Goal: Contribute content: Contribute content

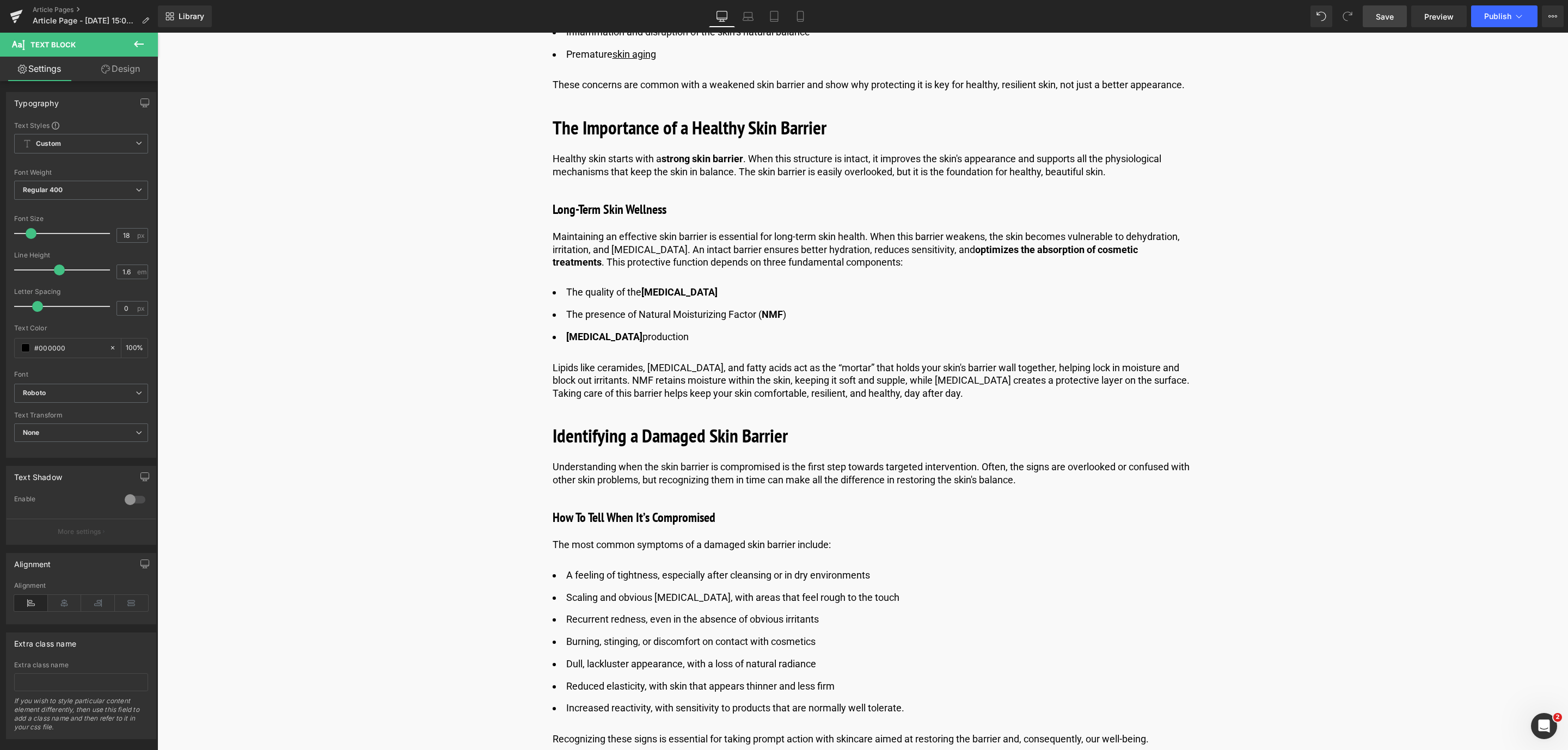
click at [1386, 8] on link "Save" at bounding box center [1384, 16] width 44 height 22
click at [1390, 17] on span "Save" at bounding box center [1385, 17] width 18 height 11
click at [1396, 20] on link "Save" at bounding box center [1384, 16] width 44 height 22
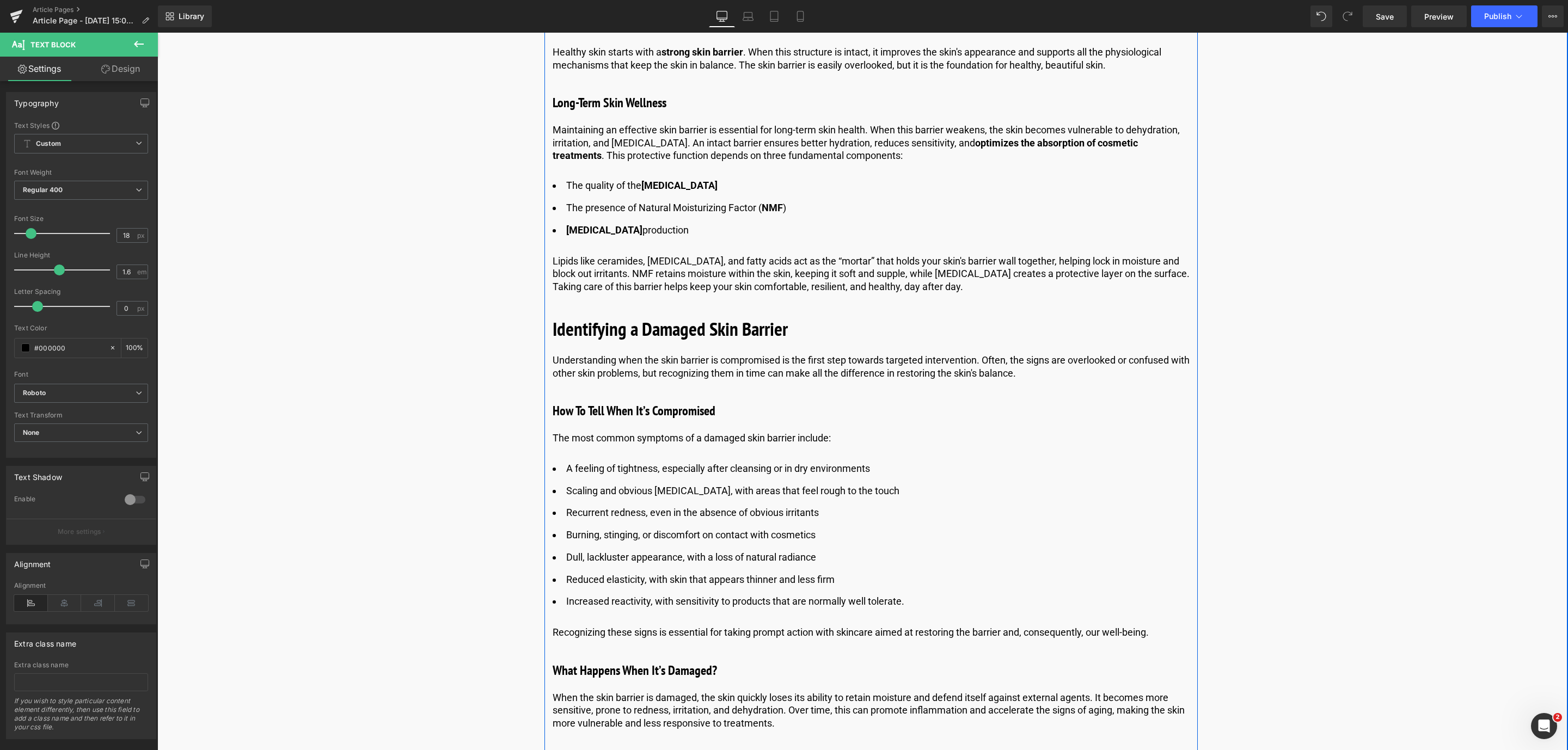
scroll to position [1262, 0]
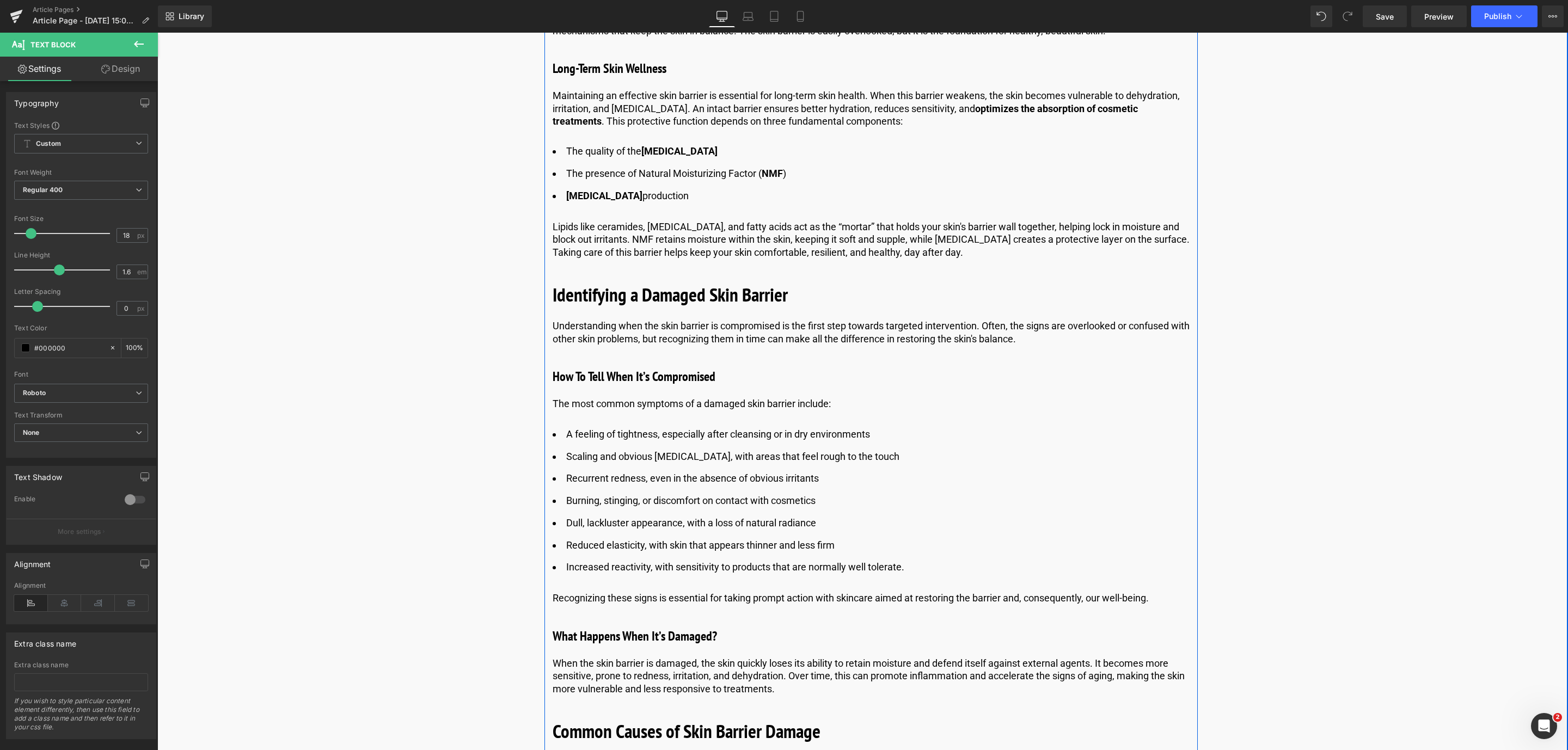
click at [668, 447] on ul "A feeling of tightness, especially after cleansing or in dry environments Scali…" at bounding box center [871, 501] width 637 height 149
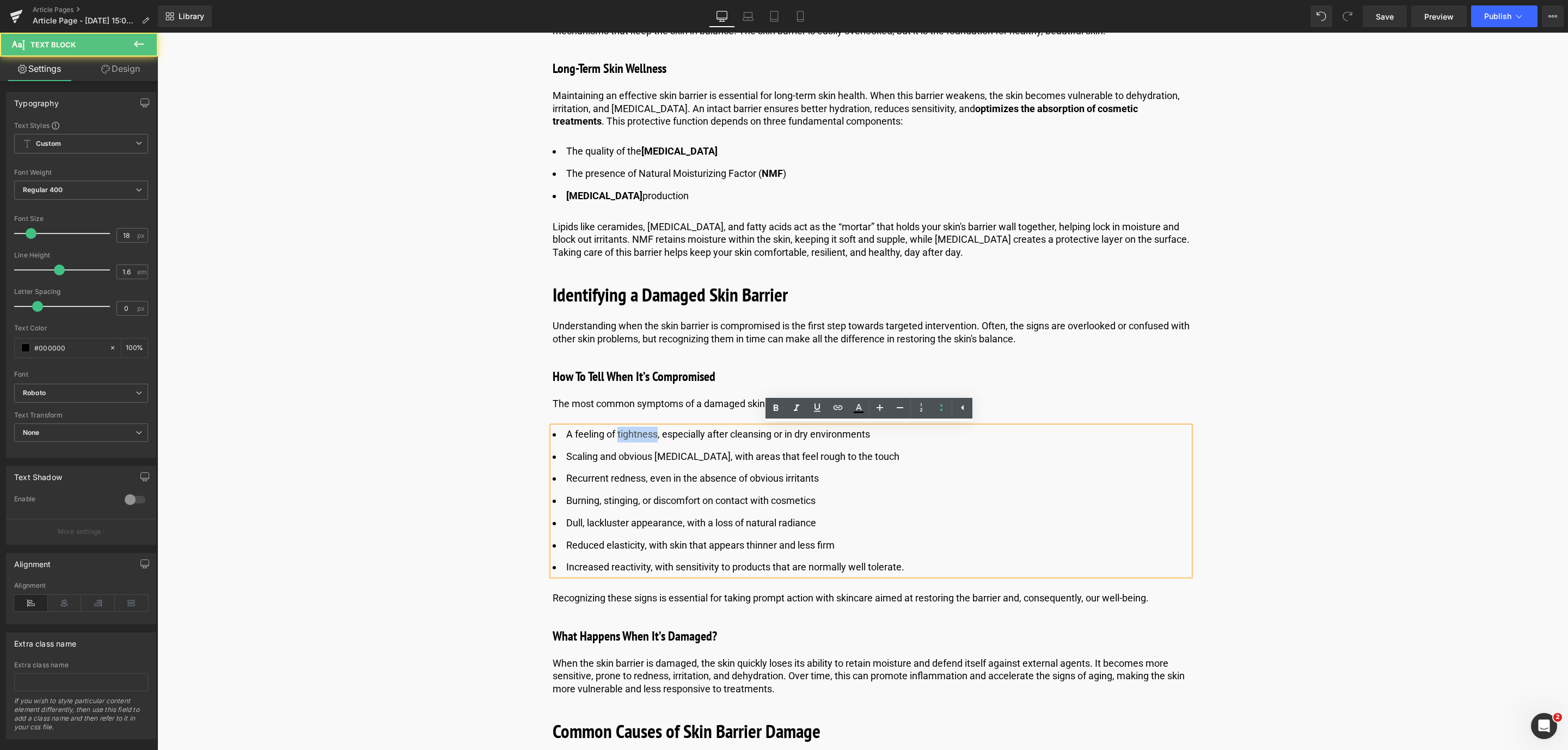
drag, startPoint x: 615, startPoint y: 437, endPoint x: 658, endPoint y: 435, distance: 43.0
click at [658, 435] on li "A feeling of tightness, especially after cleansing or in dry environments" at bounding box center [871, 434] width 637 height 16
click at [774, 406] on icon at bounding box center [776, 408] width 5 height 6
click at [675, 454] on li "Scaling and obvious [MEDICAL_DATA], with areas that feel rough to the touch" at bounding box center [871, 457] width 637 height 16
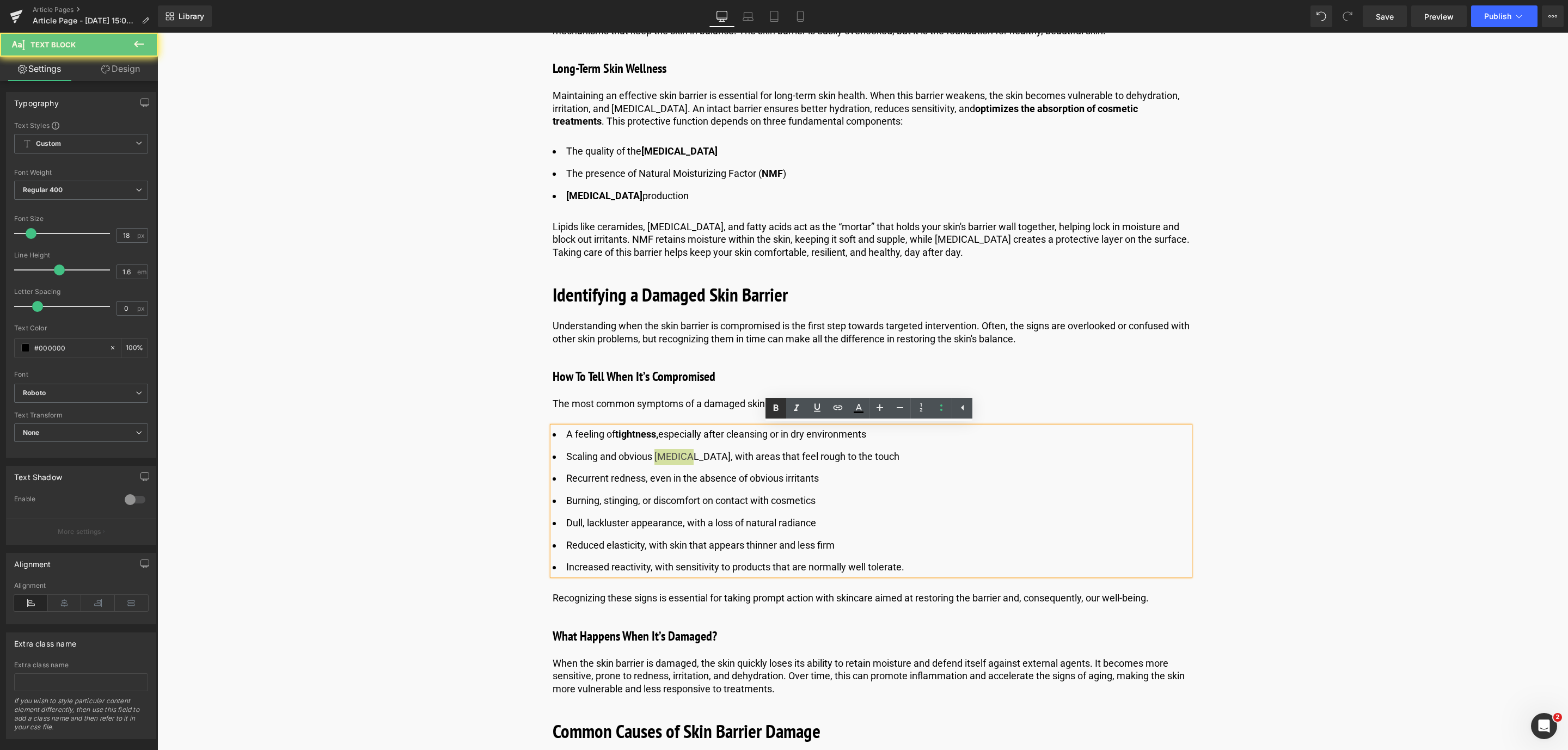
click at [774, 413] on icon at bounding box center [776, 408] width 13 height 13
click at [629, 475] on li "Recurrent redness, even in the absence of obvious irritants" at bounding box center [871, 479] width 637 height 16
click at [778, 403] on icon at bounding box center [776, 408] width 13 height 13
drag, startPoint x: 566, startPoint y: 524, endPoint x: 680, endPoint y: 520, distance: 114.1
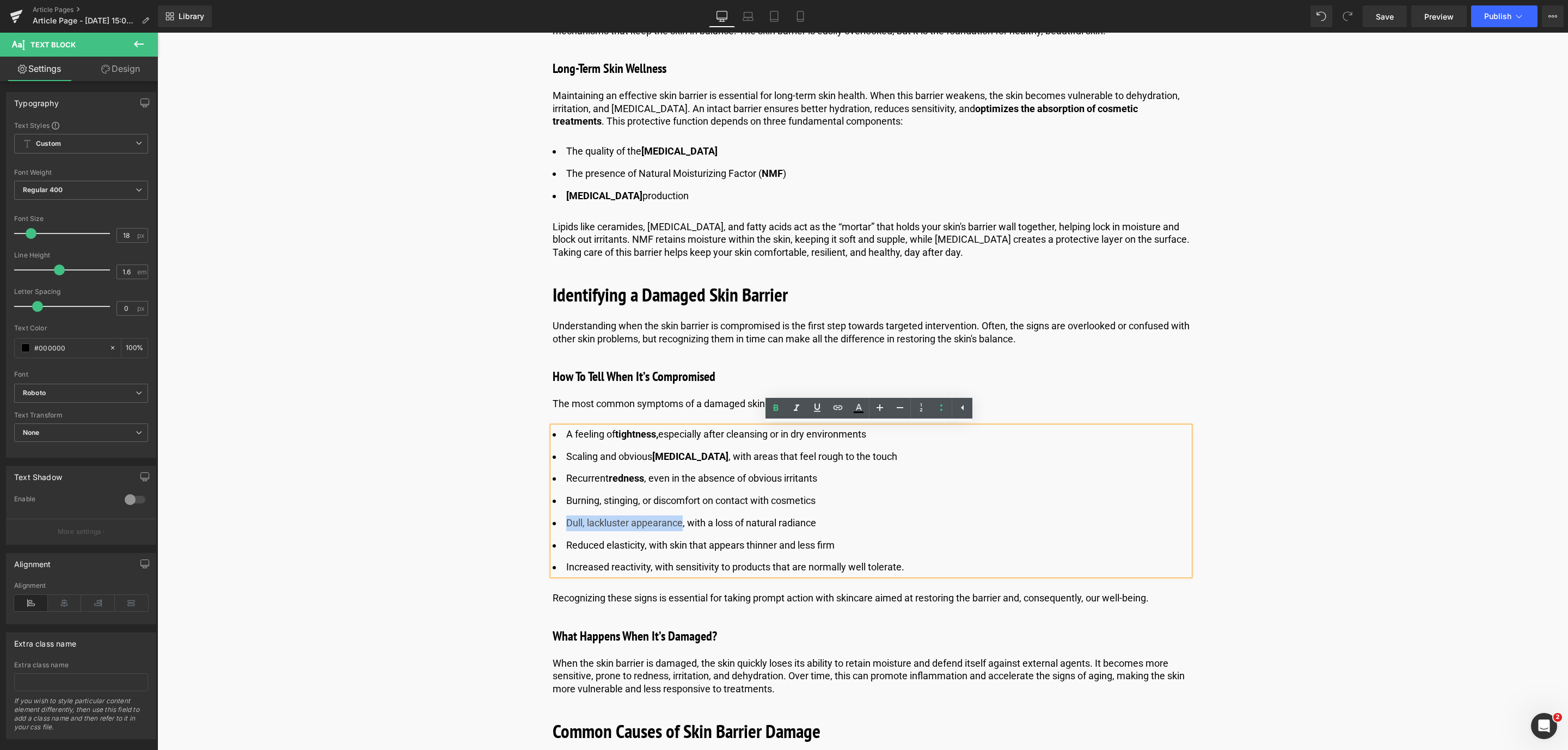
click at [680, 520] on li "Dull, lackluster appearance, with a loss of natural radiance" at bounding box center [871, 524] width 637 height 16
click at [773, 409] on icon at bounding box center [776, 408] width 13 height 13
click at [617, 539] on li "Reduced elasticity, with skin that appears thinner and less firm" at bounding box center [871, 546] width 637 height 16
drag, startPoint x: 565, startPoint y: 544, endPoint x: 643, endPoint y: 542, distance: 78.0
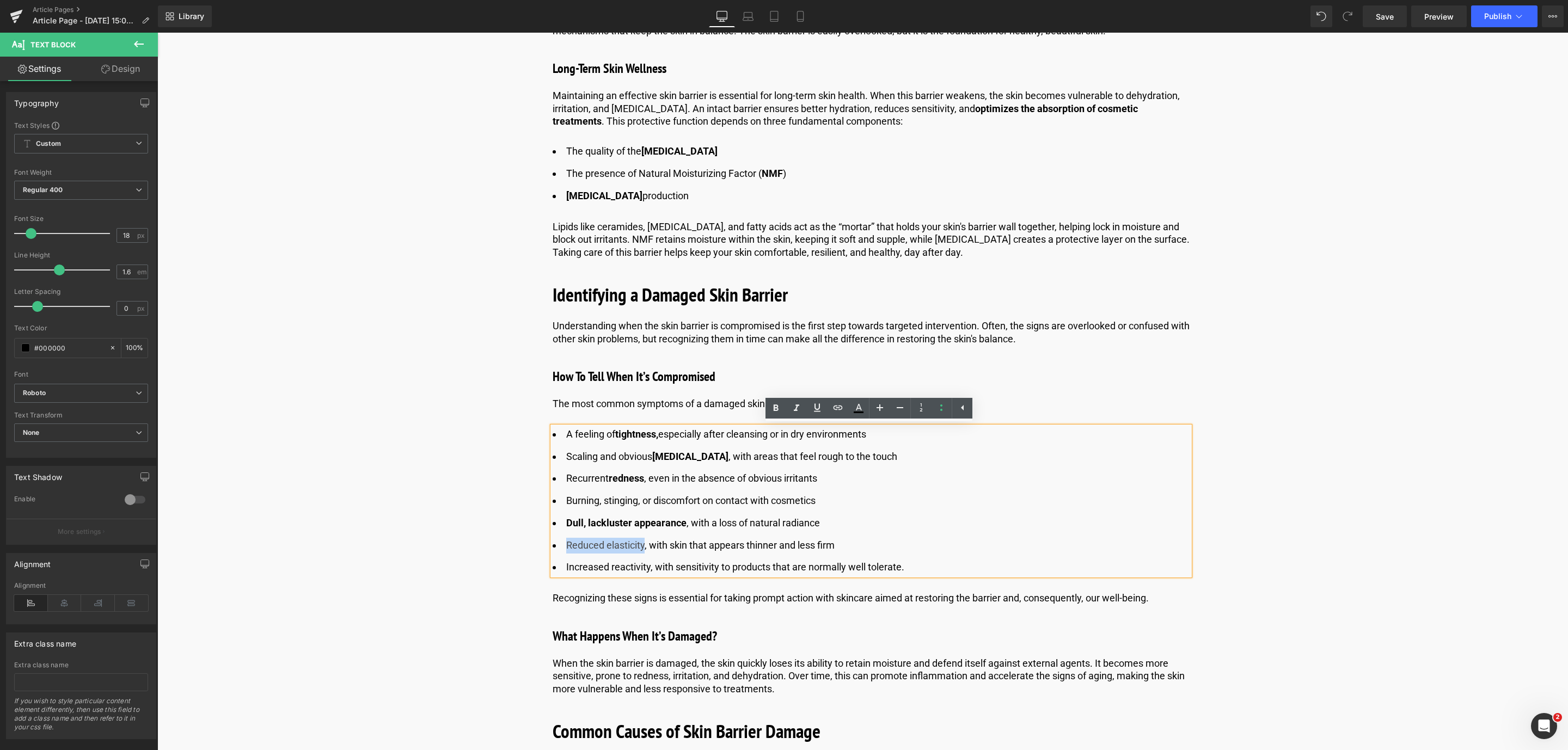
click at [643, 542] on li "Reduced elasticity, with skin that appears thinner and less firm" at bounding box center [871, 546] width 637 height 16
click at [779, 408] on icon at bounding box center [776, 408] width 13 height 13
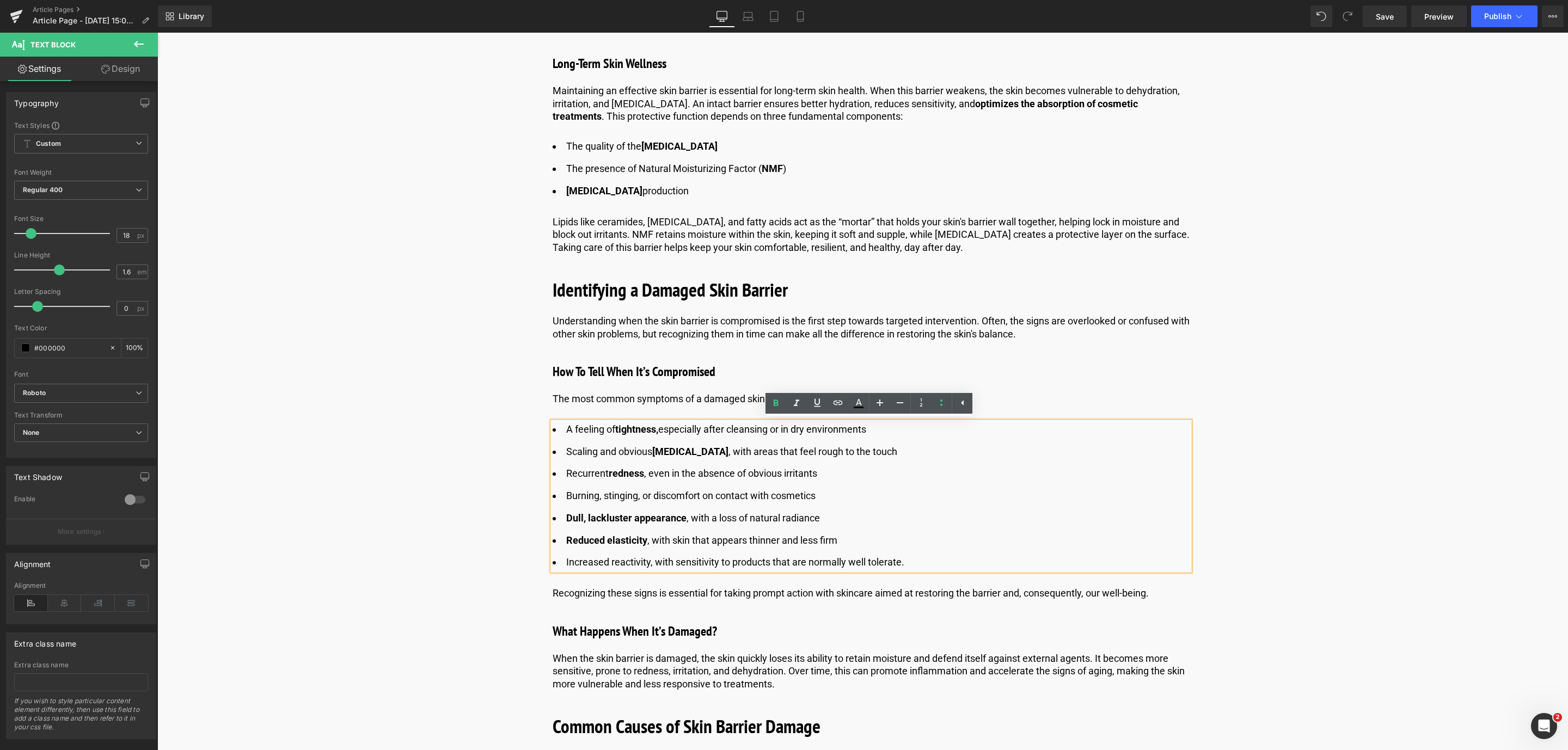
scroll to position [1274, 0]
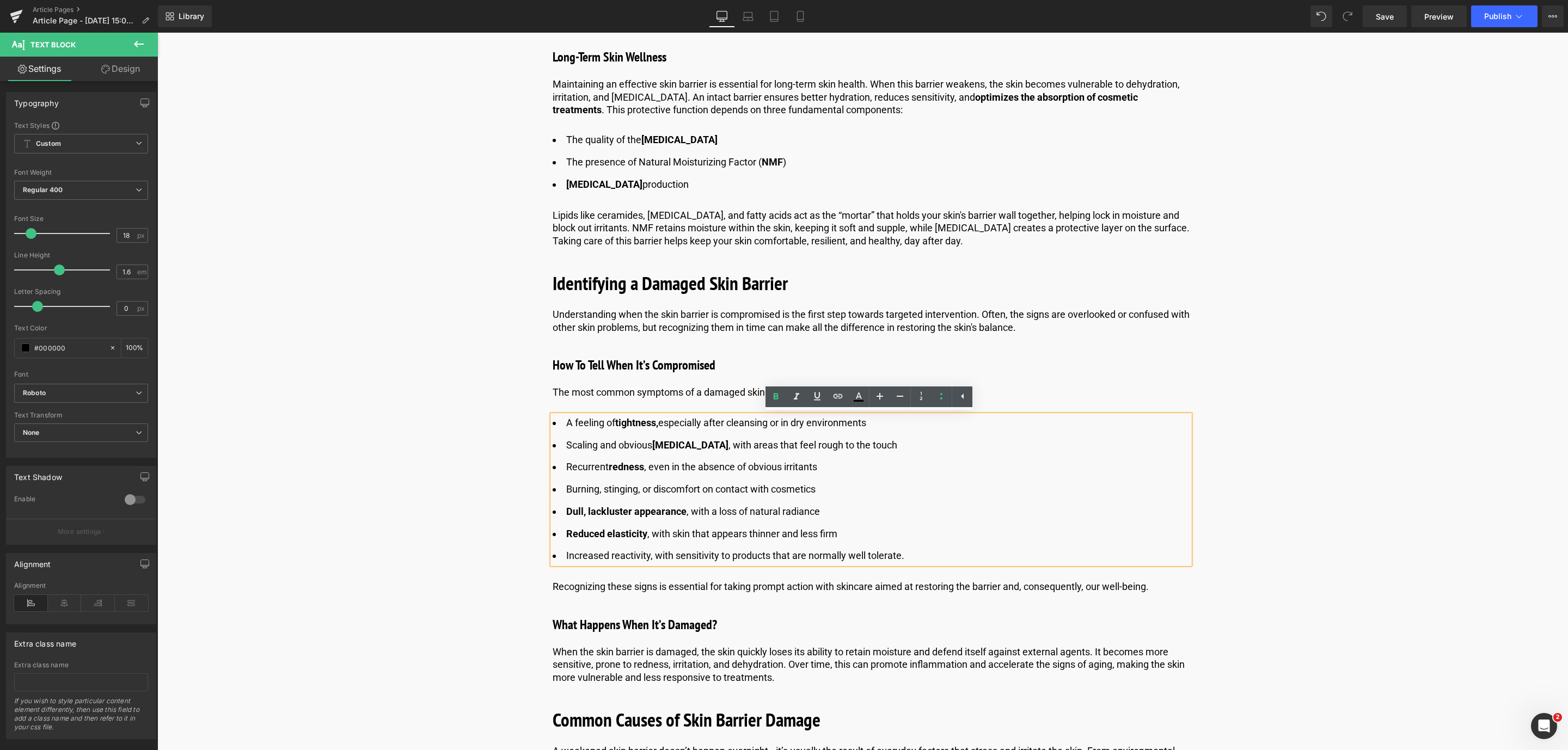
click at [678, 548] on li "Increased reactivity, with sensitivity to products that are normally well toler…" at bounding box center [871, 556] width 637 height 16
click at [741, 555] on li "Increased reactivity, with sensitivity to products that are normally well toler…" at bounding box center [871, 556] width 637 height 16
drag, startPoint x: 717, startPoint y: 554, endPoint x: 675, endPoint y: 553, distance: 42.0
click at [675, 553] on li "Increased reactivity, with sensitivity to products that are normally well toler…" at bounding box center [871, 556] width 637 height 16
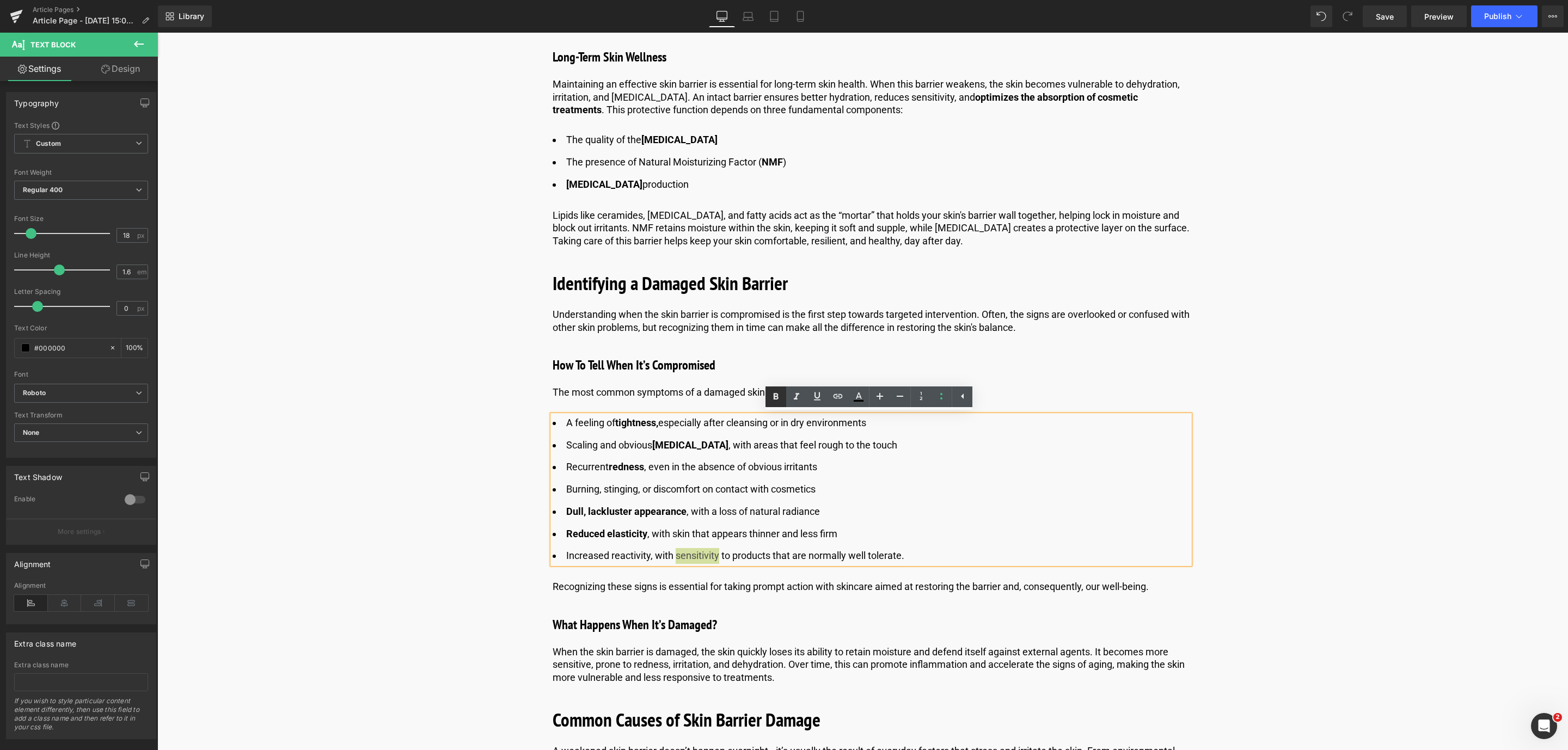
click at [771, 401] on icon at bounding box center [776, 397] width 13 height 13
drag, startPoint x: 1385, startPoint y: 14, endPoint x: 680, endPoint y: 504, distance: 858.6
click at [1385, 14] on span "Save" at bounding box center [1385, 17] width 18 height 11
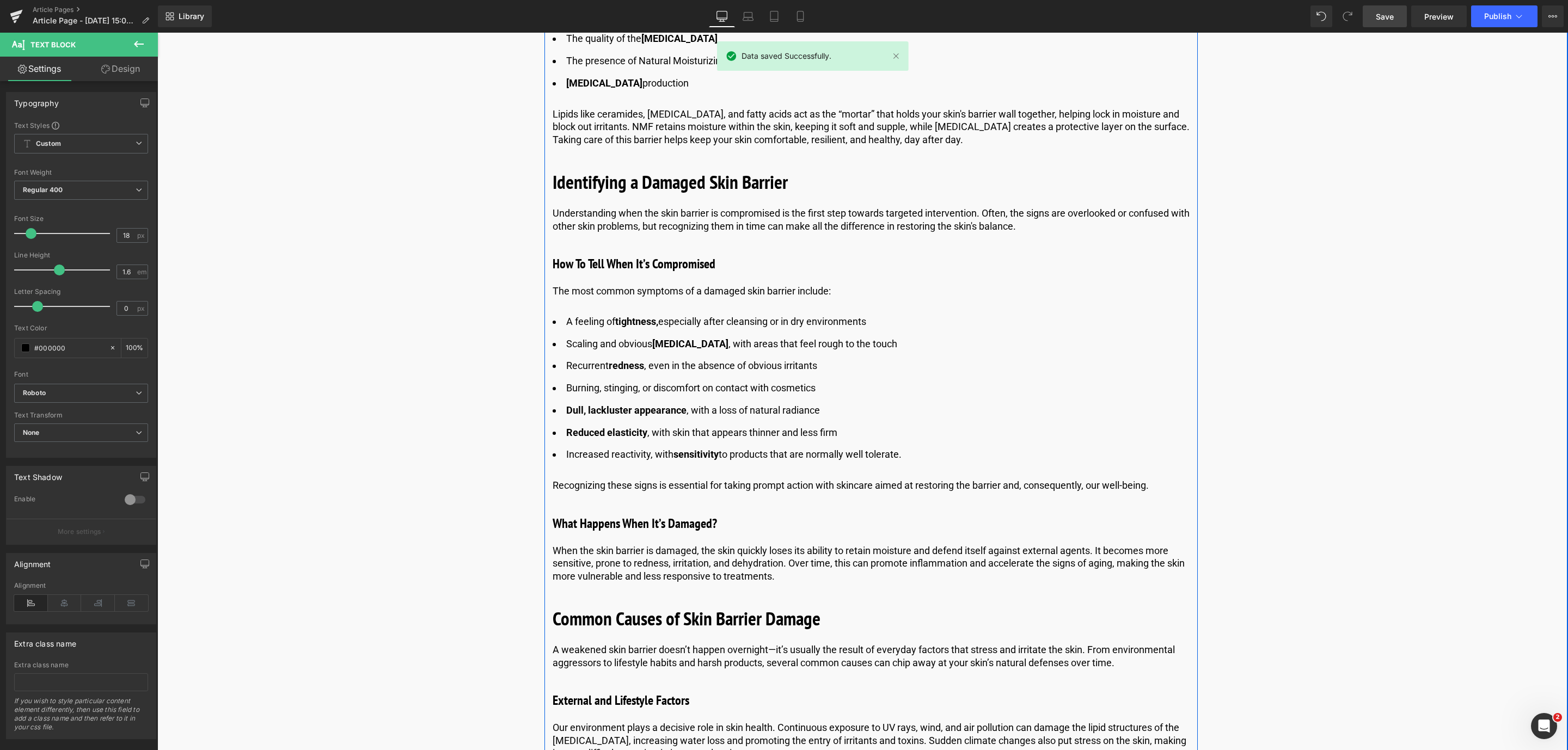
scroll to position [1390, 0]
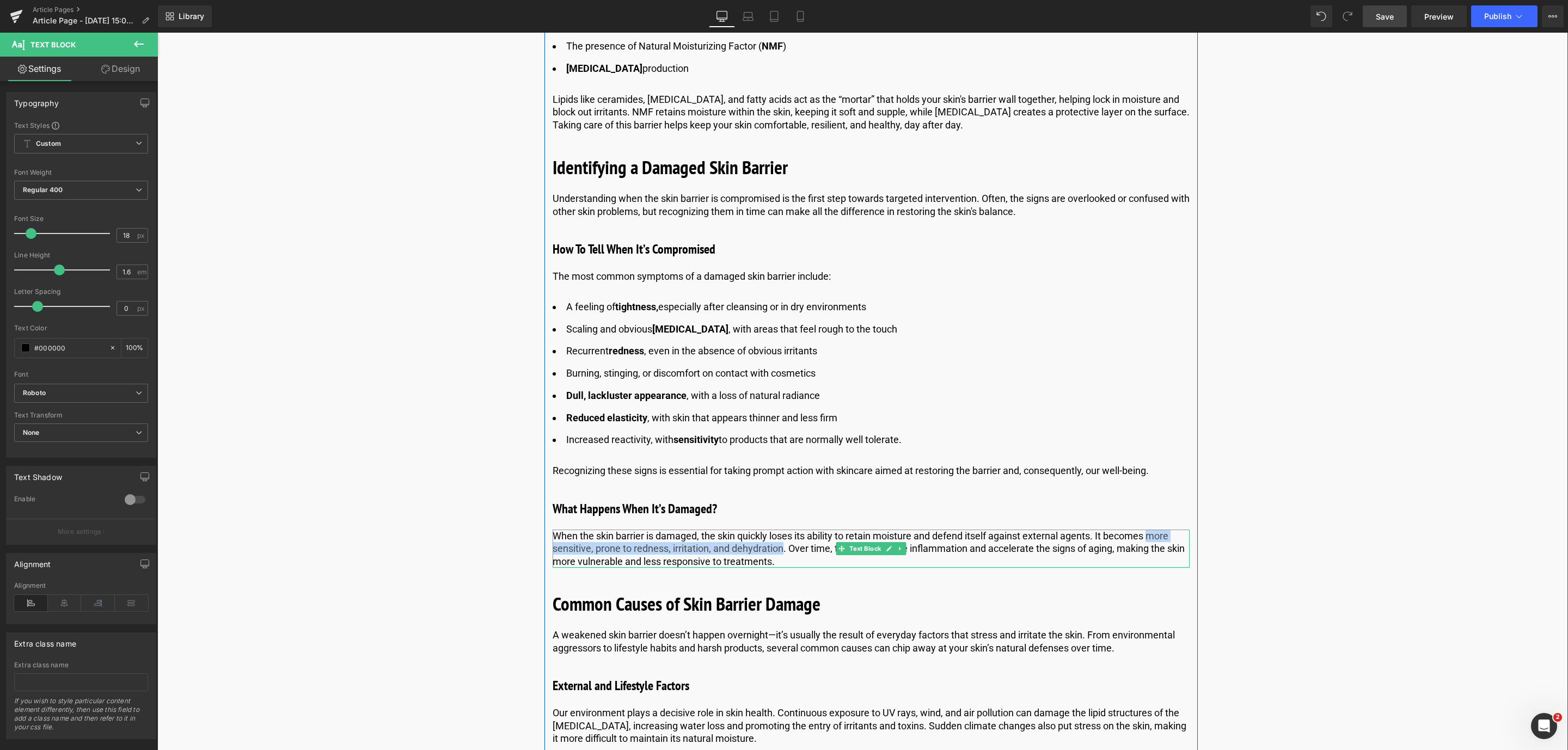
drag, startPoint x: 1149, startPoint y: 536, endPoint x: 783, endPoint y: 548, distance: 366.2
click at [783, 548] on p "When the skin barrier is damaged, the skin quickly loses its ability to retain …" at bounding box center [871, 548] width 637 height 38
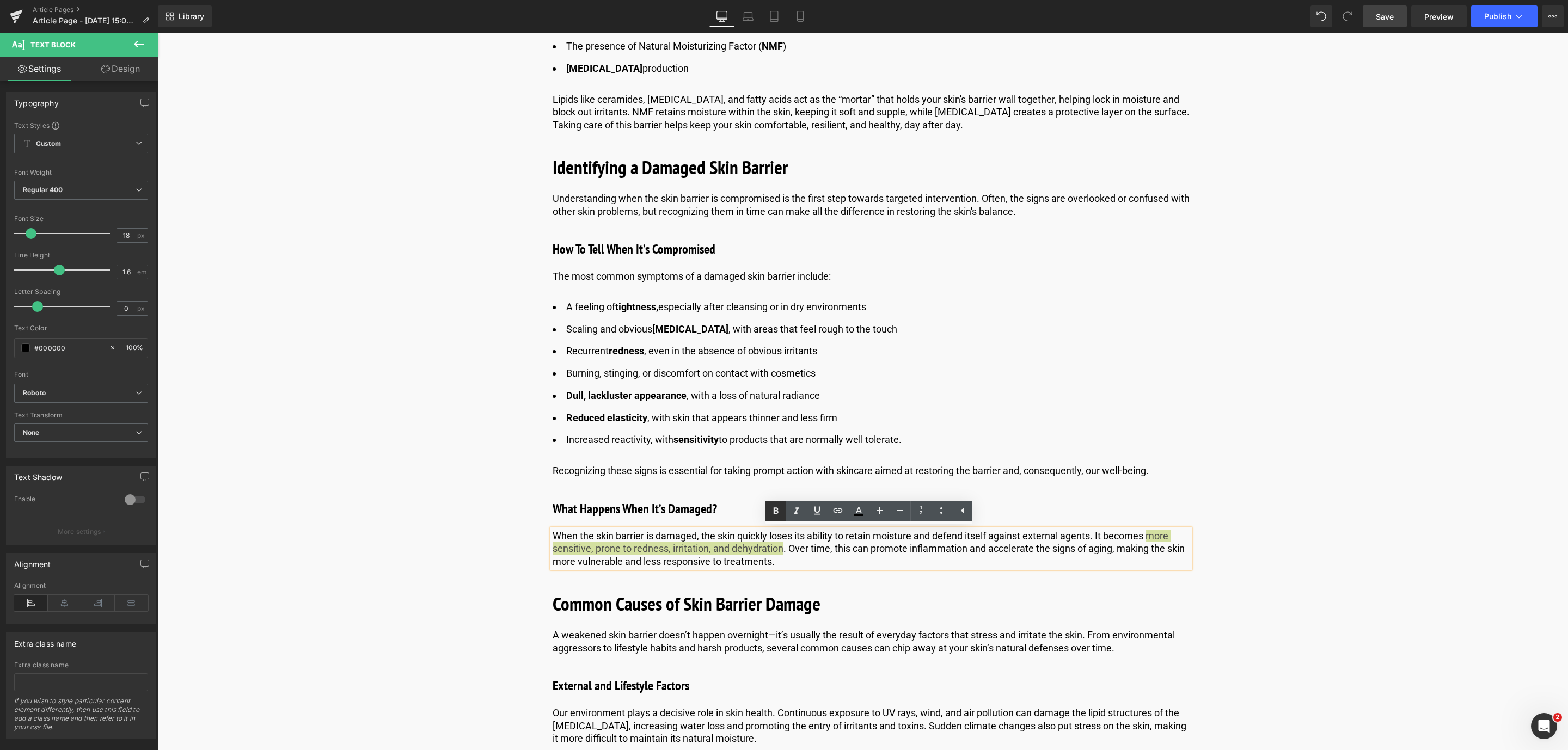
click at [774, 512] on icon at bounding box center [776, 511] width 5 height 6
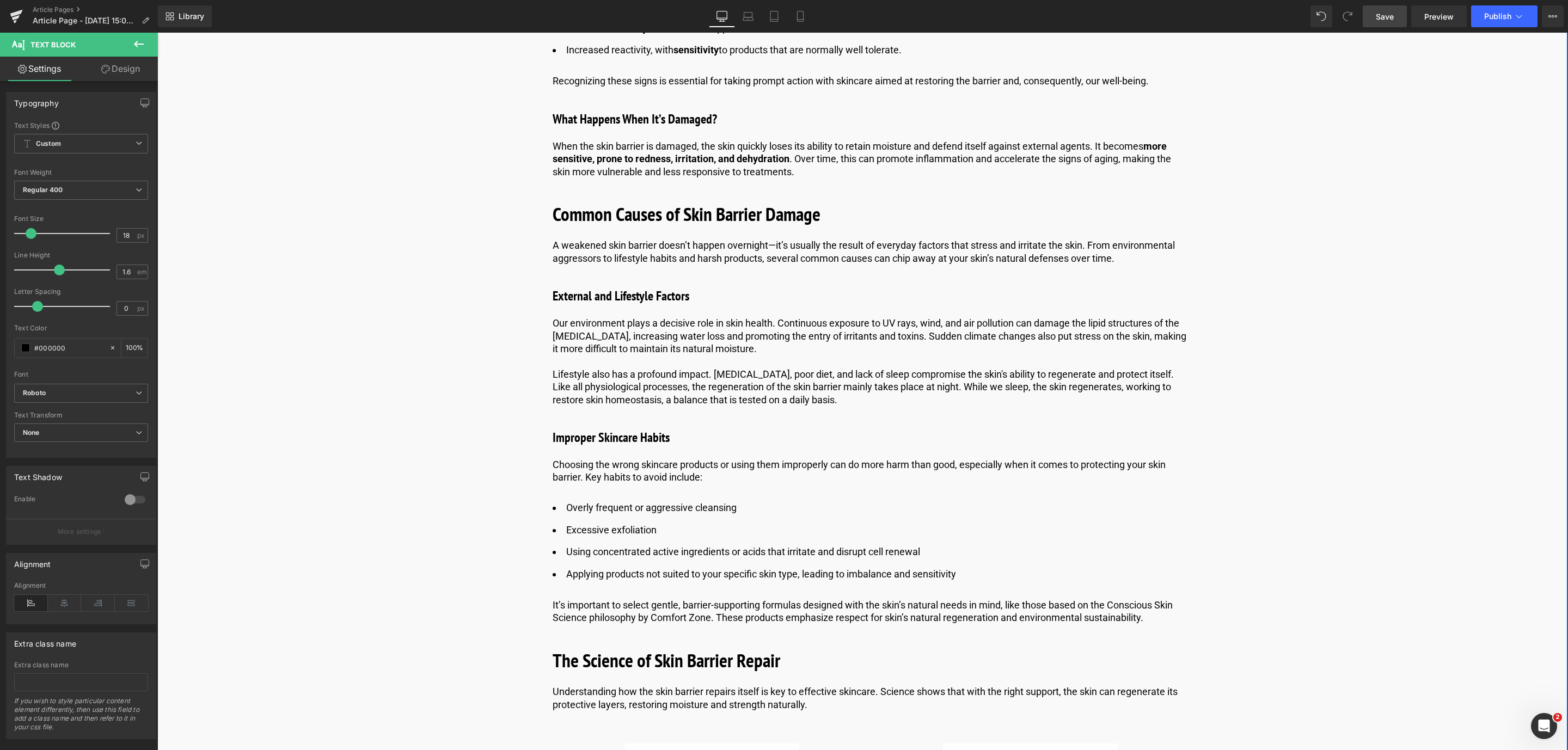
scroll to position [1780, 0]
click at [729, 338] on p "Our environment plays a decisive role in skin health. Continuous exposure to UV…" at bounding box center [871, 335] width 637 height 38
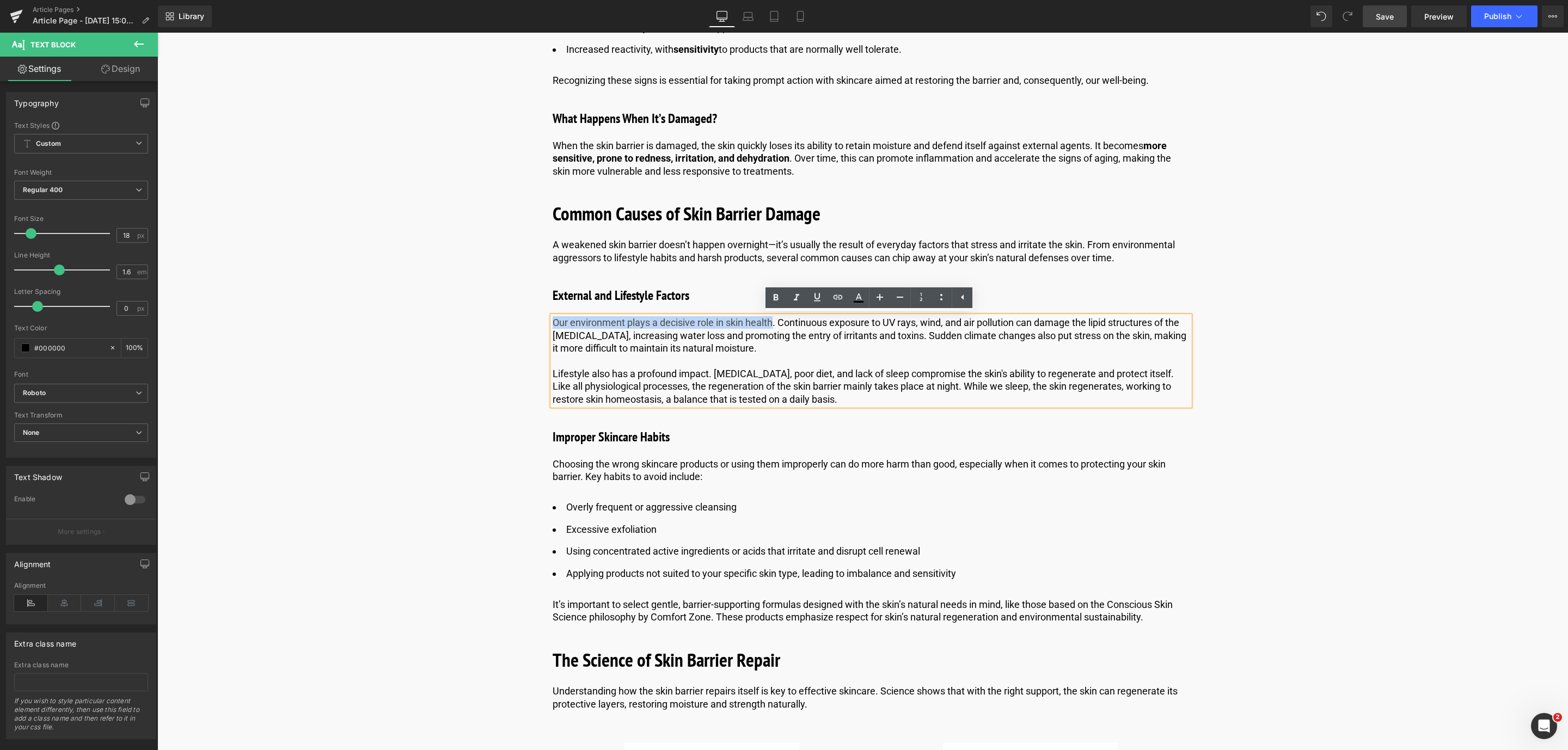
drag, startPoint x: 773, startPoint y: 319, endPoint x: 545, endPoint y: 320, distance: 228.0
click at [771, 297] on icon at bounding box center [776, 298] width 13 height 13
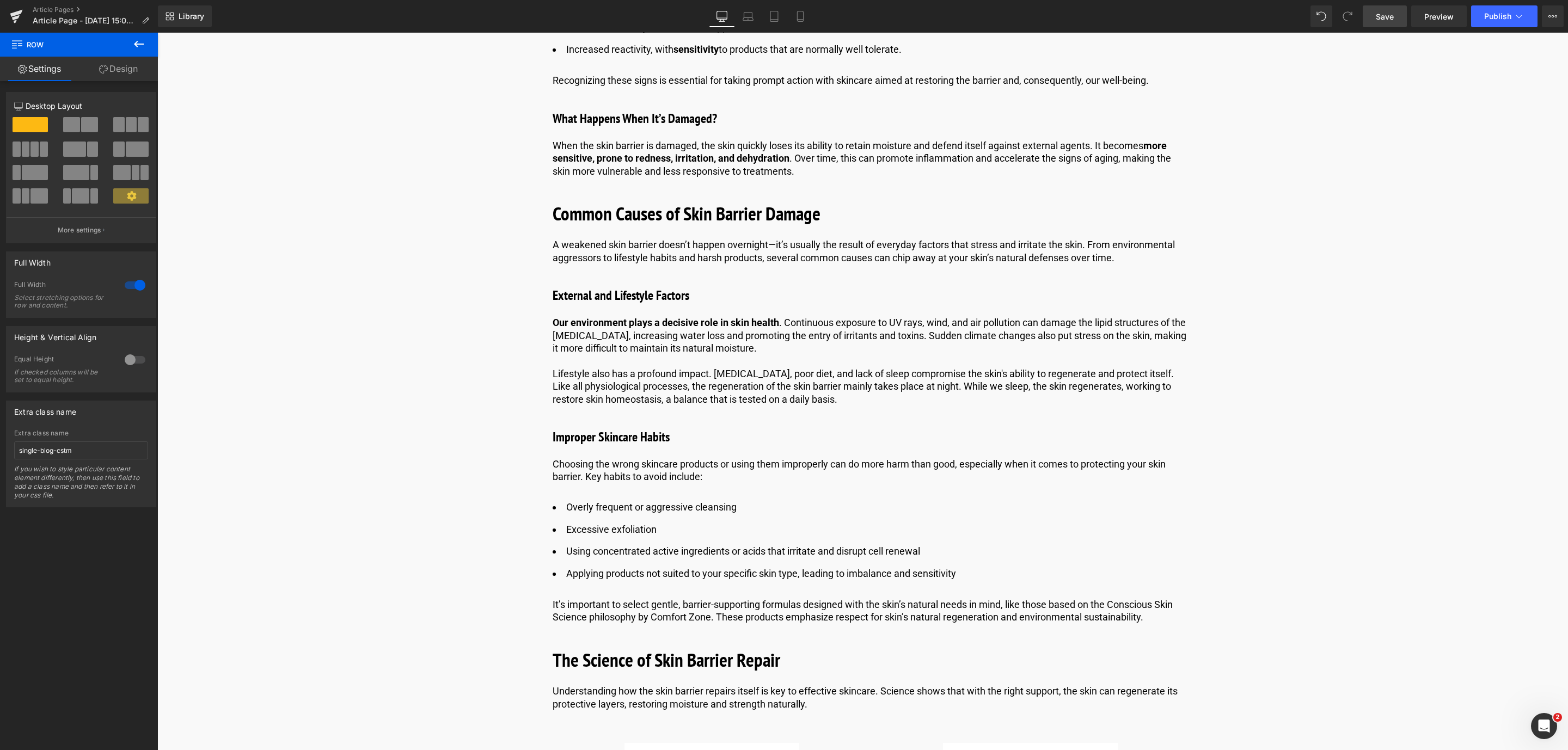
click at [145, 51] on button at bounding box center [138, 45] width 38 height 24
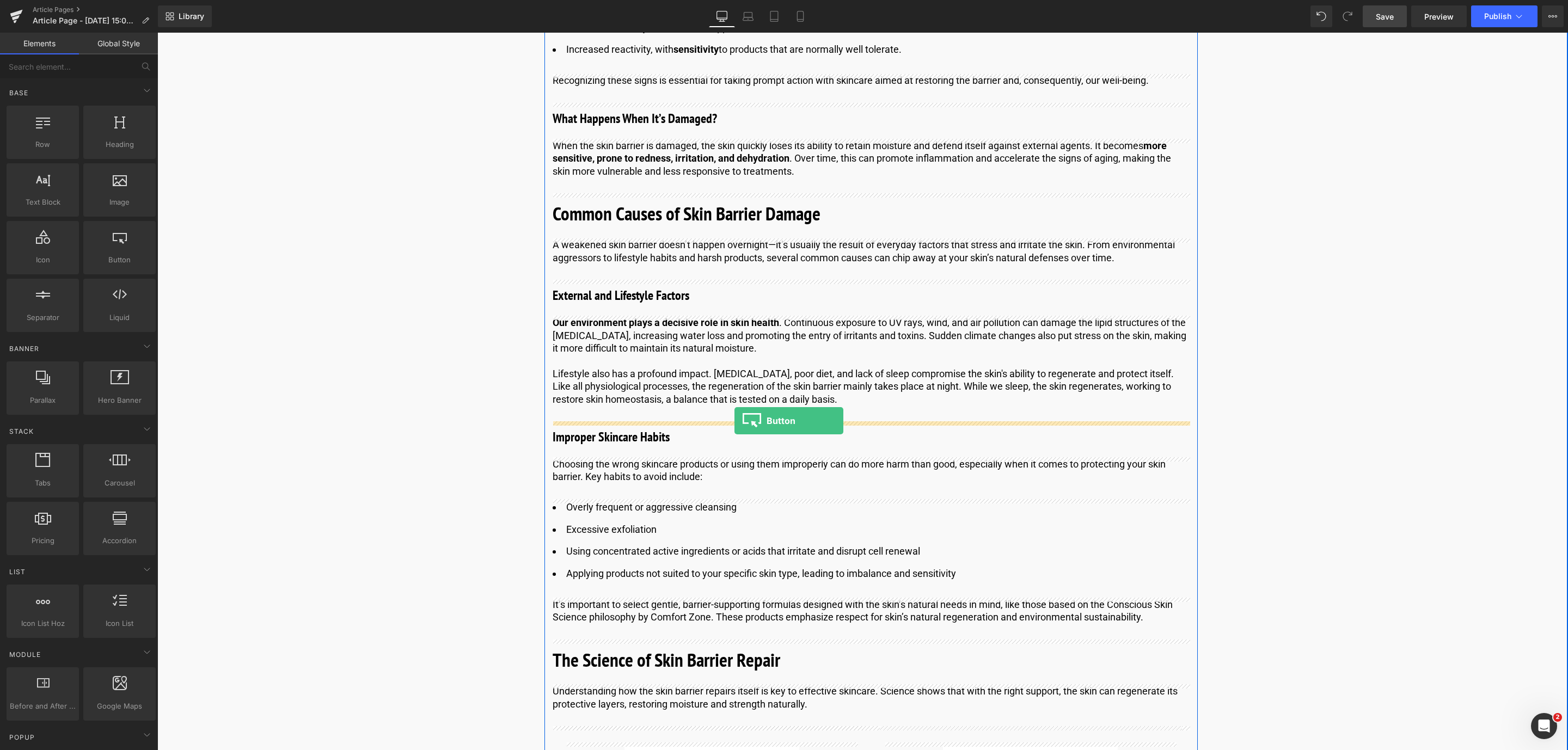
drag, startPoint x: 259, startPoint y: 211, endPoint x: 736, endPoint y: 420, distance: 520.8
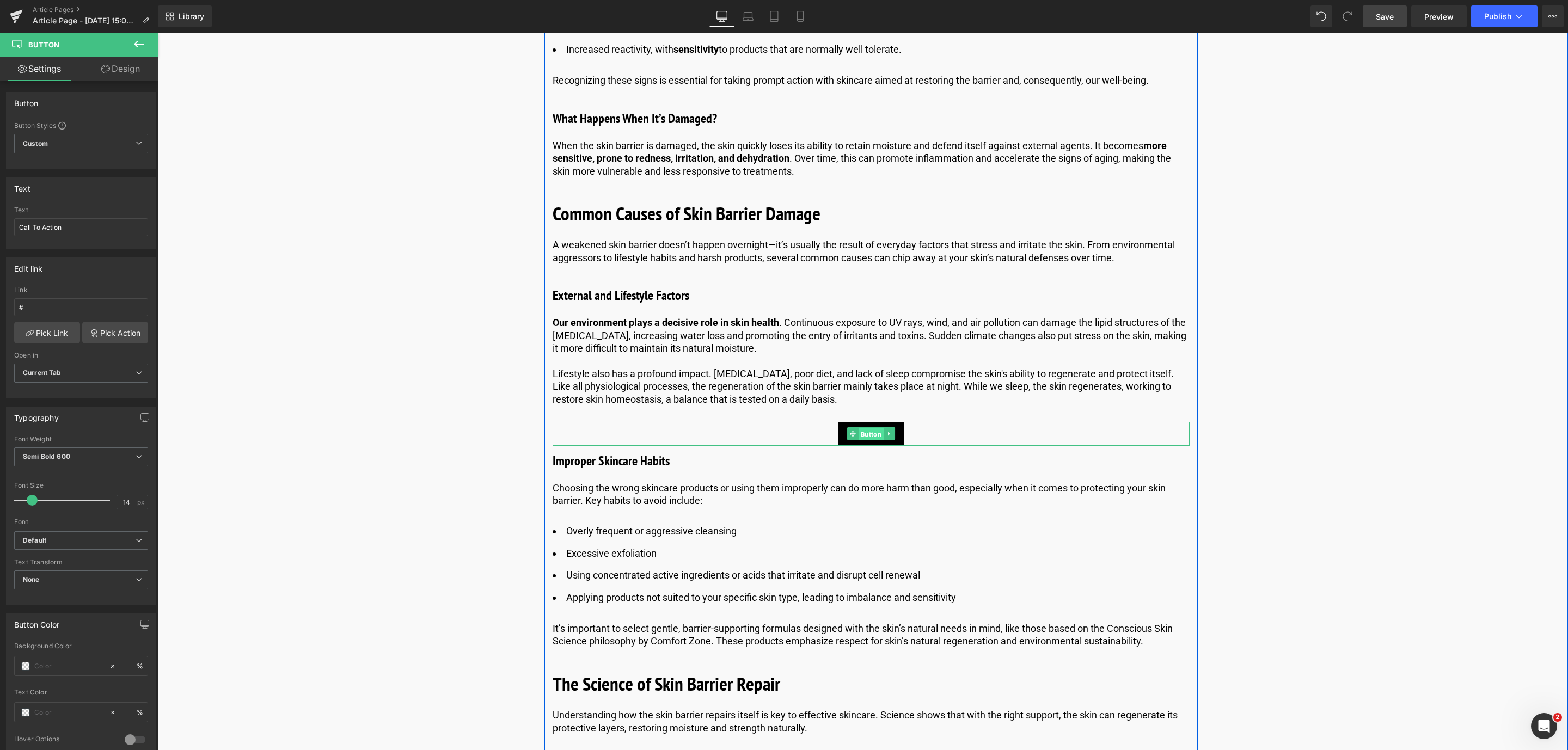
click at [876, 434] on span "Button" at bounding box center [870, 434] width 25 height 13
drag, startPoint x: -57, startPoint y: 237, endPoint x: -214, endPoint y: 227, distance: 157.3
click at [0, 227] on html "Button You are previewing how the will restyle your page. You can not edit Elem…" at bounding box center [784, 375] width 1568 height 750
type input "Discover more"
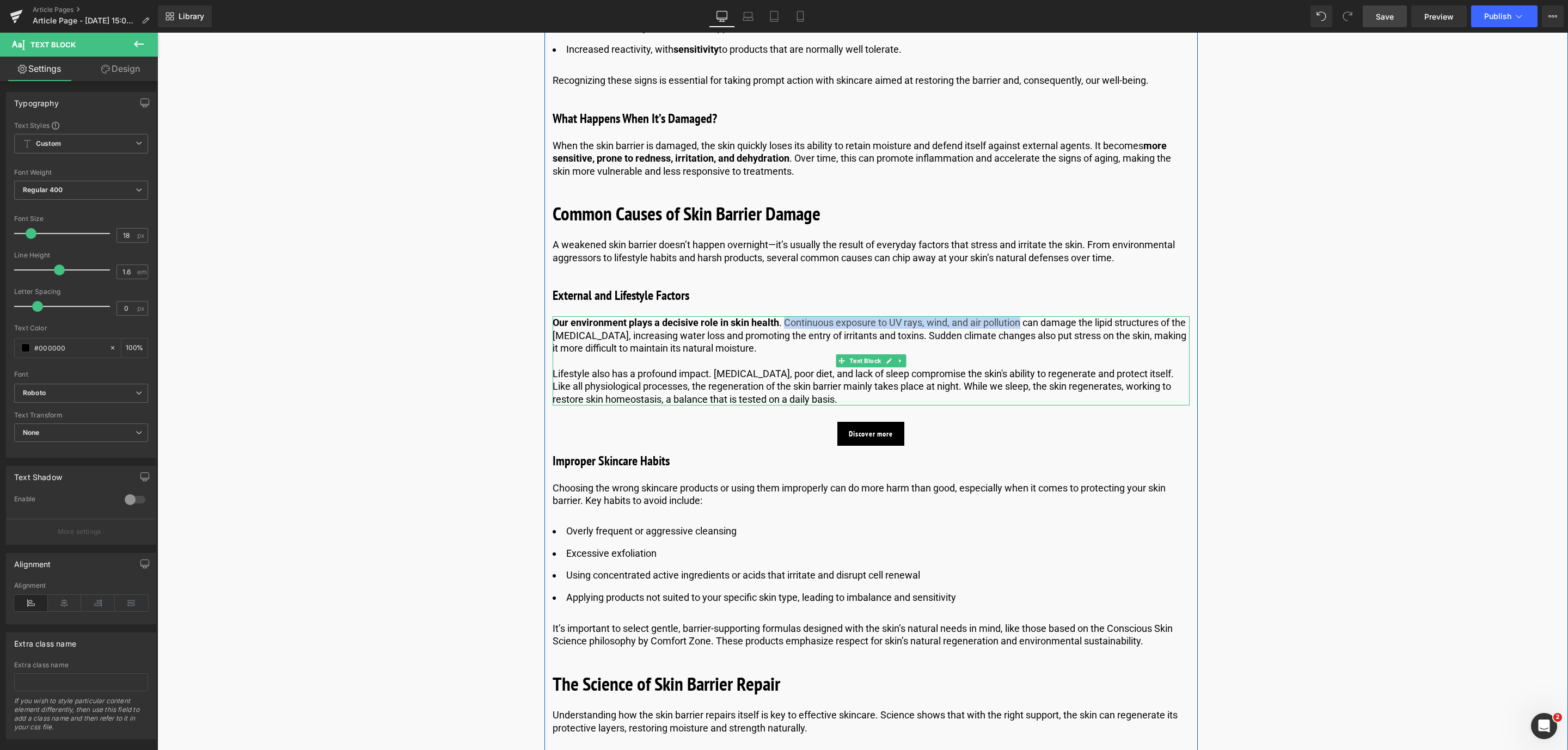
drag, startPoint x: 782, startPoint y: 322, endPoint x: 1019, endPoint y: 320, distance: 237.0
click at [1019, 320] on p "Our environment plays a decisive role in skin health . Continuous exposure to U…" at bounding box center [871, 335] width 637 height 38
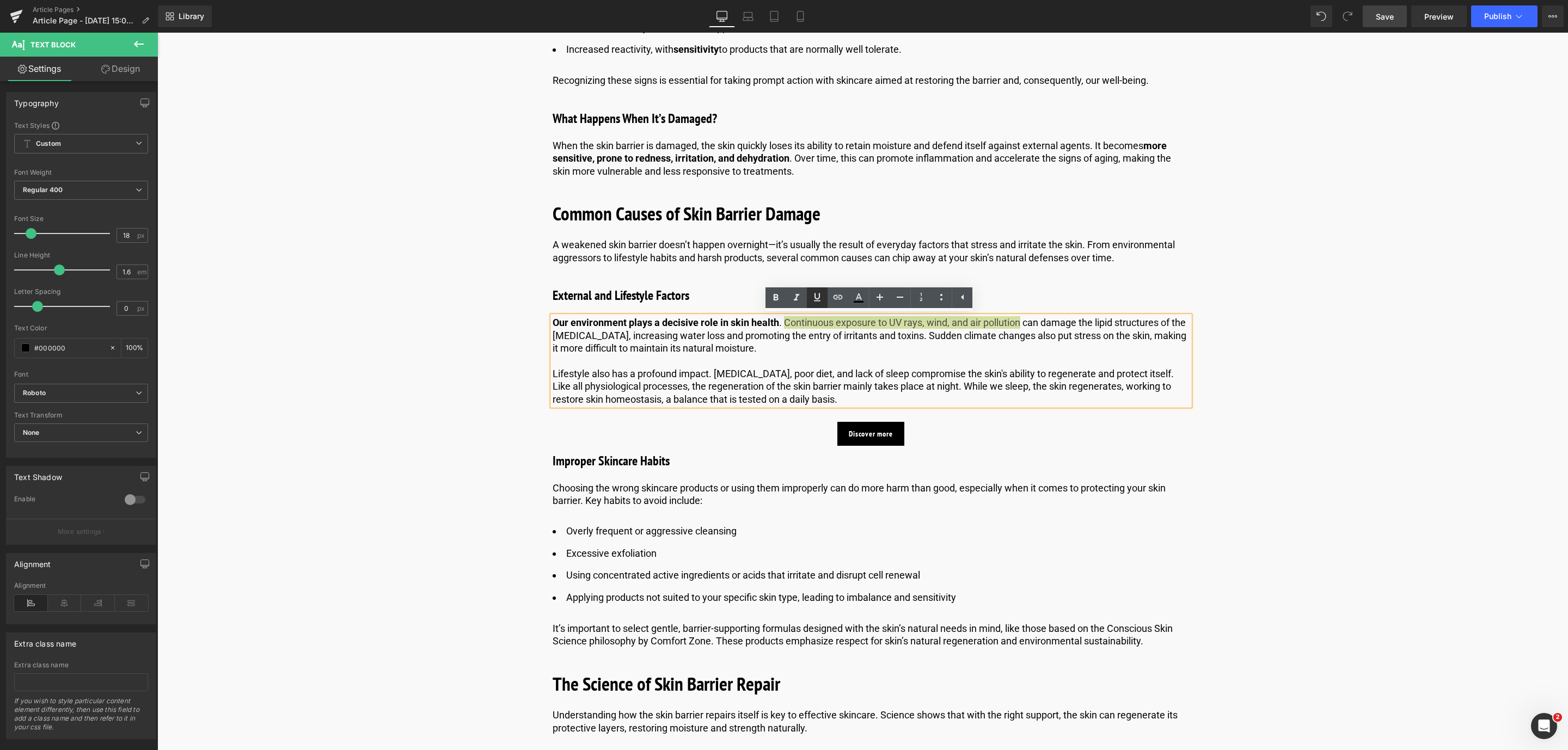
click at [812, 299] on icon at bounding box center [817, 297] width 13 height 13
click at [836, 300] on icon at bounding box center [839, 296] width 10 height 4
click at [871, 349] on input "text" at bounding box center [930, 345] width 168 height 27
click at [871, 344] on input "text" at bounding box center [930, 345] width 168 height 27
paste input "[URL][DOMAIN_NAME]"
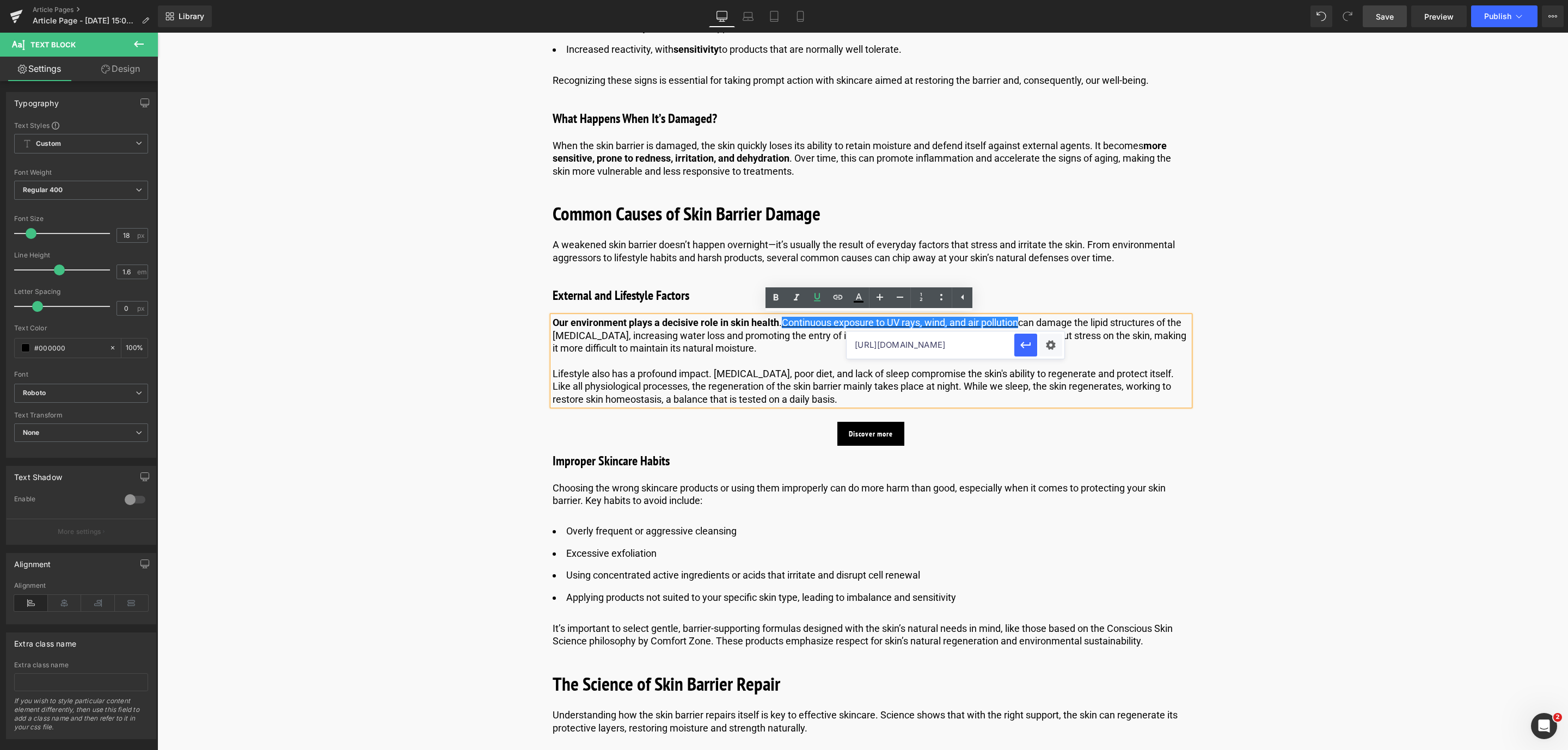
scroll to position [0, 352]
type input "[URL][DOMAIN_NAME]"
click at [1027, 353] on button "button" at bounding box center [1026, 344] width 22 height 22
click at [1383, 25] on link "Save" at bounding box center [1384, 16] width 44 height 22
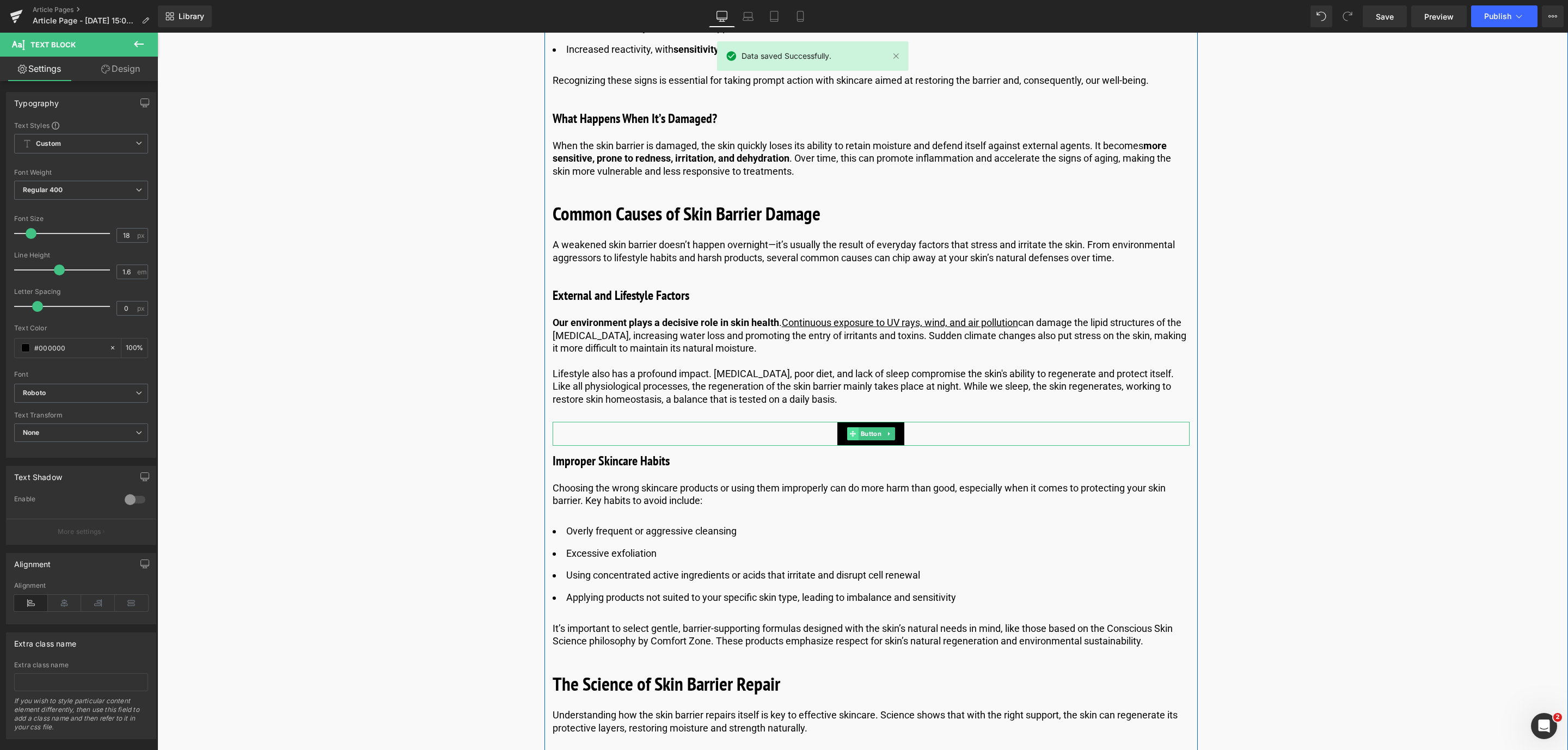
click at [851, 431] on icon at bounding box center [851, 433] width 6 height 6
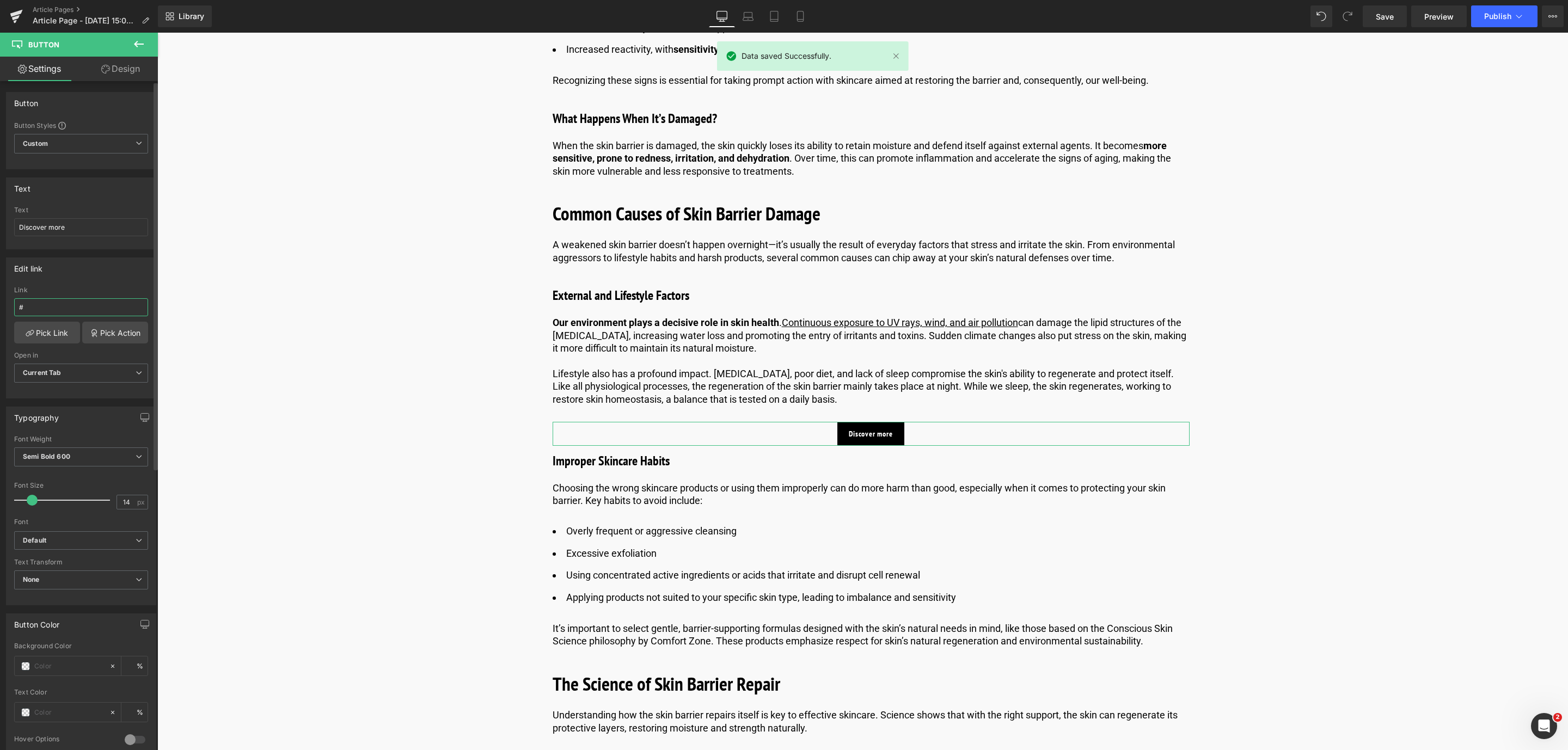
click at [47, 314] on input "#" at bounding box center [81, 307] width 134 height 18
paste input "[URL][DOMAIN_NAME]"
type input "[URL][DOMAIN_NAME]"
click at [20, 335] on link "Pick Link" at bounding box center [47, 332] width 66 height 22
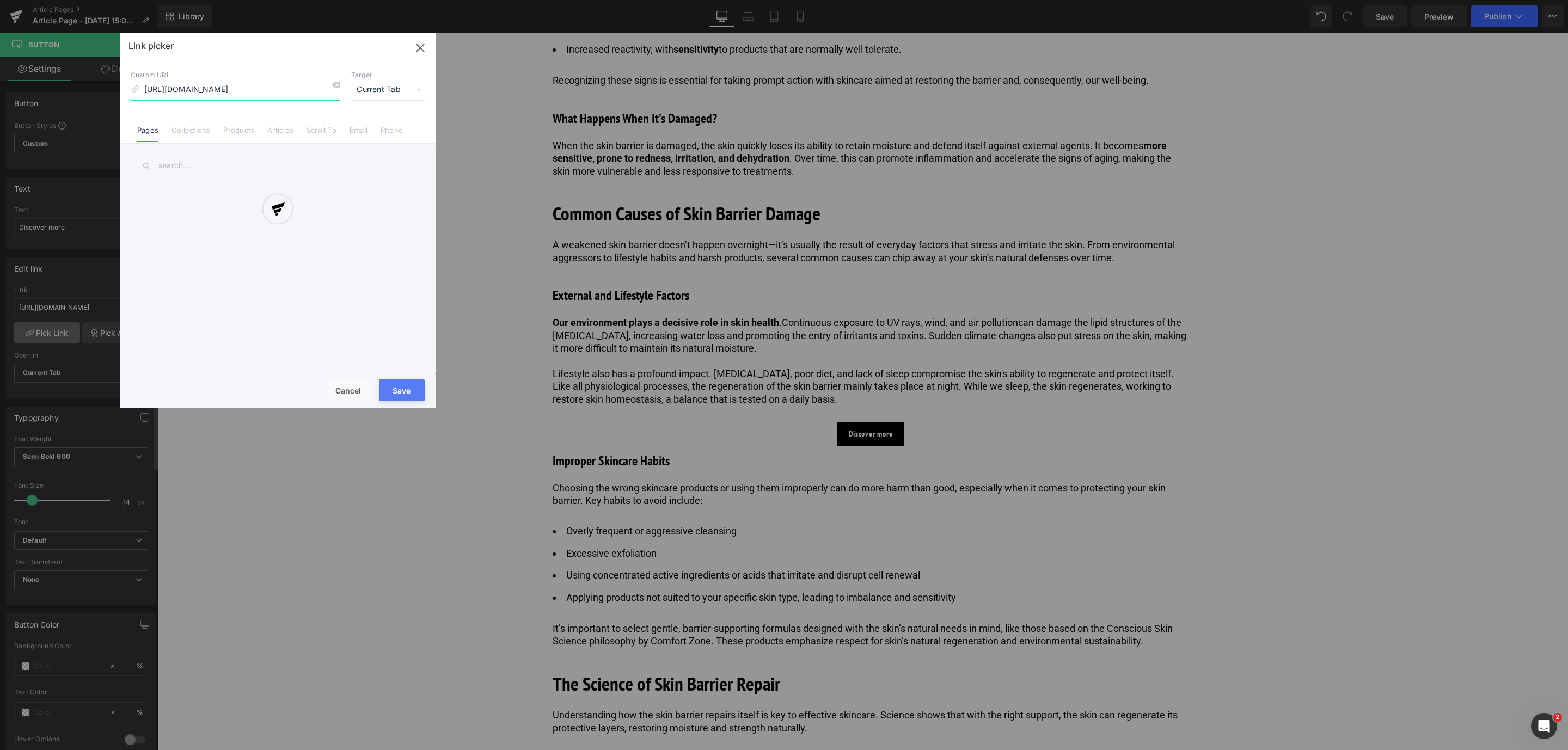
scroll to position [0, 262]
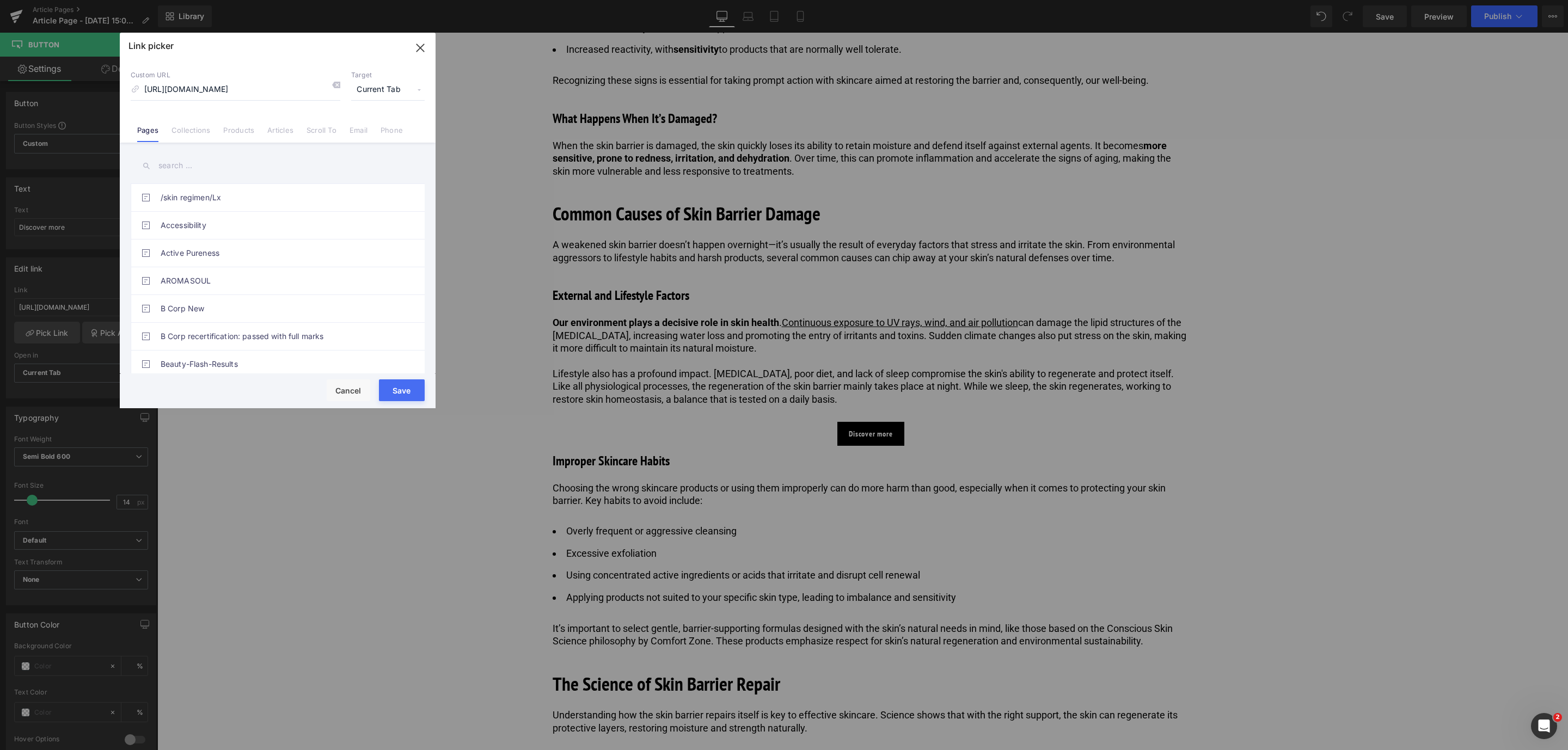
click at [414, 396] on button "Save" at bounding box center [402, 389] width 46 height 22
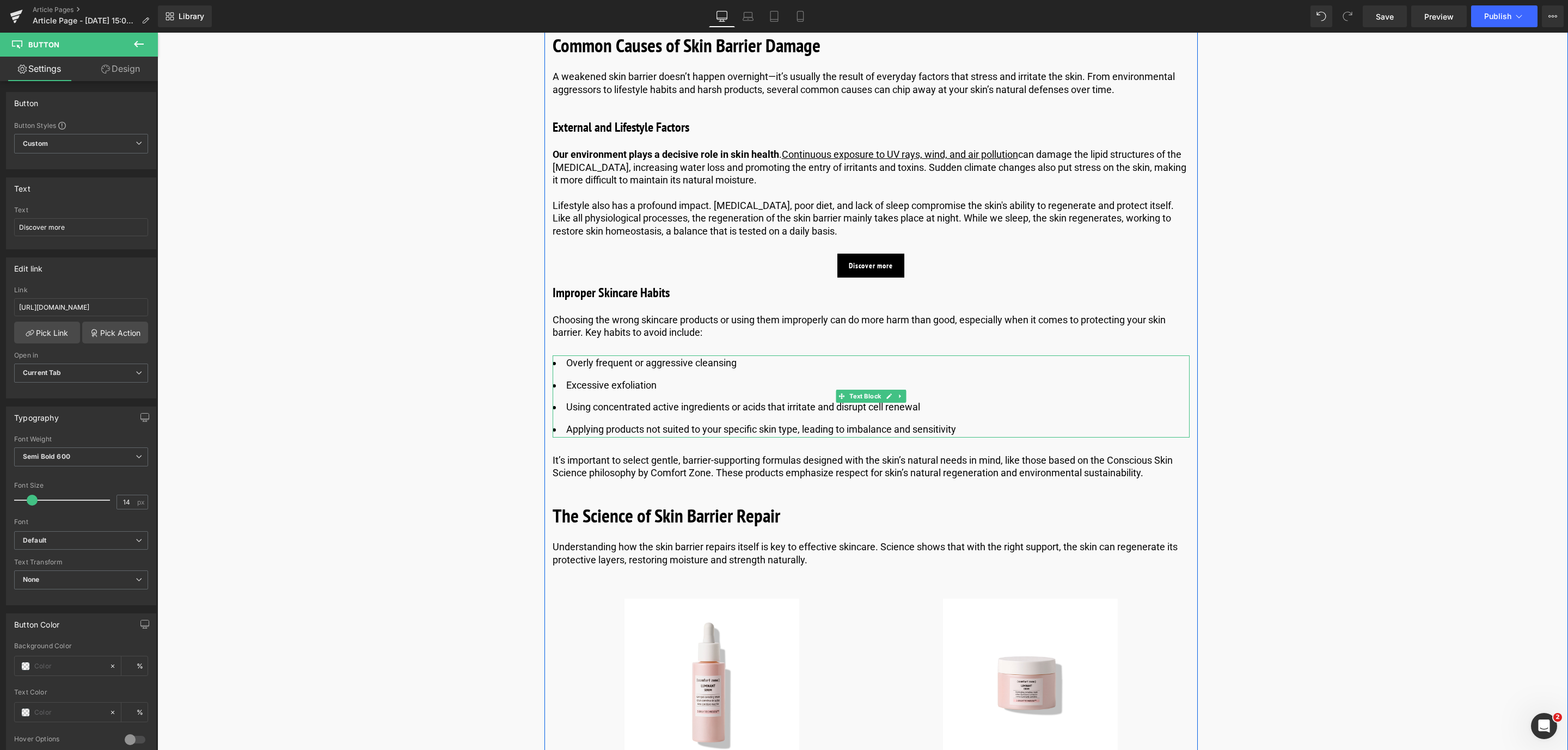
scroll to position [1971, 0]
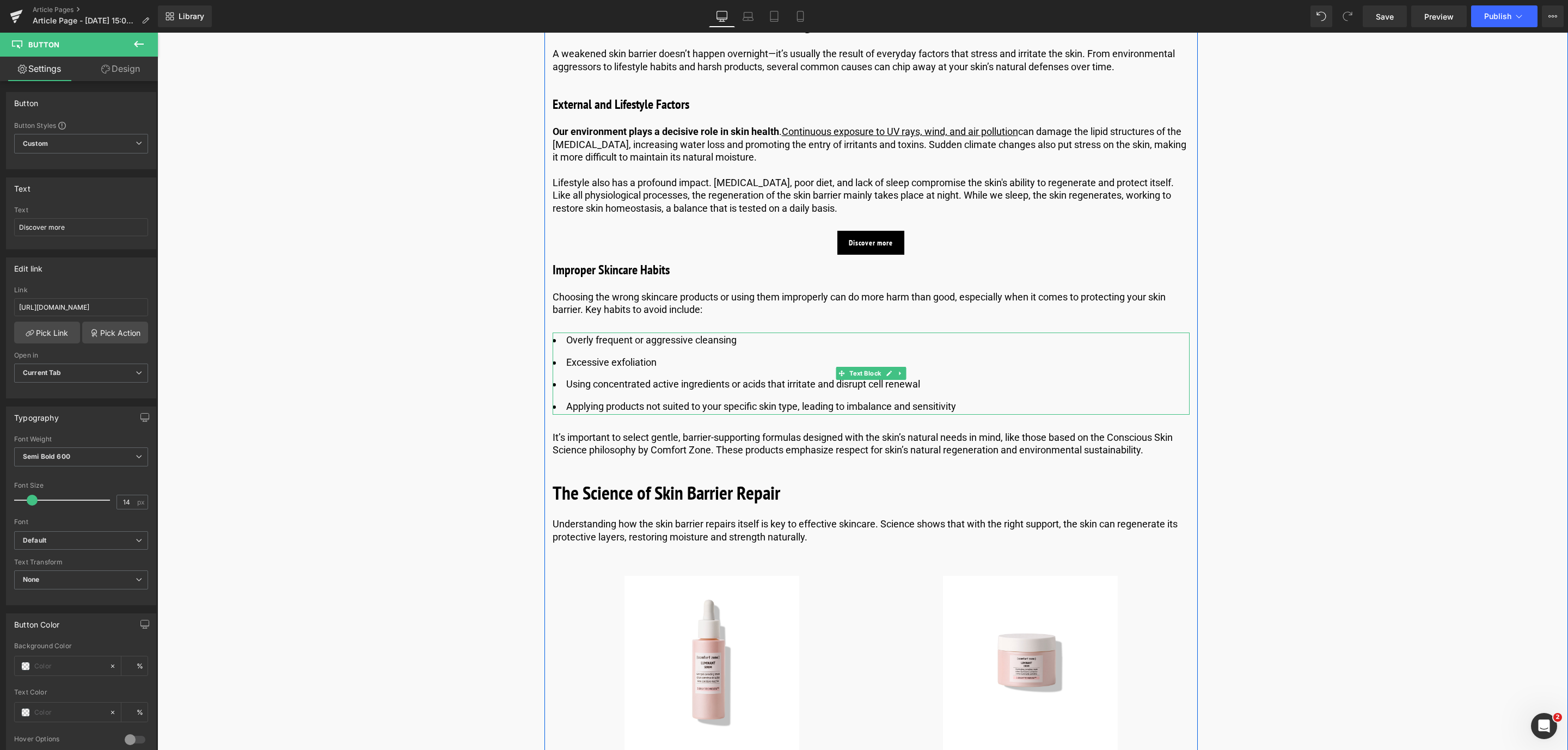
click at [616, 357] on li "Excessive exfoliation" at bounding box center [871, 363] width 637 height 16
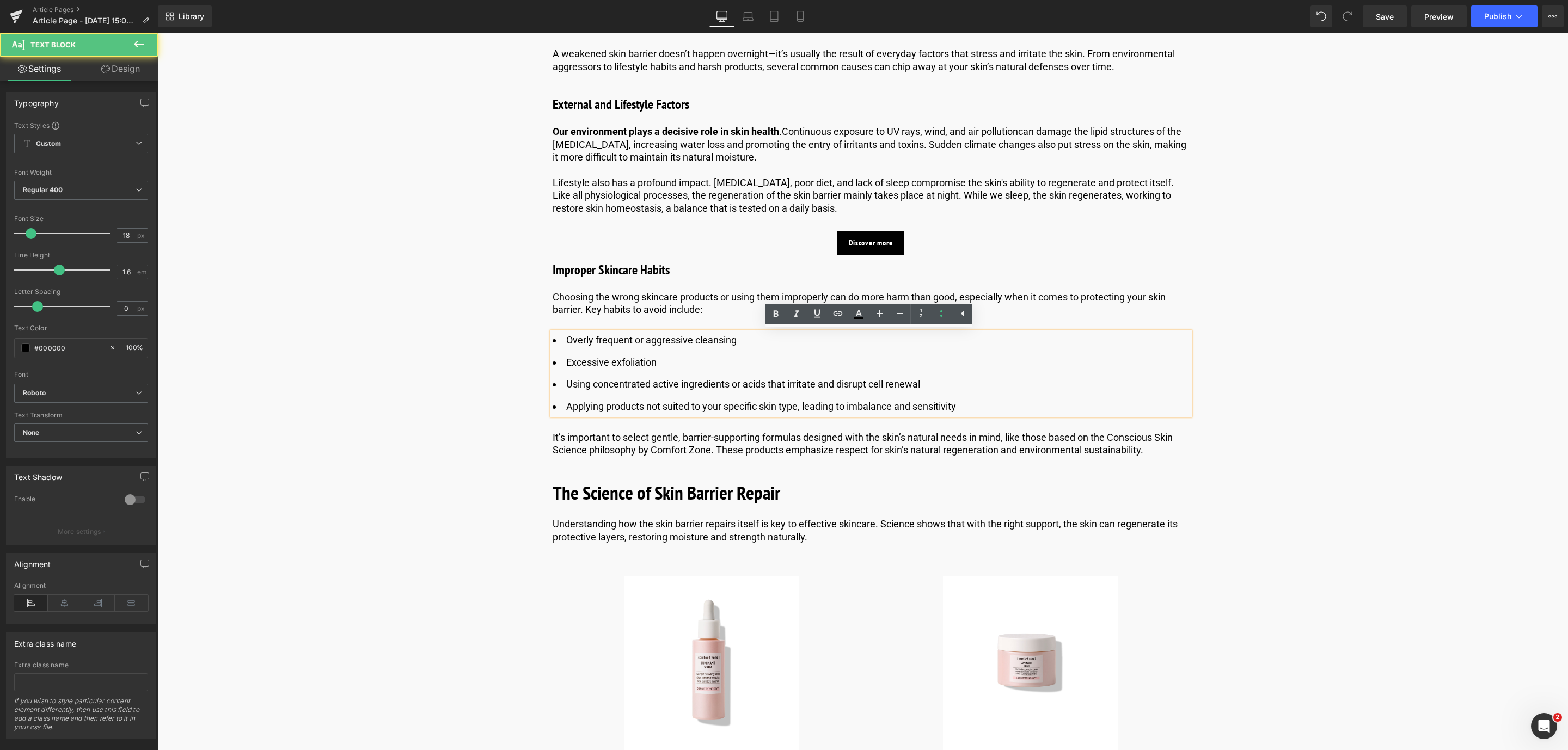
click at [643, 361] on li "Excessive exfoliation" at bounding box center [871, 363] width 637 height 16
click at [778, 313] on icon at bounding box center [776, 313] width 5 height 6
drag, startPoint x: 647, startPoint y: 340, endPoint x: 737, endPoint y: 337, distance: 90.0
click at [737, 337] on li "Overly frequent or aggressive cleansing" at bounding box center [871, 340] width 637 height 16
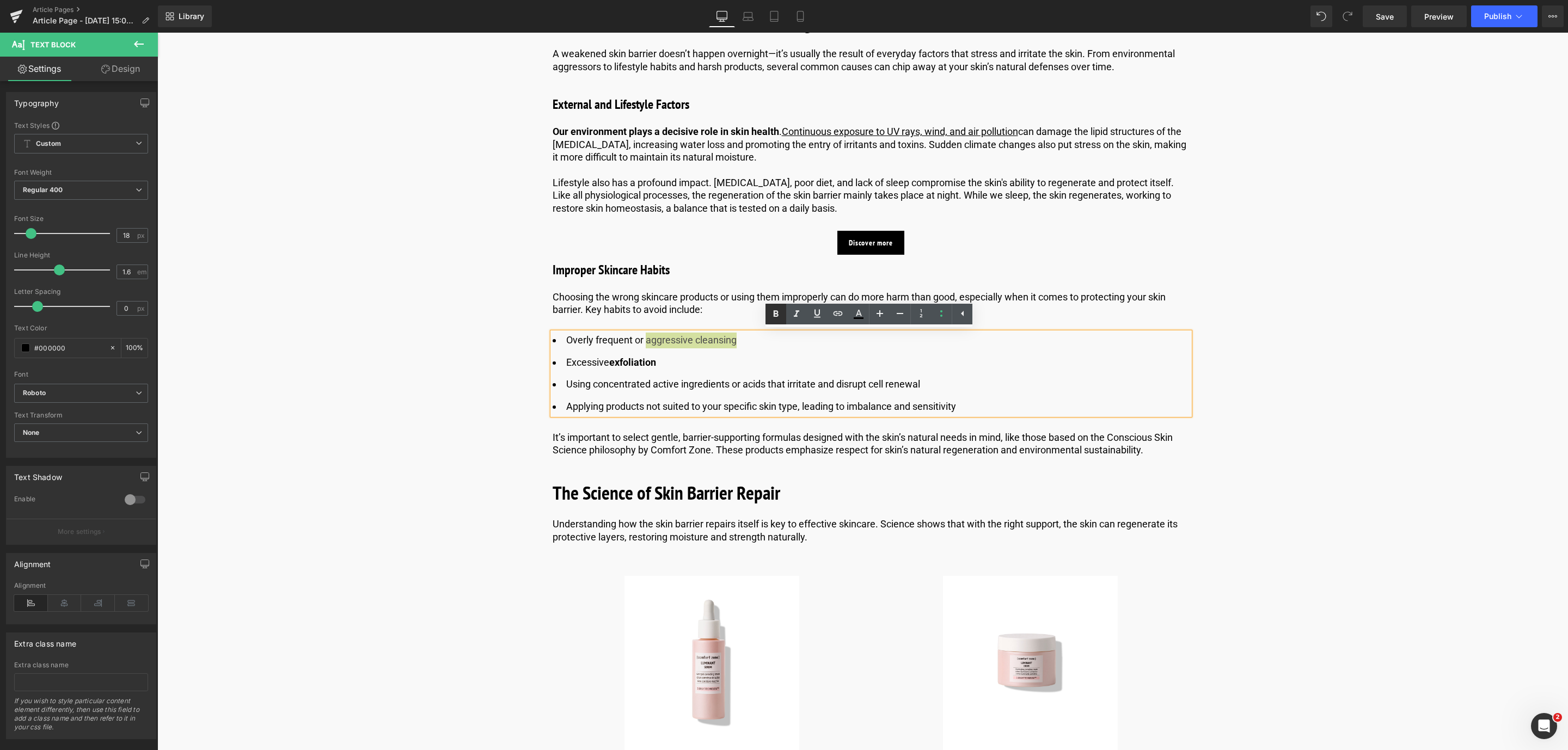
click at [781, 310] on icon at bounding box center [776, 314] width 13 height 13
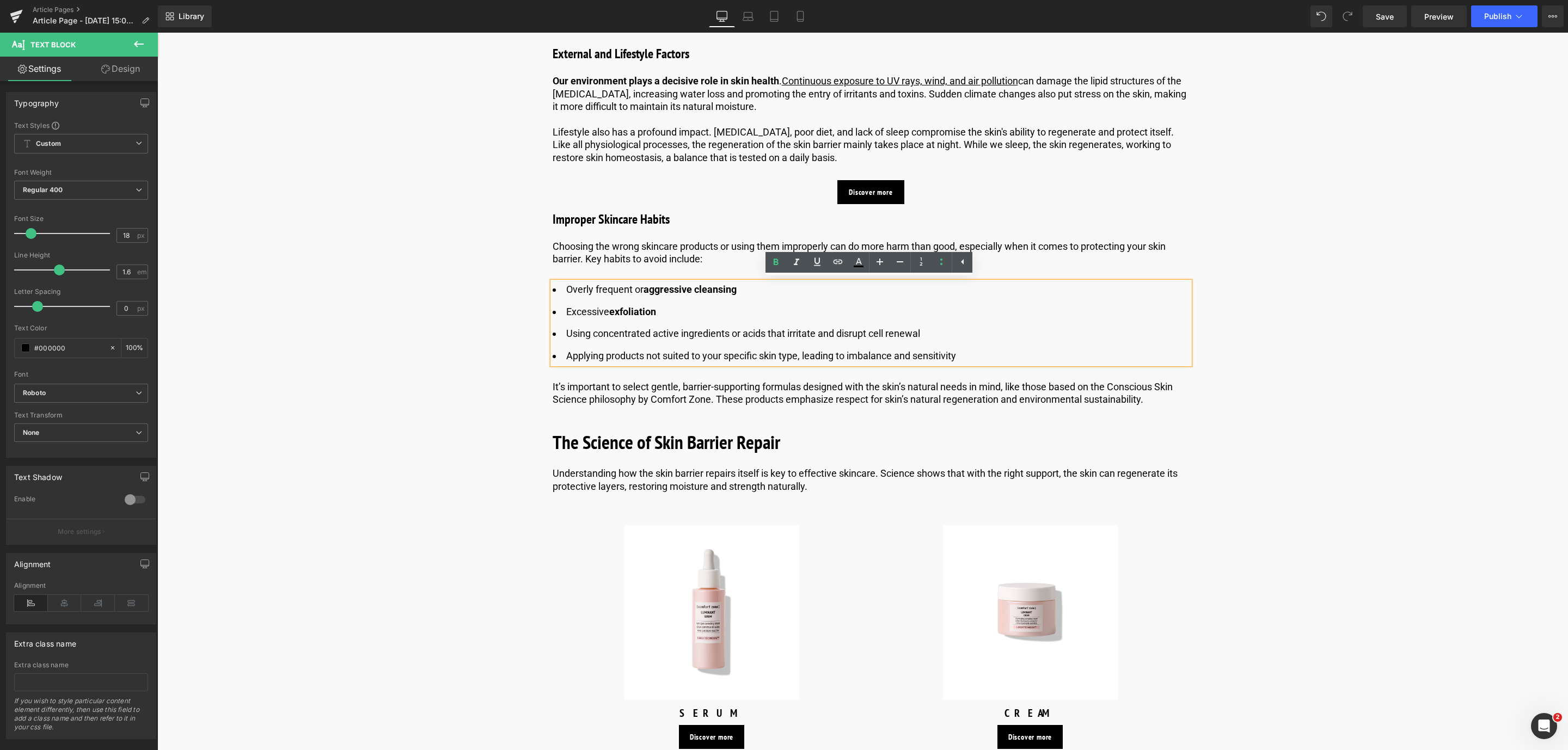
scroll to position [2023, 0]
click at [864, 192] on span "Button" at bounding box center [870, 191] width 25 height 13
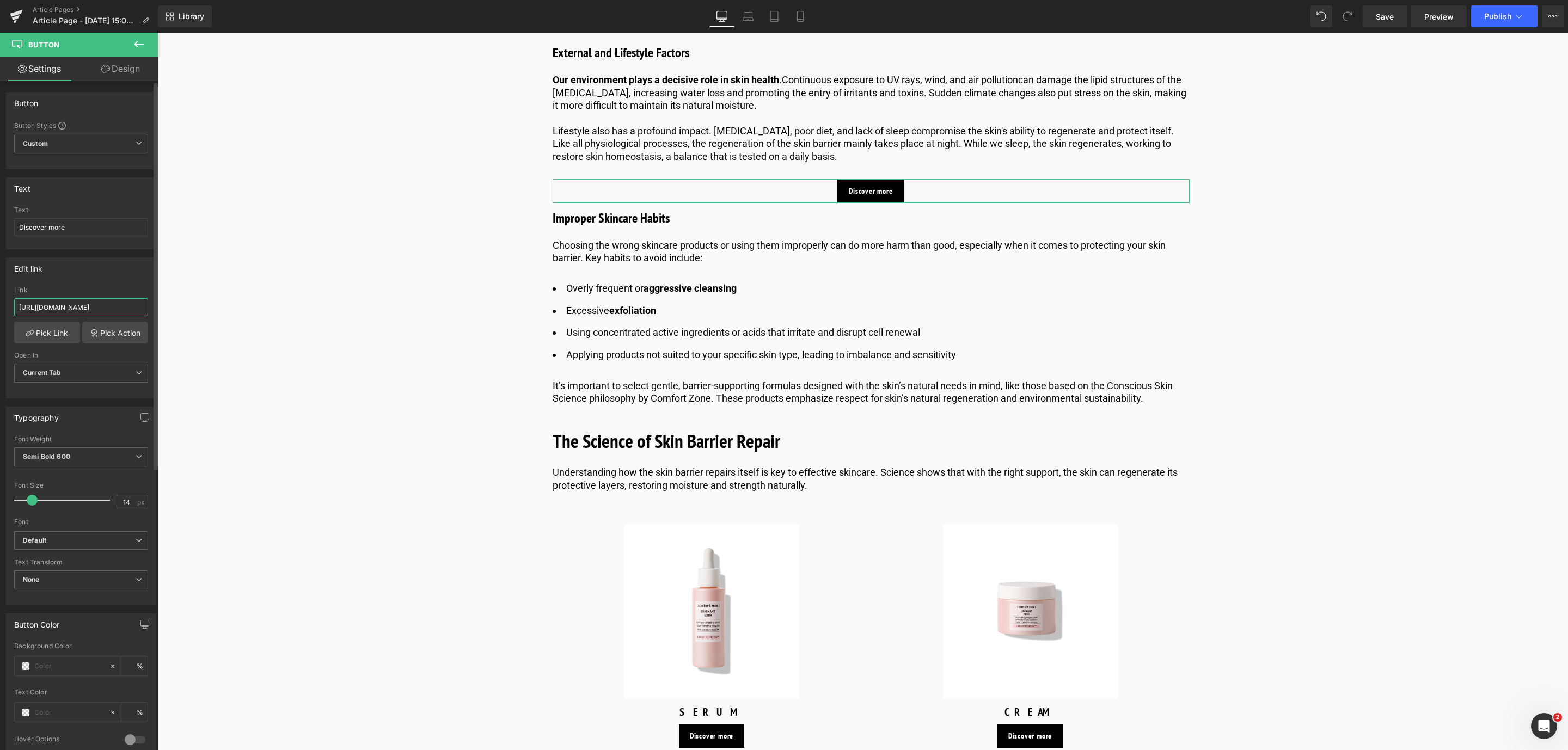
click at [128, 306] on input "[URL][DOMAIN_NAME]" at bounding box center [81, 307] width 134 height 18
drag, startPoint x: 1388, startPoint y: 18, endPoint x: 745, endPoint y: 474, distance: 788.3
click at [1388, 18] on span "Save" at bounding box center [1385, 17] width 18 height 11
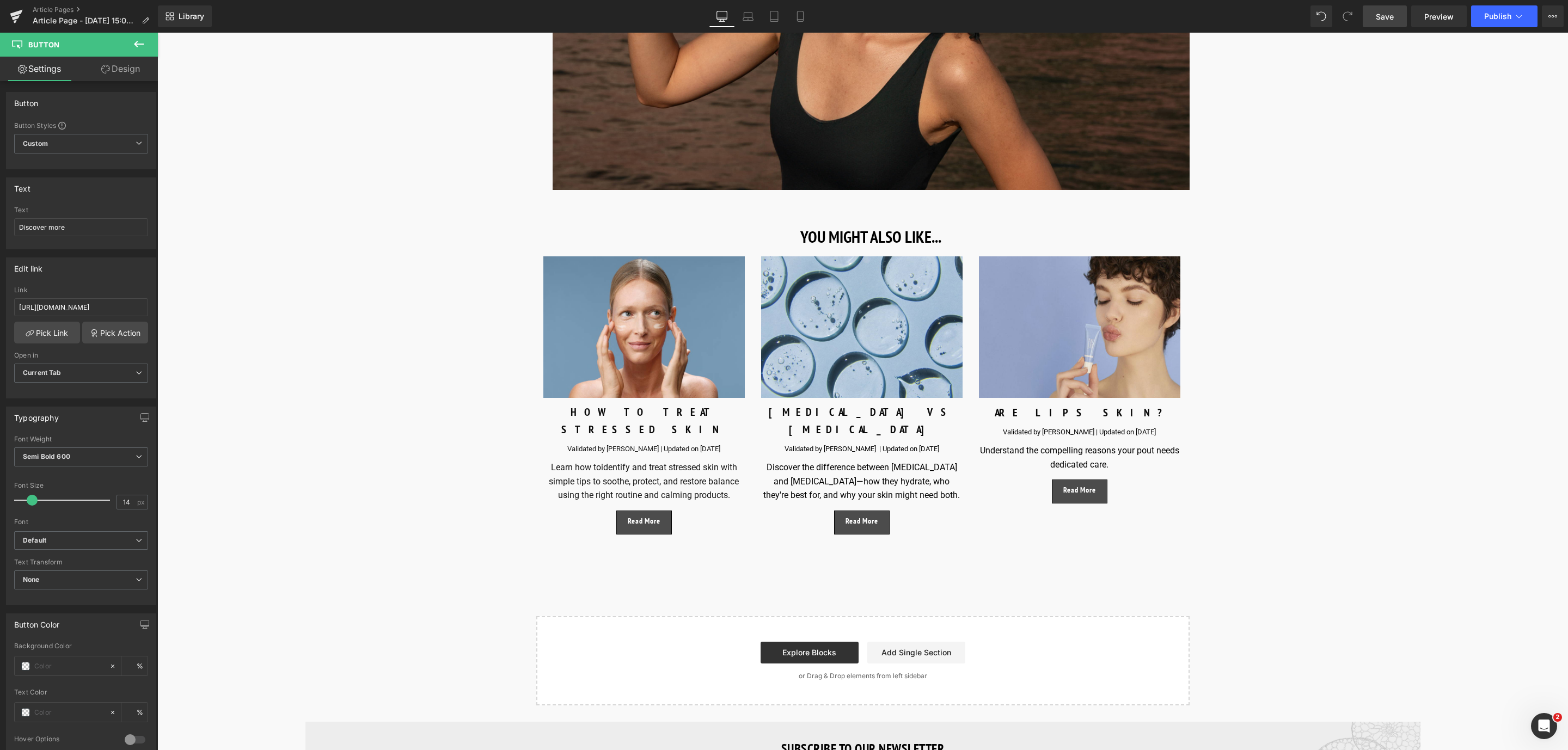
scroll to position [5691, 0]
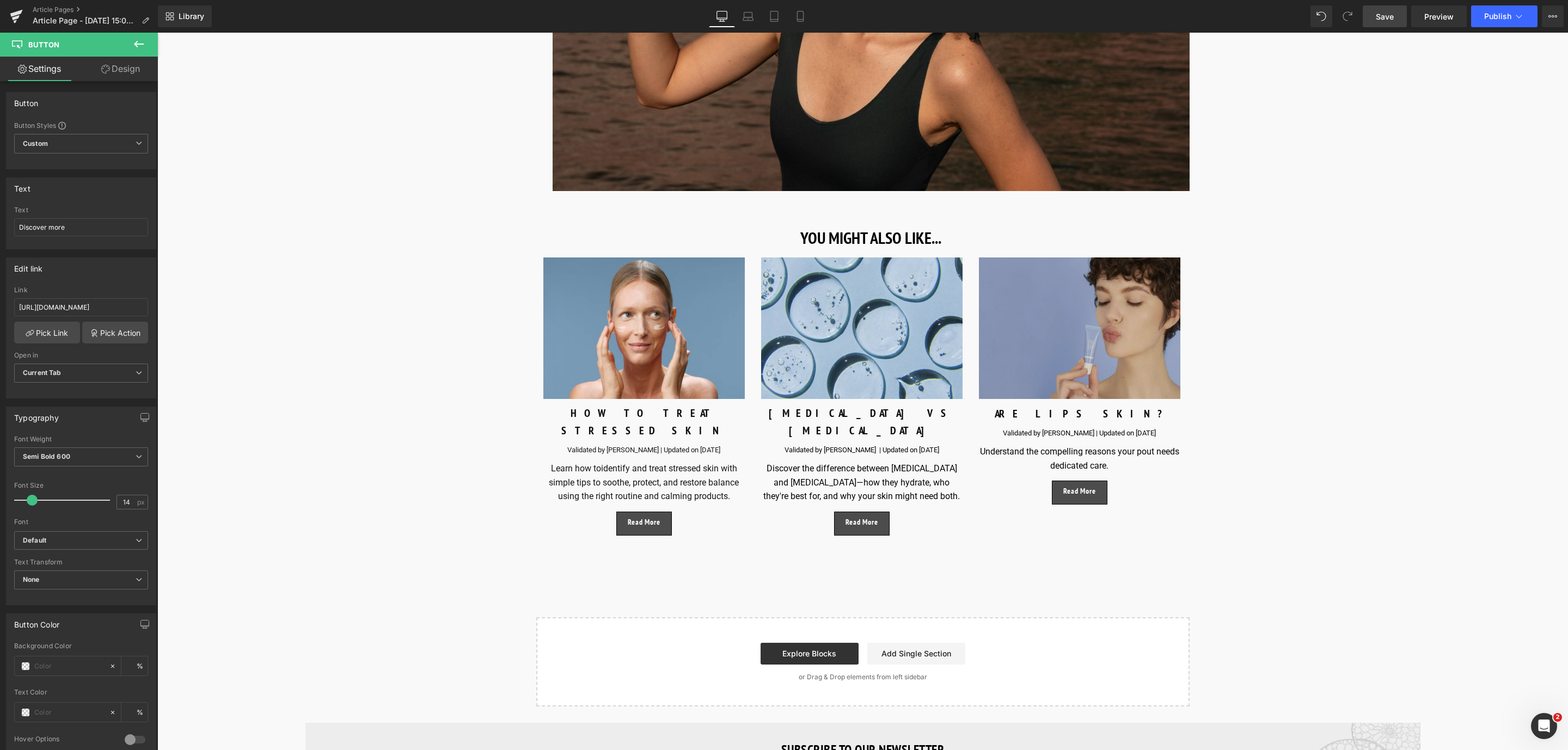
click at [1129, 332] on img at bounding box center [1080, 328] width 202 height 141
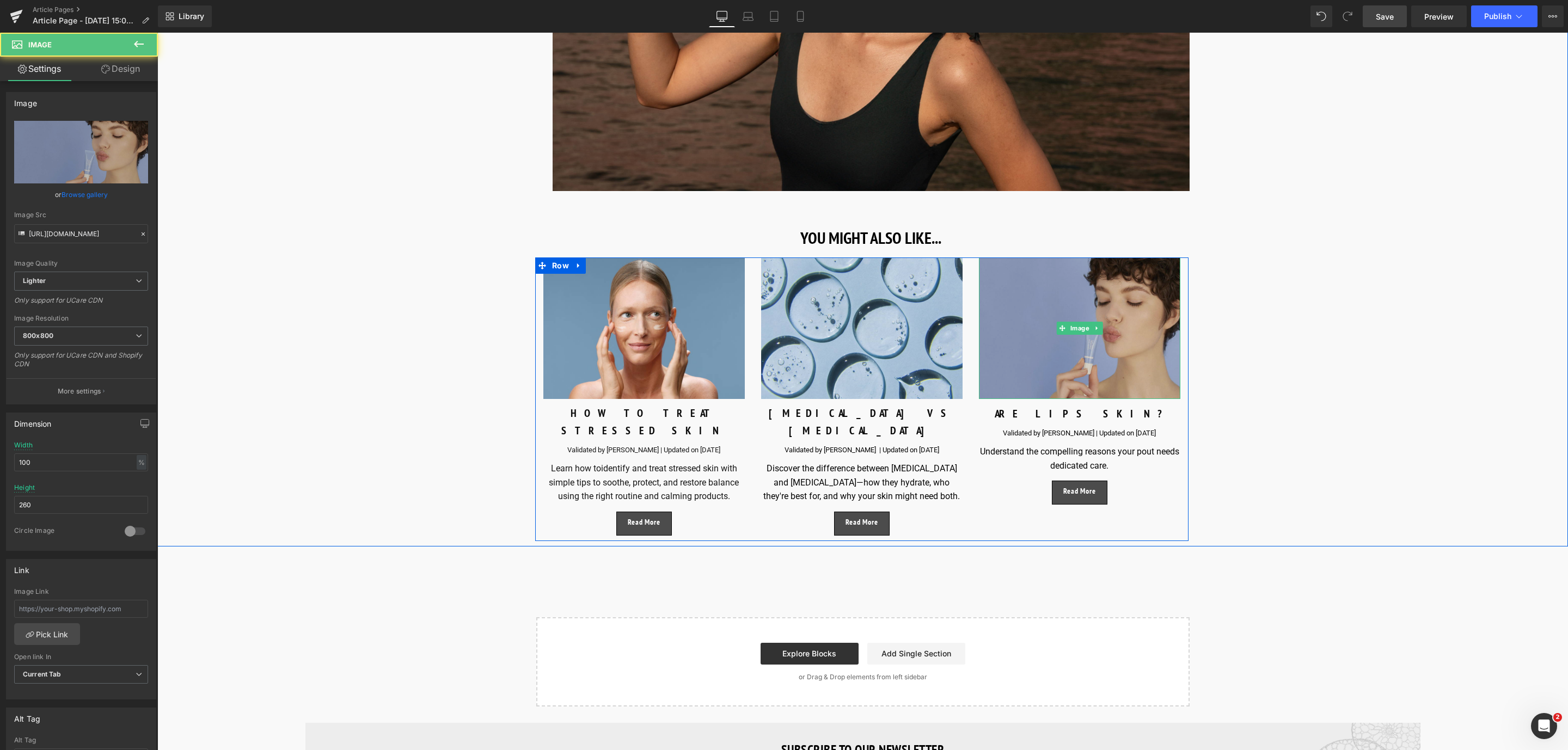
click at [1080, 339] on img at bounding box center [1080, 328] width 202 height 141
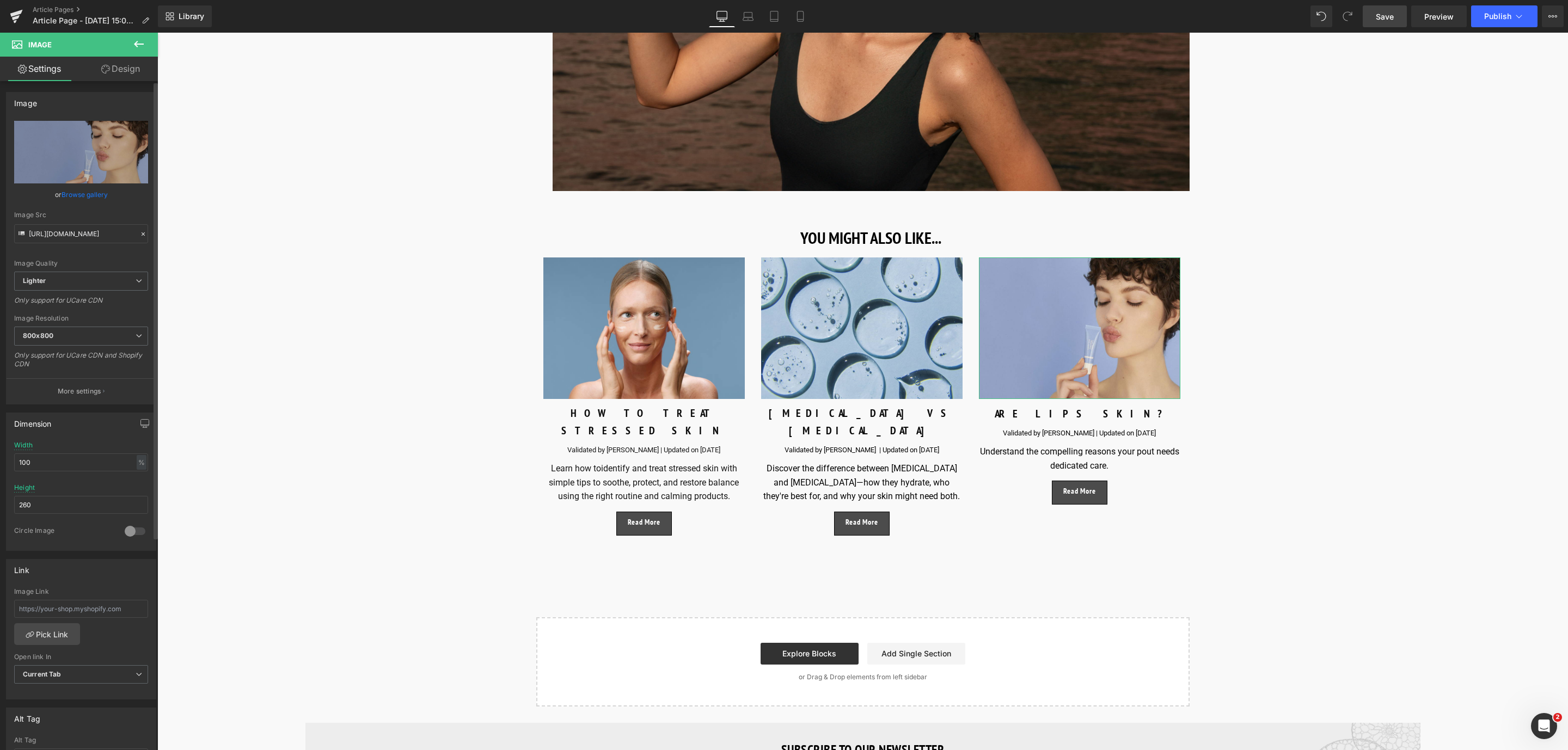
click at [97, 190] on link "Browse gallery" at bounding box center [85, 194] width 47 height 19
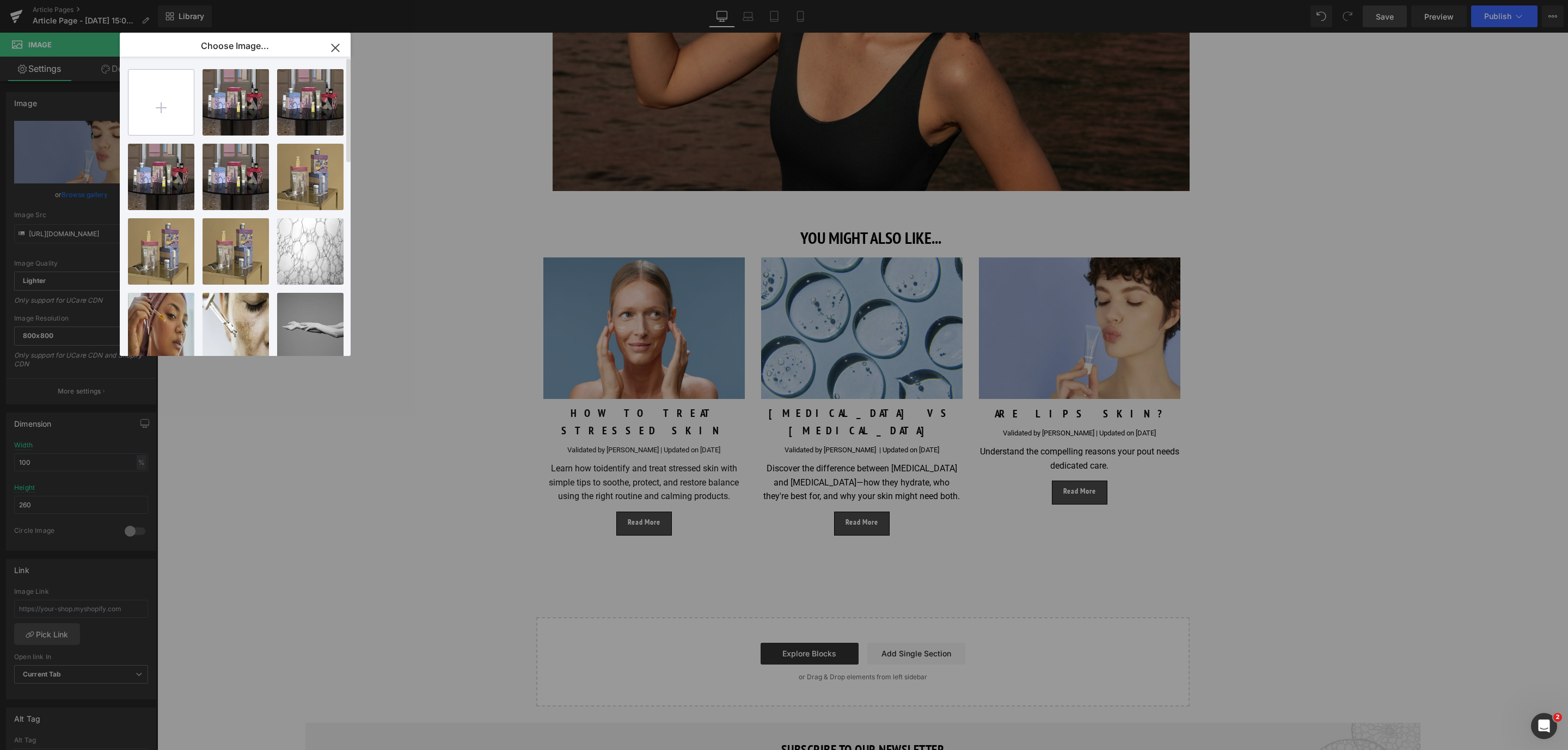
click at [177, 112] on input "file" at bounding box center [161, 102] width 65 height 65
click at [171, 316] on div "1200X80...LISM.jpg 840.98 KB" at bounding box center [161, 326] width 67 height 67
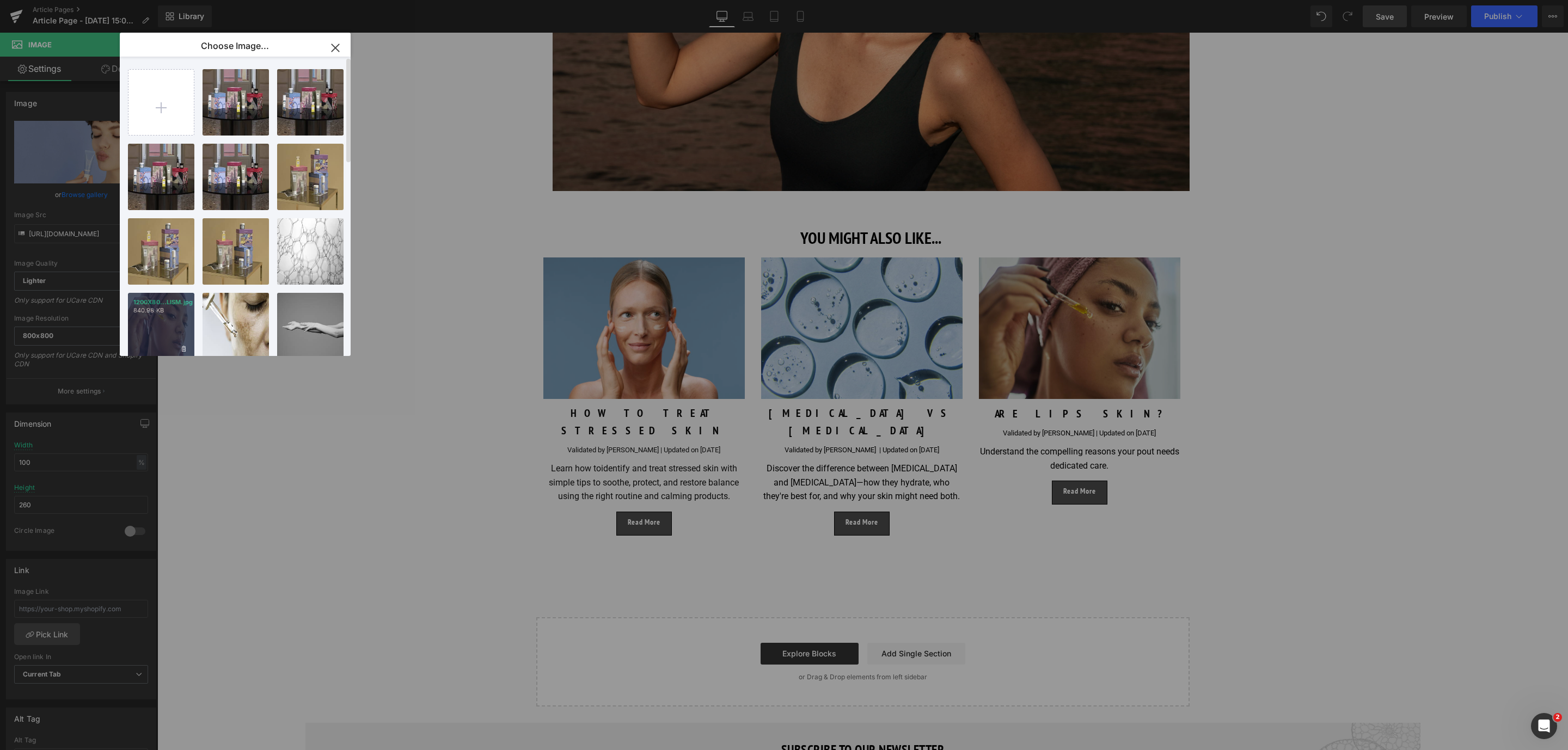
type input "[URL][DOMAIN_NAME]"
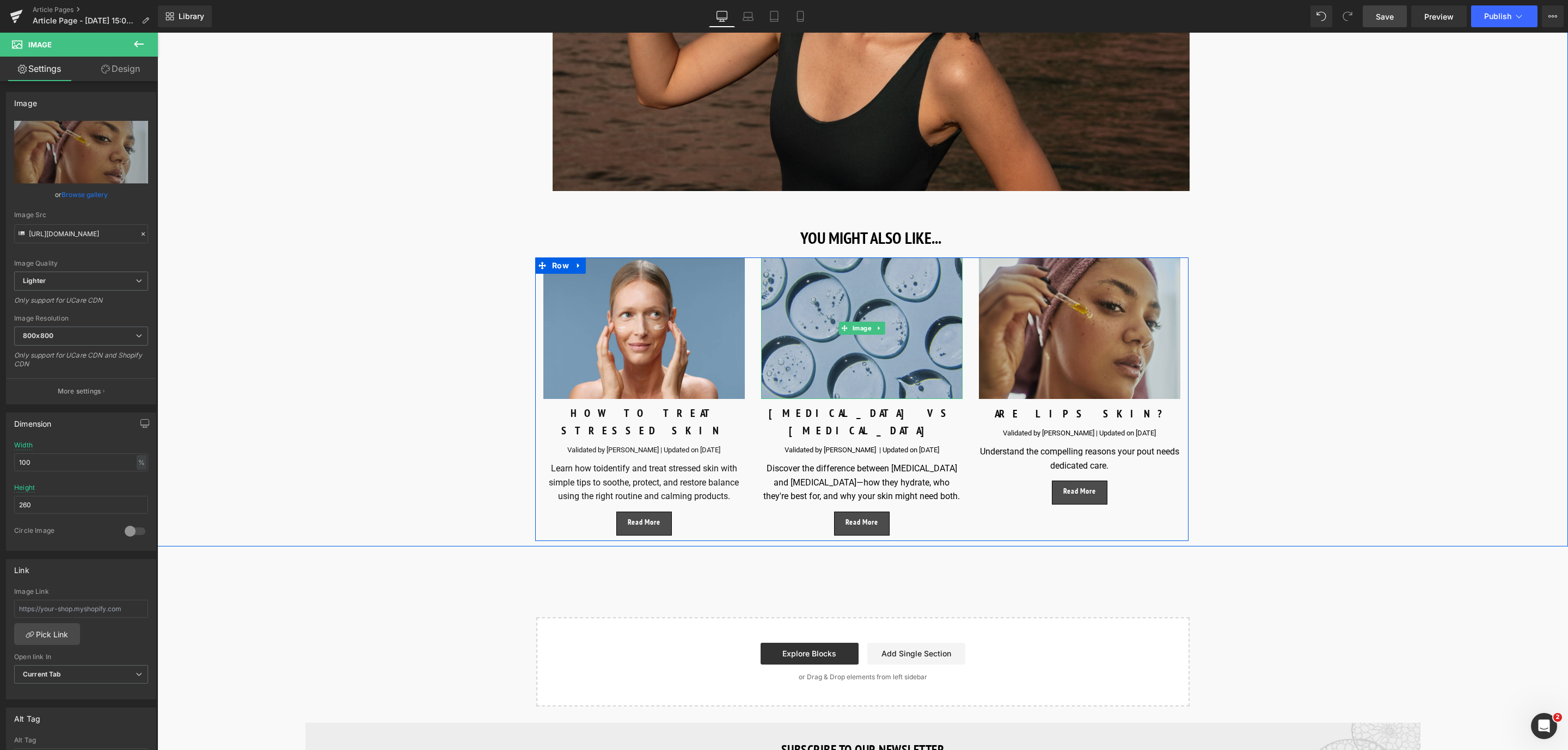
click at [849, 291] on img at bounding box center [862, 328] width 202 height 141
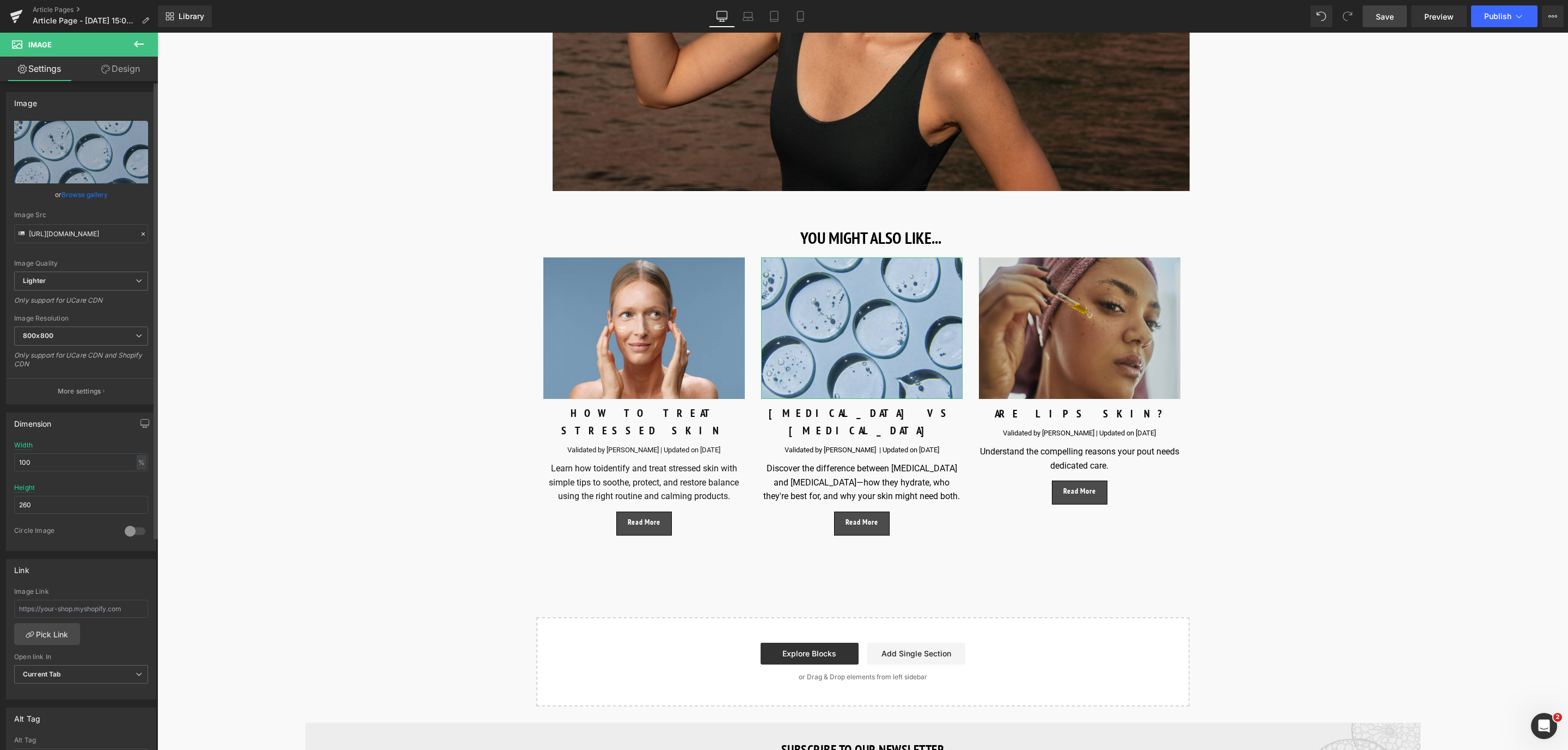
click at [77, 190] on link "Browse gallery" at bounding box center [85, 194] width 47 height 19
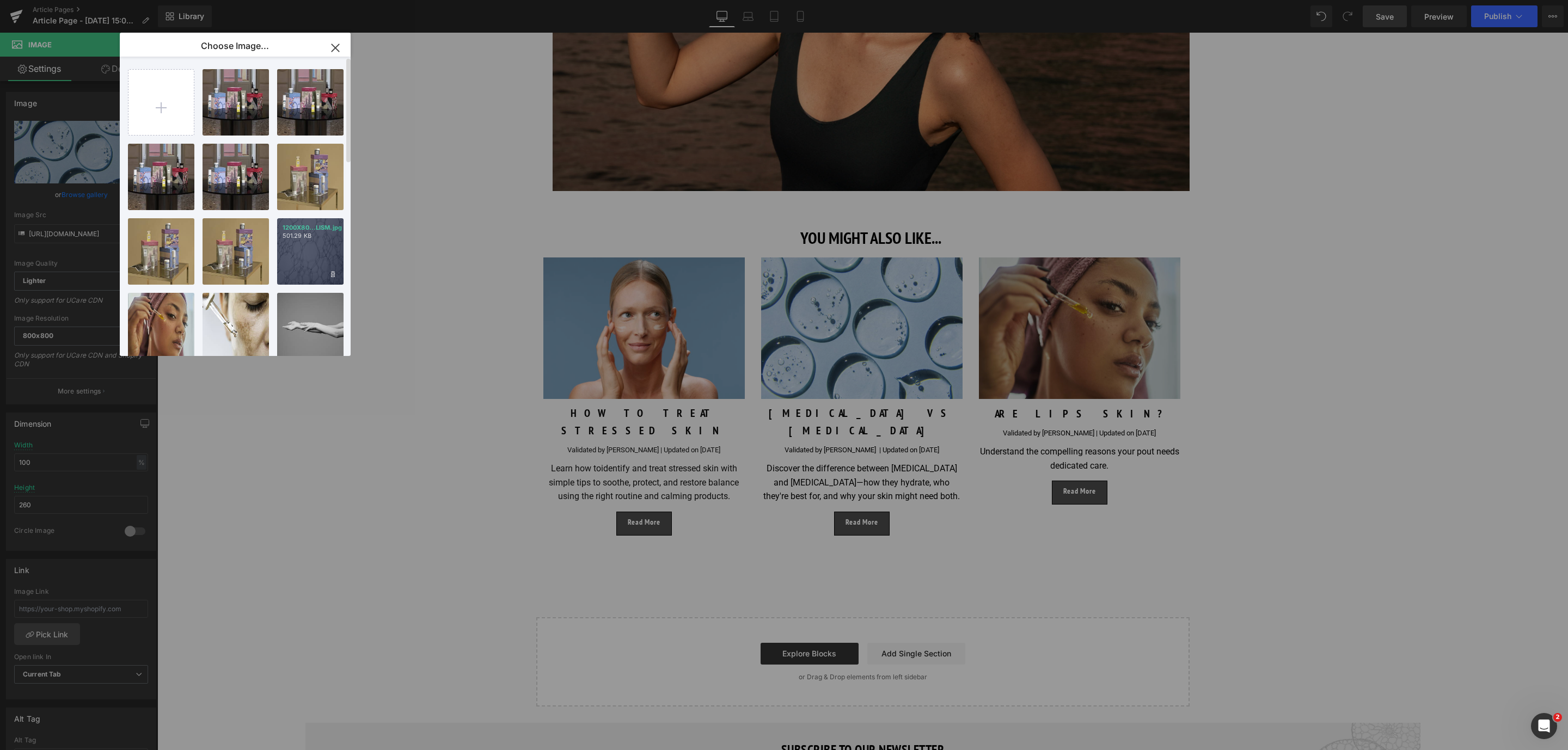
click at [309, 243] on div "1200X80...LISM.jpg 501.29 KB" at bounding box center [310, 251] width 67 height 67
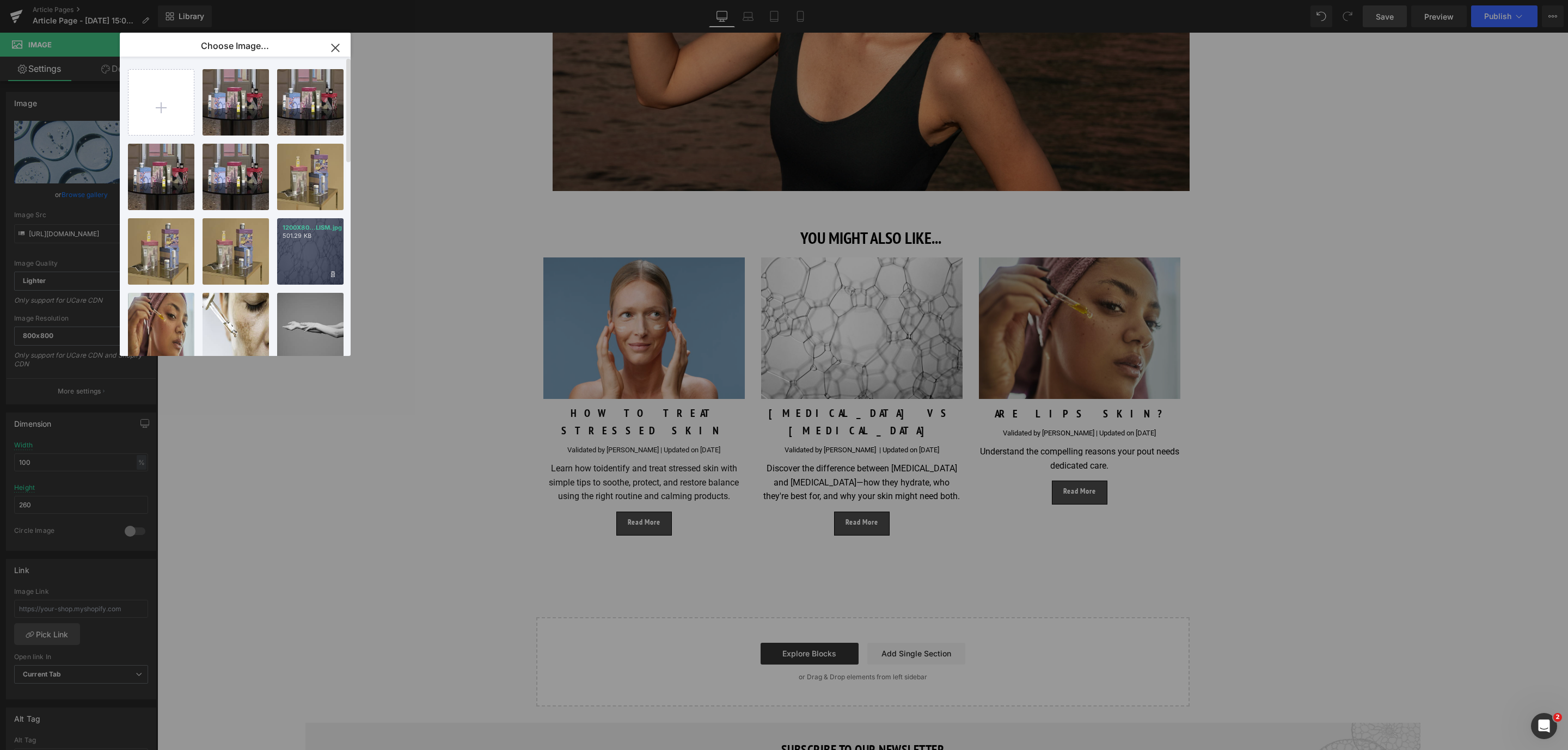
type input "[URL][DOMAIN_NAME]"
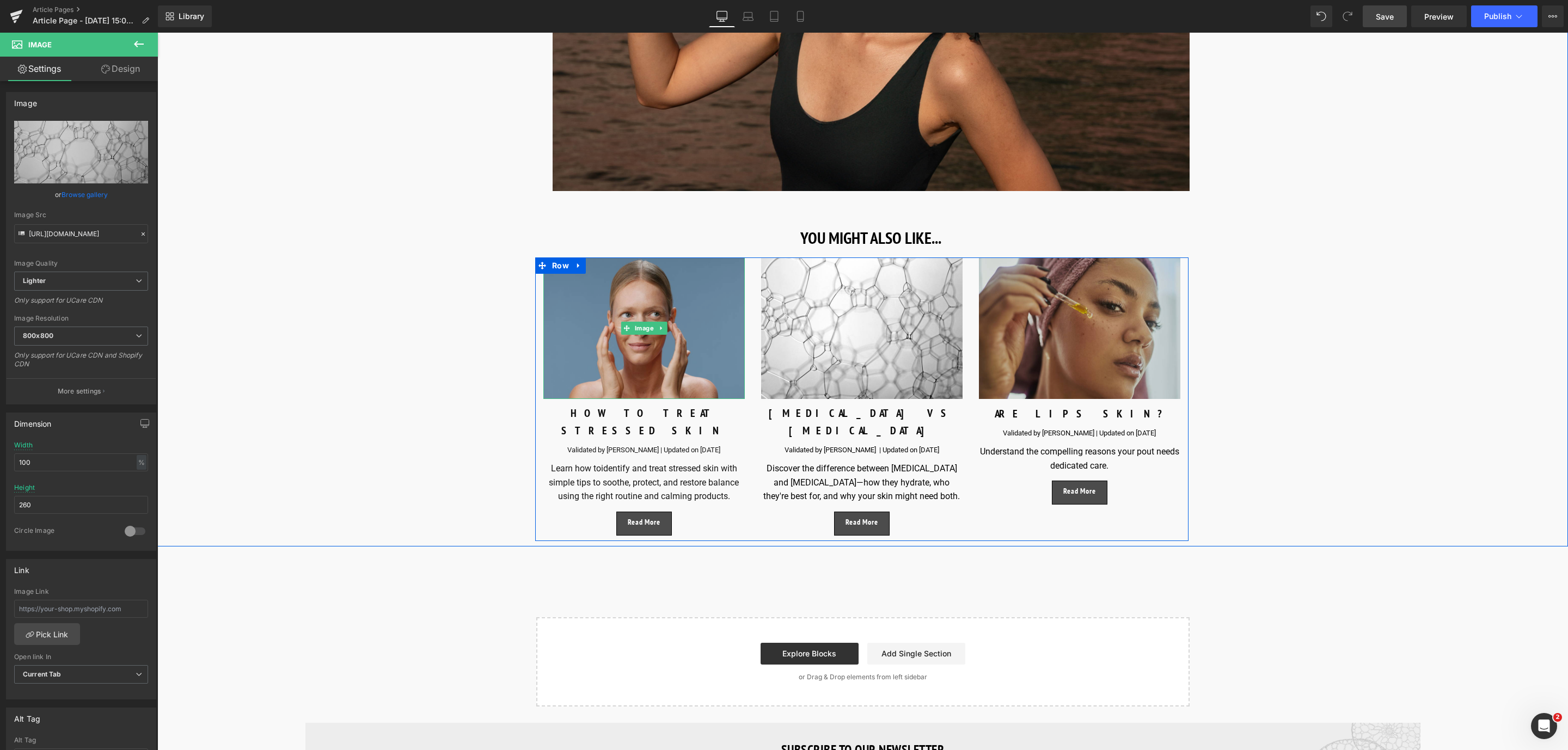
click at [592, 284] on img at bounding box center [643, 328] width 202 height 141
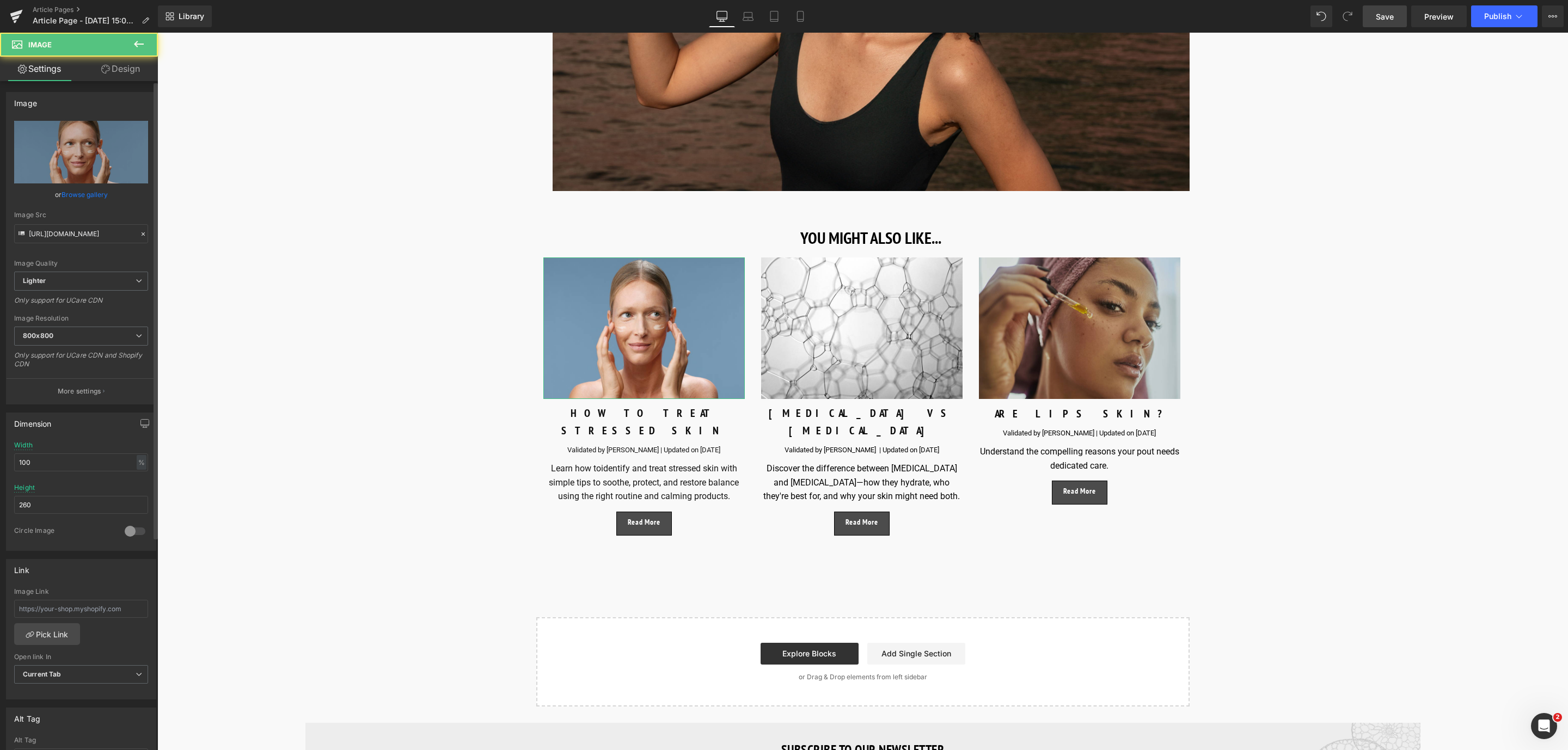
click at [82, 190] on link "Browse gallery" at bounding box center [85, 194] width 47 height 19
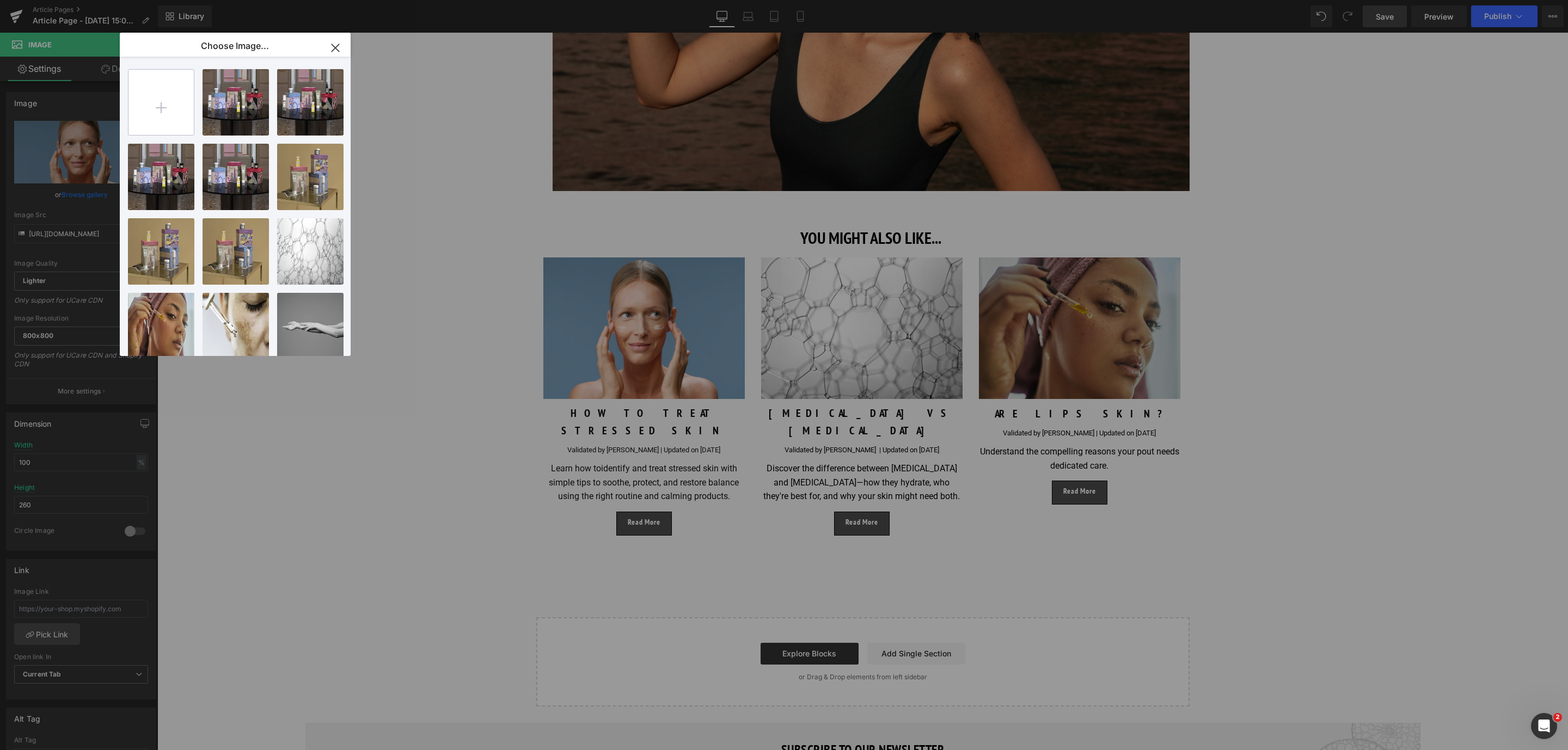
click at [182, 104] on input "file" at bounding box center [161, 102] width 65 height 65
type input "C:\fakepath\1200X800_final block 1_skin barrier.jpg"
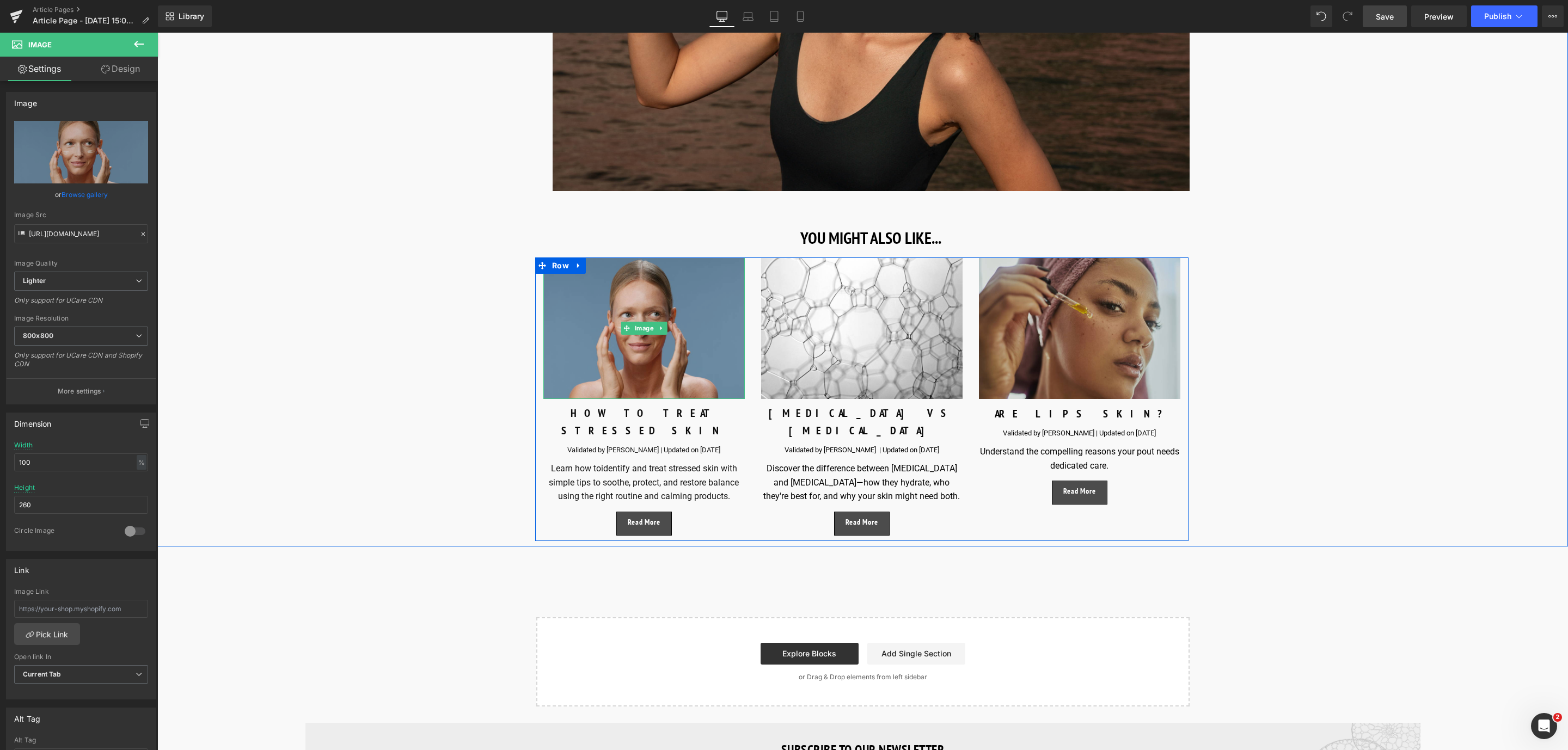
click at [613, 340] on img at bounding box center [643, 328] width 202 height 141
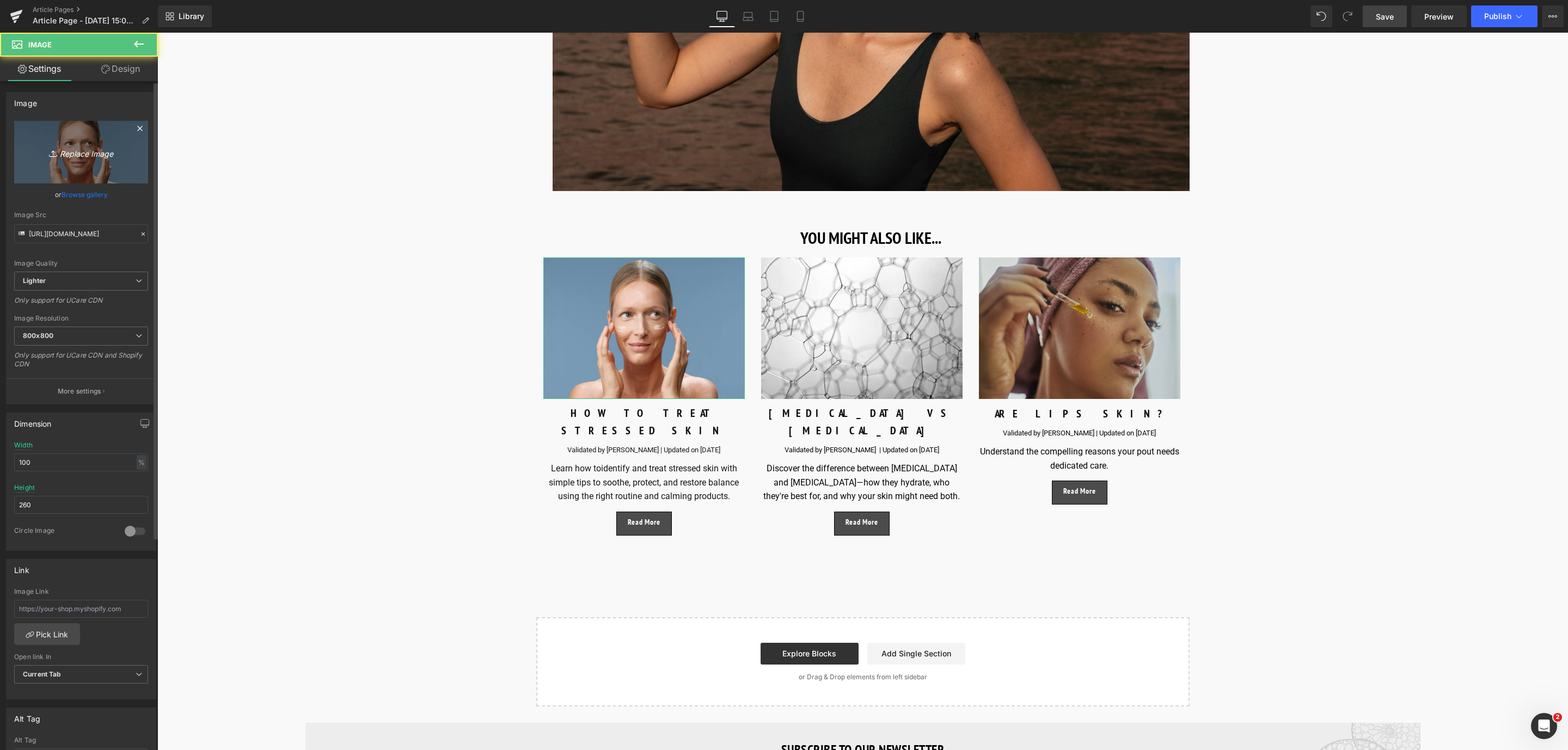
click at [71, 131] on link "Replace Image" at bounding box center [81, 152] width 134 height 63
click at [64, 195] on link "Browse gallery" at bounding box center [85, 194] width 47 height 19
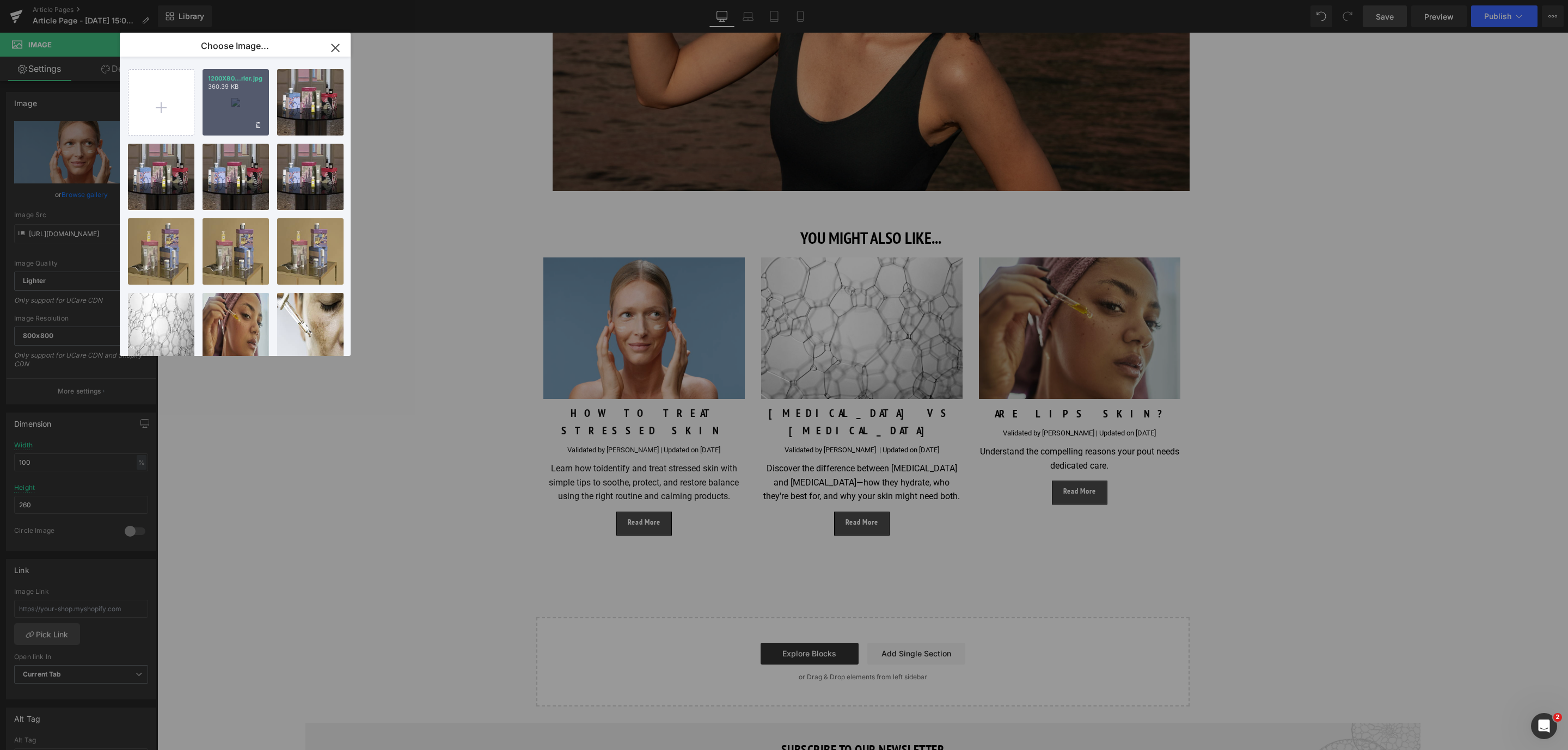
click at [219, 114] on div "1200X80...rier.jpg 360.39 KB" at bounding box center [235, 102] width 67 height 67
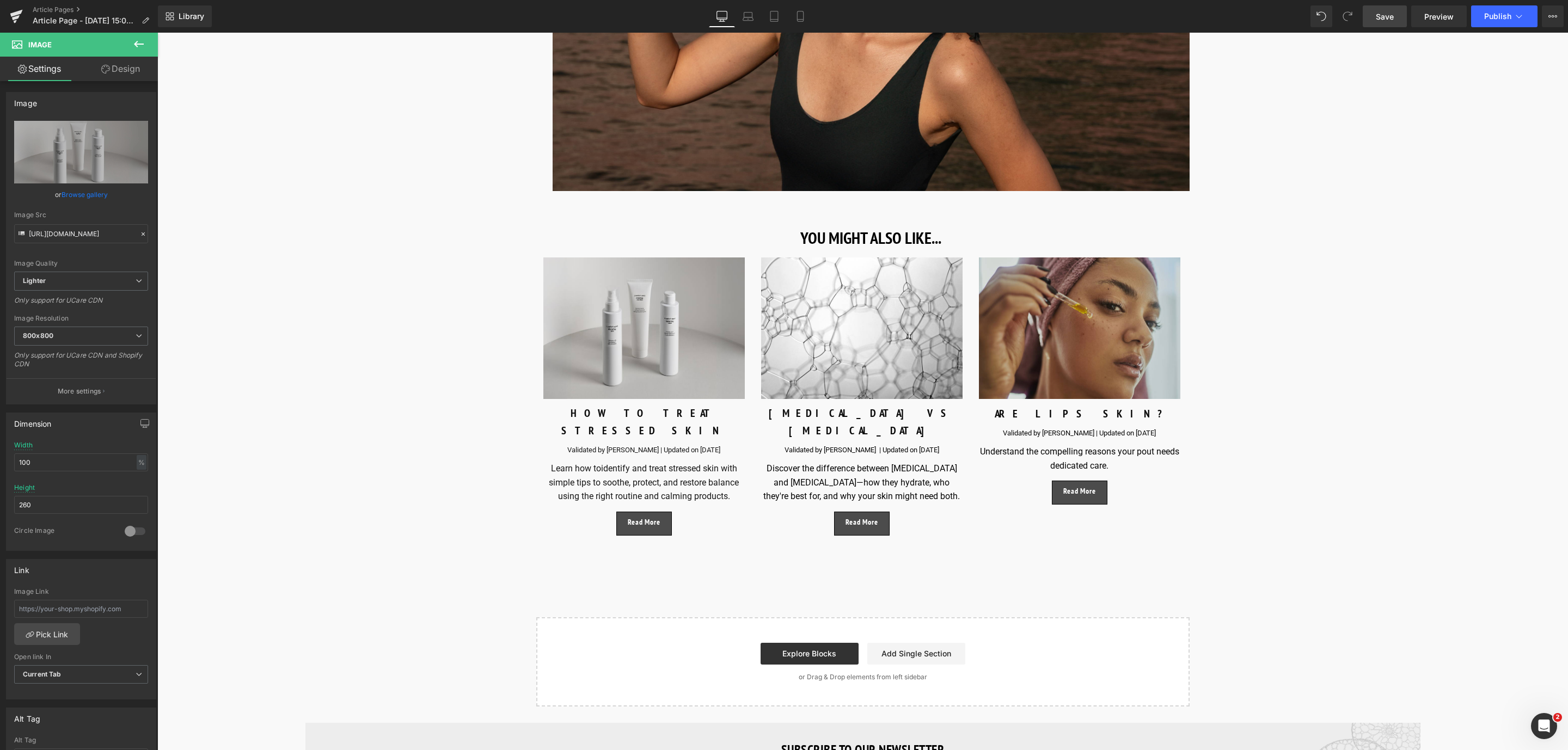
type input "[URL][DOMAIN_NAME]"
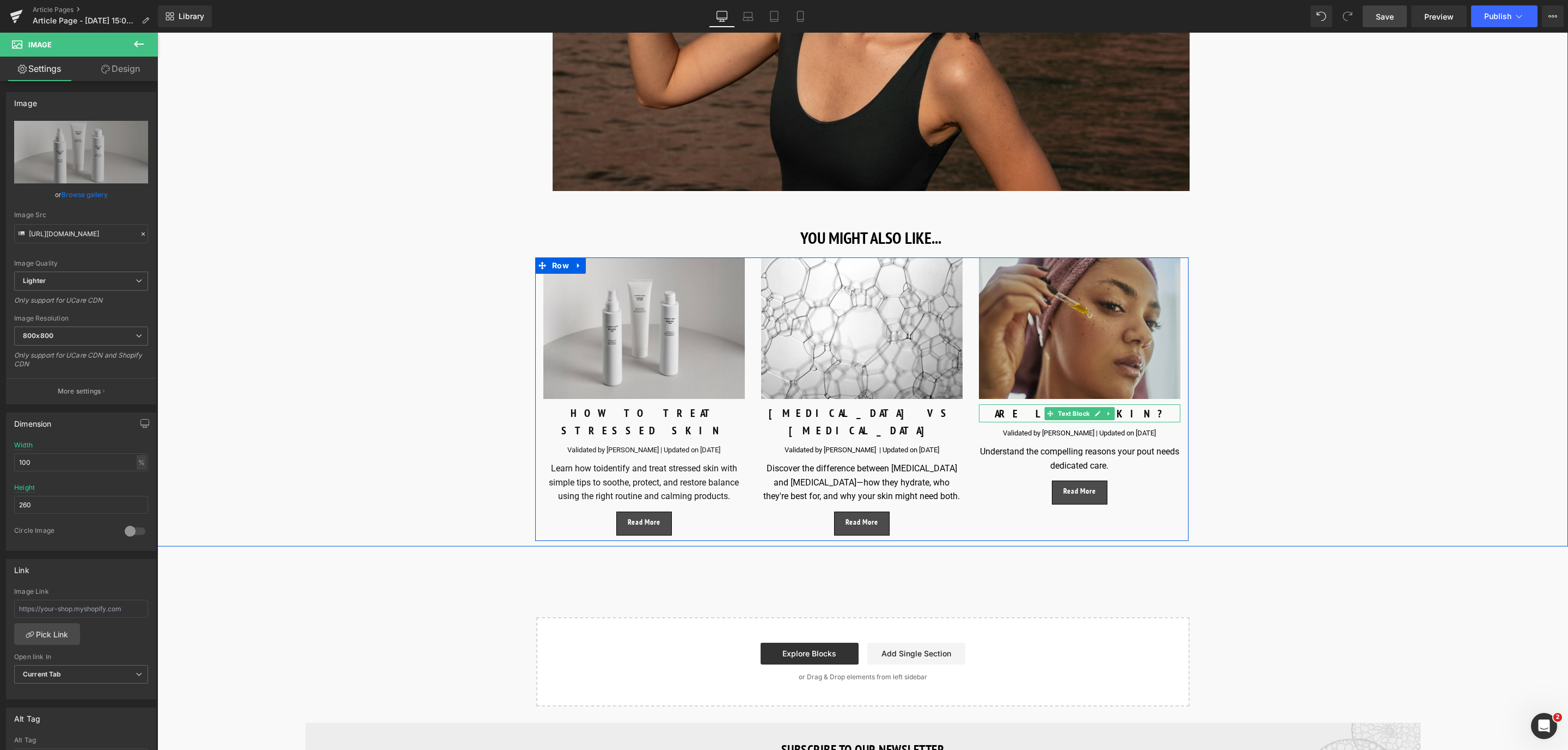
click at [1115, 414] on p "ARE LIPS SKIN?" at bounding box center [1080, 414] width 202 height 18
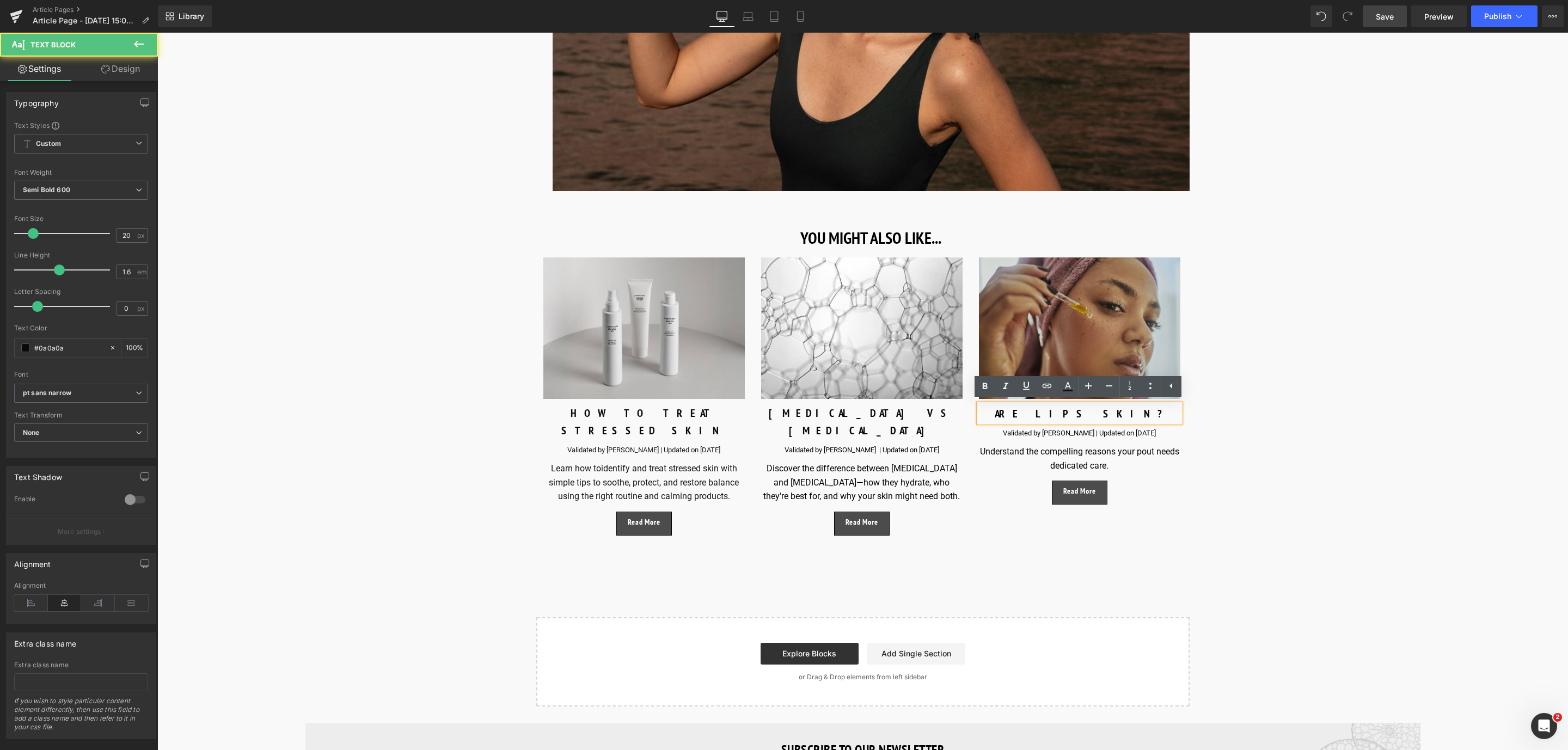
click at [1131, 414] on p "ARE LIPS SKIN?" at bounding box center [1080, 414] width 202 height 18
drag, startPoint x: 1131, startPoint y: 414, endPoint x: 1051, endPoint y: 407, distance: 80.3
click at [1051, 407] on p "ARE LIPS SKIN?" at bounding box center [1080, 414] width 202 height 18
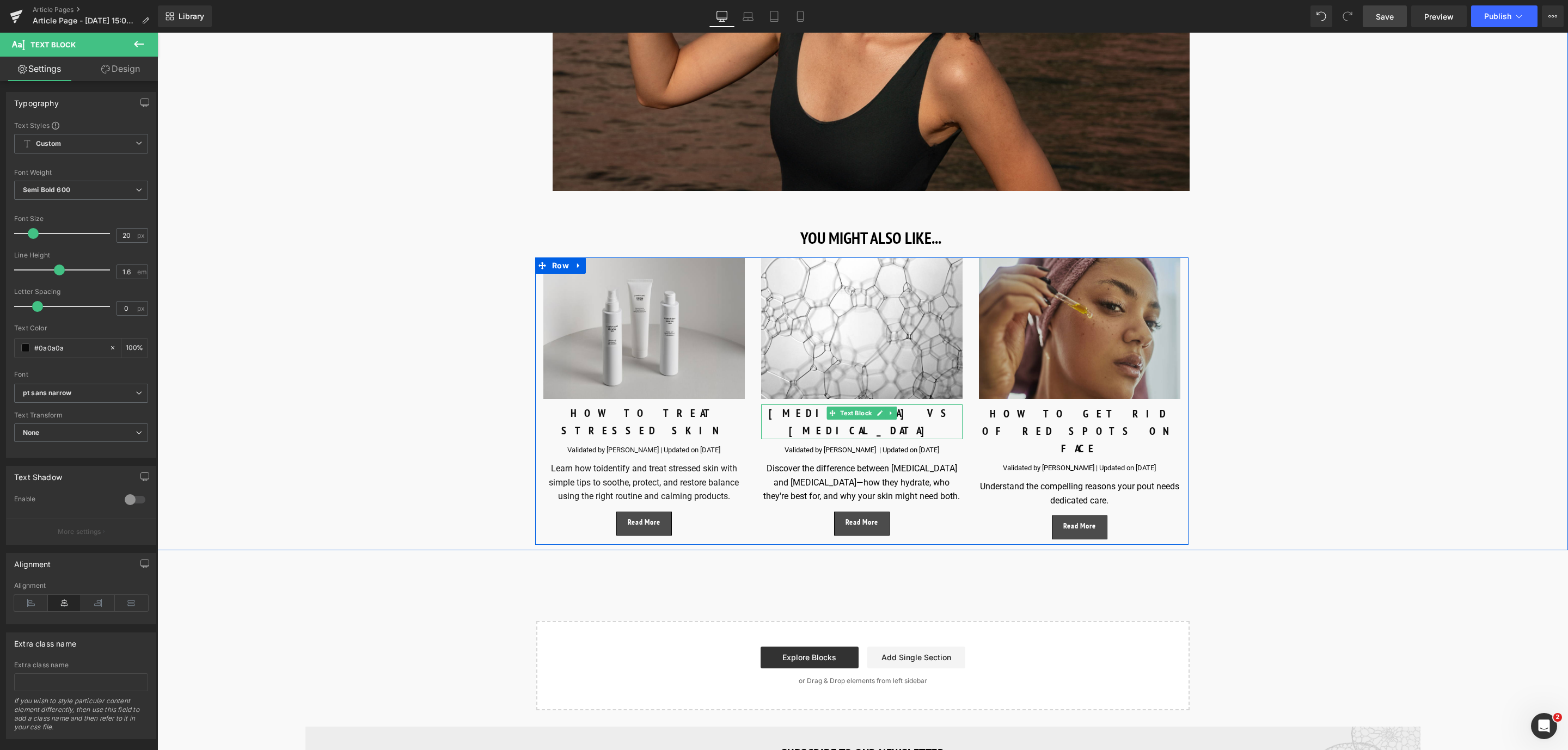
click at [822, 414] on div "[MEDICAL_DATA] VS [MEDICAL_DATA]" at bounding box center [862, 422] width 202 height 35
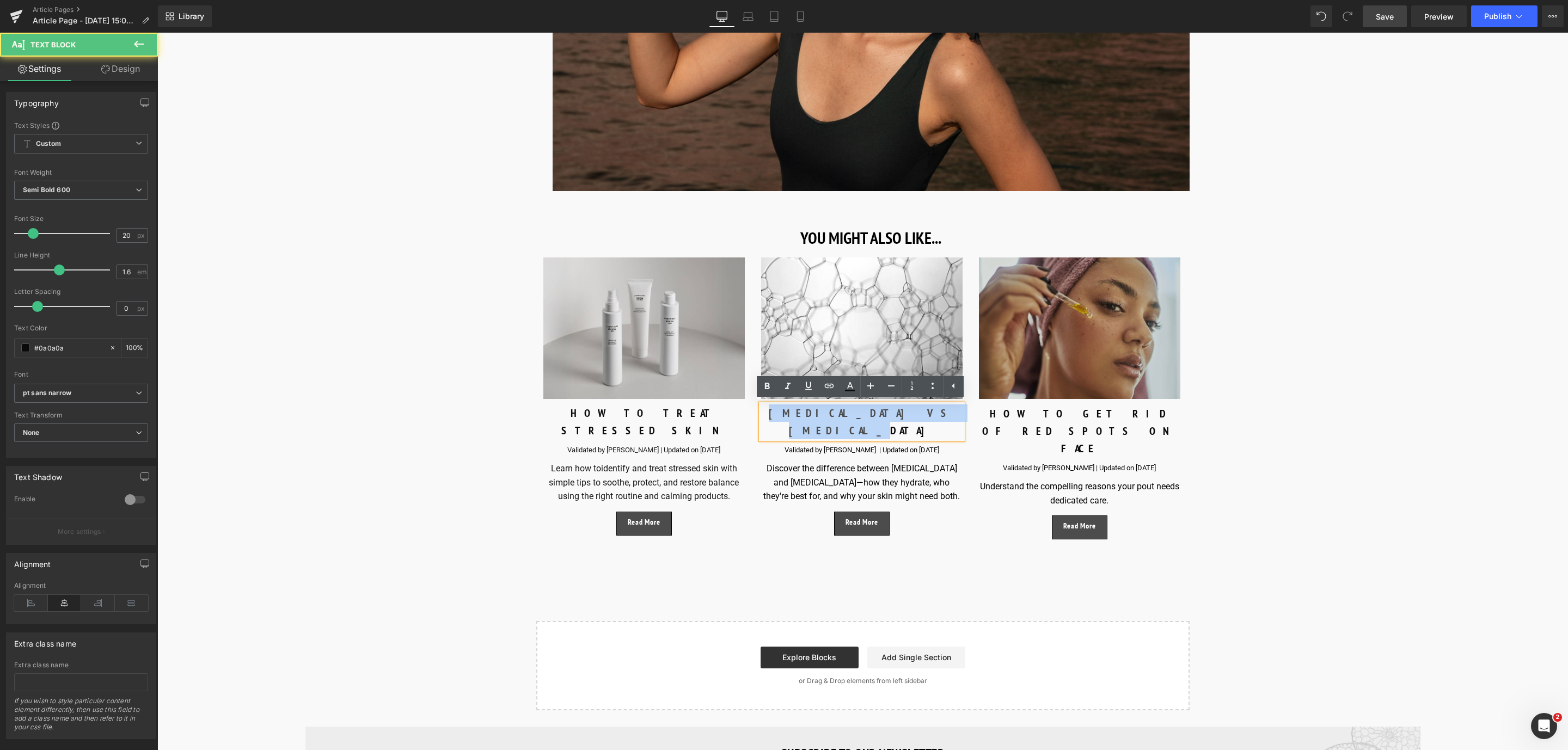
drag, startPoint x: 941, startPoint y: 409, endPoint x: 790, endPoint y: 406, distance: 151.0
click at [790, 406] on div "[MEDICAL_DATA] VS [MEDICAL_DATA]" at bounding box center [862, 422] width 202 height 35
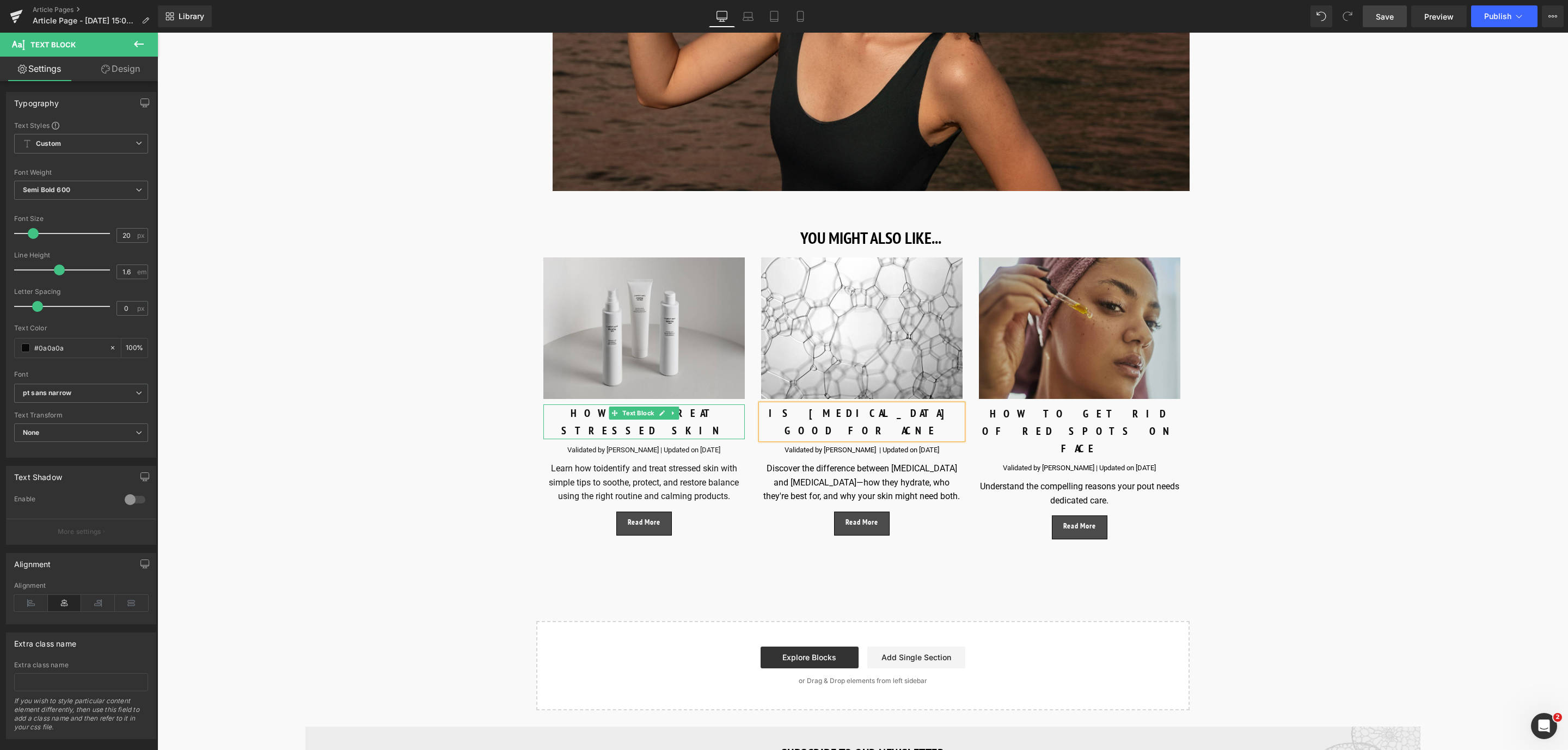
click at [699, 410] on div "HOW TO TREAT STRESSED SKIN" at bounding box center [643, 422] width 202 height 35
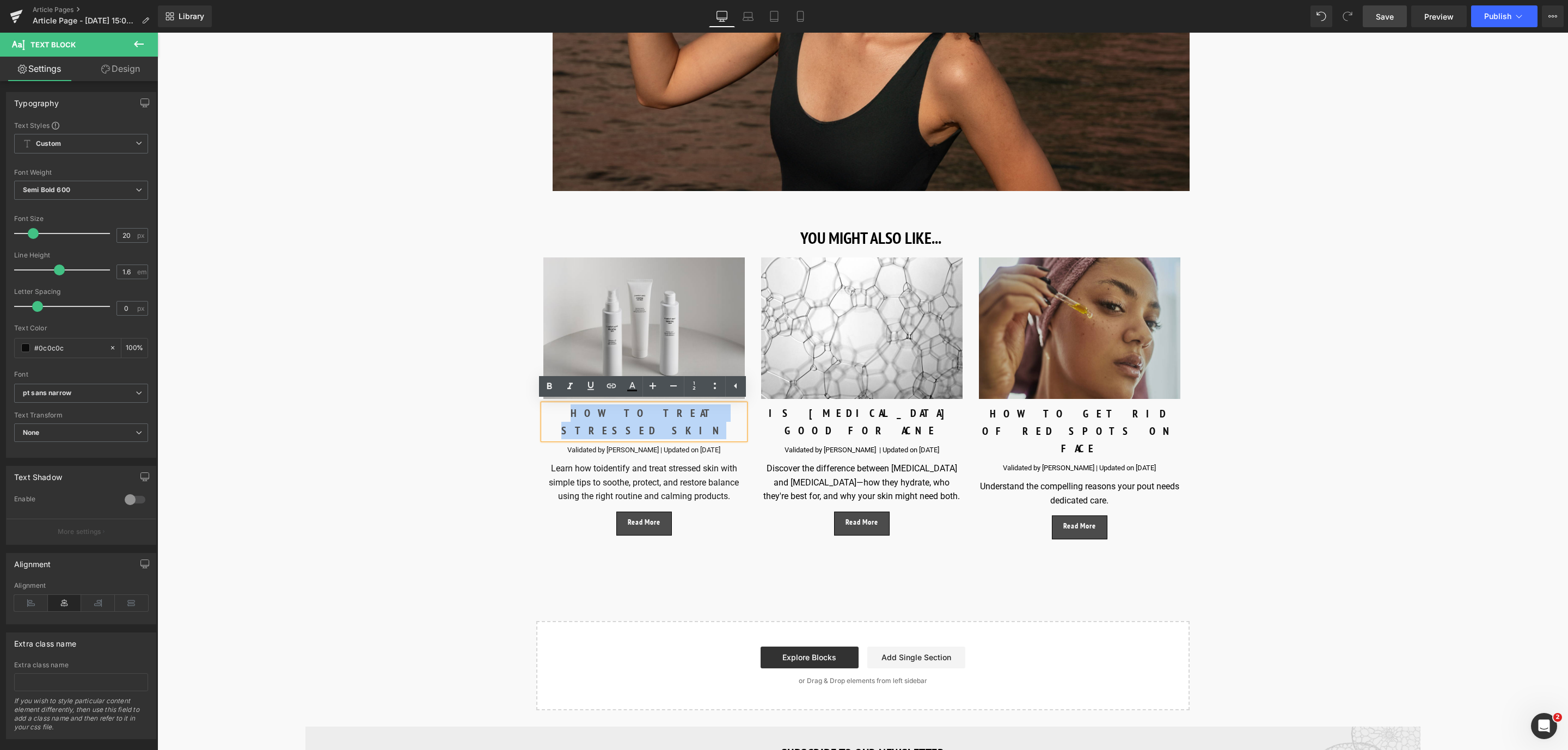
drag, startPoint x: 708, startPoint y: 414, endPoint x: 550, endPoint y: 425, distance: 158.4
click at [550, 425] on div "Image HOW TO TREAT STRESSED SKIN Text Block Validated by [PERSON_NAME] | Update…" at bounding box center [643, 397] width 218 height 278
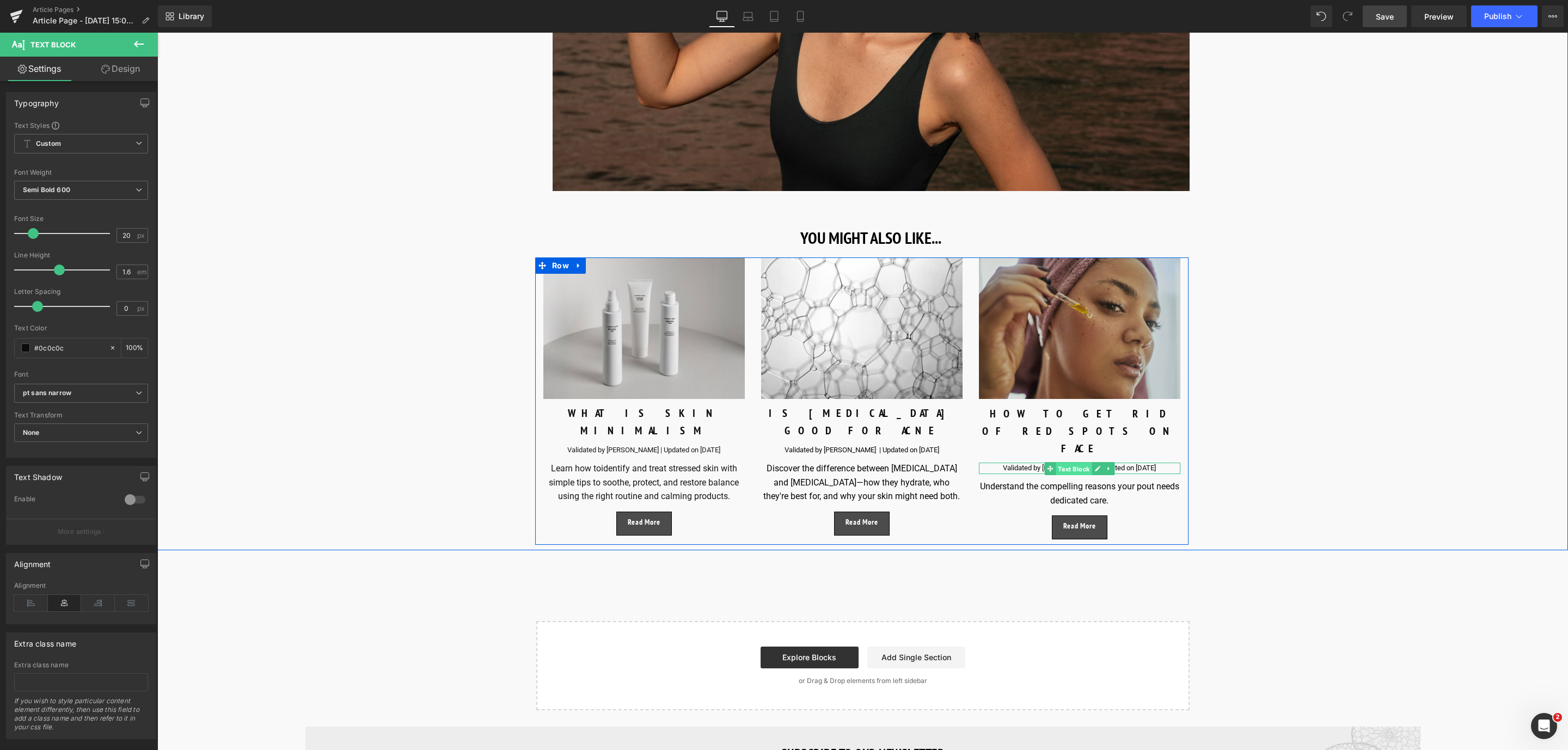
click at [1070, 462] on span "Text Block" at bounding box center [1073, 468] width 36 height 13
click at [1020, 463] on div "Validated by [PERSON_NAME] | Updated on [DATE]" at bounding box center [1080, 468] width 202 height 11
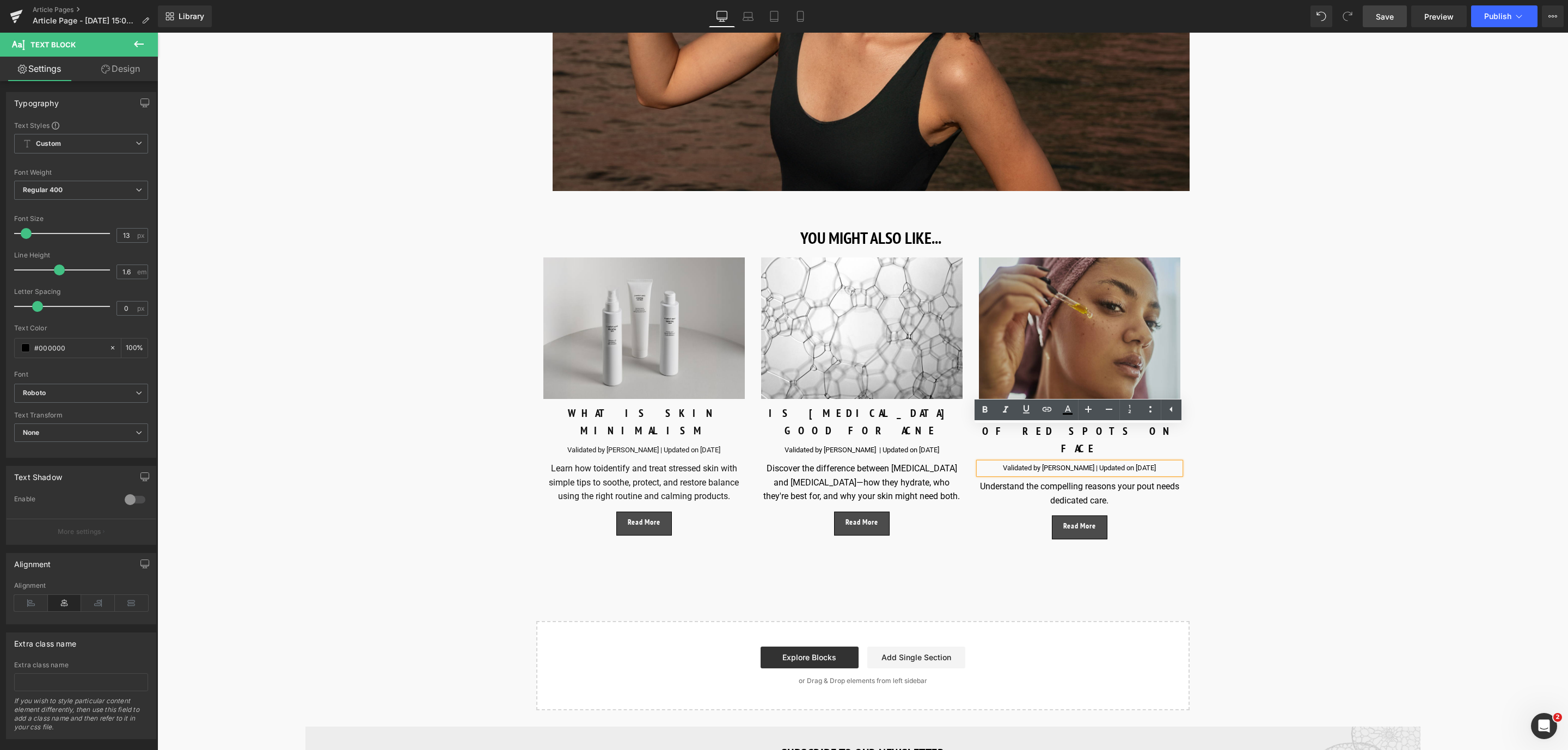
click at [1077, 463] on div "Validated by [PERSON_NAME] | Updated on [DATE]" at bounding box center [1080, 468] width 202 height 11
click at [1148, 463] on div "Validated by [PERSON_NAME] | Updated on [DATE]" at bounding box center [1080, 468] width 202 height 11
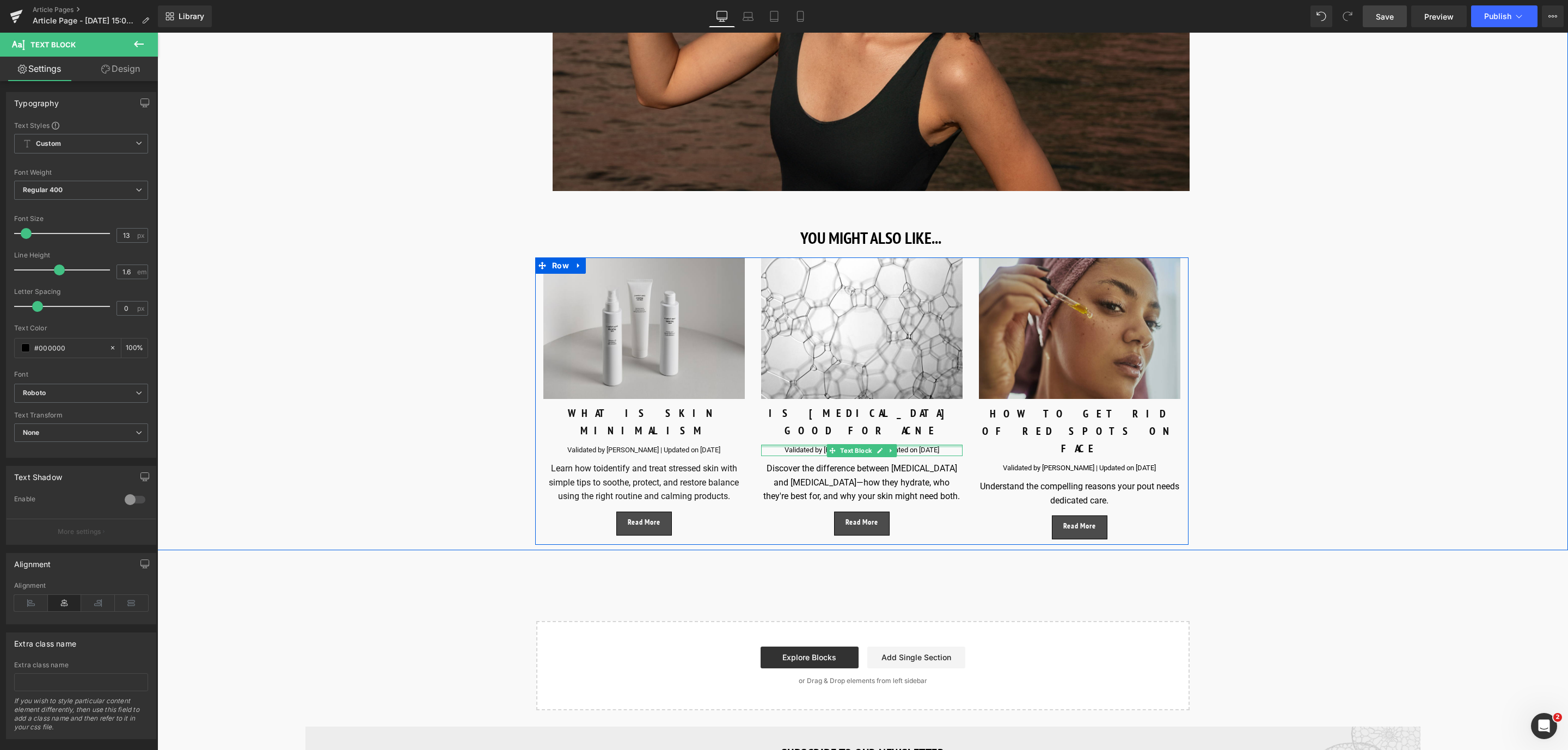
click at [935, 445] on div "Validated by [PERSON_NAME] | Updated on [DATE]" at bounding box center [862, 450] width 202 height 11
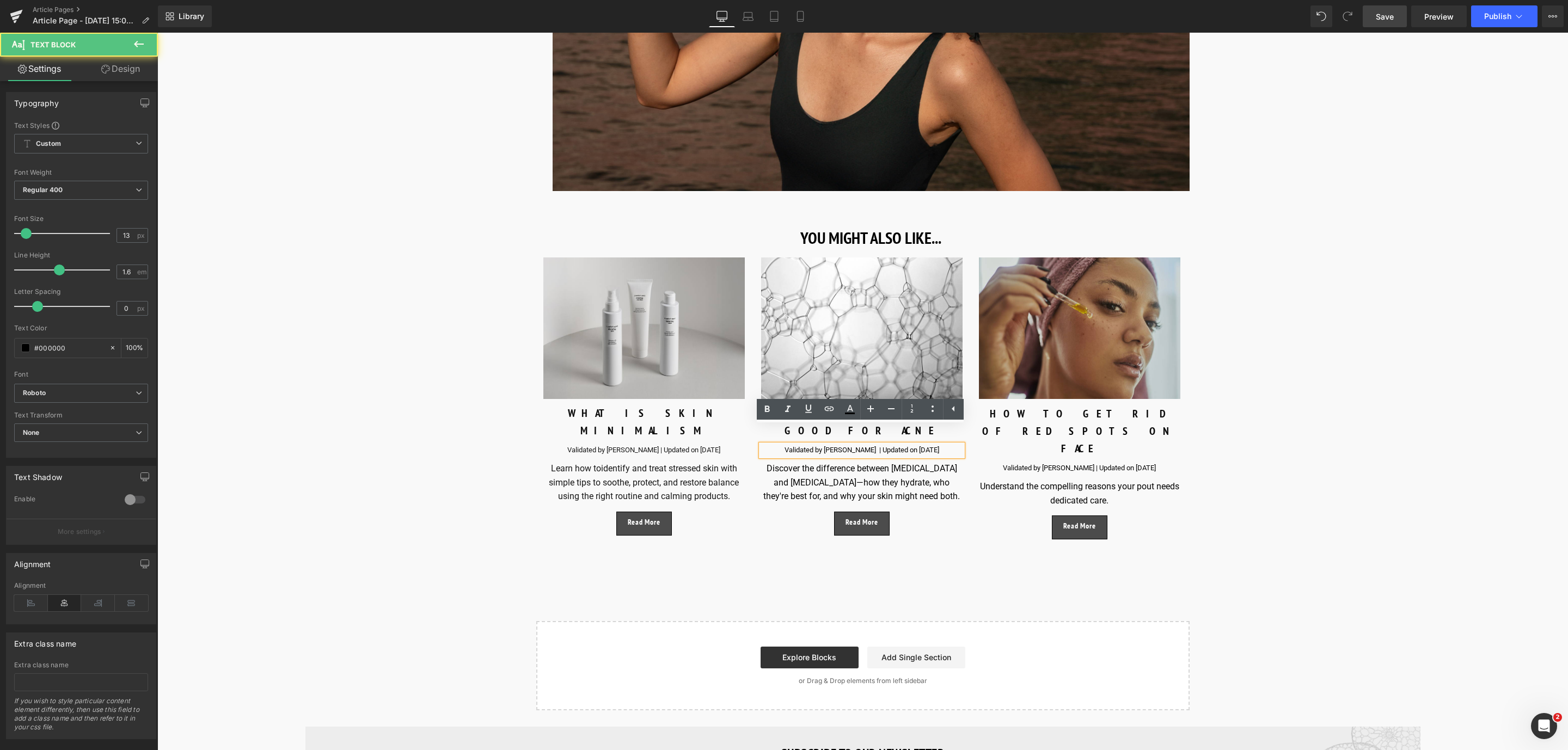
click at [927, 445] on div "Validated by [PERSON_NAME] | Updated on [DATE]" at bounding box center [862, 450] width 202 height 11
drag, startPoint x: 680, startPoint y: 431, endPoint x: 693, endPoint y: 436, distance: 13.9
click at [680, 445] on p "Validated by [PERSON_NAME] | Updated on [DATE]" at bounding box center [643, 450] width 202 height 11
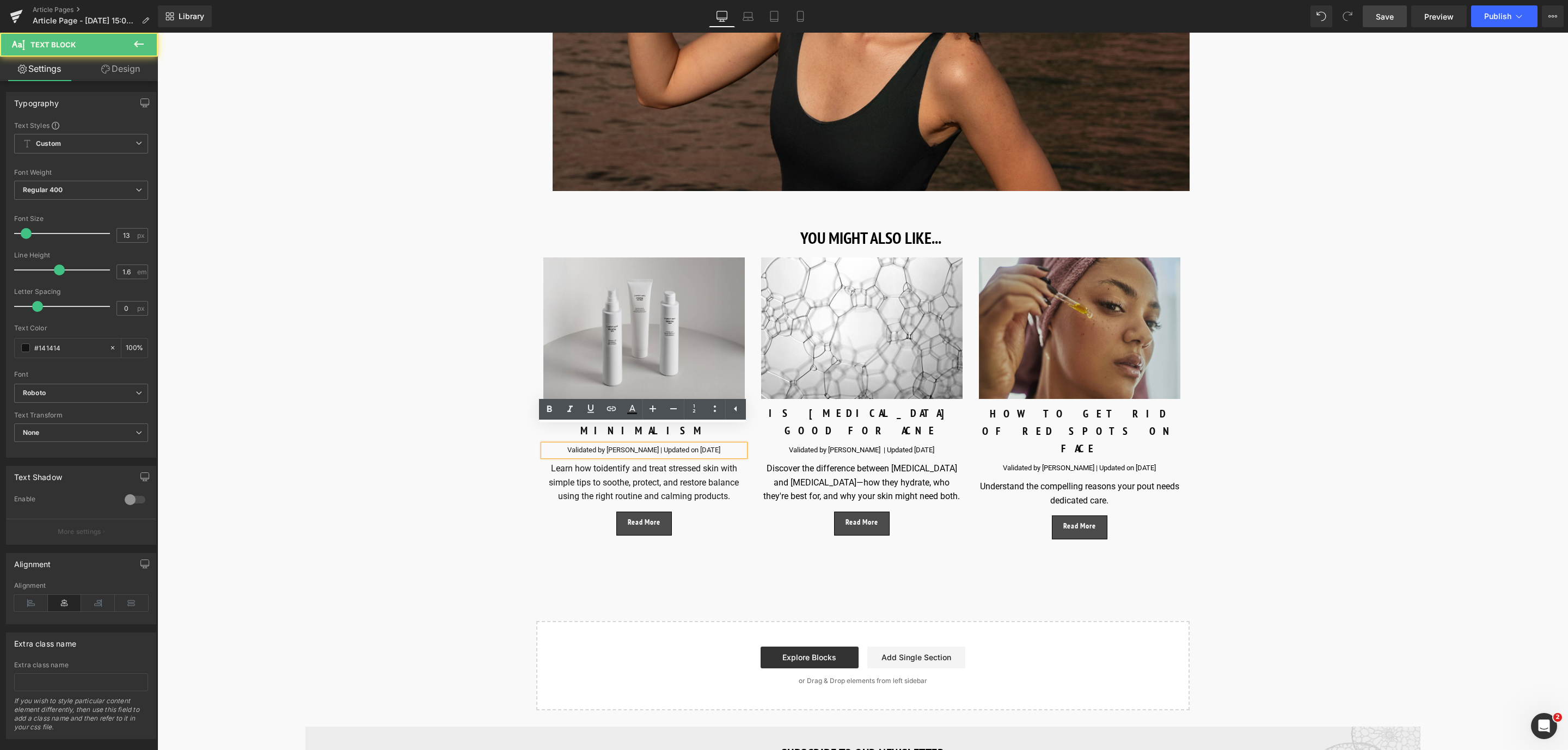
click at [710, 445] on p "Validated by [PERSON_NAME] | Updated on [DATE]" at bounding box center [643, 450] width 202 height 11
click at [1386, 14] on span "Save" at bounding box center [1385, 17] width 18 height 11
click at [1402, 14] on link "Save" at bounding box center [1384, 16] width 44 height 22
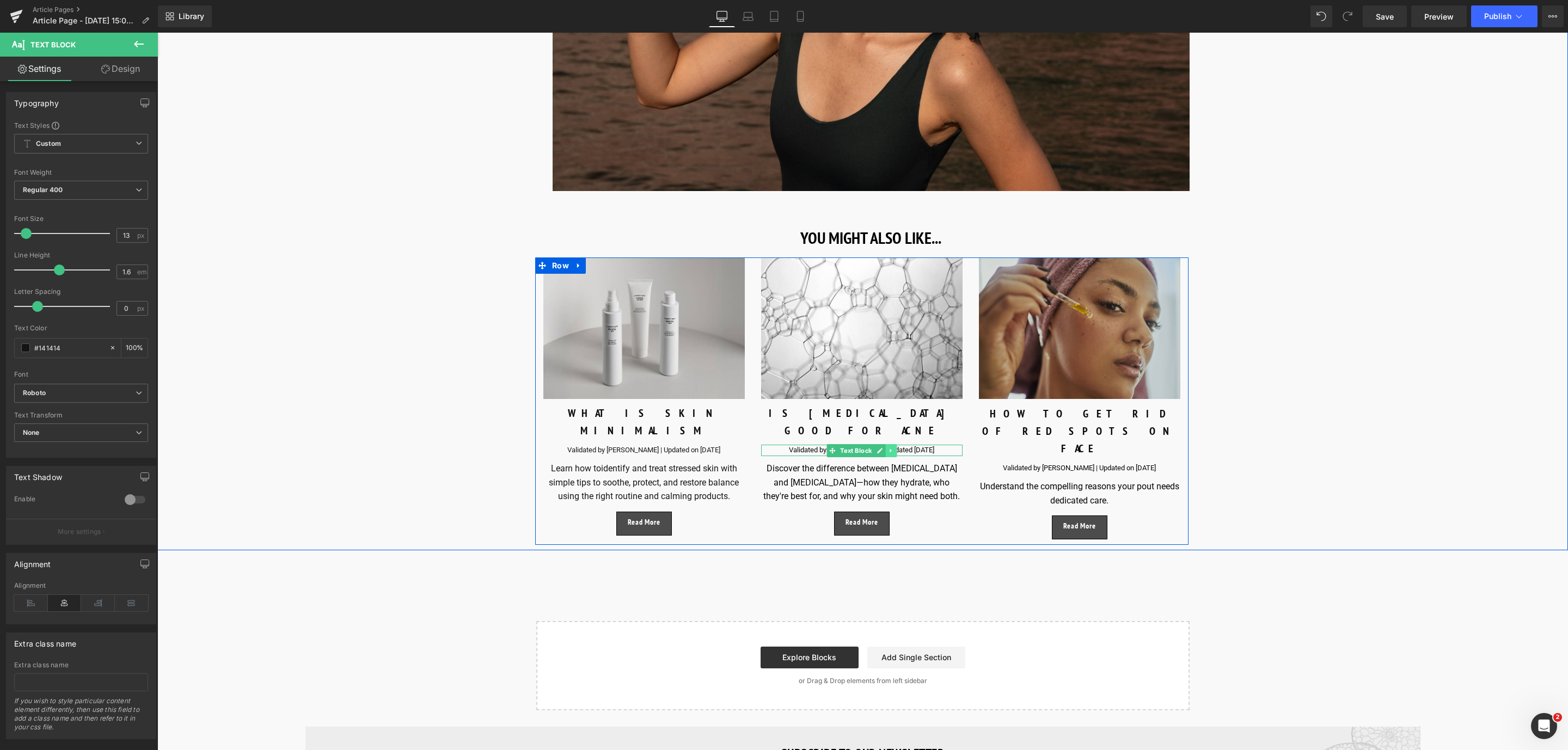
click at [894, 444] on link at bounding box center [892, 450] width 11 height 13
click at [932, 445] on div "Validated by [PERSON_NAME] | Updated [DATE]" at bounding box center [862, 450] width 202 height 11
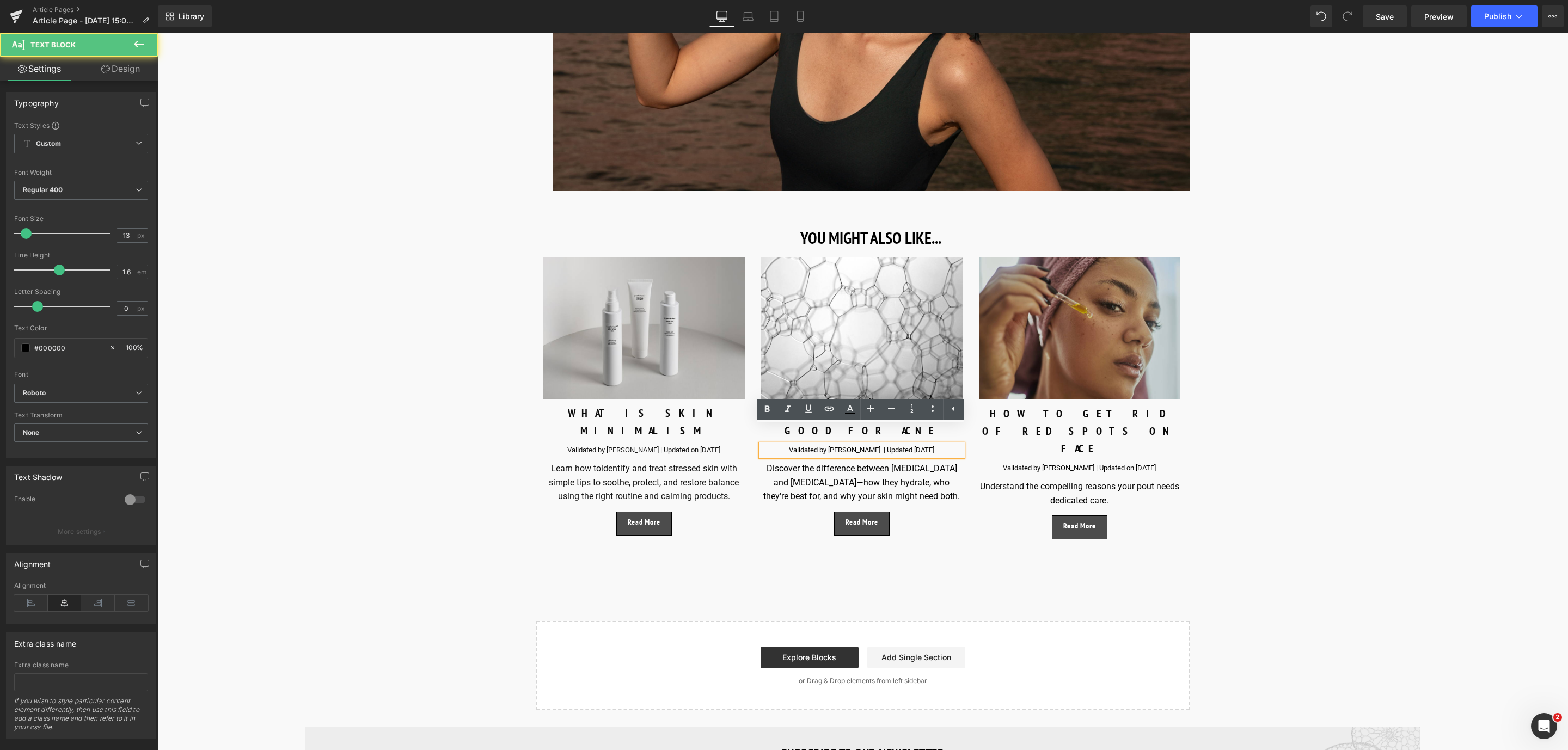
click at [900, 445] on div "Validated by [PERSON_NAME] | Updated [DATE]" at bounding box center [862, 450] width 202 height 11
click at [1388, 13] on span "Save" at bounding box center [1385, 17] width 18 height 11
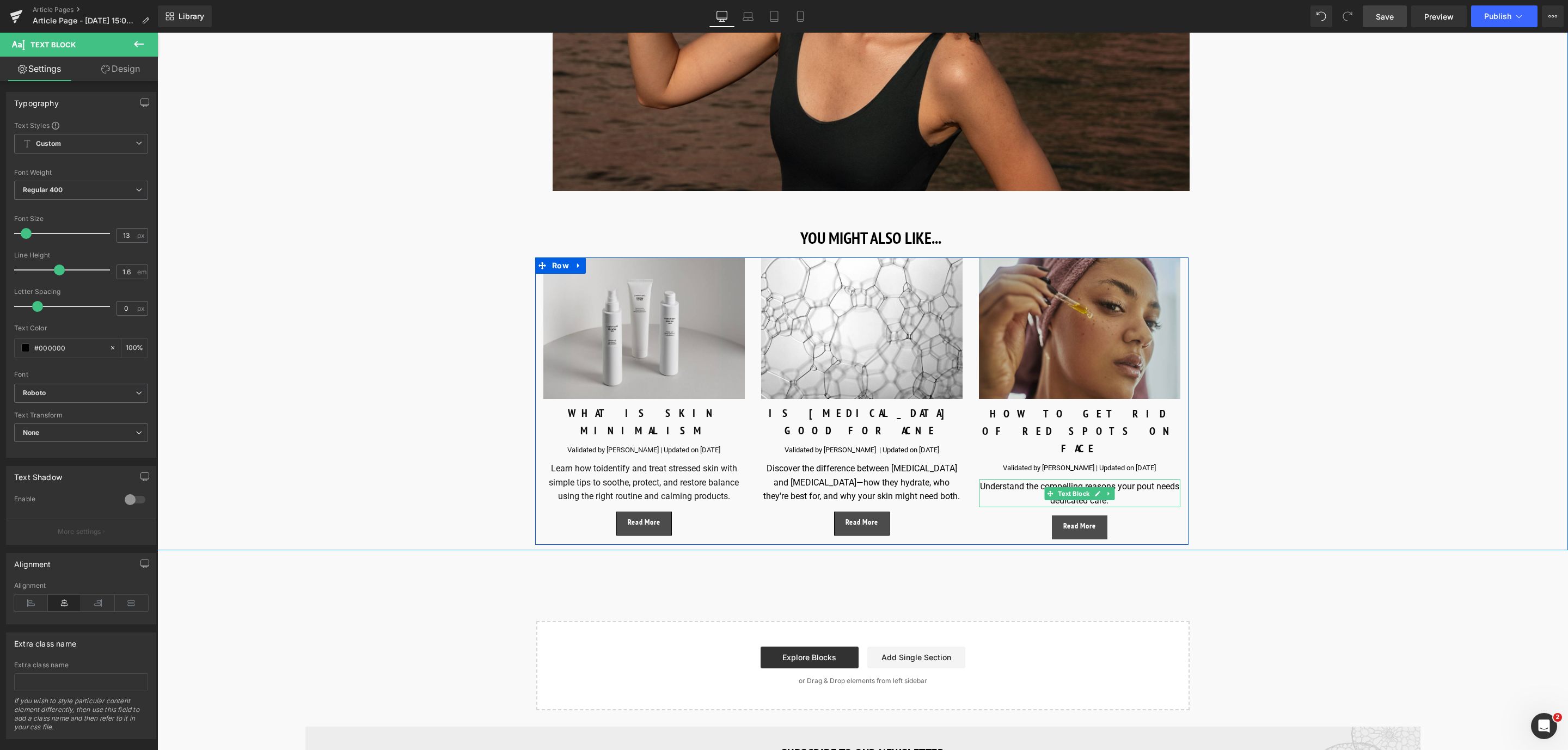
drag, startPoint x: 990, startPoint y: 451, endPoint x: 1080, endPoint y: 480, distance: 94.6
click at [990, 479] on div "Understand the compelling reasons your pout needs dedicated care." at bounding box center [1080, 493] width 202 height 28
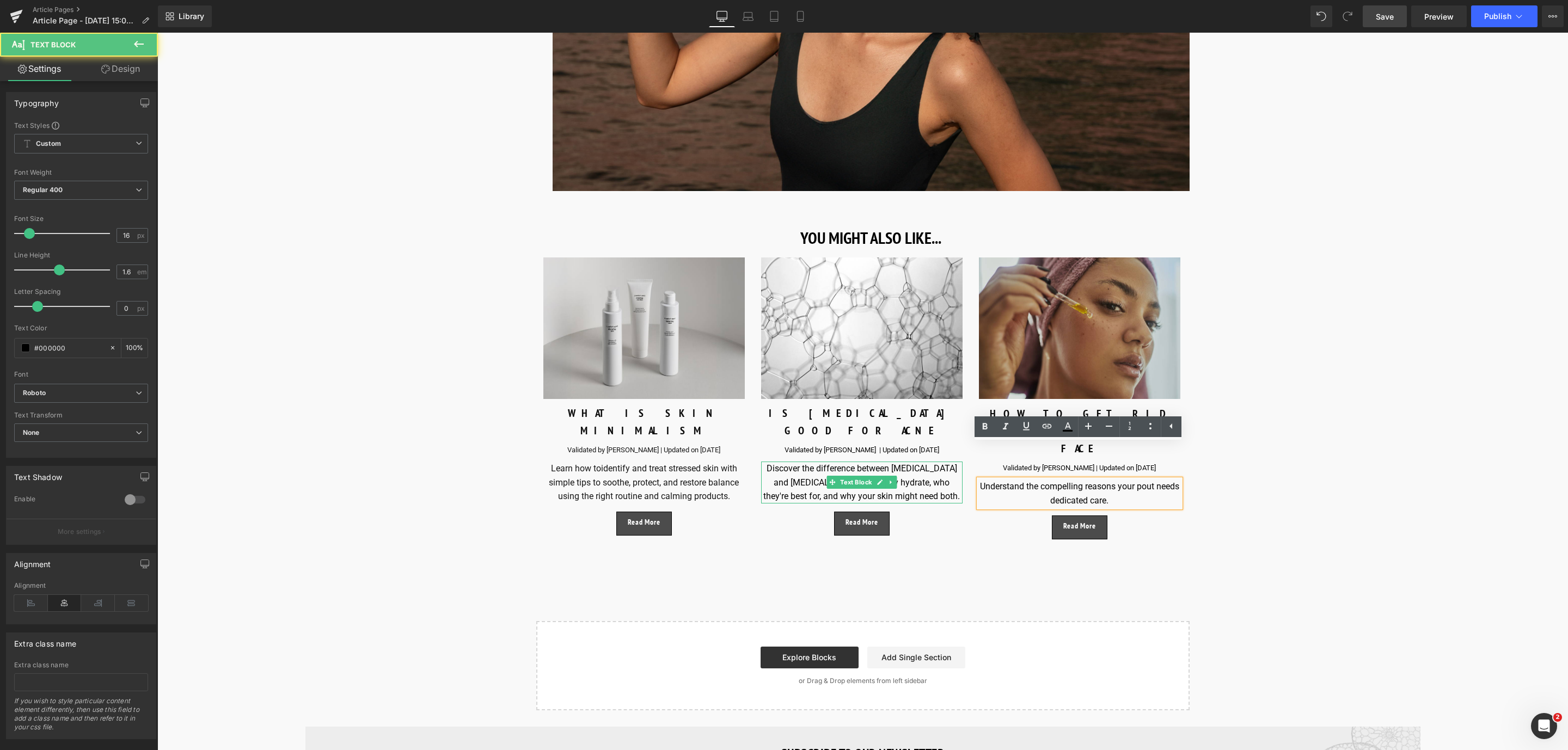
drag, startPoint x: 1119, startPoint y: 467, endPoint x: 955, endPoint y: 446, distance: 165.3
click at [955, 446] on div "Image WHAT IS SKIN MINIMALISM Text Block Validated by [PERSON_NAME] | Updated o…" at bounding box center [861, 401] width 653 height 287
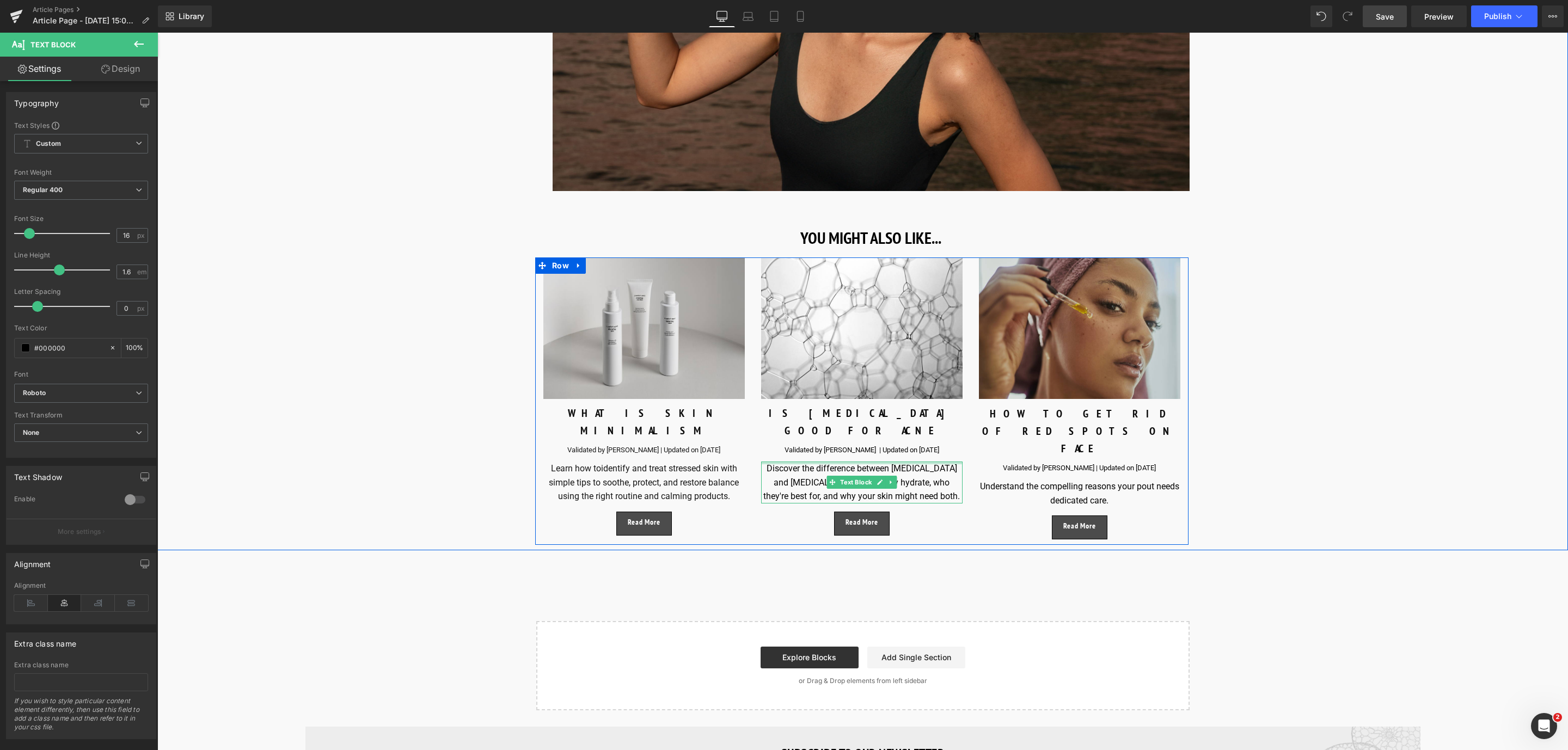
paste div
click at [986, 479] on div "iscover how to get rid of red spots on your face with expert tips and proven sk…" at bounding box center [1080, 493] width 202 height 28
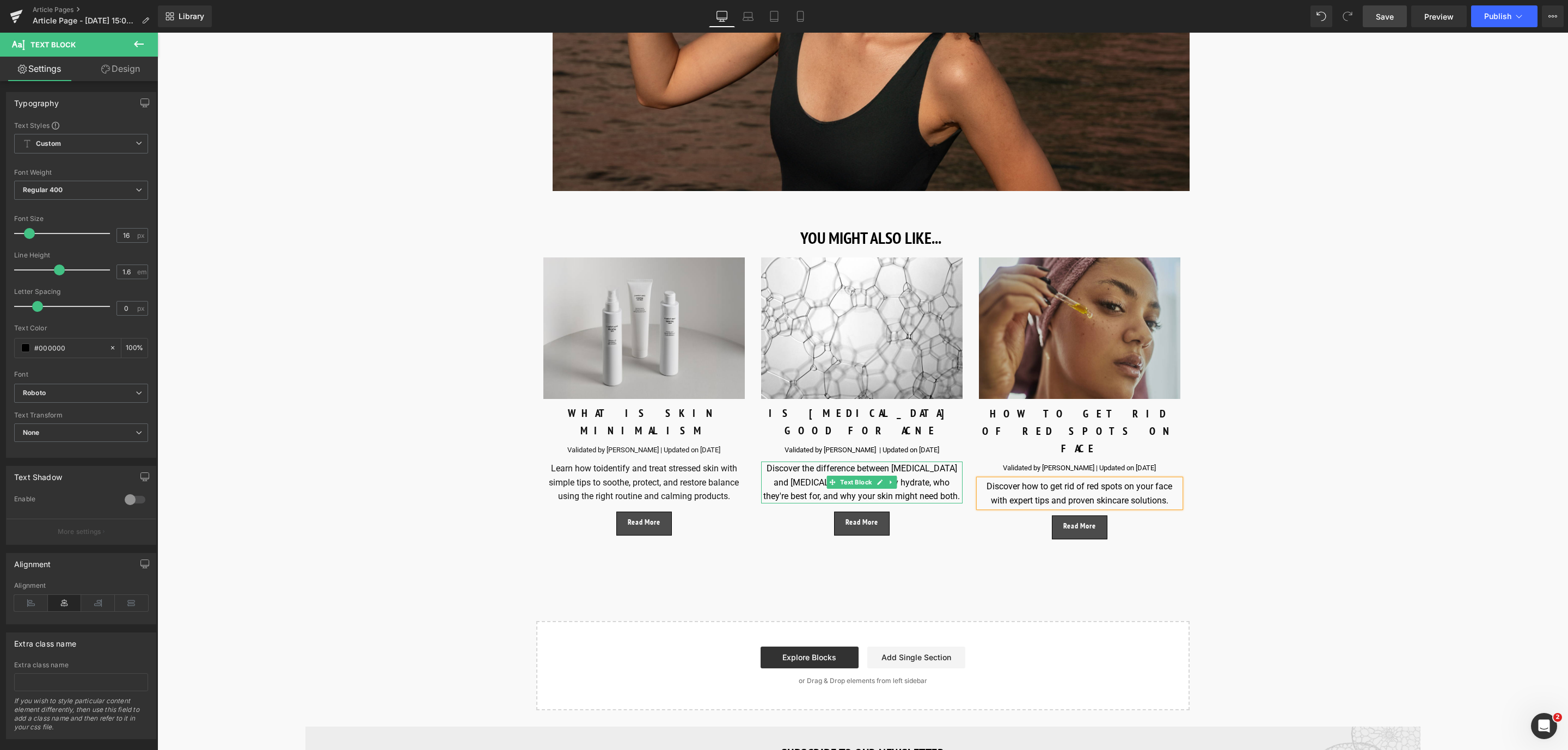
click at [793, 462] on div "Discover the difference between [MEDICAL_DATA] and [MEDICAL_DATA]—how they hydr…" at bounding box center [862, 483] width 202 height 42
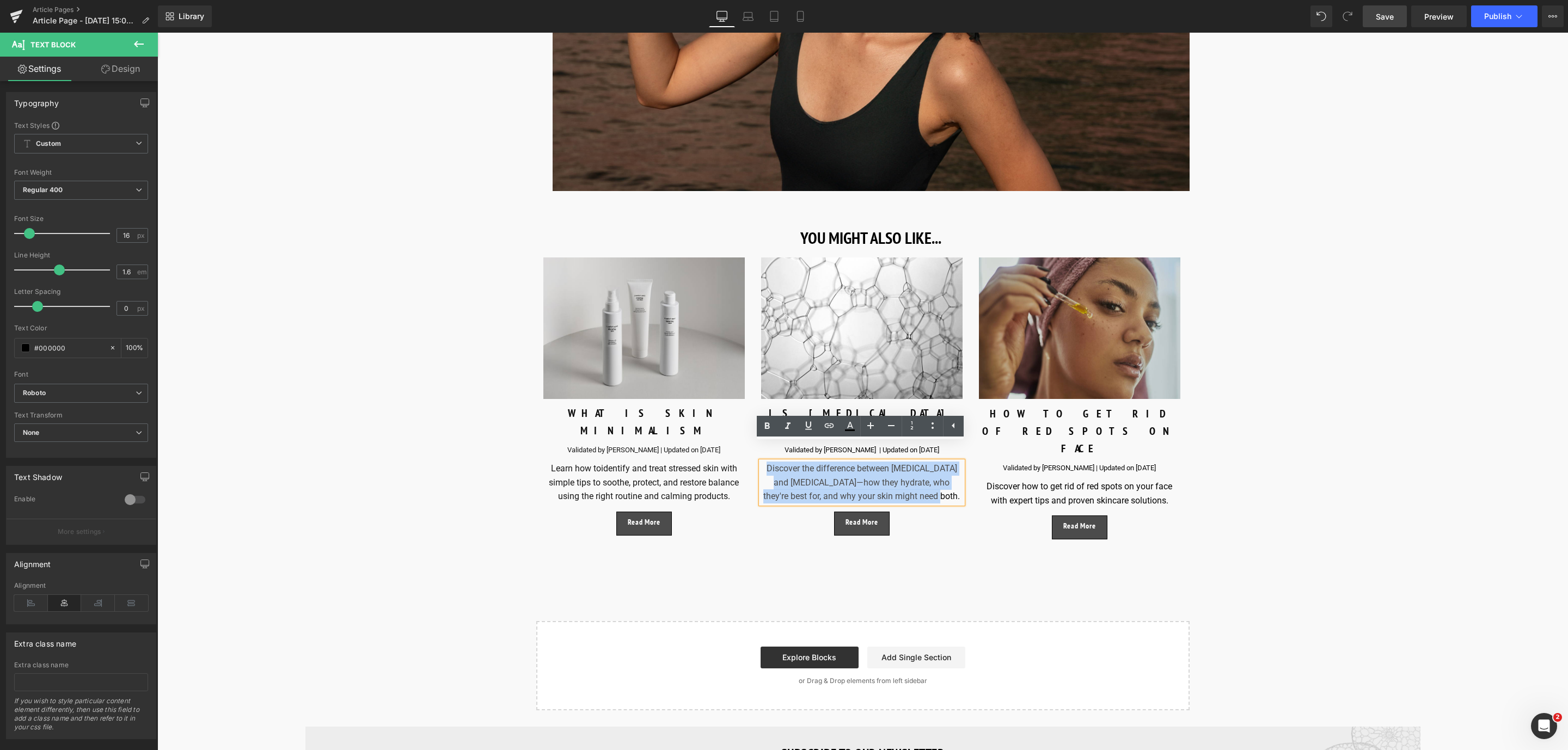
drag, startPoint x: 945, startPoint y: 477, endPoint x: 766, endPoint y: 450, distance: 181.0
click at [766, 462] on div "Discover the difference between [MEDICAL_DATA] and [MEDICAL_DATA]—how they hydr…" at bounding box center [862, 483] width 202 height 42
paste div
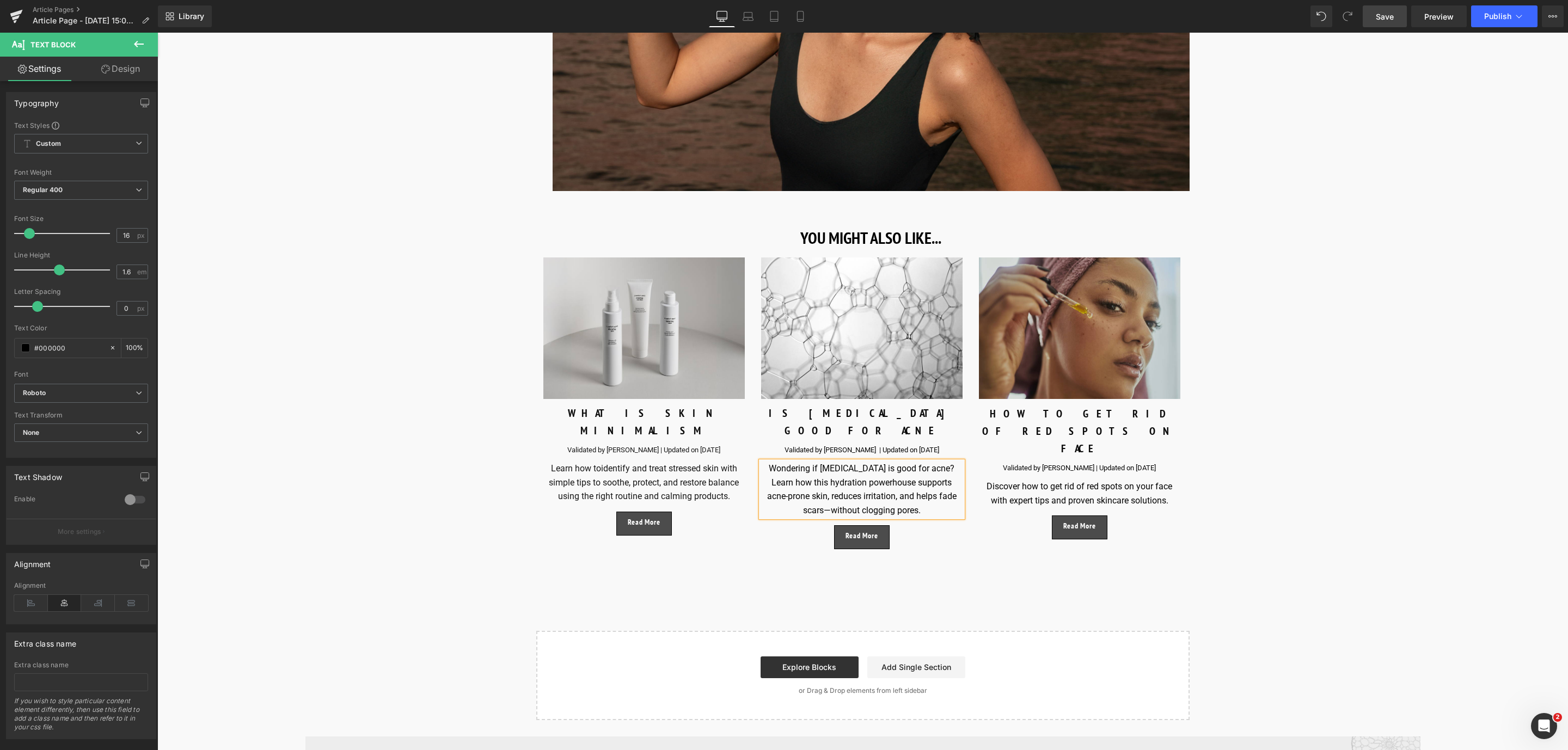
click at [770, 463] on div "Wondering if [MEDICAL_DATA] is good for acne? Learn how this hydration powerhou…" at bounding box center [862, 489] width 202 height 55
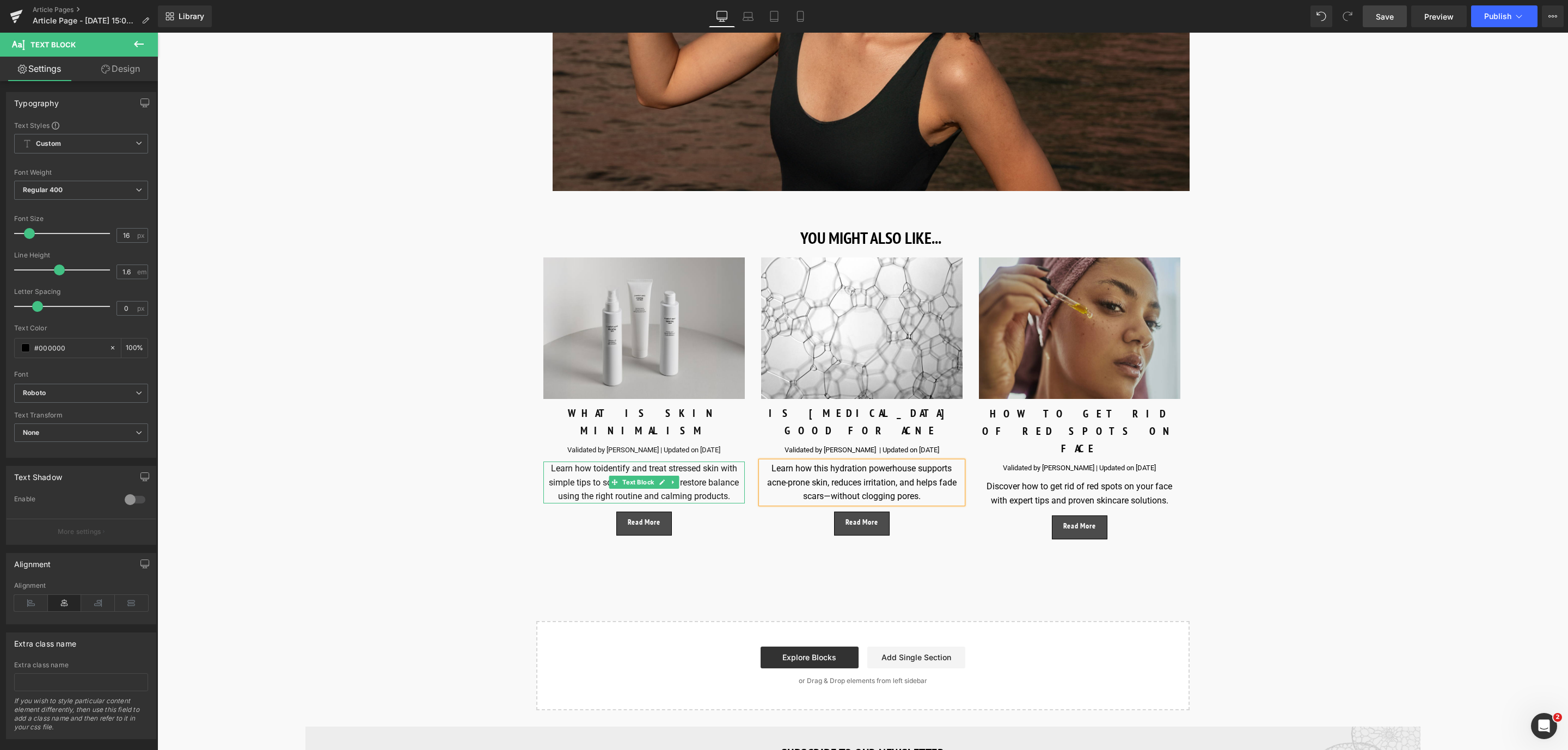
click at [577, 462] on p "Learn how toidentify and treat stressed skin with simple tips to soothe, protec…" at bounding box center [643, 483] width 202 height 42
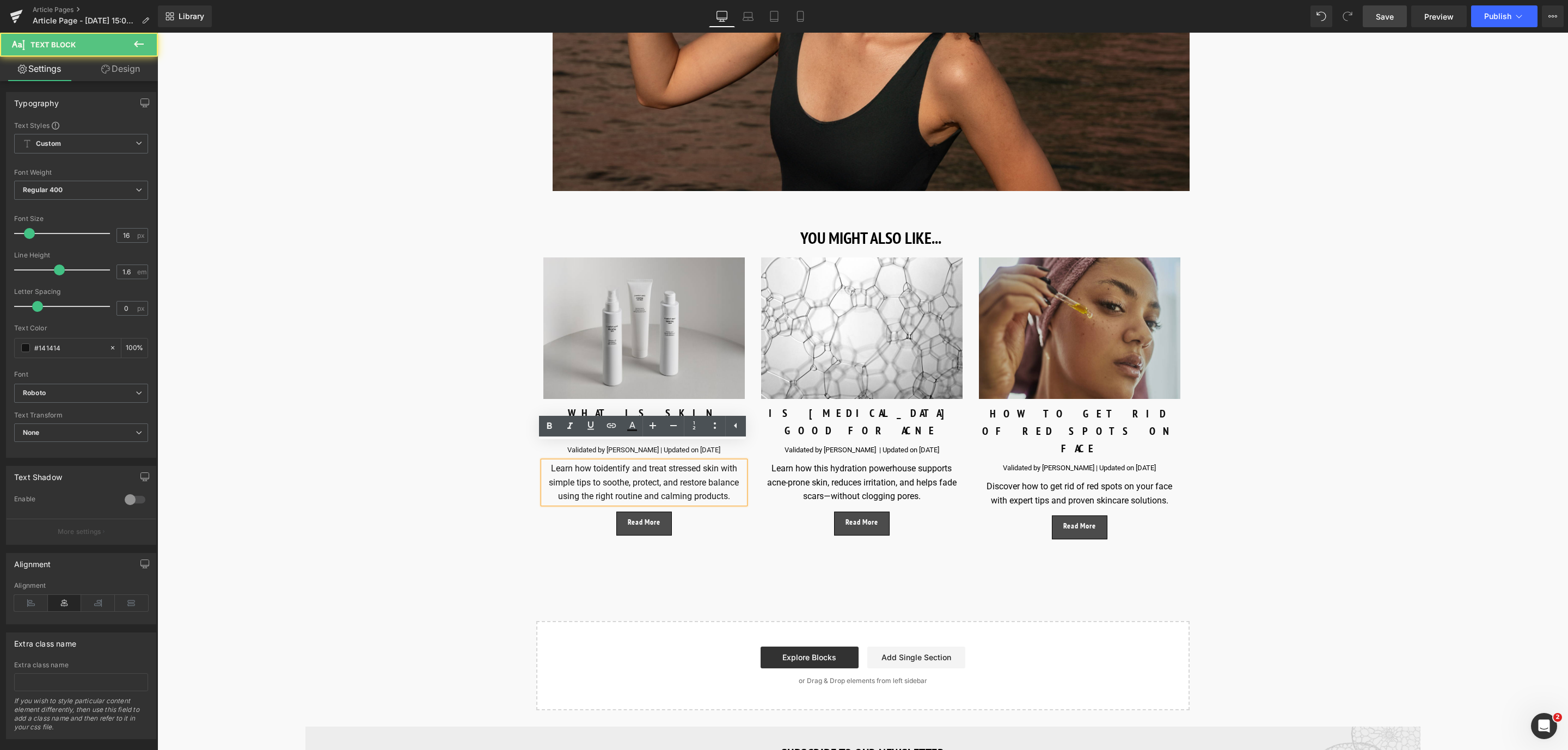
drag, startPoint x: 731, startPoint y: 480, endPoint x: 510, endPoint y: 449, distance: 223.2
paste div
click at [558, 462] on p "Lessis more withskinimalism,our favoriteminimalist skincare routinethatfocuses …" at bounding box center [643, 483] width 202 height 42
click at [615, 462] on p "Less is more withskinimalism,our favoriteminimalist skincare routinethatfocuses…" at bounding box center [643, 483] width 202 height 42
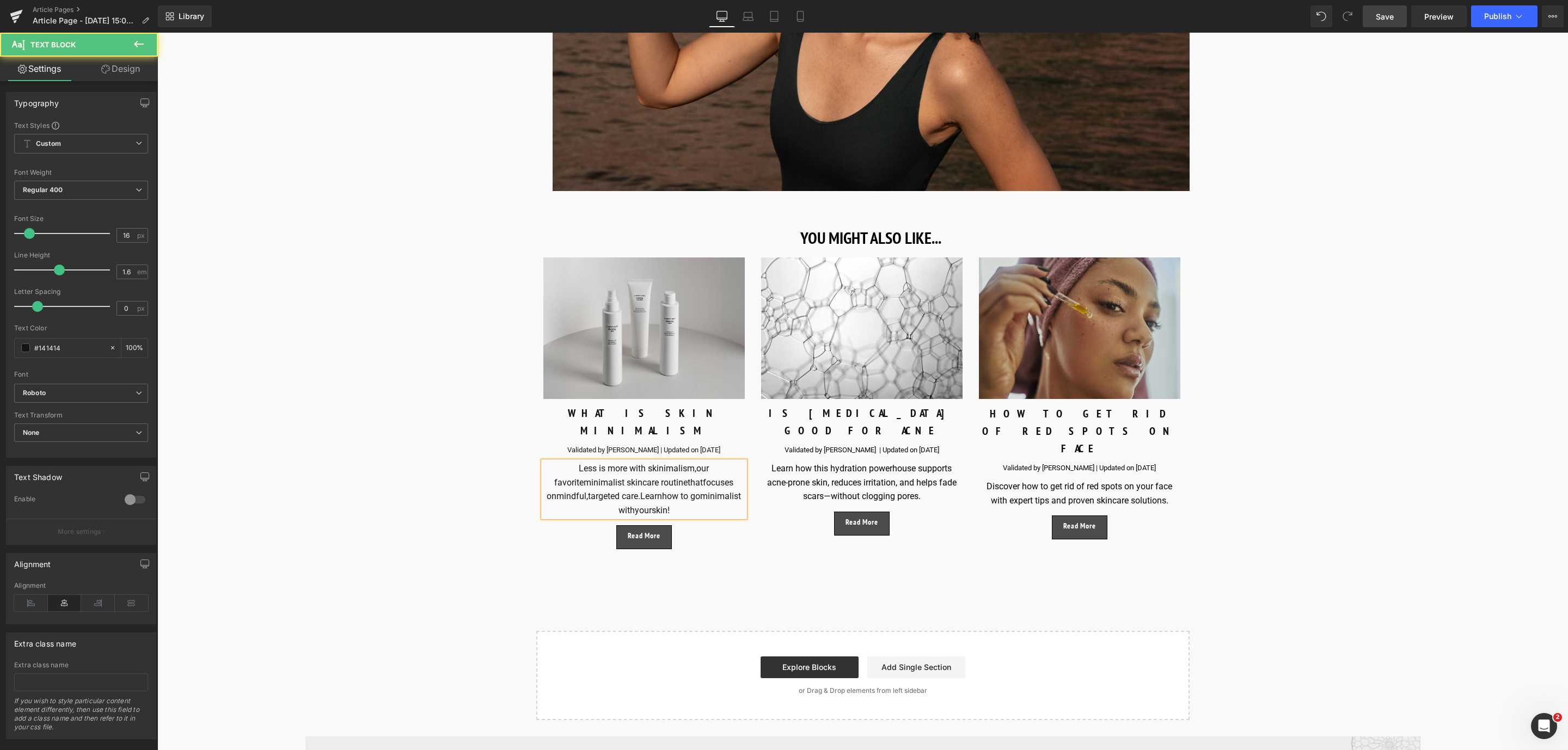
click at [695, 462] on p "Less is more with skinimalism,our favoriteminimalist skincare routinethatfocuse…" at bounding box center [643, 489] width 202 height 55
click at [582, 463] on p "Less is more with skinimalism, our favoriteminimalist skincare routinethatfocus…" at bounding box center [643, 489] width 202 height 55
click at [672, 465] on p "Less is more with skinimalism, our favorite minimalist skincare routinethatfocu…" at bounding box center [643, 489] width 202 height 55
click at [669, 464] on p "Less is more with skinimalism, our favorite minimalist skincare routinethatfocu…" at bounding box center [643, 489] width 202 height 55
click at [549, 475] on p "Less is more with skinimalism, our favorite minimalist skincare routine that fo…" at bounding box center [643, 489] width 202 height 55
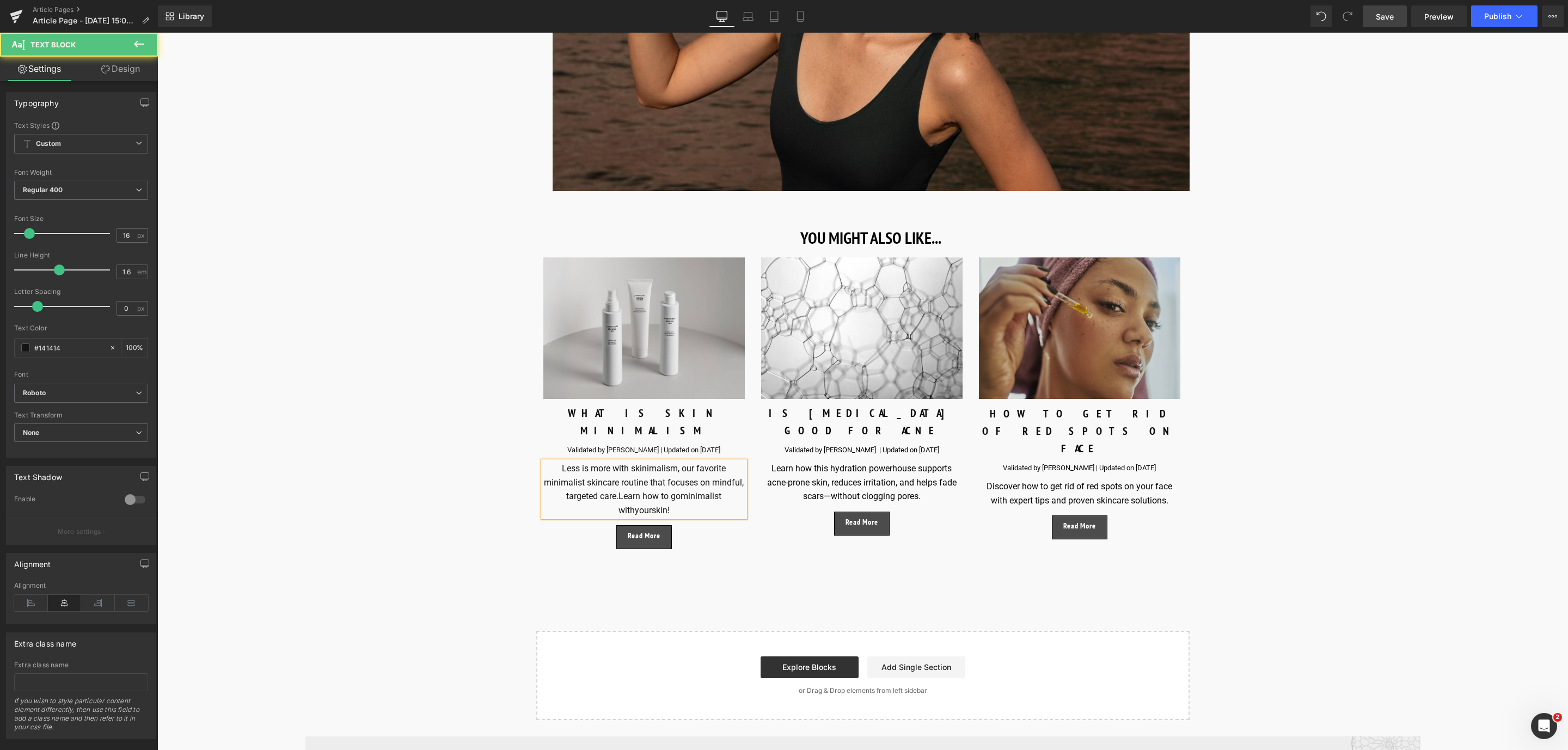
drag, startPoint x: 687, startPoint y: 492, endPoint x: 633, endPoint y: 475, distance: 56.6
click at [633, 475] on p "Less is more with skinimalism, our favorite minimalist skincare routine that fo…" at bounding box center [643, 489] width 202 height 55
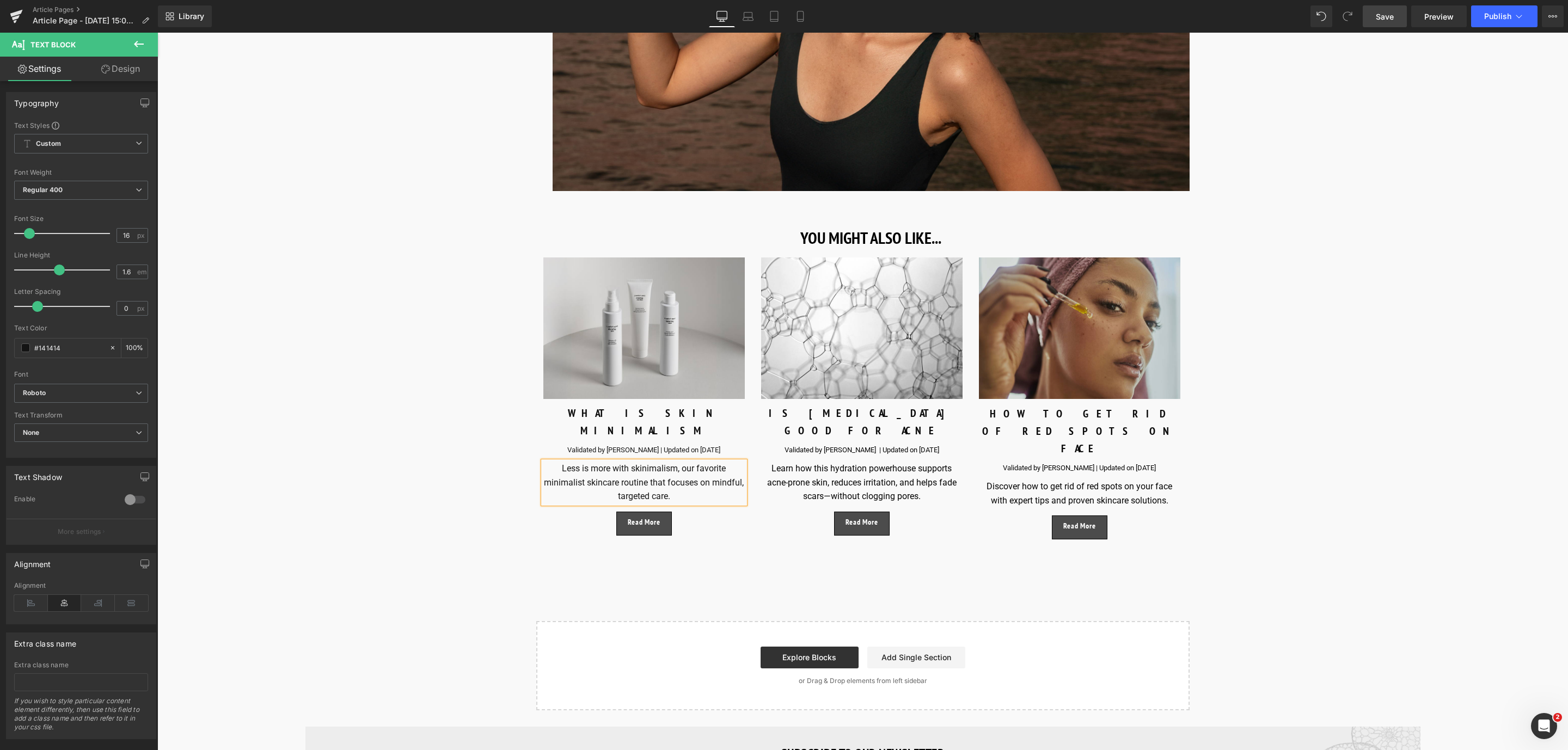
click at [1386, 18] on span "Save" at bounding box center [1385, 17] width 18 height 11
click at [670, 487] on div "Image WHAT IS SKIN MINIMALISM Text Block Validated by [PERSON_NAME] | Updated o…" at bounding box center [643, 397] width 218 height 278
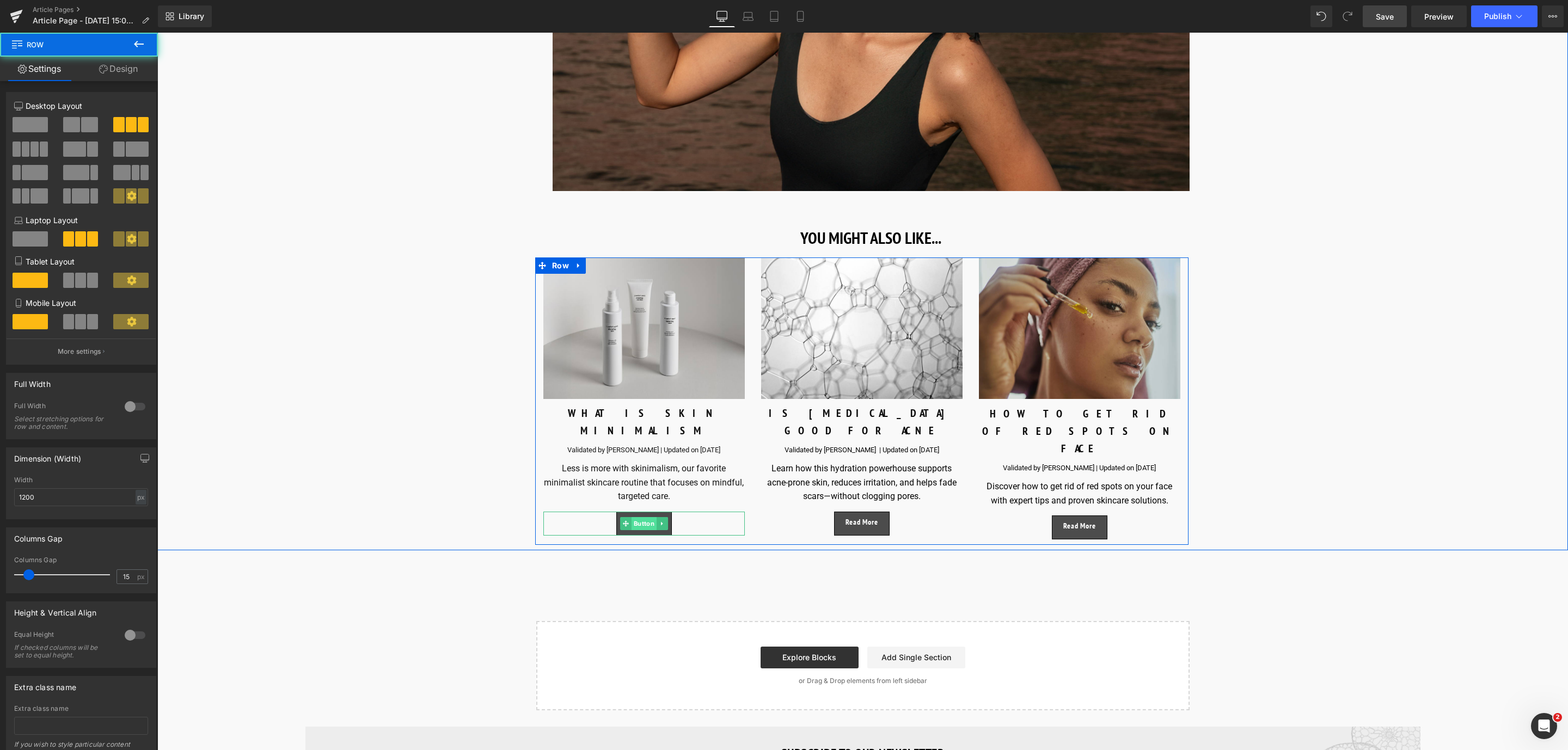
click at [651, 517] on span "Button" at bounding box center [643, 524] width 25 height 13
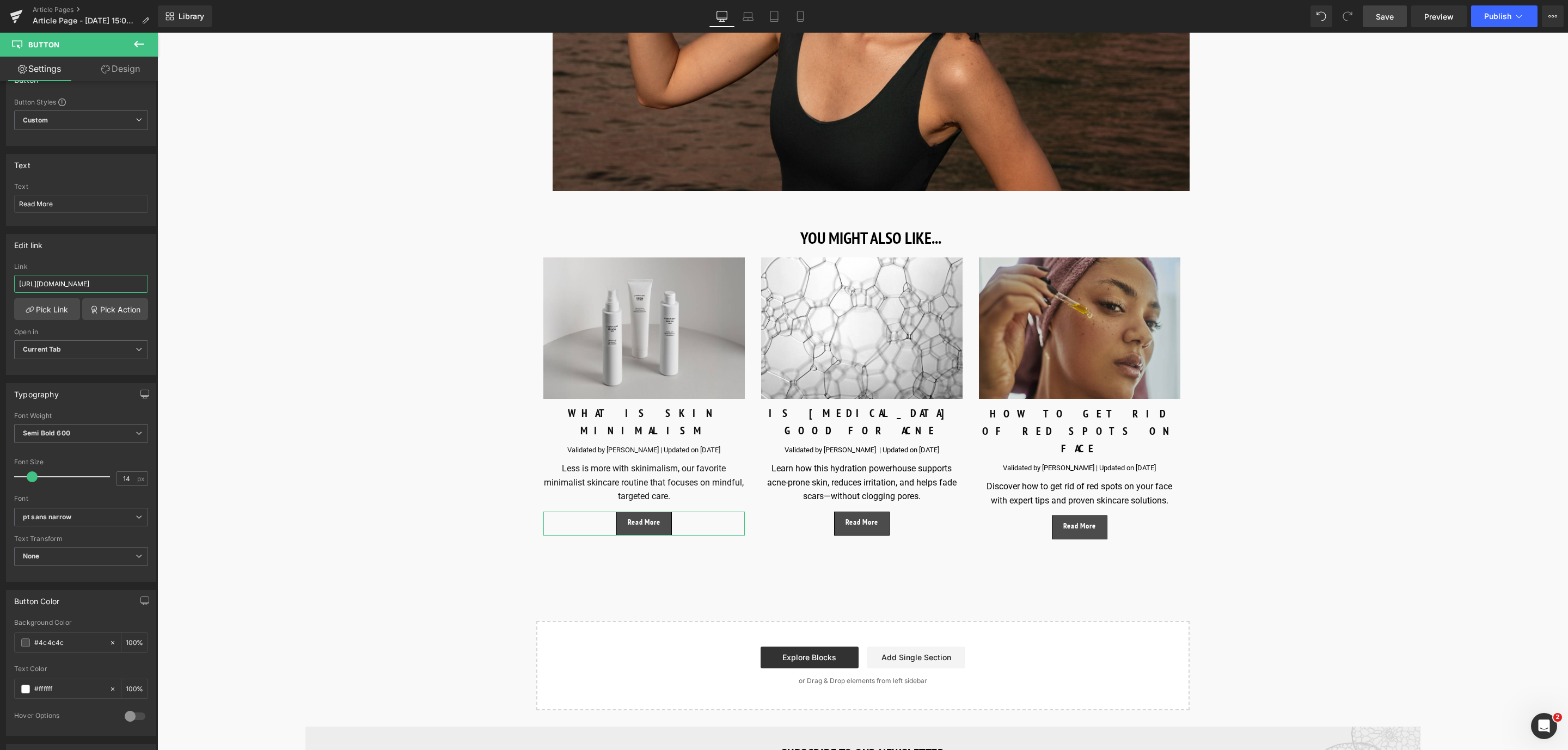
scroll to position [0, 111]
drag, startPoint x: 174, startPoint y: 320, endPoint x: 315, endPoint y: 309, distance: 141.4
paste input "[URL][DOMAIN_NAME]"
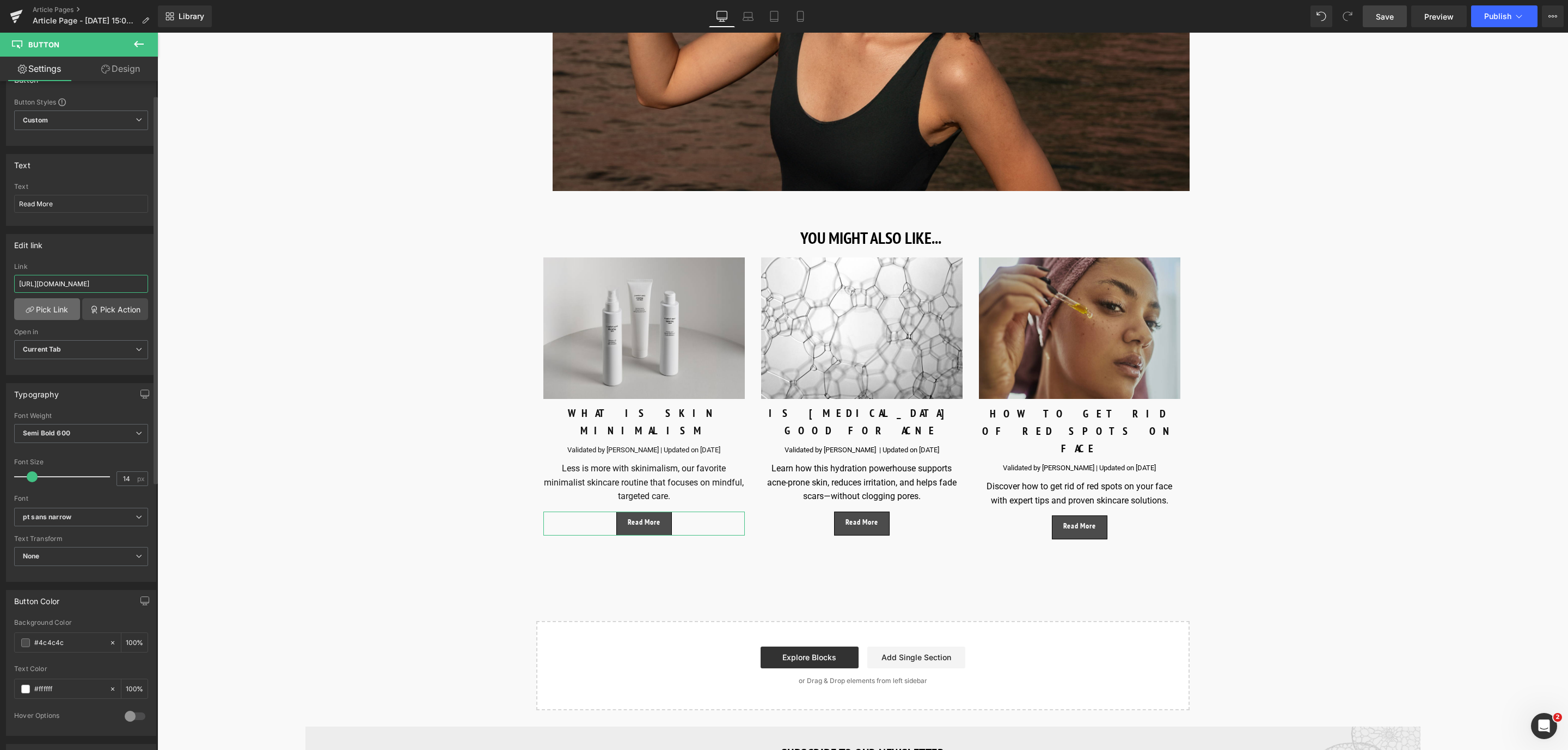
type input "[URL][DOMAIN_NAME]"
click at [33, 311] on link "Pick Link" at bounding box center [47, 308] width 66 height 22
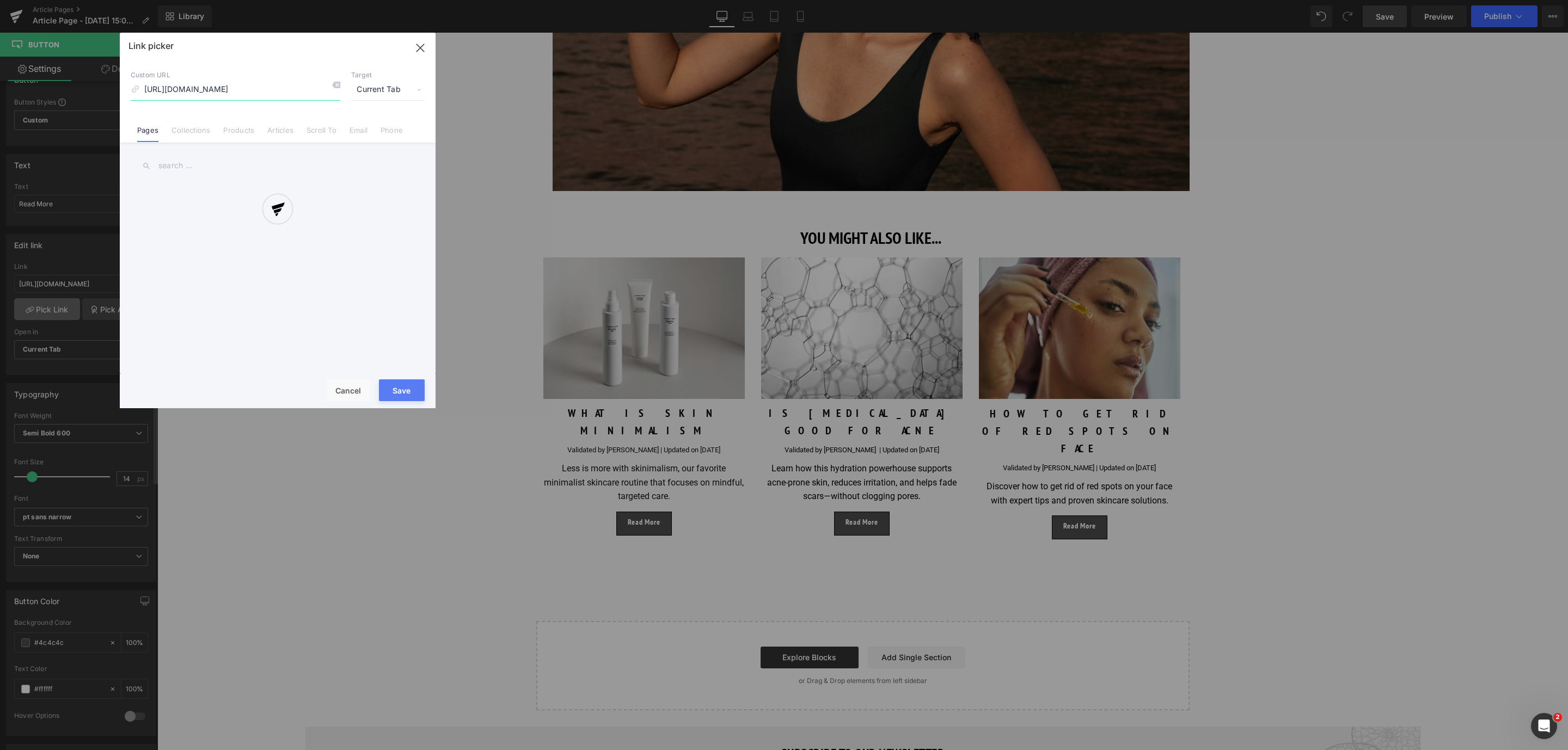
scroll to position [0, 125]
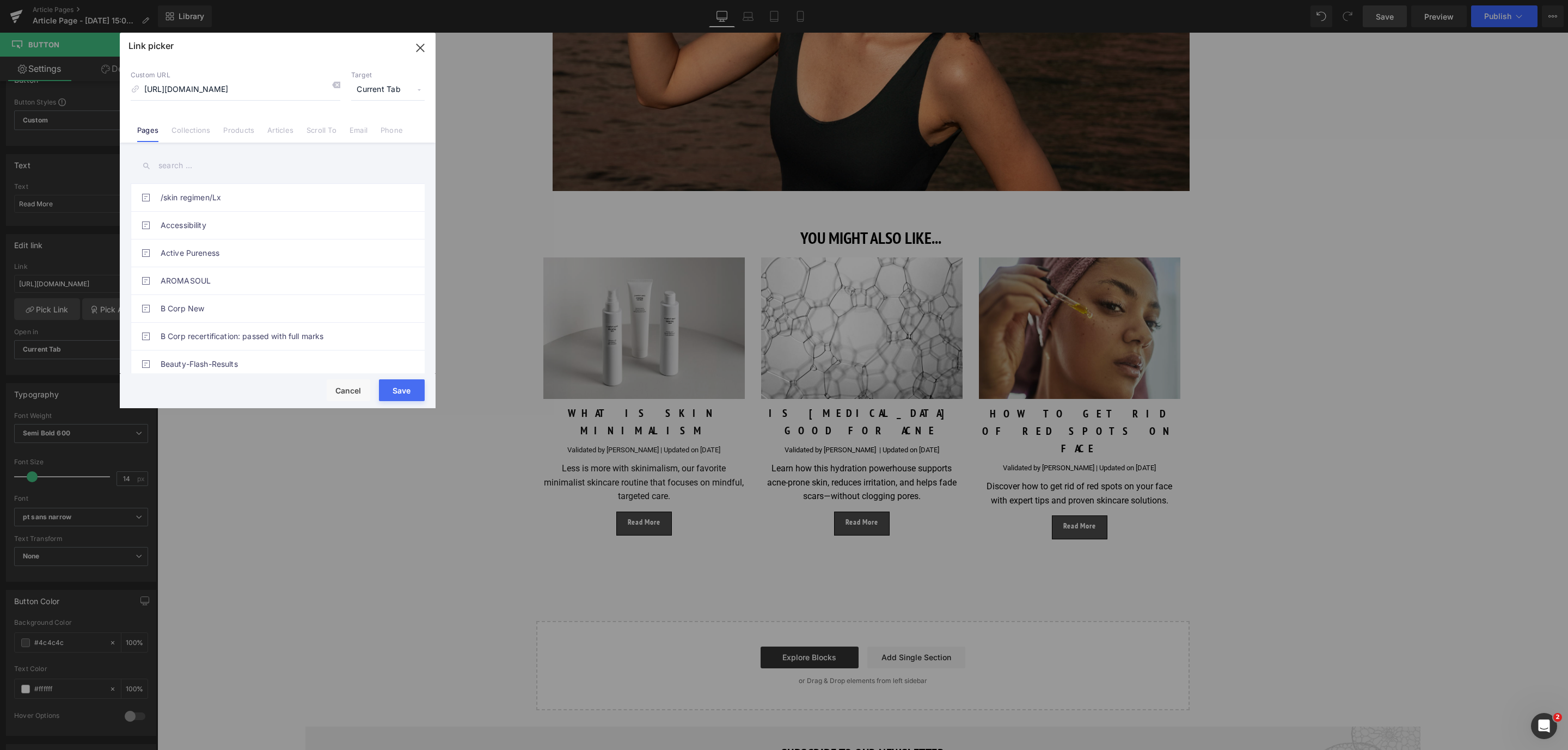
click at [388, 396] on button "Save" at bounding box center [402, 389] width 46 height 22
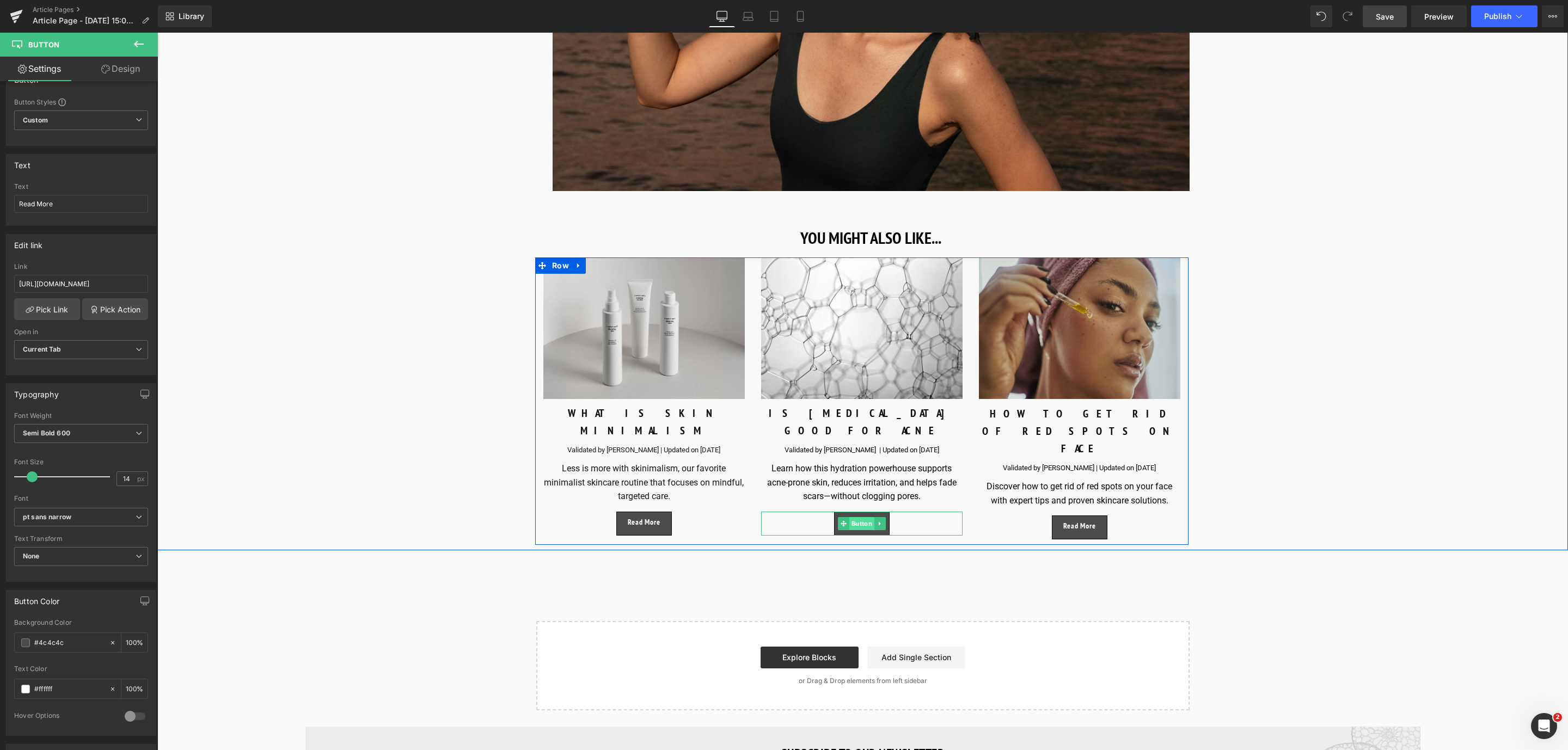
click at [863, 517] on span "Button" at bounding box center [861, 524] width 25 height 13
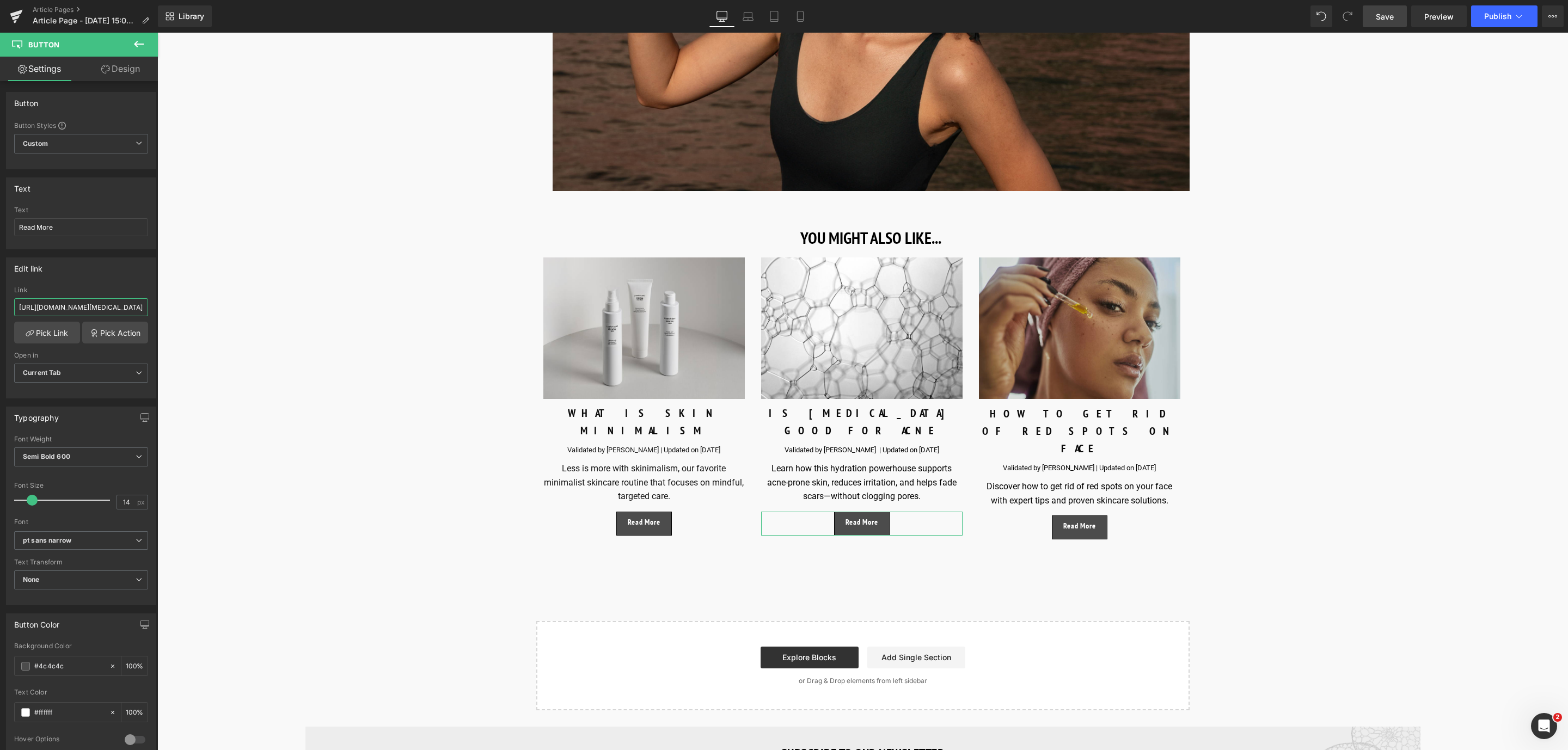
scroll to position [0, 112]
drag, startPoint x: 177, startPoint y: 336, endPoint x: 259, endPoint y: 333, distance: 82.1
paste input "[URL][DOMAIN_NAME]"
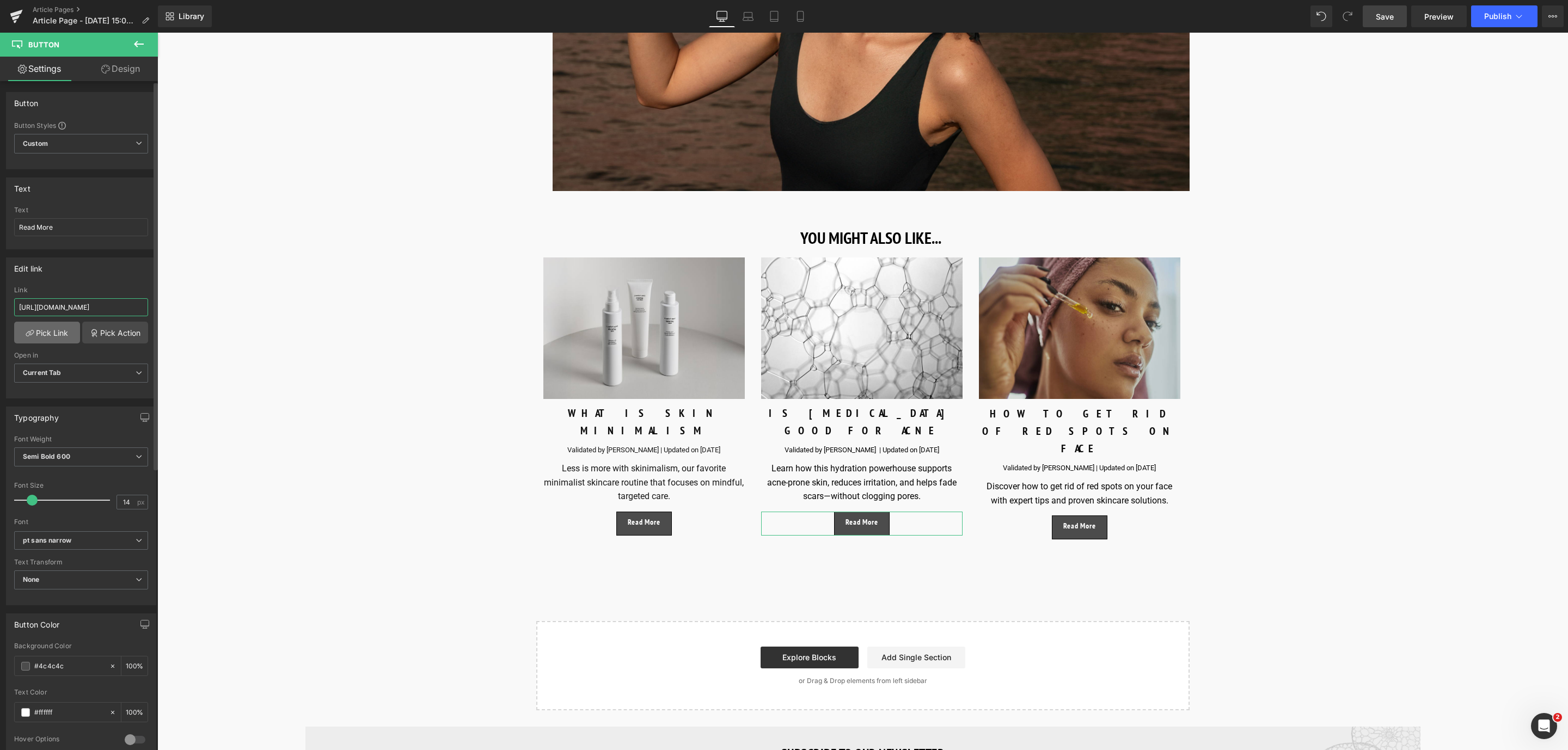
type input "[URL][DOMAIN_NAME]"
click at [51, 333] on link "Pick Link" at bounding box center [47, 332] width 66 height 22
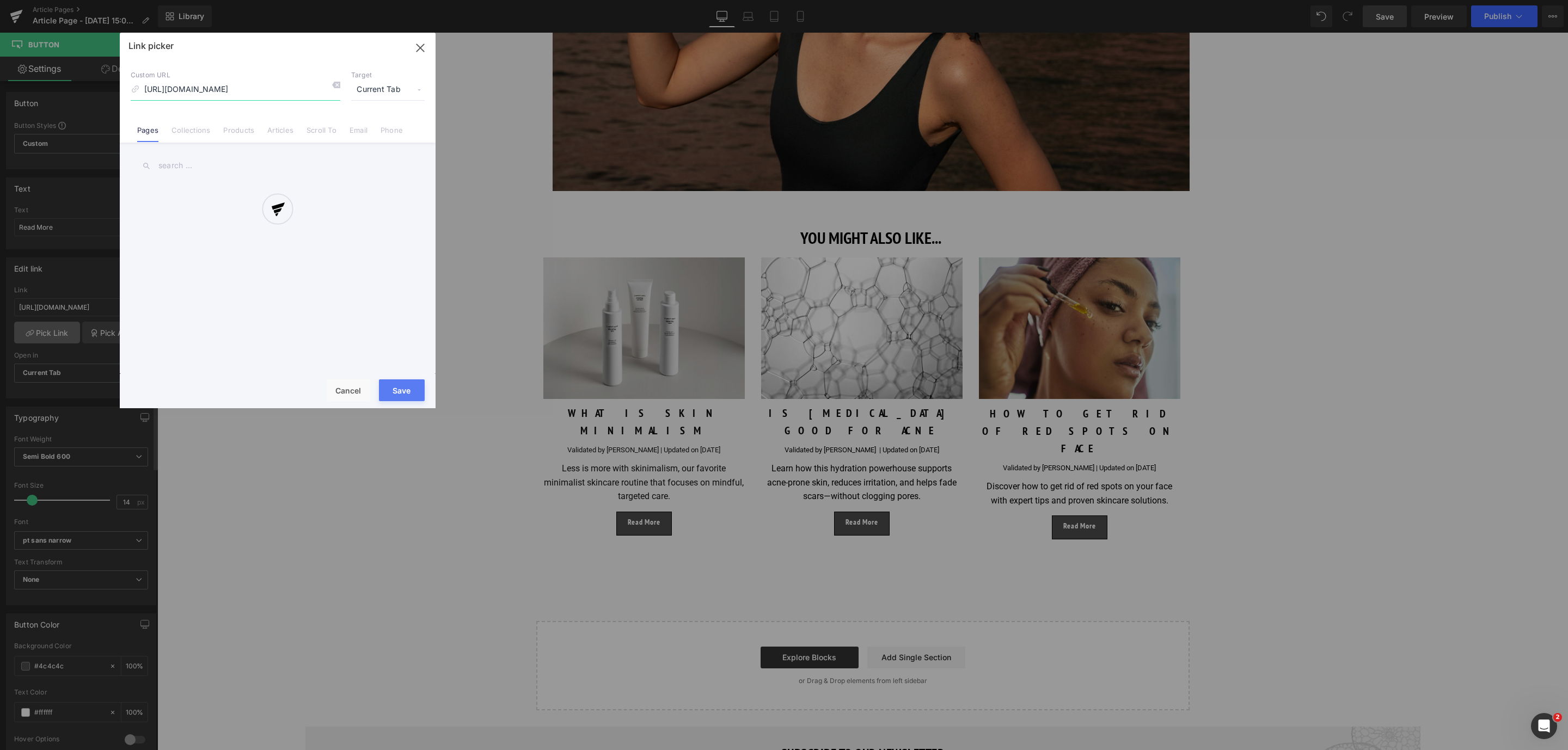
scroll to position [0, 92]
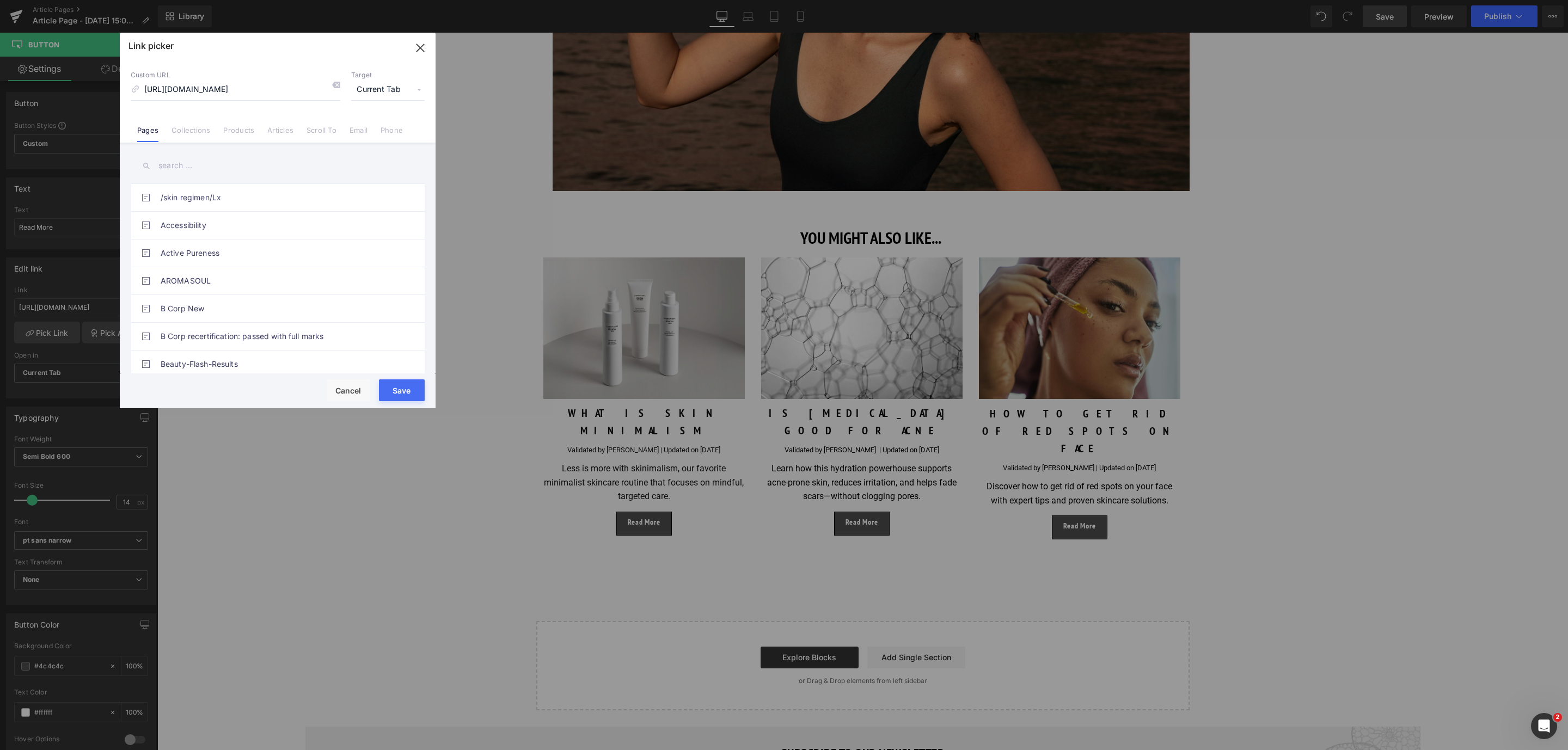
click at [389, 386] on button "Save" at bounding box center [402, 389] width 46 height 22
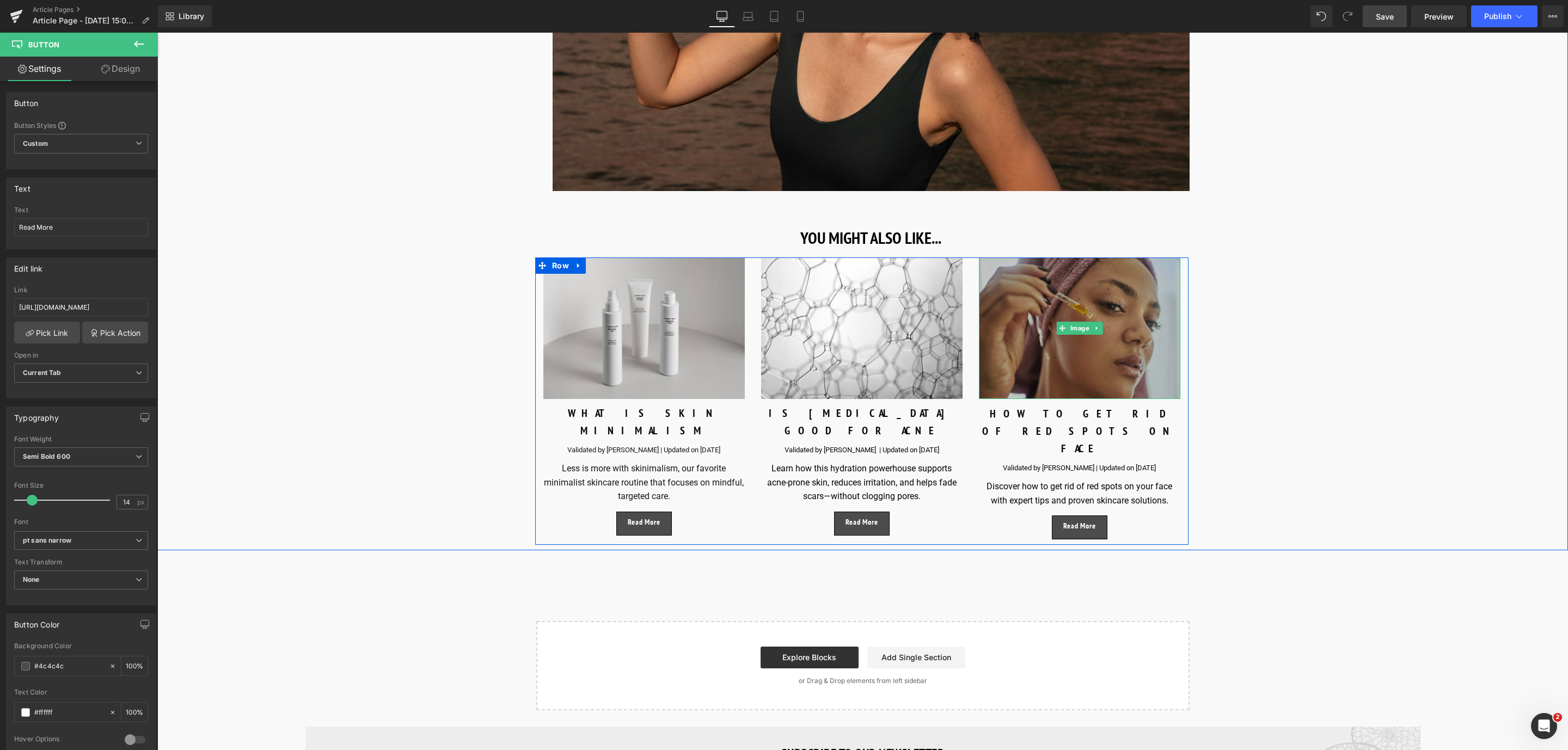
click at [1023, 332] on img at bounding box center [1080, 328] width 202 height 141
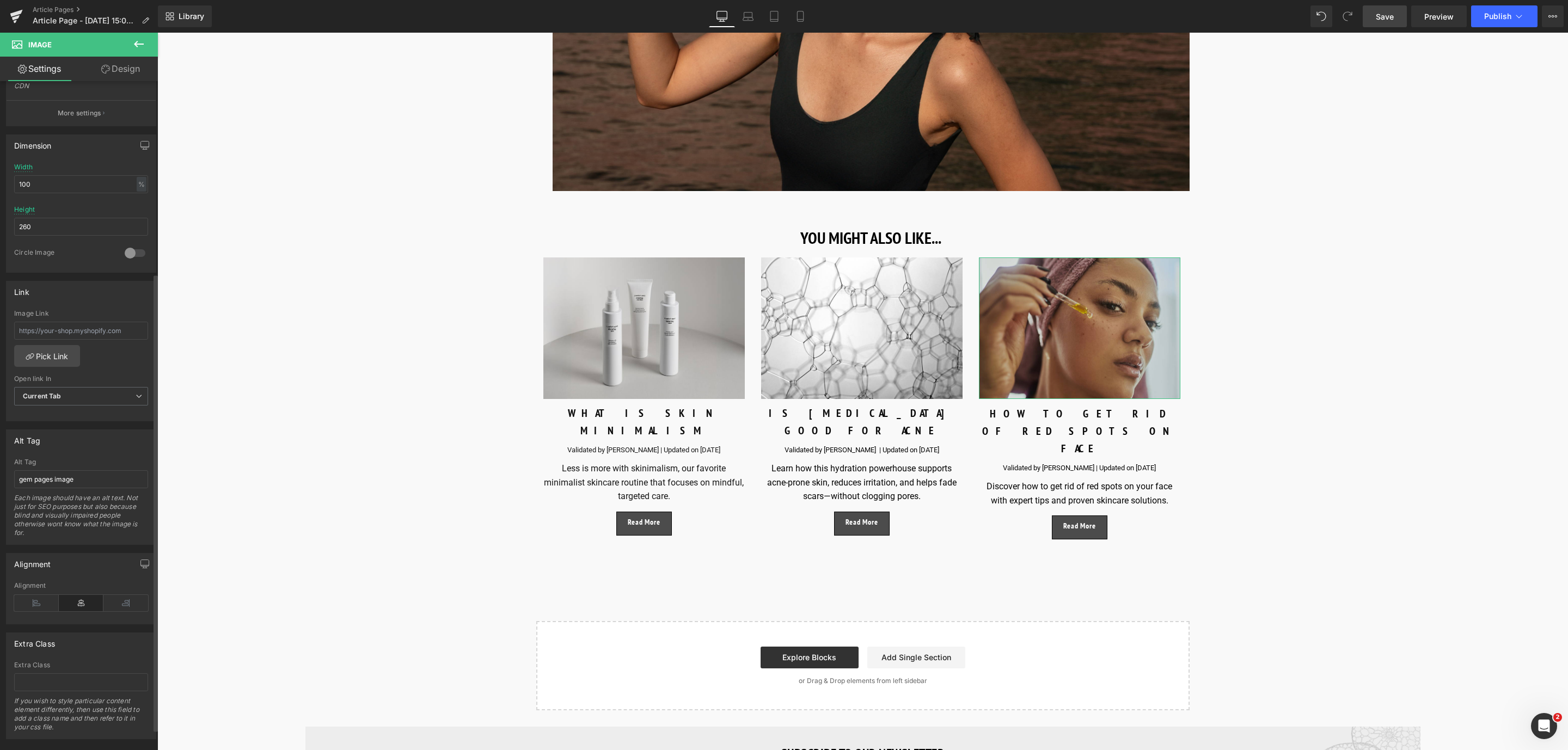
scroll to position [279, 0]
click at [855, 517] on span "Button" at bounding box center [861, 524] width 25 height 13
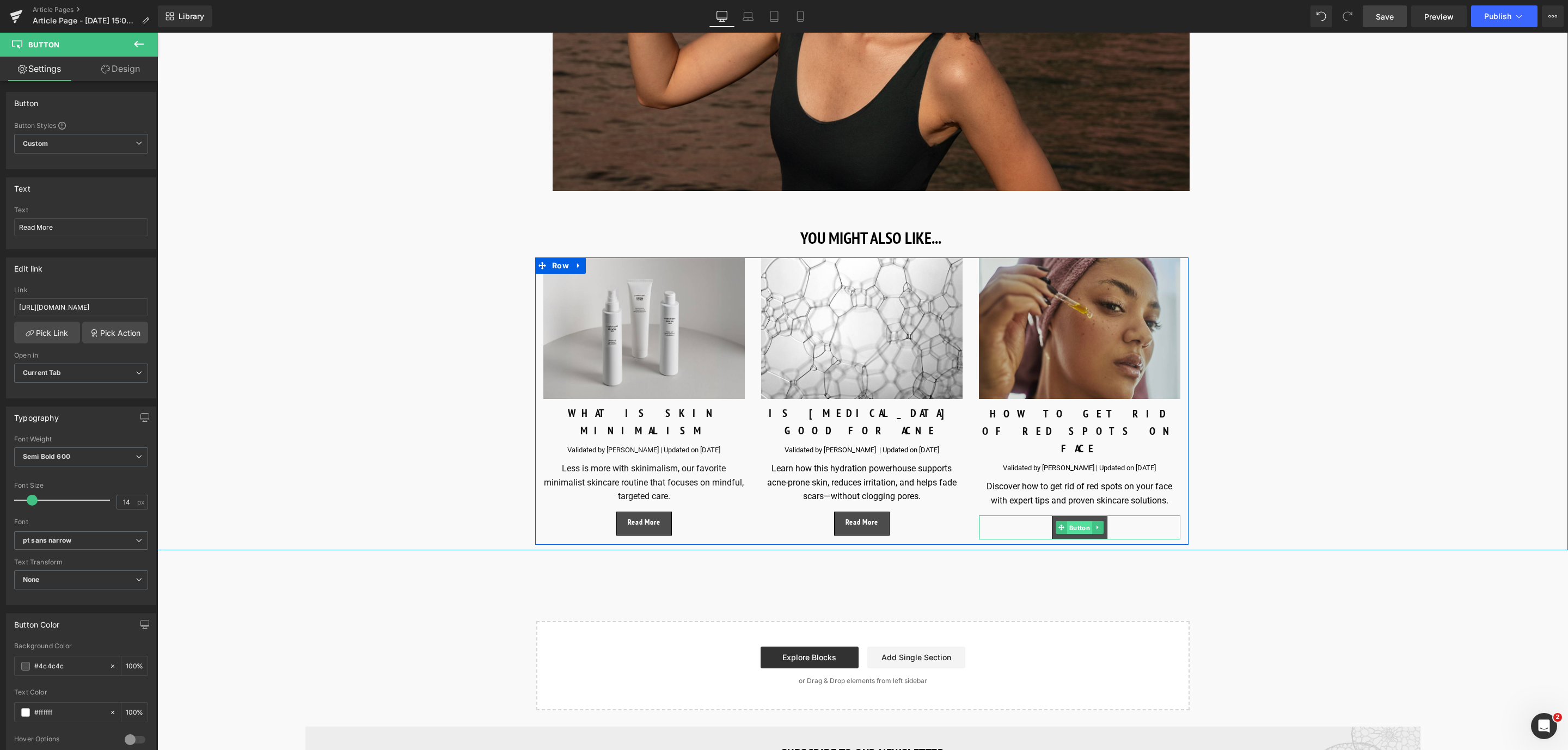
click at [1080, 521] on span "Button" at bounding box center [1079, 528] width 25 height 13
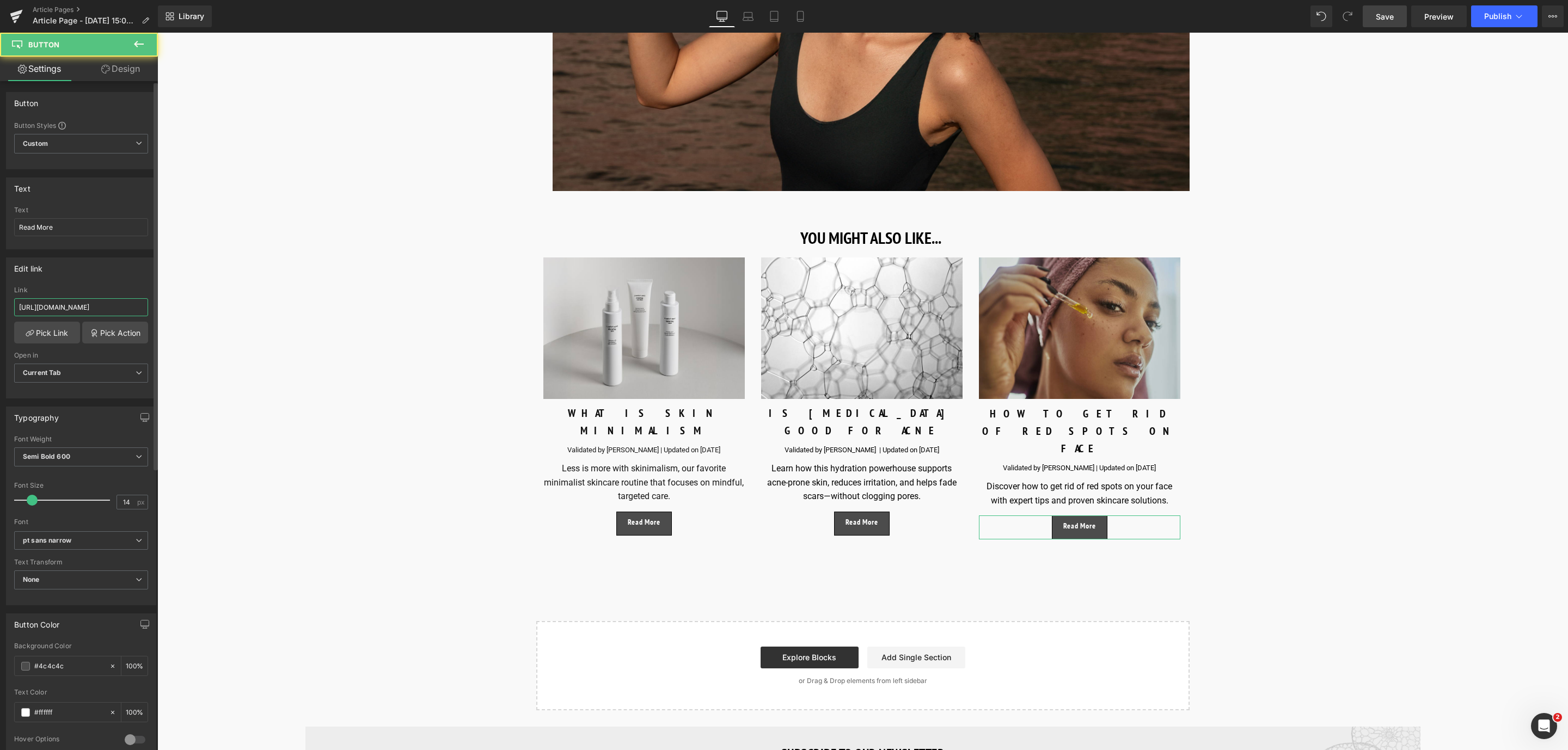
click at [129, 306] on input "[URL][DOMAIN_NAME]" at bounding box center [81, 307] width 134 height 18
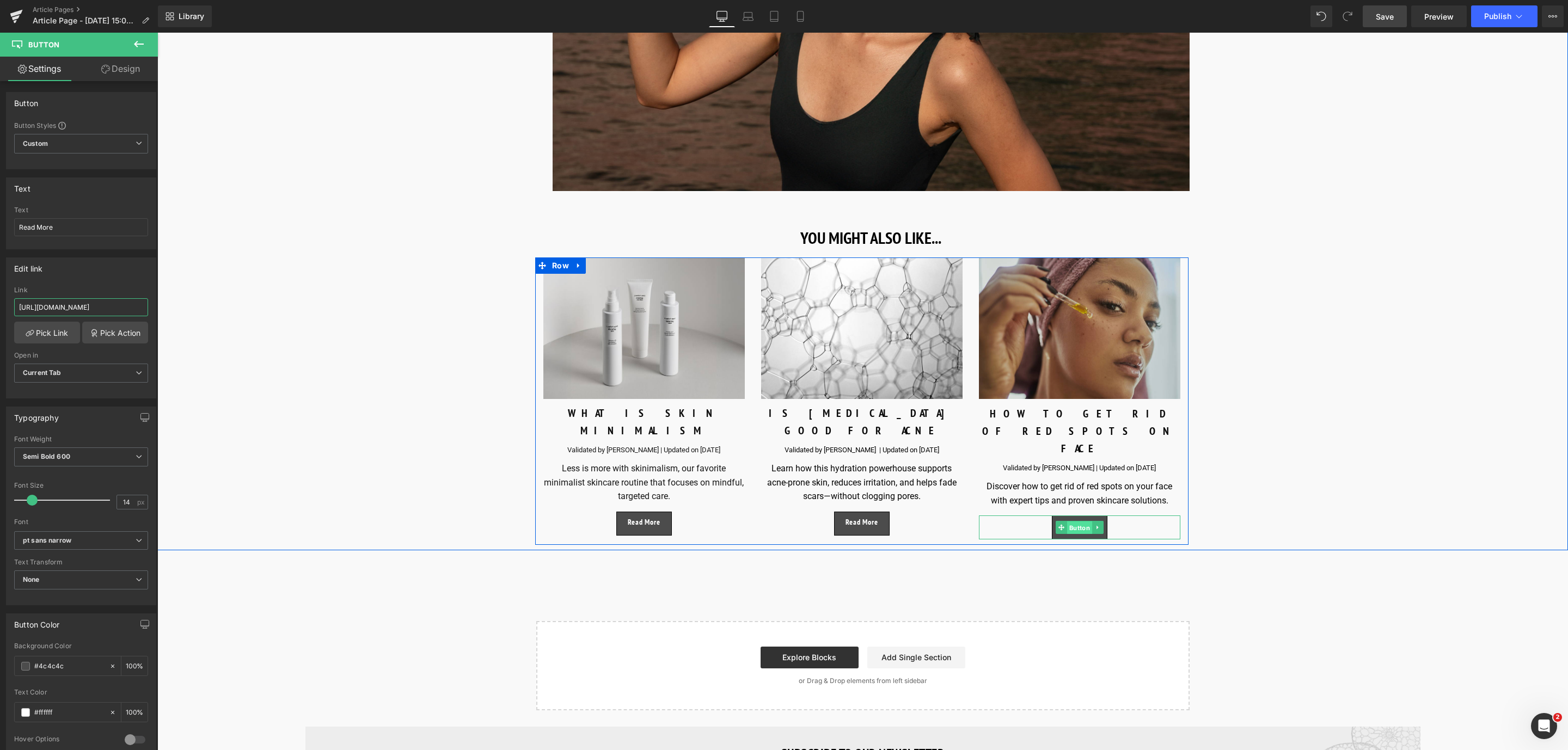
click at [1076, 521] on span "Button" at bounding box center [1079, 528] width 25 height 13
drag, startPoint x: 174, startPoint y: 341, endPoint x: 308, endPoint y: 359, distance: 135.2
paste input "[URL][DOMAIN_NAME]"
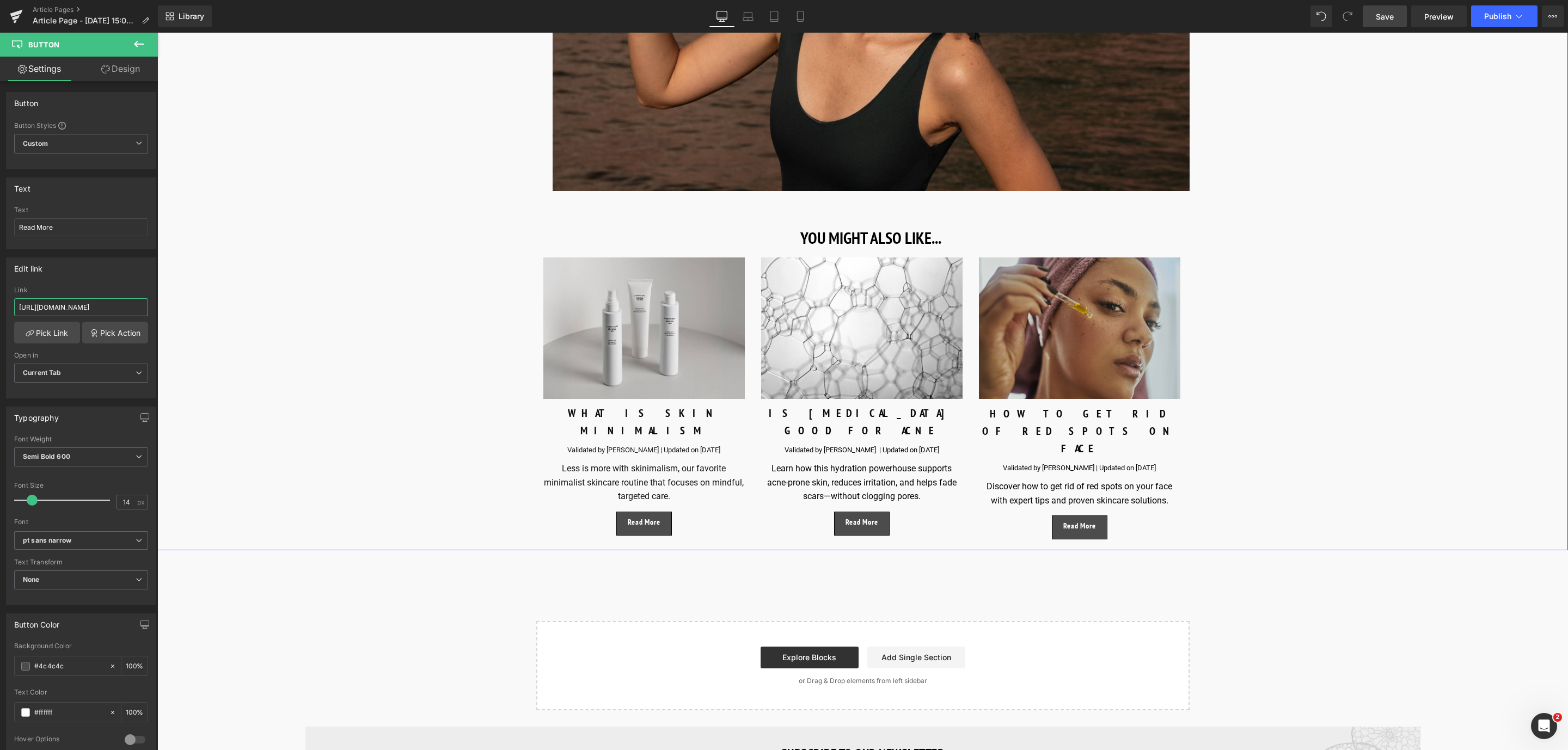
scroll to position [0, 90]
type input "[URL][DOMAIN_NAME]"
click at [54, 340] on link "Pick Link" at bounding box center [47, 332] width 66 height 22
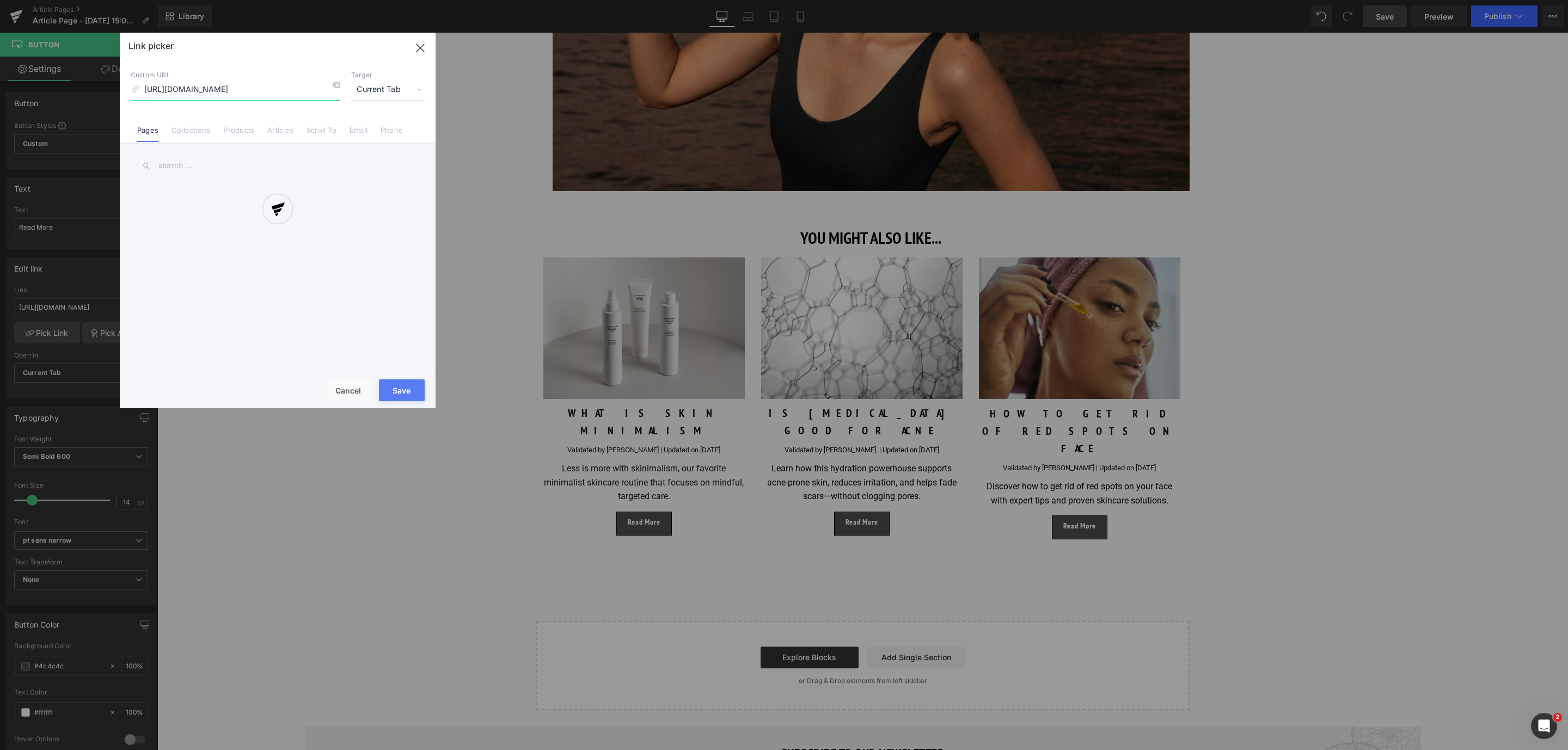
scroll to position [0, 54]
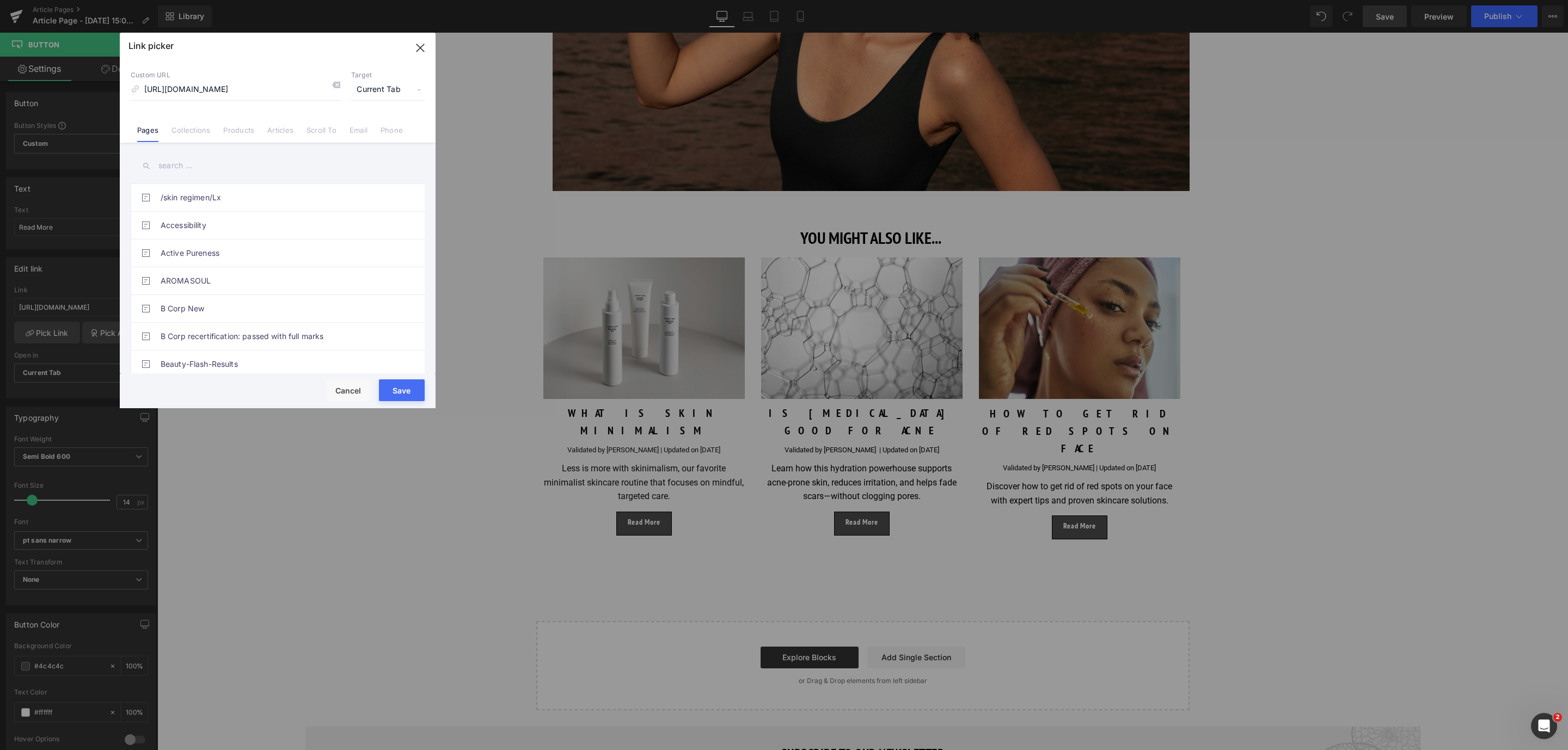
click at [406, 387] on button "Save" at bounding box center [402, 389] width 46 height 22
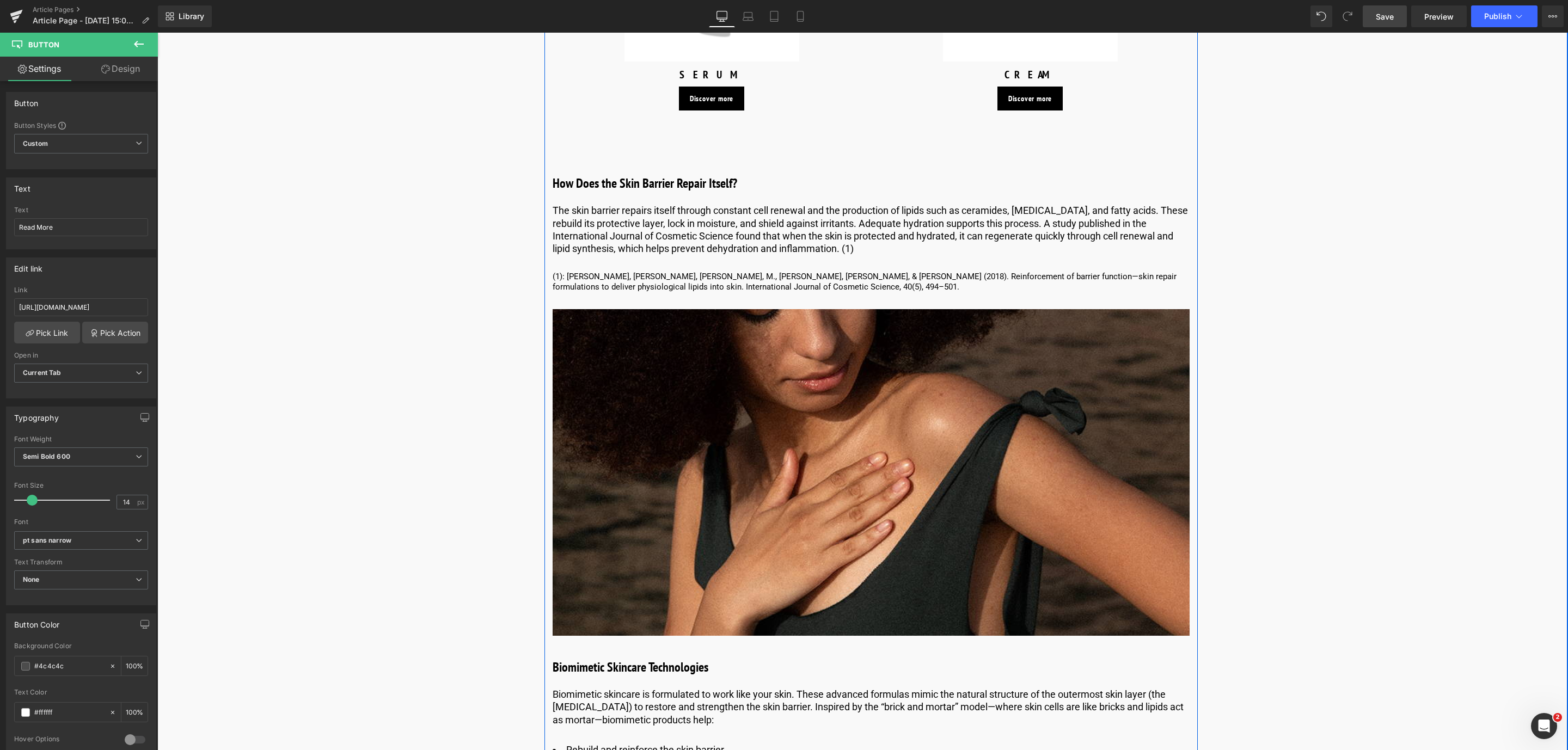
scroll to position [2660, 0]
click at [1400, 18] on link "Save" at bounding box center [1384, 16] width 44 height 22
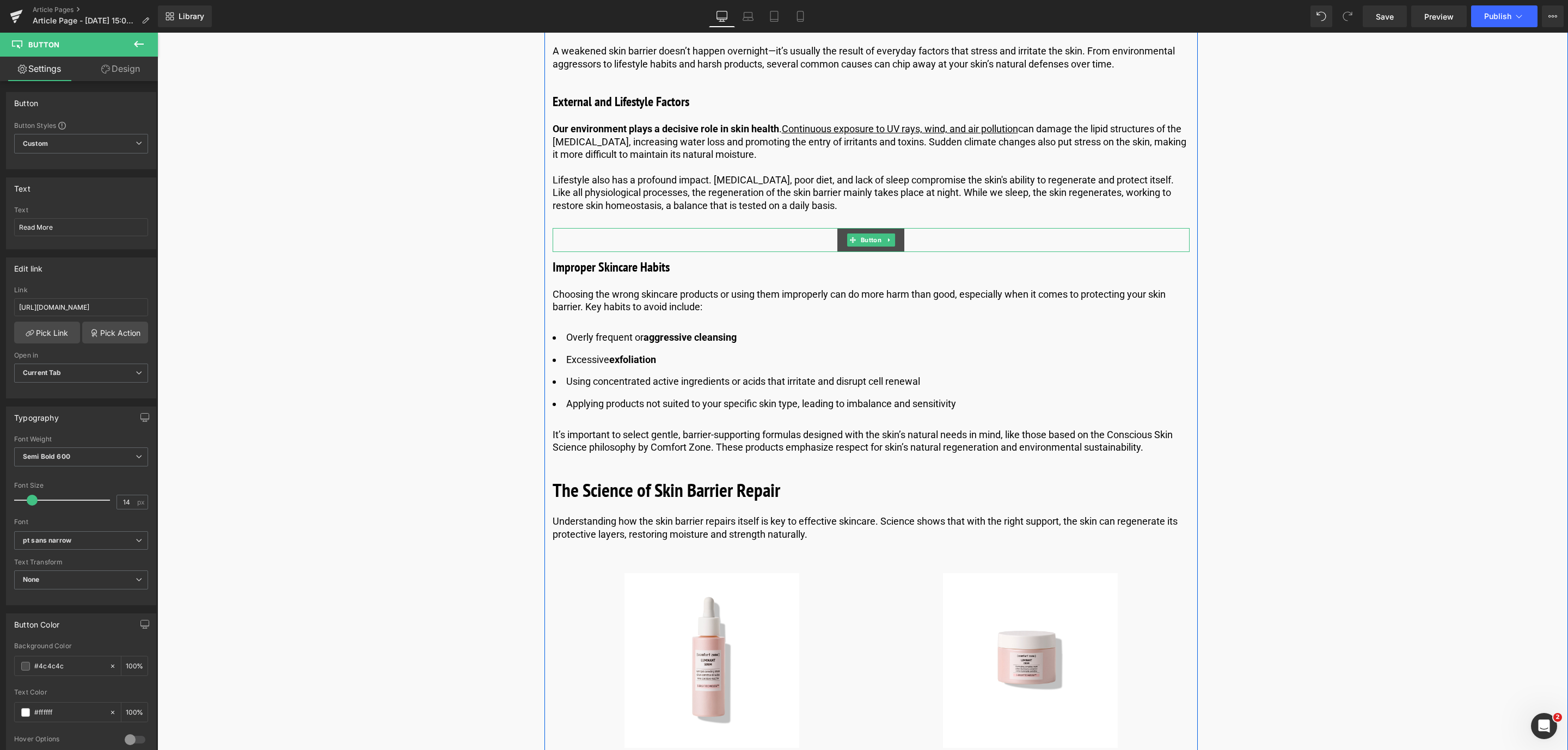
scroll to position [1975, 0]
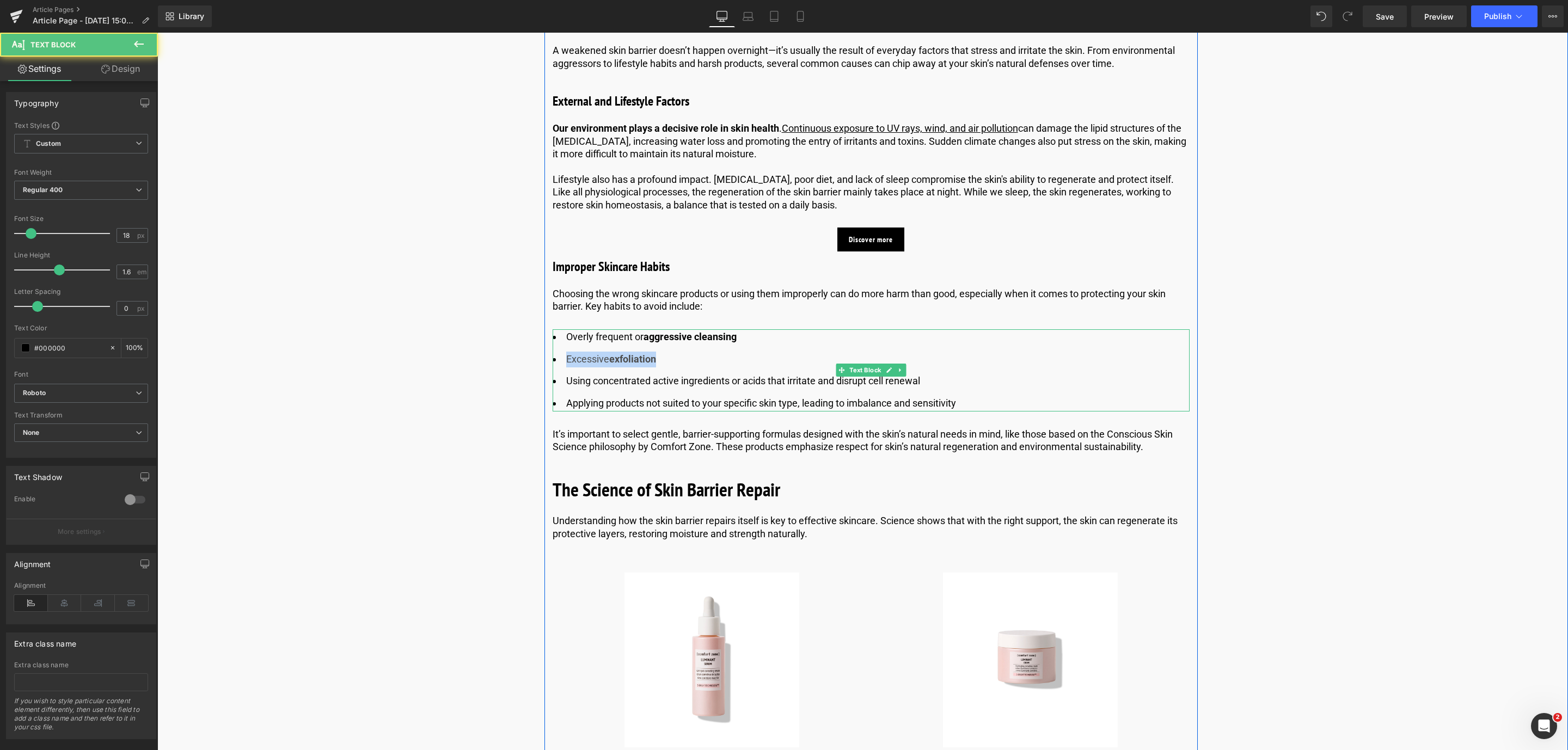
drag, startPoint x: 685, startPoint y: 344, endPoint x: 682, endPoint y: 351, distance: 7.6
click at [682, 352] on li "Excessive exfoliation" at bounding box center [871, 360] width 637 height 16
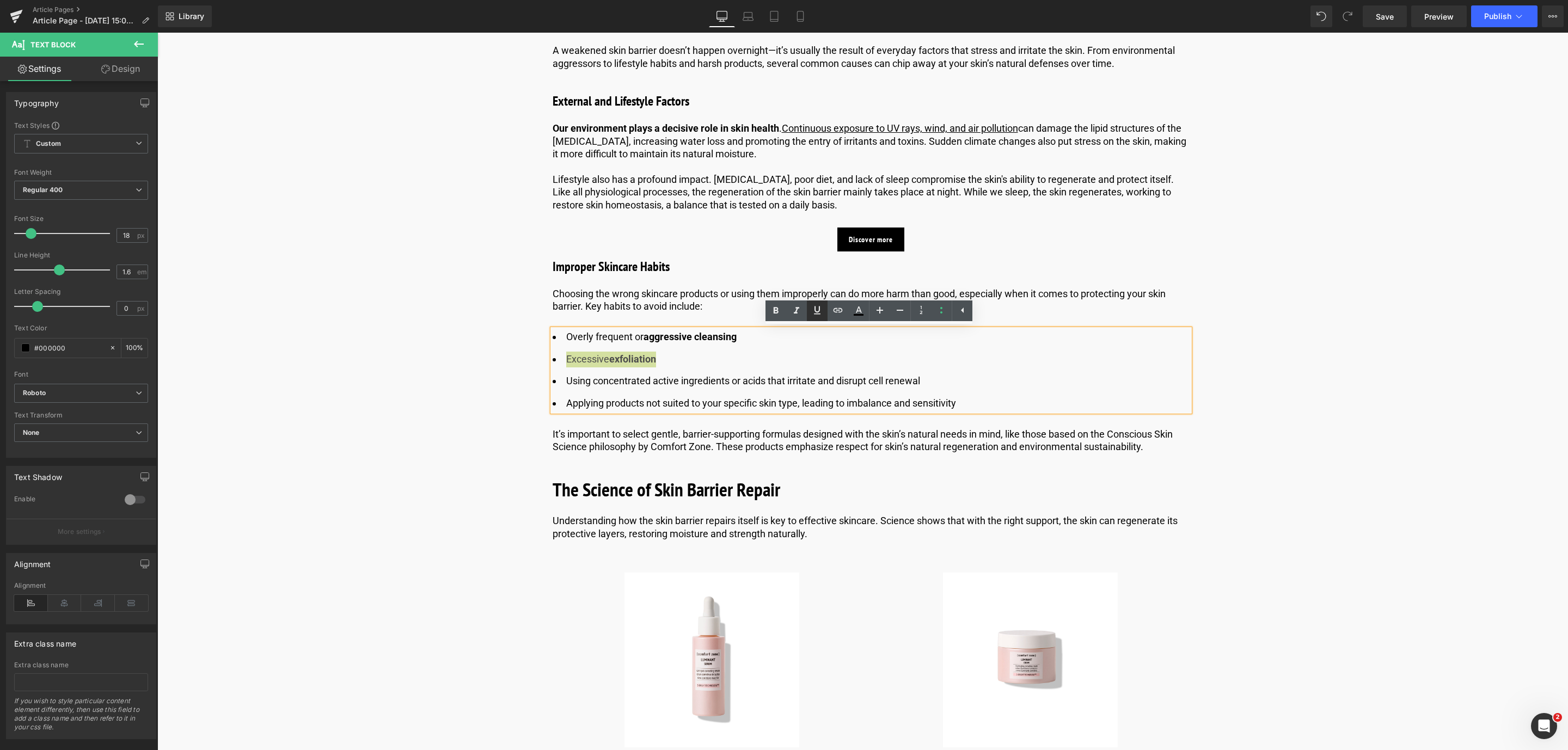
click at [812, 314] on icon at bounding box center [817, 310] width 13 height 13
click at [839, 309] on icon at bounding box center [838, 310] width 13 height 13
click at [627, 374] on input "text" at bounding box center [639, 382] width 168 height 27
paste input "[URL][DOMAIN_NAME]"
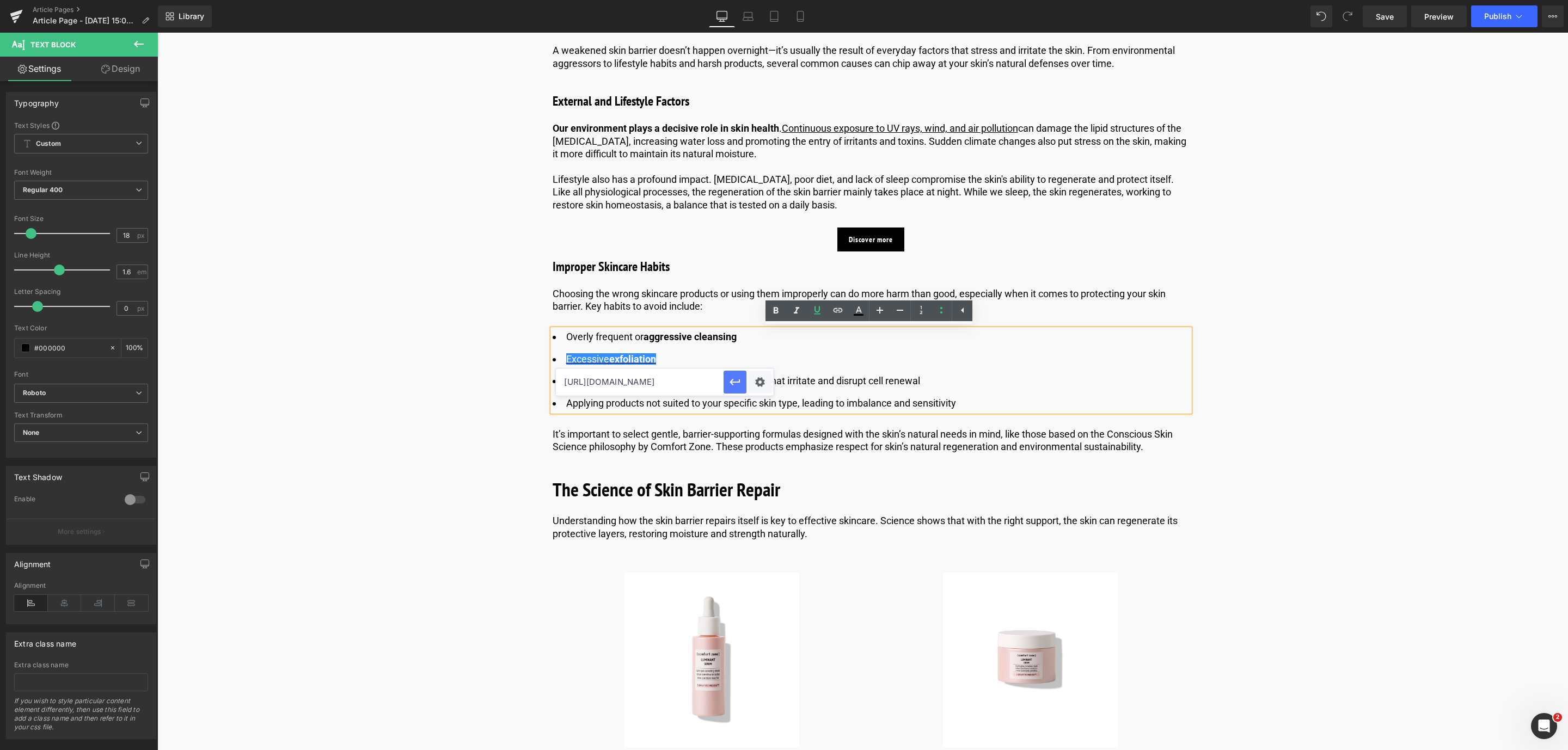
type input "[URL][DOMAIN_NAME]"
click at [727, 379] on button "button" at bounding box center [735, 382] width 22 height 22
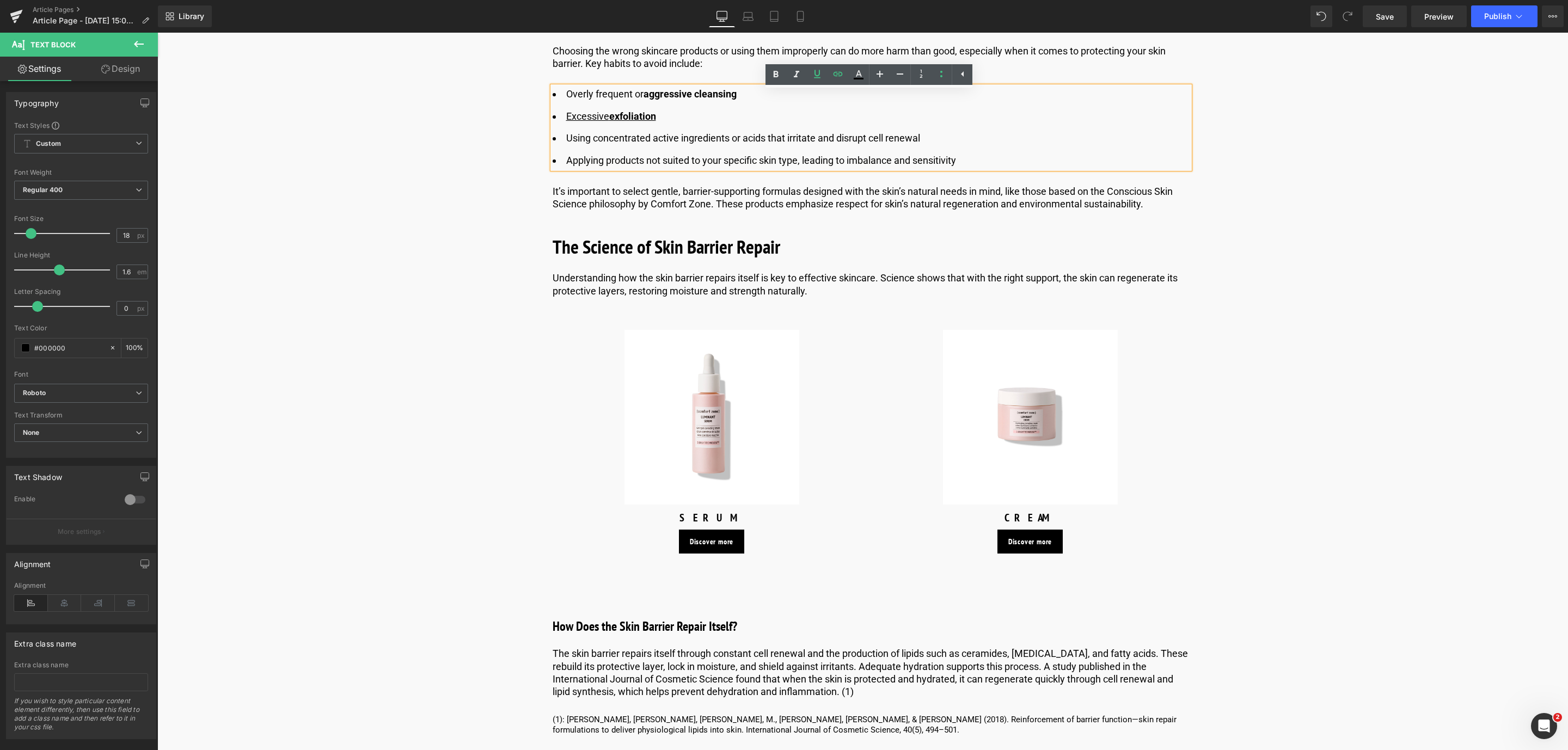
scroll to position [2218, 0]
click at [594, 319] on icon at bounding box center [595, 321] width 7 height 8
click at [623, 320] on icon at bounding box center [623, 320] width 7 height 7
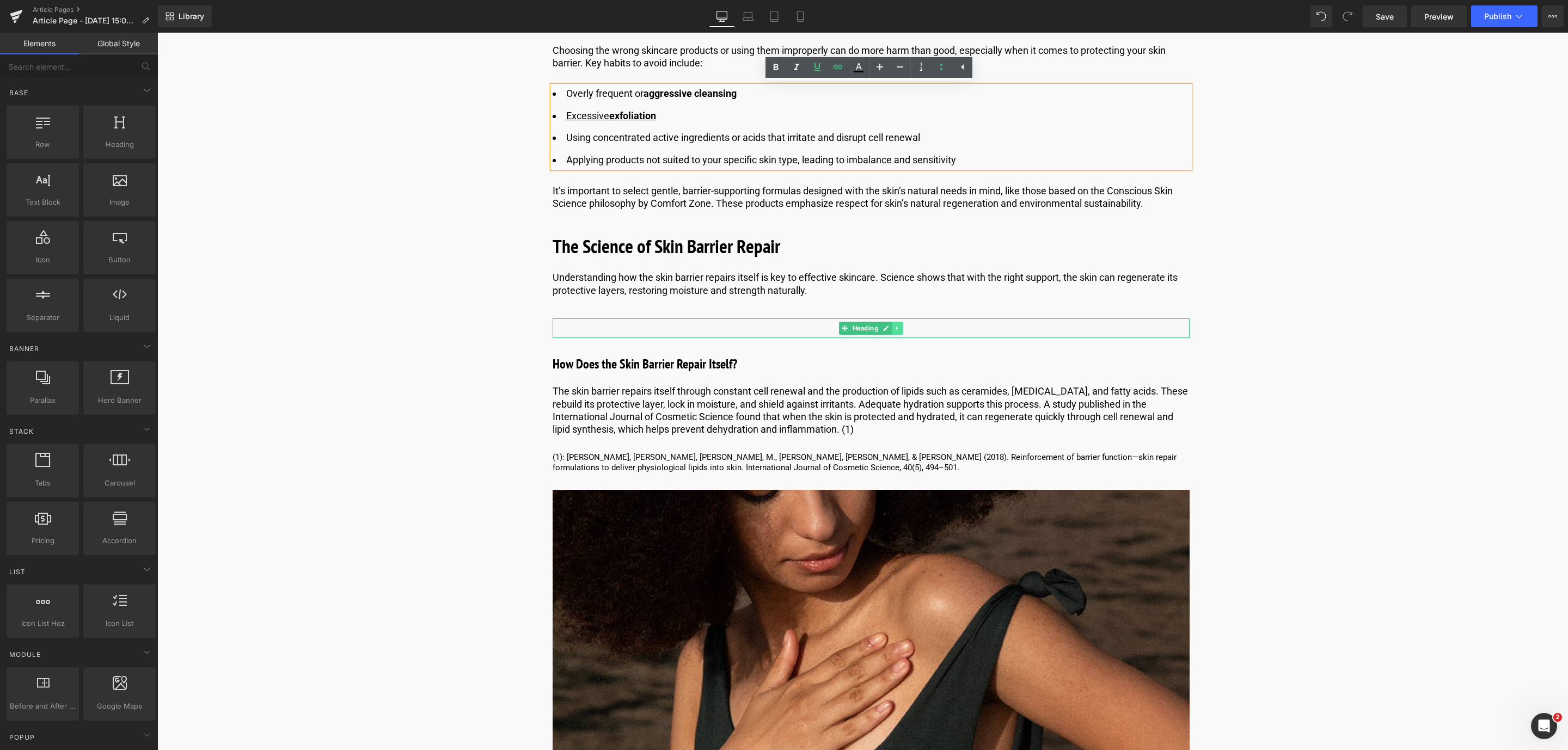
click at [895, 324] on link at bounding box center [897, 328] width 11 height 13
click at [900, 328] on icon at bounding box center [902, 328] width 6 height 6
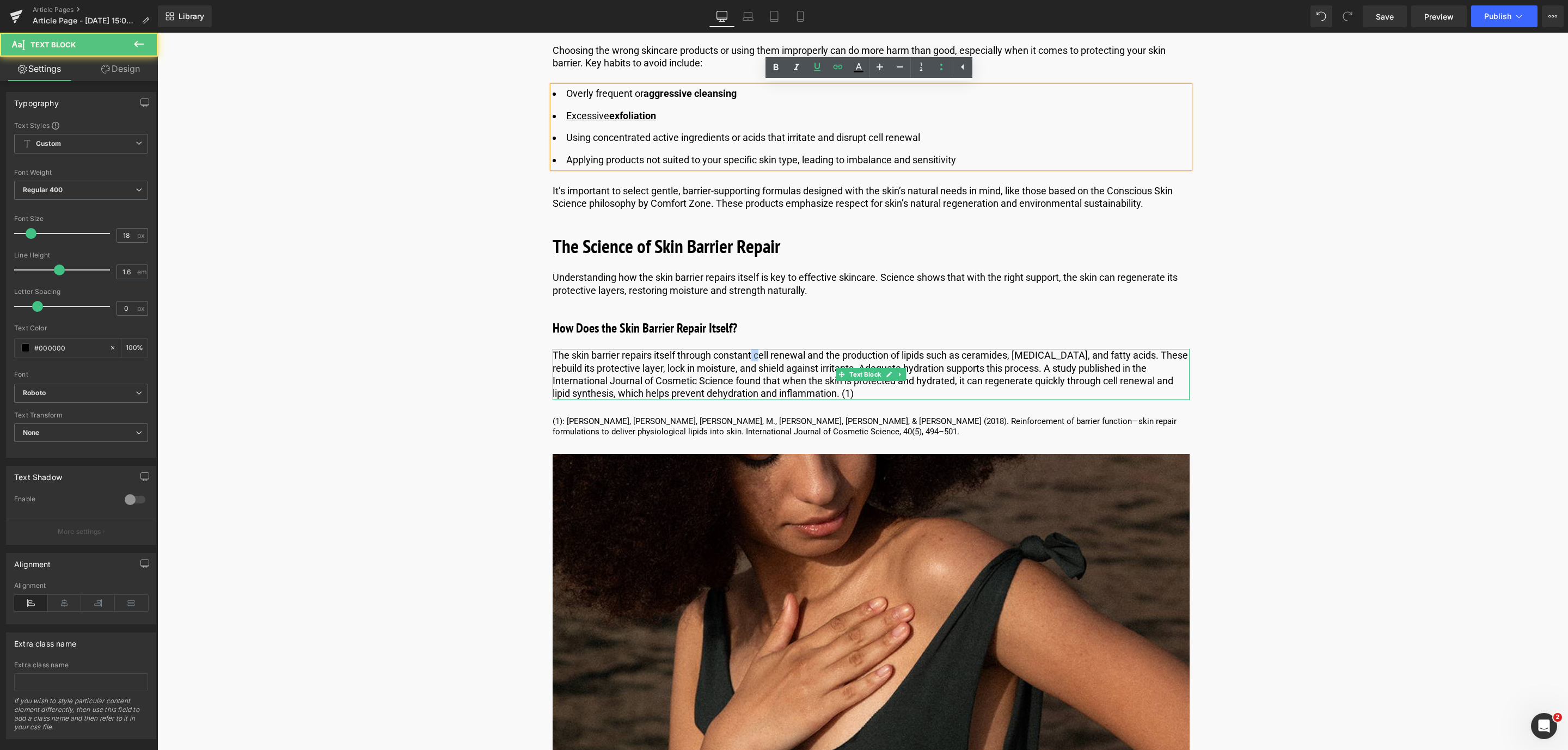
click at [761, 355] on p "The skin barrier repairs itself through constant cell renewal and the productio…" at bounding box center [871, 374] width 637 height 51
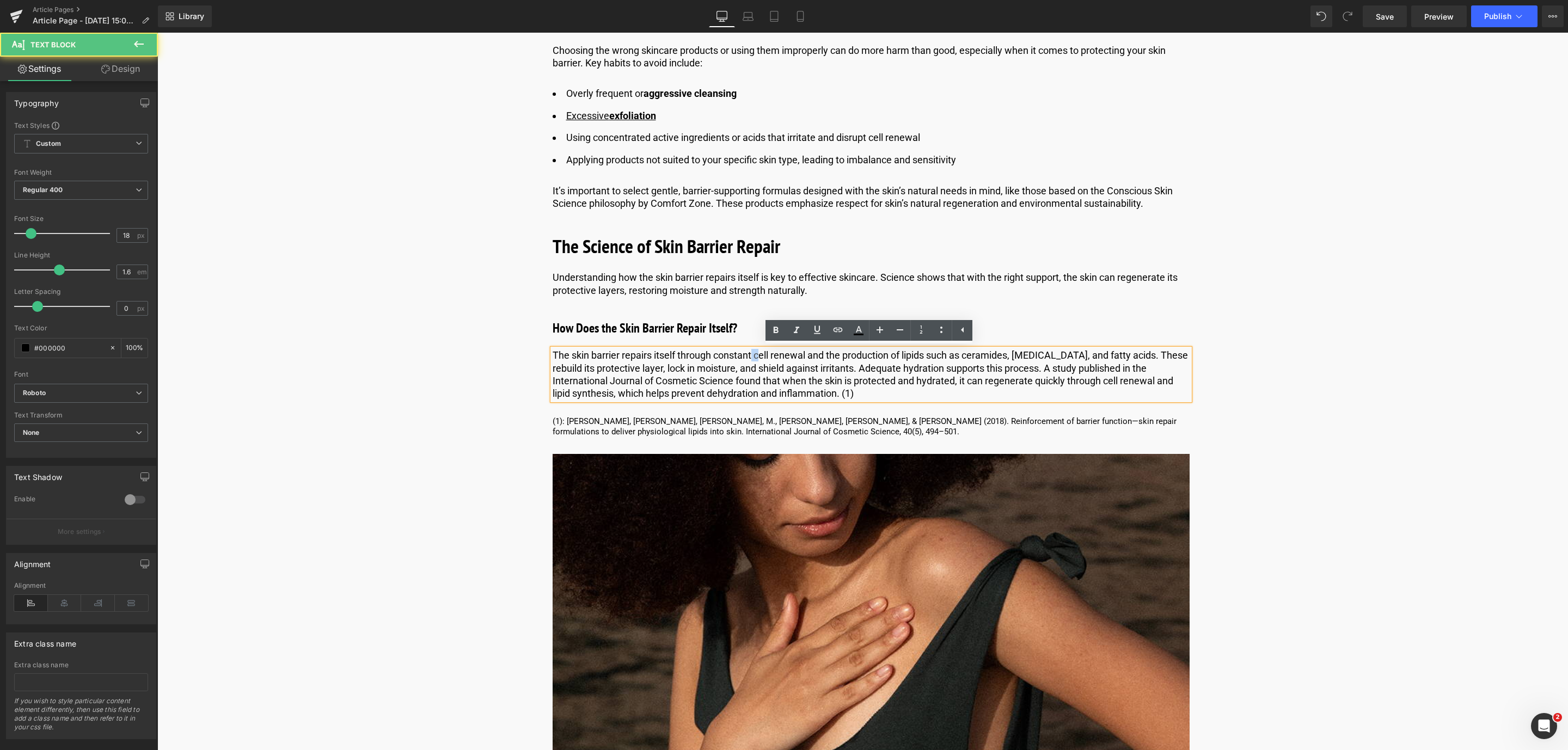
click at [761, 355] on p "The skin barrier repairs itself through constant cell renewal and the productio…" at bounding box center [871, 374] width 637 height 51
click at [755, 359] on p "The skin barrier repairs itself through constant cell renewal and the productio…" at bounding box center [871, 374] width 637 height 51
click at [796, 361] on p "The skin barrier repairs itself through constant cell renewal and the productio…" at bounding box center [871, 374] width 637 height 51
drag, startPoint x: 806, startPoint y: 353, endPoint x: 754, endPoint y: 356, distance: 52.1
click at [754, 356] on p "The skin barrier repairs itself through constant cell renewal and the productio…" at bounding box center [871, 374] width 637 height 51
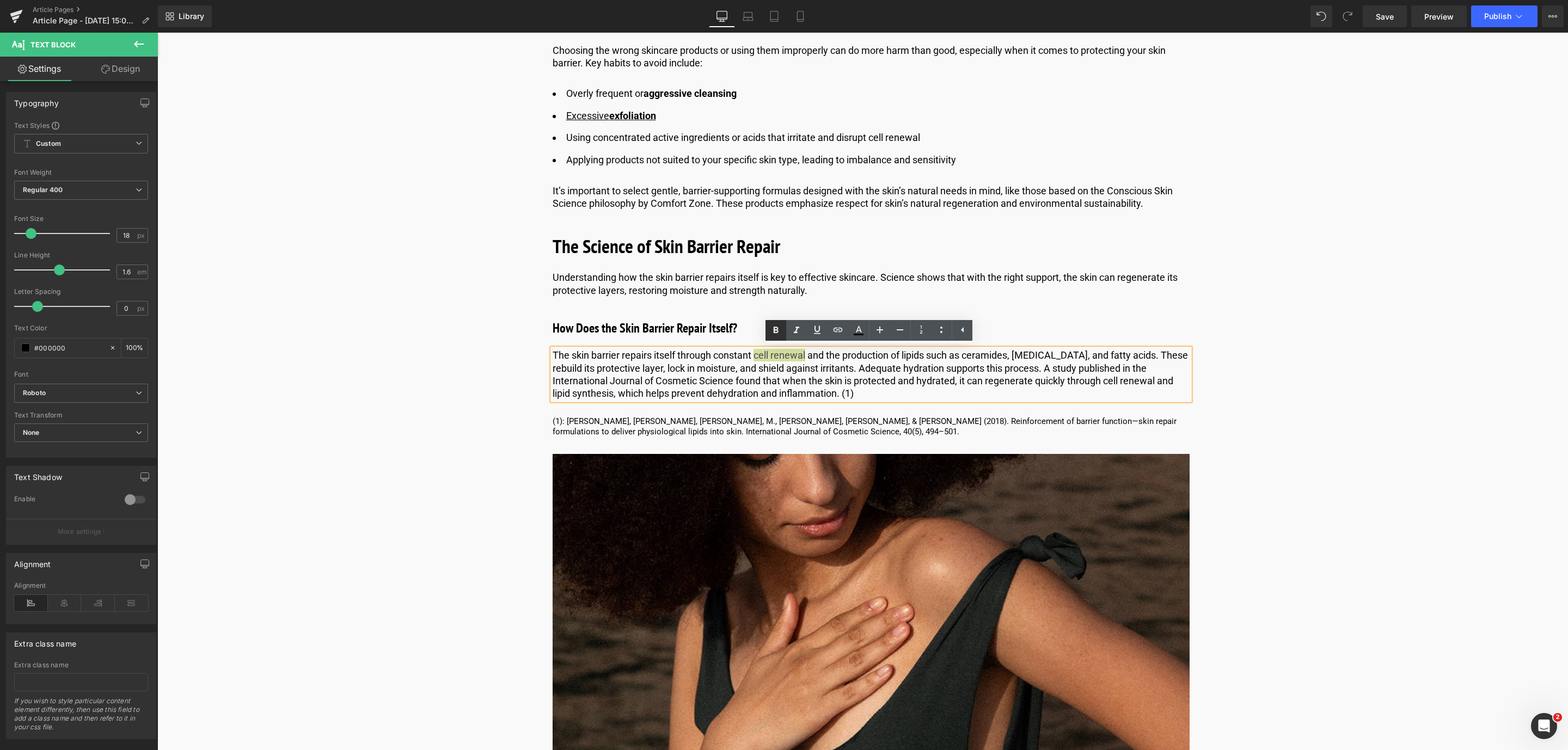
click at [781, 327] on icon at bounding box center [776, 330] width 13 height 13
drag, startPoint x: 844, startPoint y: 357, endPoint x: 1133, endPoint y: 351, distance: 289.1
click at [1133, 351] on p "The skin barrier repairs itself through constant cell renewal and the productio…" at bounding box center [871, 374] width 637 height 51
click at [776, 330] on icon at bounding box center [776, 330] width 13 height 13
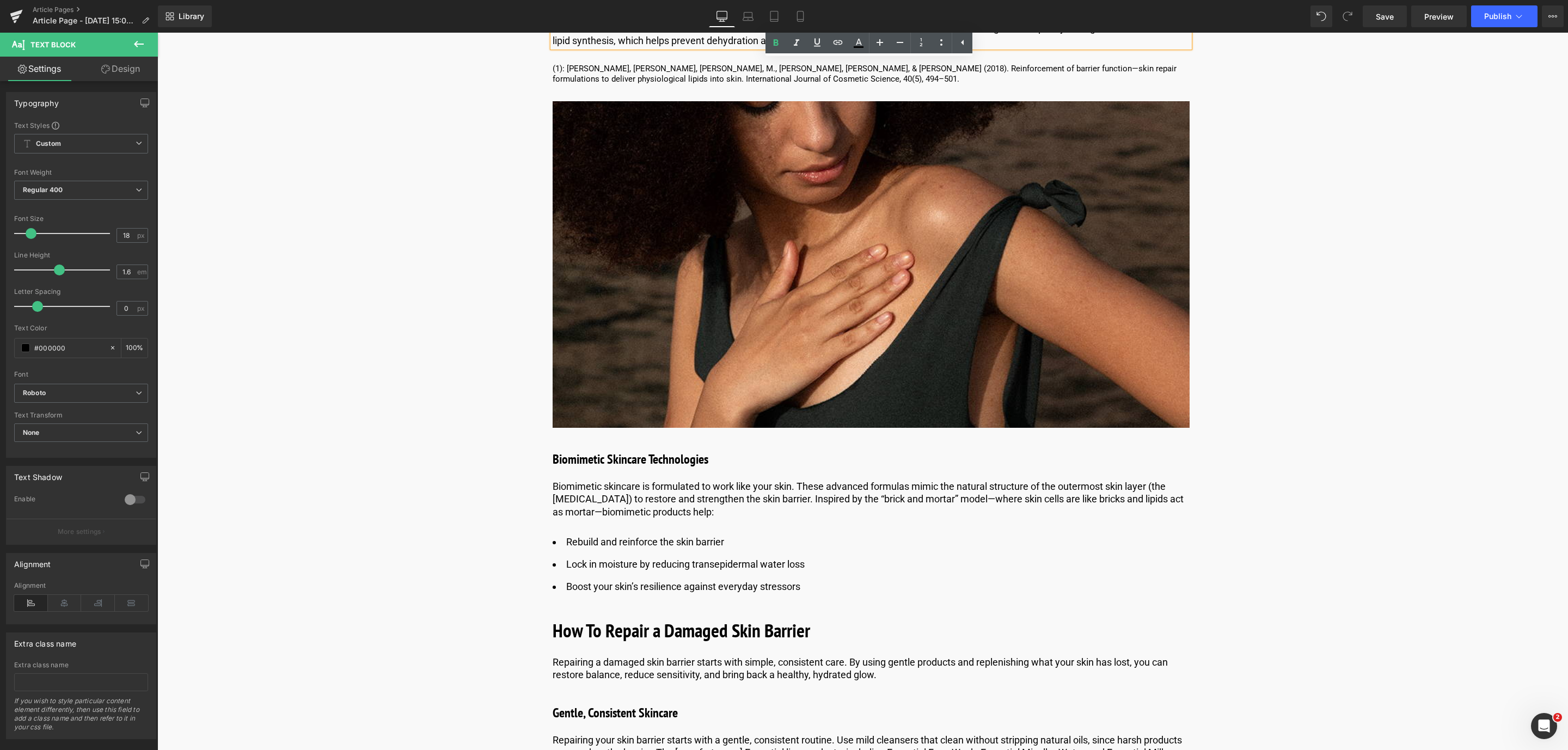
scroll to position [2571, 0]
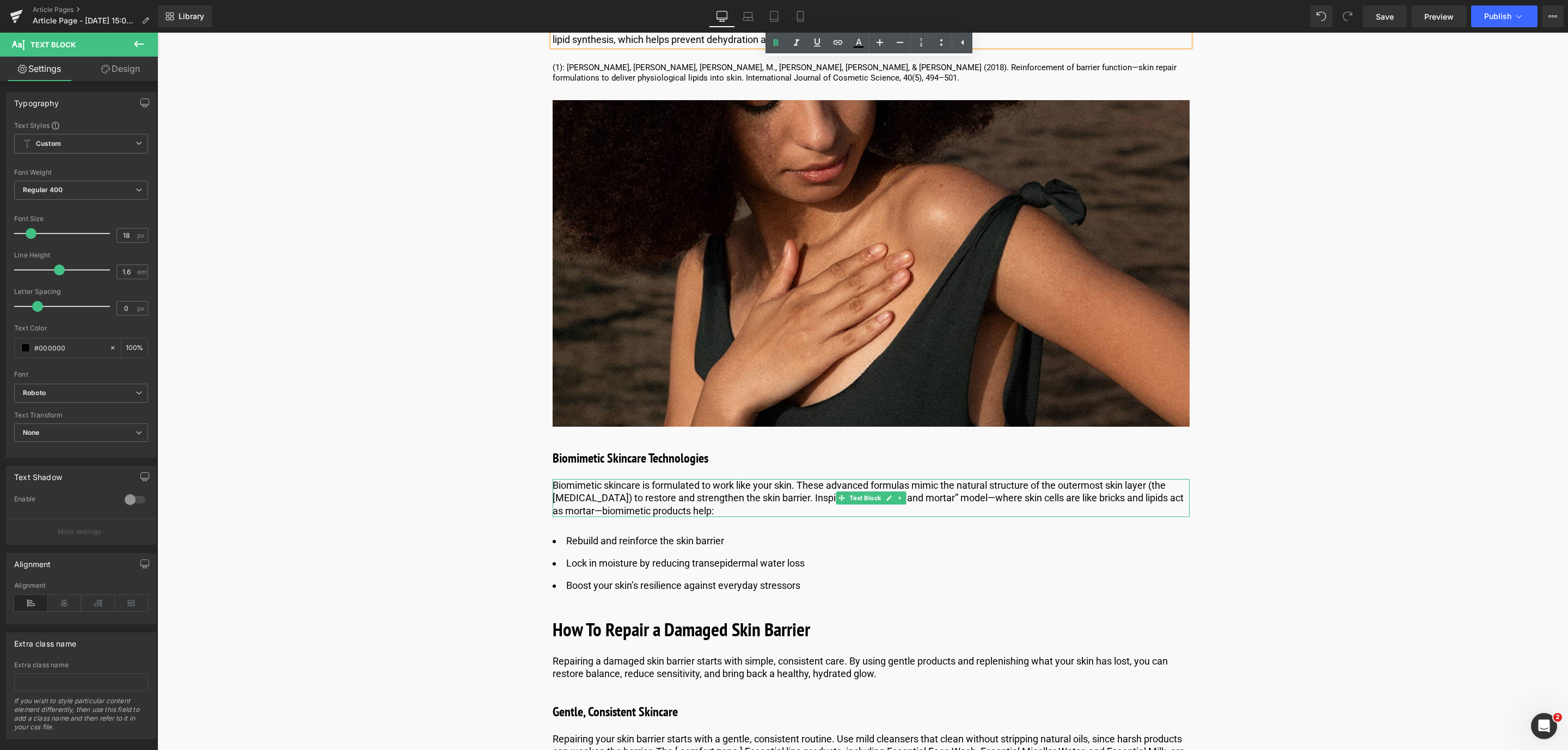
click at [559, 487] on p "Biomimetic skincare is formulated to work like your skin. These advanced formul…" at bounding box center [871, 497] width 637 height 38
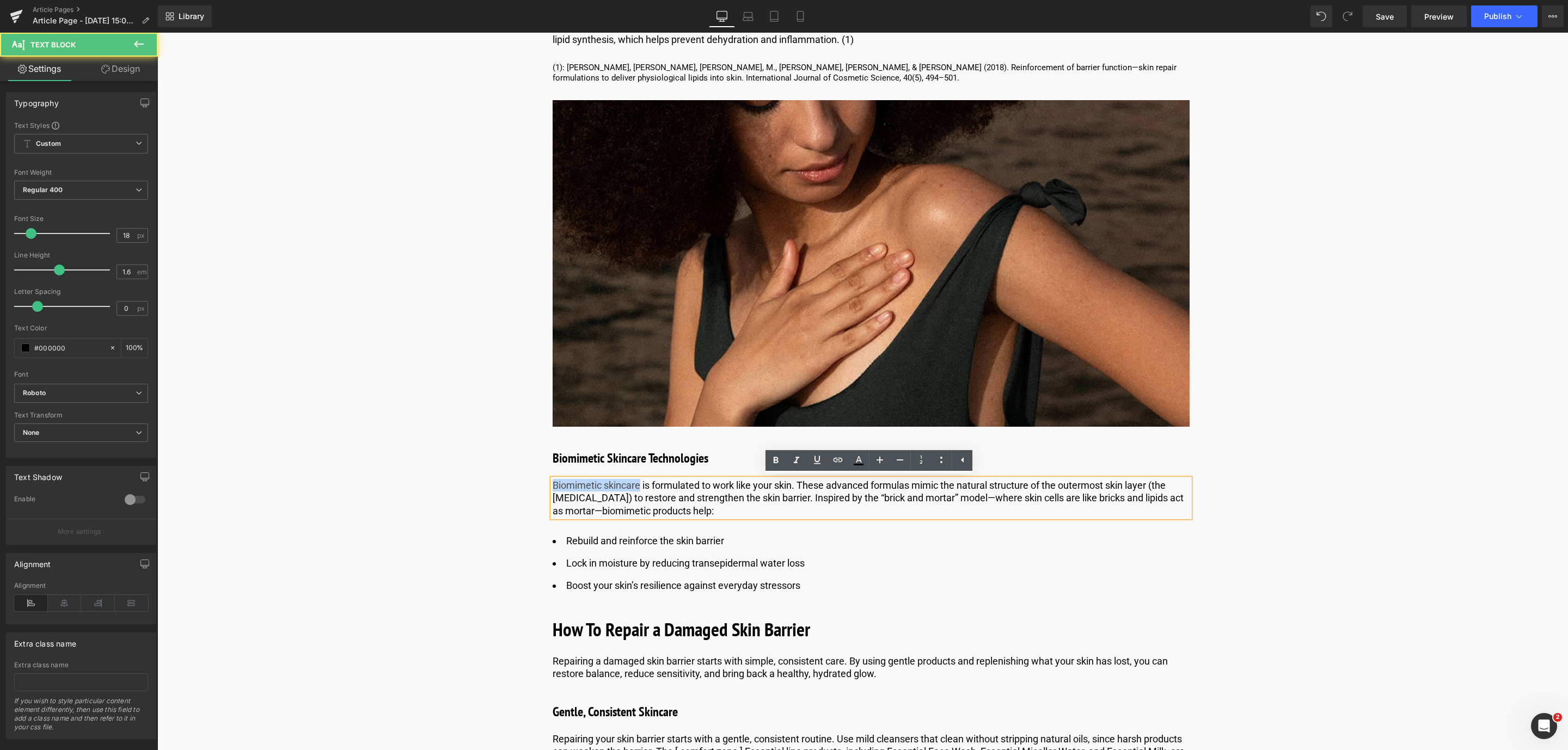
drag, startPoint x: 636, startPoint y: 482, endPoint x: 537, endPoint y: 487, distance: 99.1
click at [537, 487] on div "Image Published on [DATE] | 10 min read Text Block Row Skin Barrier Repair With…" at bounding box center [871, 312] width 1305 height 5533
click at [781, 456] on icon at bounding box center [776, 460] width 13 height 13
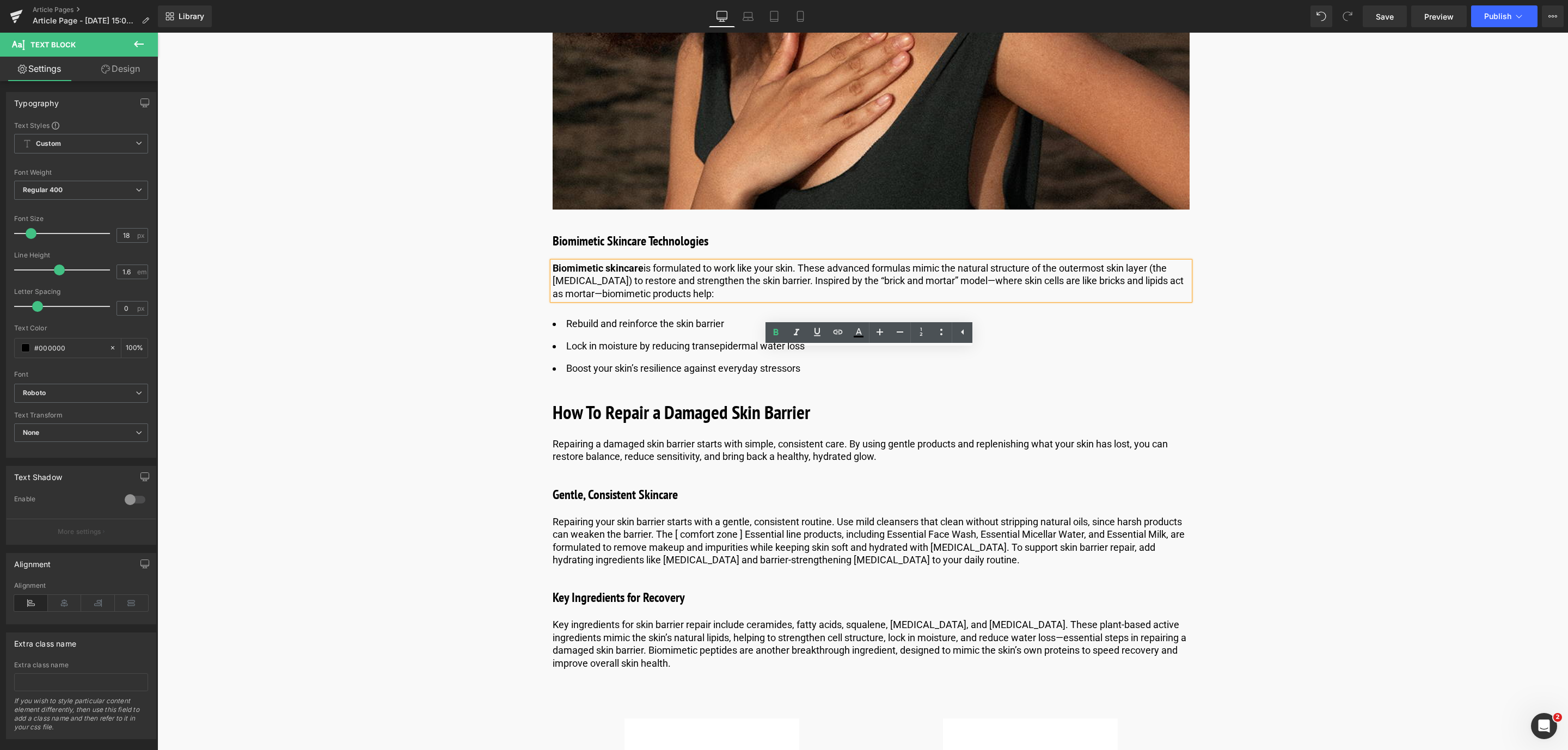
scroll to position [2810, 0]
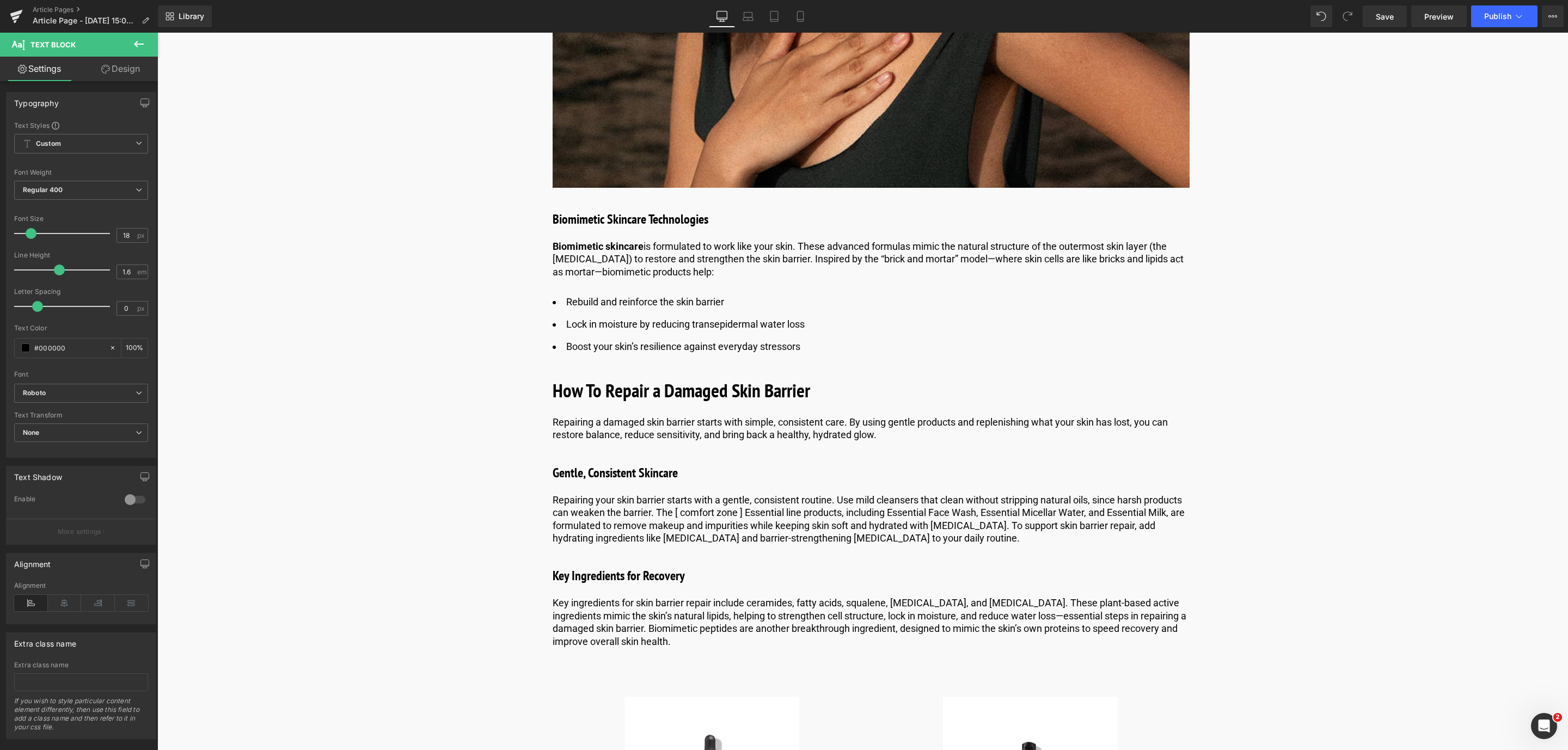
click at [141, 43] on icon at bounding box center [139, 44] width 13 height 13
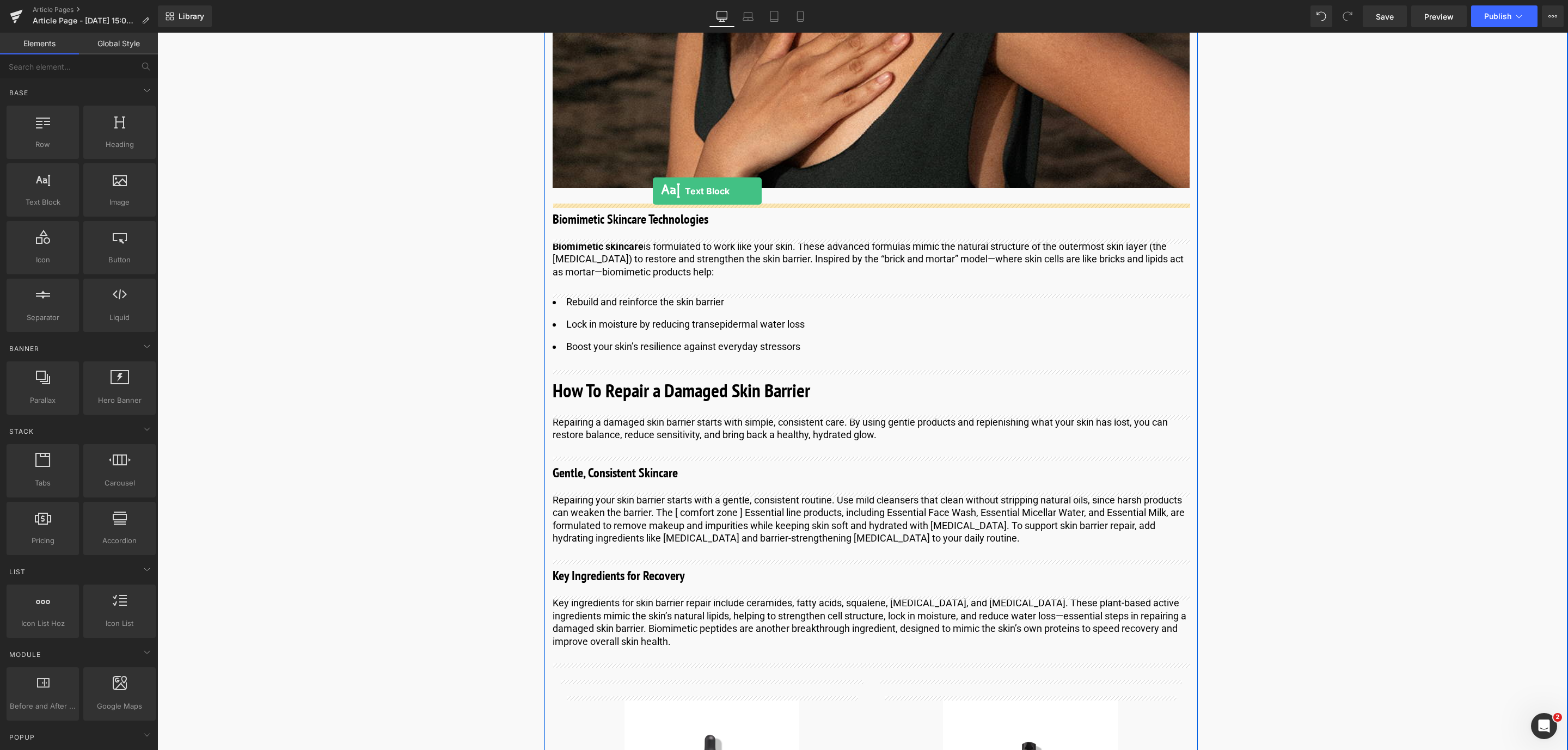
drag, startPoint x: 221, startPoint y: 148, endPoint x: 653, endPoint y: 193, distance: 434.3
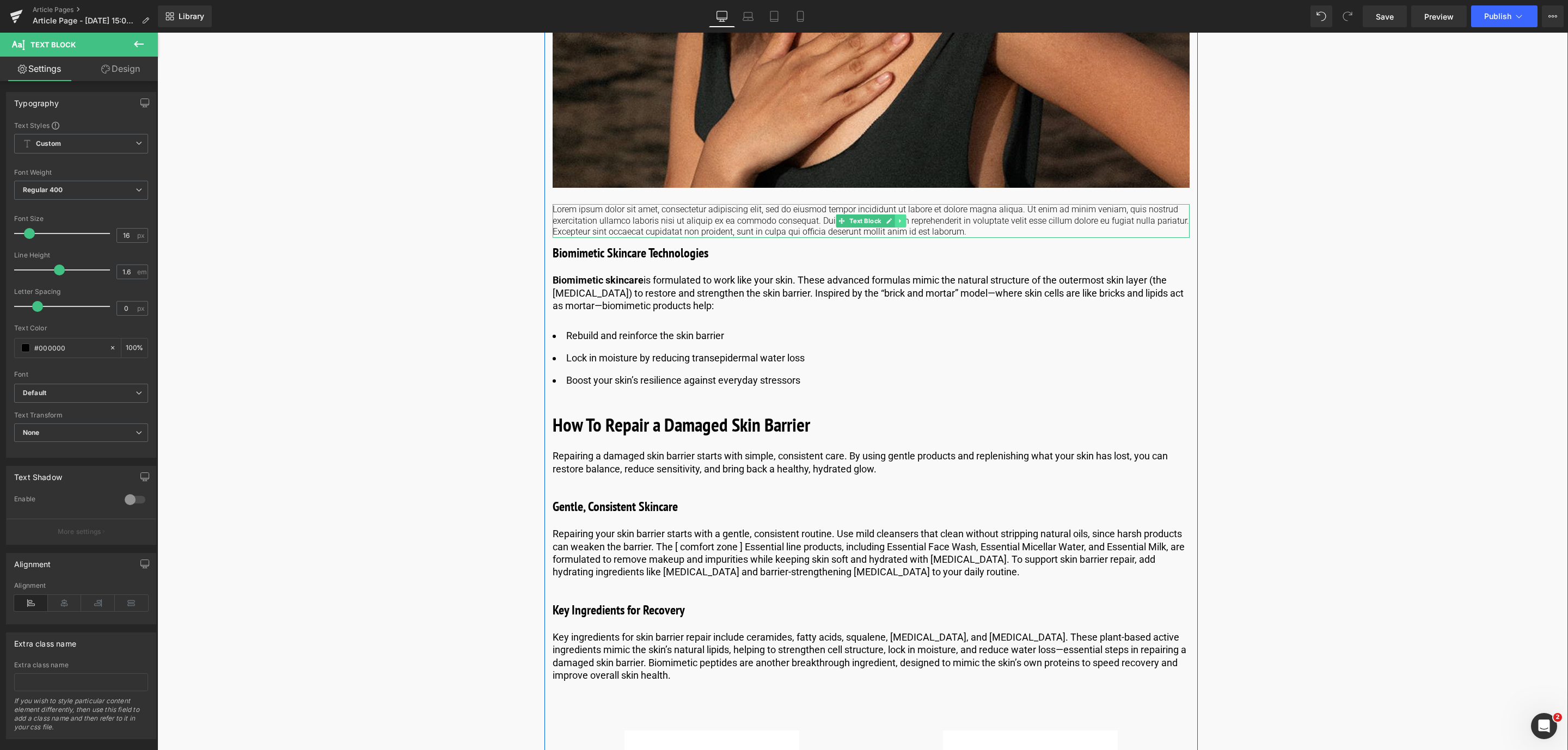
click at [899, 219] on icon at bounding box center [900, 221] width 6 height 6
click at [904, 222] on icon at bounding box center [905, 220] width 6 height 6
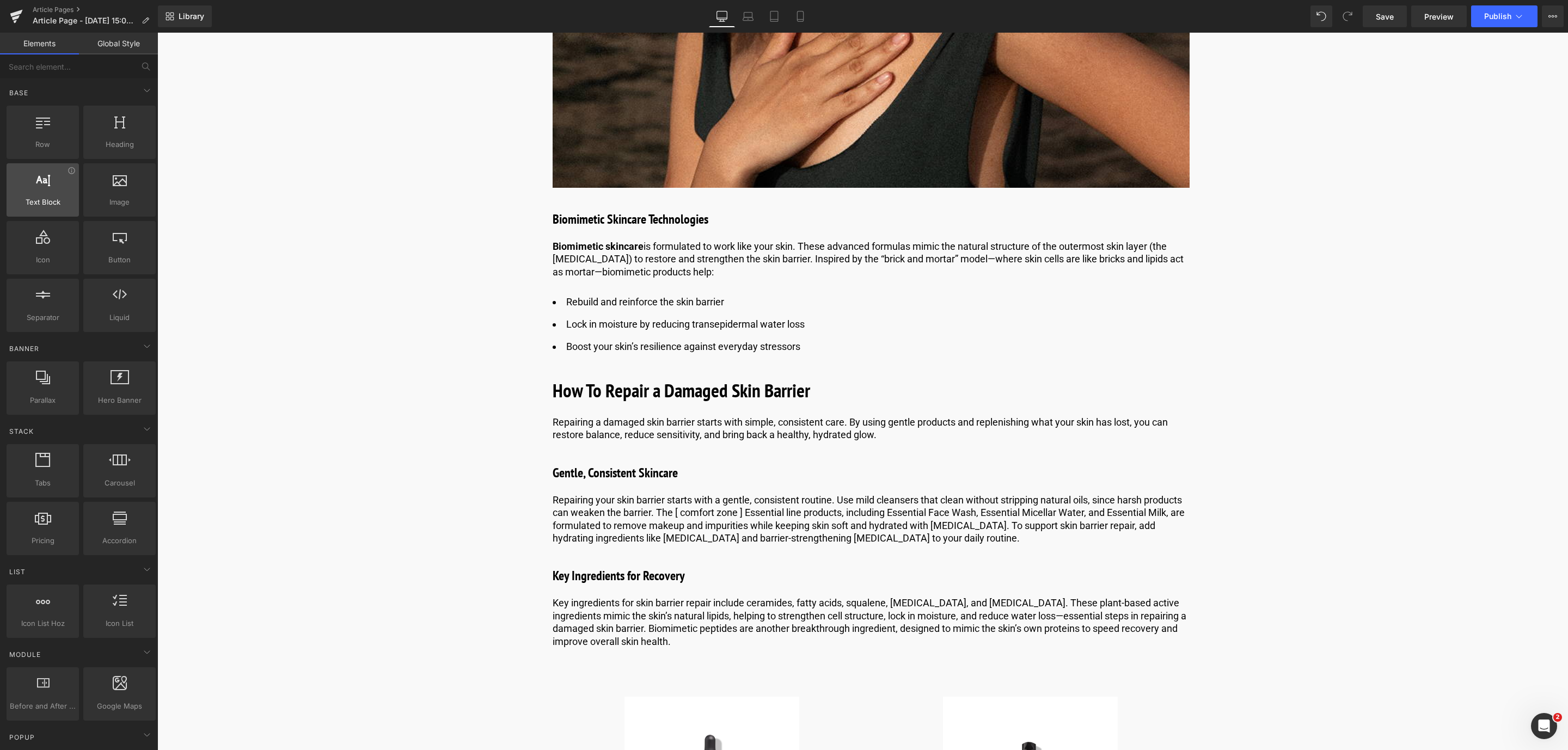
scroll to position [0, 0]
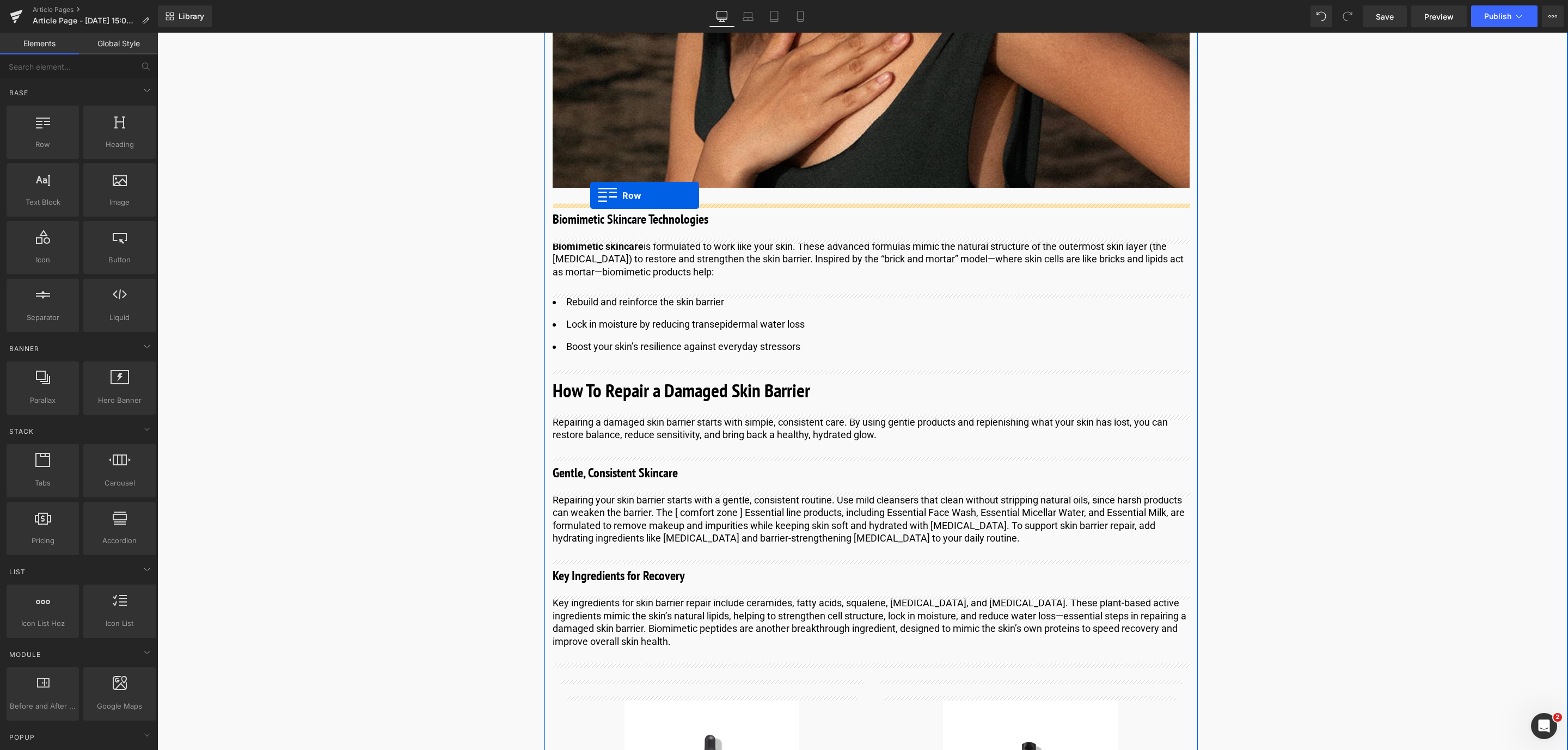
drag, startPoint x: 214, startPoint y: 153, endPoint x: 592, endPoint y: 200, distance: 380.9
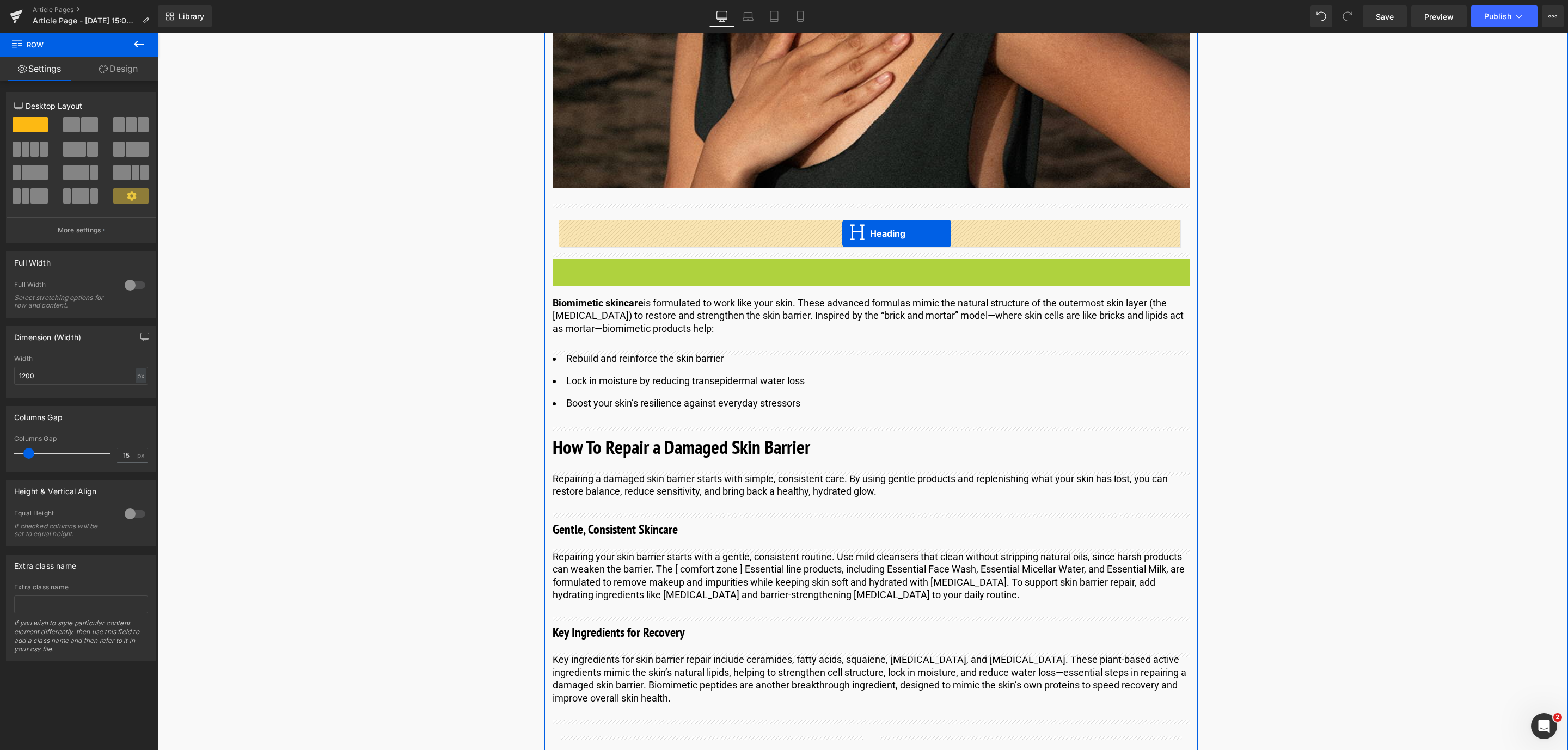
drag, startPoint x: 845, startPoint y: 268, endPoint x: 842, endPoint y: 234, distance: 34.1
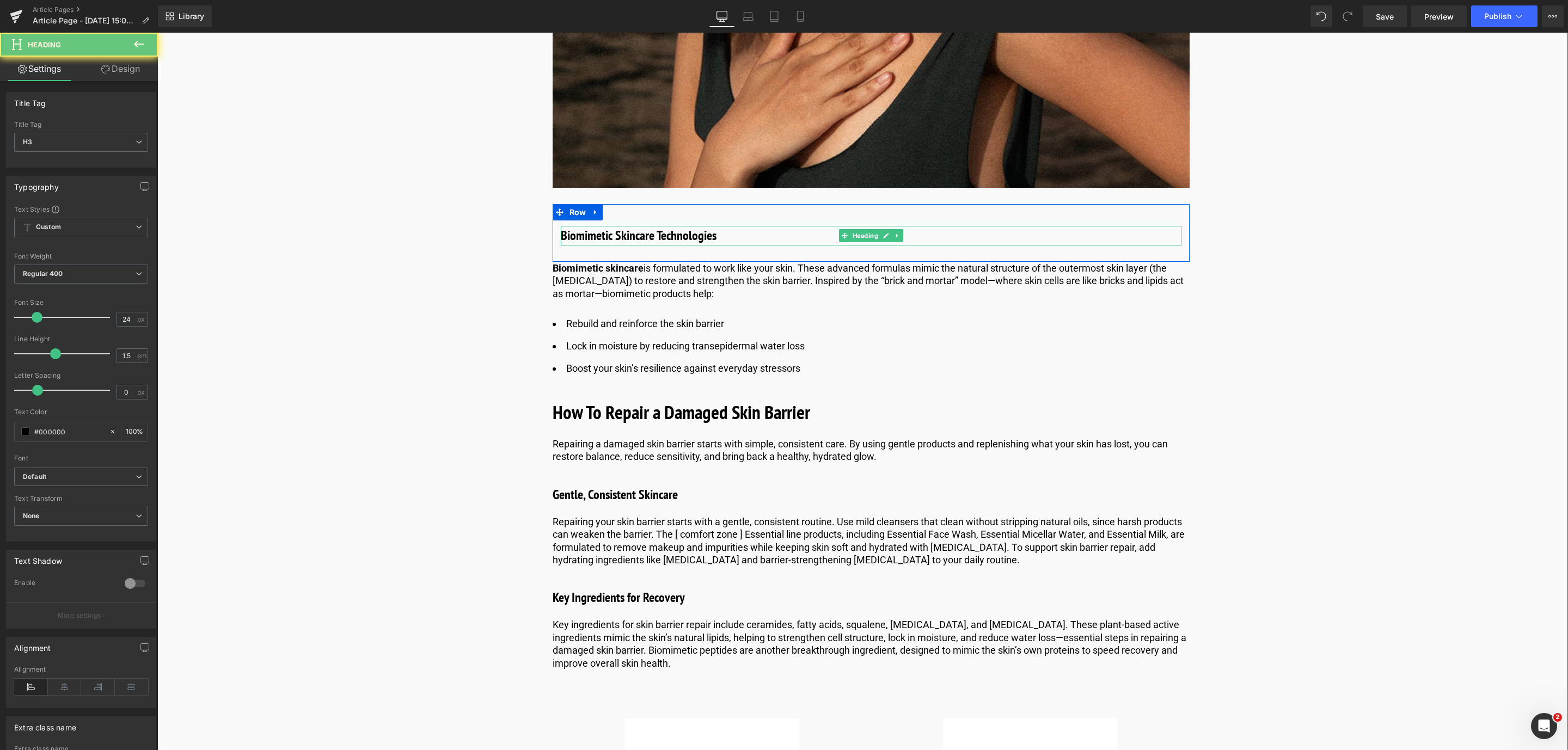
click at [842, 234] on div "Biomimetic Skincare Technologies Heading" at bounding box center [871, 235] width 621 height 19
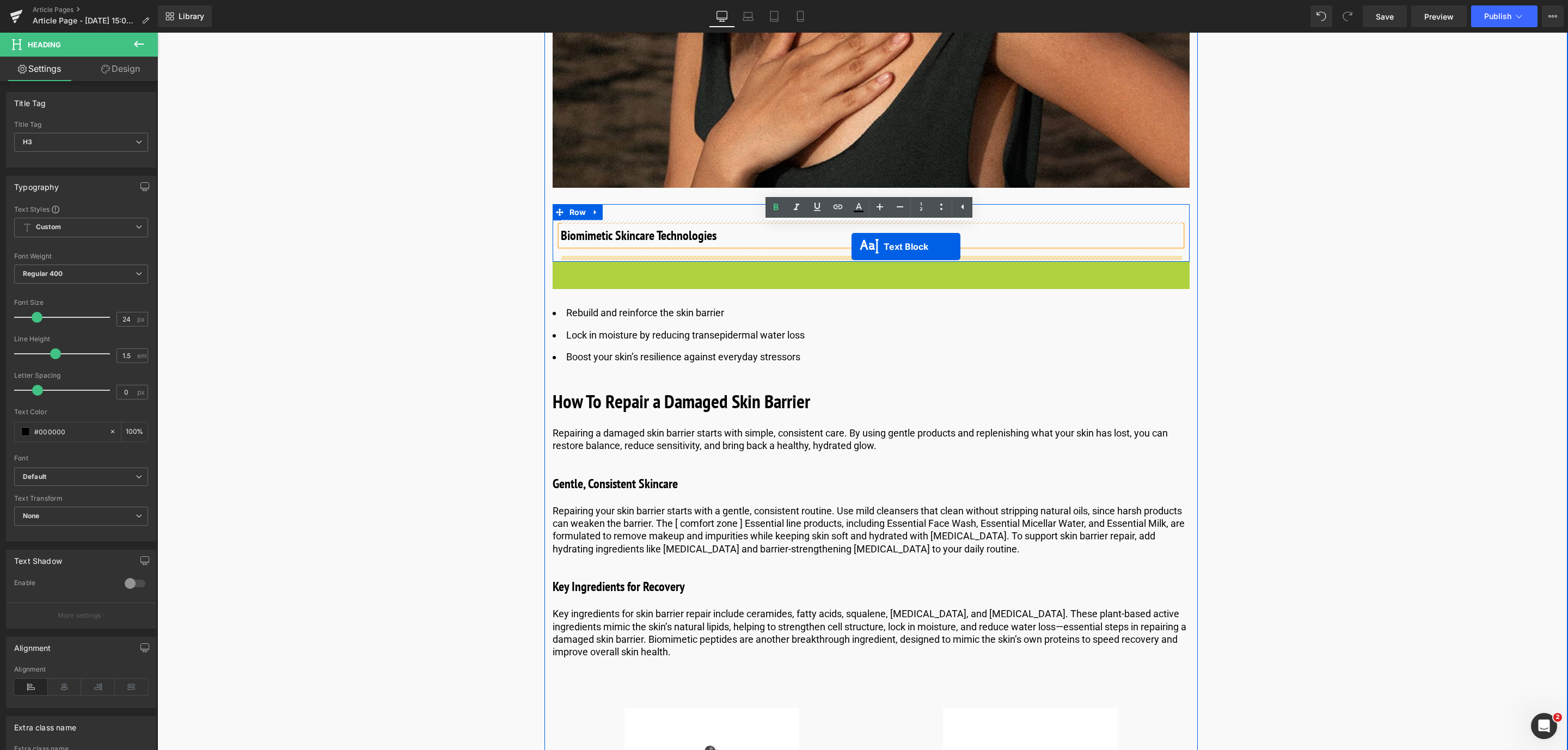
drag, startPoint x: 839, startPoint y: 283, endPoint x: 851, endPoint y: 247, distance: 37.9
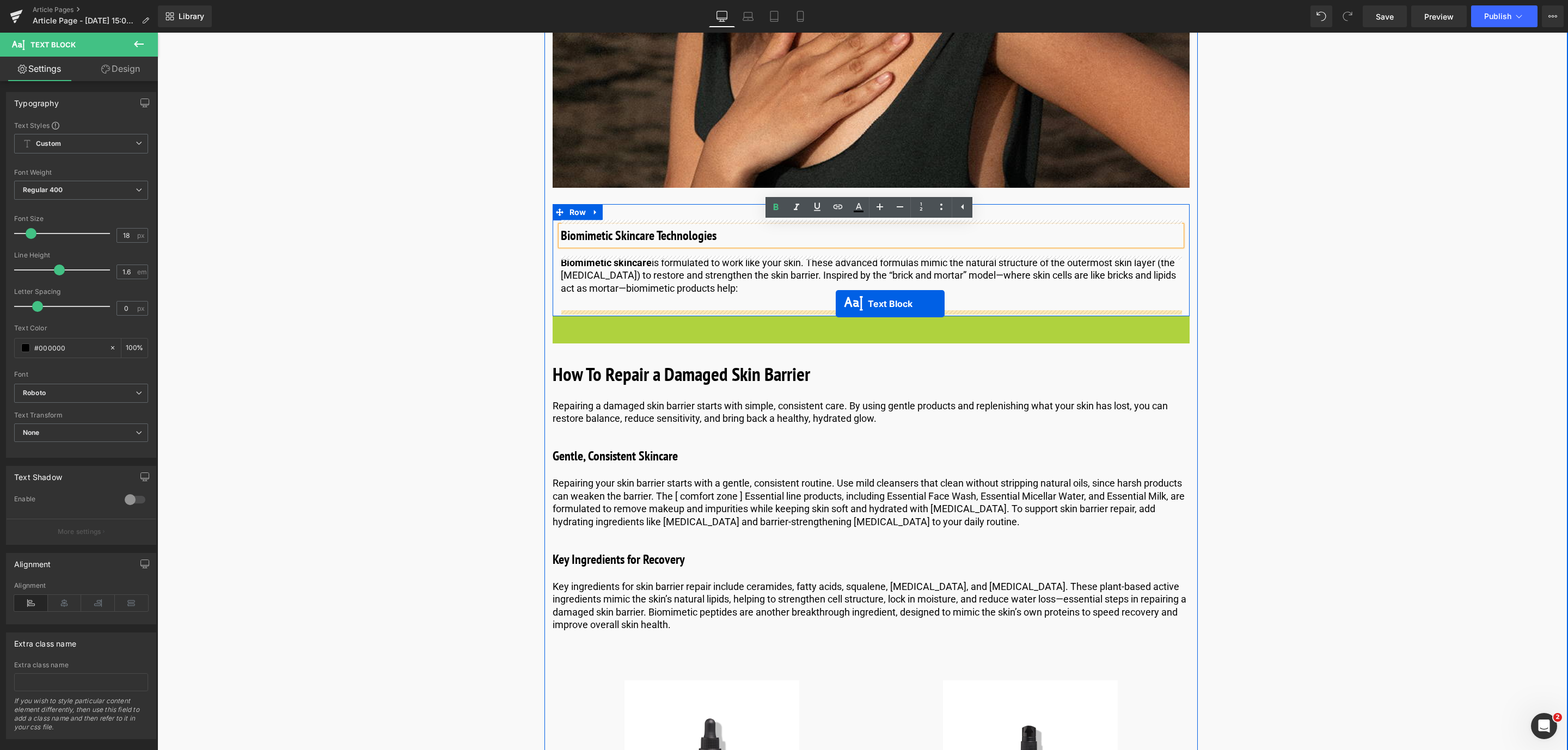
drag, startPoint x: 837, startPoint y: 345, endPoint x: 835, endPoint y: 304, distance: 41.0
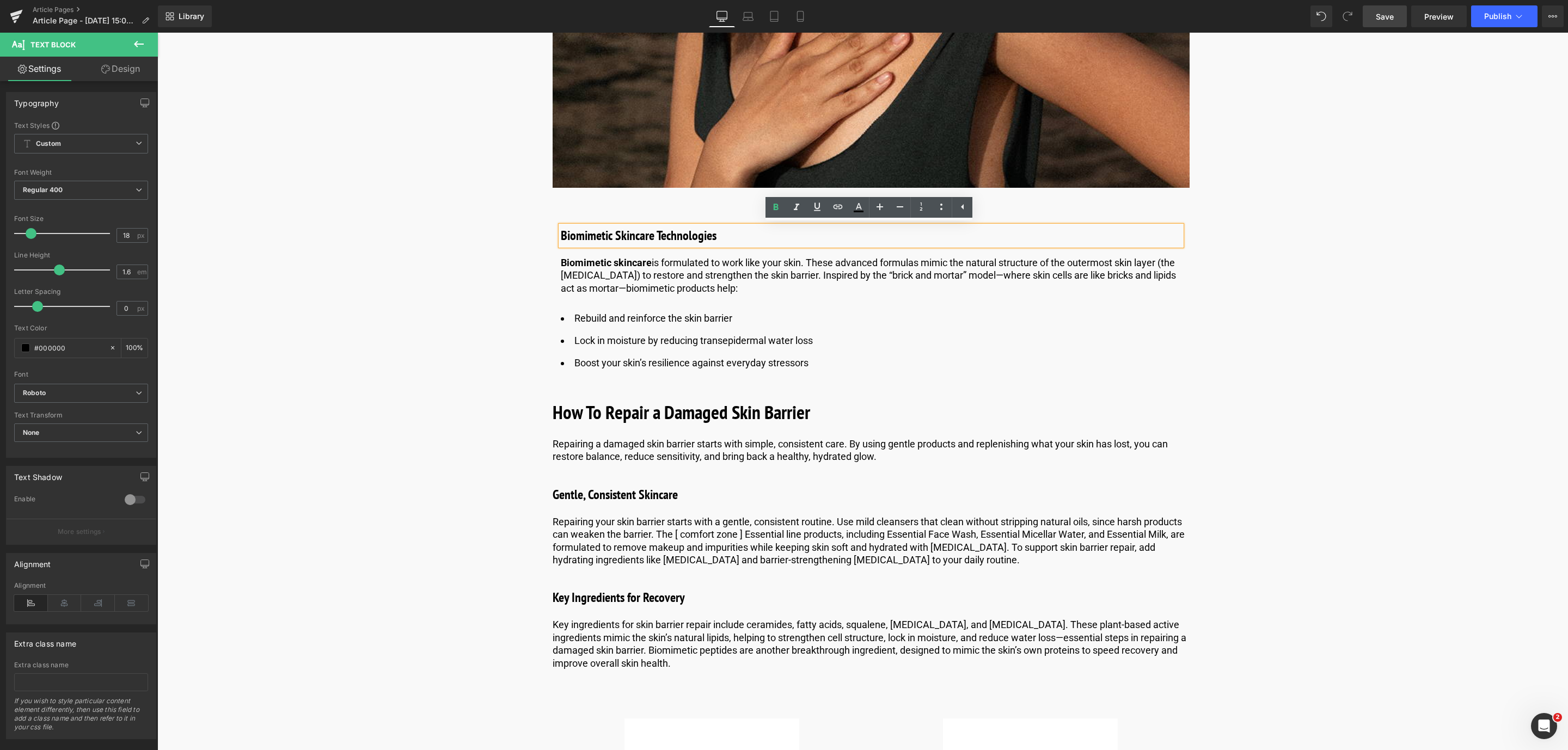
click at [1378, 18] on span "Save" at bounding box center [1385, 17] width 18 height 11
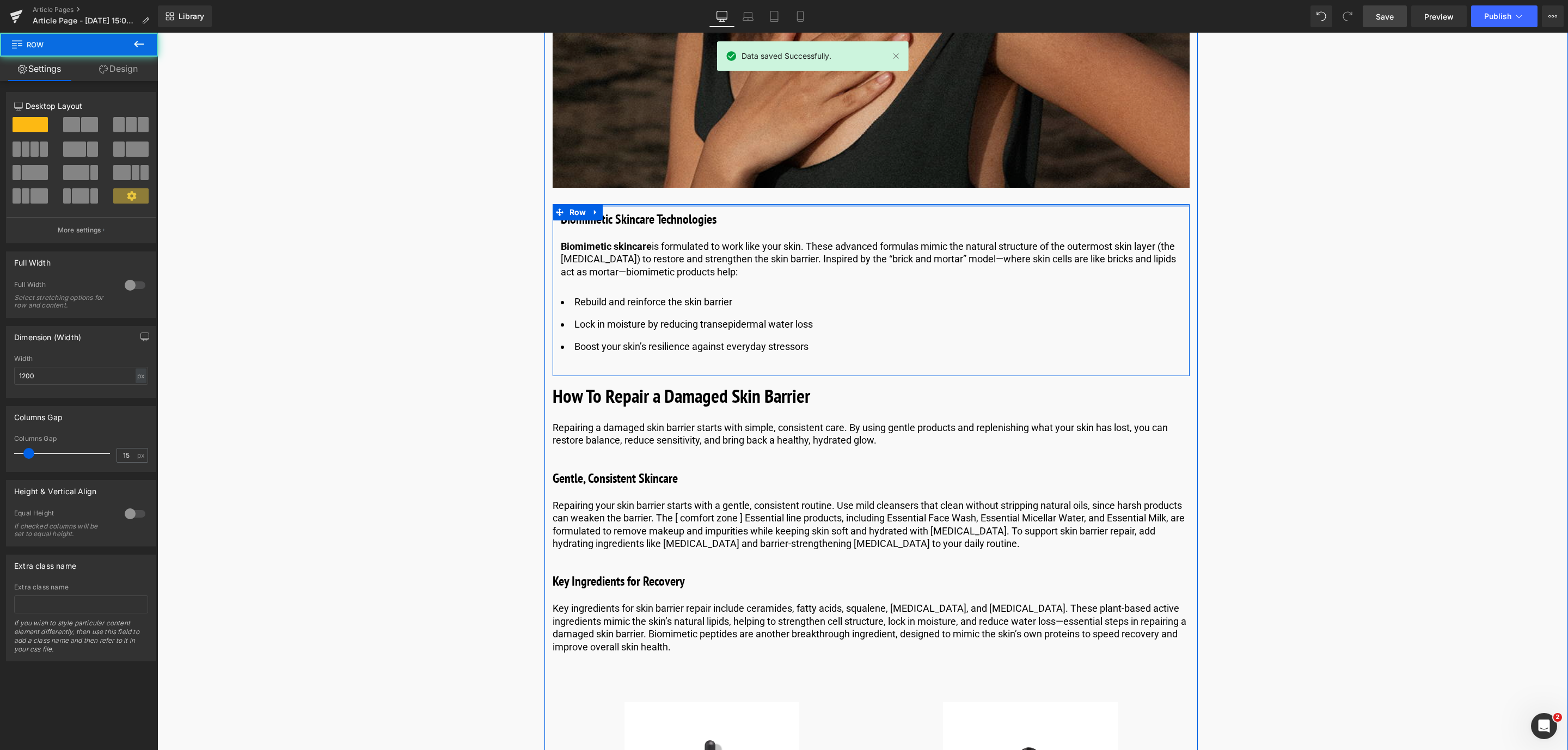
drag, startPoint x: 621, startPoint y: 205, endPoint x: 603, endPoint y: 177, distance: 33.3
click at [603, 177] on div "What Is the Skin Barrier? Heading Let's start with a simpler question: What is …" at bounding box center [871, 343] width 653 height 4904
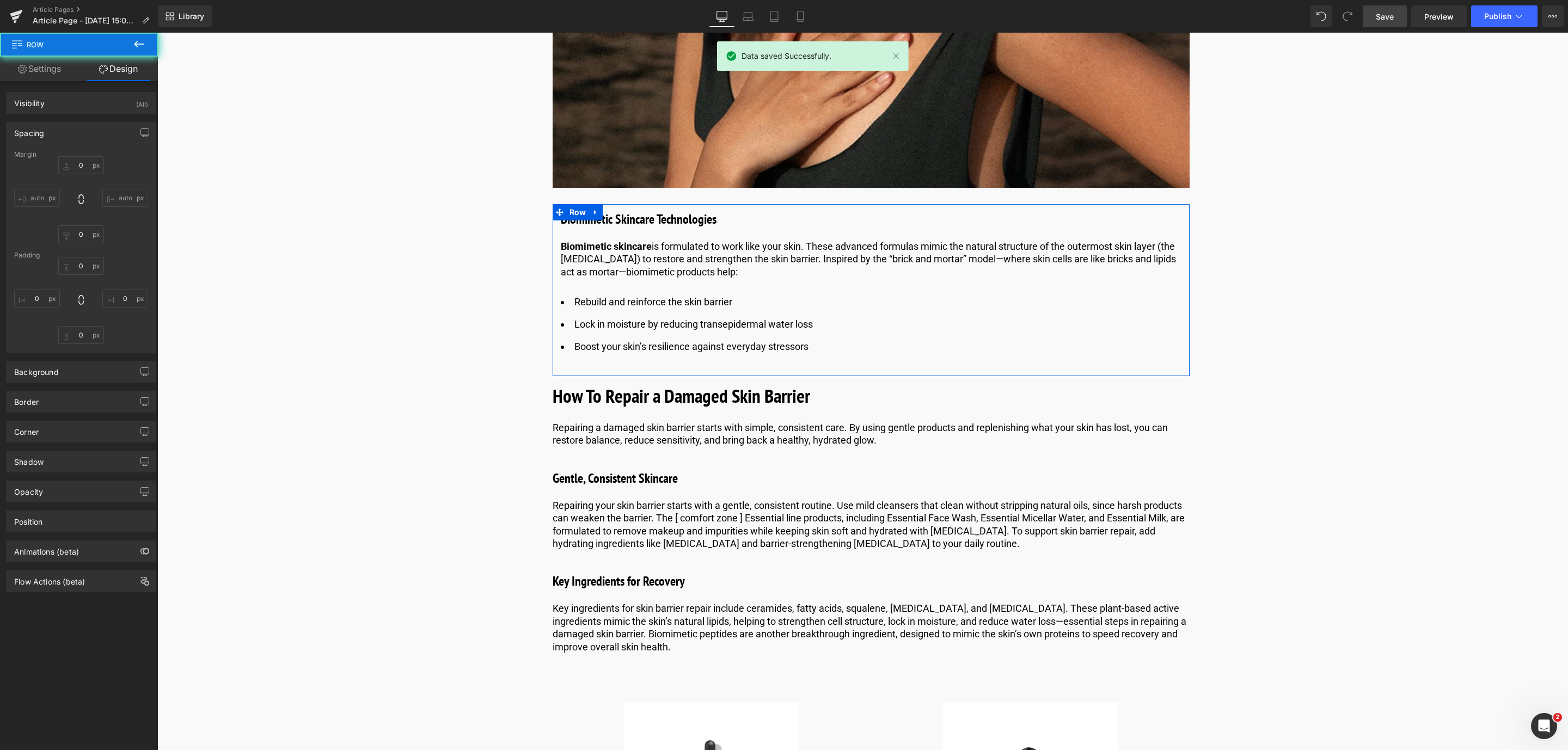
type input "0"
type input "10"
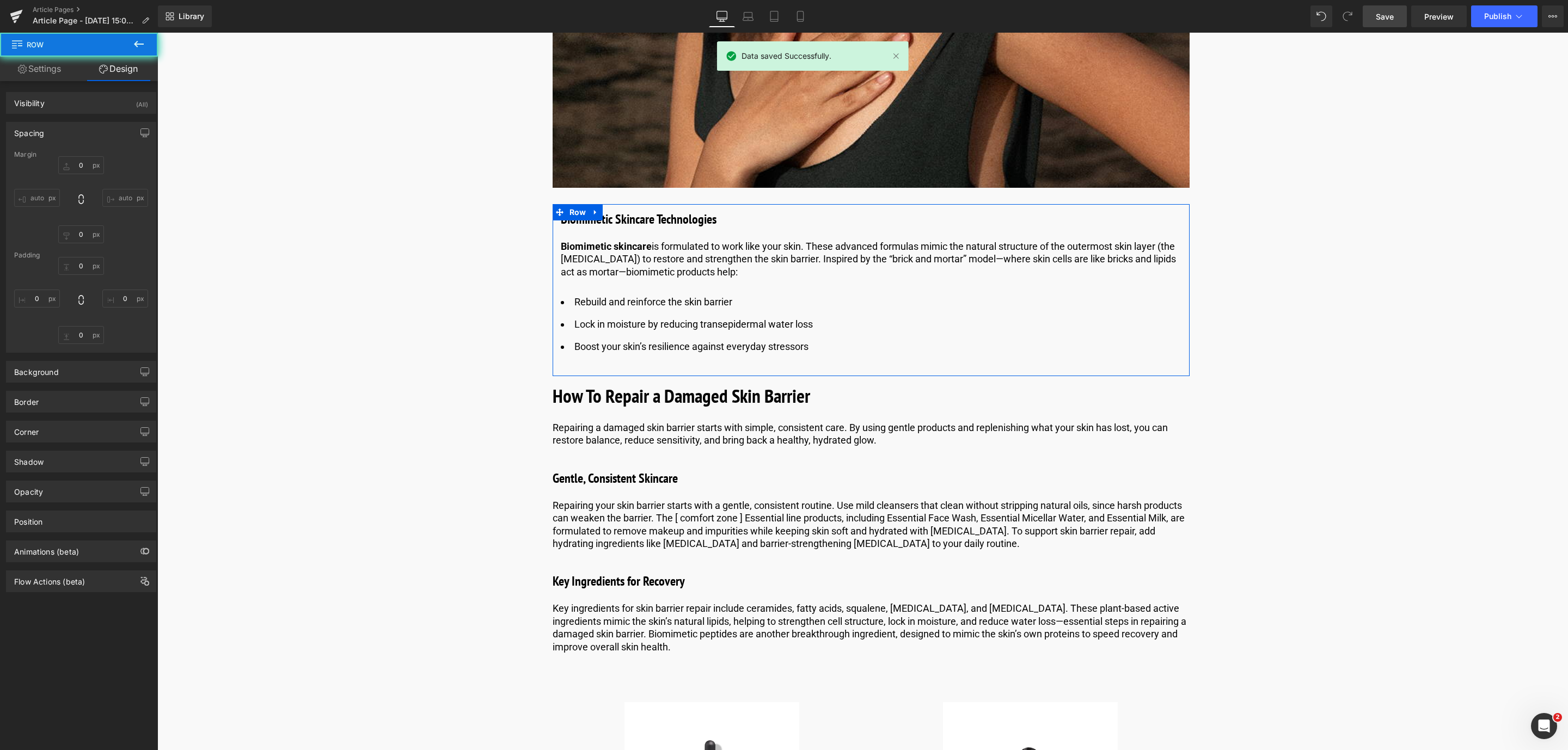
type input "0"
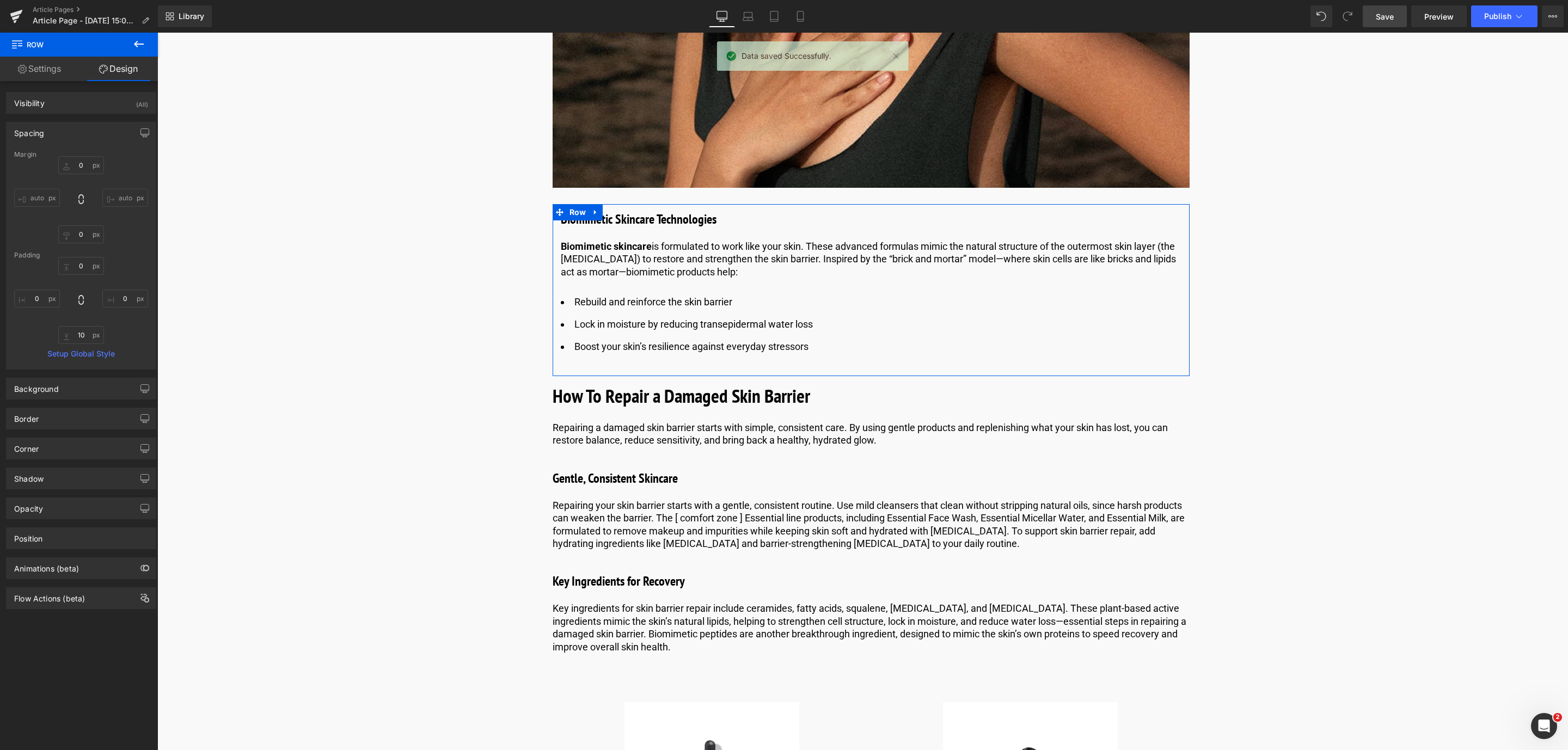
click at [1382, 11] on span "Save" at bounding box center [1385, 17] width 18 height 11
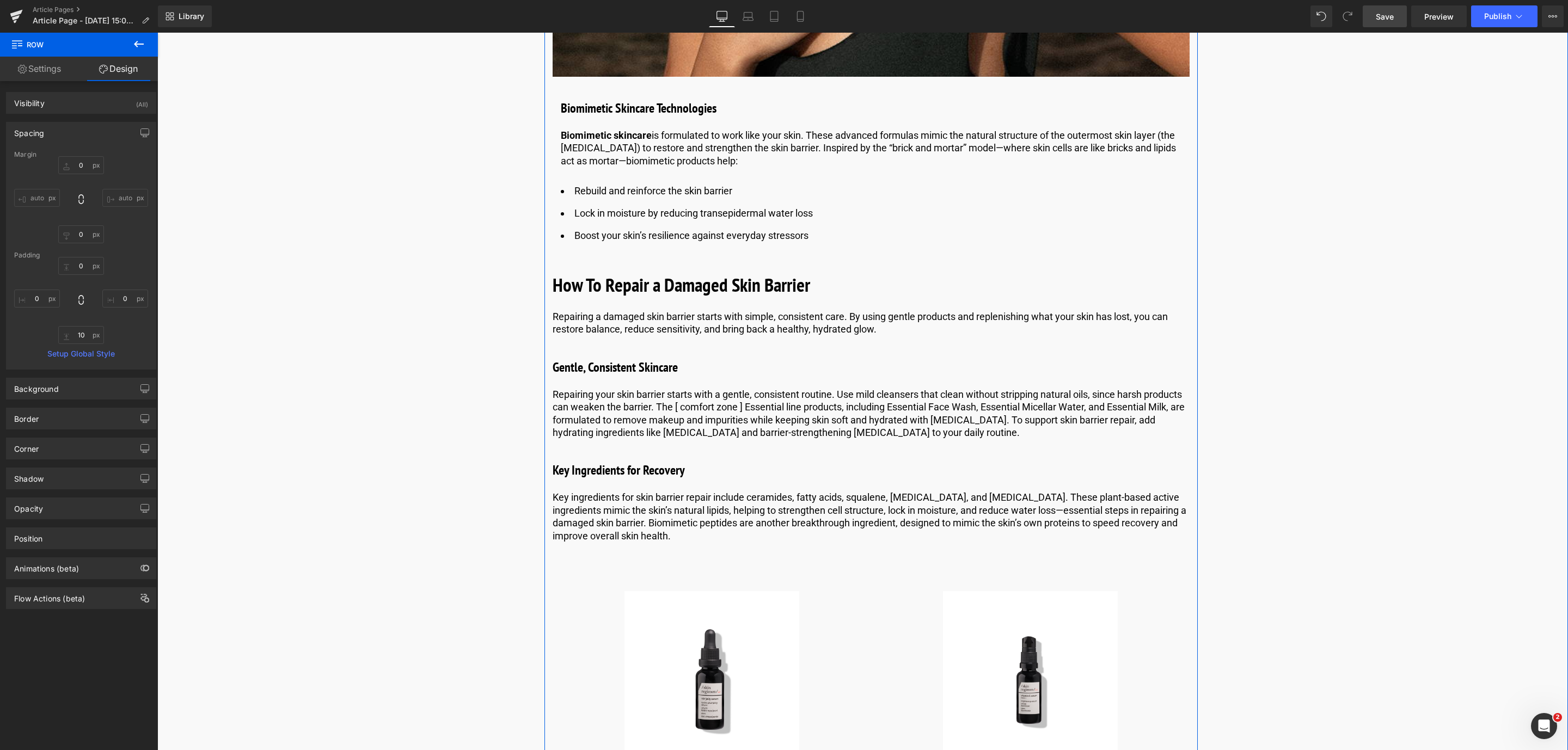
scroll to position [2921, 0]
click at [739, 411] on p "Repairing your skin barrier starts with a gentle, consistent routine. Use mild …" at bounding box center [871, 414] width 637 height 51
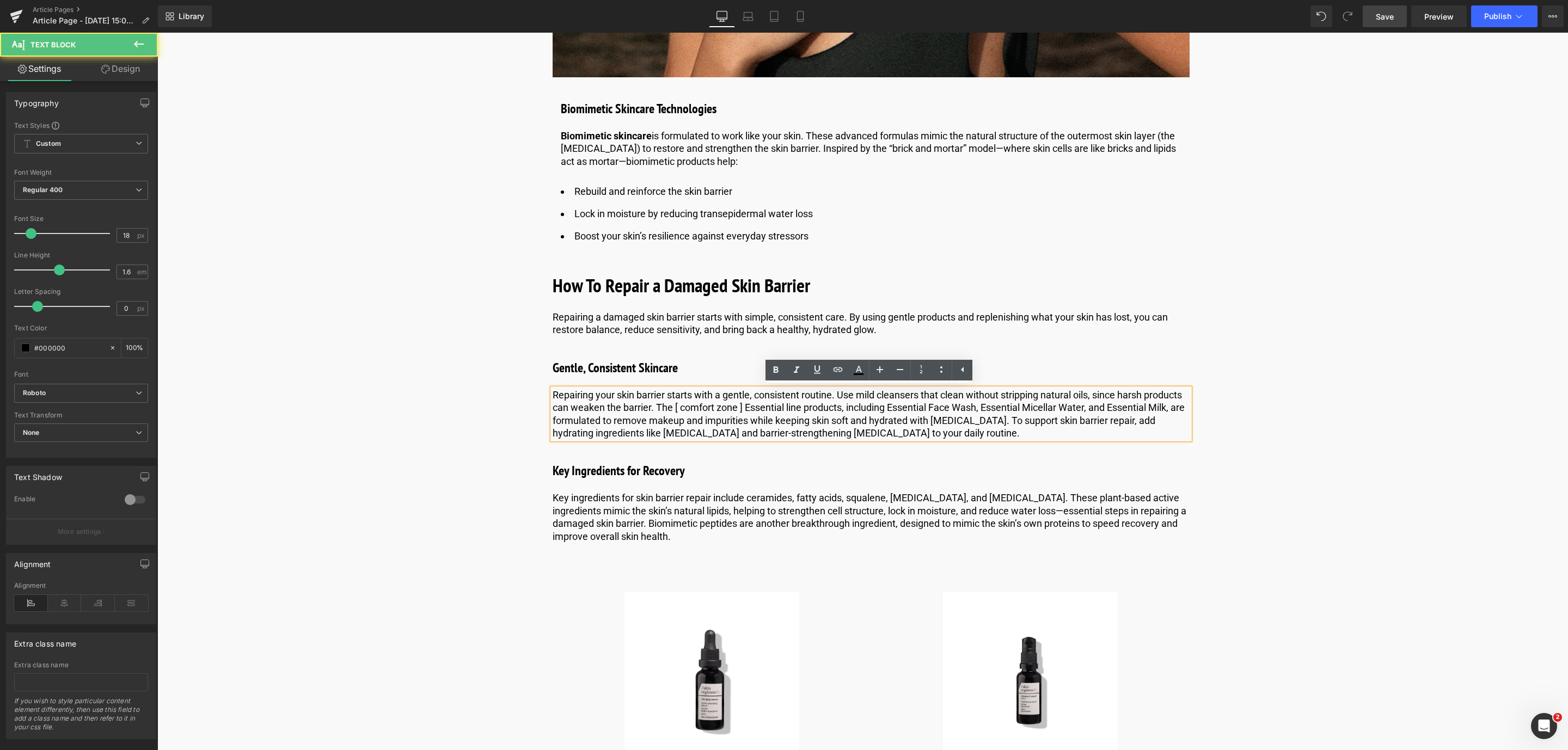
click at [739, 411] on p "Repairing your skin barrier starts with a gentle, consistent routine. Use mild …" at bounding box center [871, 414] width 637 height 51
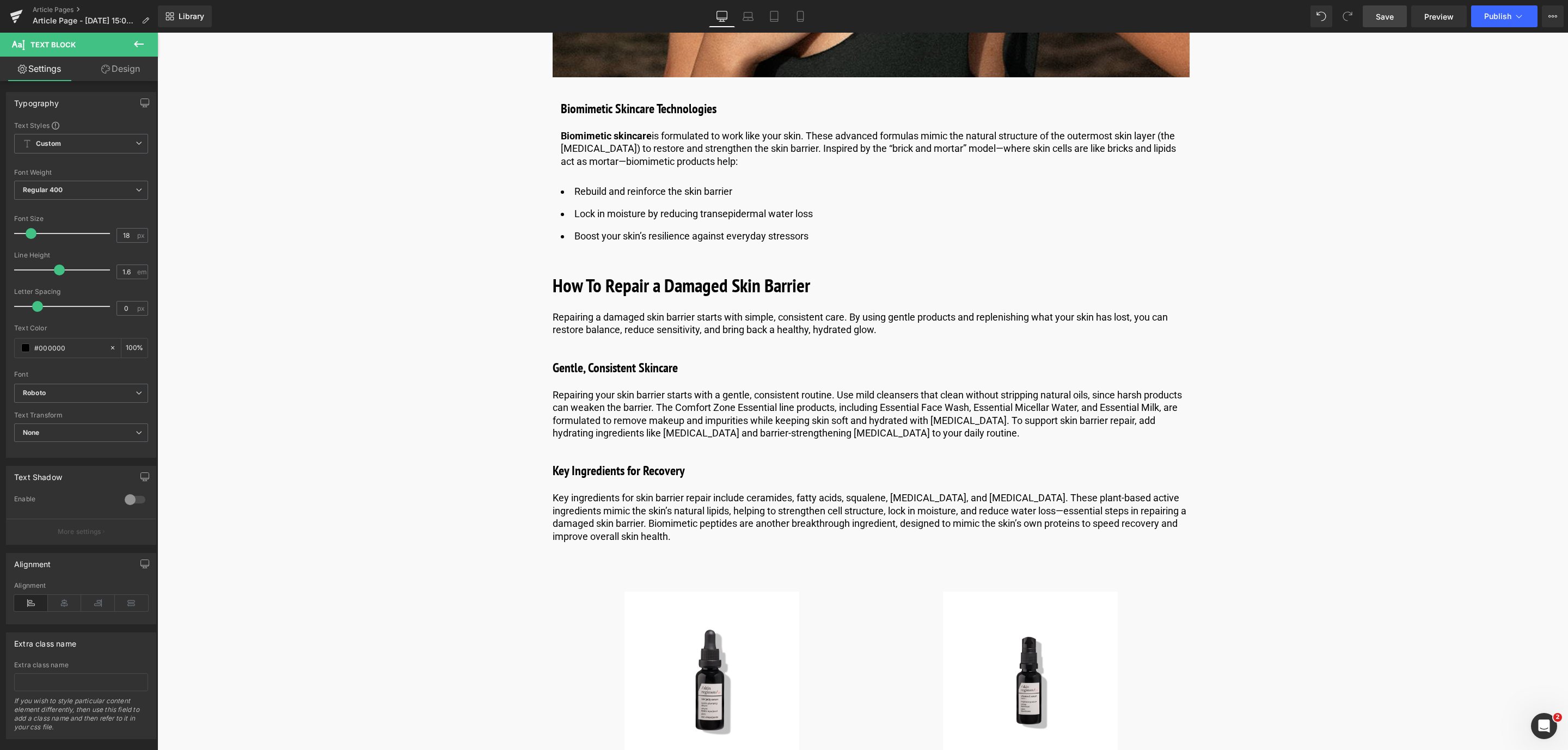
click at [134, 43] on icon at bounding box center [139, 44] width 13 height 13
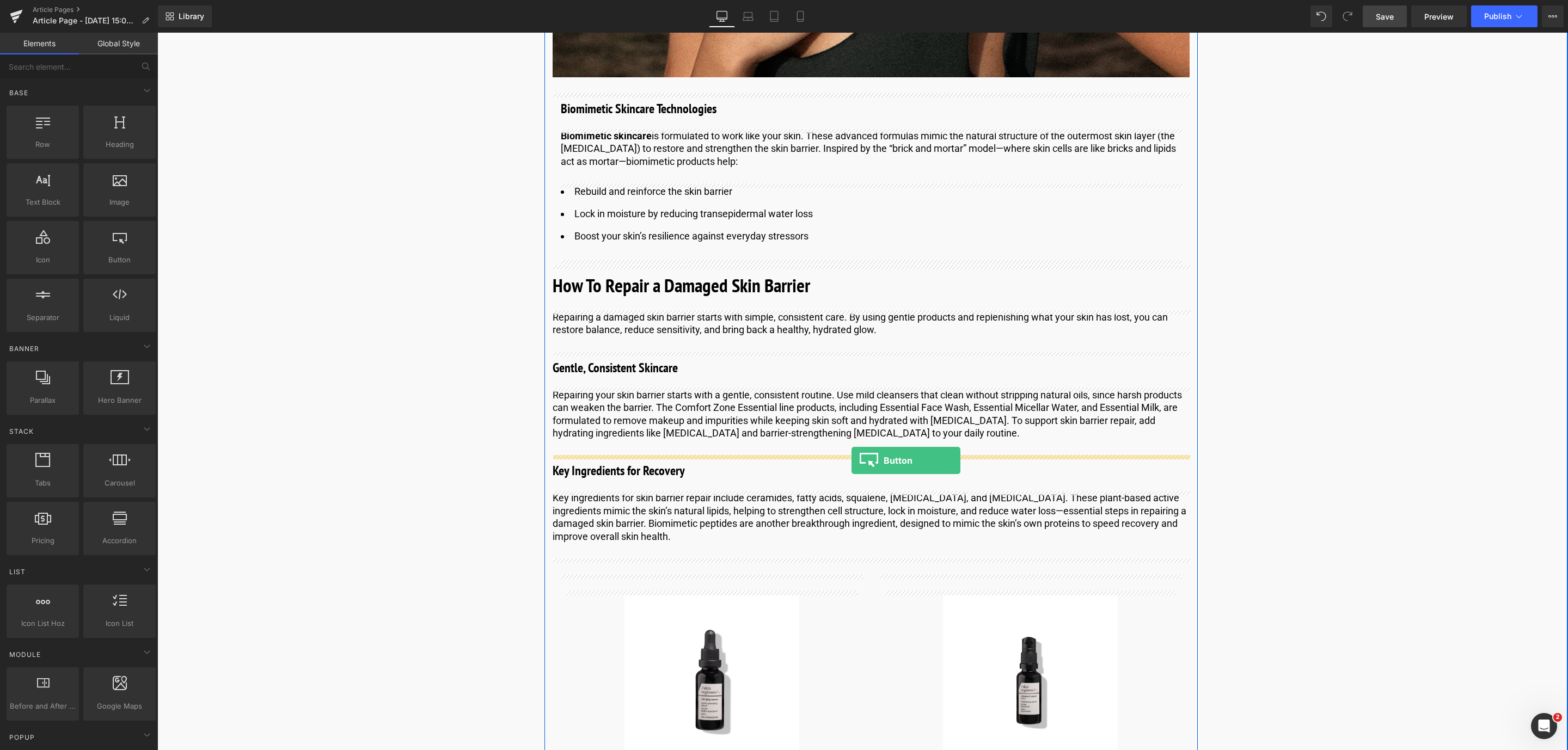
drag, startPoint x: 277, startPoint y: 281, endPoint x: 851, endPoint y: 460, distance: 601.3
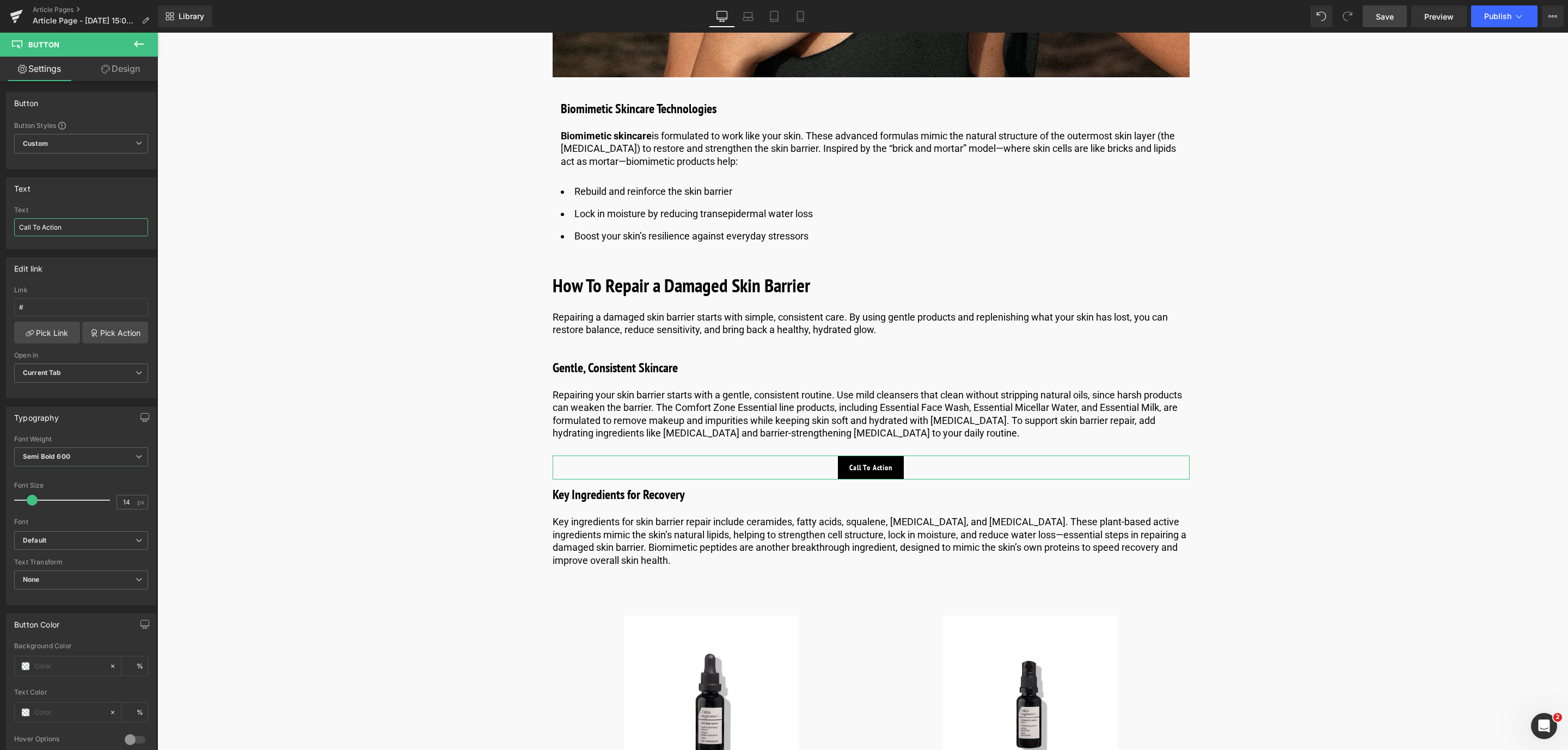
drag, startPoint x: 87, startPoint y: 224, endPoint x: -186, endPoint y: 193, distance: 274.8
click at [0, 193] on html "Button You are previewing how the will restyle your page. You can not edit Elem…" at bounding box center [784, 375] width 1568 height 750
type input "Discover Essential"
click at [97, 311] on input "#" at bounding box center [81, 307] width 134 height 18
paste input "[URL][DOMAIN_NAME]"
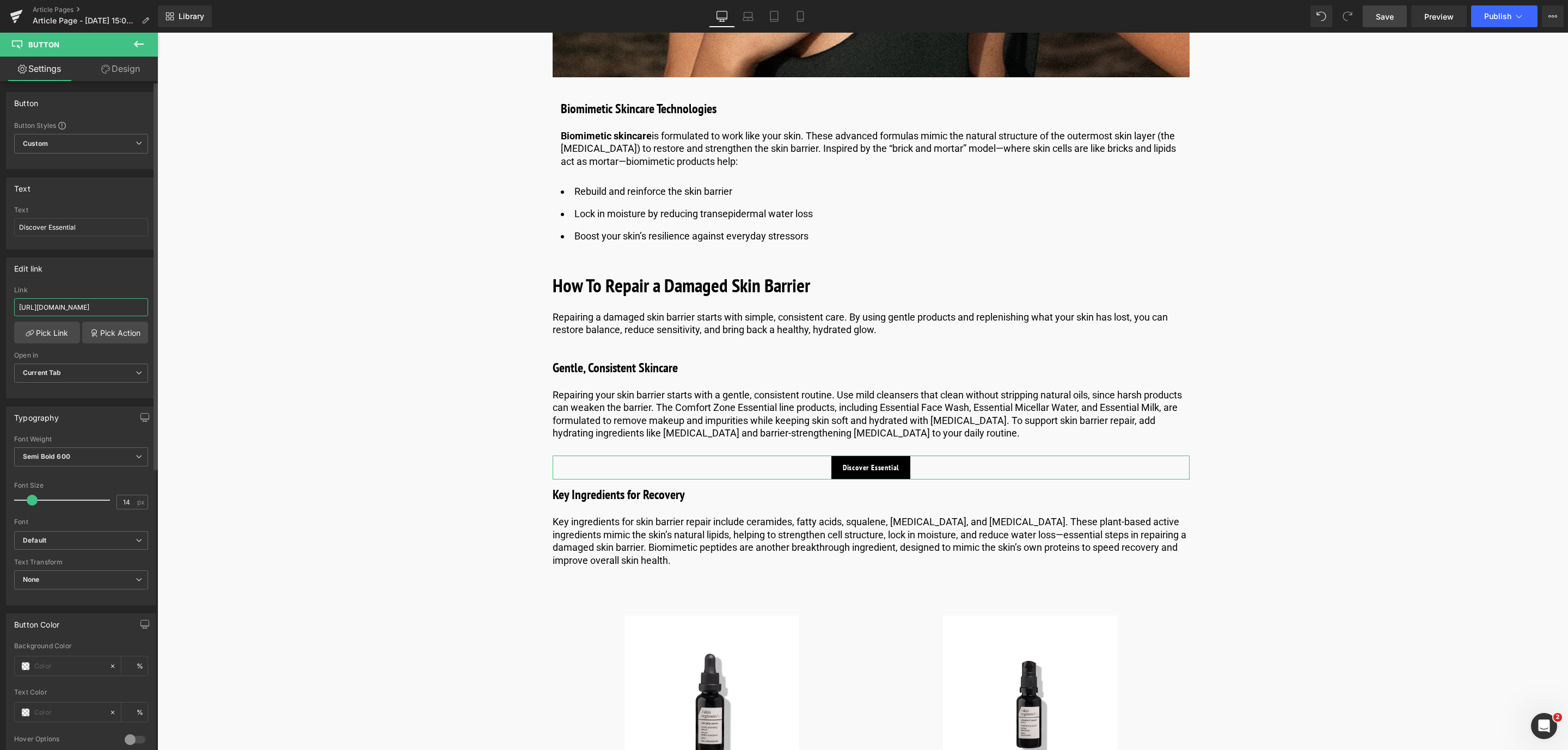
scroll to position [0, 39]
type input "[URL][DOMAIN_NAME]"
click at [26, 332] on icon at bounding box center [30, 332] width 9 height 9
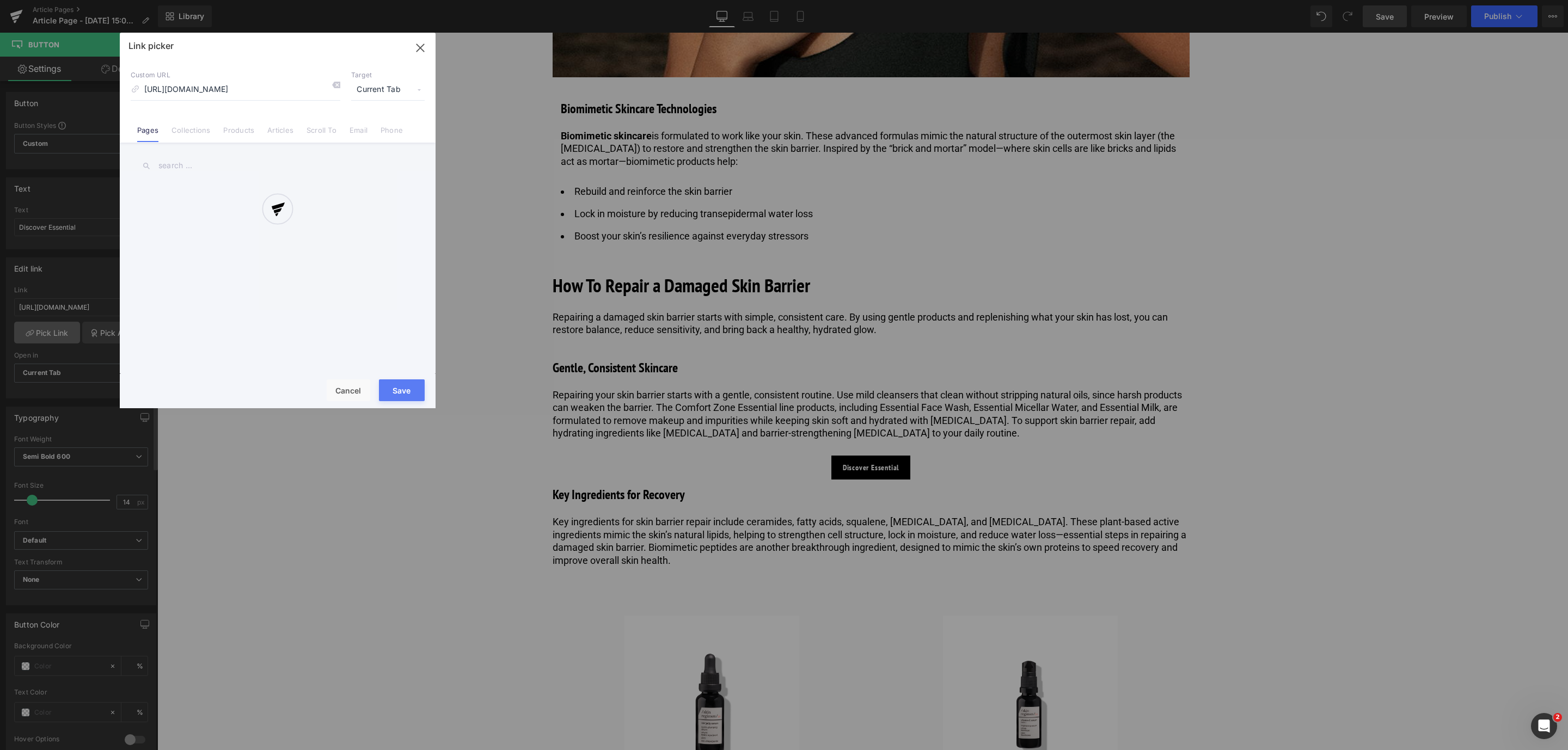
scroll to position [0, 0]
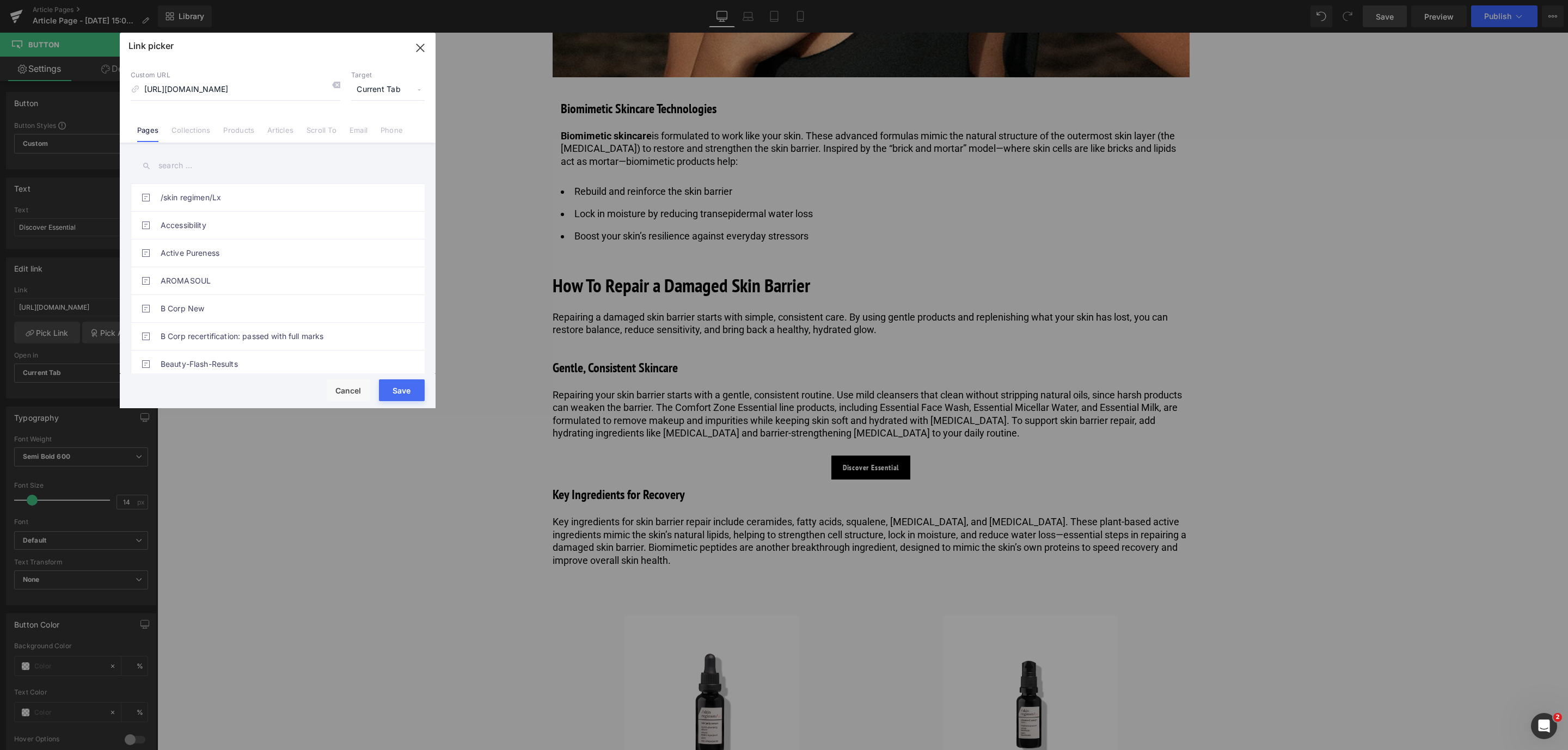
click at [401, 387] on button "Save" at bounding box center [402, 389] width 46 height 22
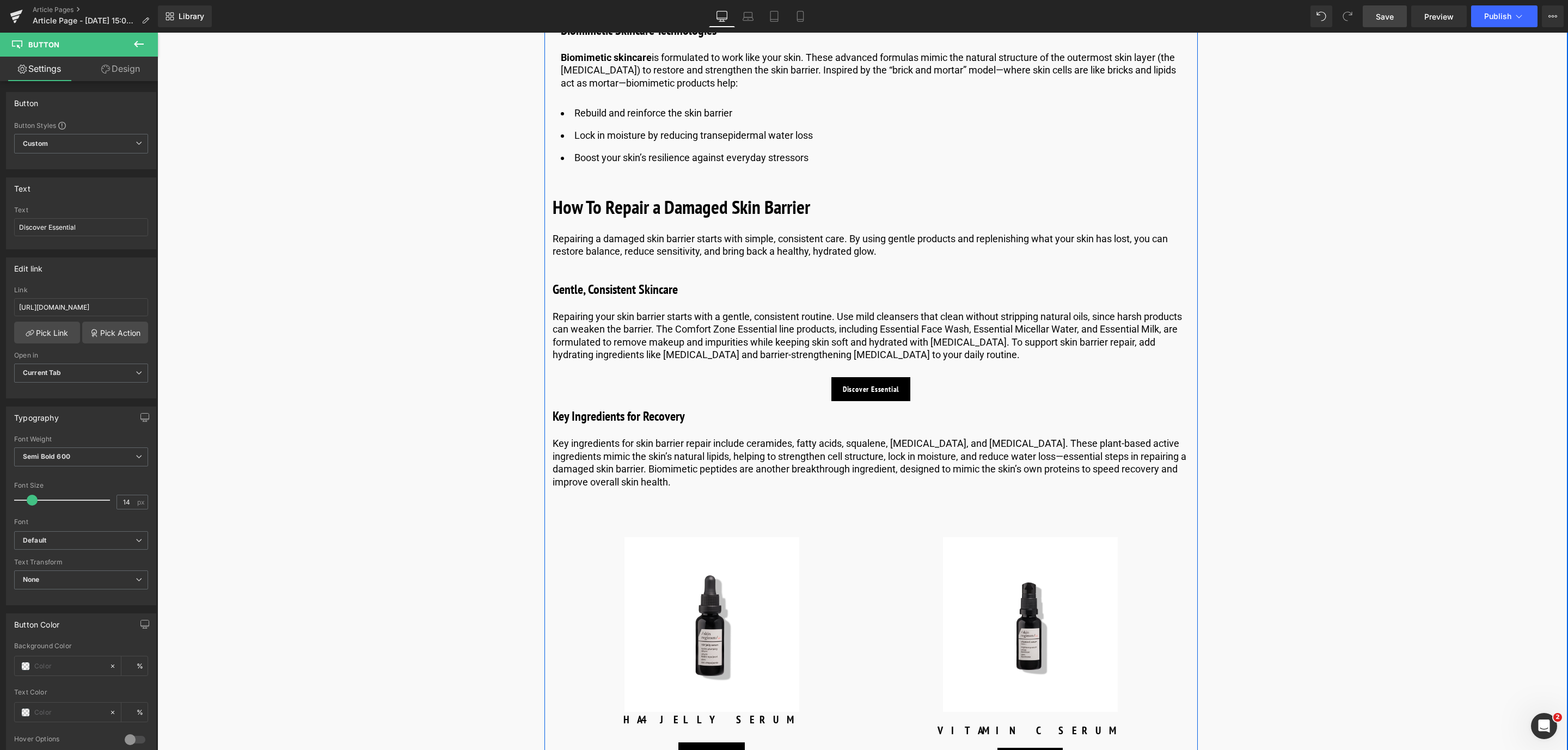
scroll to position [3001, 0]
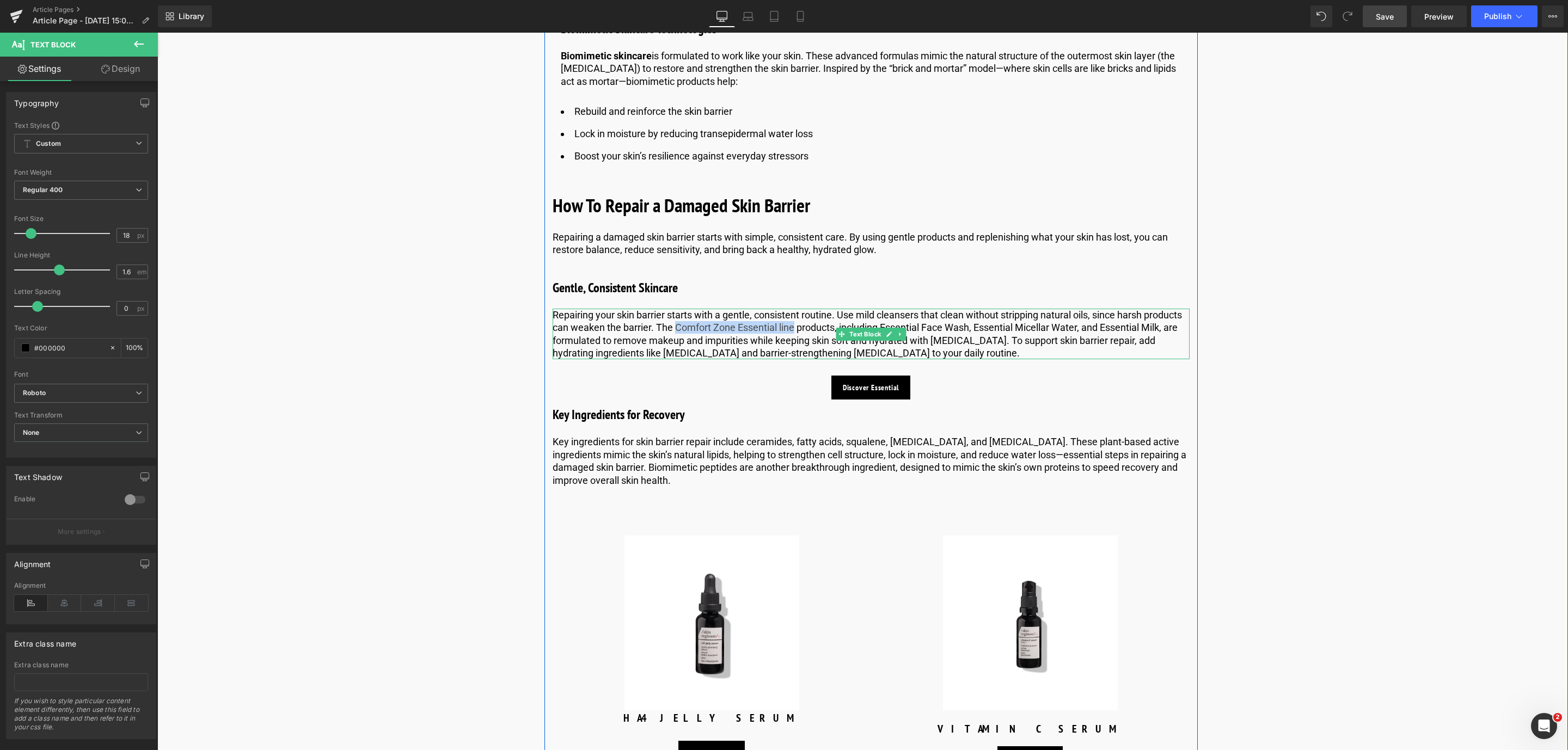
drag, startPoint x: 672, startPoint y: 325, endPoint x: 790, endPoint y: 327, distance: 118.0
click at [790, 327] on p "Repairing your skin barrier starts with a gentle, consistent routine. Use mild …" at bounding box center [871, 334] width 637 height 51
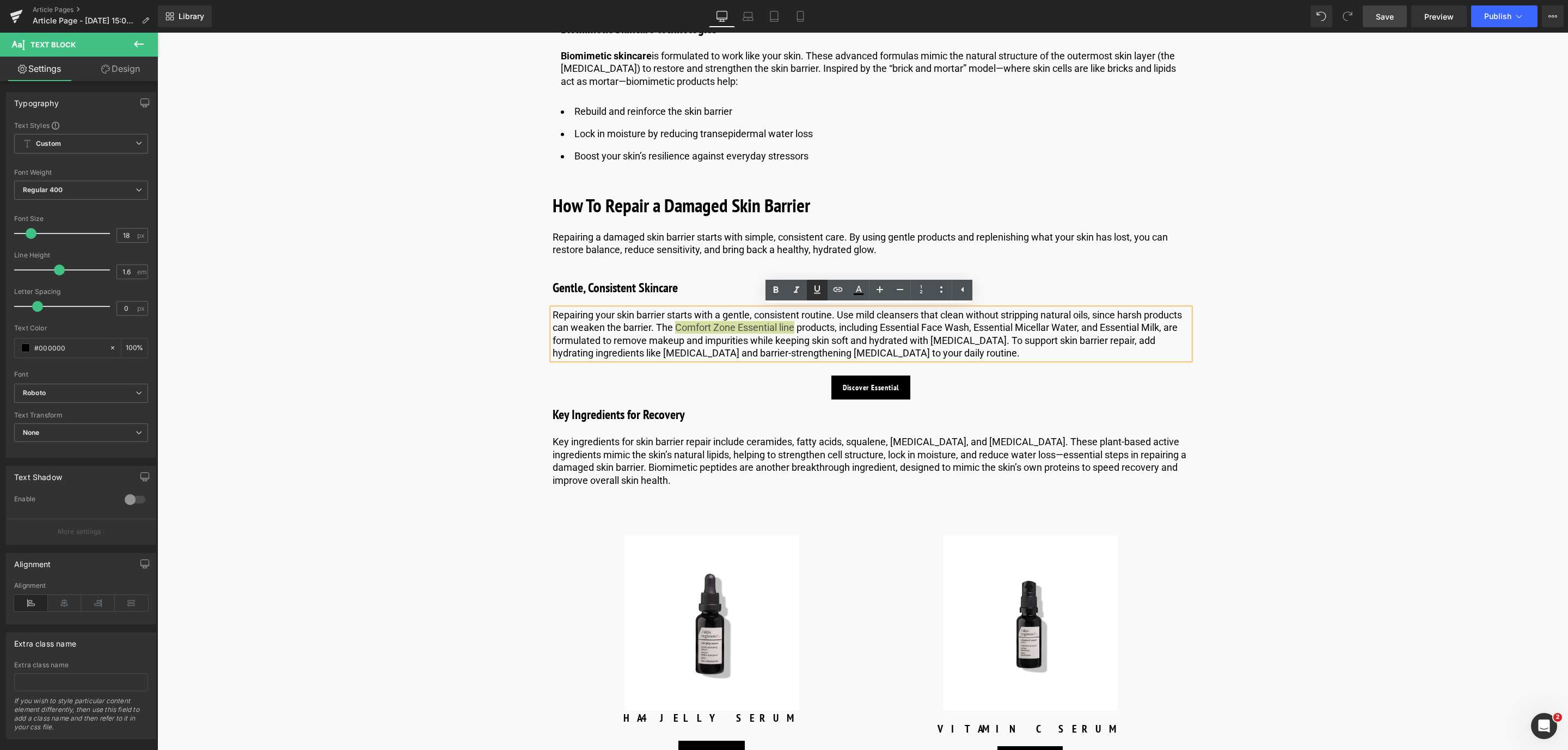
click at [822, 288] on icon at bounding box center [817, 289] width 13 height 13
click at [834, 288] on icon at bounding box center [838, 289] width 13 height 13
click at [708, 345] on input "text" at bounding box center [762, 350] width 168 height 27
paste input "[URL][DOMAIN_NAME]"
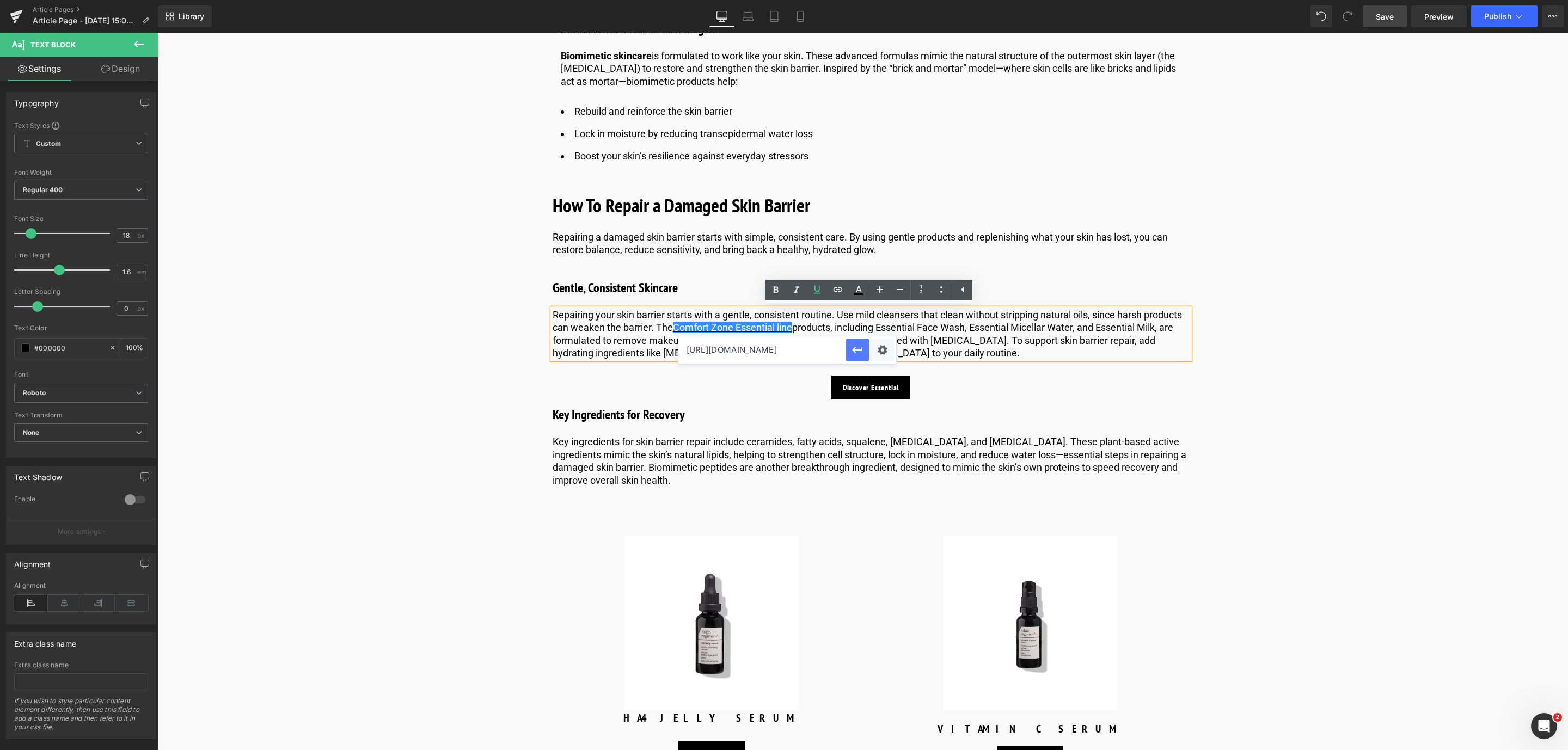
type input "[URL][DOMAIN_NAME]"
click at [860, 349] on icon "button" at bounding box center [857, 350] width 13 height 13
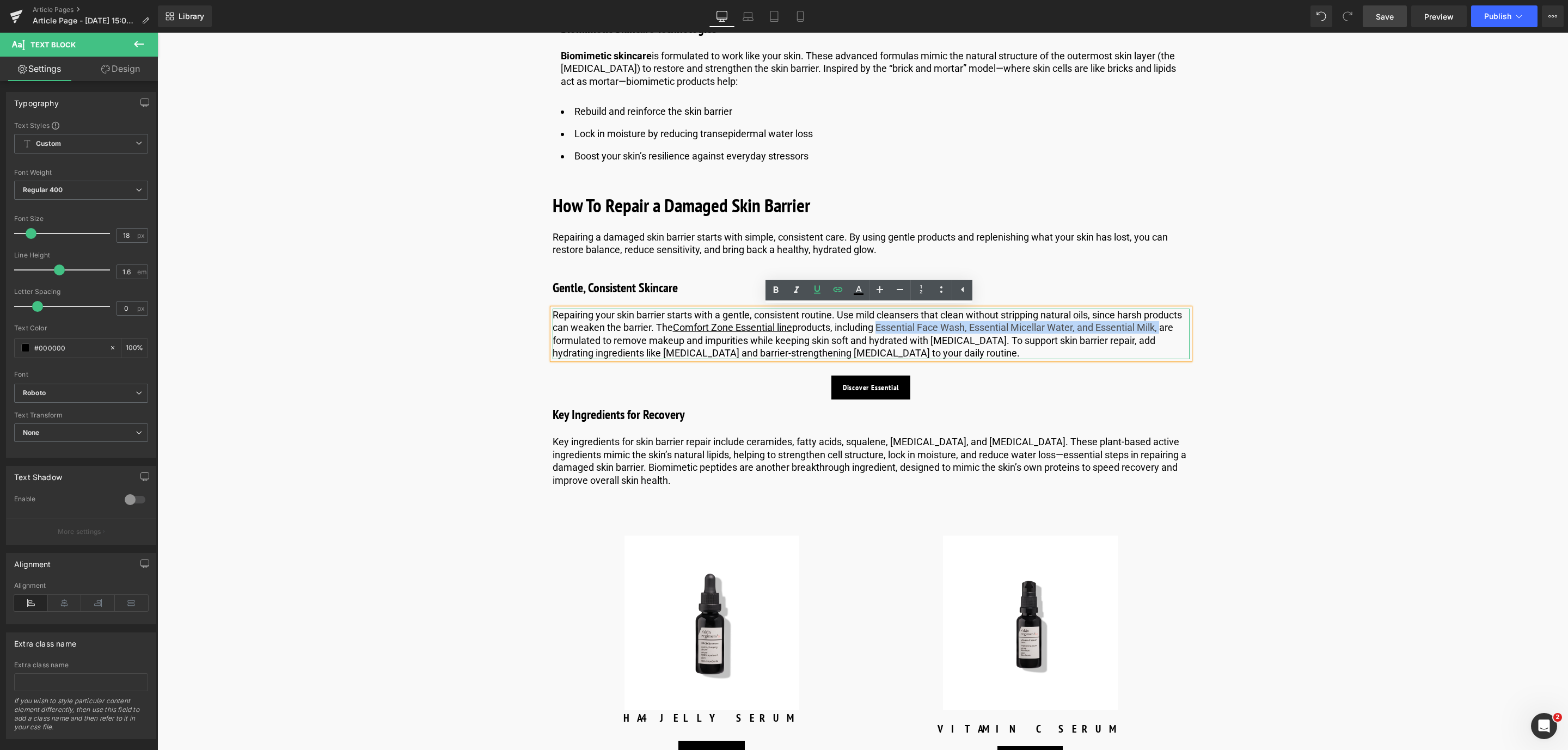
drag, startPoint x: 878, startPoint y: 327, endPoint x: 1162, endPoint y: 330, distance: 284.0
click at [1162, 330] on p "Repairing your skin barrier starts with a gentle, consistent routine. Use mild …" at bounding box center [871, 334] width 637 height 51
click at [779, 294] on icon at bounding box center [776, 290] width 13 height 13
click at [888, 389] on icon at bounding box center [888, 387] width 6 height 6
click at [889, 389] on link at bounding box center [895, 387] width 11 height 13
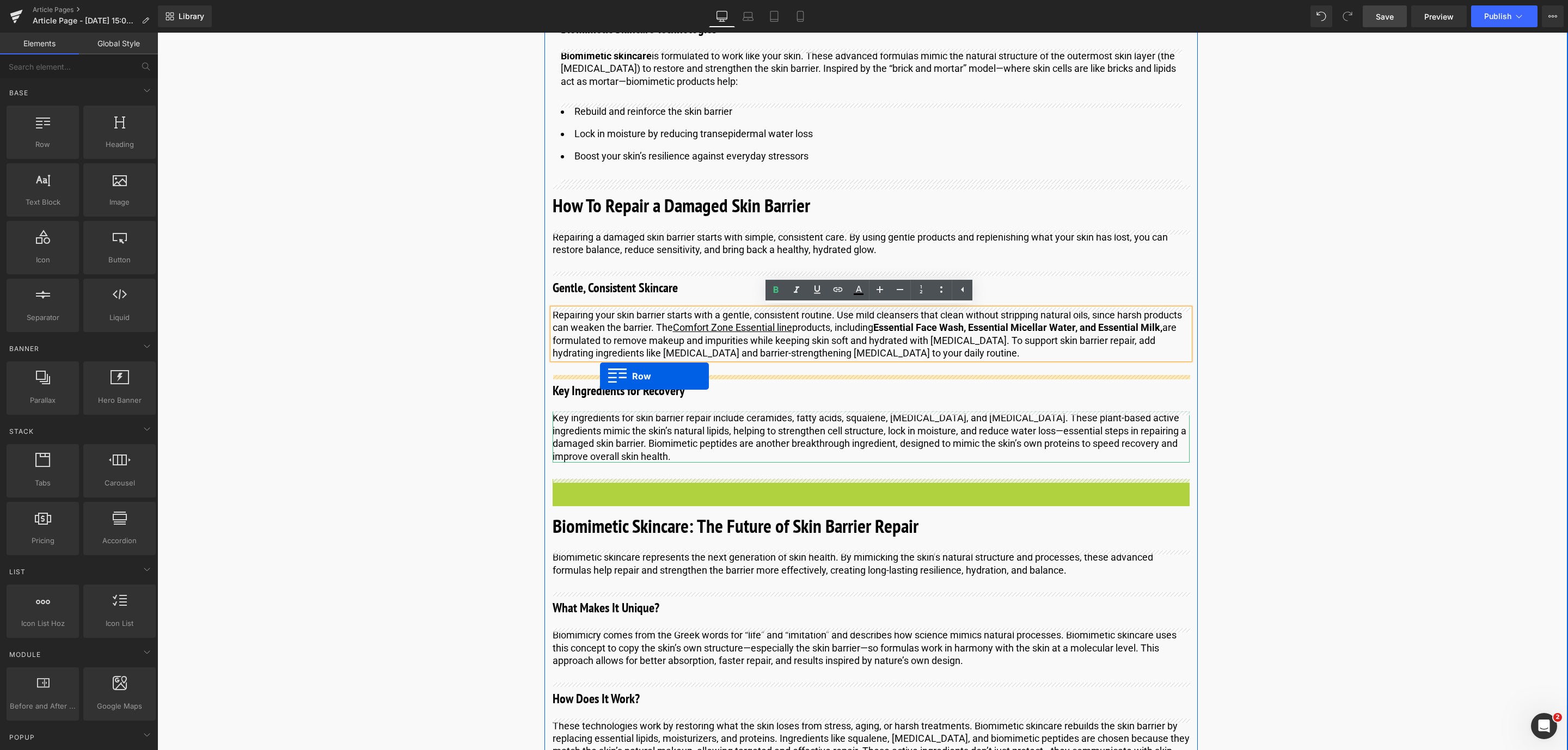
drag, startPoint x: 556, startPoint y: 484, endPoint x: 600, endPoint y: 376, distance: 116.6
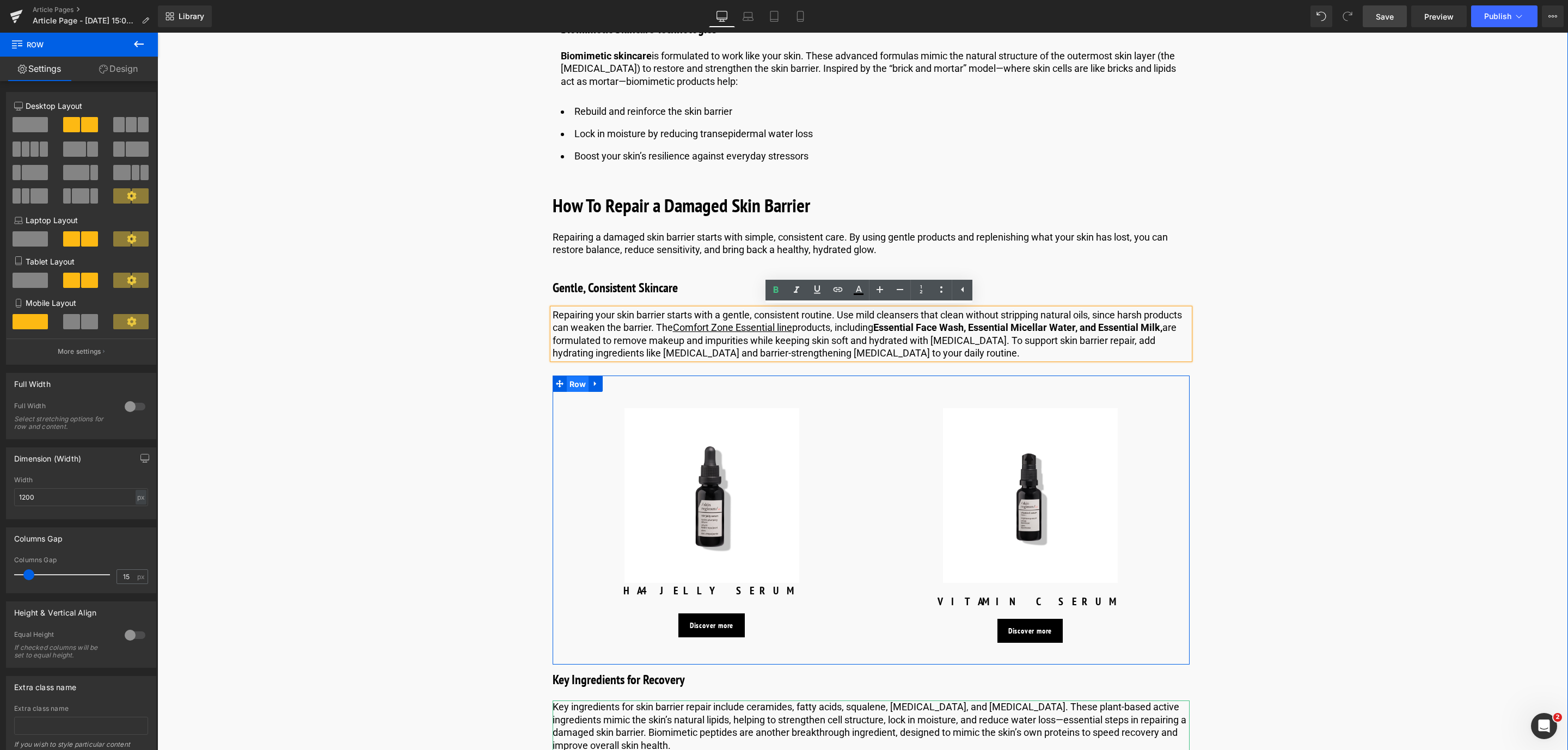
click at [580, 384] on span "Row" at bounding box center [578, 384] width 22 height 16
click at [137, 129] on span at bounding box center [143, 124] width 11 height 15
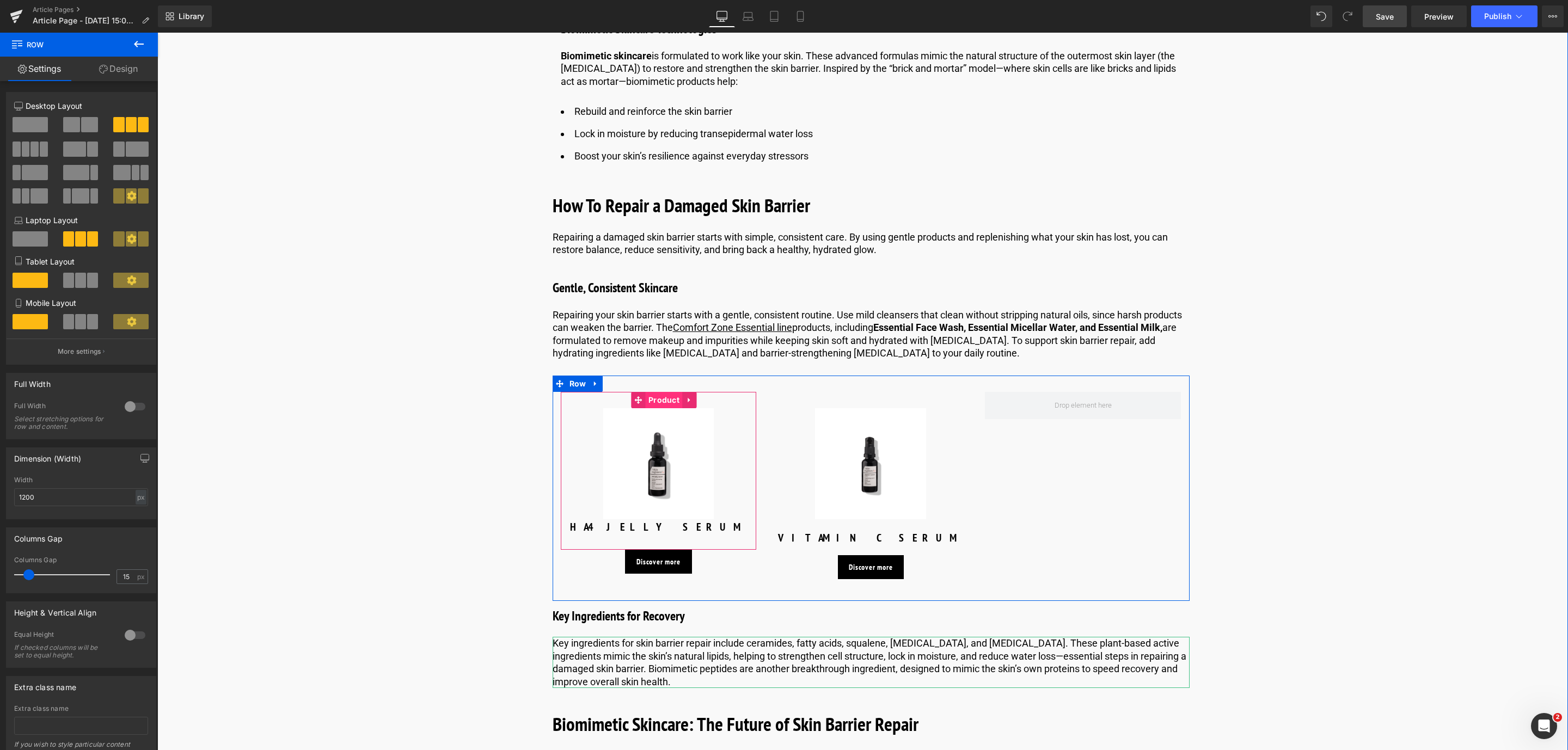
click at [646, 401] on span "Product" at bounding box center [664, 400] width 36 height 16
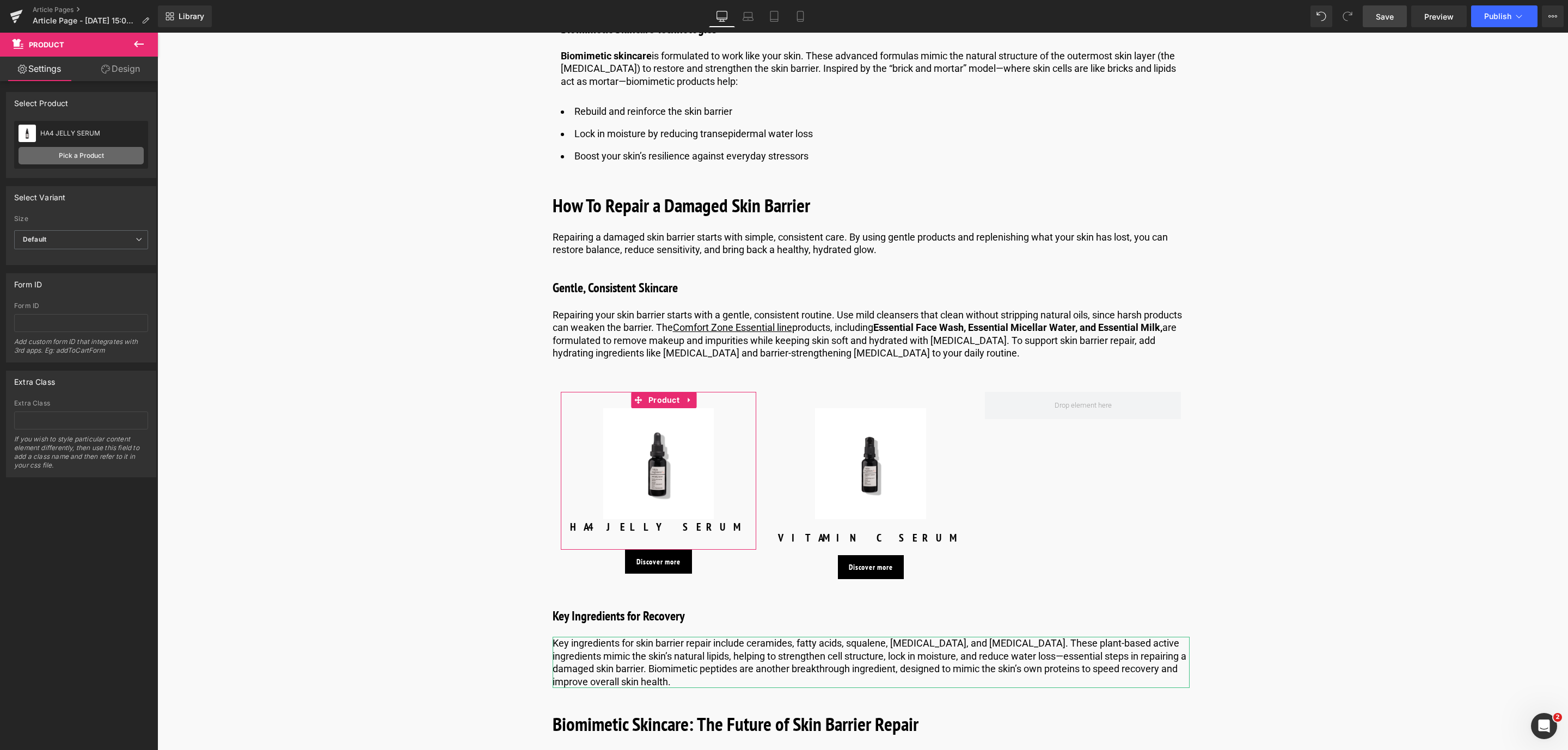
click at [100, 156] on link "Pick a Product" at bounding box center [81, 156] width 125 height 18
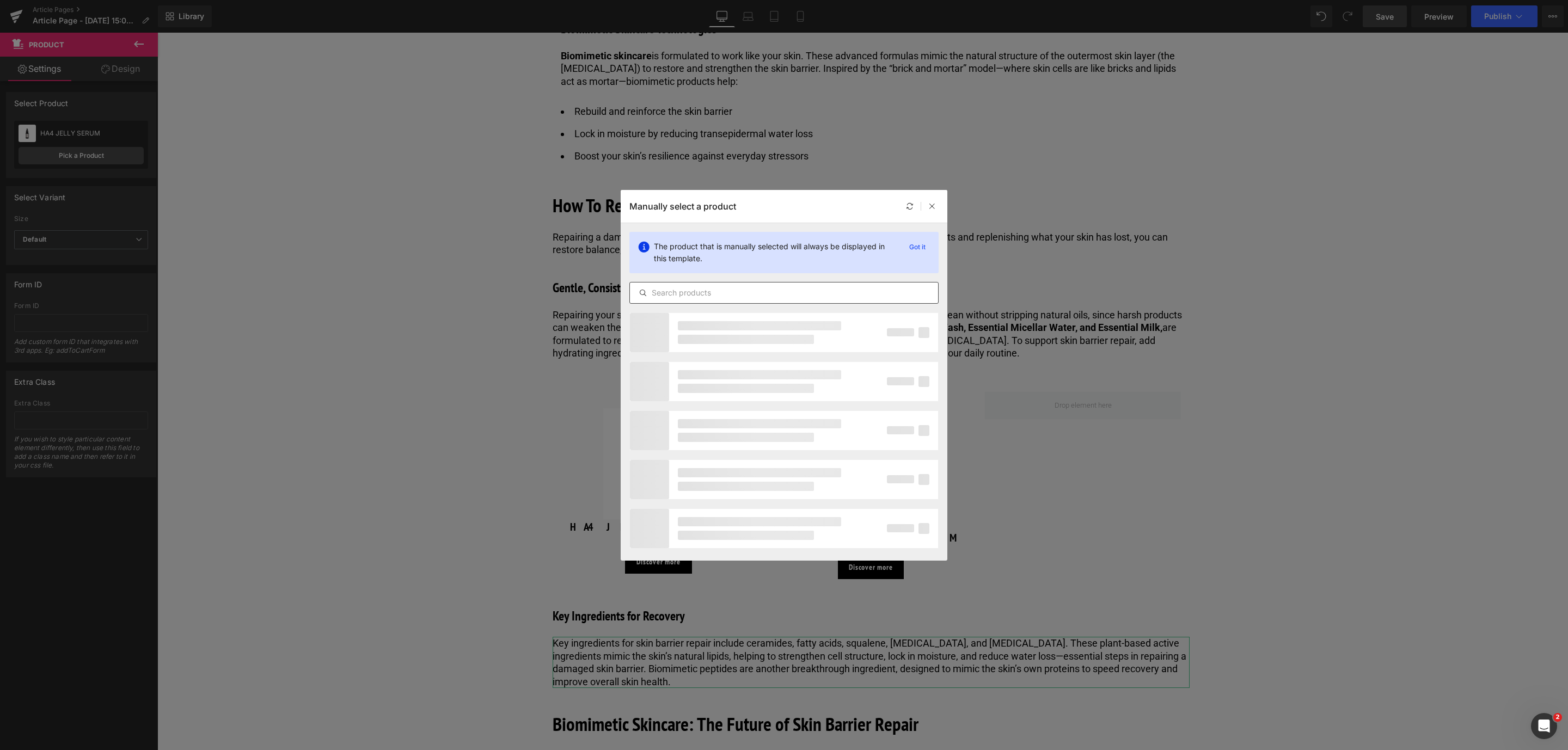
click at [668, 295] on input "text" at bounding box center [784, 293] width 308 height 13
click at [668, 295] on input "fa" at bounding box center [784, 293] width 308 height 13
type input "face wash"
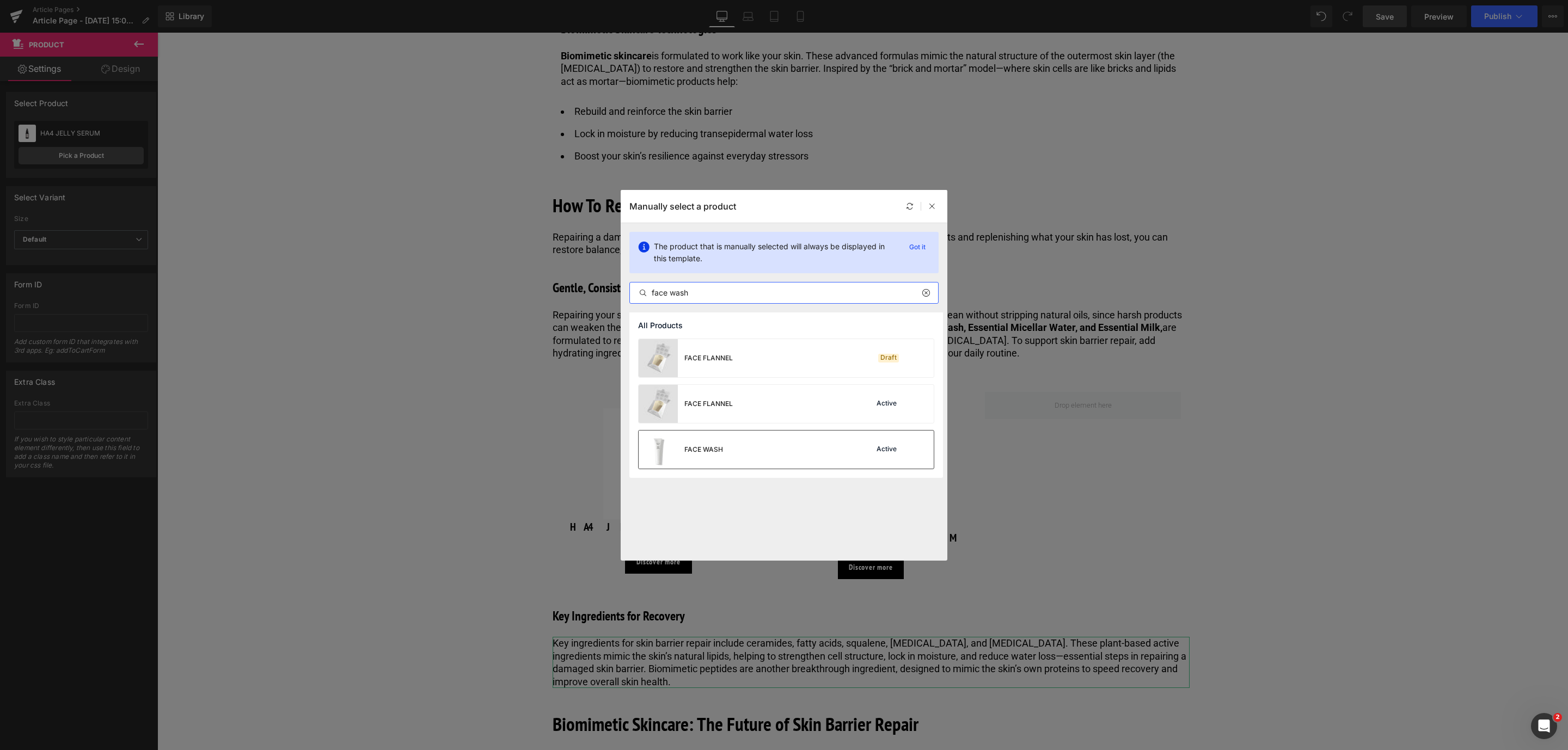
click at [696, 448] on div "FACE WASH" at bounding box center [704, 450] width 39 height 10
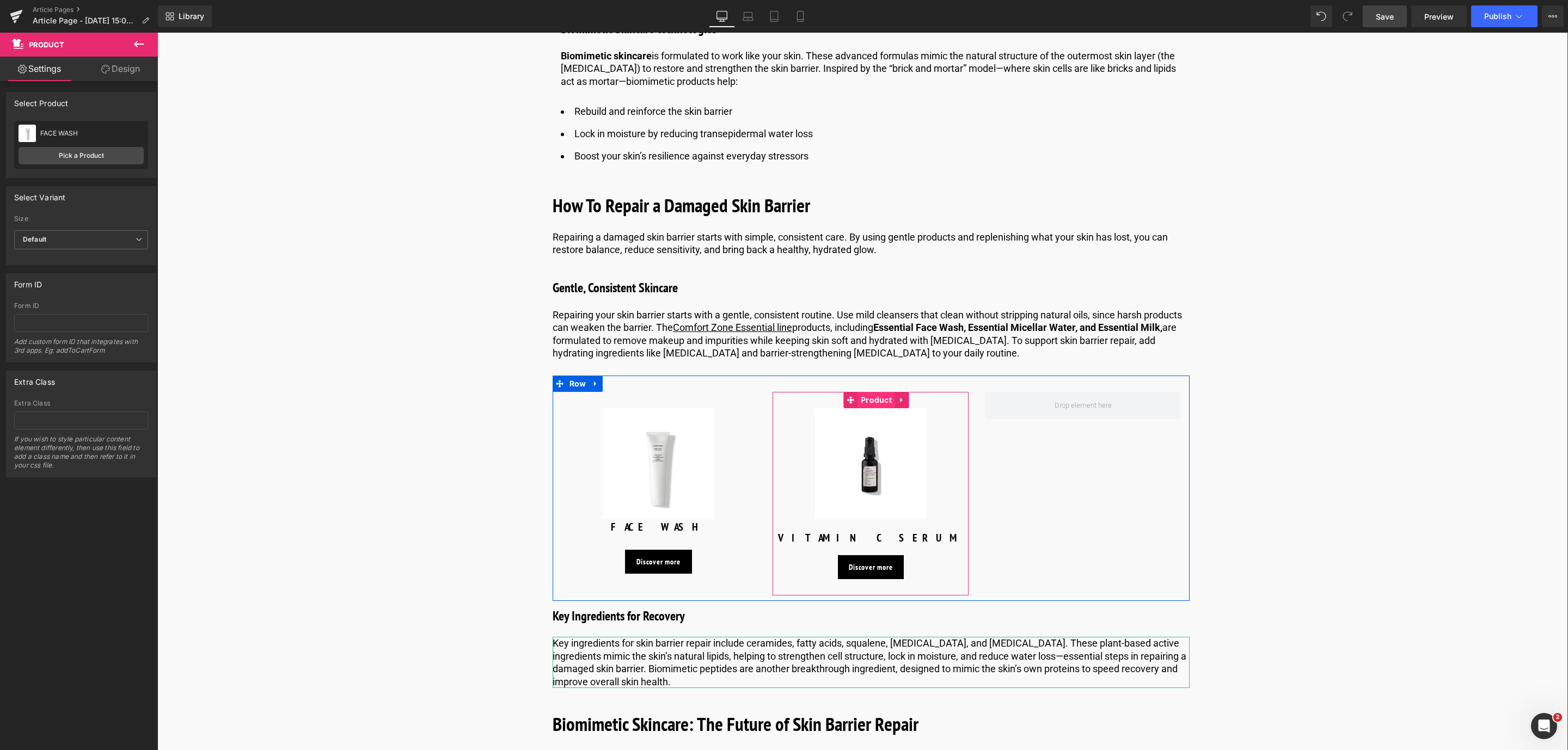
click at [872, 401] on span "Product" at bounding box center [876, 400] width 36 height 16
click at [91, 153] on link "Pick a Product" at bounding box center [81, 156] width 125 height 18
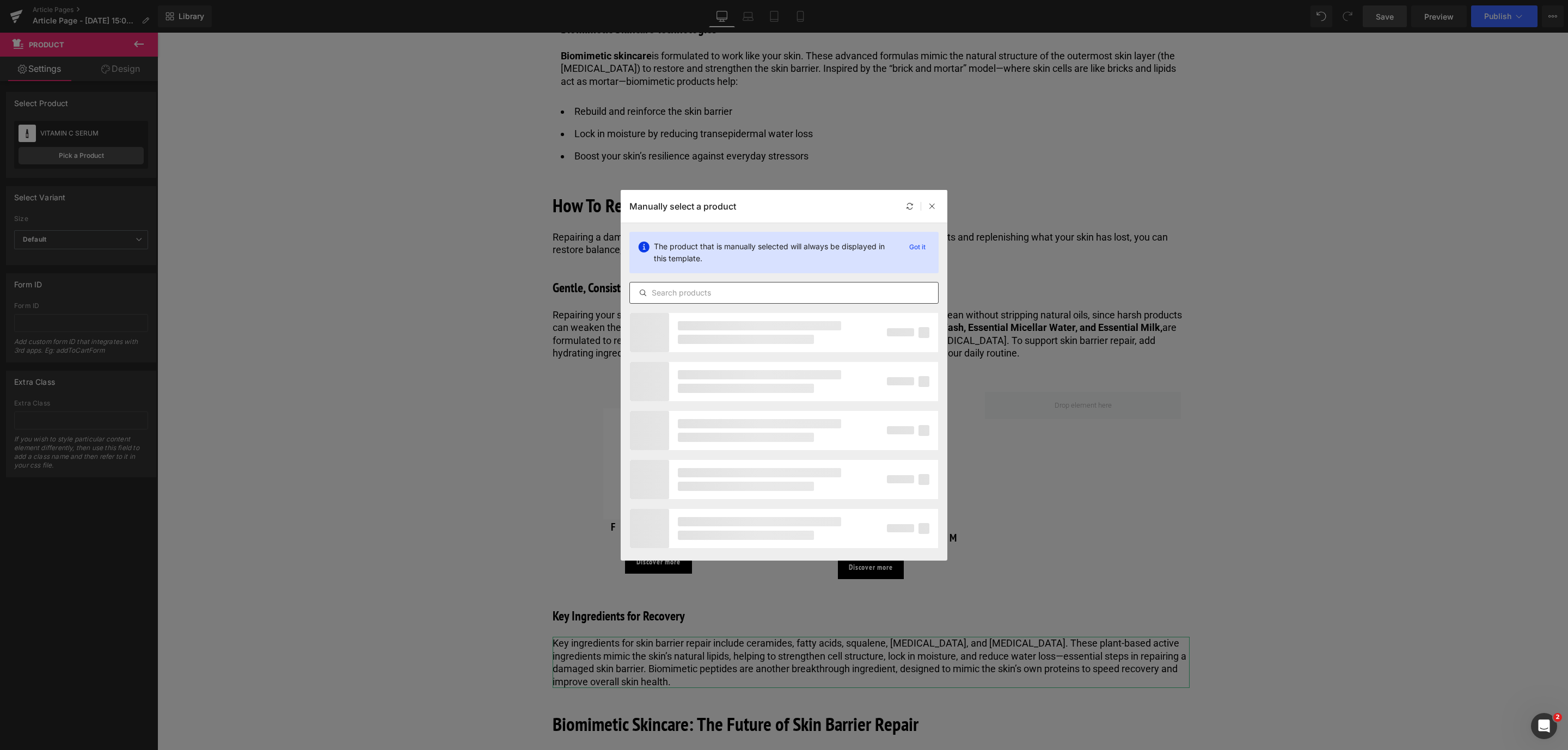
click at [675, 296] on input "text" at bounding box center [784, 293] width 308 height 13
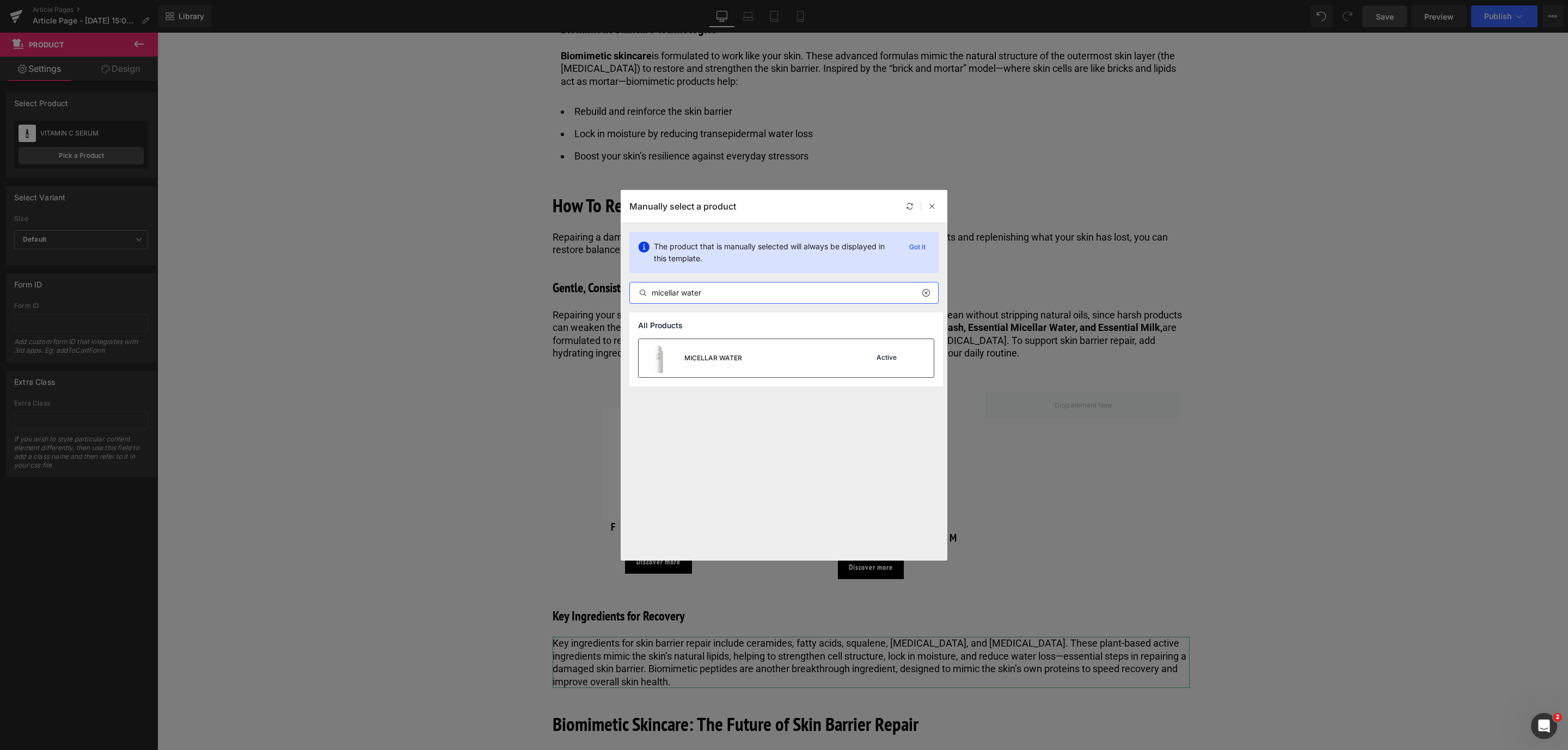
type input "micellar water"
click at [717, 351] on div "MICELLAR WATER" at bounding box center [690, 357] width 104 height 38
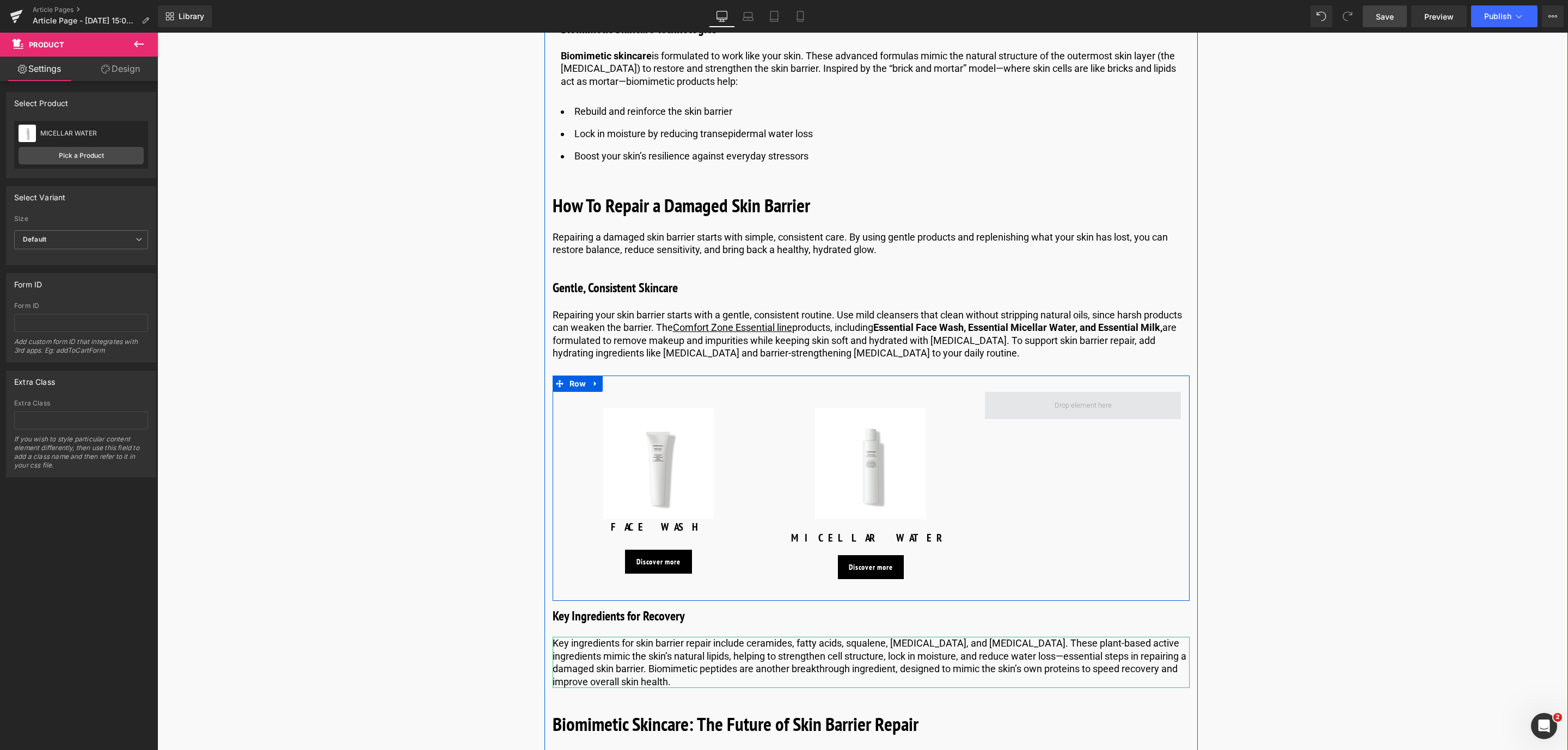
click at [1068, 412] on span at bounding box center [1083, 406] width 65 height 19
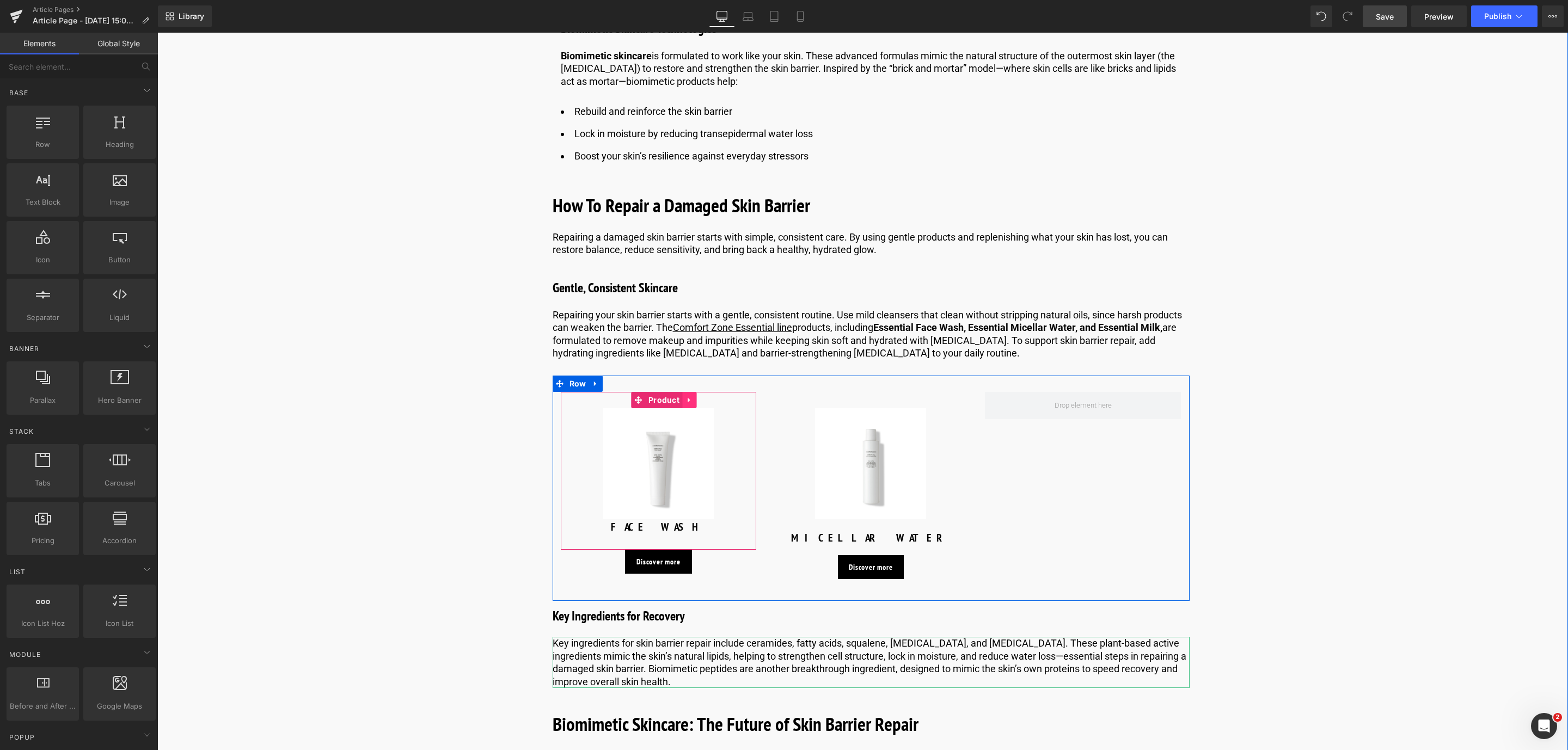
click at [687, 397] on icon at bounding box center [688, 400] width 7 height 8
click at [682, 401] on icon at bounding box center [681, 399] width 7 height 7
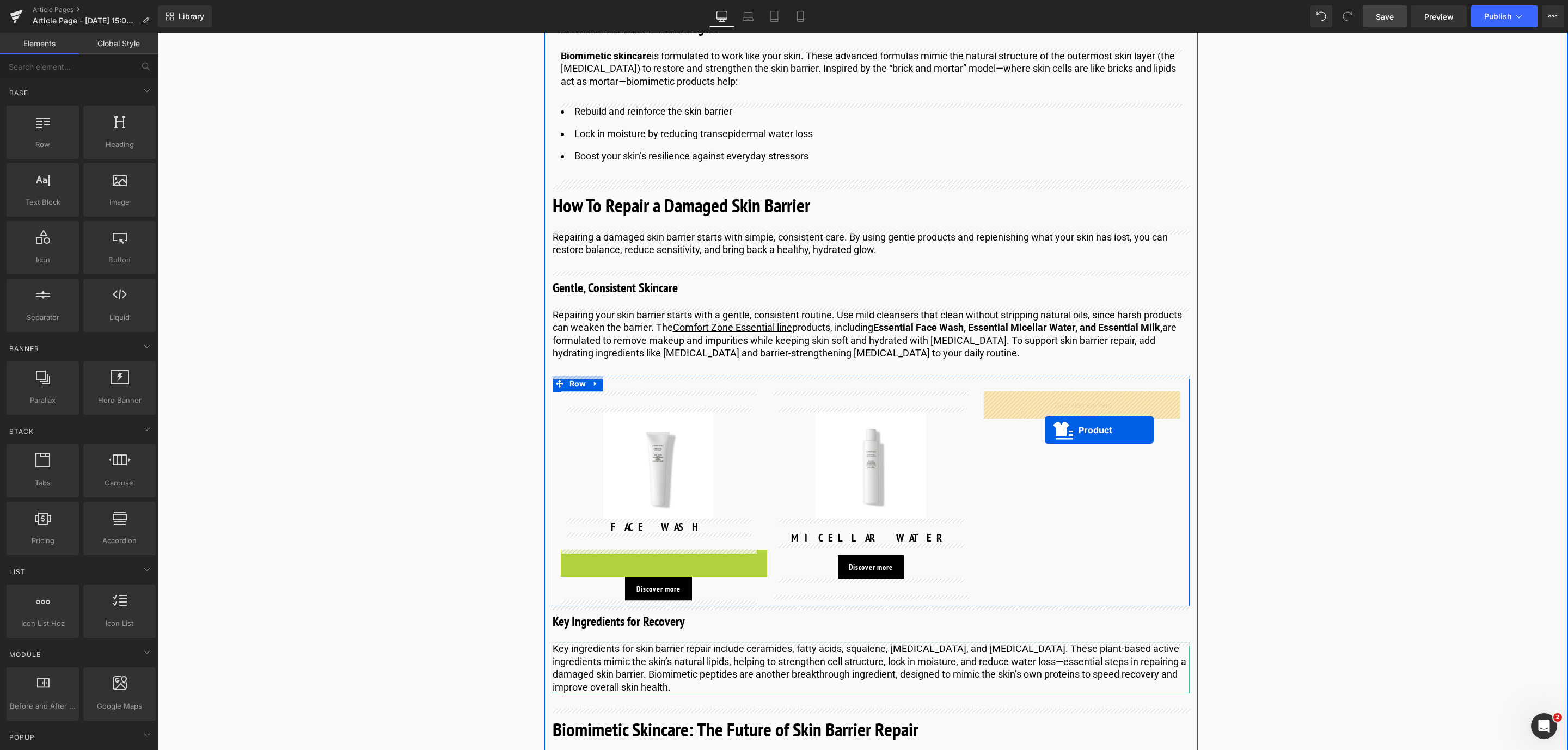
drag, startPoint x: 639, startPoint y: 560, endPoint x: 1045, endPoint y: 430, distance: 426.3
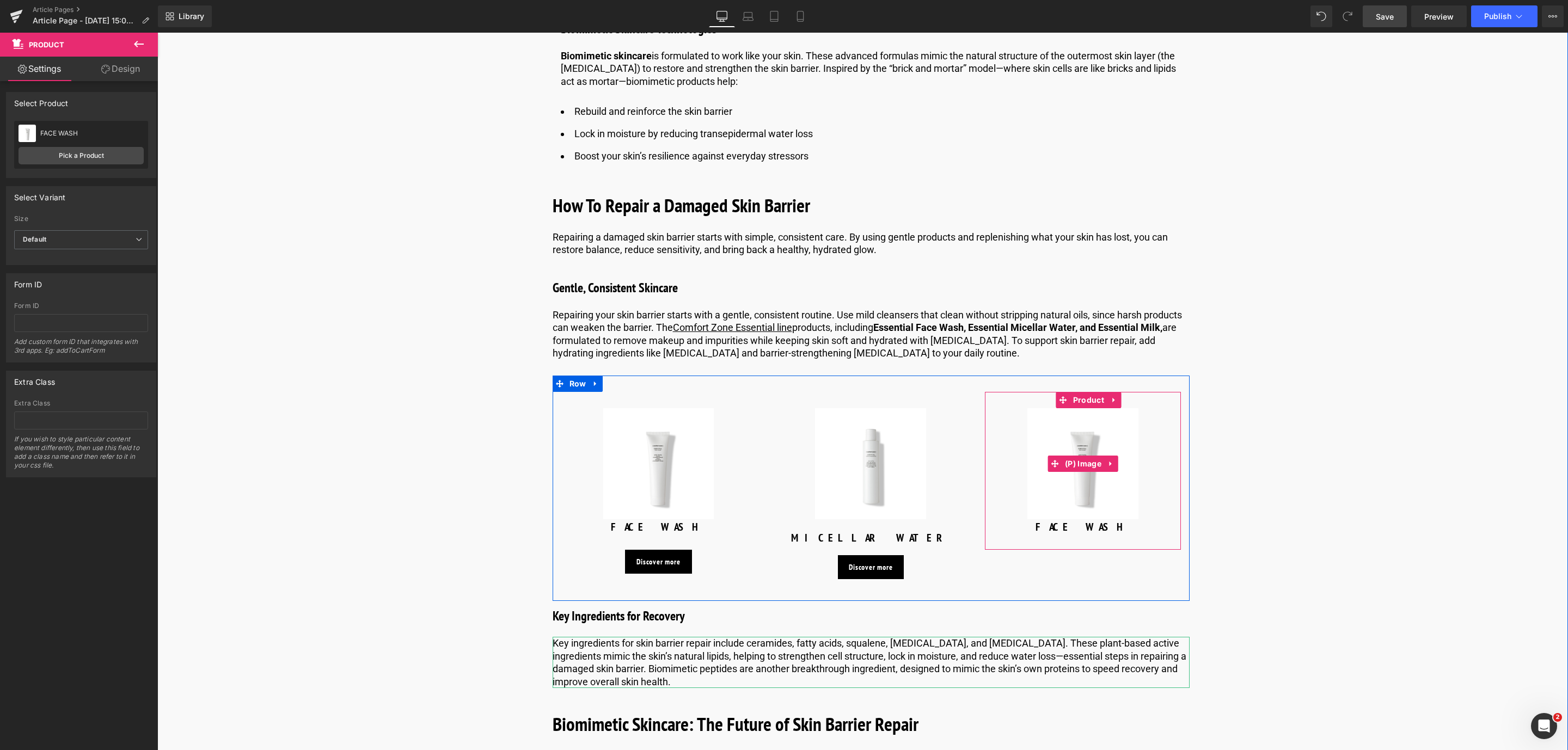
click at [1077, 436] on img at bounding box center [1083, 463] width 111 height 111
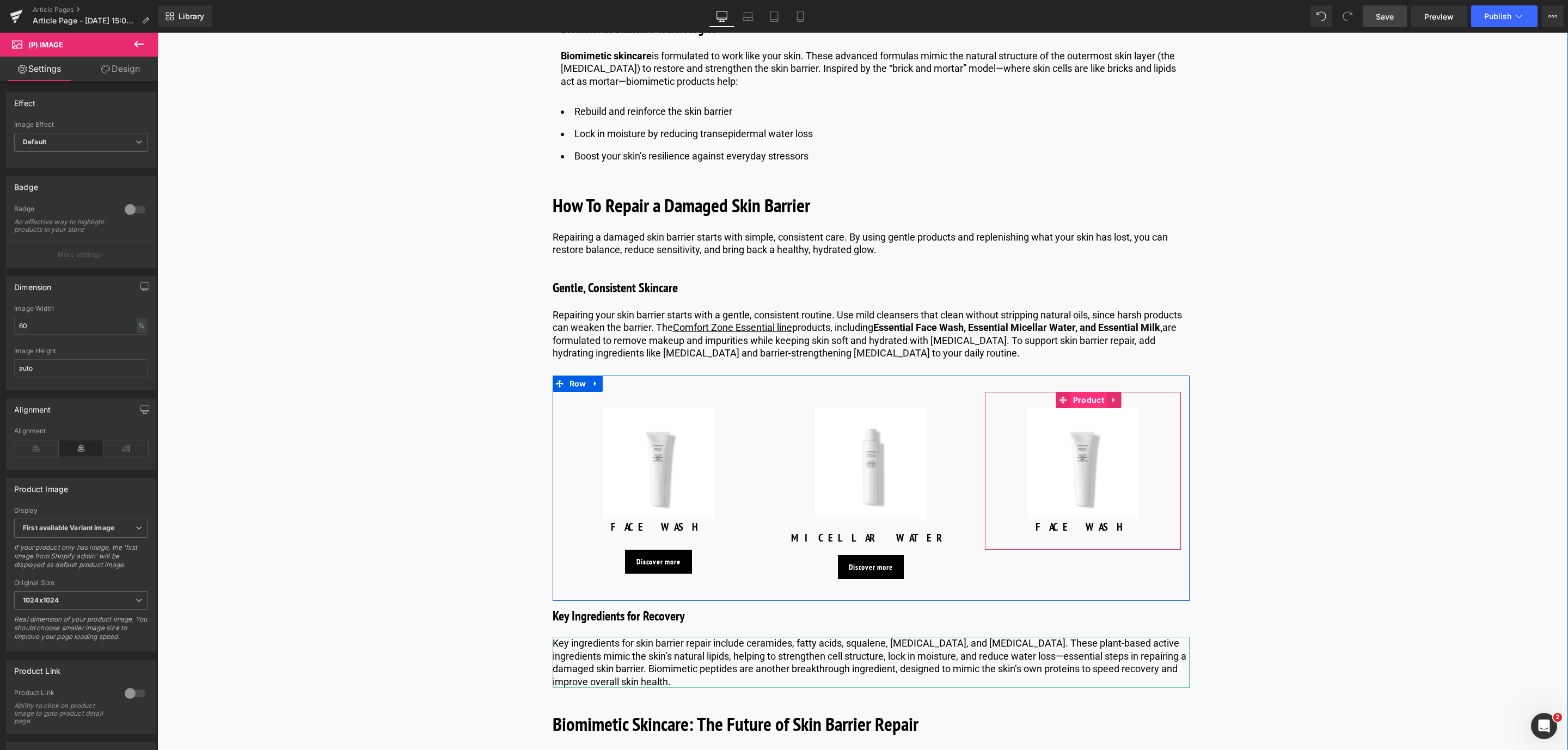
click at [1087, 396] on span "Product" at bounding box center [1088, 400] width 36 height 16
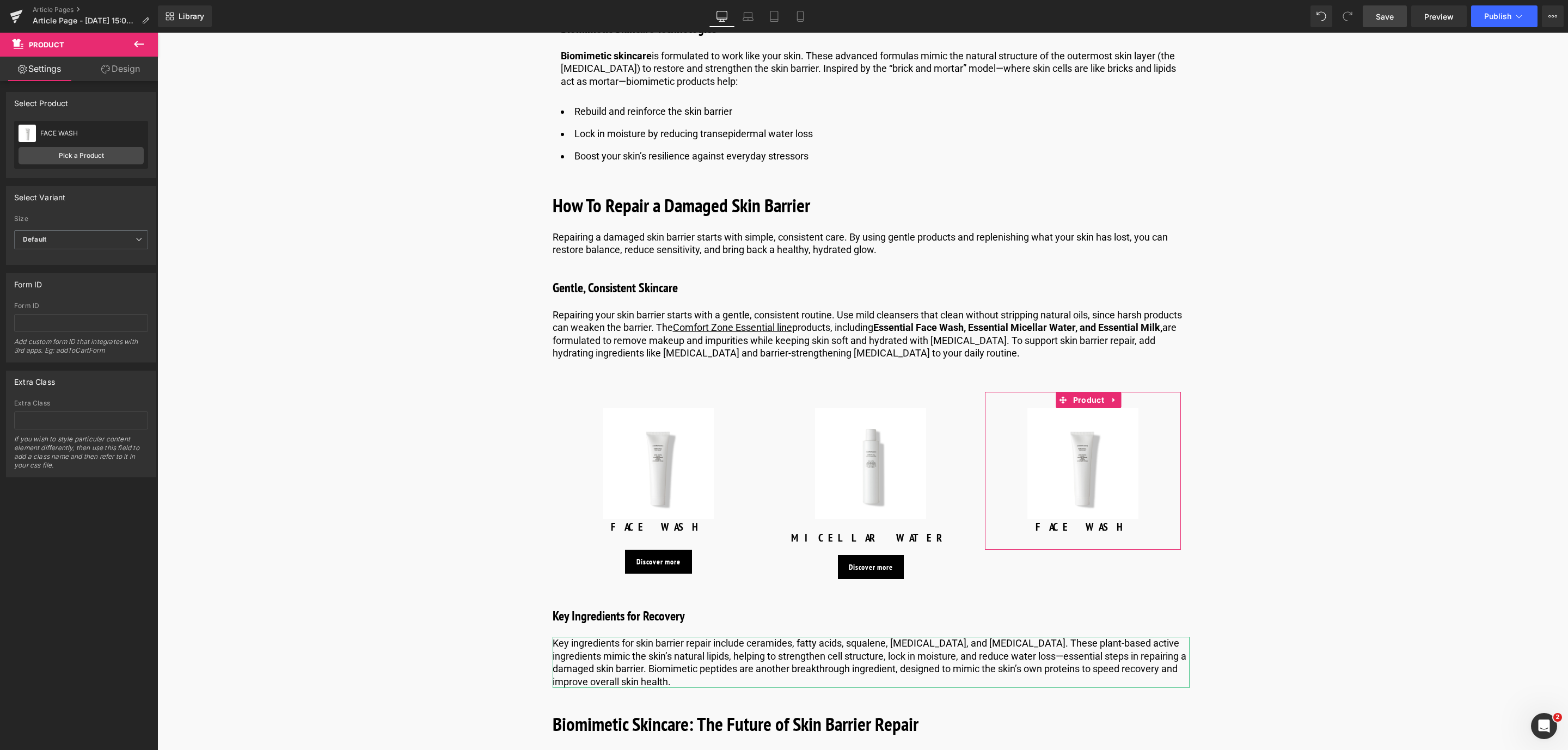
click at [112, 165] on div "FACE WASH FACE WASH Pick a Product" at bounding box center [81, 145] width 134 height 48
click at [109, 159] on link "Pick a Product" at bounding box center [81, 156] width 125 height 18
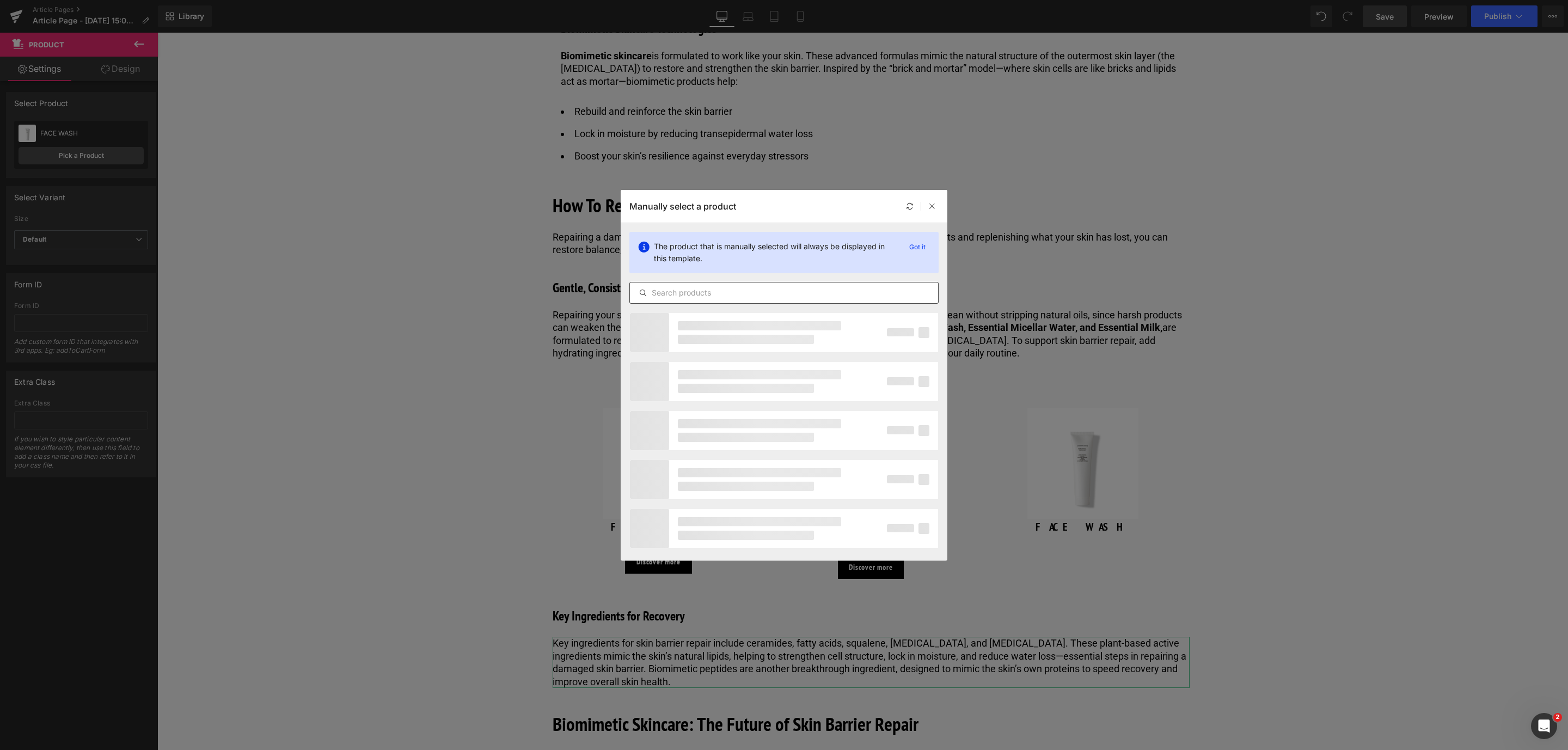
click at [702, 290] on input "text" at bounding box center [784, 293] width 308 height 13
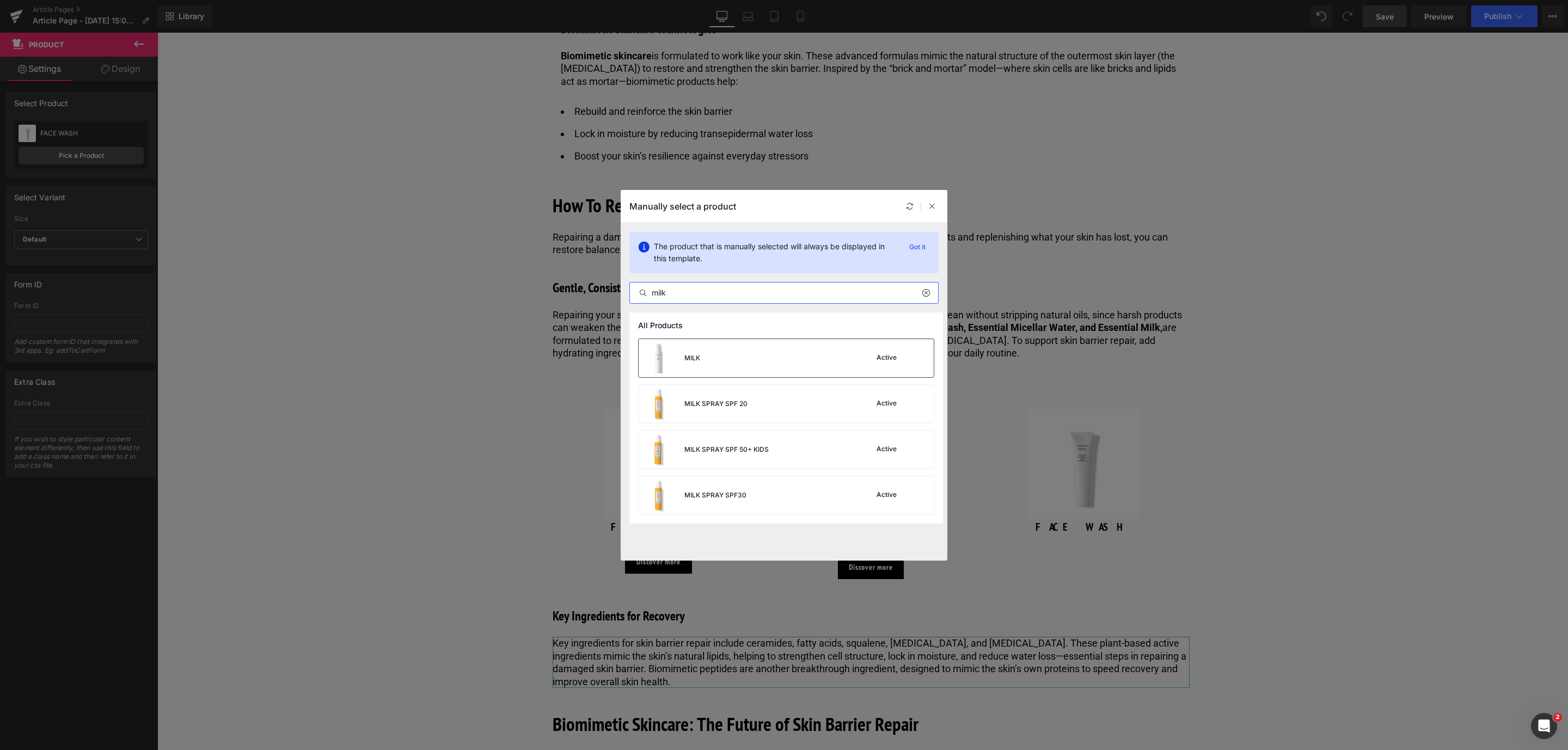
type input "milk"
click at [725, 358] on div "MILK Active" at bounding box center [786, 357] width 295 height 38
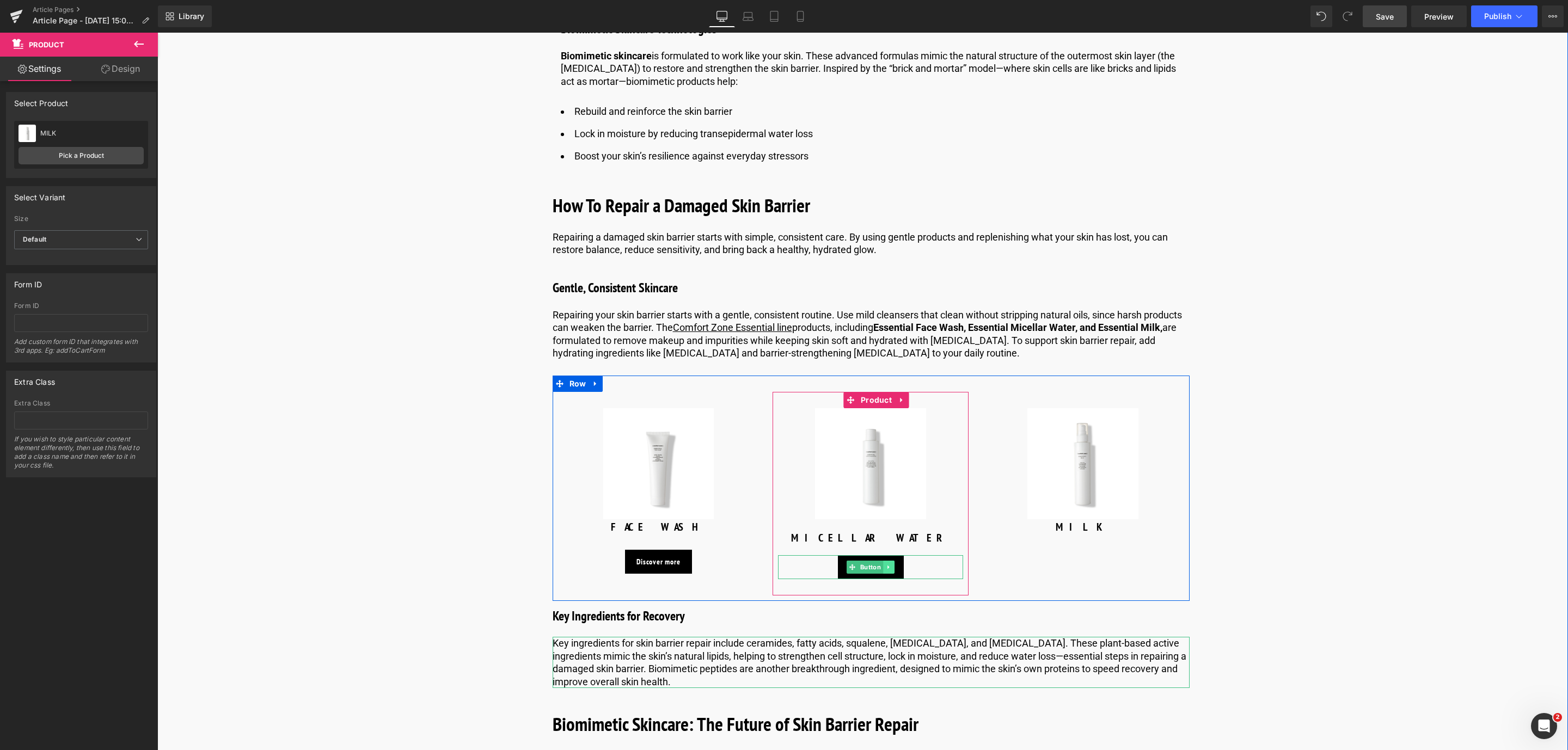
click at [888, 570] on link at bounding box center [889, 567] width 11 height 13
click at [880, 567] on icon at bounding box center [883, 567] width 6 height 6
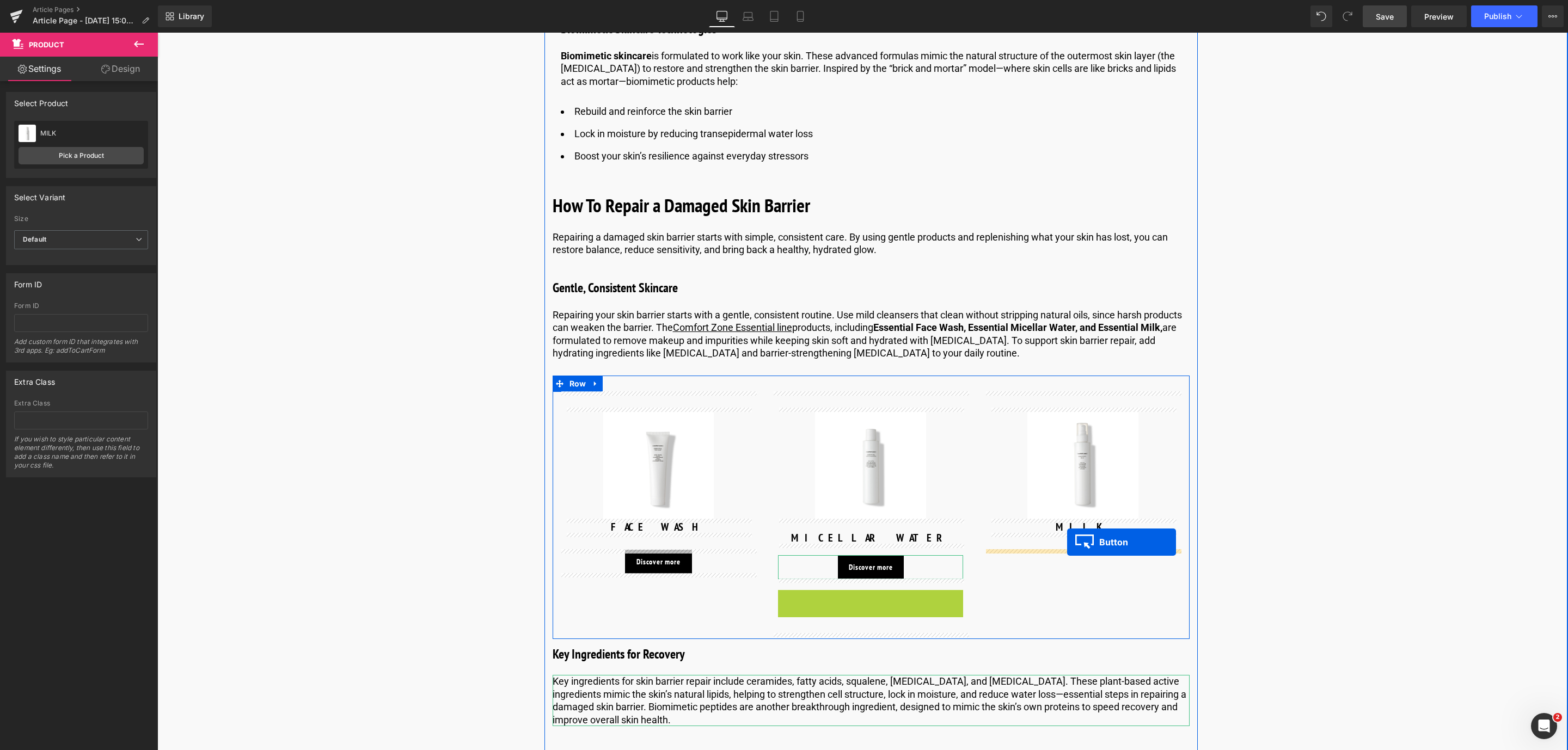
drag, startPoint x: 851, startPoint y: 596, endPoint x: 1067, endPoint y: 542, distance: 222.6
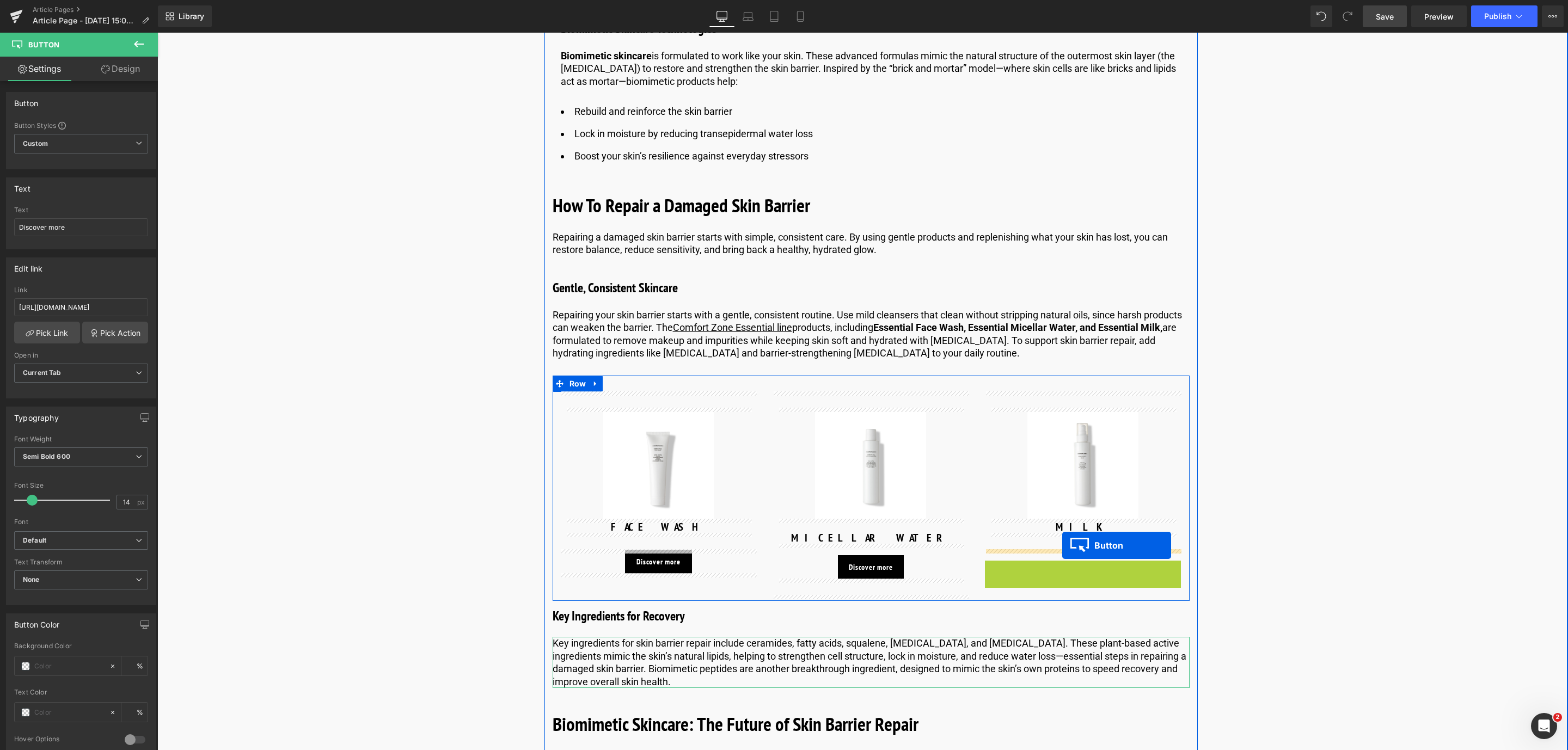
drag, startPoint x: 1061, startPoint y: 573, endPoint x: 1062, endPoint y: 544, distance: 29.0
drag, startPoint x: 1060, startPoint y: 573, endPoint x: 1057, endPoint y: 539, distance: 34.1
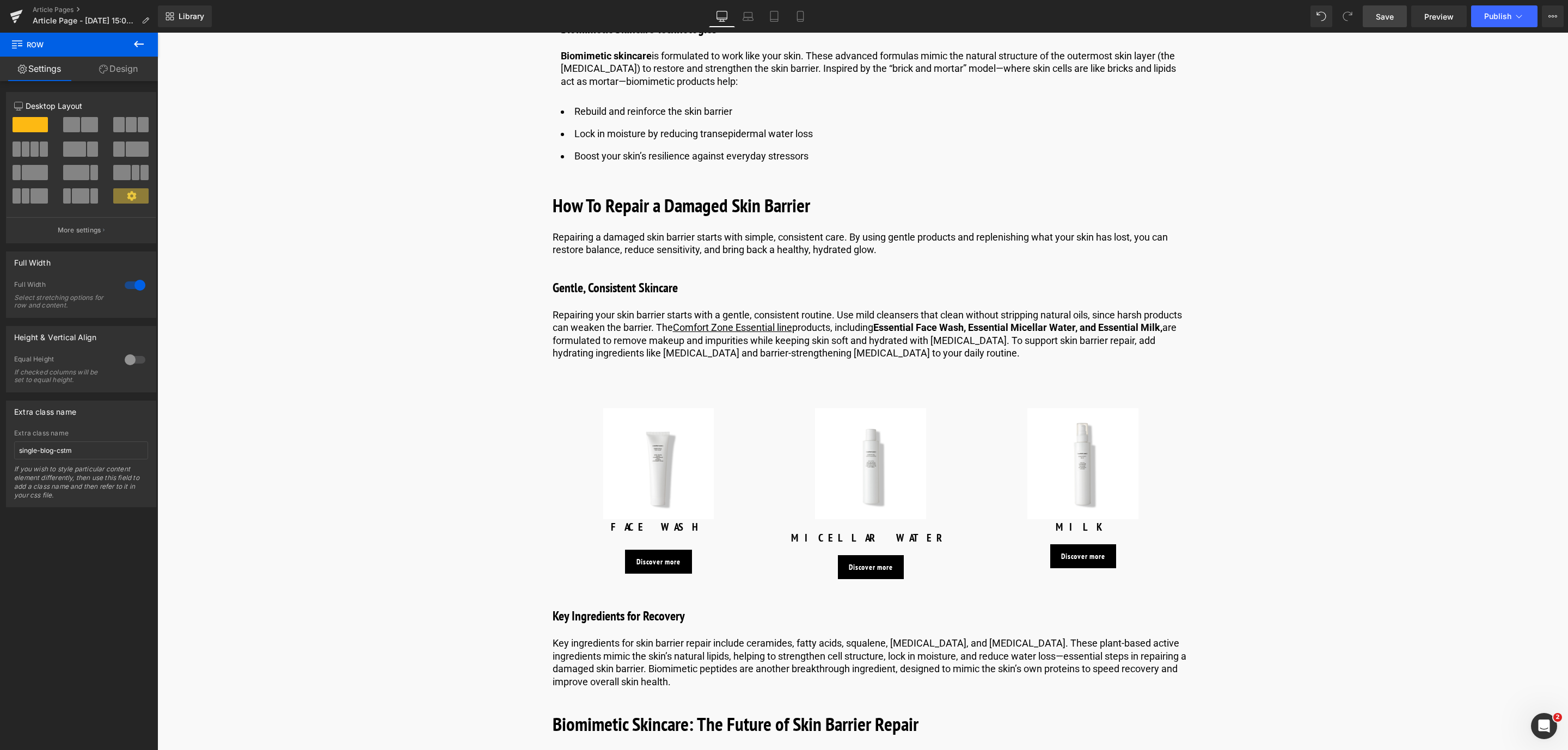
drag, startPoint x: 1382, startPoint y: 18, endPoint x: 16, endPoint y: 409, distance: 1420.9
click at [1382, 18] on span "Save" at bounding box center [1385, 17] width 18 height 11
click at [1399, 19] on link "Save" at bounding box center [1384, 16] width 44 height 22
click at [1066, 467] on span "(P) Image" at bounding box center [1083, 464] width 42 height 16
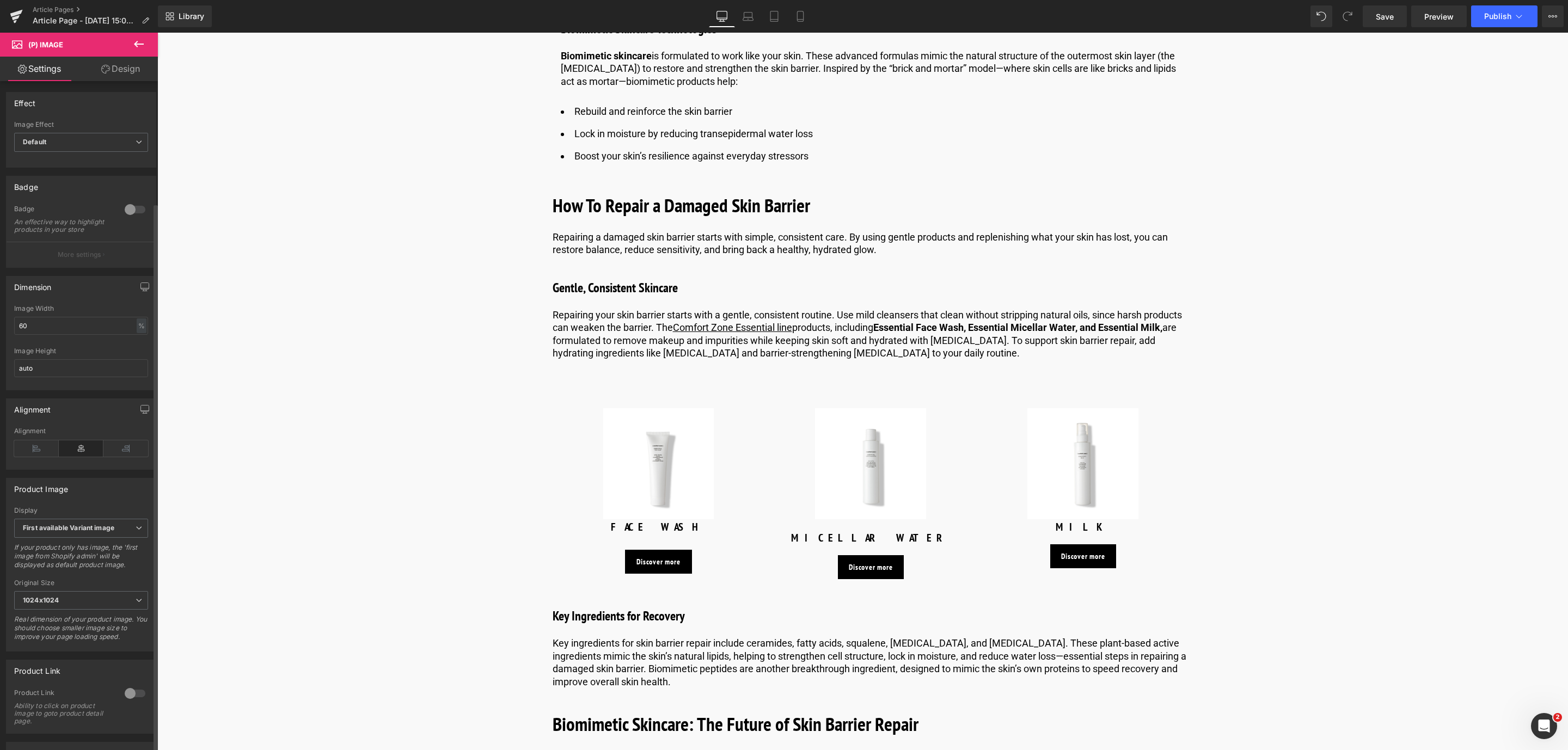
scroll to position [148, 0]
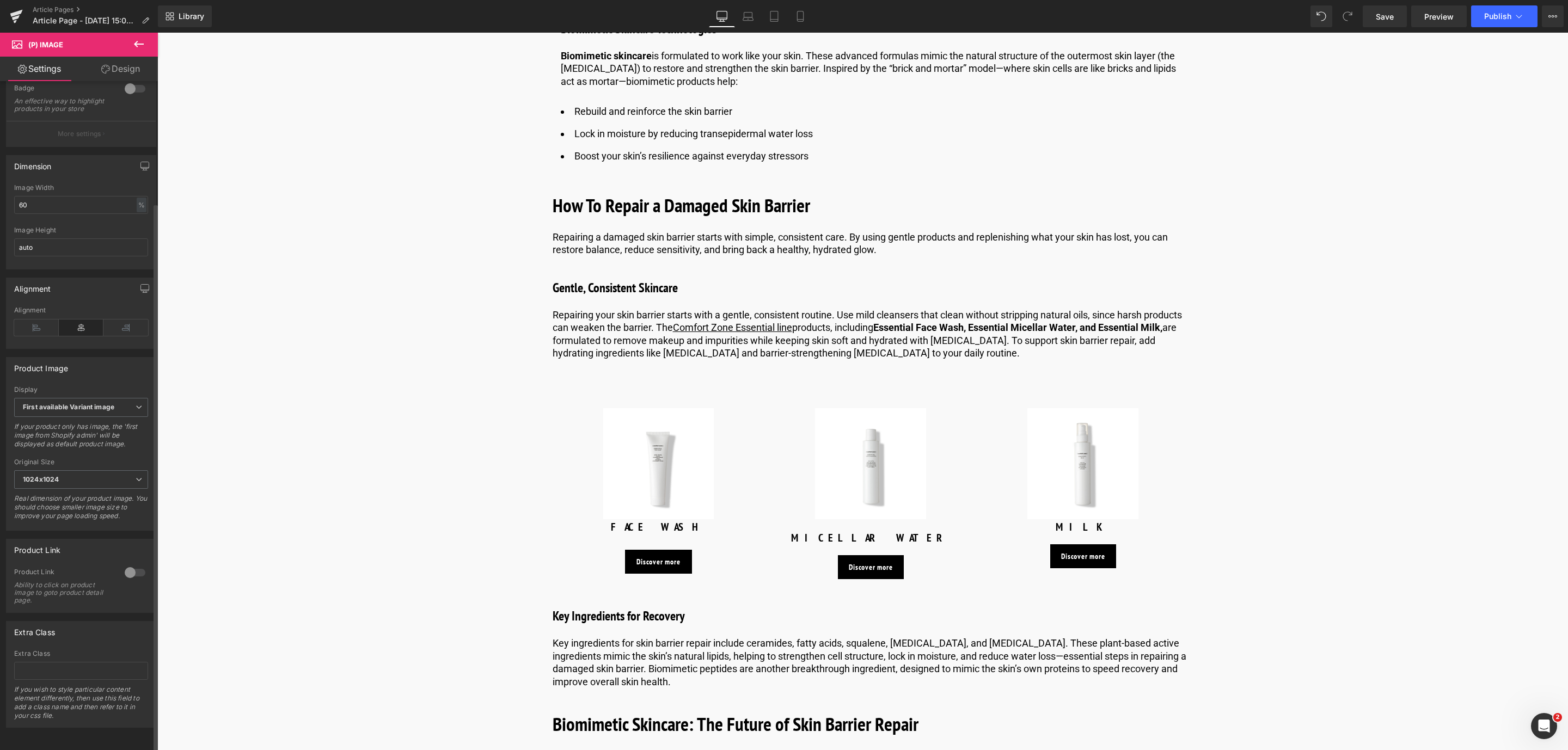
click at [128, 564] on div at bounding box center [135, 573] width 27 height 18
click at [644, 486] on img at bounding box center [659, 463] width 111 height 111
click at [129, 564] on div at bounding box center [135, 573] width 27 height 18
click at [884, 502] on img at bounding box center [871, 463] width 111 height 111
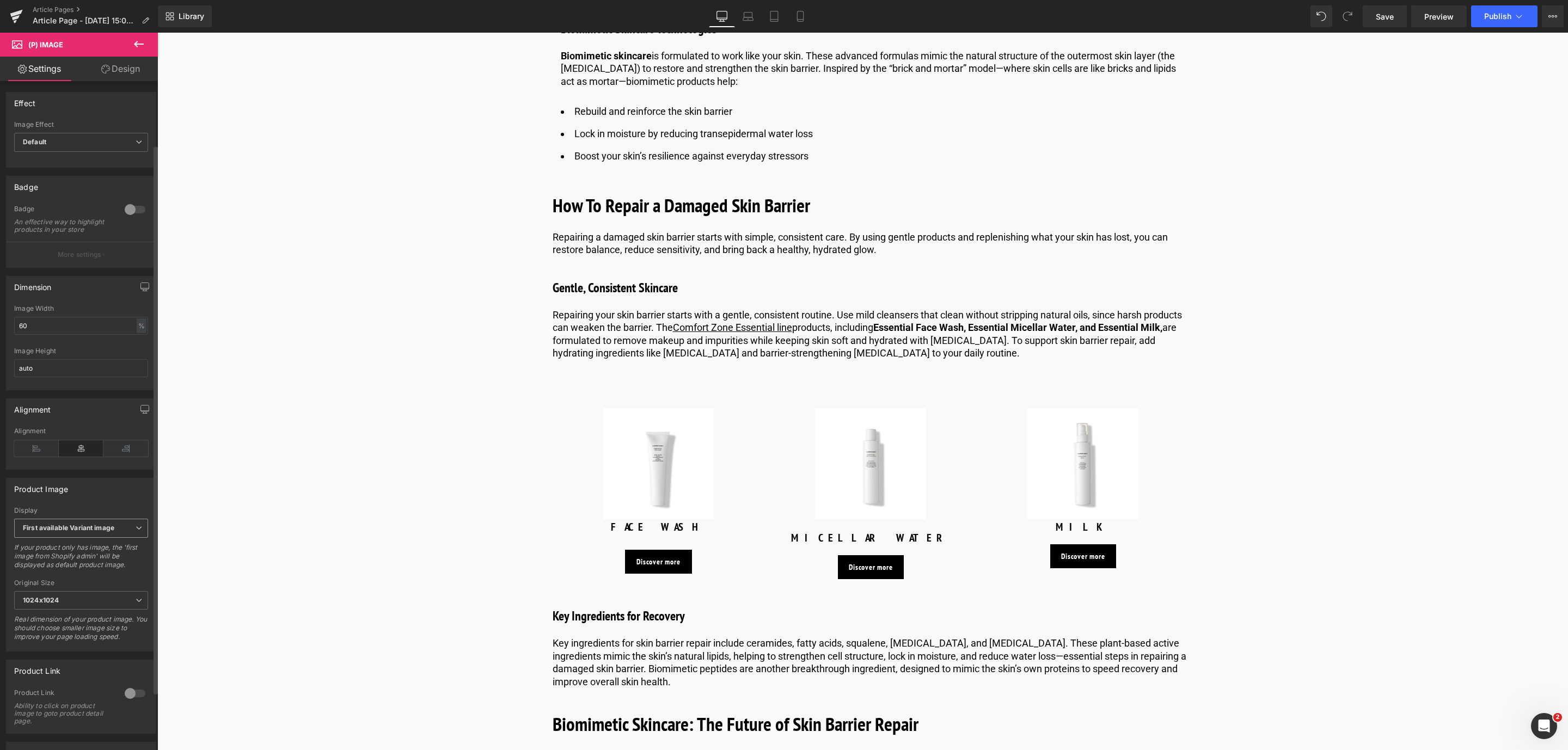
scroll to position [141, 0]
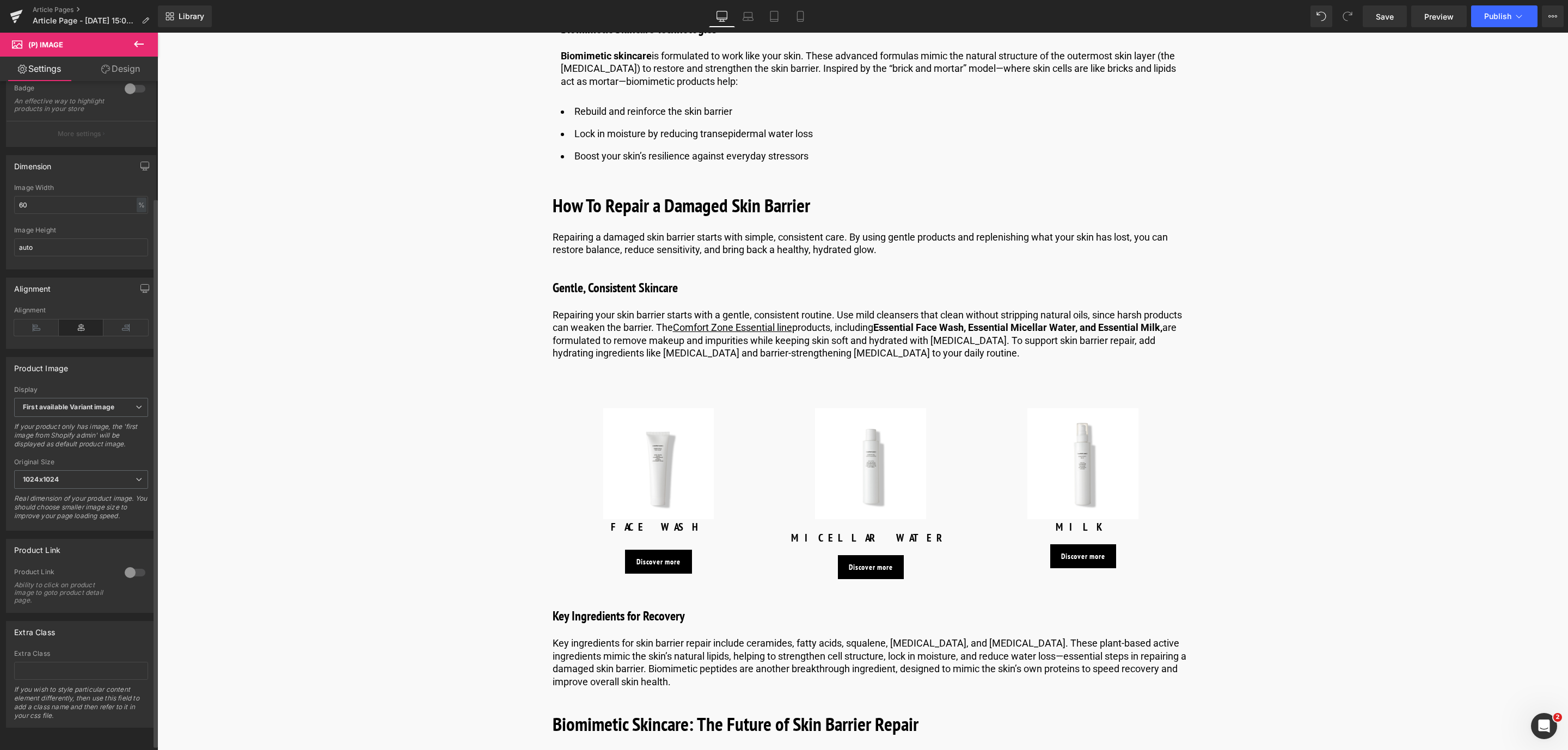
click at [129, 564] on div at bounding box center [135, 573] width 27 height 18
drag, startPoint x: 661, startPoint y: 562, endPoint x: 578, endPoint y: 35, distance: 533.5
click at [661, 562] on span "Button" at bounding box center [658, 562] width 25 height 13
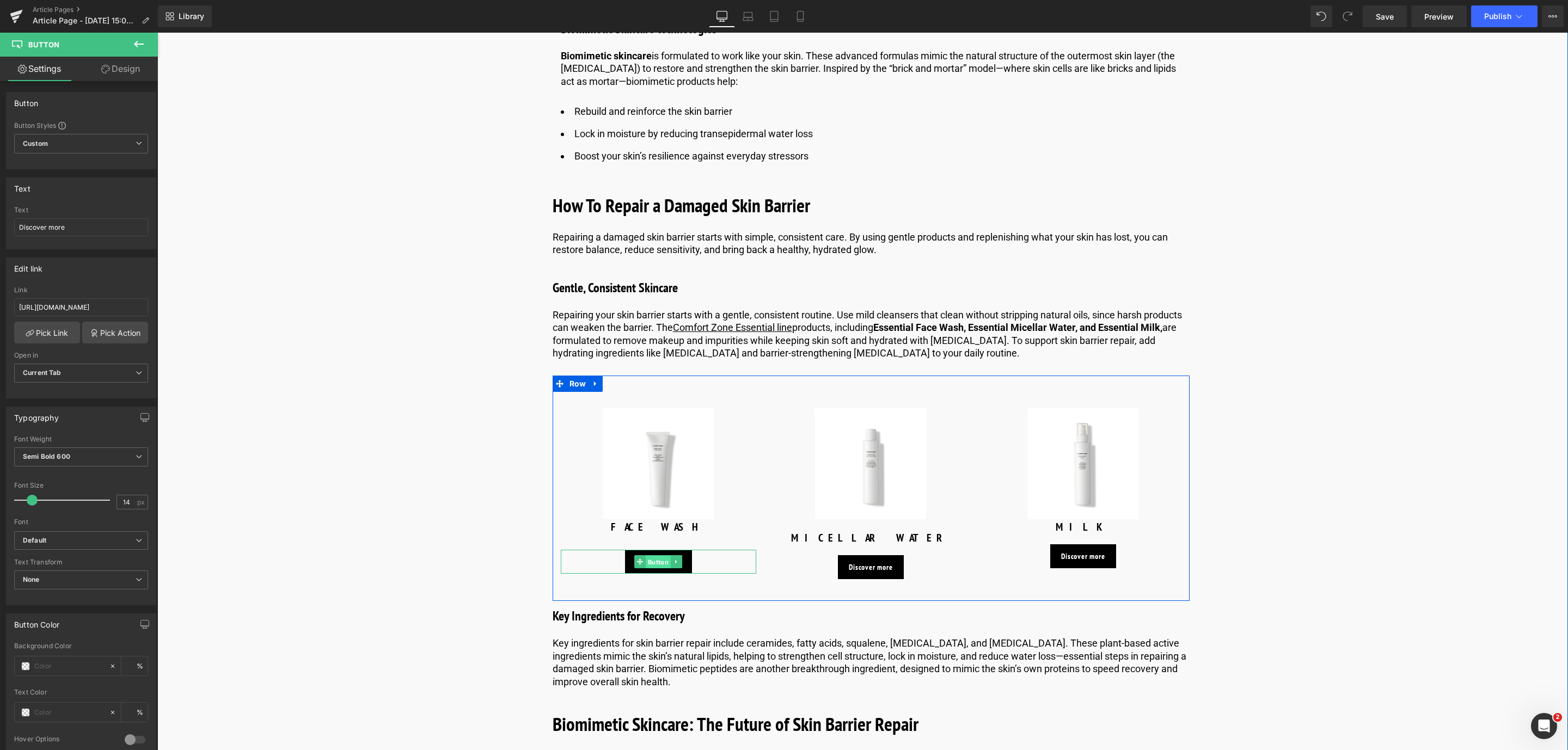
click at [646, 561] on span "Button" at bounding box center [658, 562] width 25 height 13
drag, startPoint x: 174, startPoint y: 342, endPoint x: 211, endPoint y: 327, distance: 39.9
paste input "[URL][DOMAIN_NAME]"
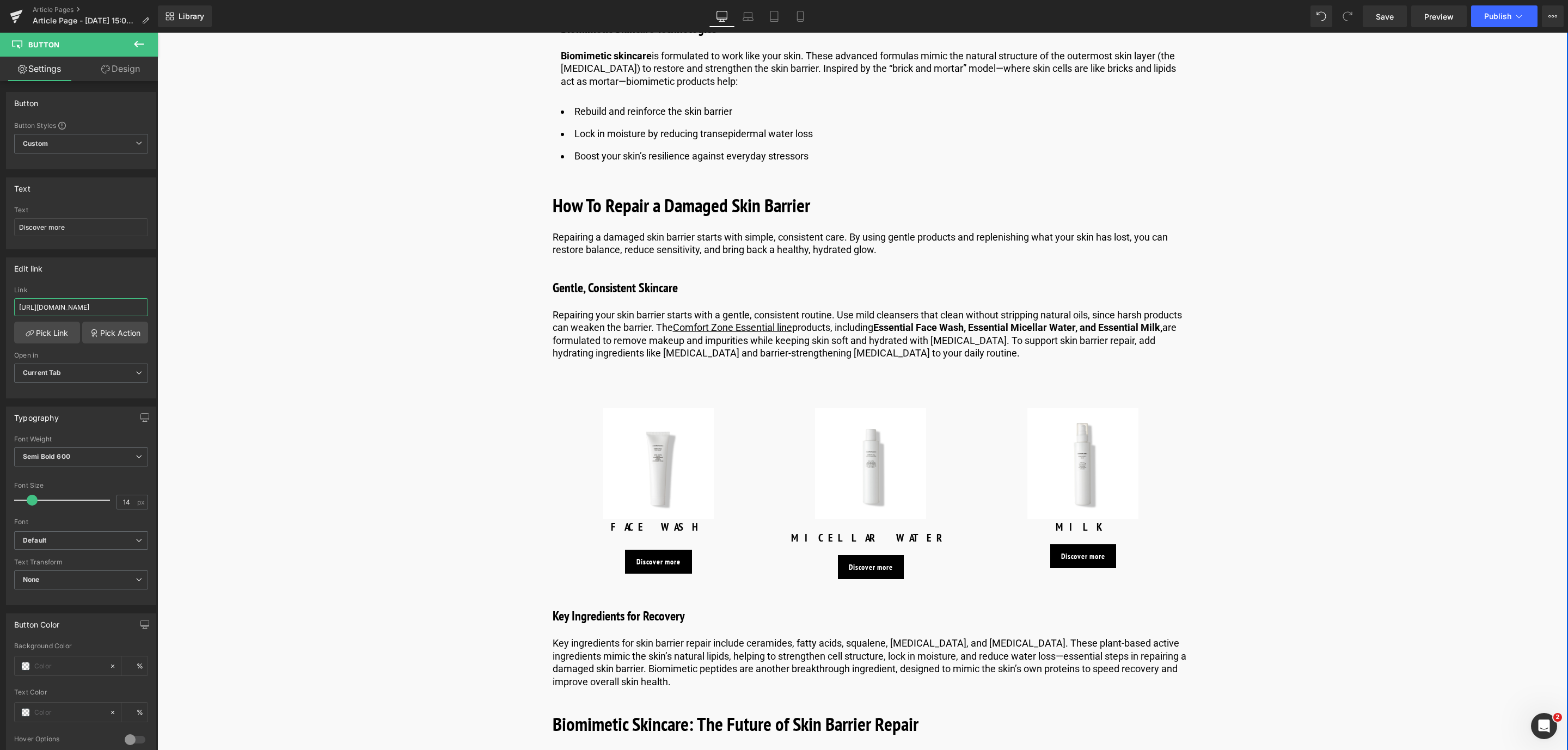
scroll to position [0, 96]
type input "[URL][DOMAIN_NAME]"
click at [41, 328] on link "Pick Link" at bounding box center [47, 332] width 66 height 22
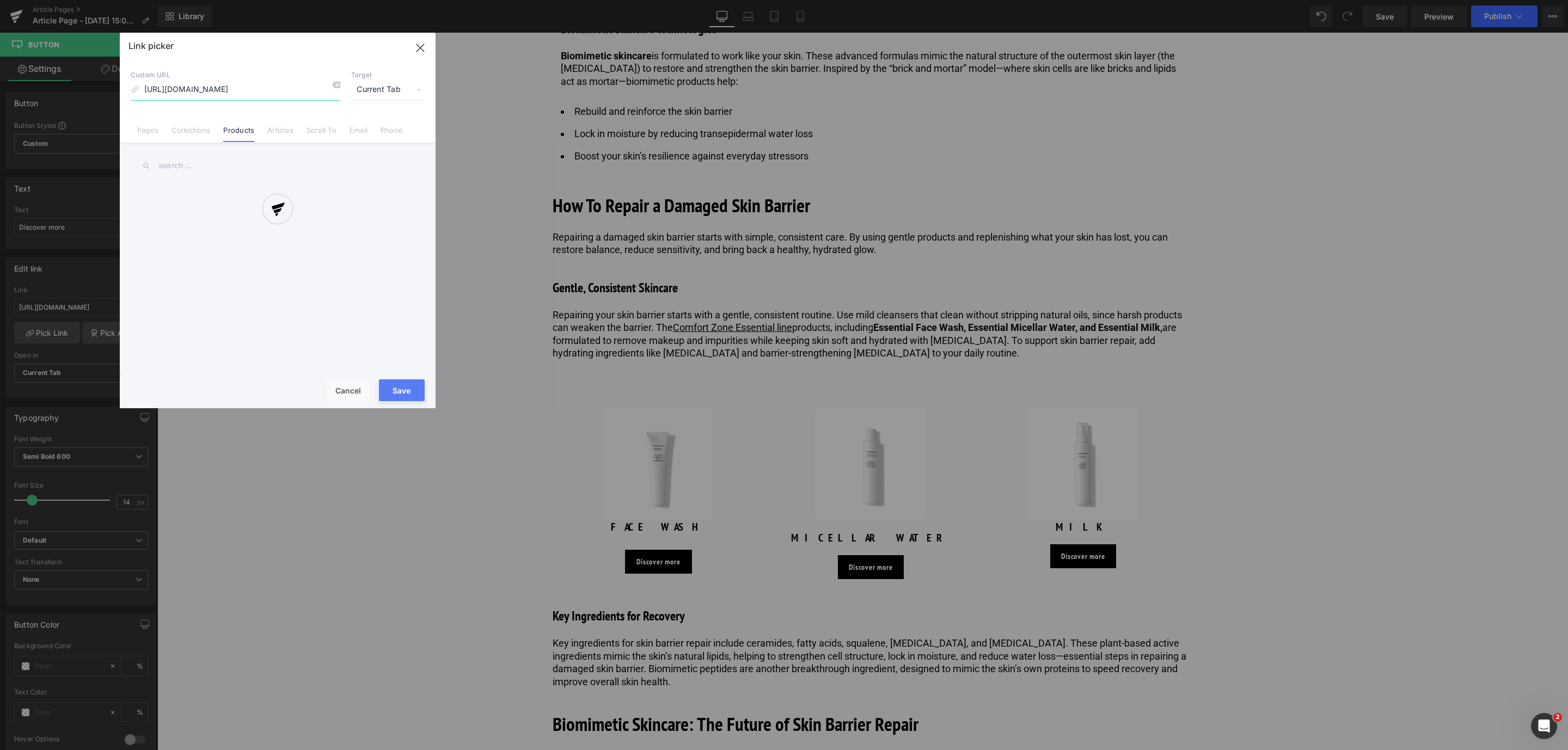
scroll to position [0, 61]
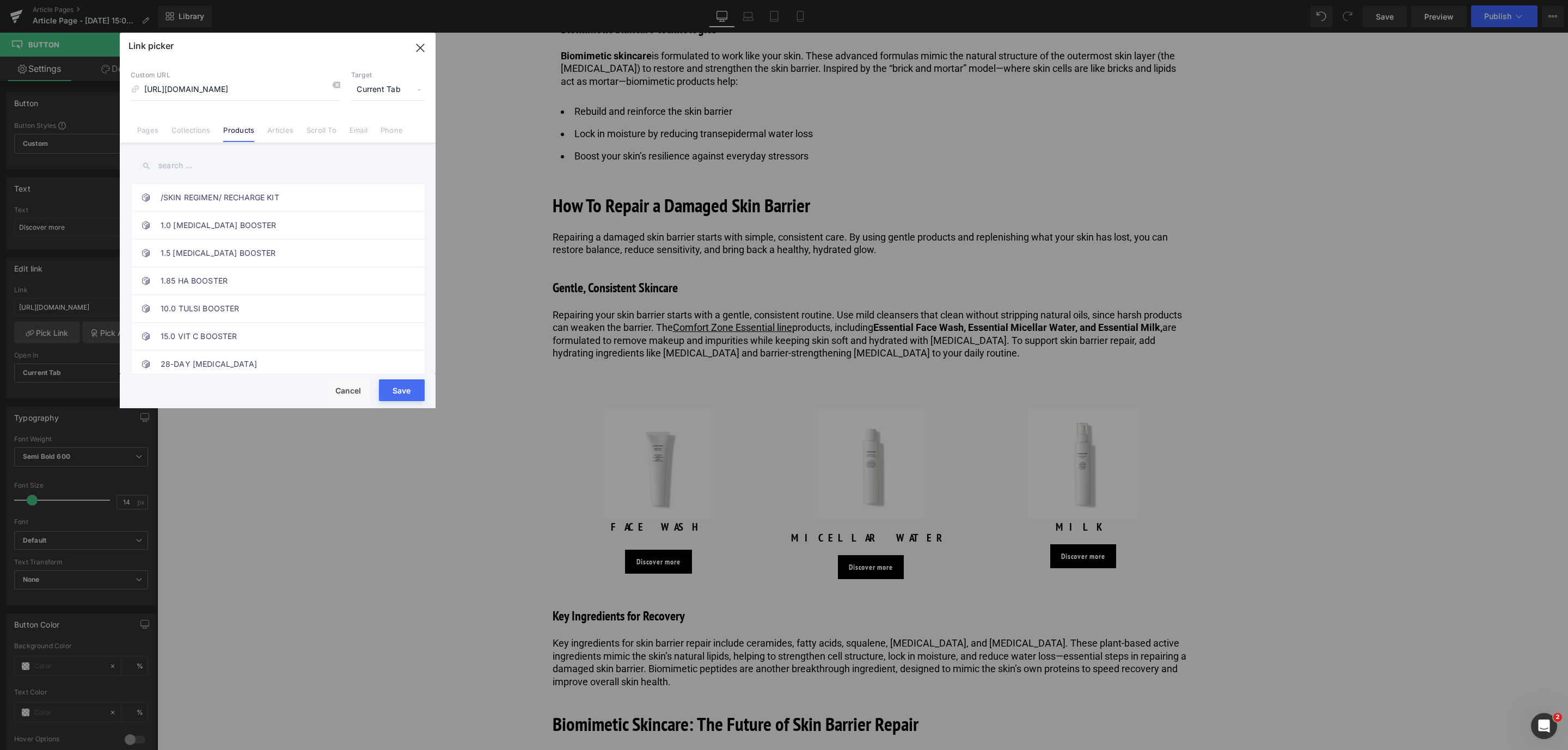
click at [410, 381] on button "Save" at bounding box center [402, 389] width 46 height 22
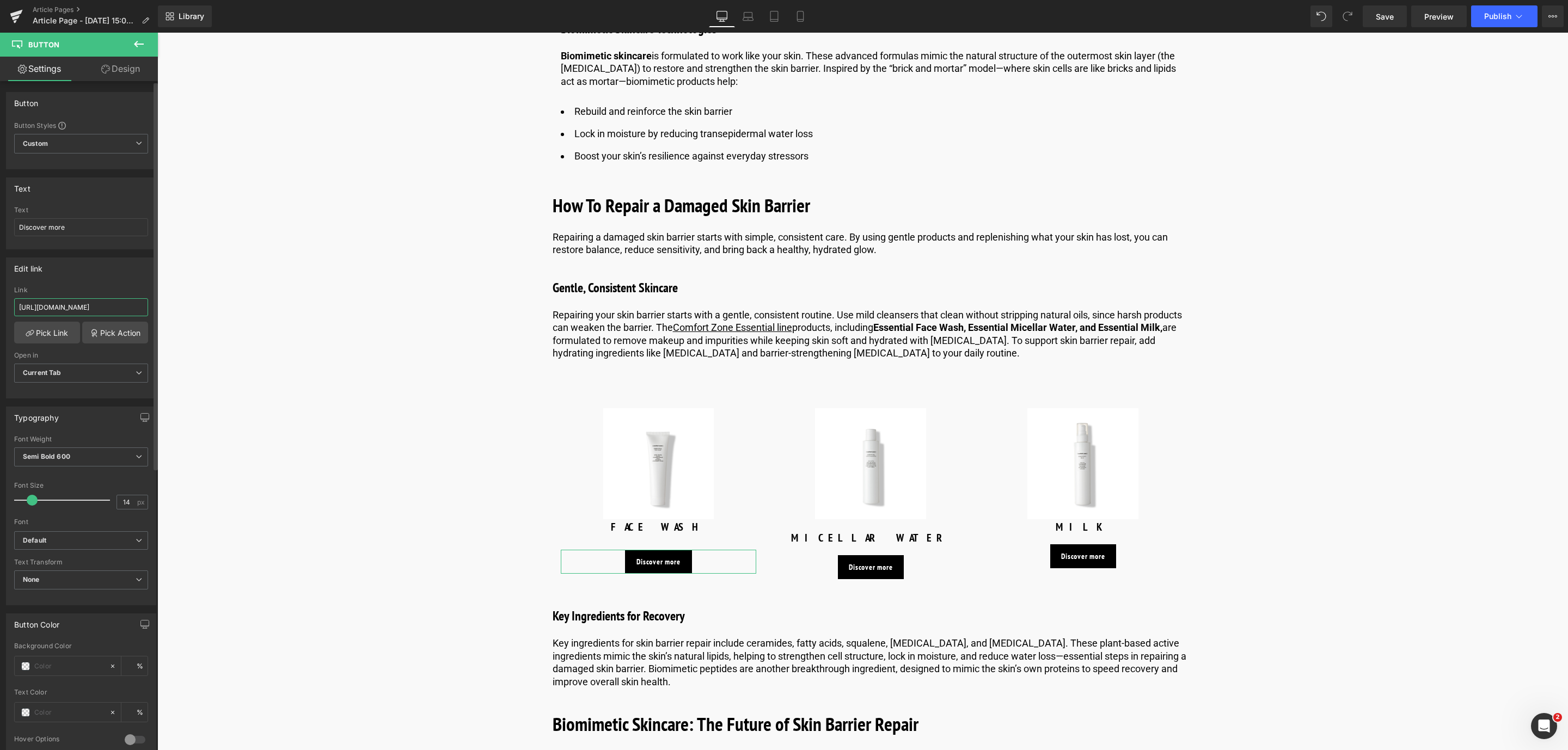
click at [126, 301] on input "[URL][DOMAIN_NAME]" at bounding box center [81, 307] width 134 height 18
click at [869, 569] on icon at bounding box center [872, 567] width 6 height 6
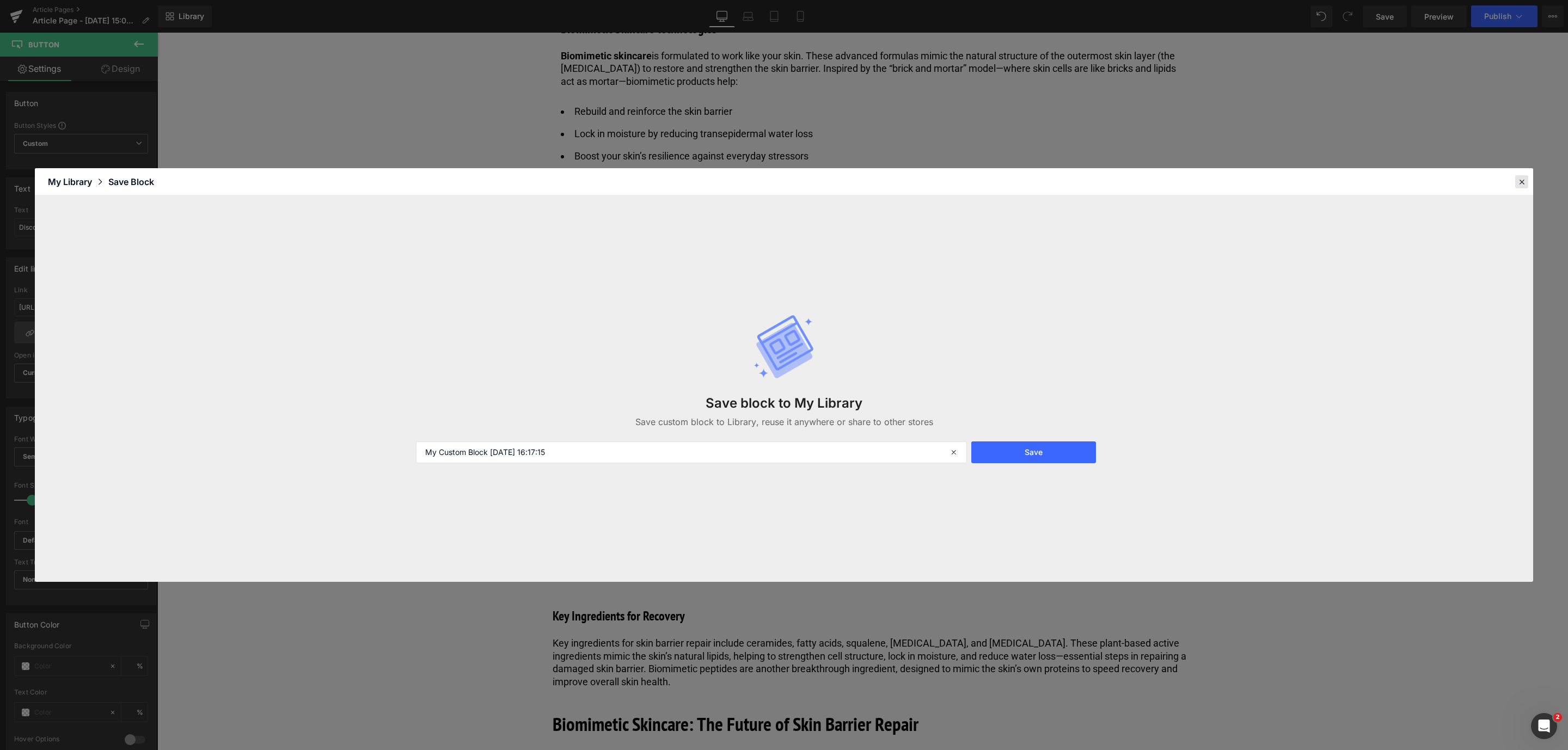
click at [1520, 178] on icon at bounding box center [1521, 181] width 10 height 10
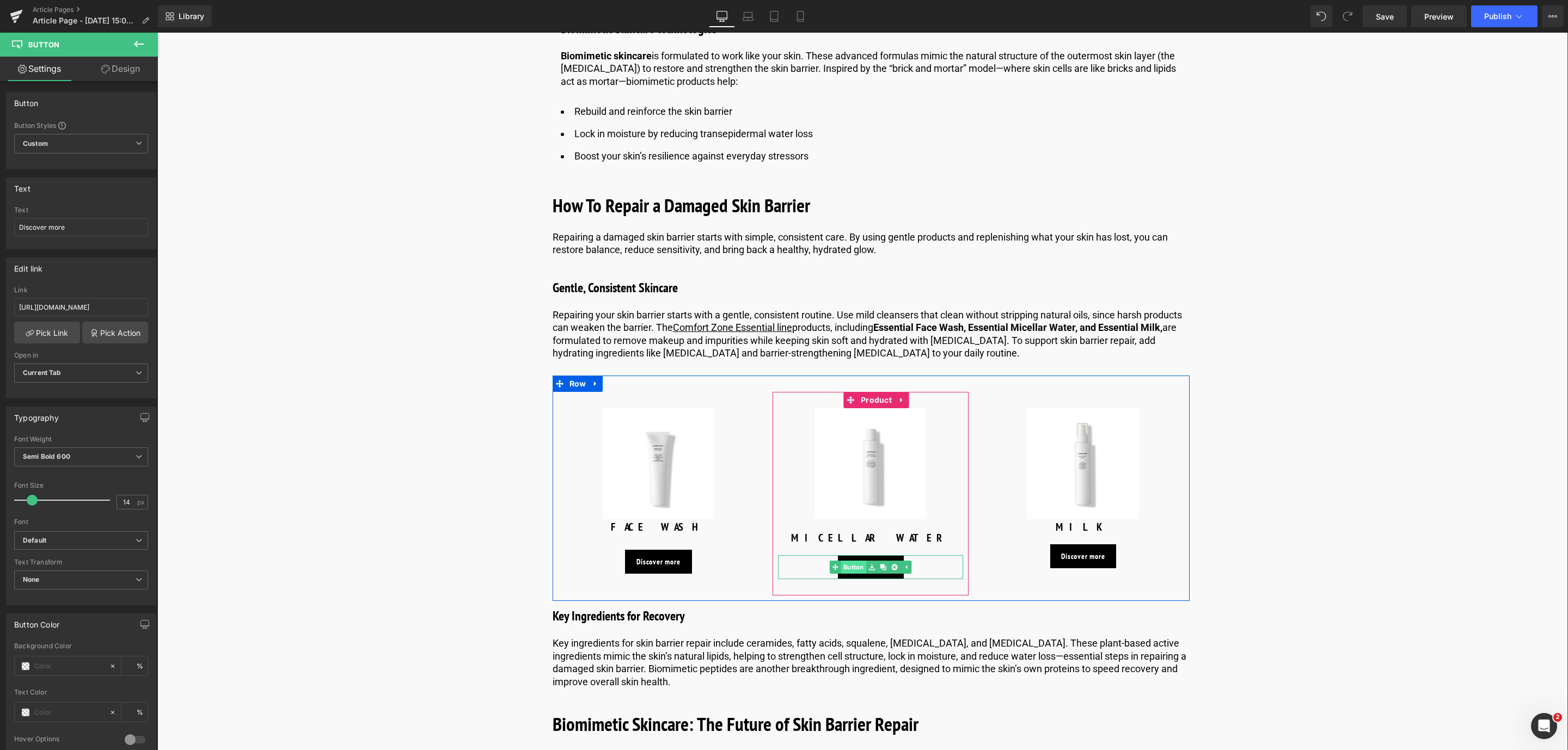
click at [856, 570] on span "Button" at bounding box center [853, 567] width 25 height 13
click at [821, 567] on div "Discover more" at bounding box center [871, 567] width 185 height 24
click at [900, 564] on link "Discover more" at bounding box center [870, 567] width 65 height 24
drag, startPoint x: 178, startPoint y: 345, endPoint x: 410, endPoint y: 313, distance: 234.2
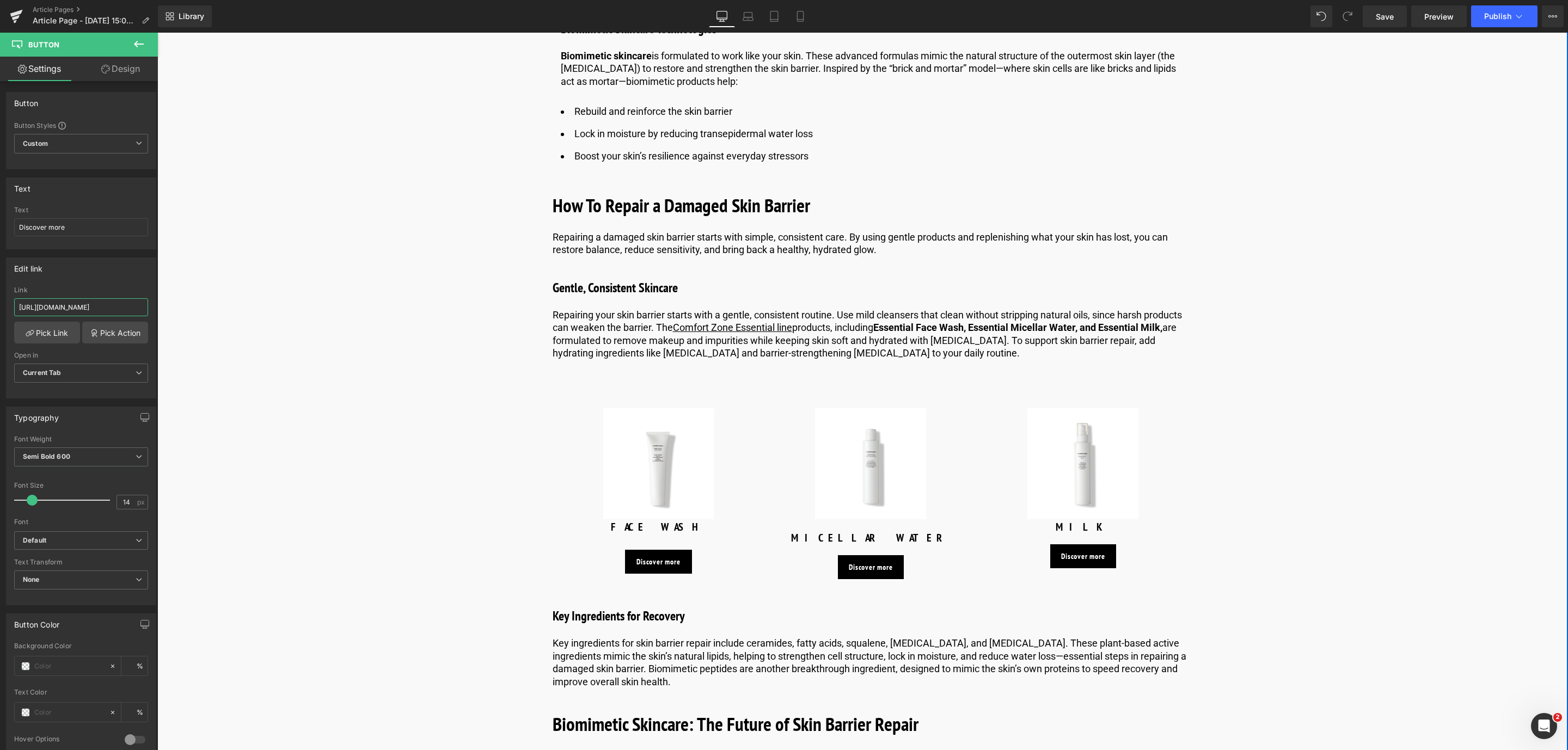
scroll to position [0, 96]
type input "[URL][DOMAIN_NAME]"
click at [42, 340] on link "Pick Link" at bounding box center [47, 332] width 66 height 22
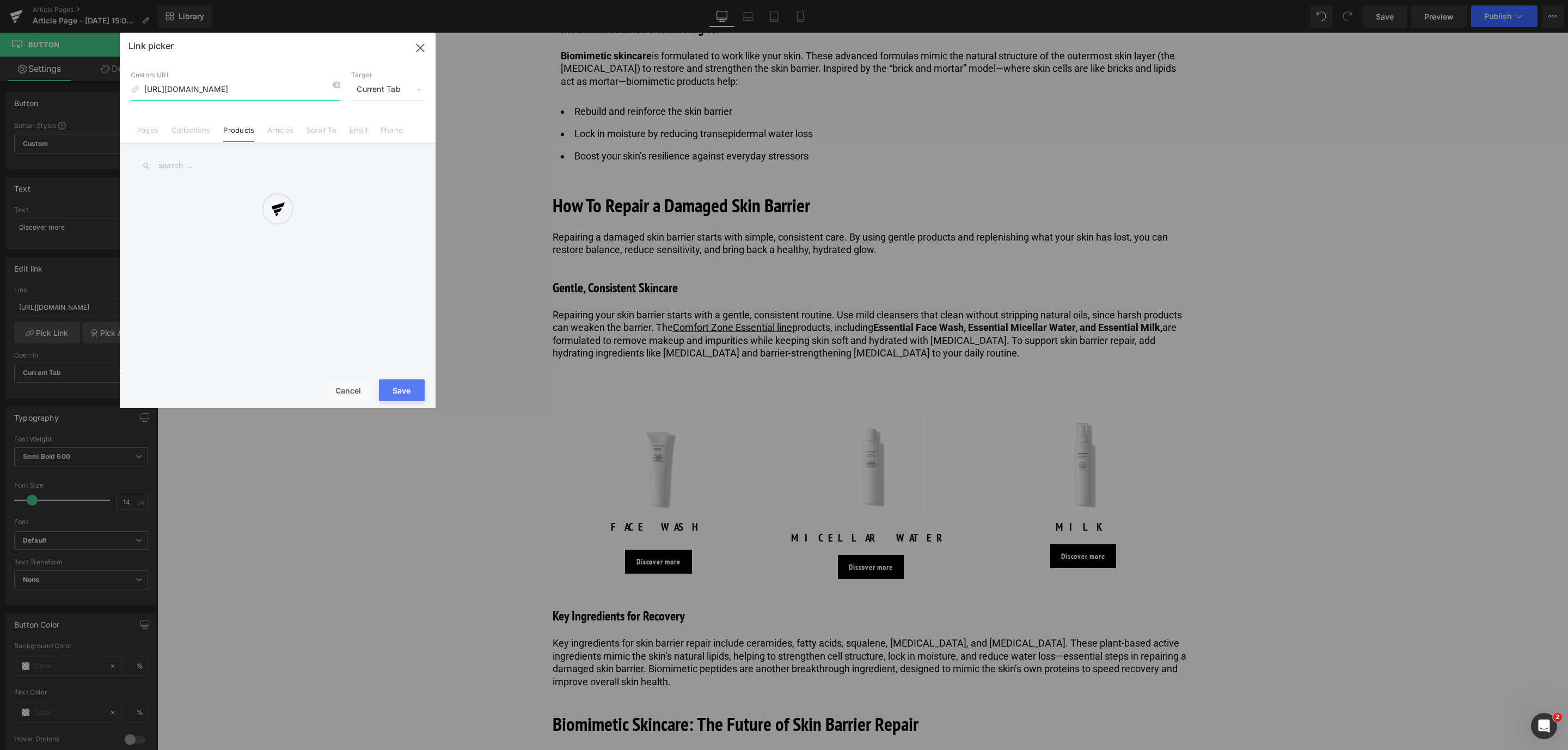
scroll to position [0, 61]
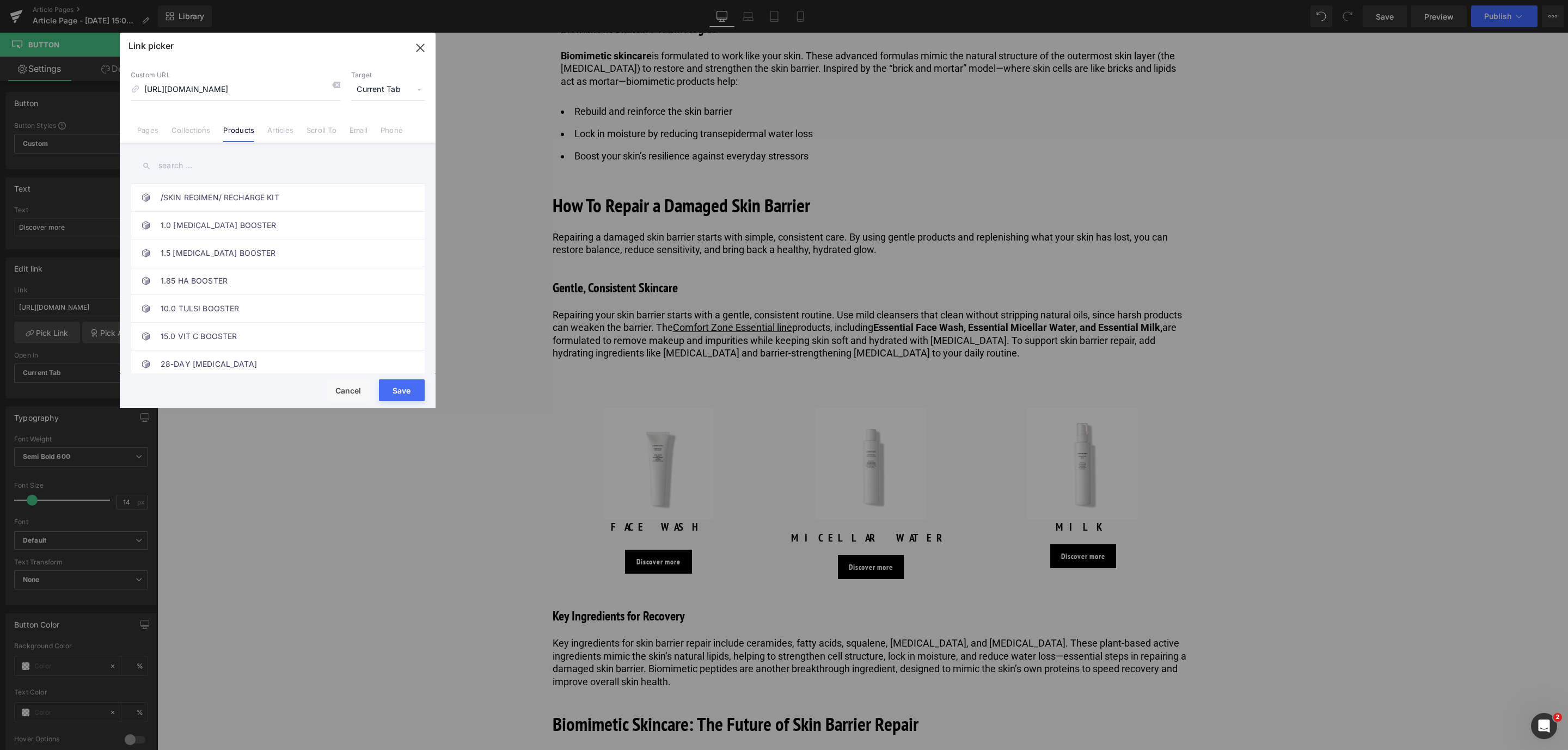
drag, startPoint x: 398, startPoint y: 390, endPoint x: 242, endPoint y: 355, distance: 159.9
click at [398, 390] on button "Save" at bounding box center [402, 389] width 46 height 22
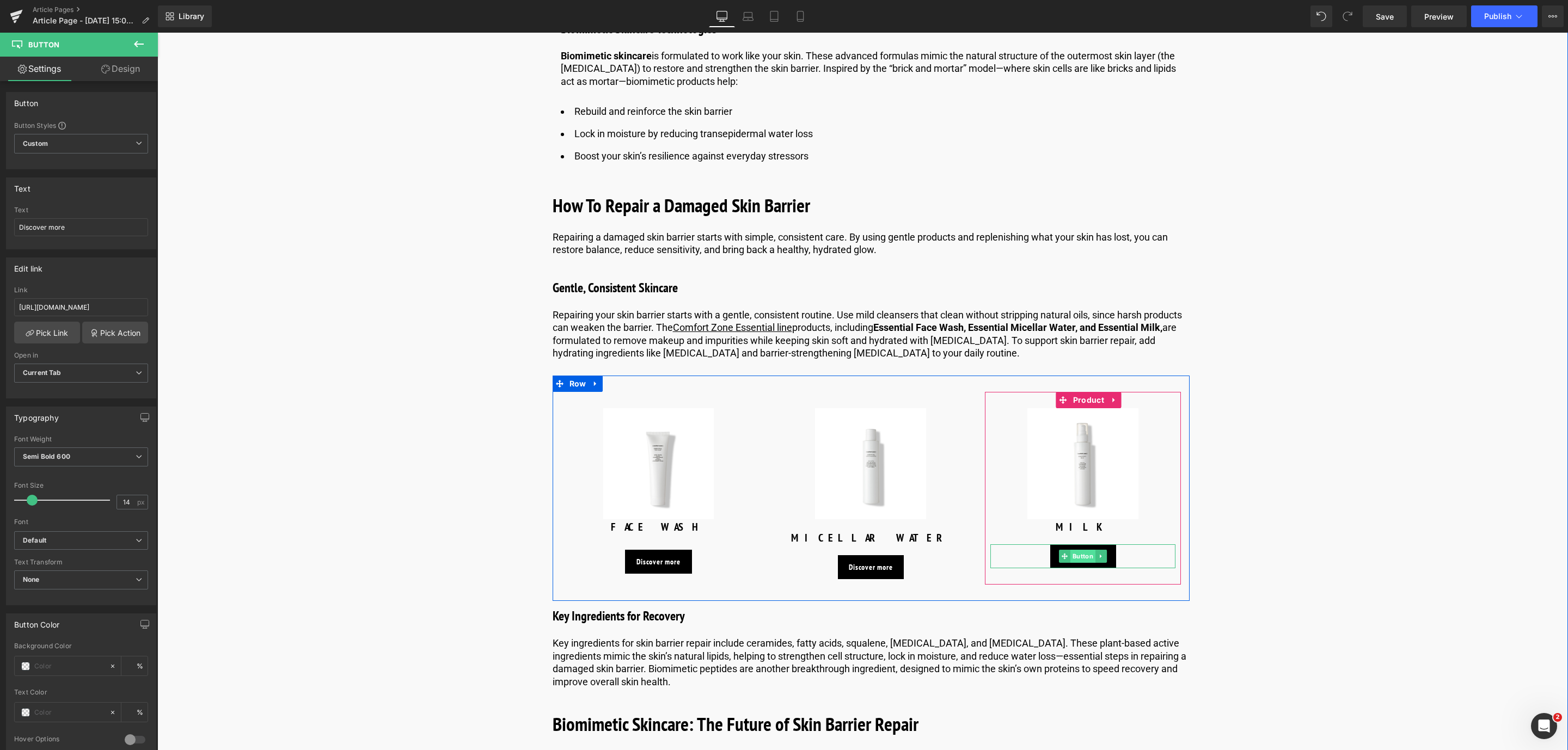
click at [1076, 556] on span "Button" at bounding box center [1082, 556] width 25 height 13
drag, startPoint x: 181, startPoint y: 340, endPoint x: 260, endPoint y: 322, distance: 81.0
type input "h"
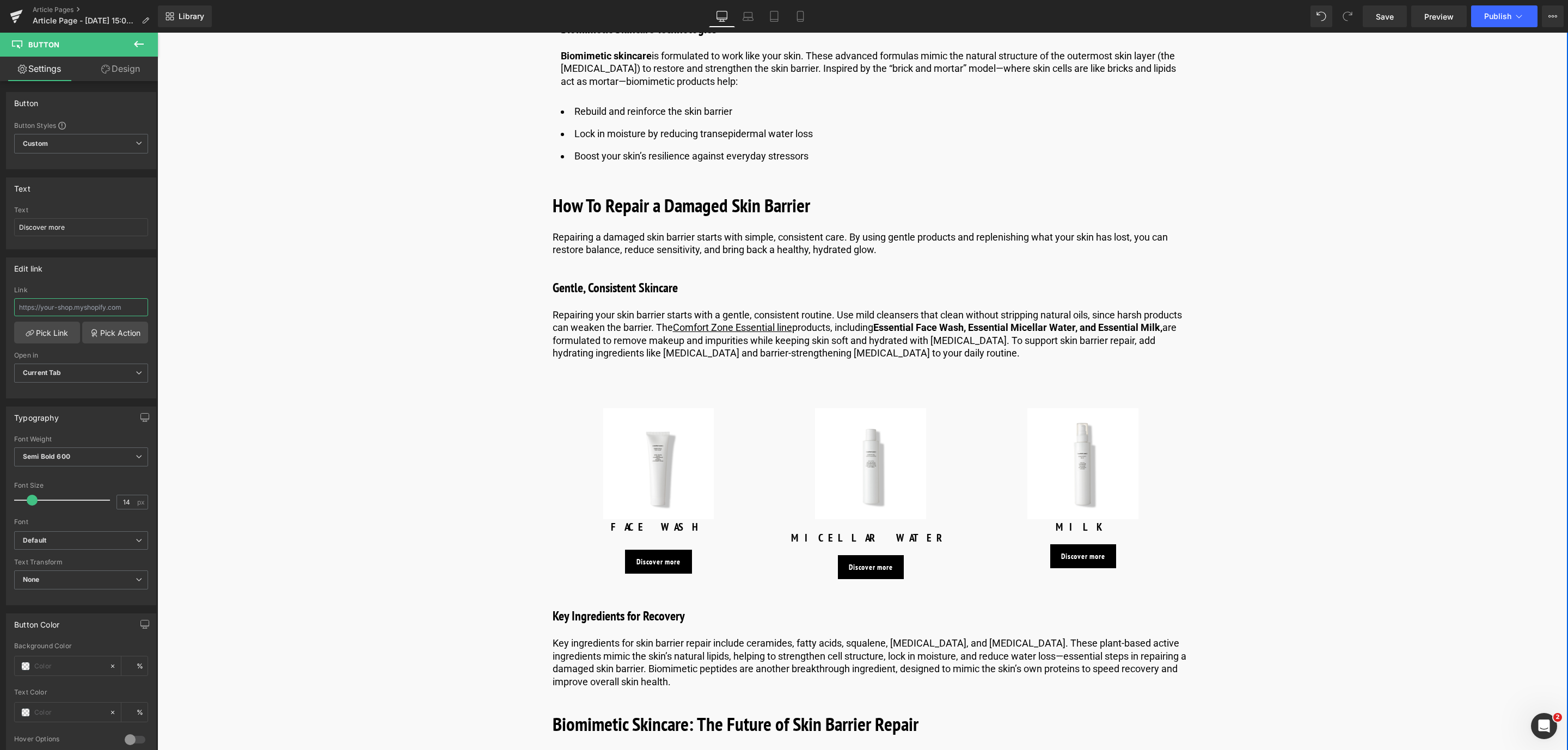
paste input "[URL][DOMAIN_NAME]"
type input "[URL][DOMAIN_NAME]"
click at [38, 325] on link "Pick Link" at bounding box center [47, 332] width 66 height 22
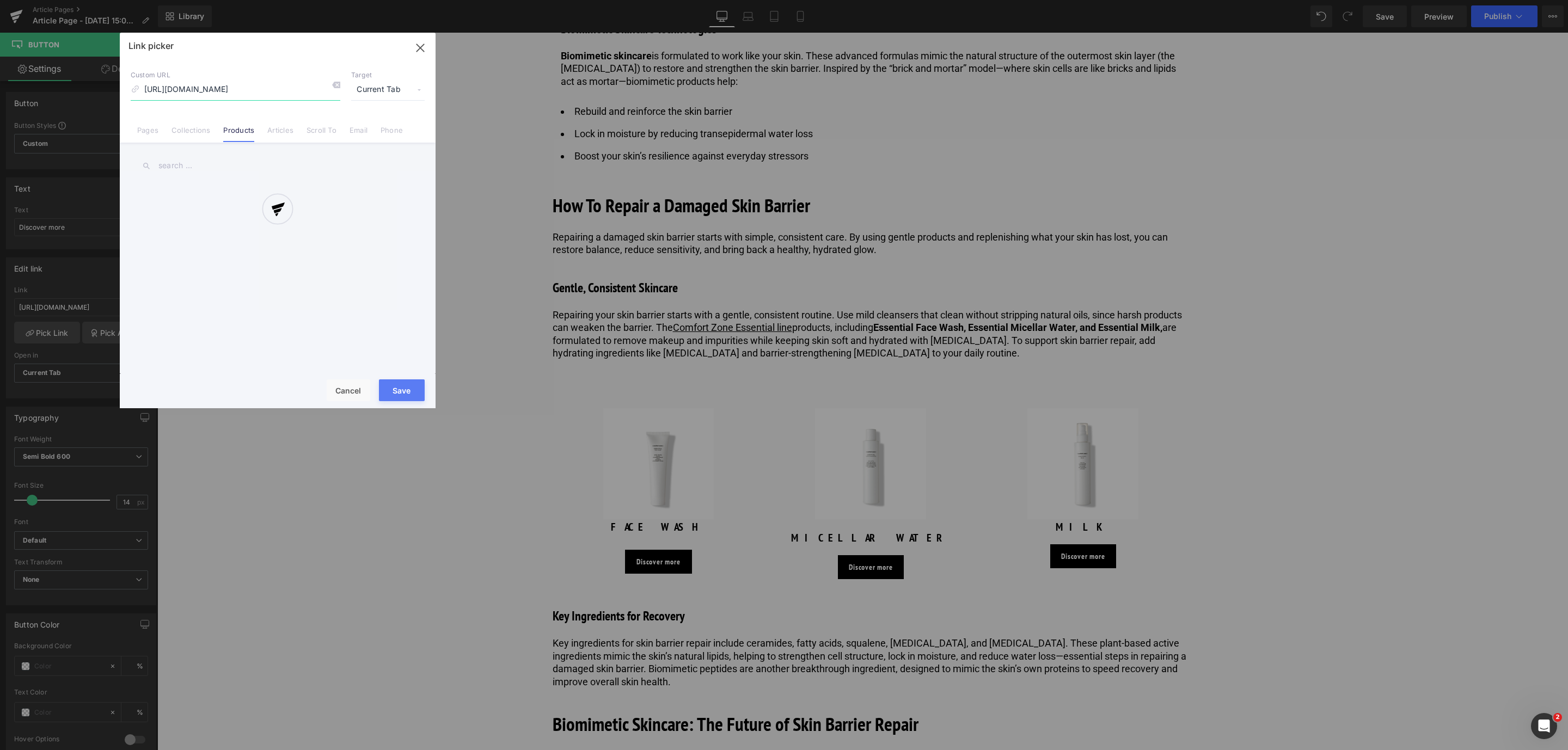
scroll to position [0, 23]
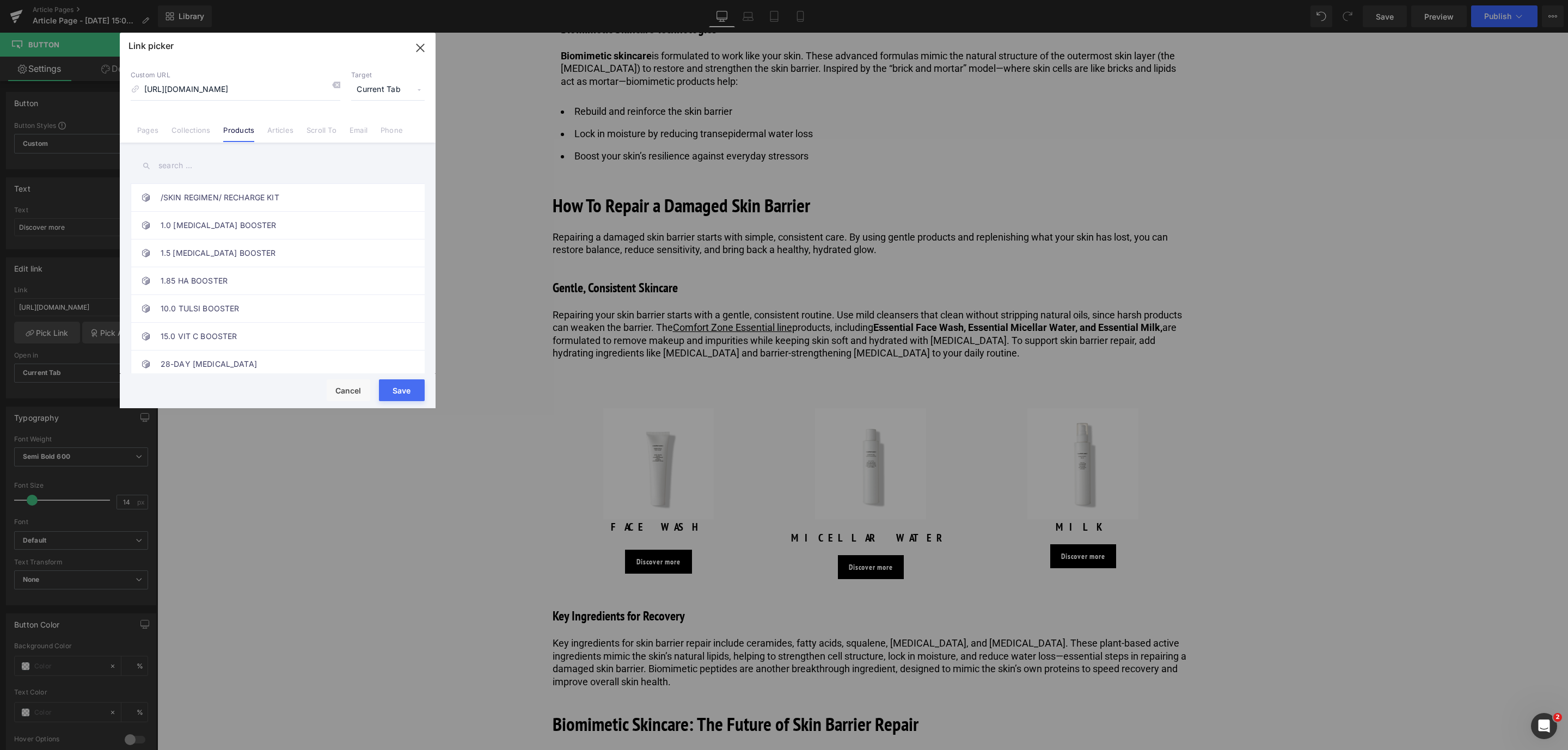
click at [406, 385] on button "Save" at bounding box center [402, 389] width 46 height 22
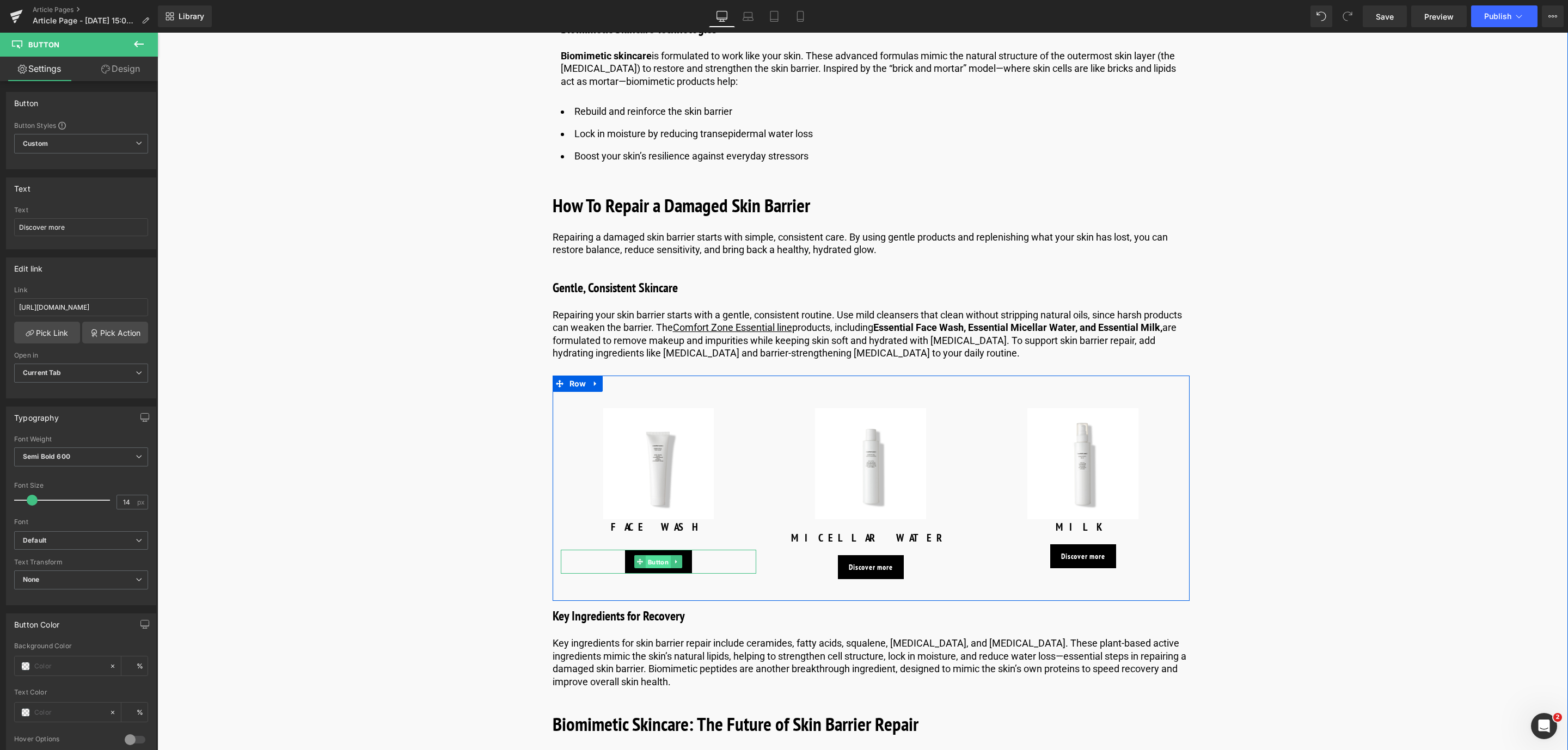
click at [660, 561] on span "Button" at bounding box center [658, 562] width 25 height 13
drag, startPoint x: 175, startPoint y: 336, endPoint x: 257, endPoint y: 320, distance: 83.5
paste input "[URL][DOMAIN_NAME]"
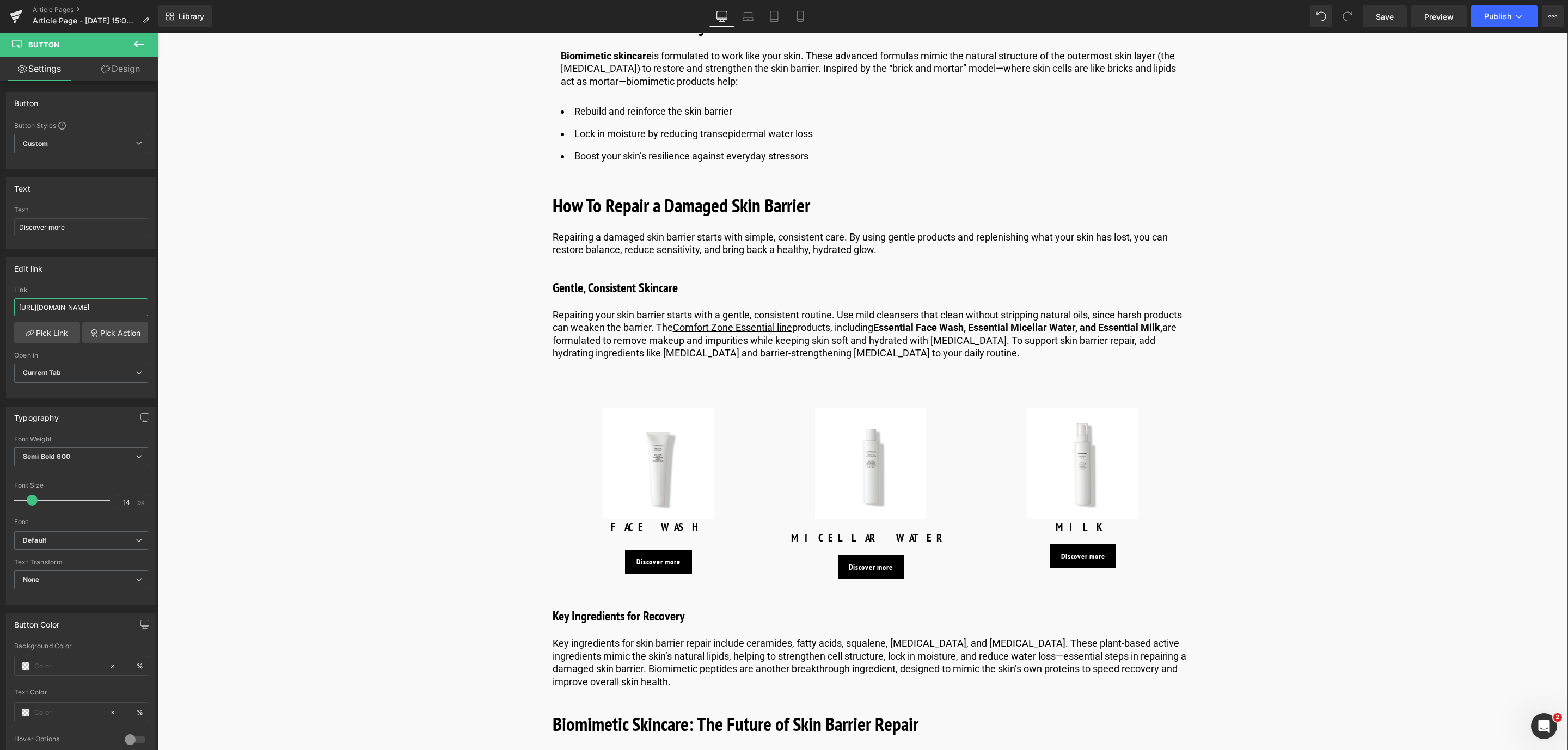
scroll to position [0, 84]
type input "[URL][DOMAIN_NAME]"
click at [45, 332] on link "Pick Link" at bounding box center [47, 332] width 66 height 22
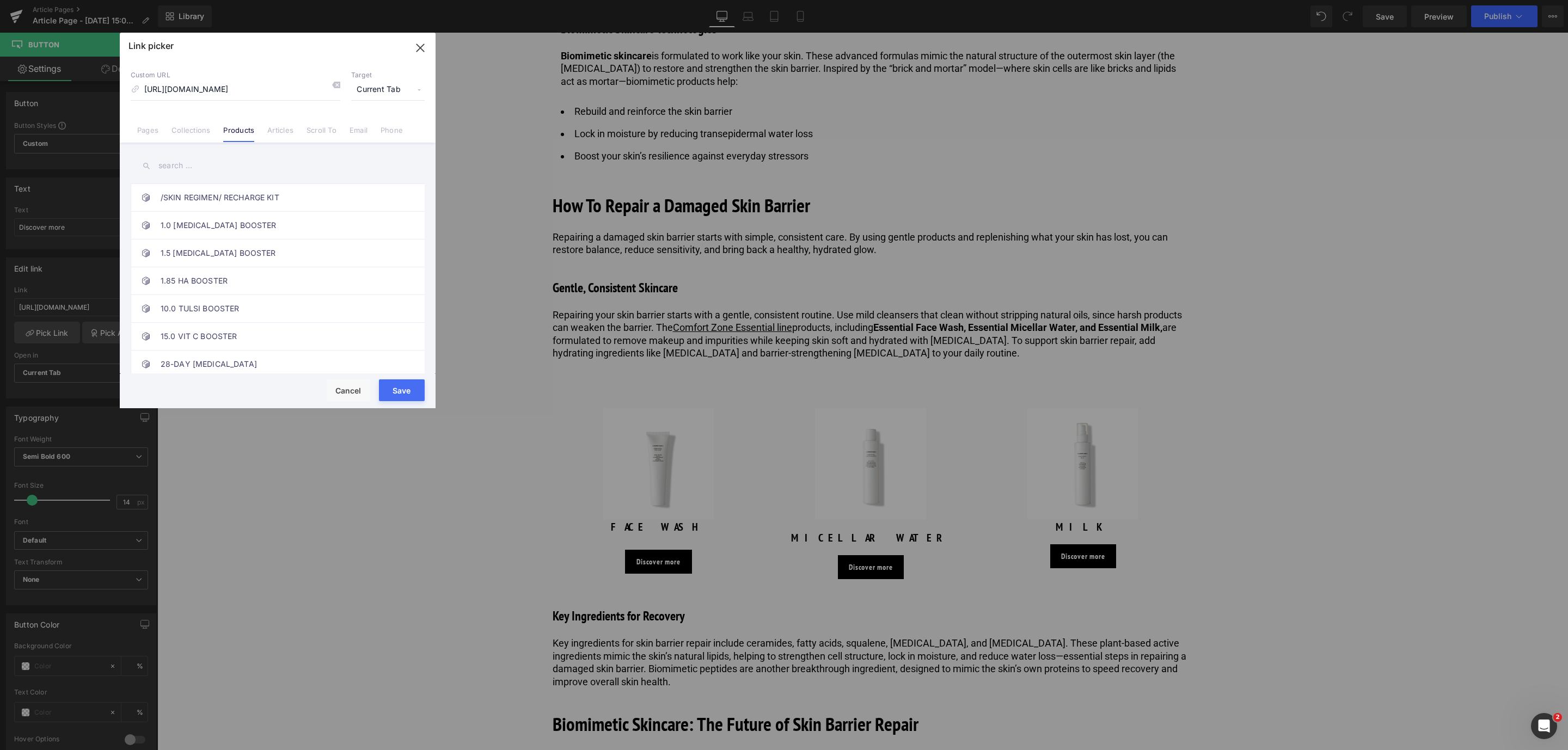
scroll to position [0, 0]
click at [415, 385] on button "Save" at bounding box center [402, 389] width 46 height 22
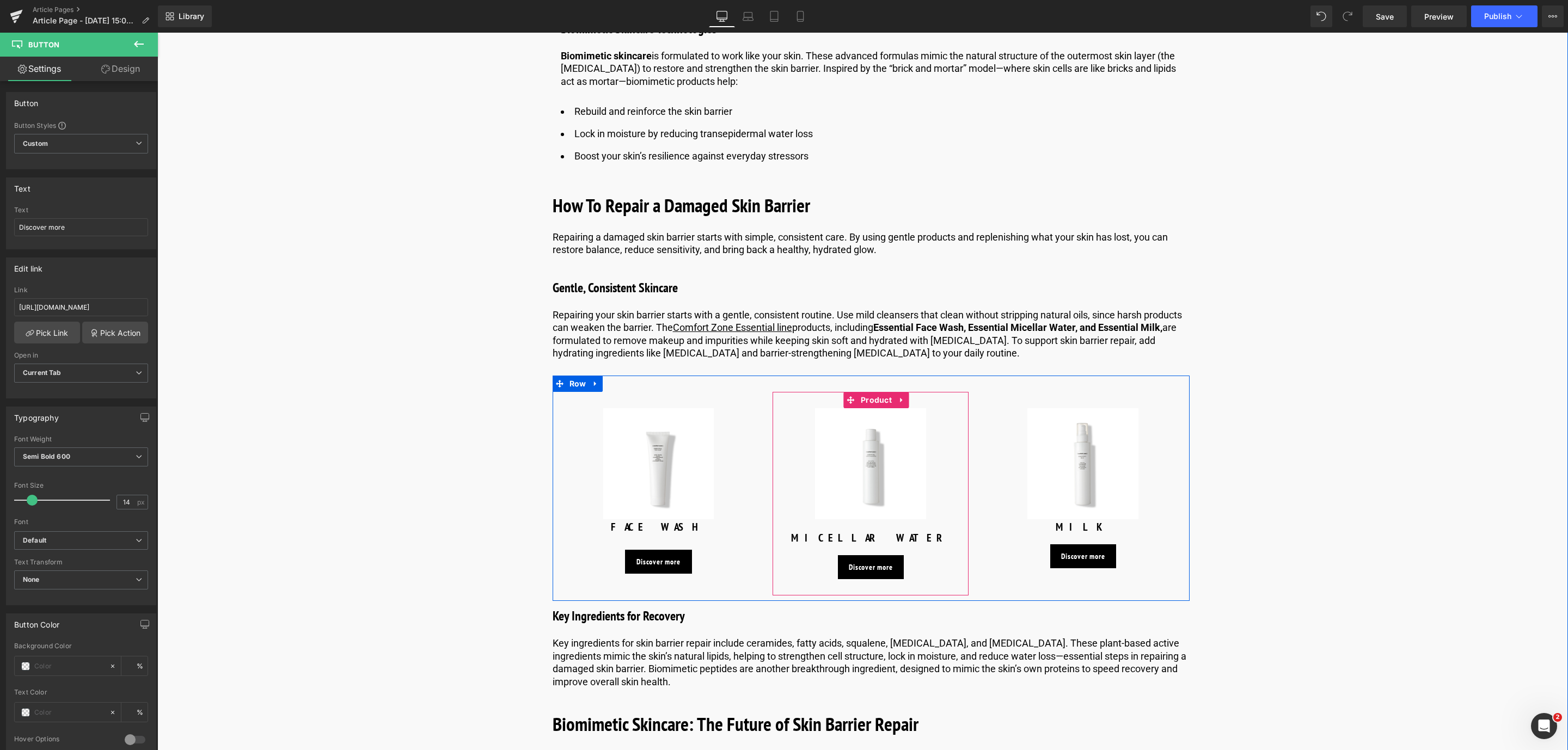
scroll to position [3066, 0]
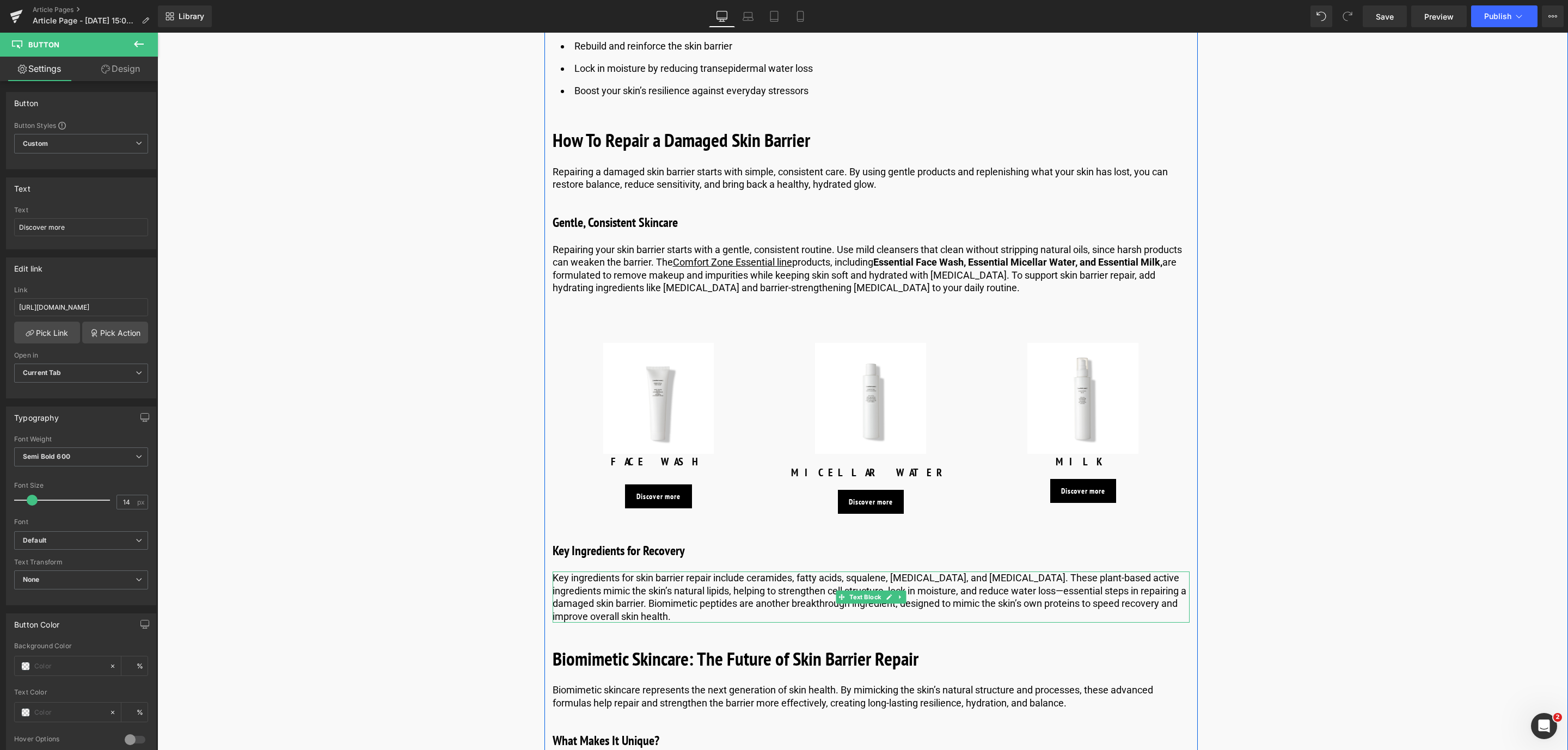
click at [737, 591] on p "Key ingredients for skin barrier repair include ceramides, fatty acids, squalen…" at bounding box center [871, 597] width 637 height 51
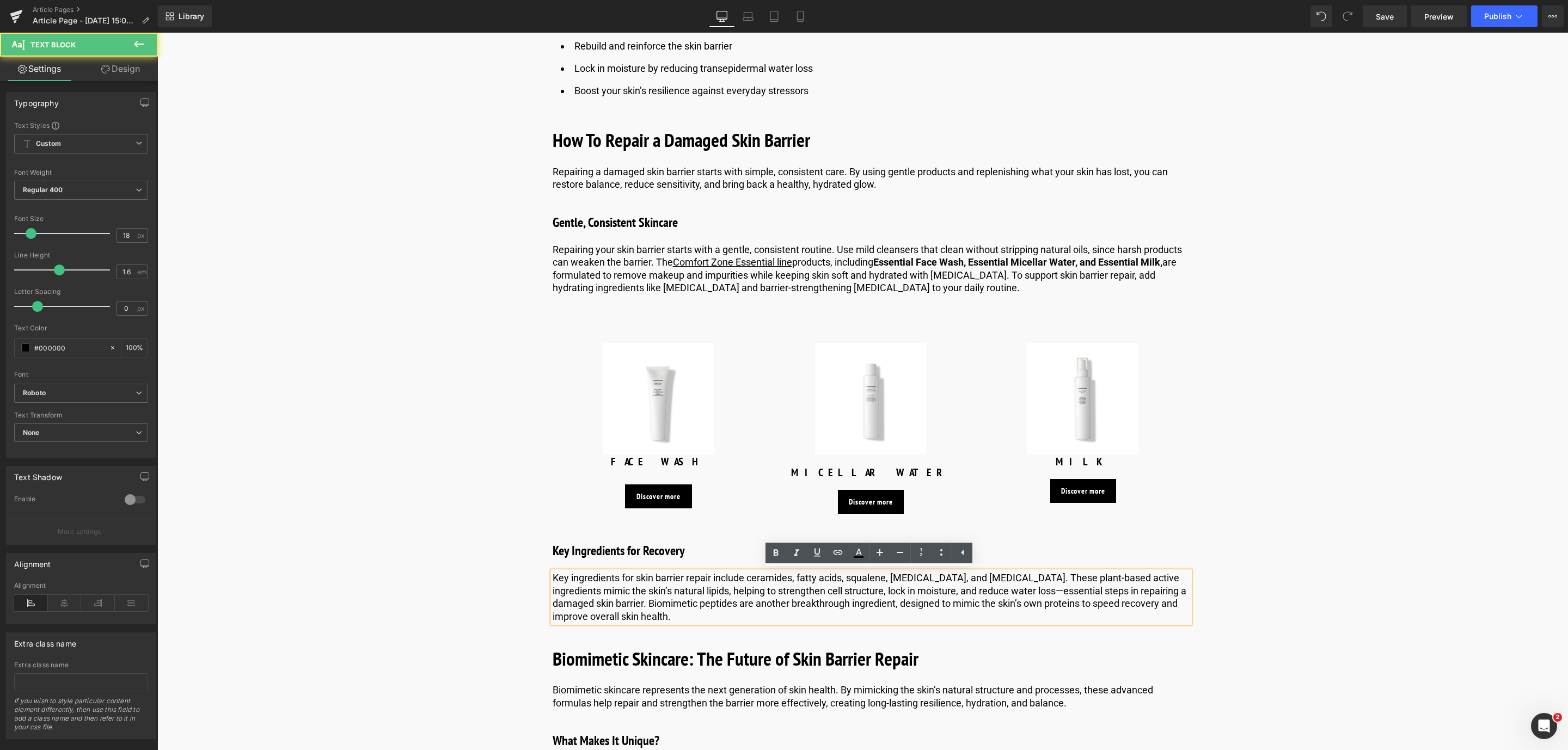
click at [848, 580] on p "Key ingredients for skin barrier repair include ceramides, fatty acids, squalen…" at bounding box center [871, 597] width 637 height 51
click at [913, 580] on p "Key ingredients for skin barrier repair include squalene, [MEDICAL_DATA], and […" at bounding box center [871, 597] width 637 height 51
drag, startPoint x: 913, startPoint y: 580, endPoint x: 954, endPoint y: 580, distance: 41.0
click at [954, 580] on p "Key ingredients for skin barrier repair include squalene, [MEDICAL_DATA], and […" at bounding box center [871, 597] width 637 height 51
click at [992, 582] on p "Key ingredients for skin barrier repair include squalene, [MEDICAL_DATA], and […" at bounding box center [871, 597] width 637 height 51
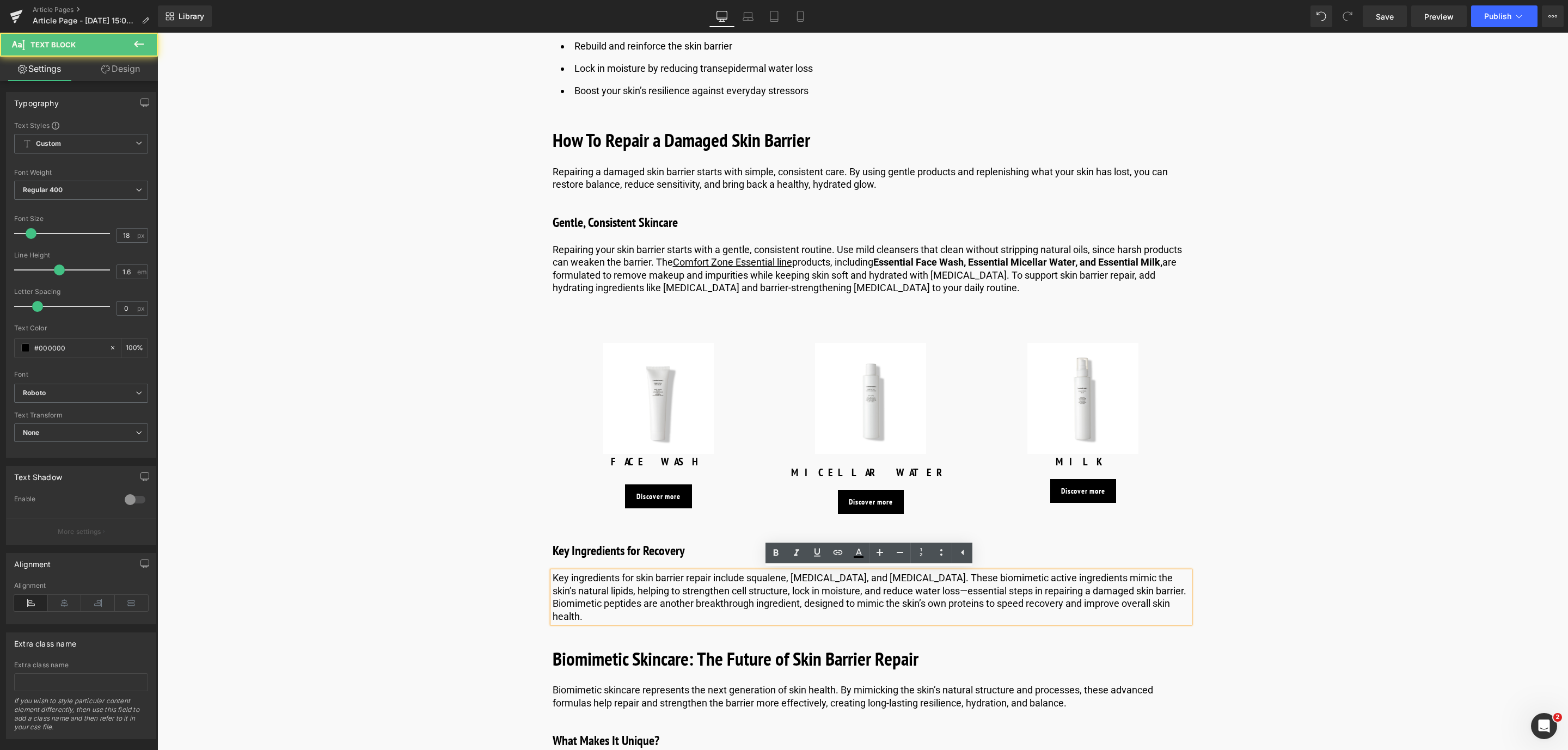
click at [811, 577] on p "Key ingredients for skin barrier repair include squalene, [MEDICAL_DATA], and […" at bounding box center [871, 597] width 637 height 51
click at [811, 556] on icon at bounding box center [817, 552] width 13 height 13
click at [835, 556] on icon at bounding box center [838, 552] width 13 height 13
click at [774, 594] on input "text" at bounding box center [836, 601] width 168 height 27
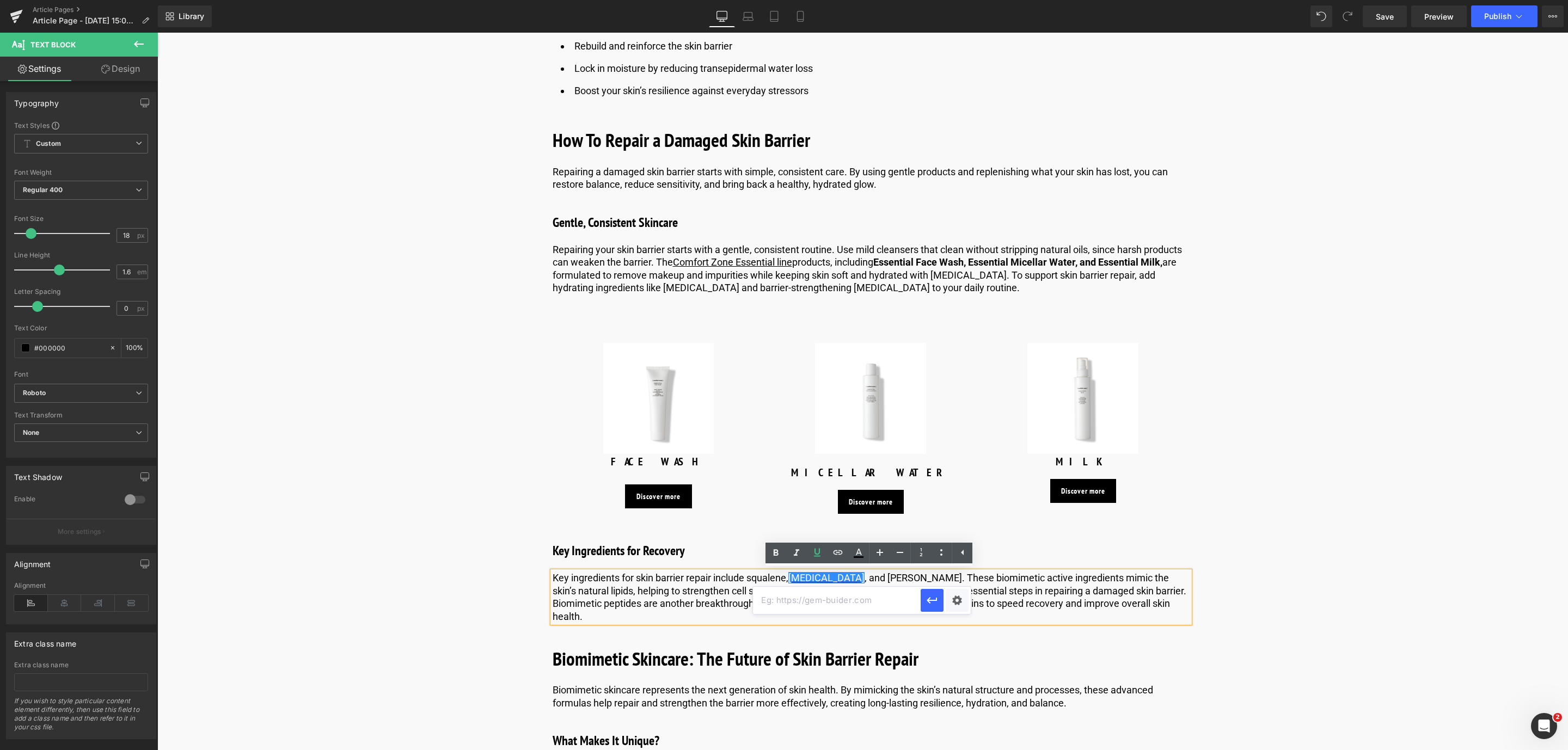
paste input "[URL][DOMAIN_NAME][MEDICAL_DATA]"
type input "[URL][DOMAIN_NAME][MEDICAL_DATA]"
click at [932, 600] on icon "button" at bounding box center [932, 601] width 10 height 6
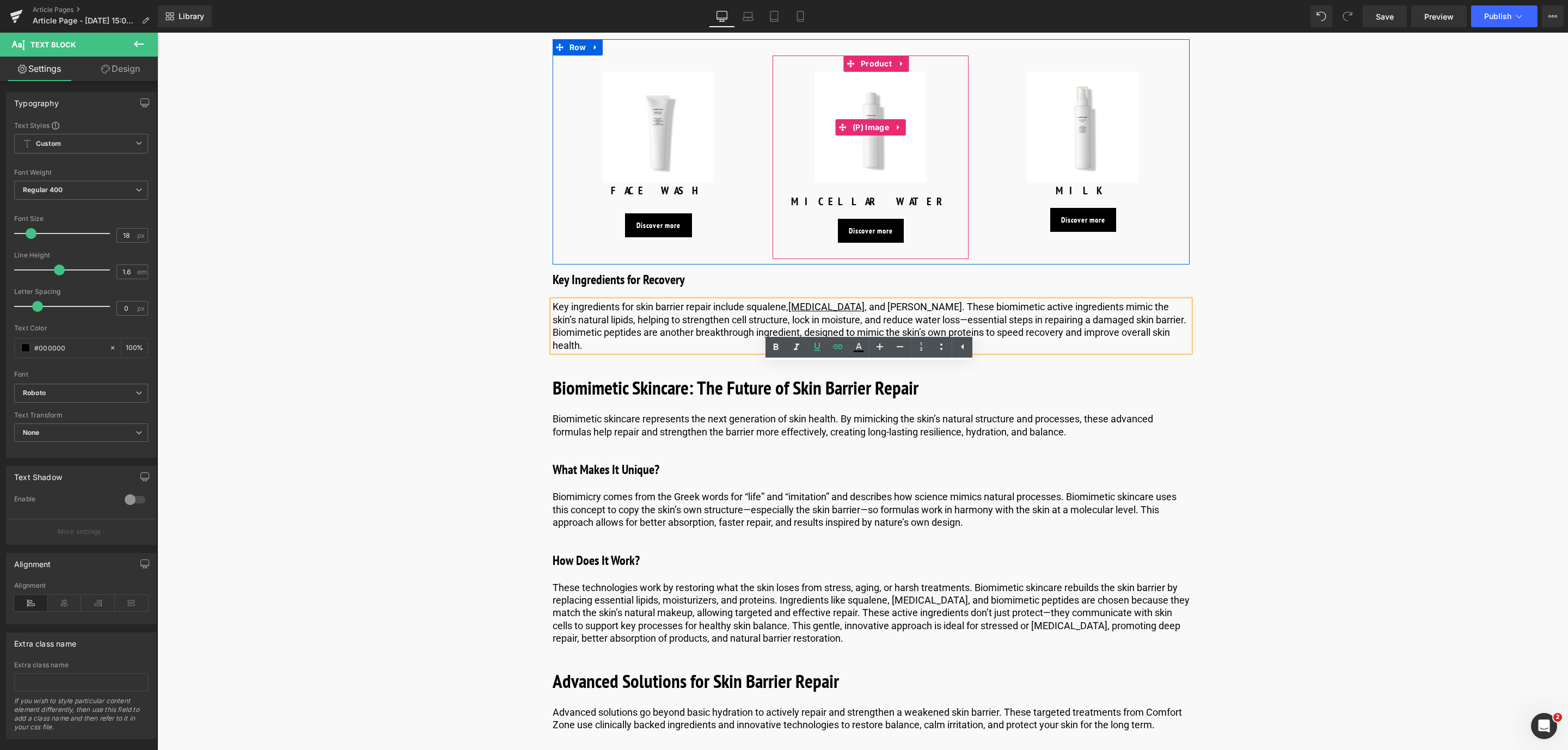
scroll to position [3393, 0]
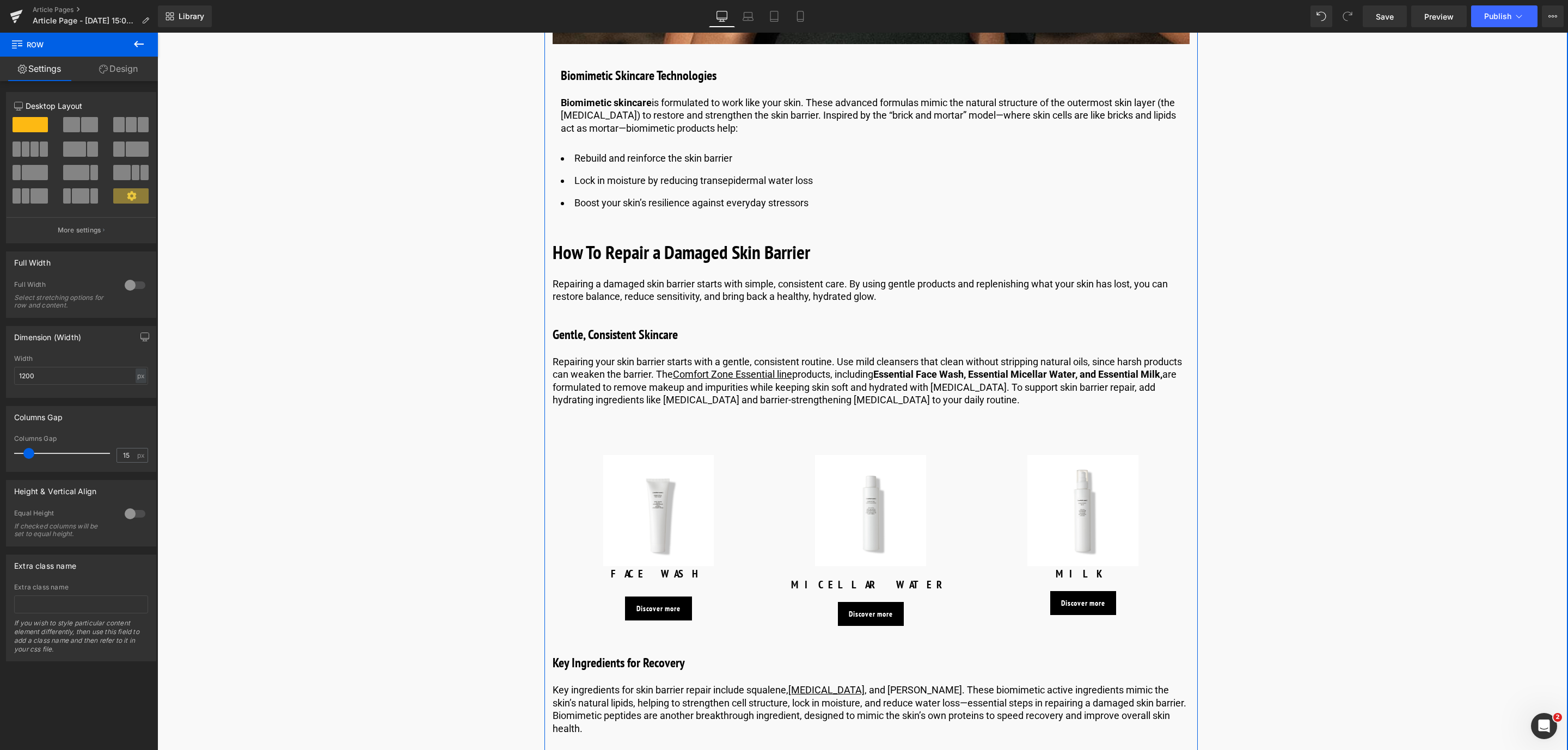
scroll to position [2737, 0]
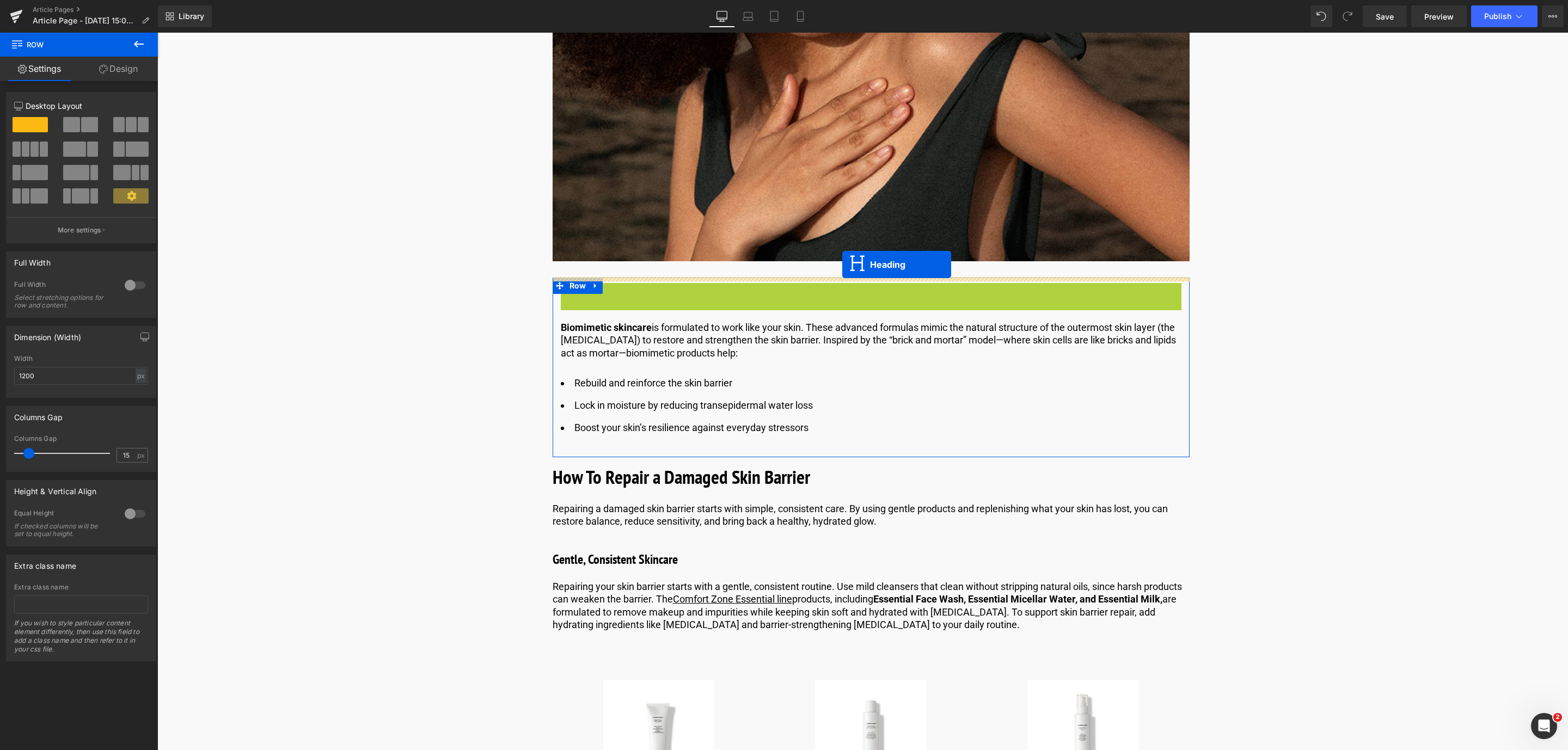
drag, startPoint x: 846, startPoint y: 294, endPoint x: 842, endPoint y: 264, distance: 30.3
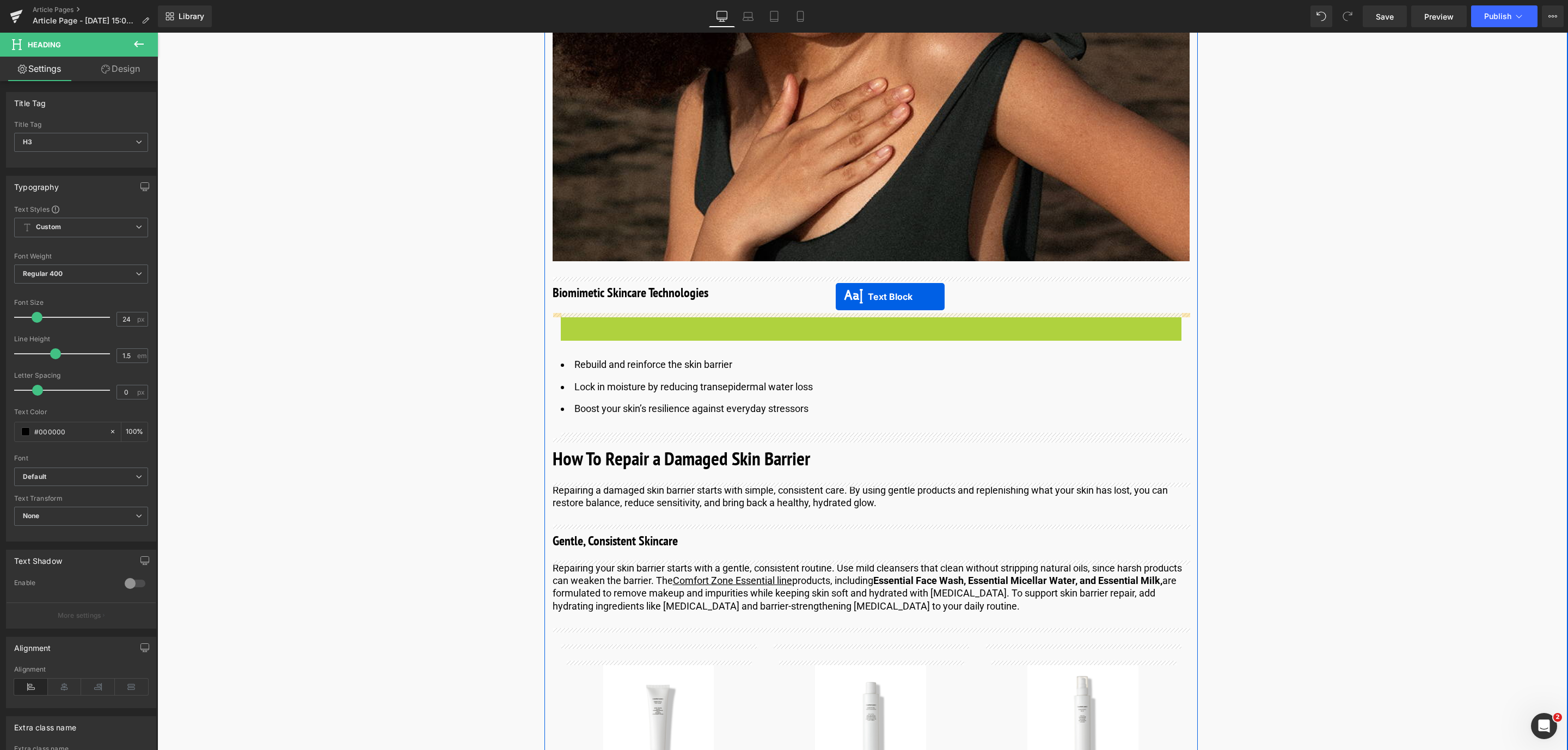
drag, startPoint x: 837, startPoint y: 333, endPoint x: 835, endPoint y: 296, distance: 37.1
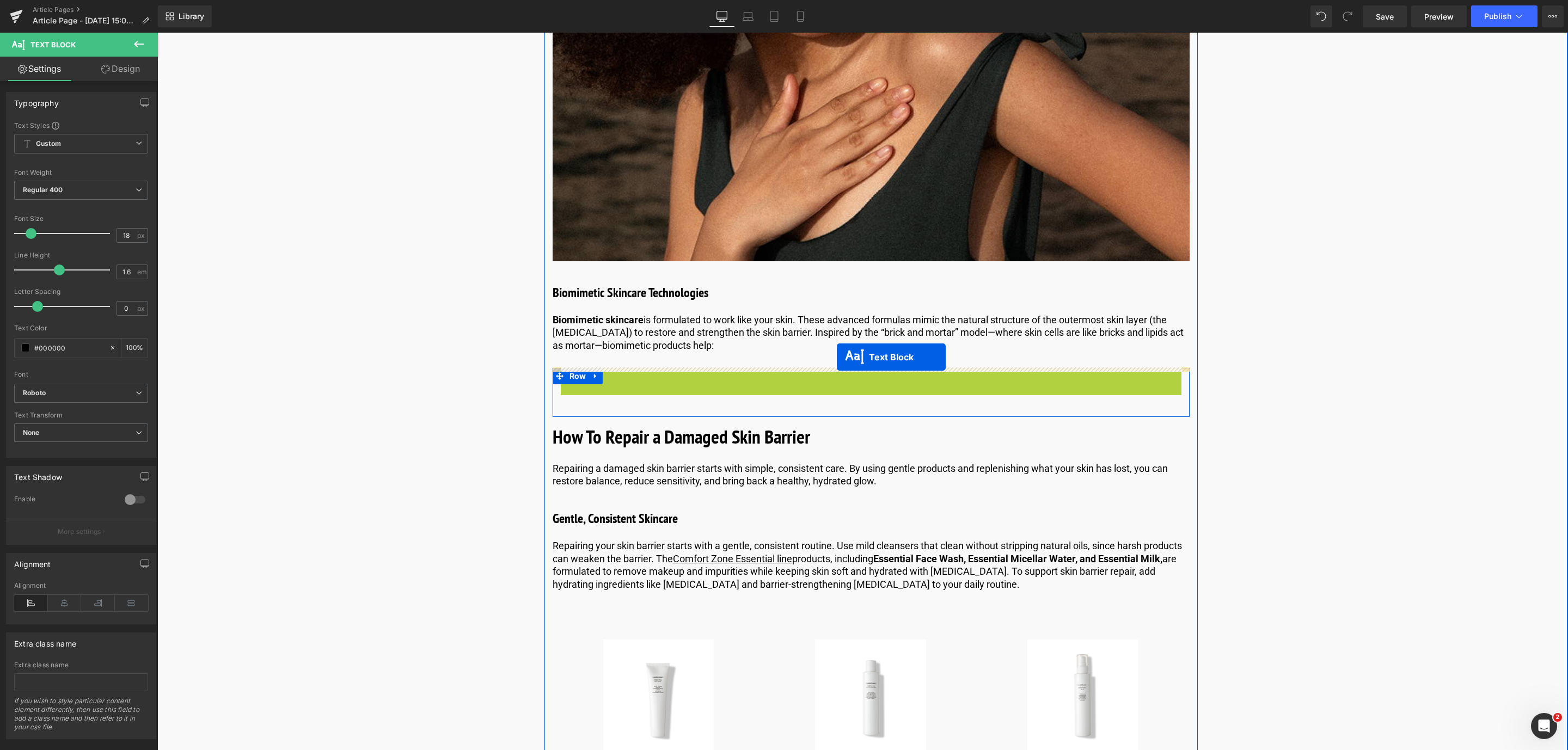
drag, startPoint x: 840, startPoint y: 396, endPoint x: 837, endPoint y: 357, distance: 39.1
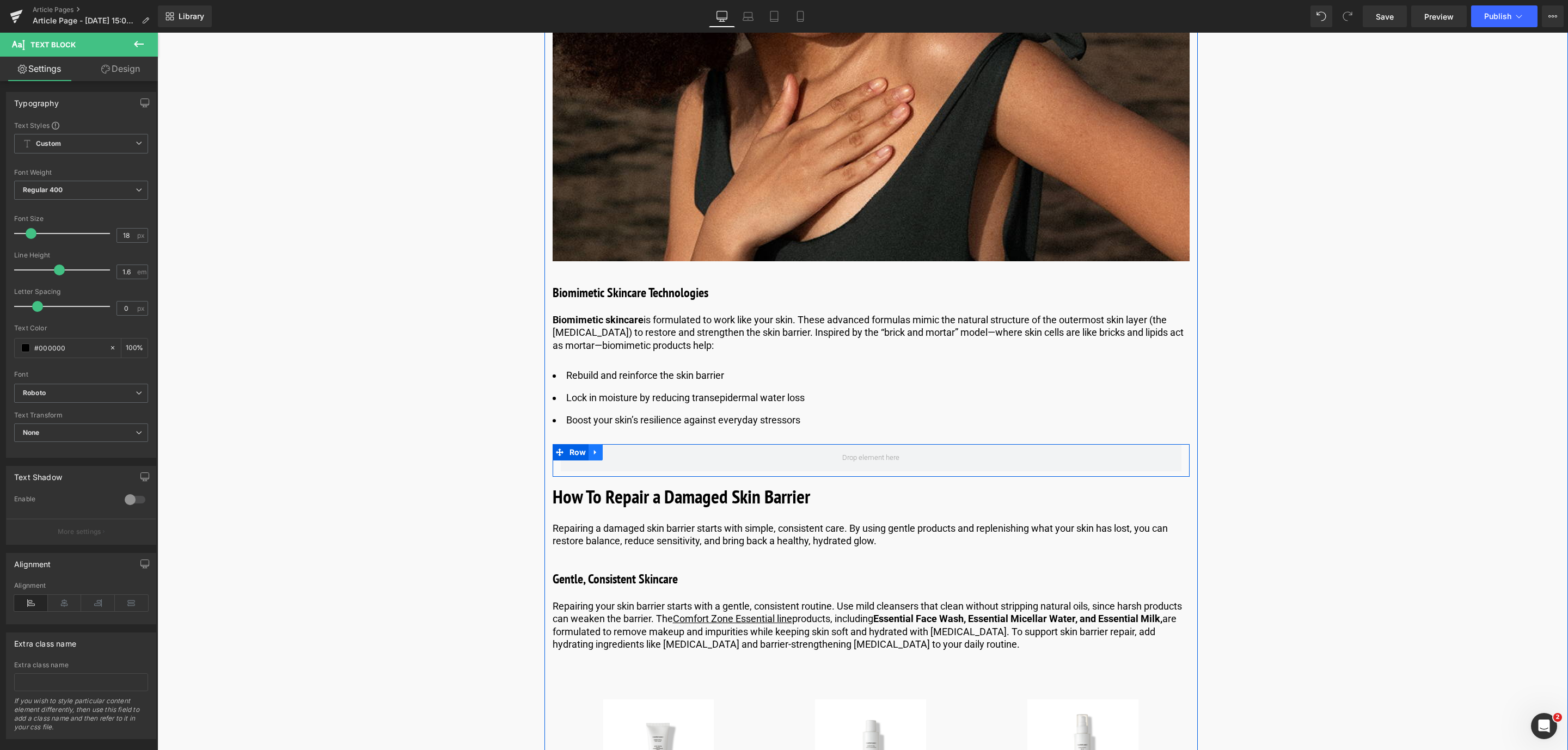
click at [594, 453] on icon at bounding box center [594, 453] width 2 height 5
click at [620, 452] on icon at bounding box center [623, 451] width 7 height 7
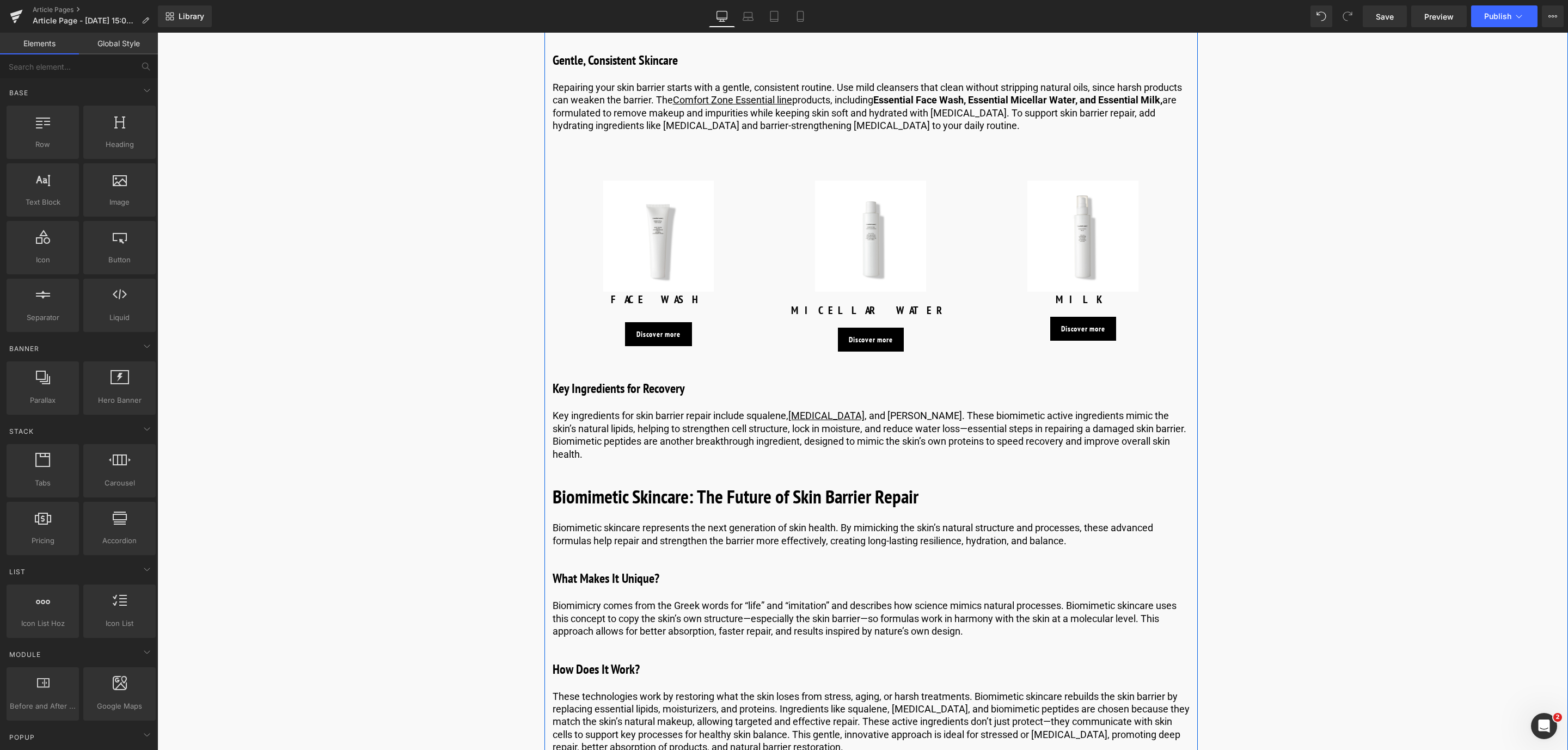
scroll to position [3223, 0]
click at [1400, 26] on link "Save" at bounding box center [1384, 16] width 44 height 22
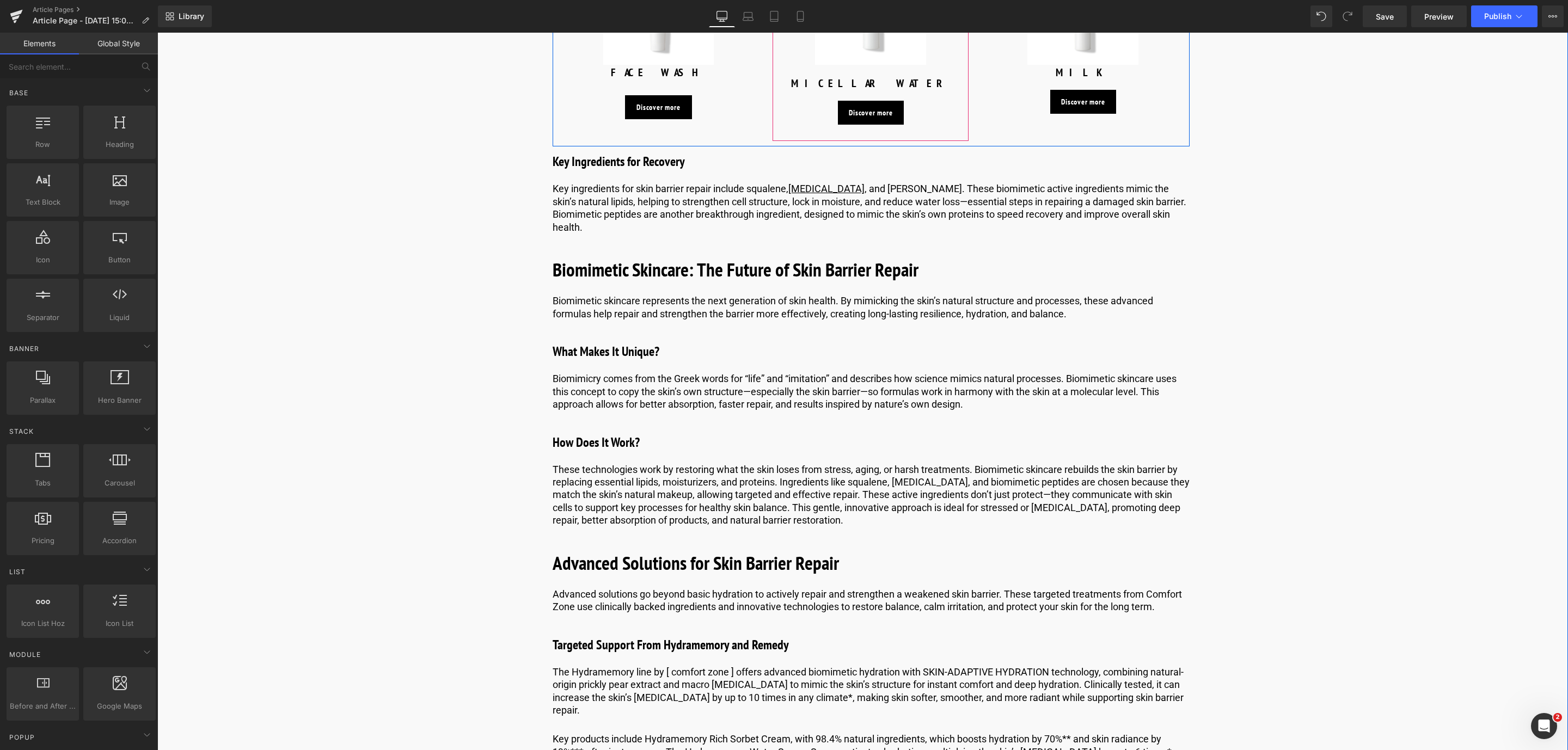
scroll to position [3450, 0]
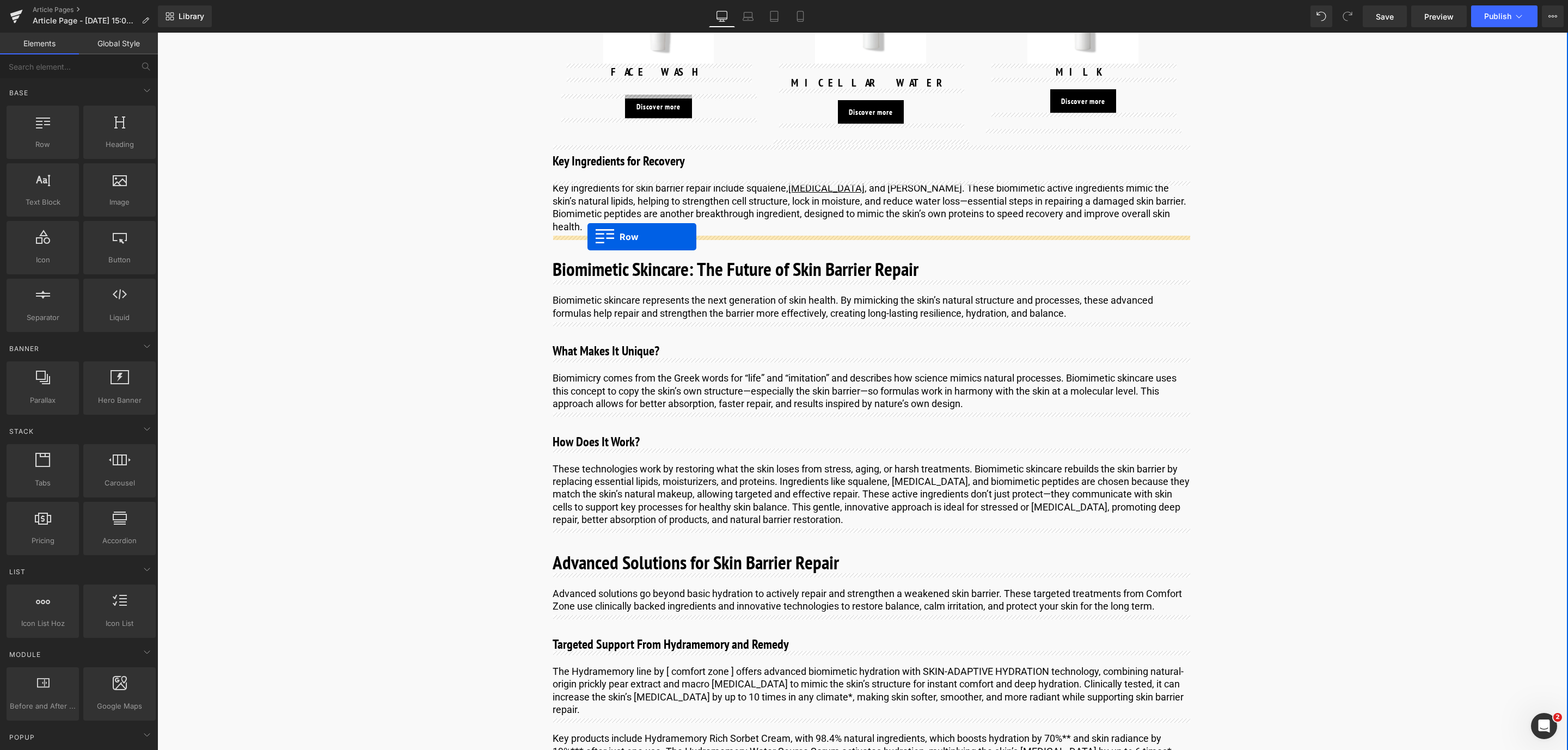
drag, startPoint x: 203, startPoint y: 153, endPoint x: 589, endPoint y: 238, distance: 395.2
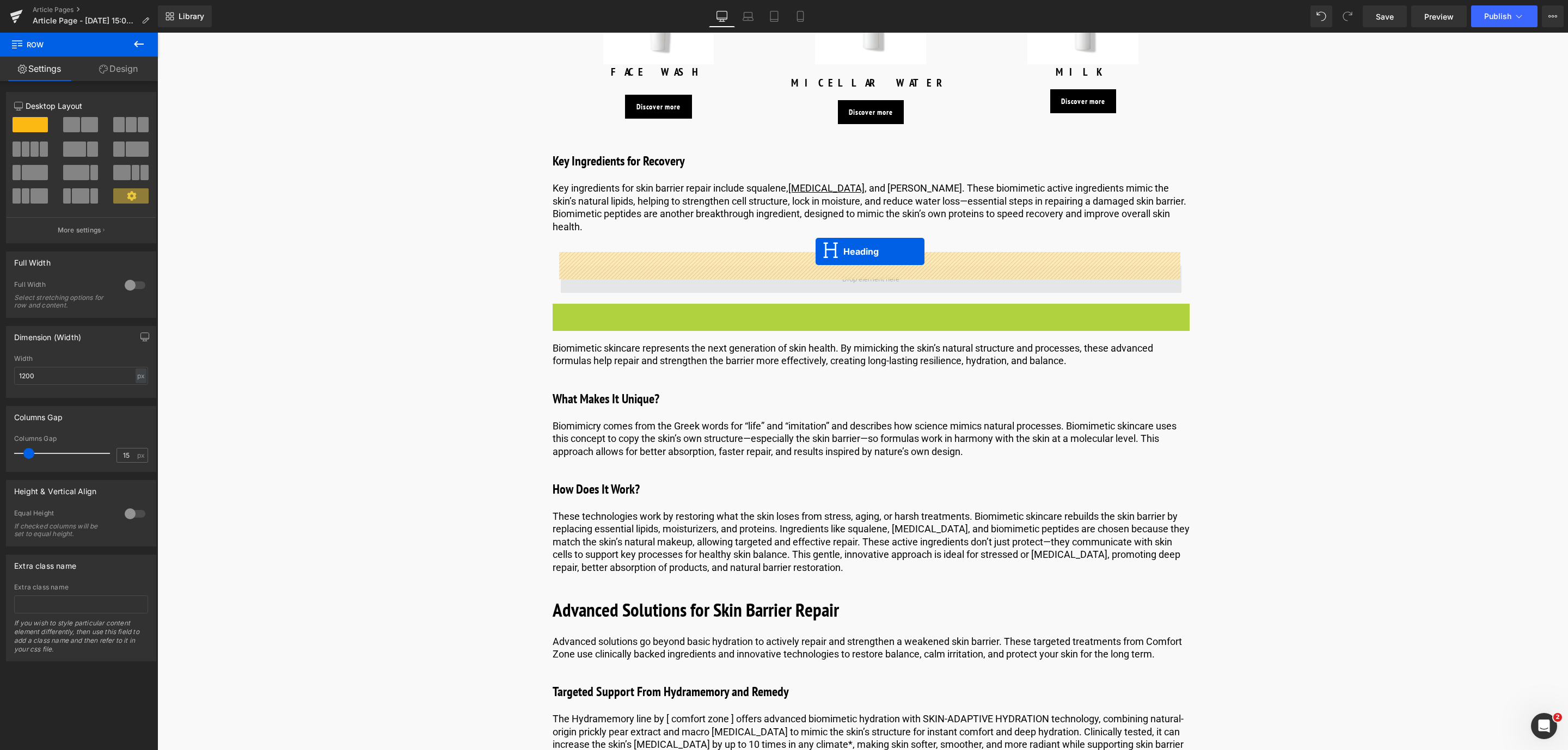
drag, startPoint x: 826, startPoint y: 302, endPoint x: 815, endPoint y: 251, distance: 52.2
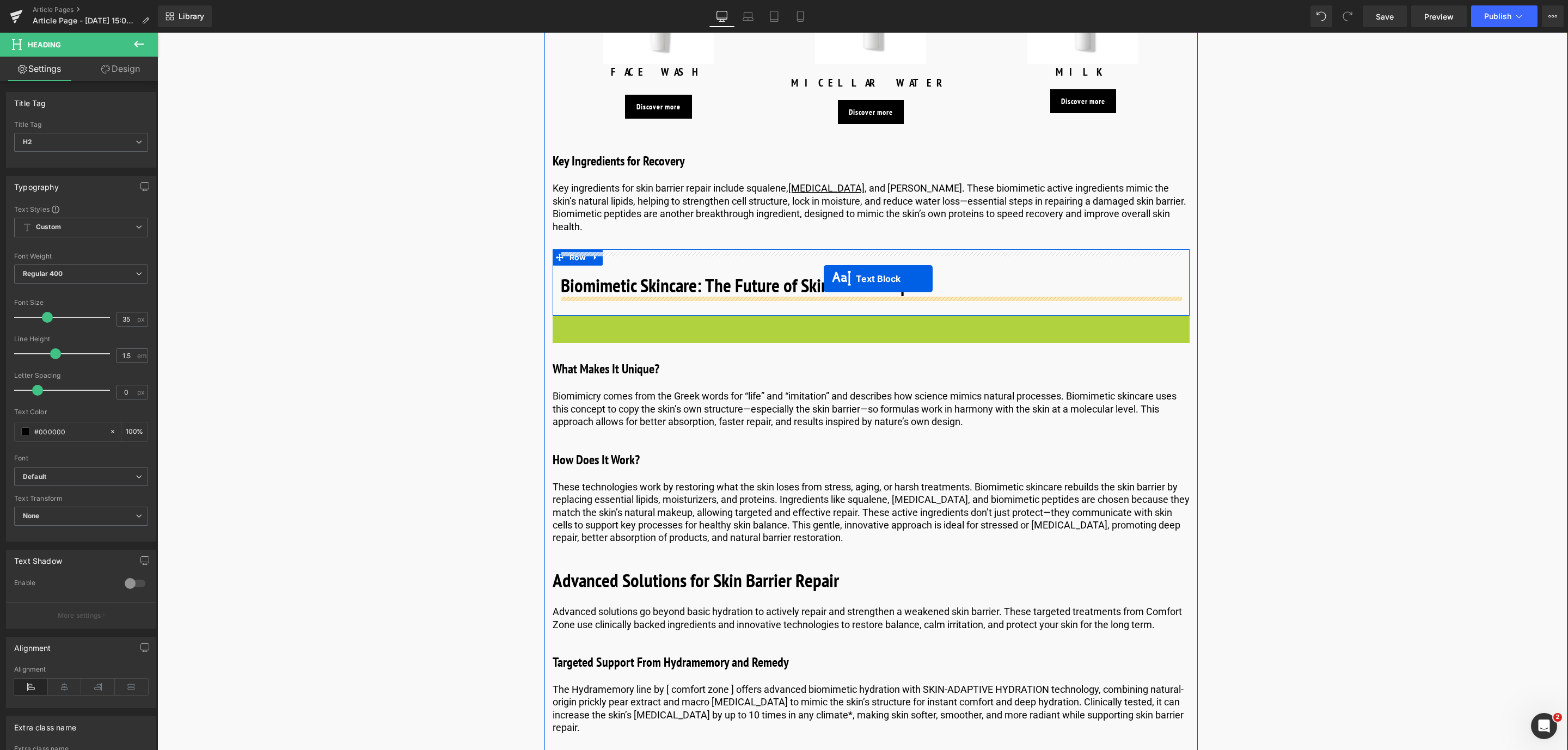
drag, startPoint x: 821, startPoint y: 317, endPoint x: 823, endPoint y: 278, distance: 39.1
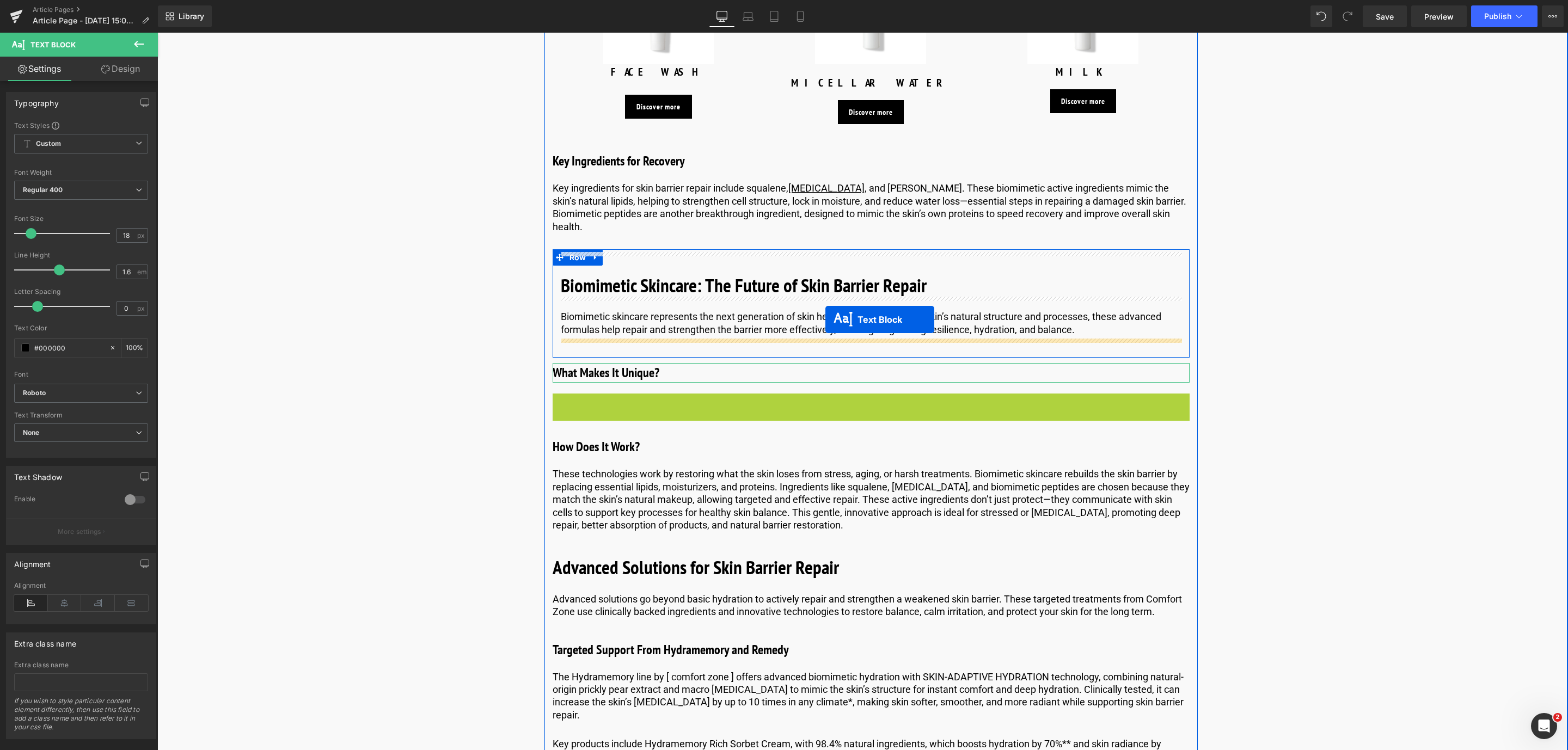
drag, startPoint x: 822, startPoint y: 400, endPoint x: 825, endPoint y: 319, distance: 81.1
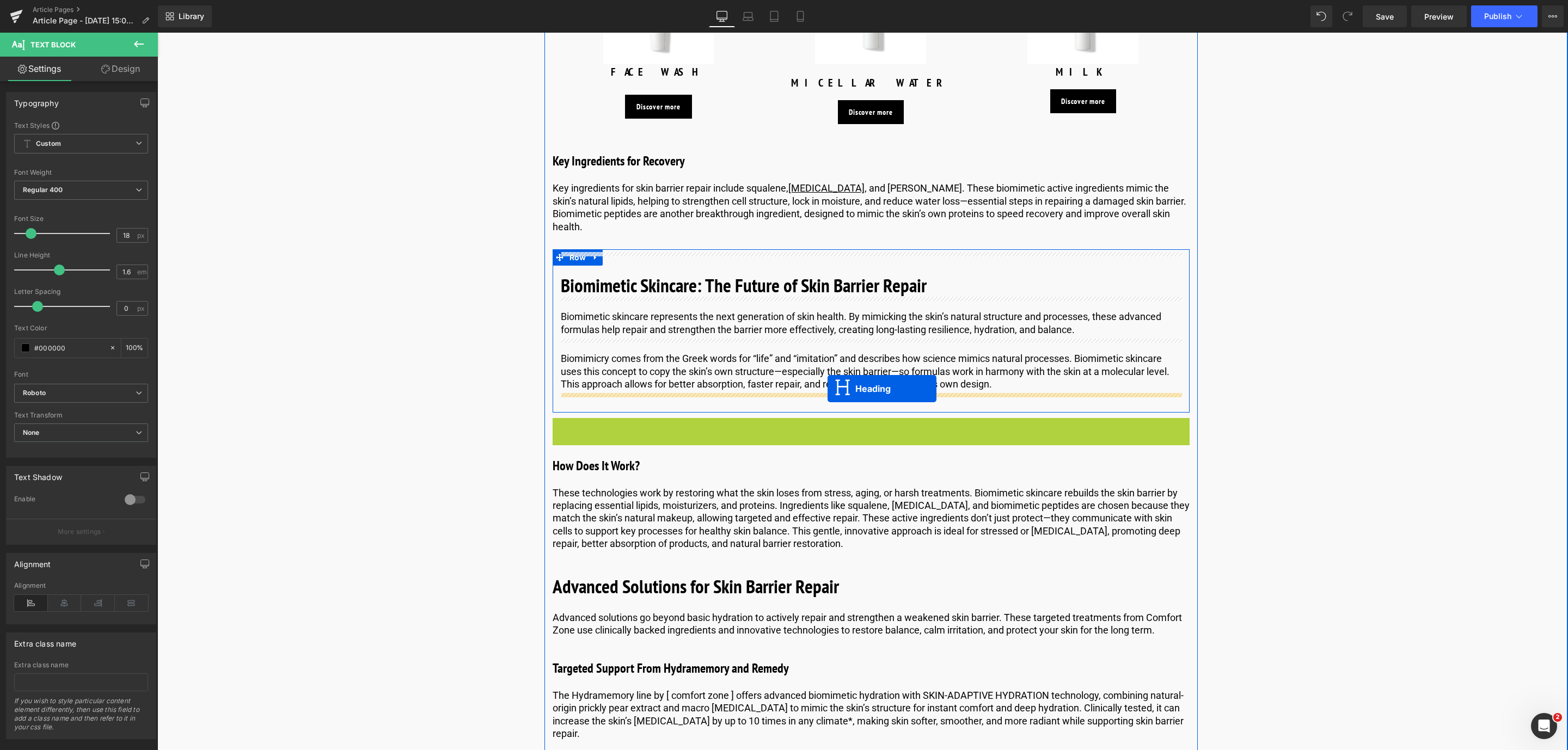
drag, startPoint x: 825, startPoint y: 415, endPoint x: 827, endPoint y: 389, distance: 26.1
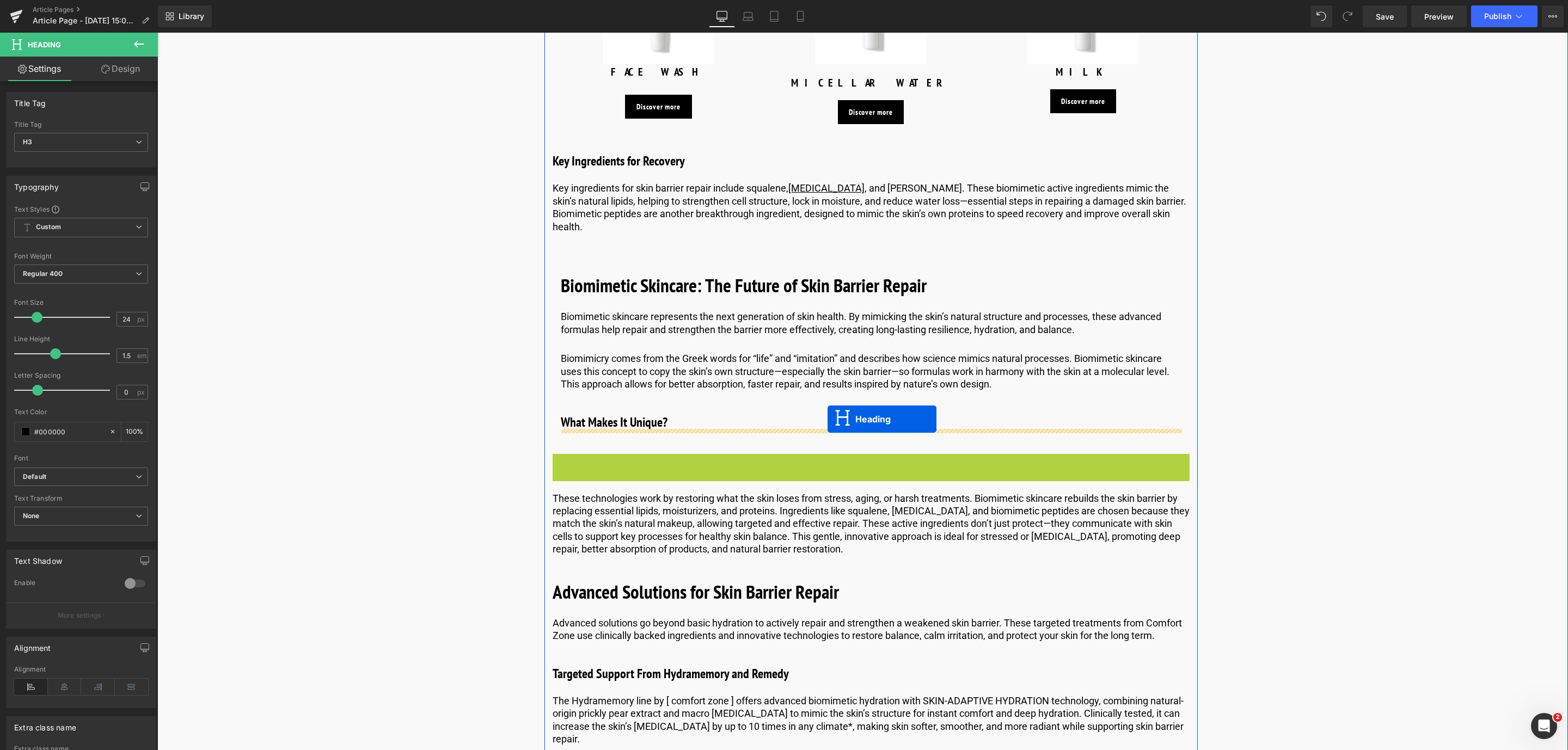
drag, startPoint x: 827, startPoint y: 451, endPoint x: 827, endPoint y: 418, distance: 33.0
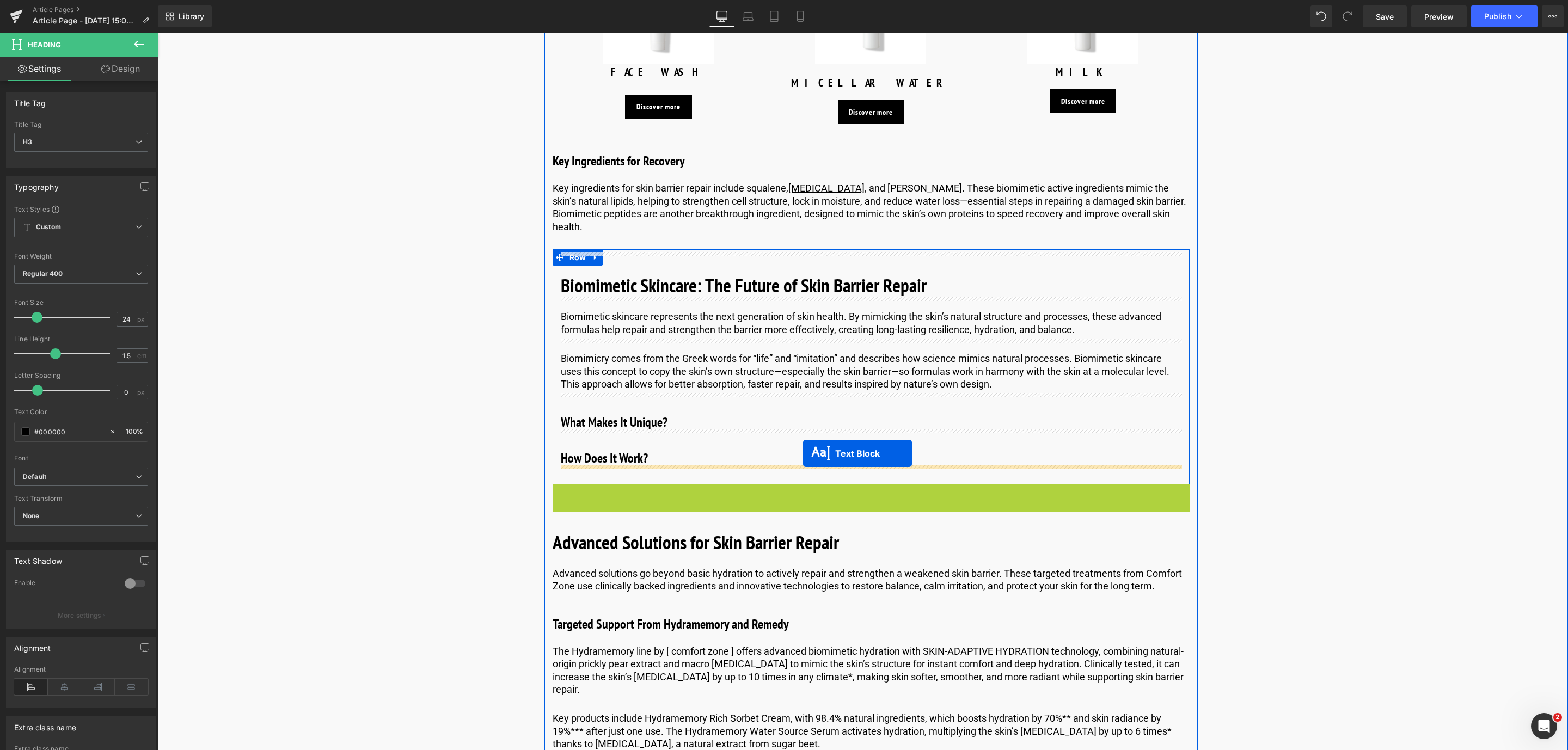
drag, startPoint x: 818, startPoint y: 503, endPoint x: 803, endPoint y: 453, distance: 52.2
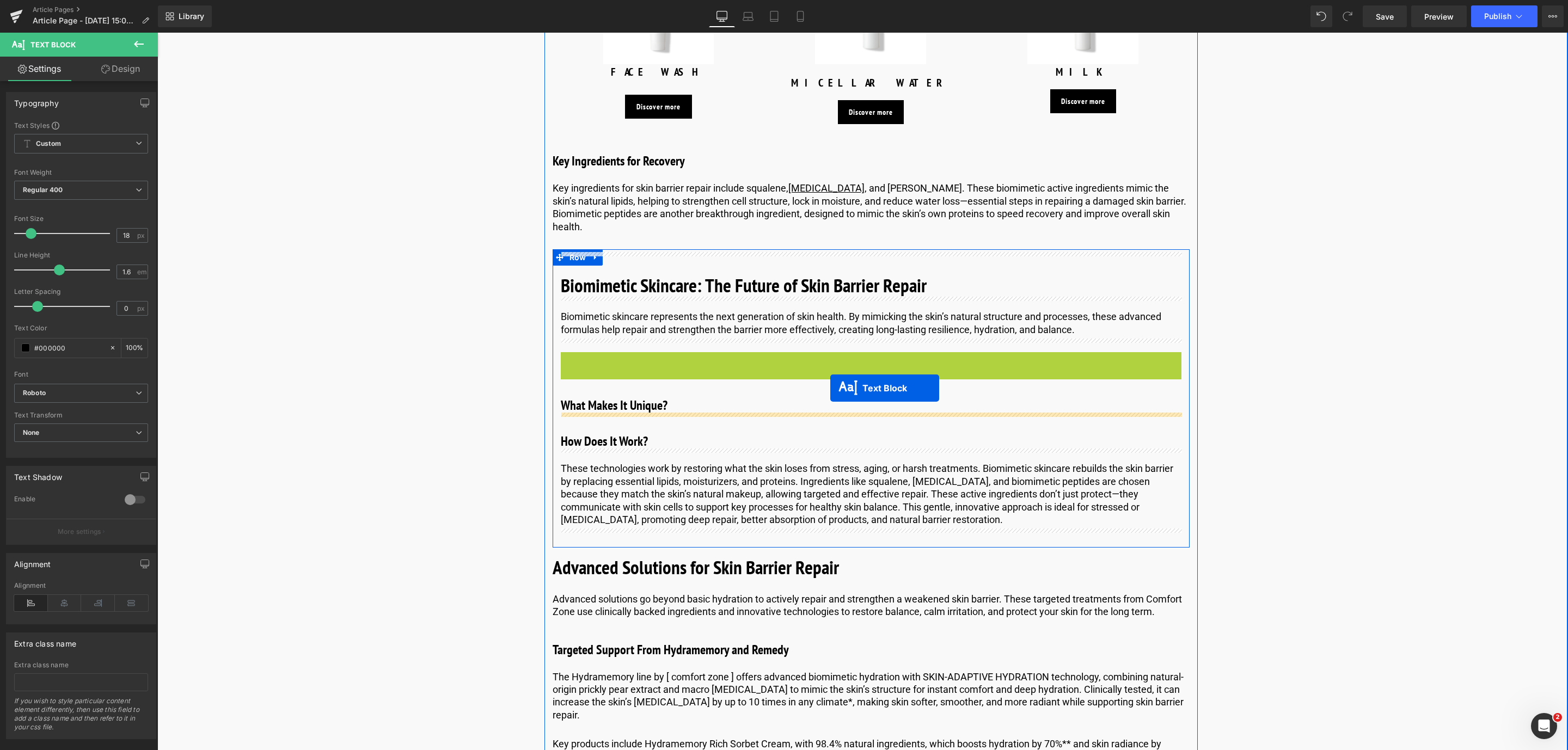
drag, startPoint x: 837, startPoint y: 360, endPoint x: 831, endPoint y: 388, distance: 28.6
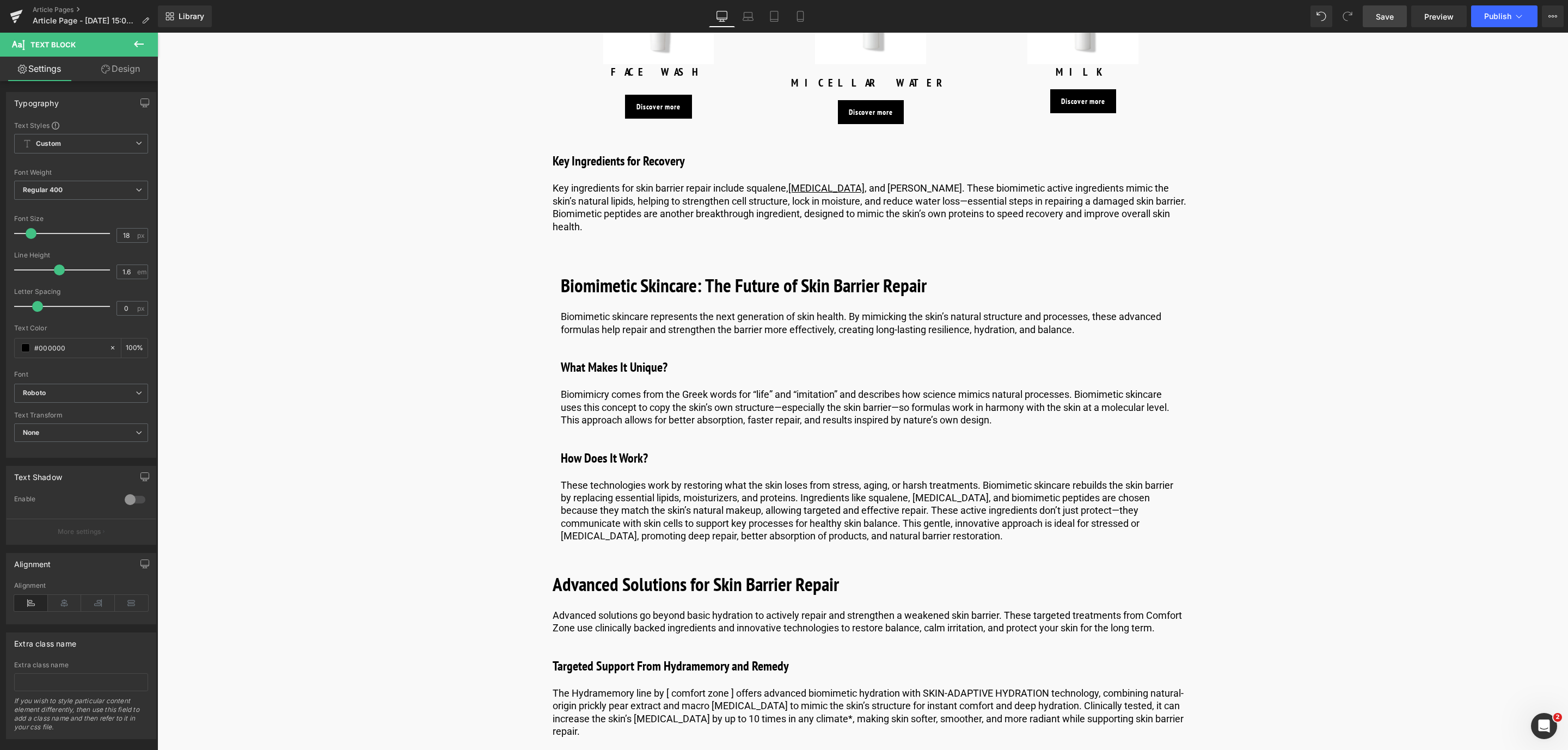
click at [1392, 13] on span "Save" at bounding box center [1385, 17] width 18 height 11
click at [572, 250] on span "Row" at bounding box center [578, 258] width 22 height 16
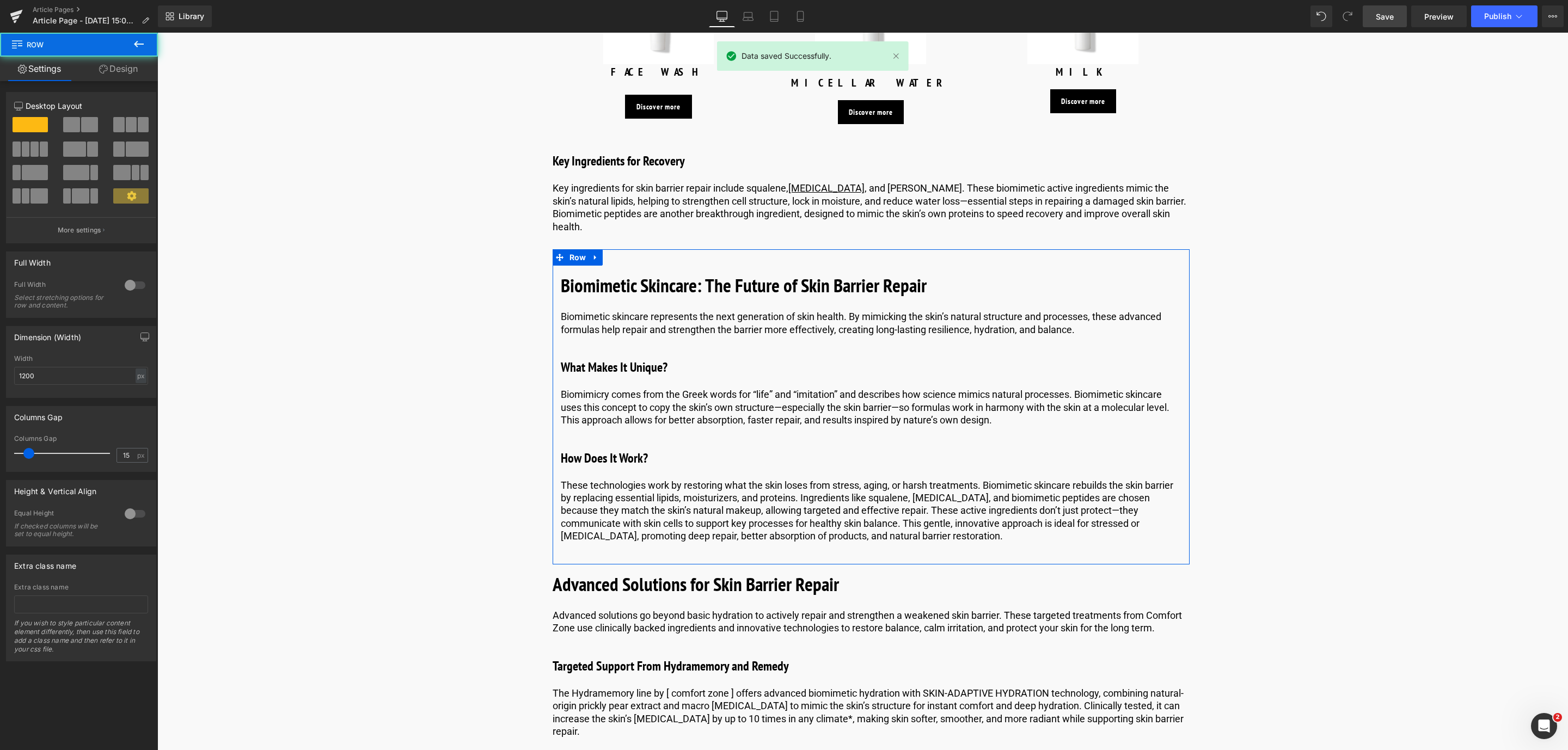
click at [125, 66] on link "Design" at bounding box center [118, 68] width 79 height 24
click at [0, 0] on div "Spacing" at bounding box center [0, 0] width 0 height 0
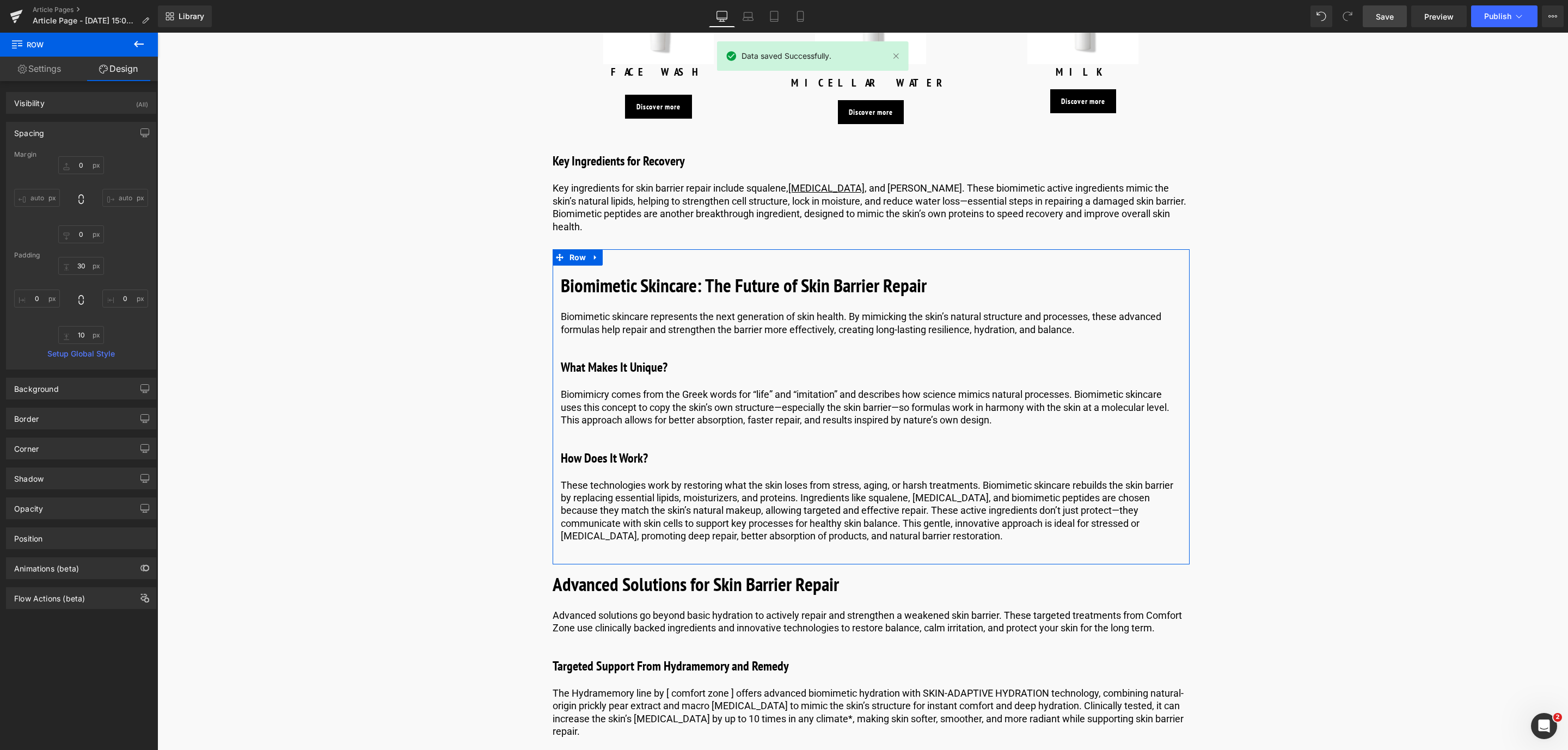
type input "0"
type input "30"
type input "0"
type input "10"
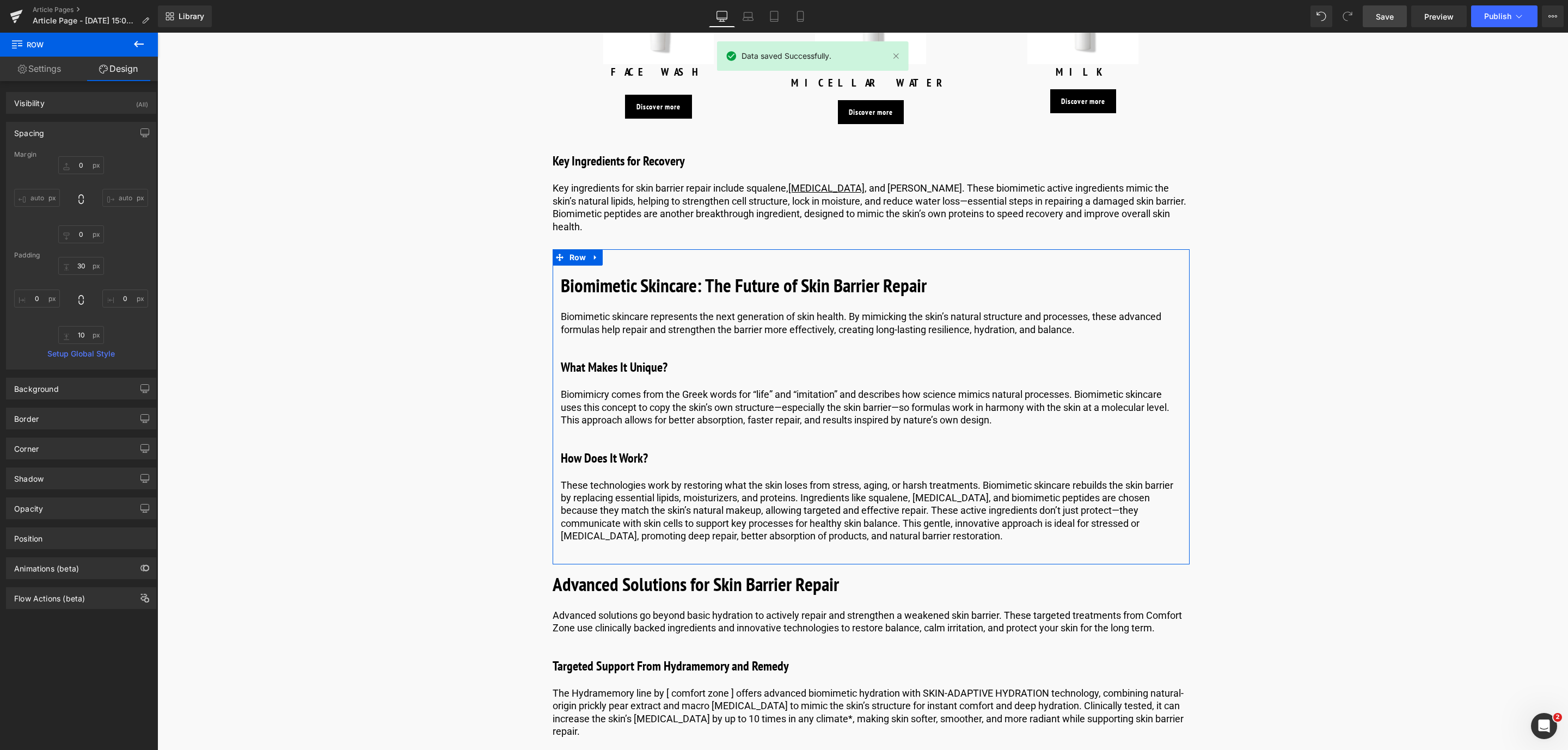
type input "0"
type input "transparent"
type input "0"
click at [46, 385] on div "Background" at bounding box center [37, 385] width 45 height 15
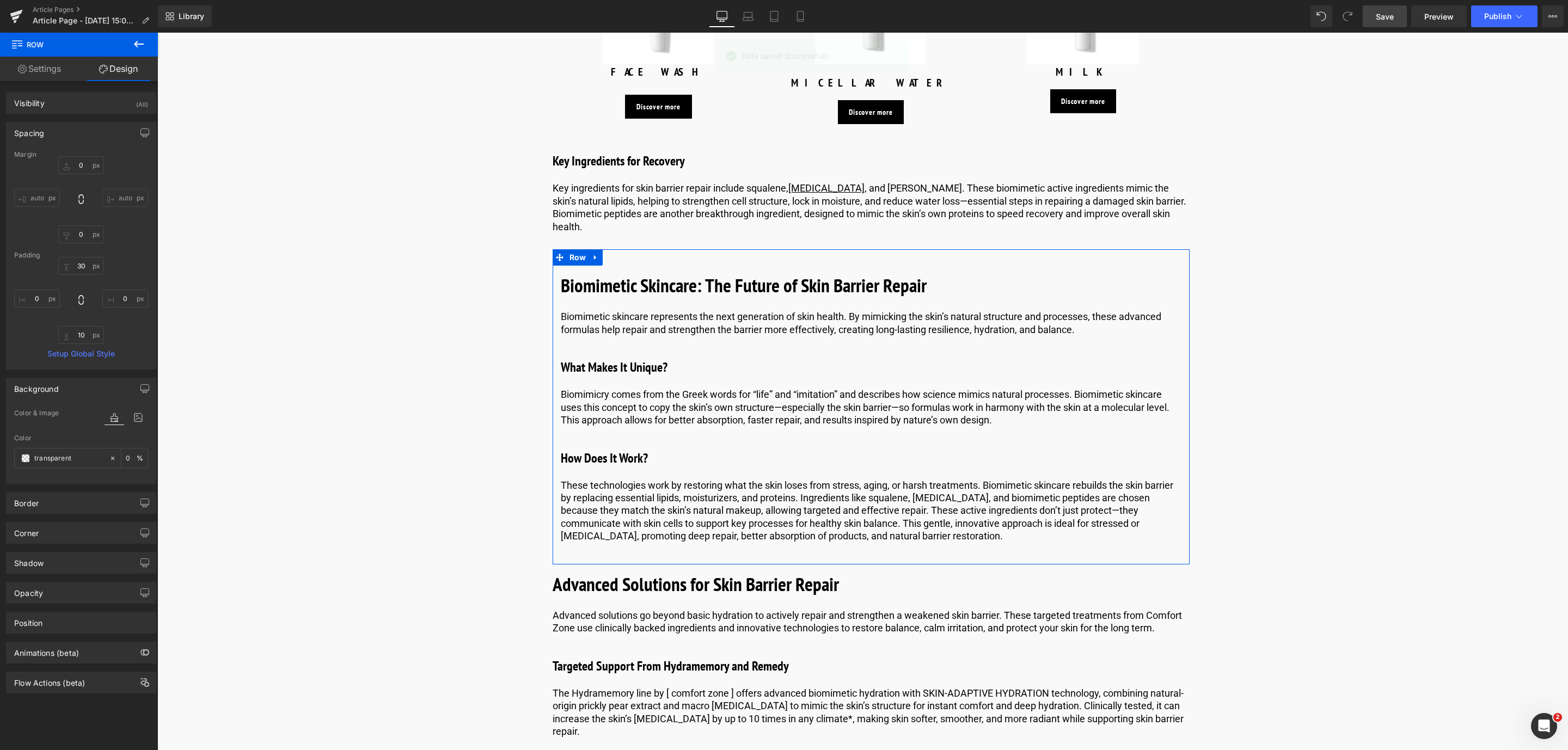
click at [69, 474] on div "Color transparent 0 %" at bounding box center [81, 458] width 134 height 47
click at [71, 462] on input "transparent" at bounding box center [69, 458] width 70 height 12
type input "#eee"
type input "100"
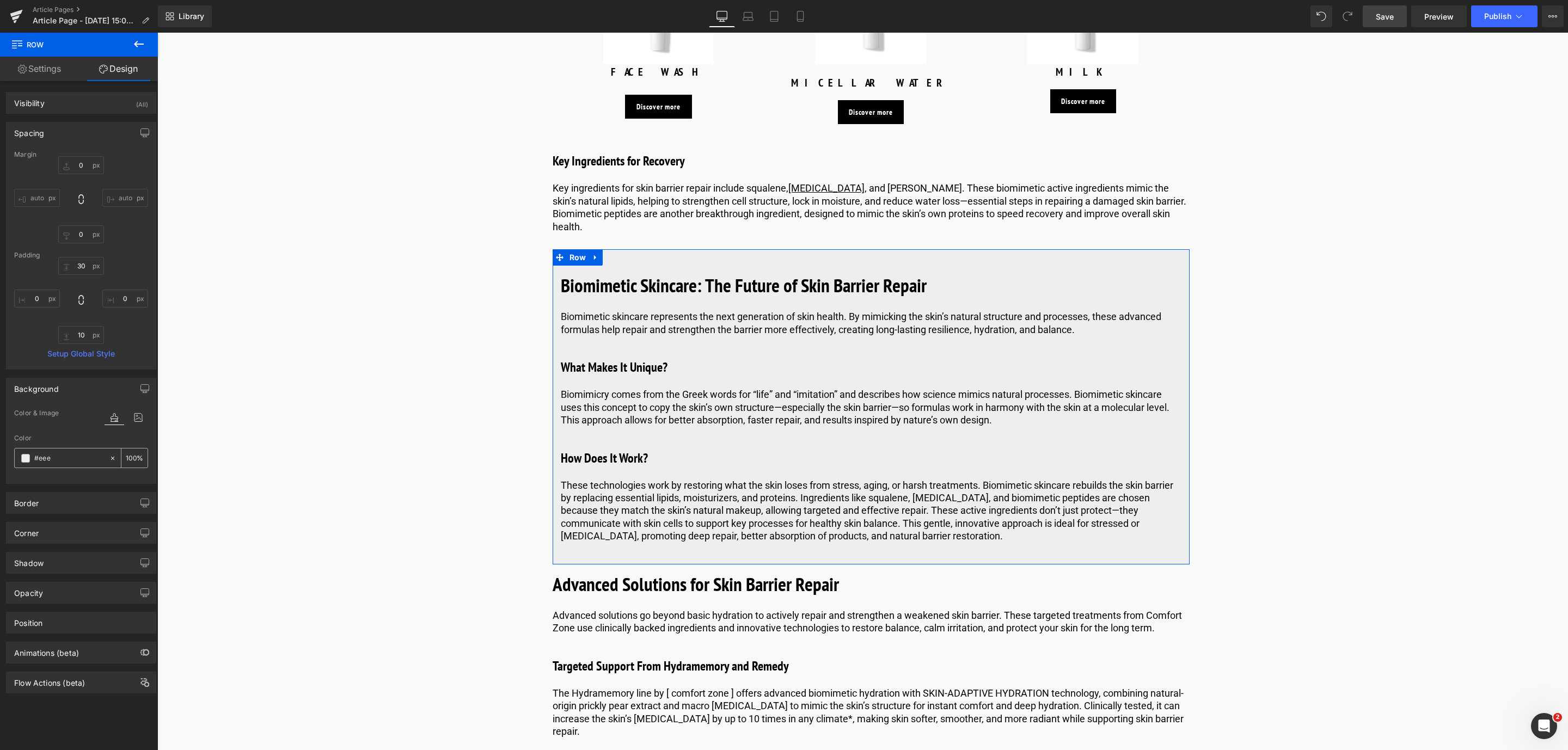
type input "#eeee"
type input "93"
type input "#eeeee"
type input "0"
type input "#eeeeee"
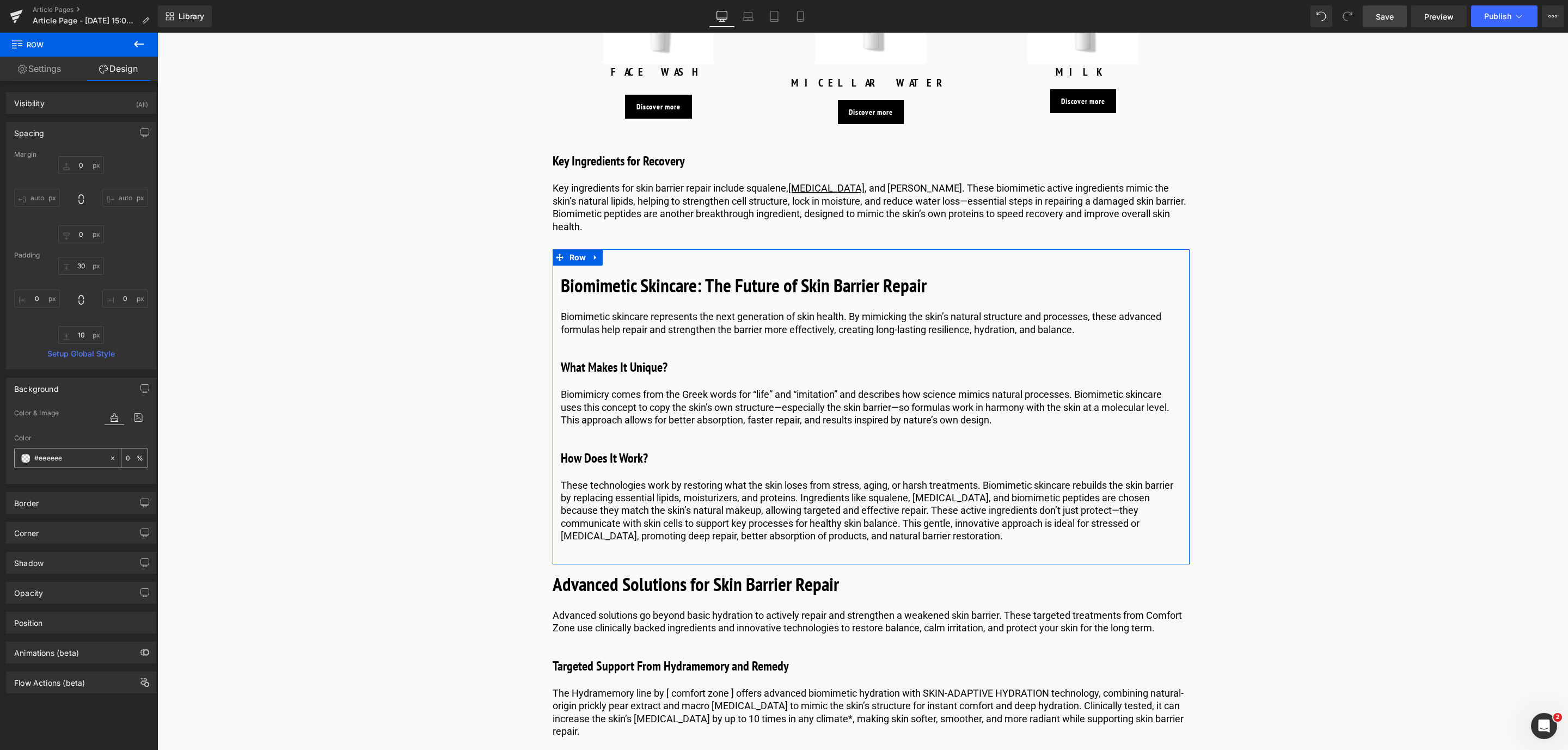
type input "100"
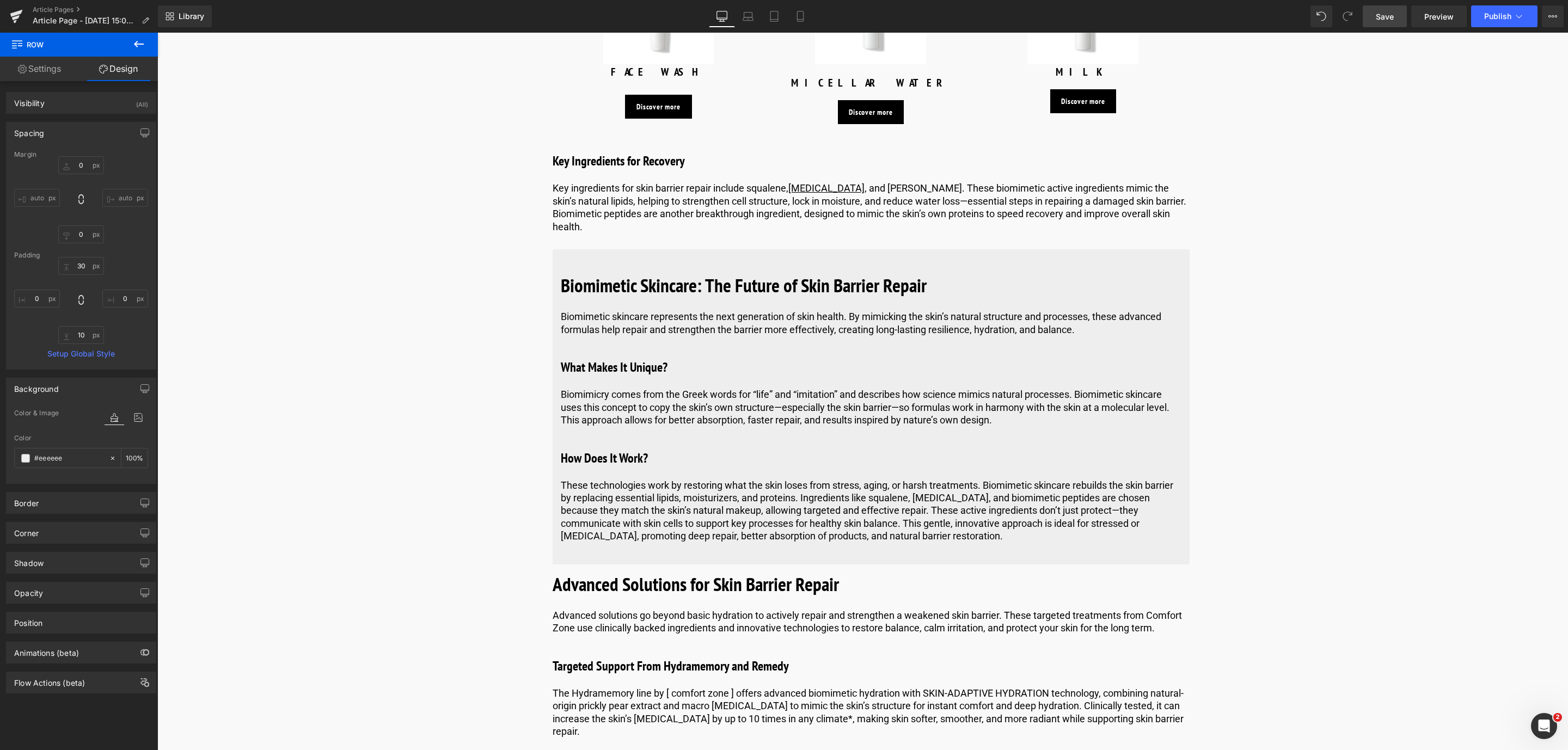
click at [692, 549] on div "Biomimetic Skincare: The Future of Skin Barrier Repair Heading Biomimetic skinc…" at bounding box center [871, 406] width 637 height 315
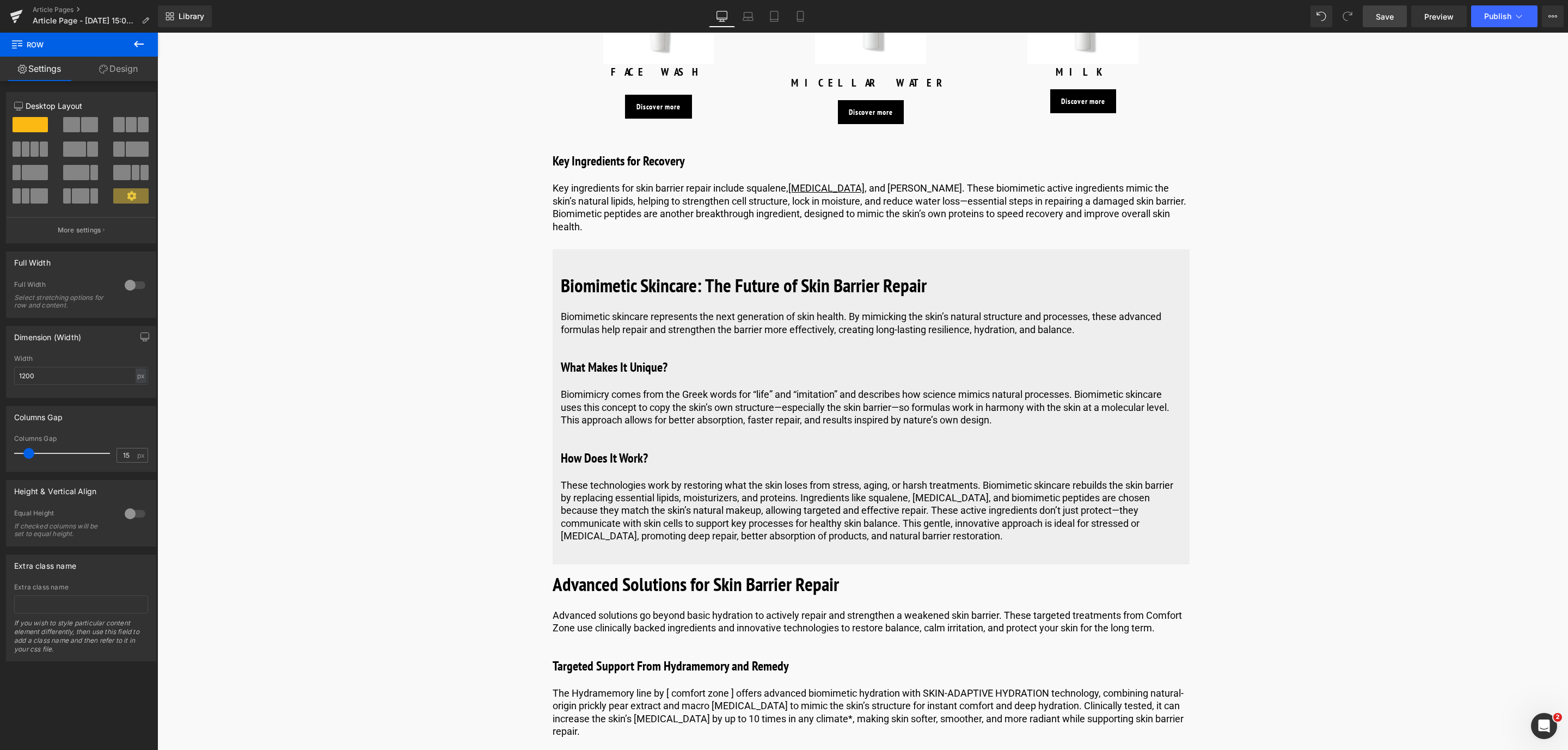
click at [1390, 13] on span "Save" at bounding box center [1385, 17] width 18 height 11
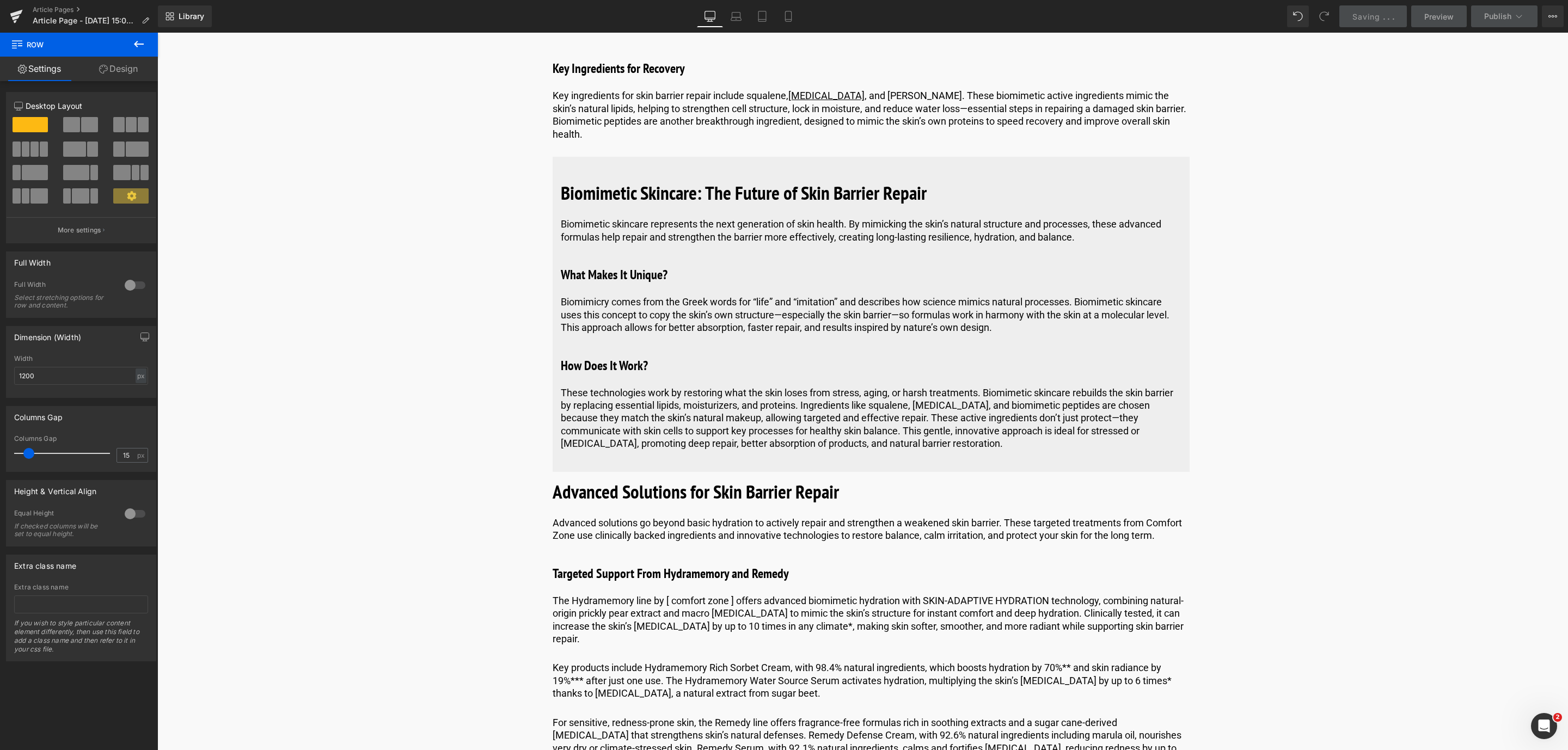
scroll to position [3544, 0]
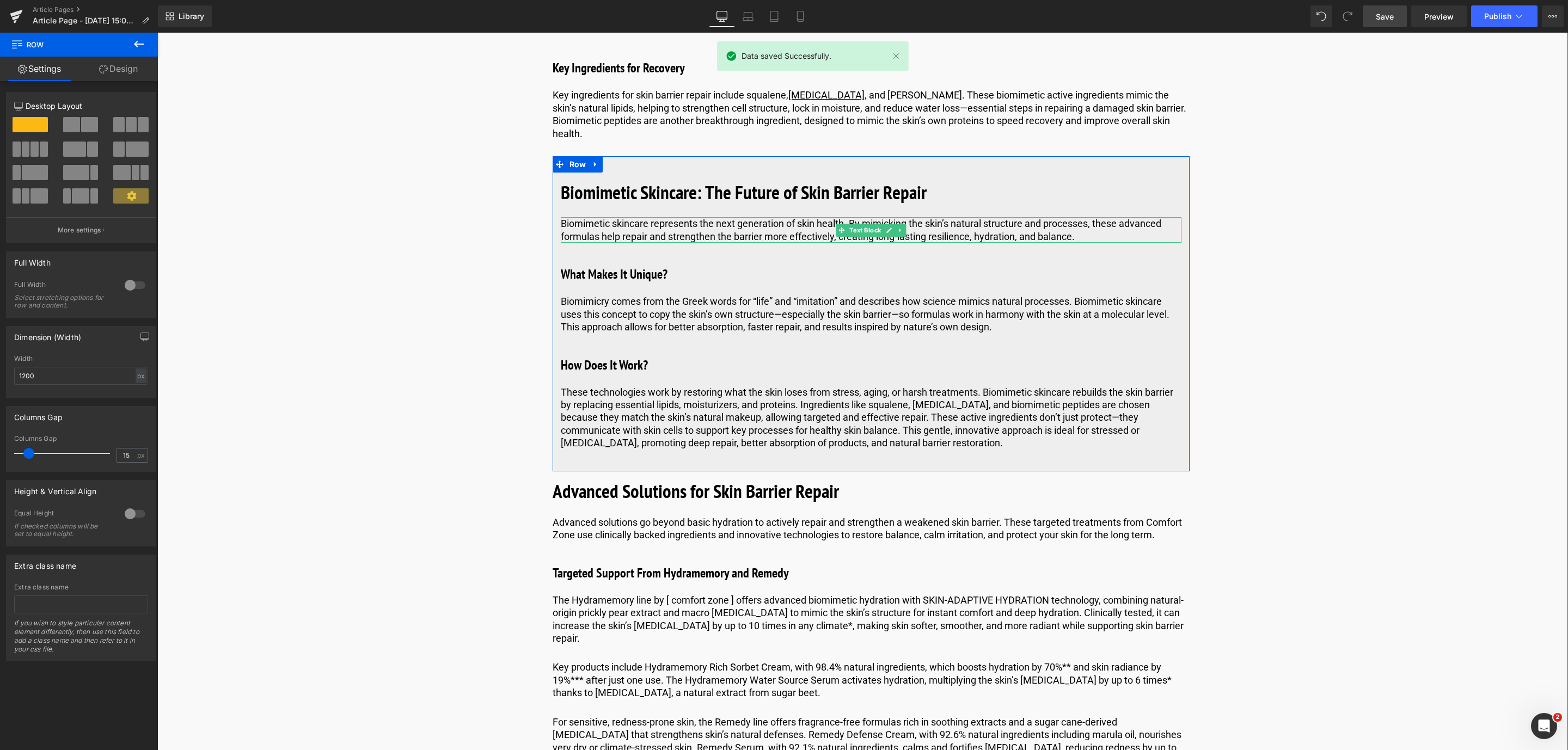
click at [564, 217] on p "Biomimetic skincare represents the next generation of skin health. By mimicking…" at bounding box center [871, 230] width 621 height 26
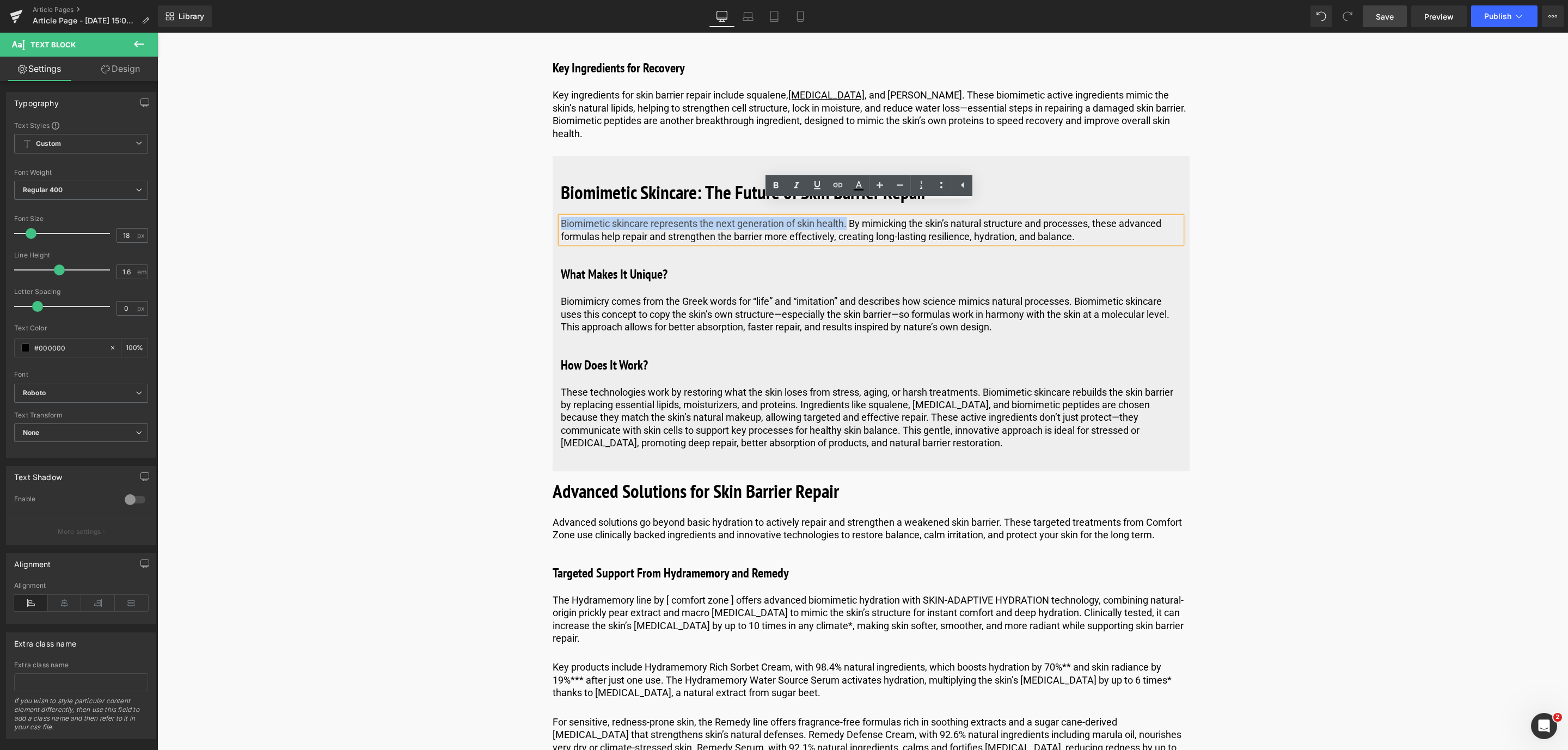
drag, startPoint x: 845, startPoint y: 210, endPoint x: 553, endPoint y: 204, distance: 292.1
click at [553, 204] on div "Biomimetic Skincare: The Future of Skin Barrier Repair Heading Biomimetic skinc…" at bounding box center [871, 319] width 637 height 293
click at [778, 175] on link at bounding box center [776, 185] width 21 height 21
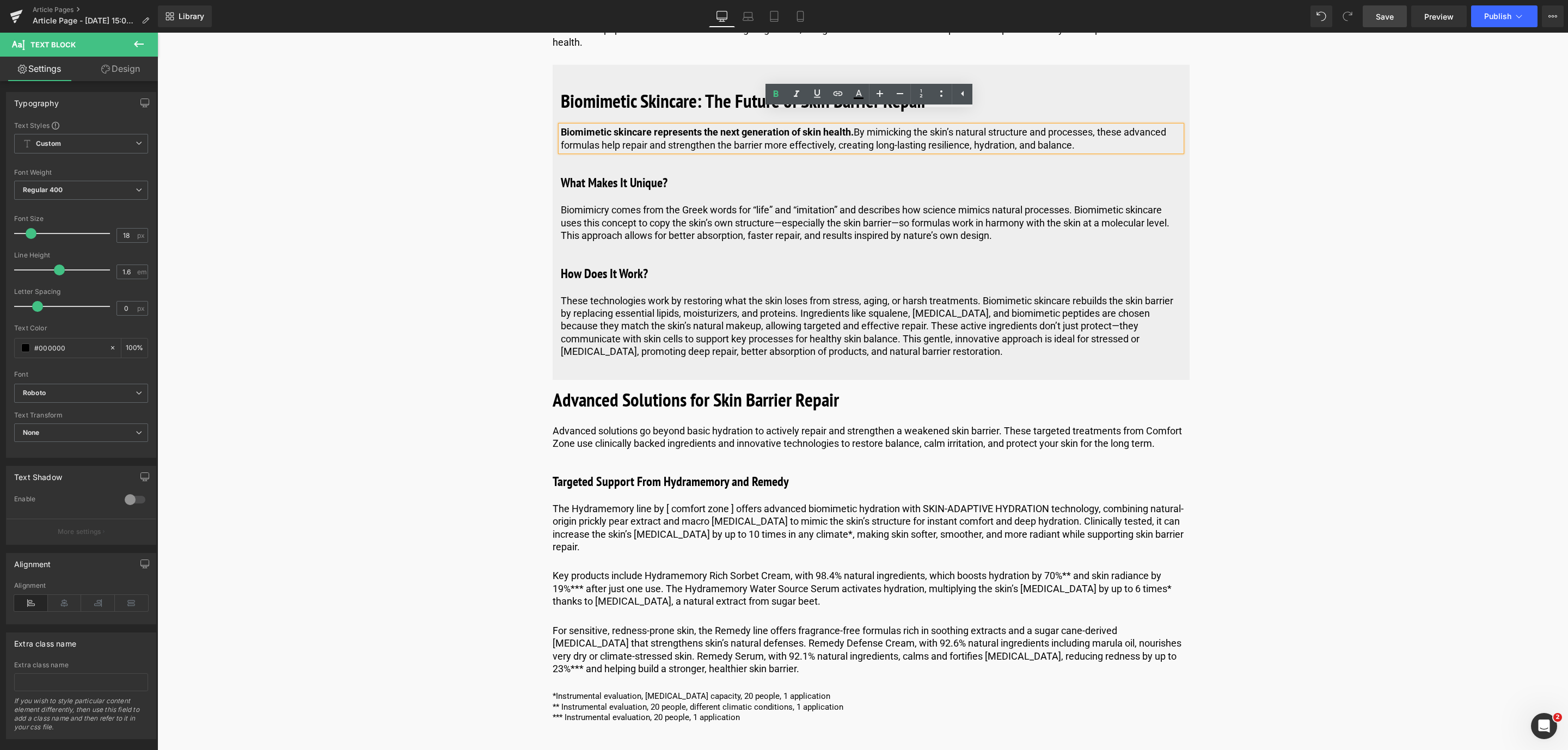
scroll to position [3636, 0]
click at [1391, 6] on link "Save" at bounding box center [1384, 16] width 44 height 22
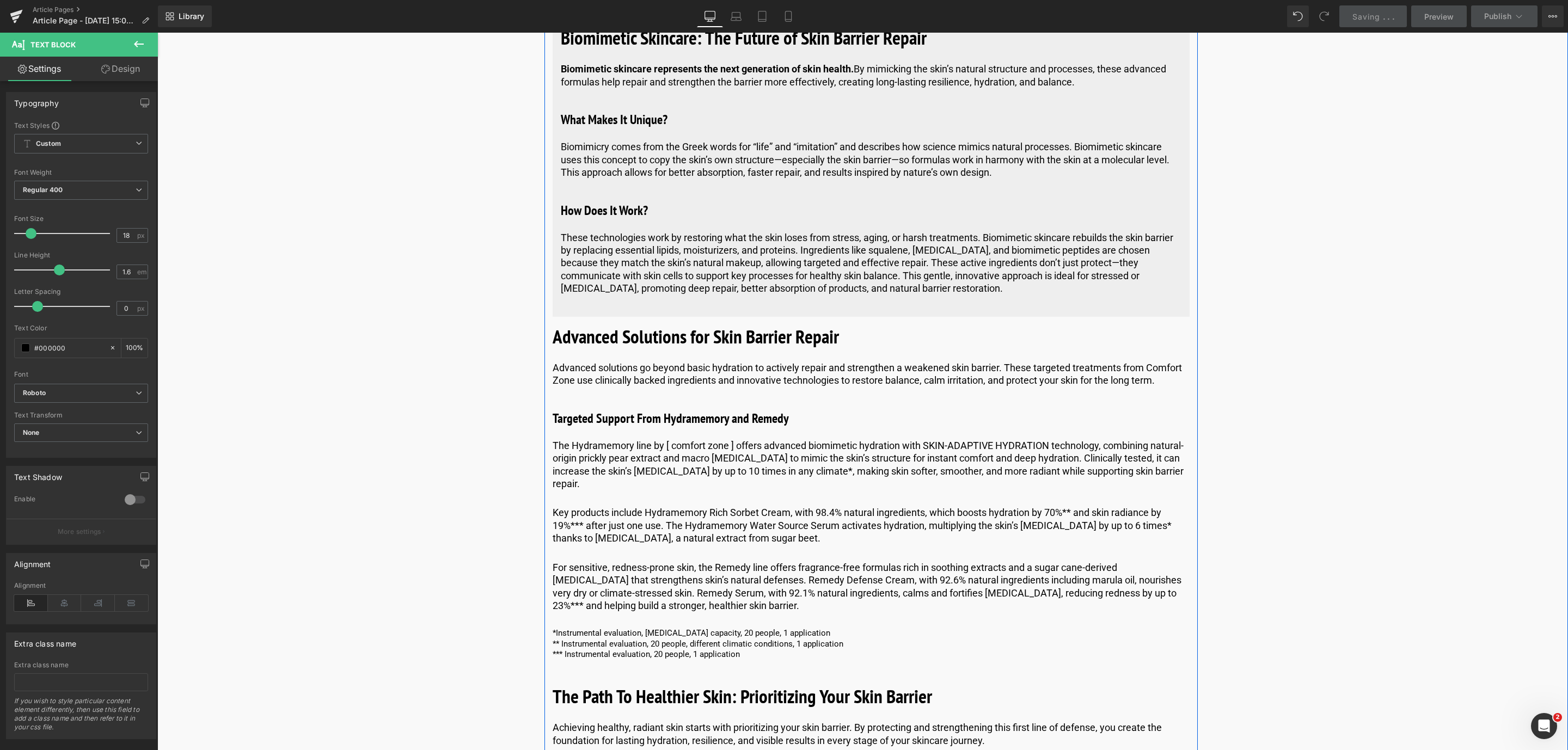
scroll to position [3699, 0]
click at [734, 438] on p "The Hydramemory line by [ comfort zone ] offers advanced biomimetic hydration w…" at bounding box center [871, 464] width 637 height 51
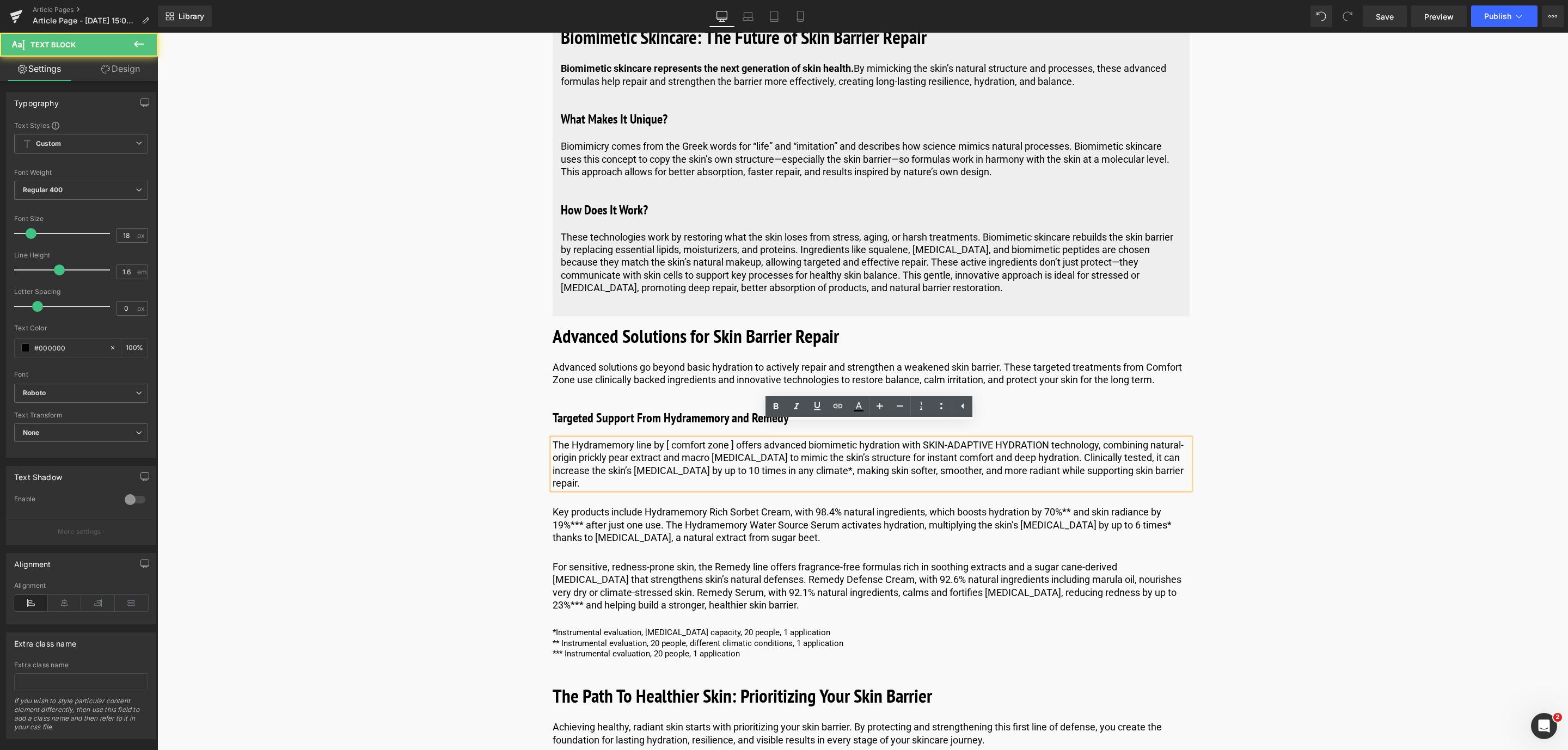
click at [728, 438] on p "The Hydramemory line by [ comfort zone ] offers advanced biomimetic hydration w…" at bounding box center [871, 464] width 637 height 51
drag, startPoint x: 646, startPoint y: 431, endPoint x: 576, endPoint y: 430, distance: 70.0
click at [576, 438] on p "The Hydramemory line by Comfort Zone] offers advanced biomimetic hydration with…" at bounding box center [871, 464] width 637 height 51
drag, startPoint x: 649, startPoint y: 430, endPoint x: 570, endPoint y: 428, distance: 79.0
click at [570, 438] on p "The Hydramemory line by Comfort Zone] offers advanced biomimetic hydration with…" at bounding box center [871, 464] width 637 height 51
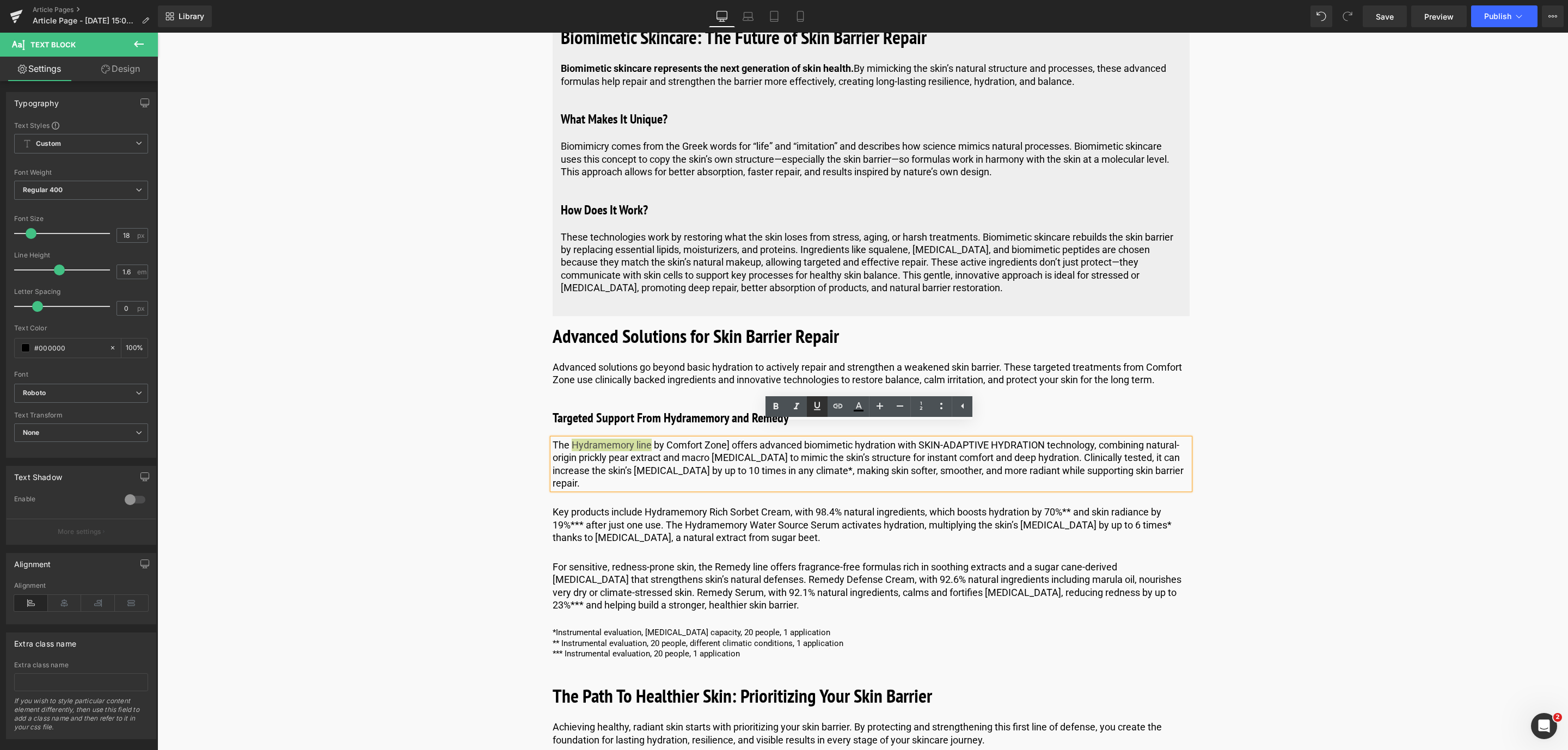
click at [819, 408] on icon at bounding box center [817, 406] width 6 height 8
click at [830, 398] on link at bounding box center [838, 406] width 21 height 21
click at [653, 465] on input "text" at bounding box center [639, 454] width 168 height 27
paste input "[URL][DOMAIN_NAME]"
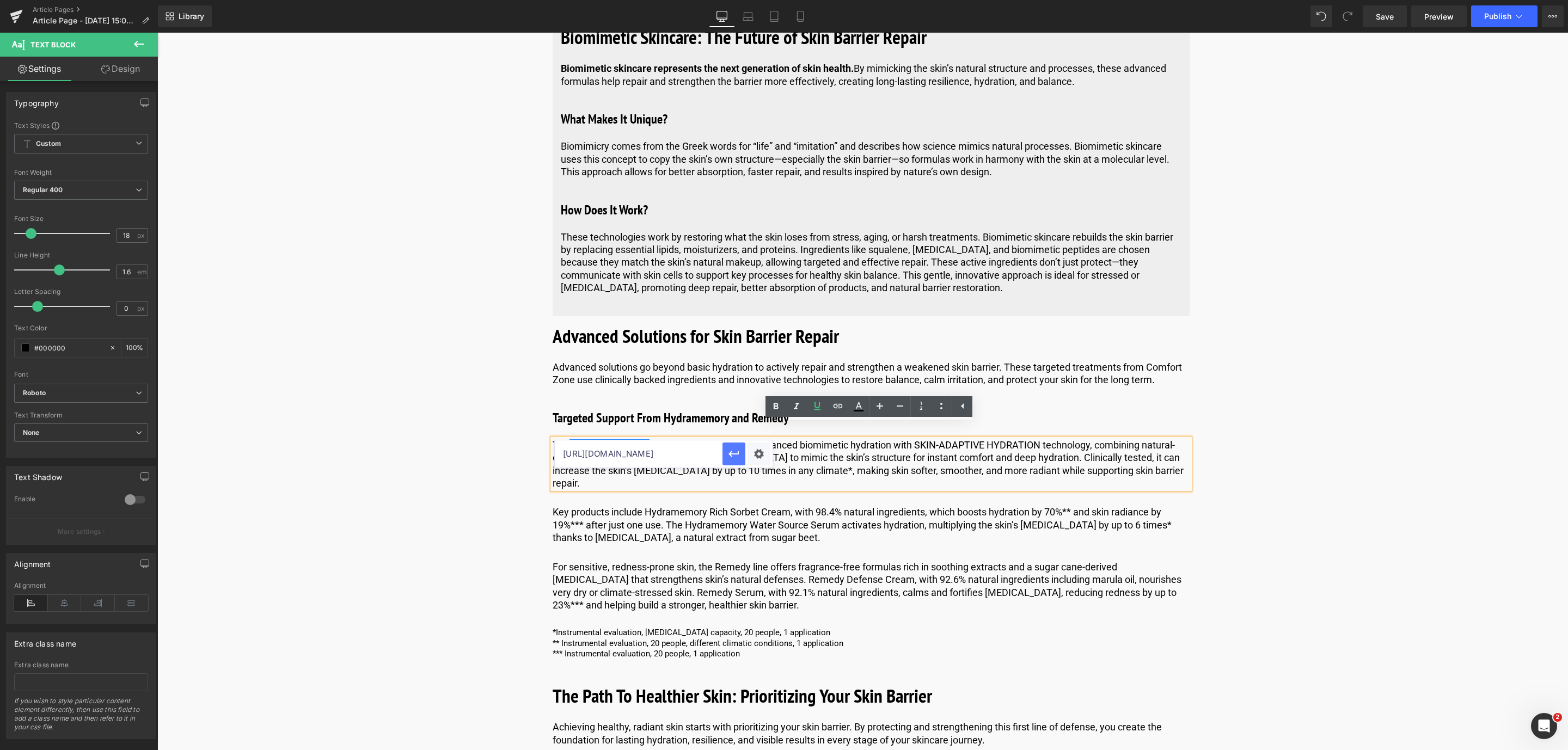
type input "[URL][DOMAIN_NAME]"
click at [729, 455] on icon "button" at bounding box center [733, 454] width 13 height 13
drag, startPoint x: 917, startPoint y: 431, endPoint x: 1093, endPoint y: 431, distance: 176.0
click at [1093, 438] on p "The Hydramemory line by Comfort Zone] offers advanced biomimetic hydration with…" at bounding box center [871, 464] width 637 height 51
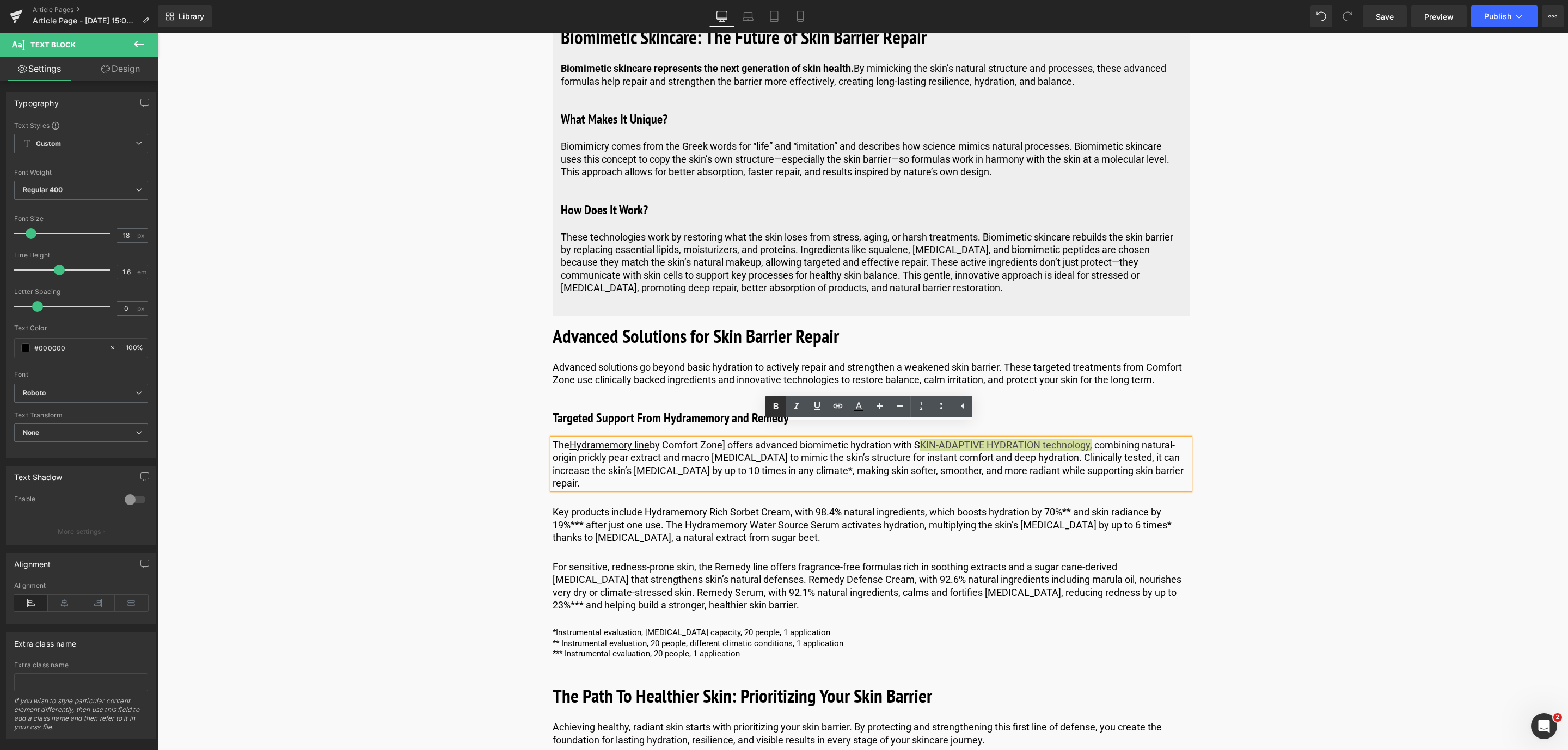
click at [773, 404] on icon at bounding box center [776, 406] width 13 height 13
drag, startPoint x: 577, startPoint y: 445, endPoint x: 661, endPoint y: 443, distance: 84.0
click at [661, 443] on p "The Hydramemory line by Comfort Zone] offers advanced biomimetic hydration with…" at bounding box center [871, 464] width 637 height 51
click at [776, 404] on icon at bounding box center [776, 406] width 5 height 6
drag, startPoint x: 684, startPoint y: 444, endPoint x: 757, endPoint y: 445, distance: 73.0
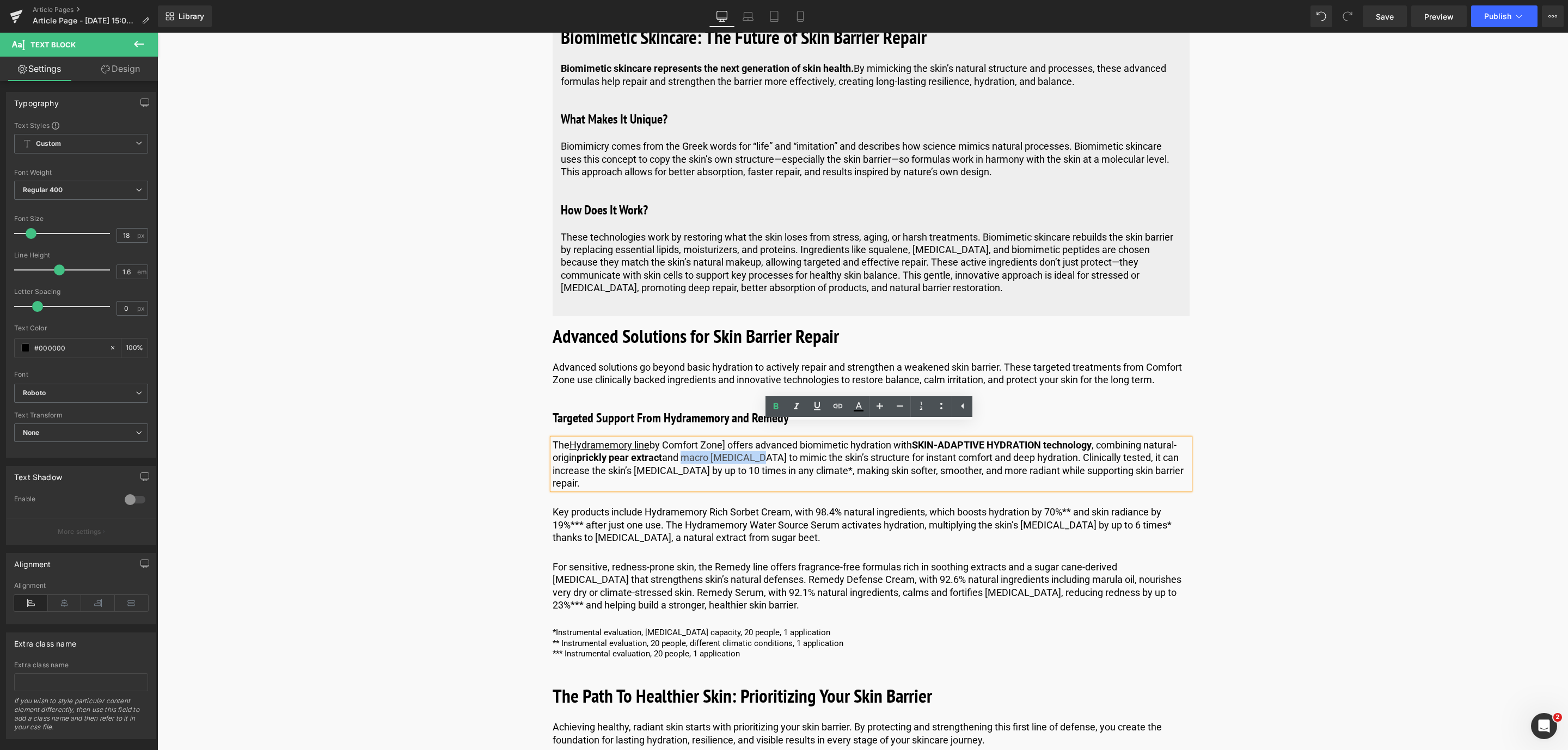
click at [757, 445] on p "The Hydramemory line by Comfort Zone] offers advanced biomimetic hydration with…" at bounding box center [871, 464] width 637 height 51
click at [782, 407] on icon at bounding box center [776, 406] width 13 height 13
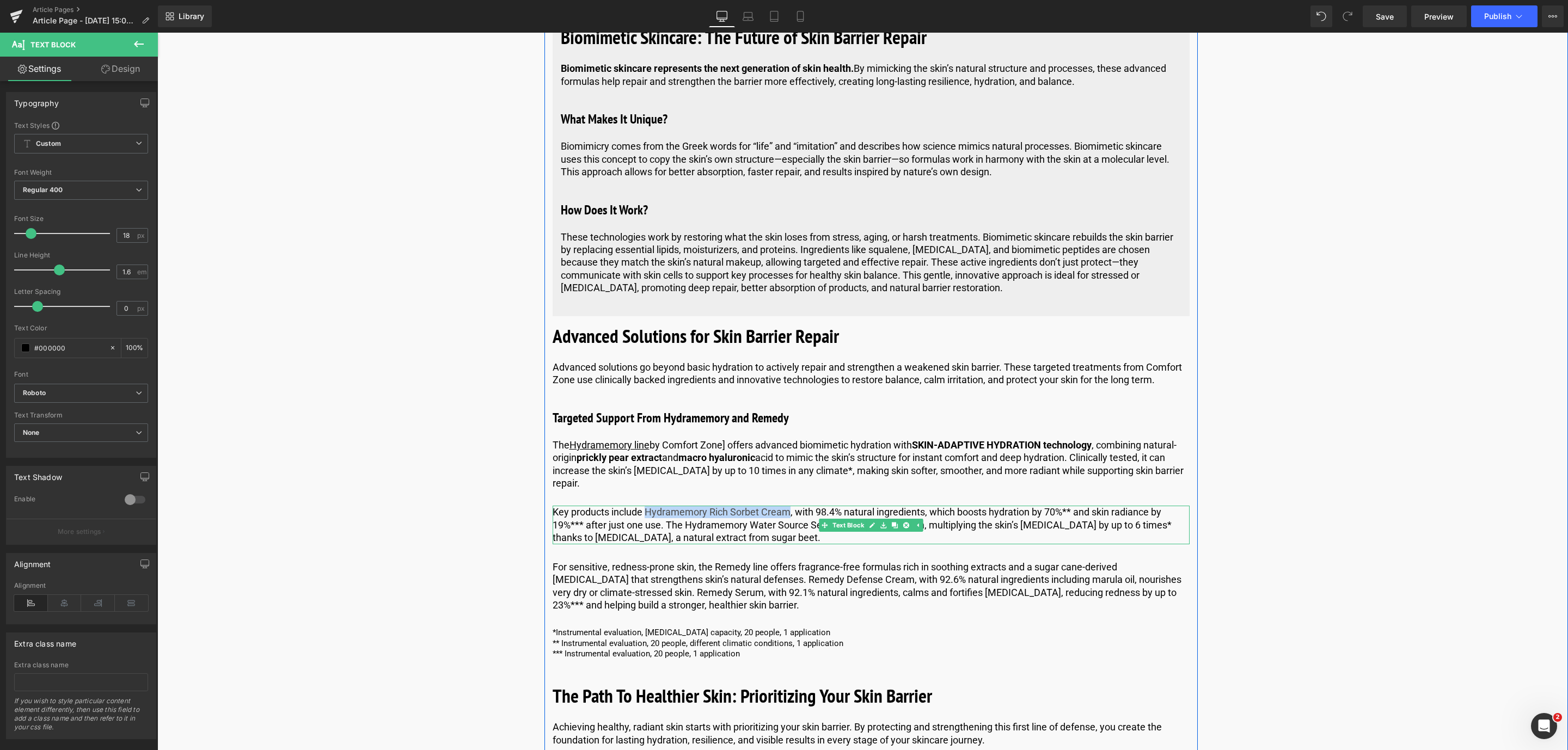
drag, startPoint x: 646, startPoint y: 499, endPoint x: 790, endPoint y: 502, distance: 144.0
click at [790, 506] on p "Key products include Hydramemory Rich Sorbet Cream, with 98.4% natural ingredie…" at bounding box center [871, 524] width 637 height 38
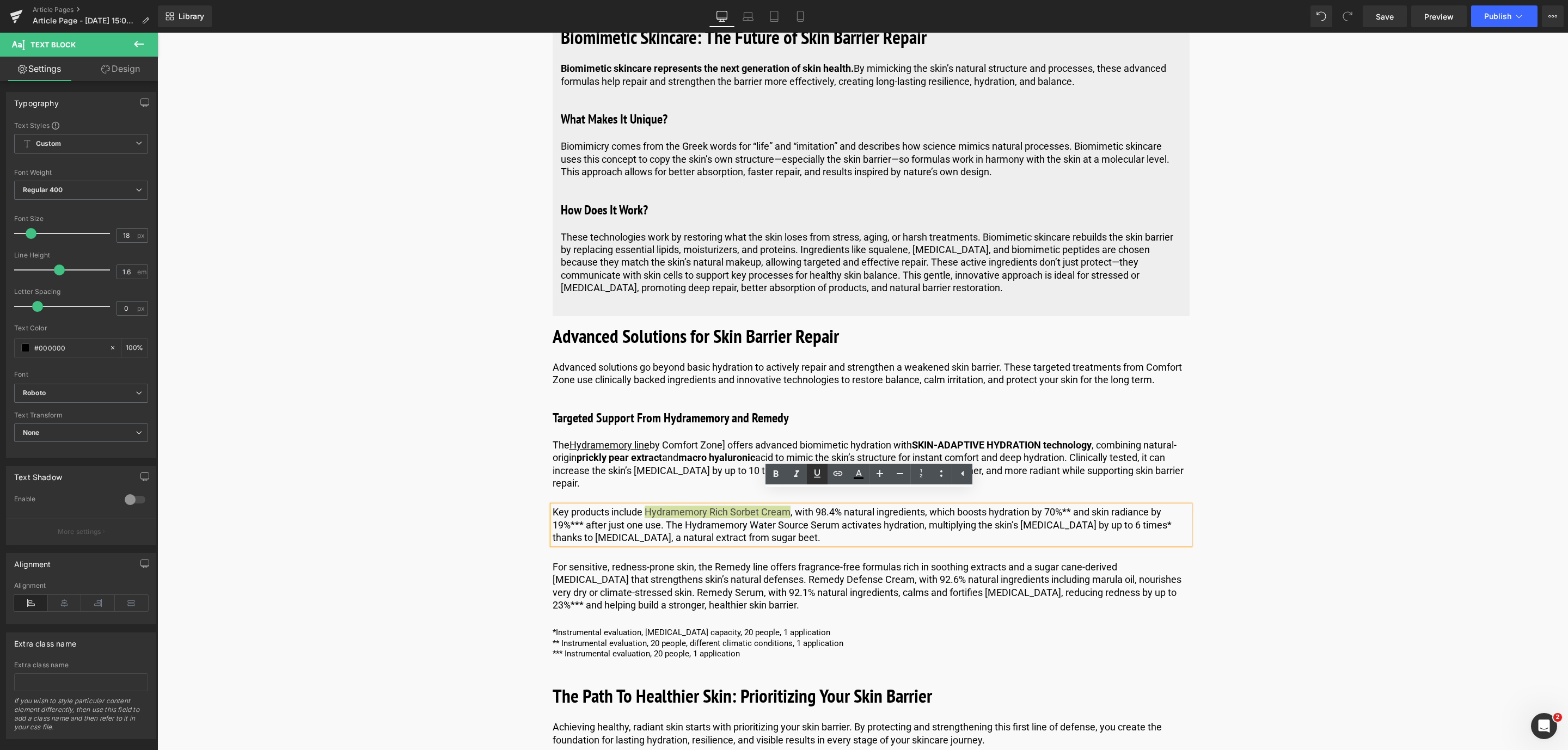
click at [819, 471] on icon at bounding box center [817, 474] width 13 height 13
click at [839, 472] on icon at bounding box center [838, 474] width 13 height 13
click at [684, 524] on input "text" at bounding box center [745, 521] width 168 height 27
paste input "[URL][DOMAIN_NAME]"
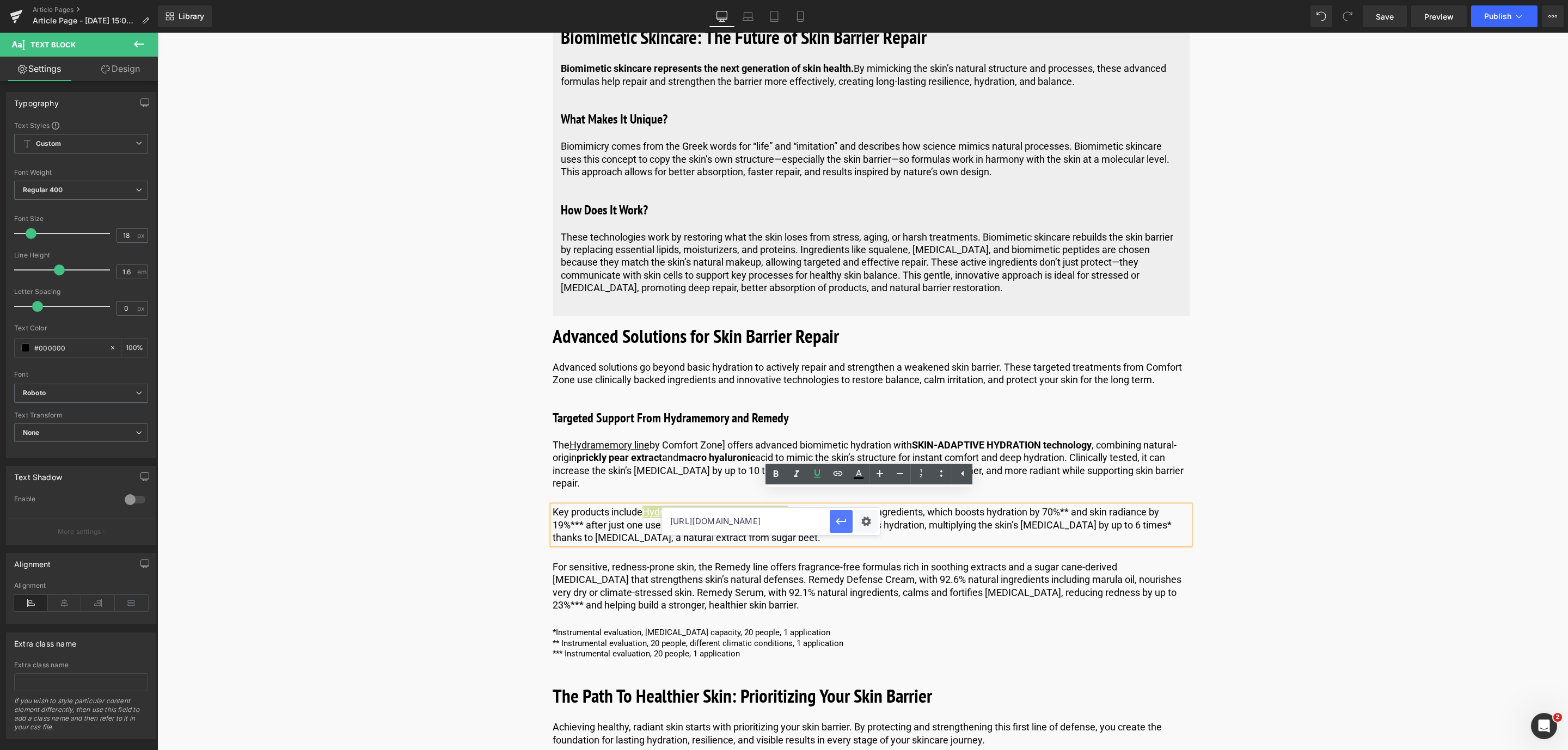
type input "[URL][DOMAIN_NAME]"
click at [838, 523] on icon "button" at bounding box center [840, 521] width 10 height 6
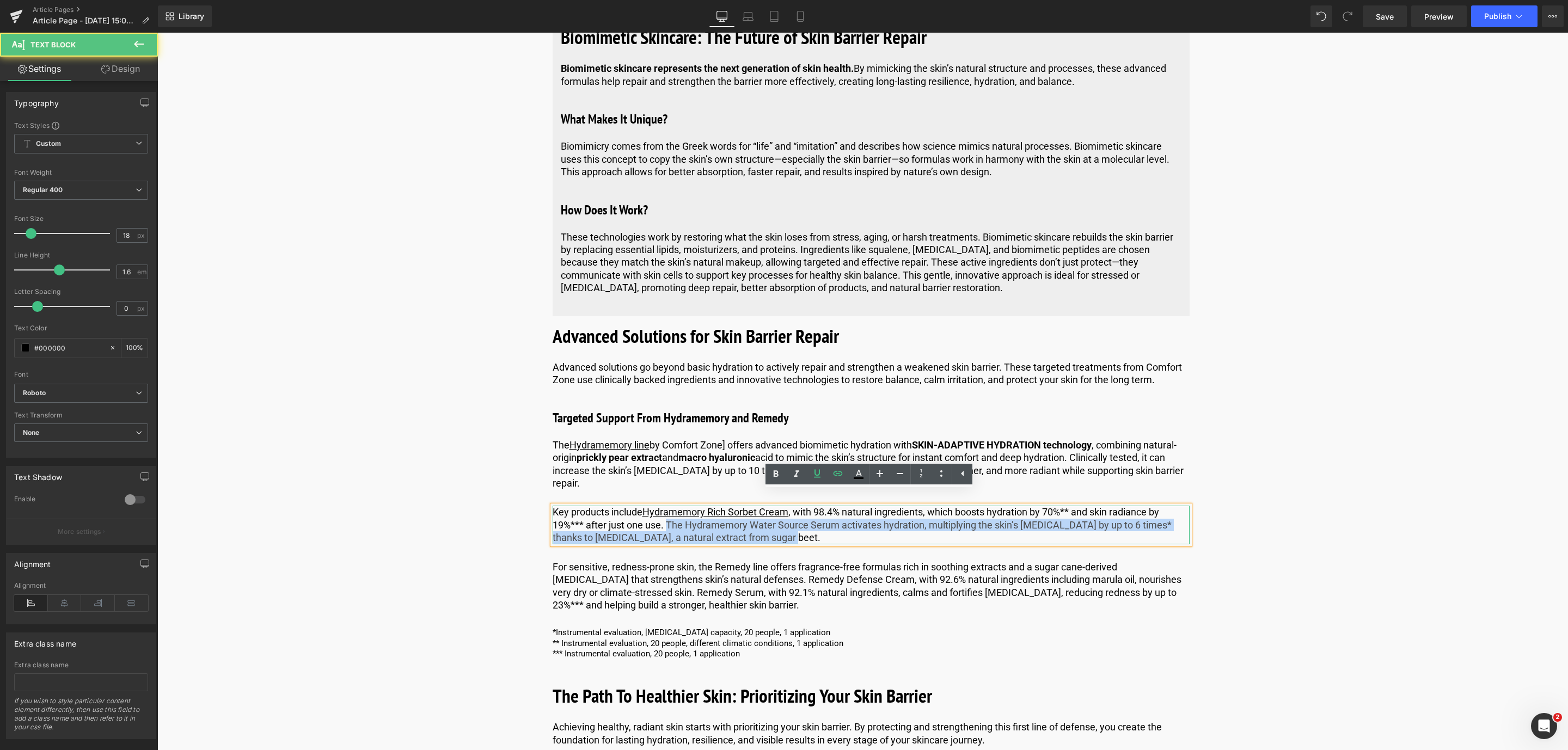
drag, startPoint x: 664, startPoint y: 508, endPoint x: 790, endPoint y: 523, distance: 126.9
click at [790, 523] on p "Key products include Hydramemory Rich Sorbet Cream , with 98.4% natural ingredi…" at bounding box center [871, 524] width 637 height 38
copy p "The Hydramemory Water Source Serum activates hydration, multiplying the skin’s …"
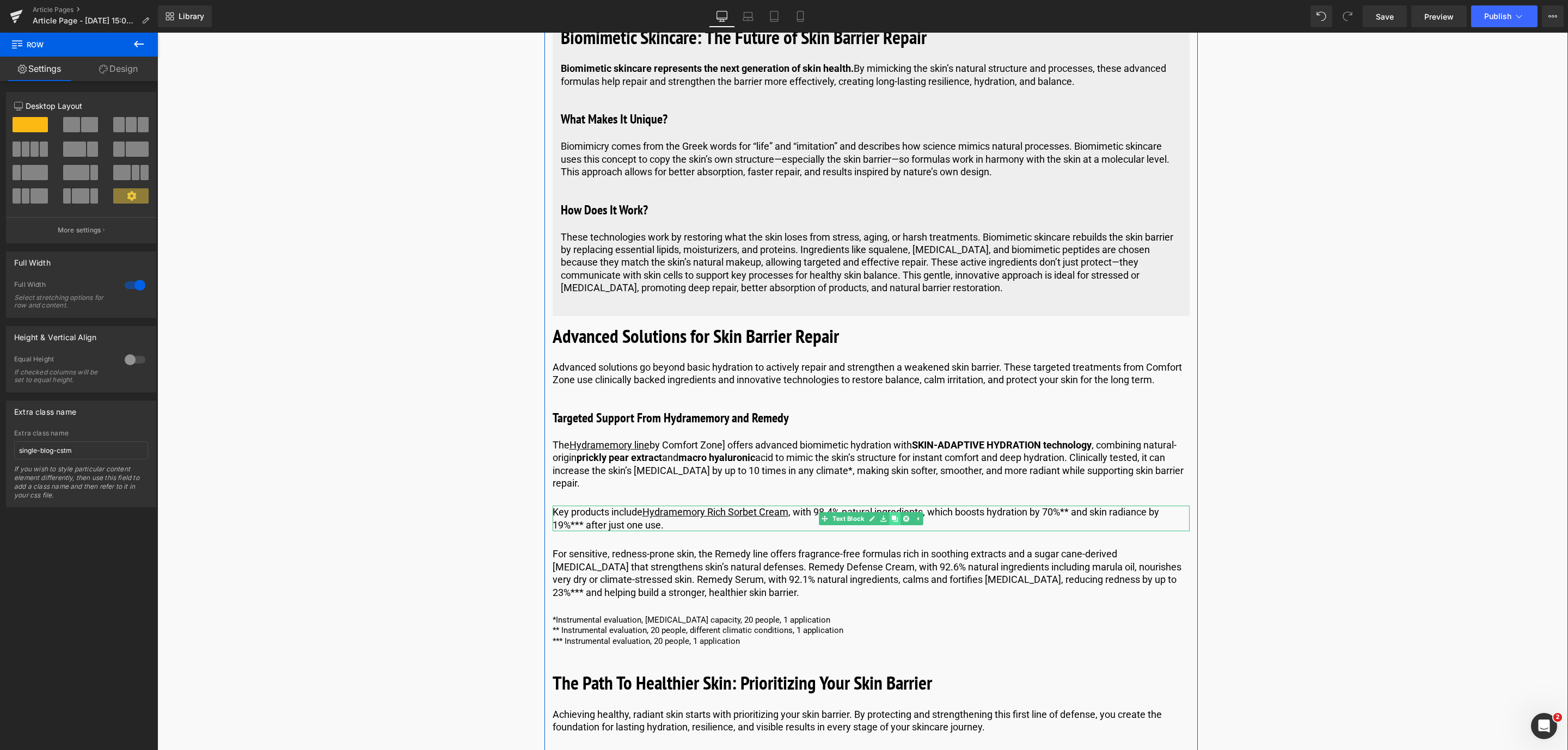
click at [892, 516] on icon at bounding box center [894, 518] width 6 height 6
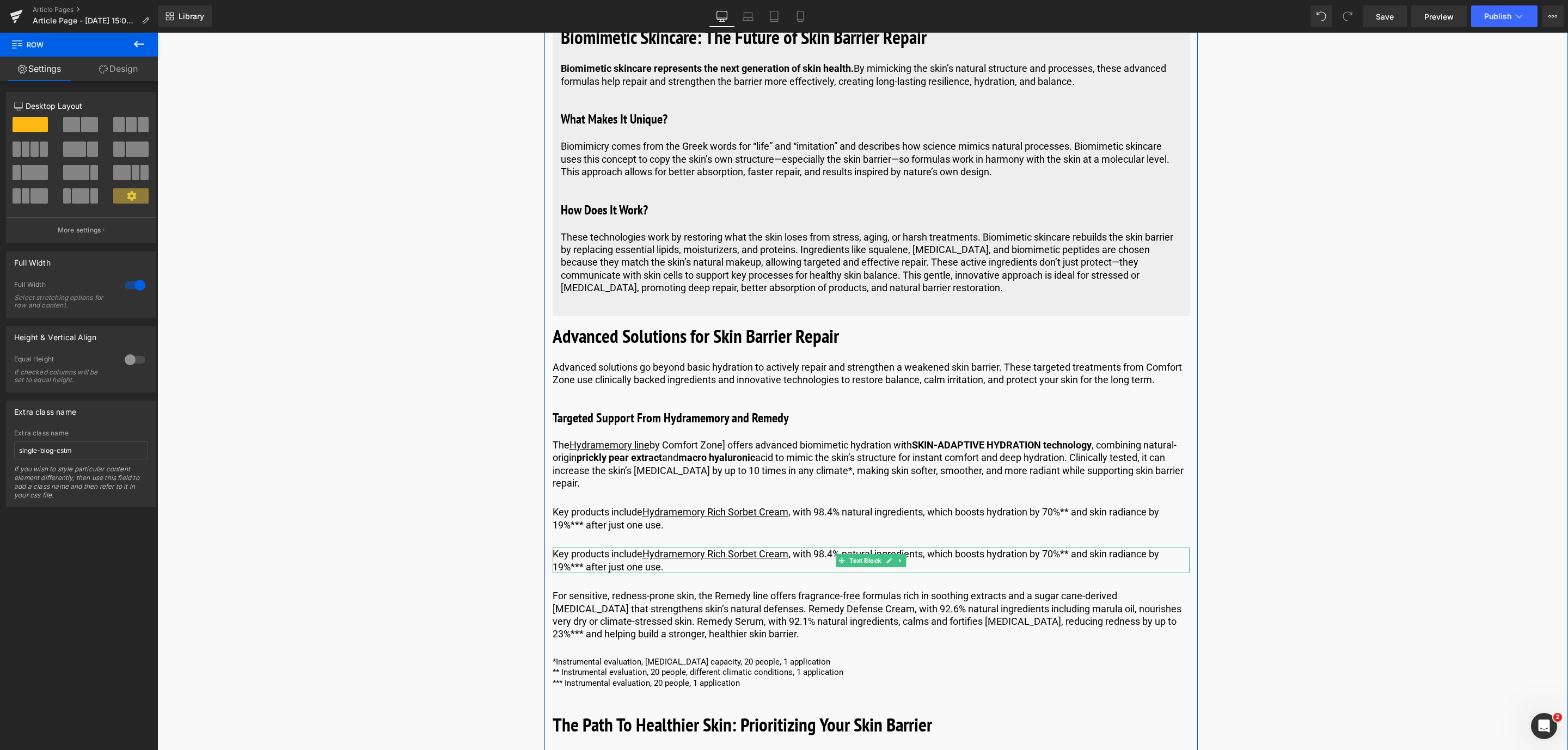
click at [649, 553] on p "Key products include Hydramemory Rich Sorbet Cream , with 98.4% natural ingredi…" at bounding box center [871, 560] width 637 height 26
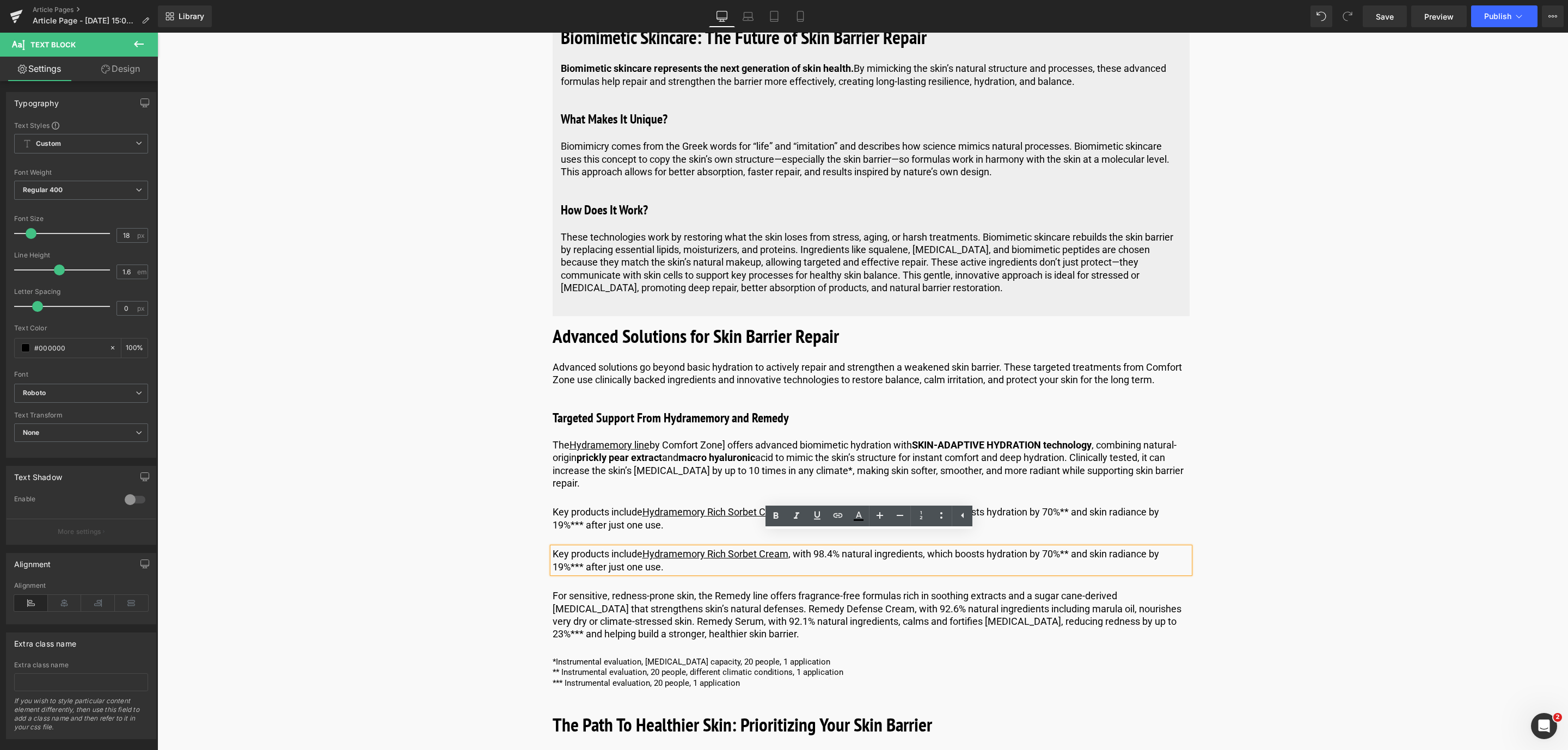
drag, startPoint x: 695, startPoint y: 554, endPoint x: 538, endPoint y: 536, distance: 158.0
paste div
drag, startPoint x: 721, startPoint y: 544, endPoint x: 570, endPoint y: 536, distance: 151.2
click at [570, 548] on p "The Hydramemory Water Source Serum activates hydration, multiplying the skin’s …" at bounding box center [871, 560] width 637 height 26
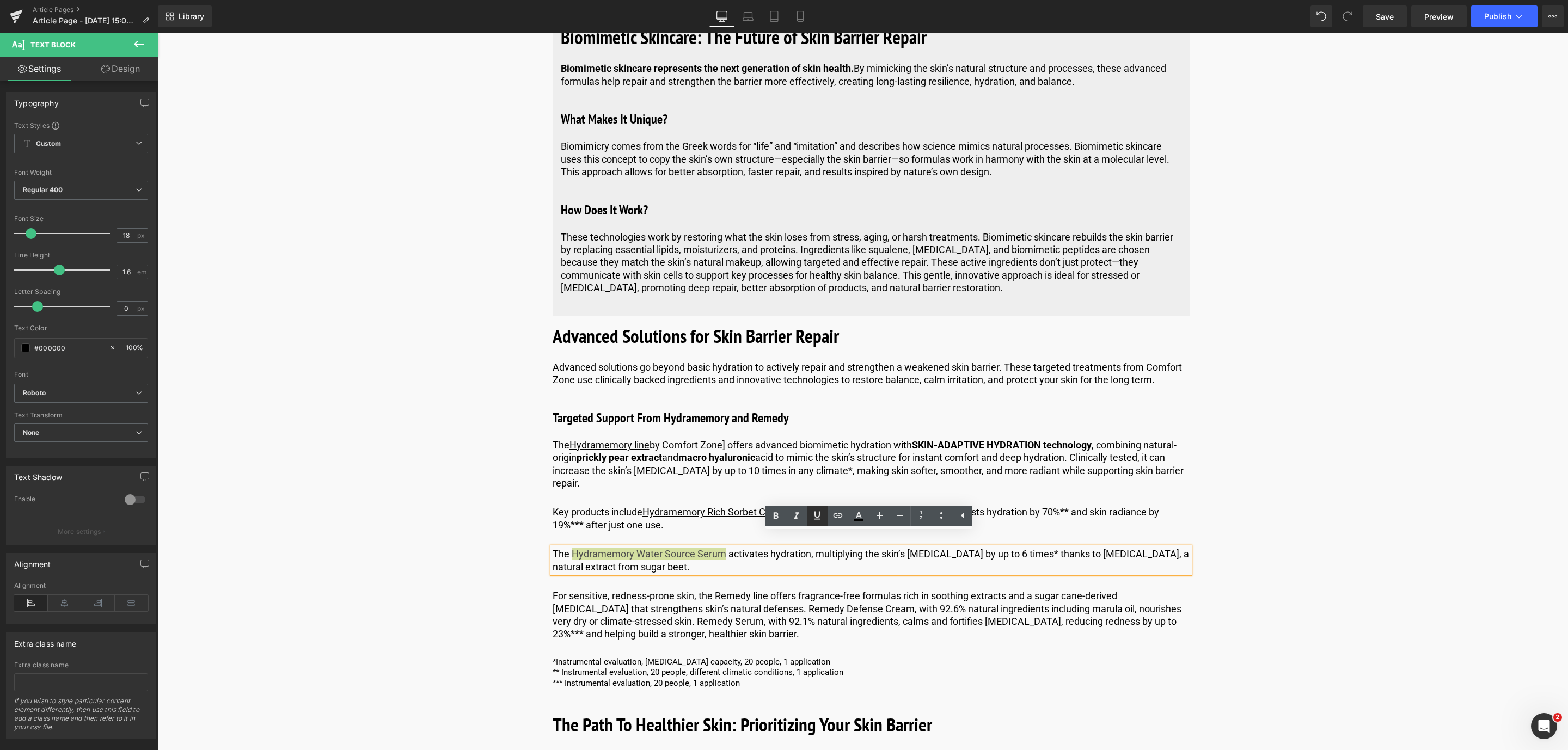
click at [819, 510] on icon at bounding box center [817, 516] width 13 height 13
click at [841, 512] on icon at bounding box center [838, 516] width 13 height 13
click at [698, 559] on input "text" at bounding box center [675, 564] width 168 height 27
paste input "[URL][DOMAIN_NAME]"
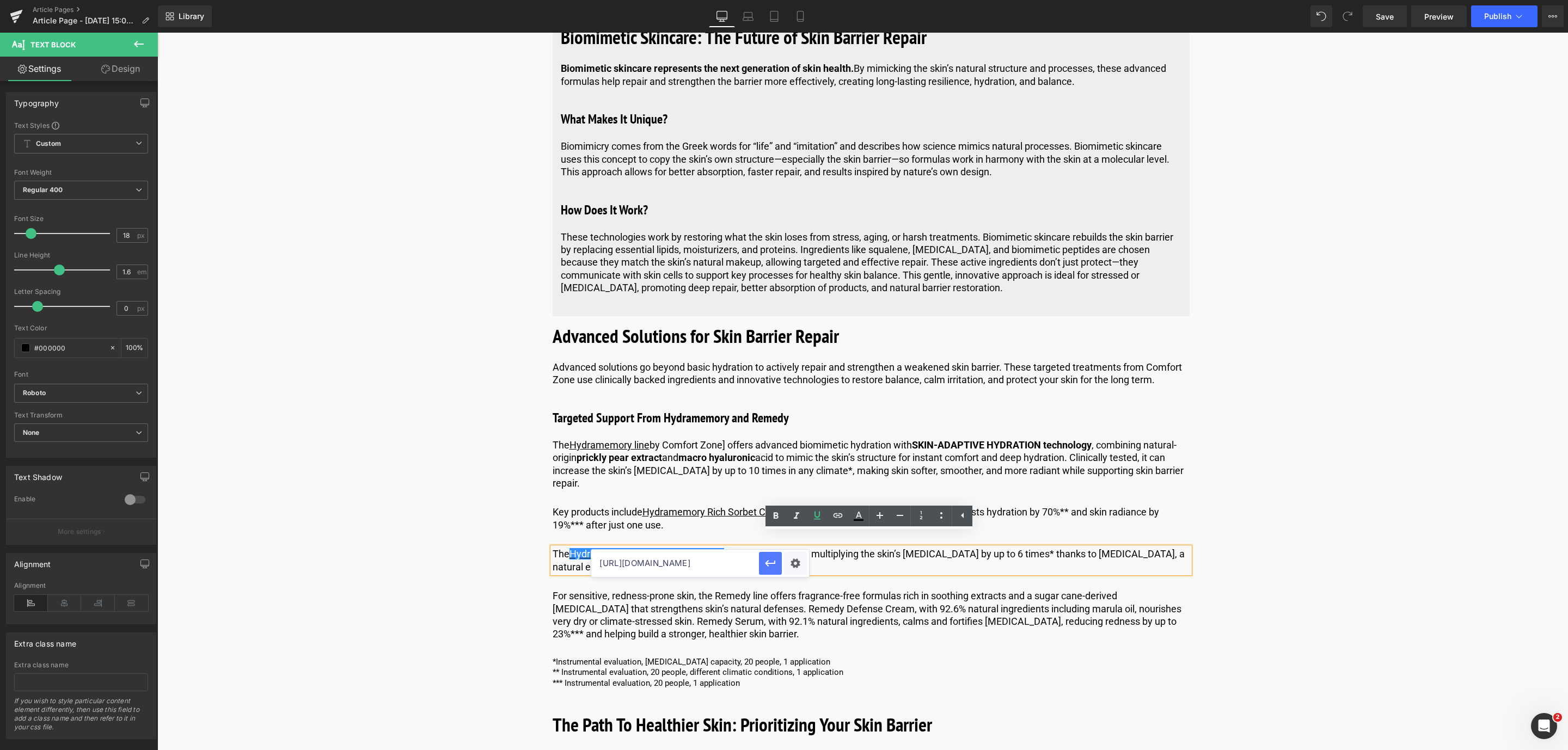
type input "[URL][DOMAIN_NAME]"
click at [766, 565] on icon "button" at bounding box center [770, 563] width 13 height 13
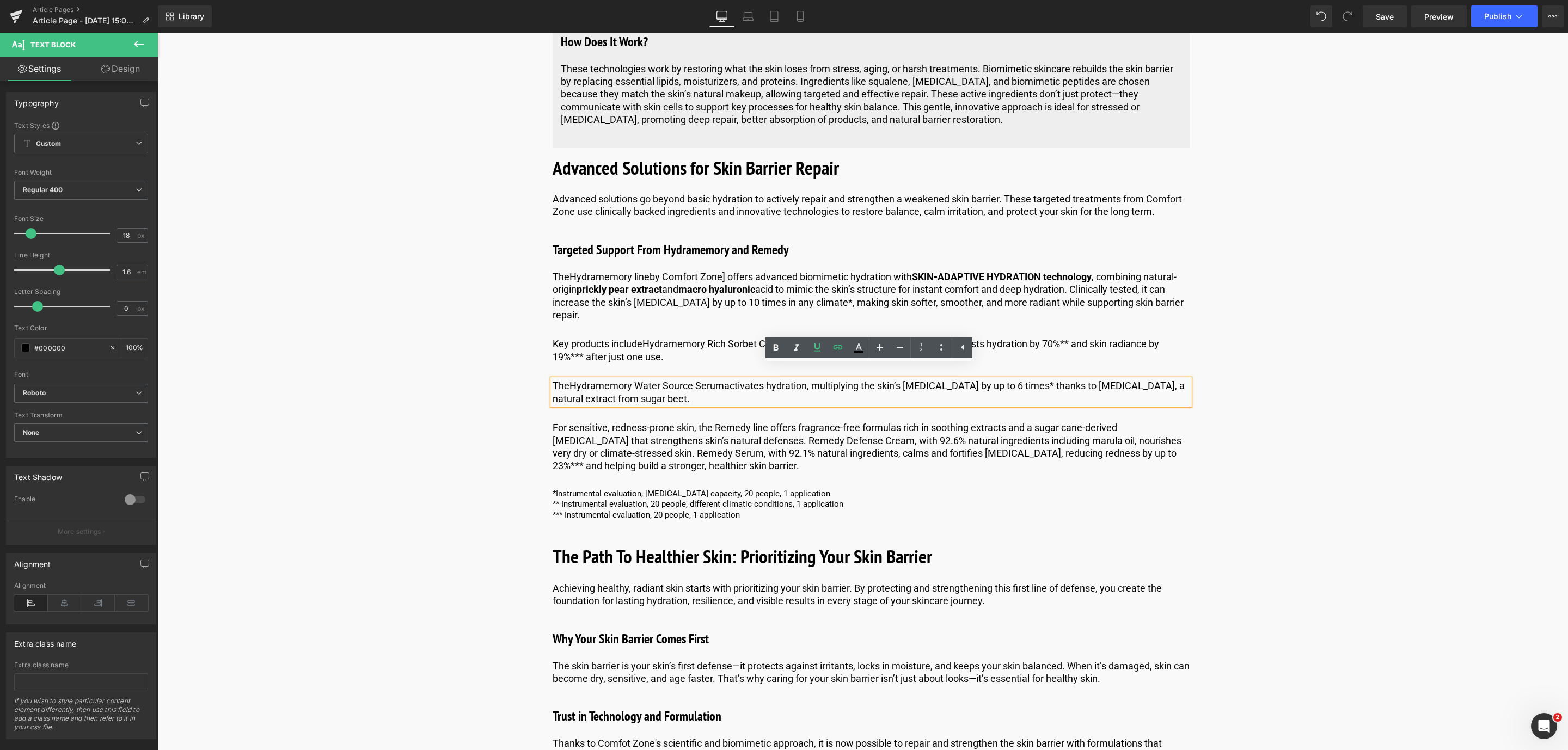
scroll to position [3868, 0]
click at [759, 420] on p "For sensitive, redness-prone skin, the Remedy line offers fragrance-free formul…" at bounding box center [871, 446] width 637 height 51
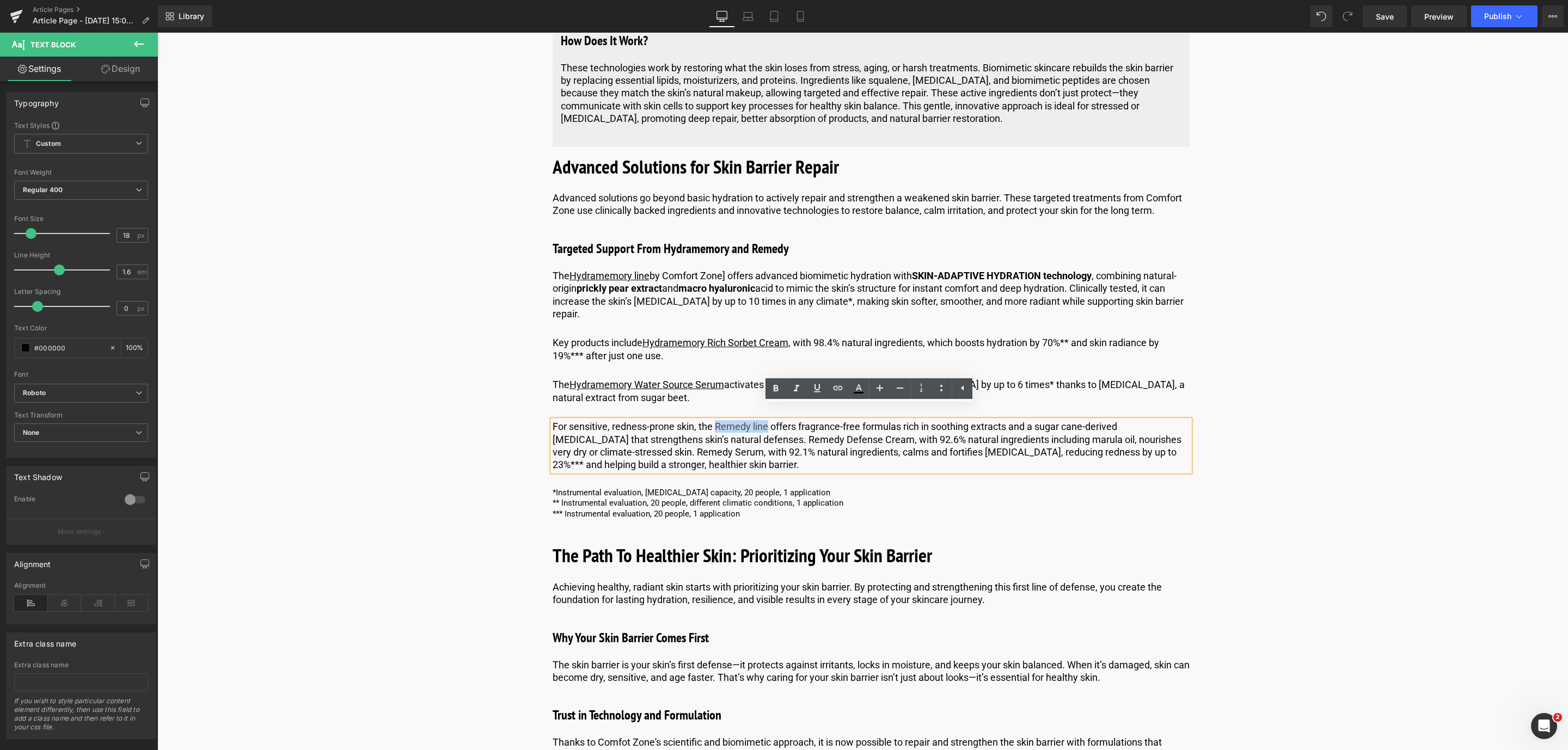
drag, startPoint x: 766, startPoint y: 409, endPoint x: 715, endPoint y: 409, distance: 51.0
click at [715, 420] on p "For sensitive, redness-prone skin, the Remedy line offers fragrance-free formul…" at bounding box center [871, 446] width 637 height 51
click at [822, 389] on icon at bounding box center [817, 388] width 13 height 13
click at [835, 389] on icon at bounding box center [838, 388] width 13 height 13
click at [729, 445] on input "text" at bounding box center [769, 436] width 168 height 27
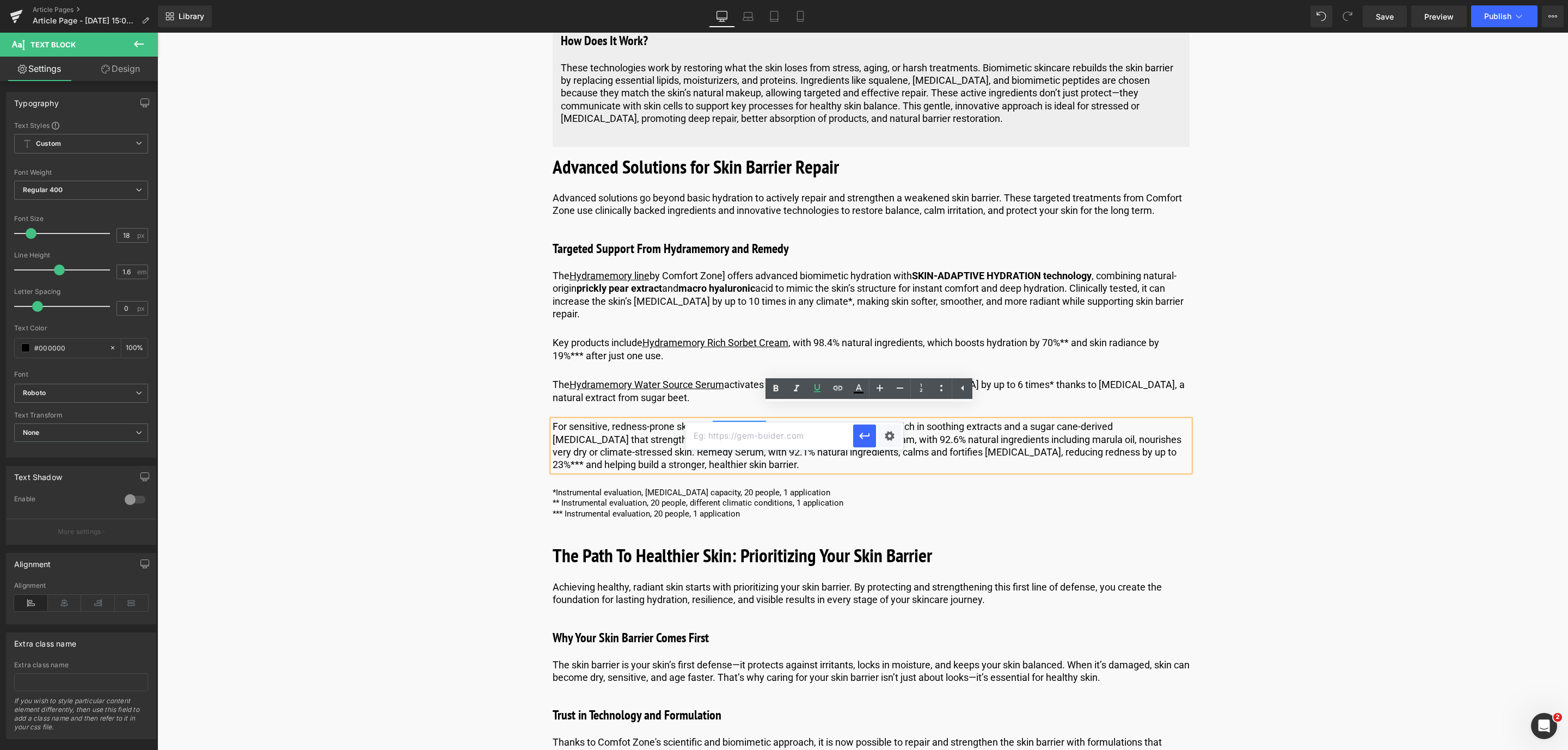
paste input "[URL][DOMAIN_NAME]"
type input "[URL][DOMAIN_NAME]"
click at [860, 435] on icon "button" at bounding box center [864, 436] width 13 height 13
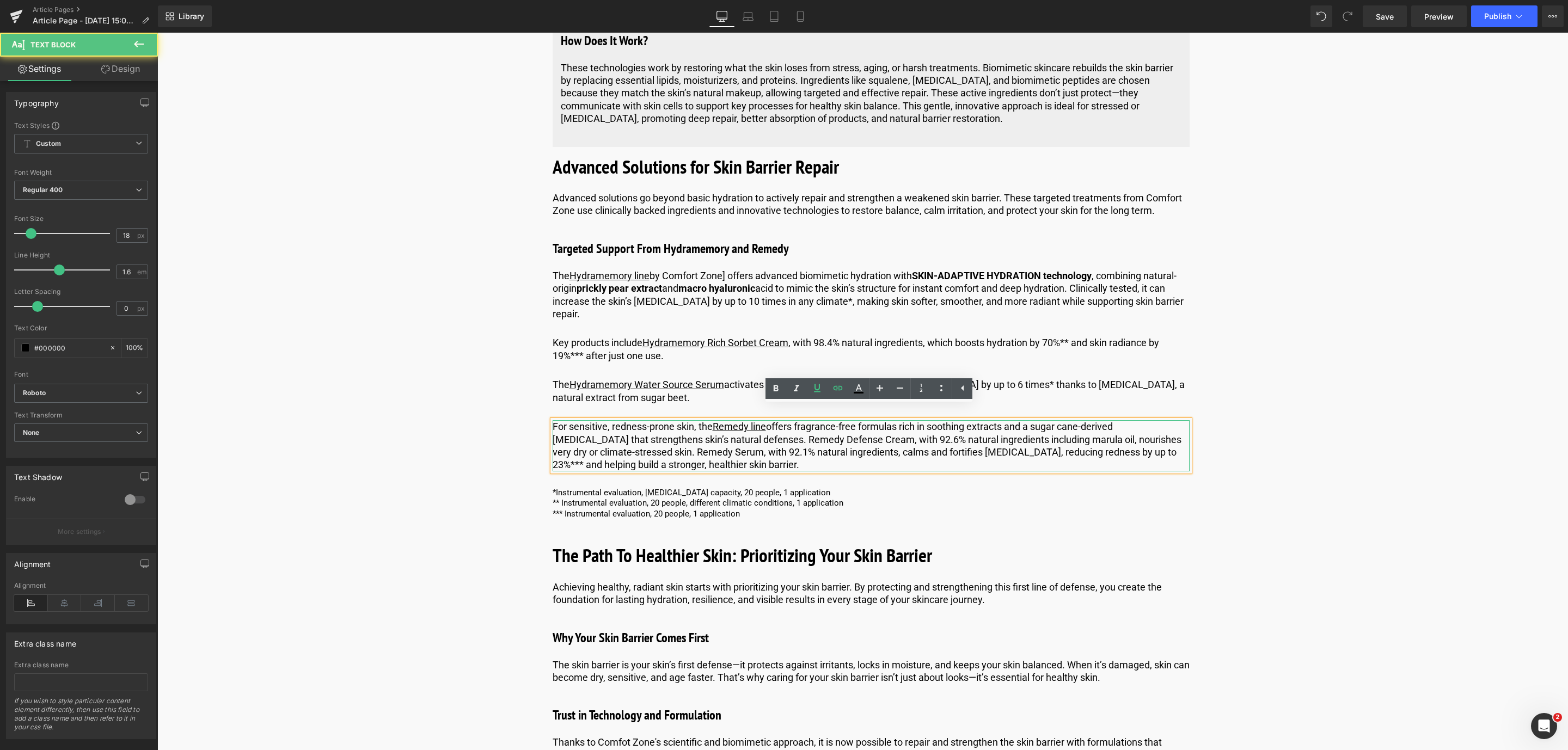
click at [710, 423] on p "For sensitive, redness-prone skin, the Remedy line offers fragrance-free formul…" at bounding box center [871, 446] width 637 height 51
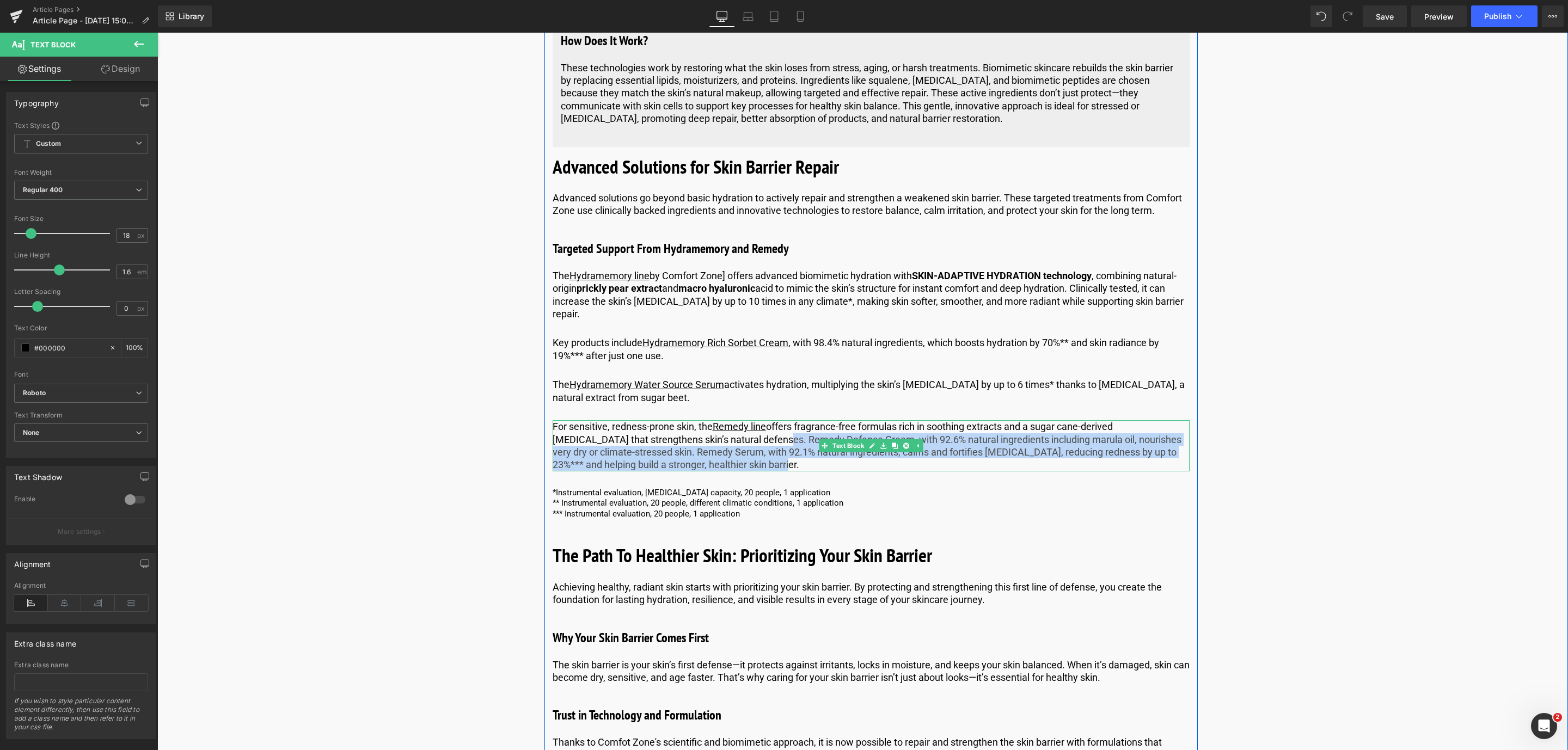
drag, startPoint x: 729, startPoint y: 450, endPoint x: 711, endPoint y: 428, distance: 28.4
click at [711, 428] on p "For sensitive, redness-prone skin, the Remedy line offers fragrance-free formul…" at bounding box center [871, 446] width 637 height 51
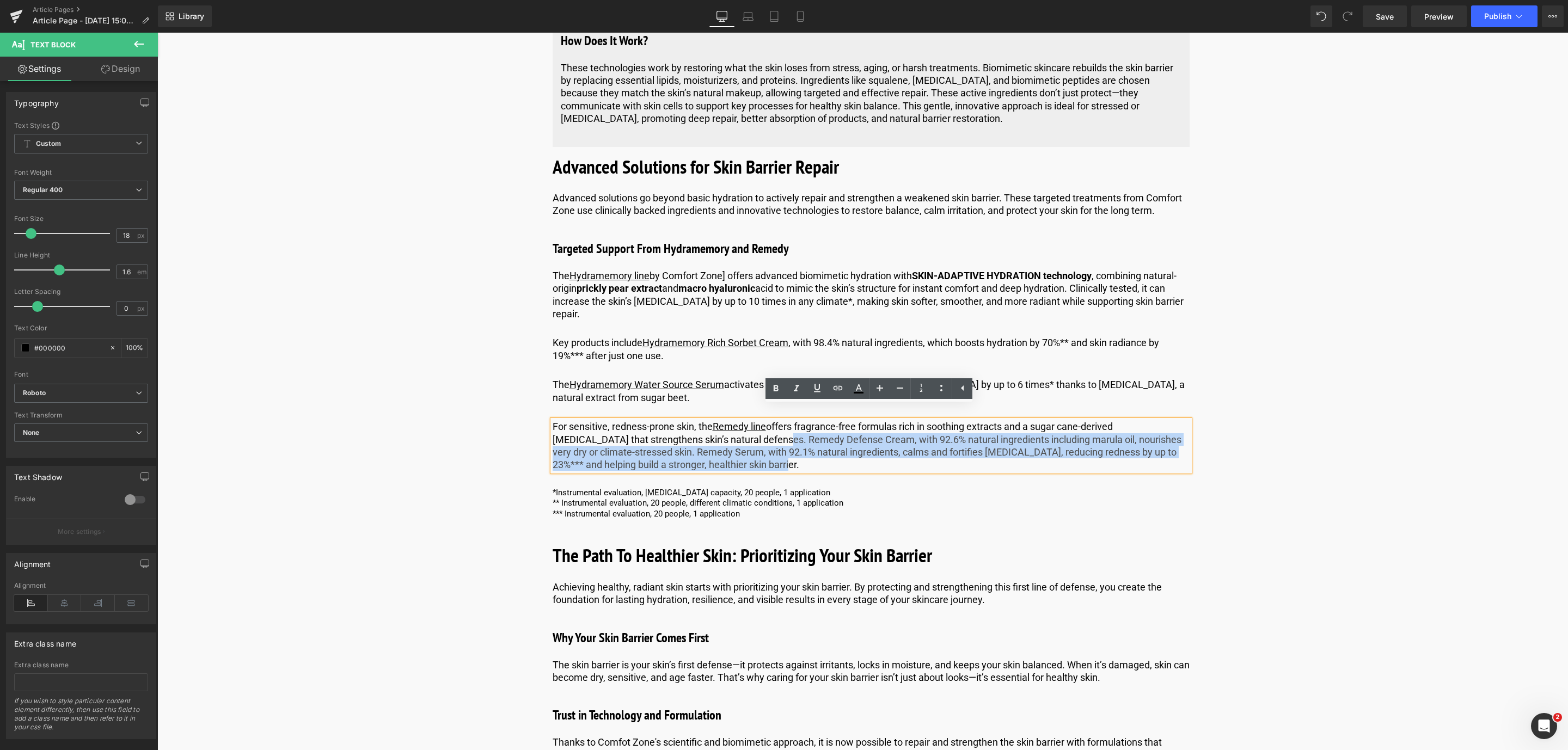
copy p "Remedy Defense Cream, with 92.6% natural ingredients including marula oil, nour…"
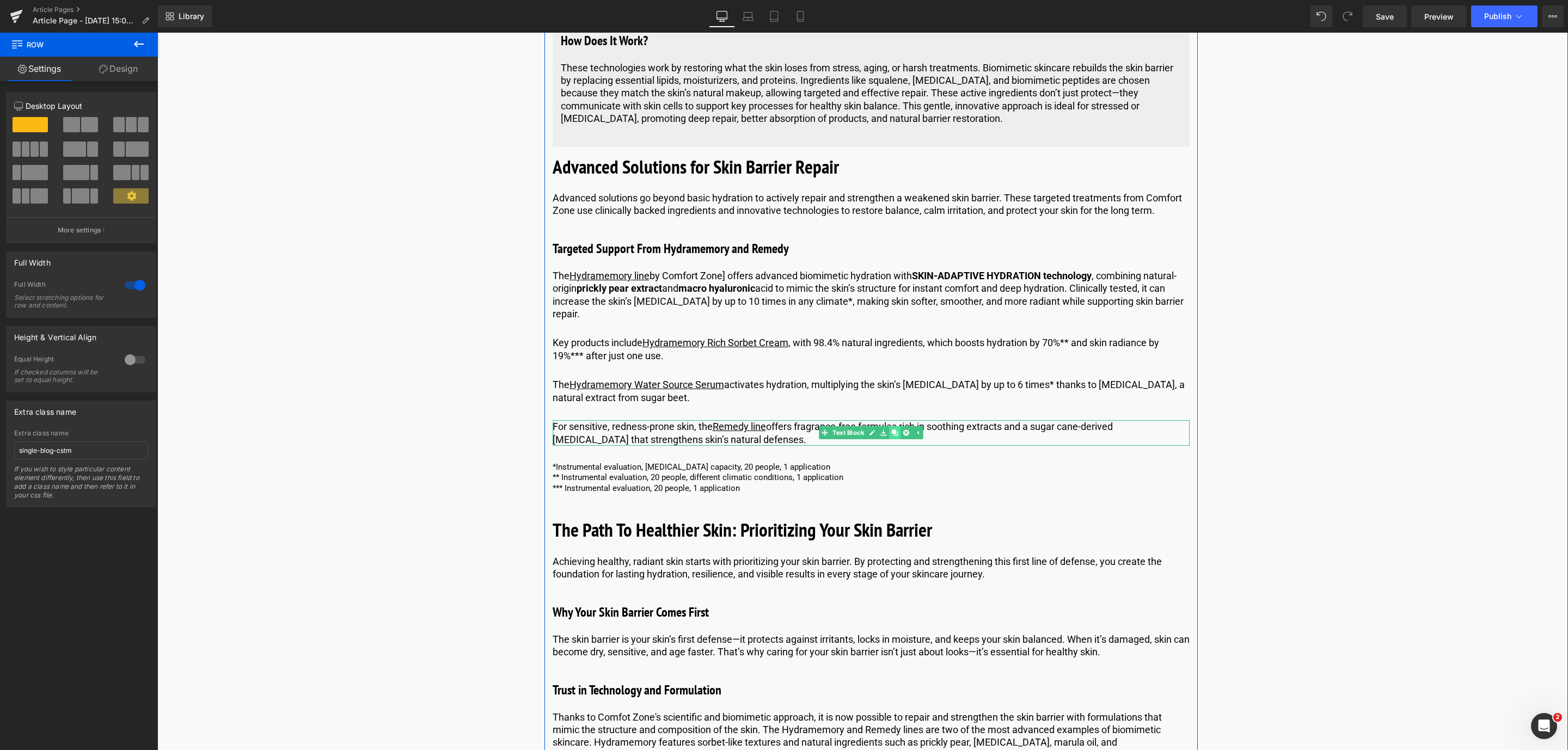
click at [896, 426] on link at bounding box center [895, 433] width 11 height 13
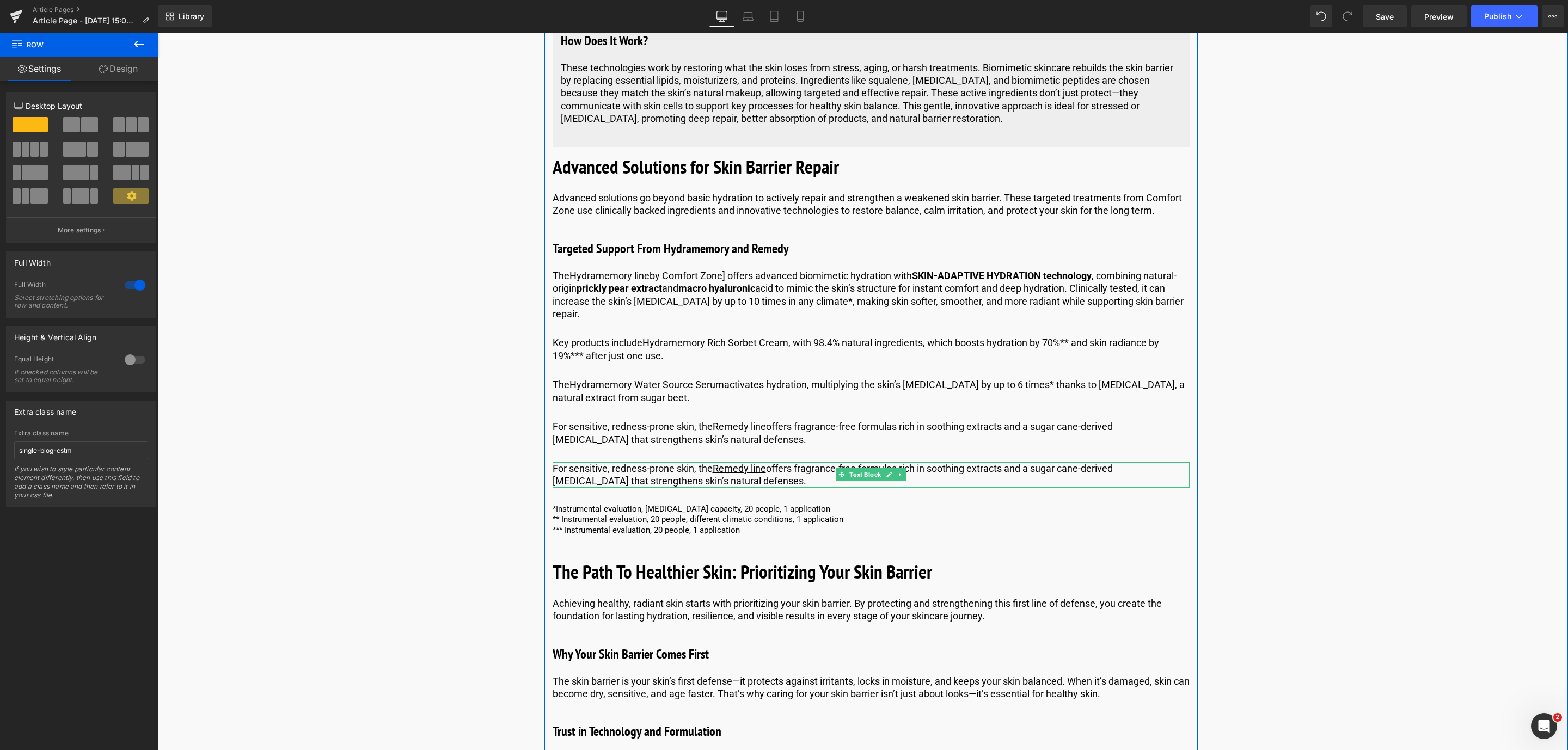
click at [685, 464] on p "For sensitive, redness-prone skin, the Remedy line offers fragrance-free formul…" at bounding box center [871, 475] width 637 height 26
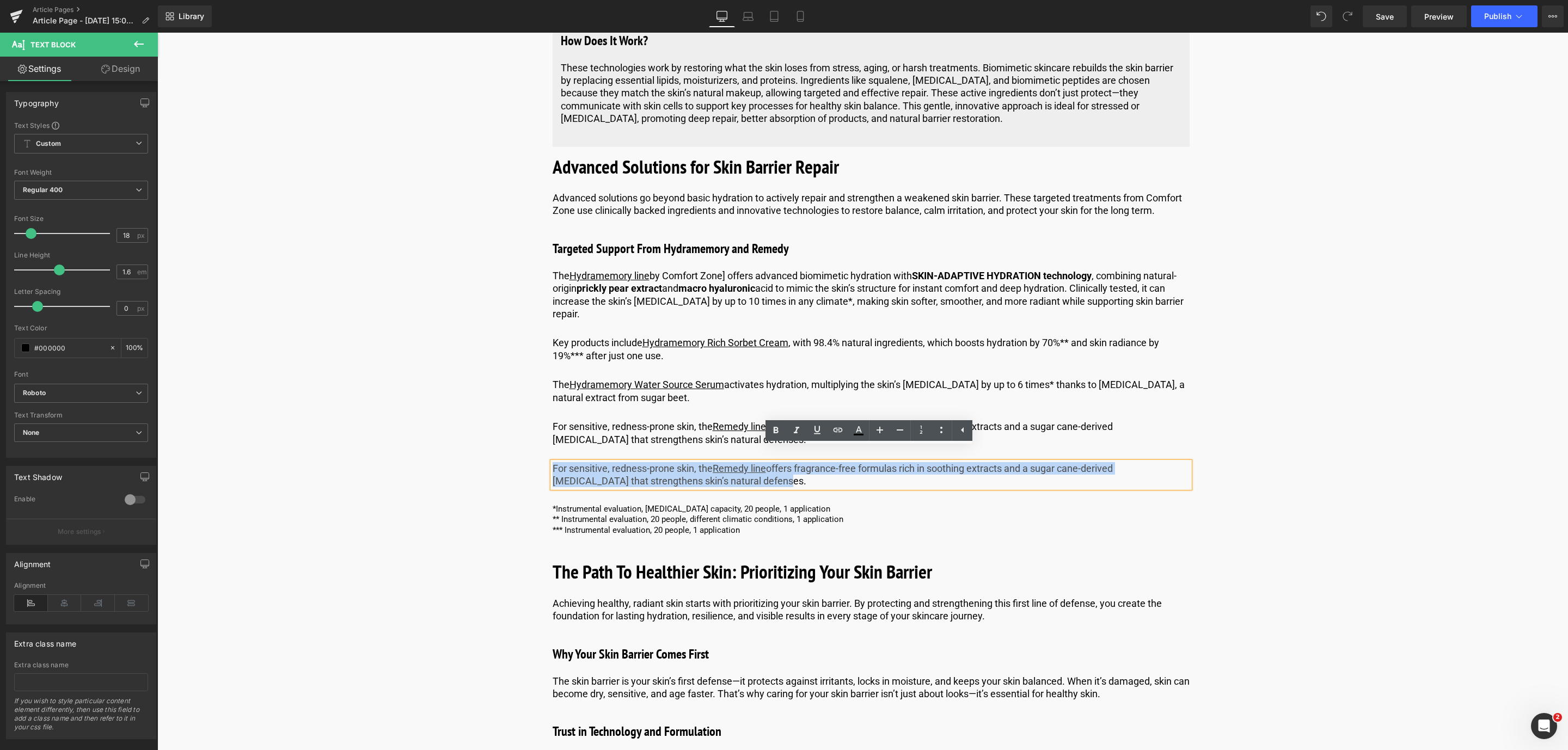
drag, startPoint x: 728, startPoint y: 464, endPoint x: 543, endPoint y: 454, distance: 185.3
paste div
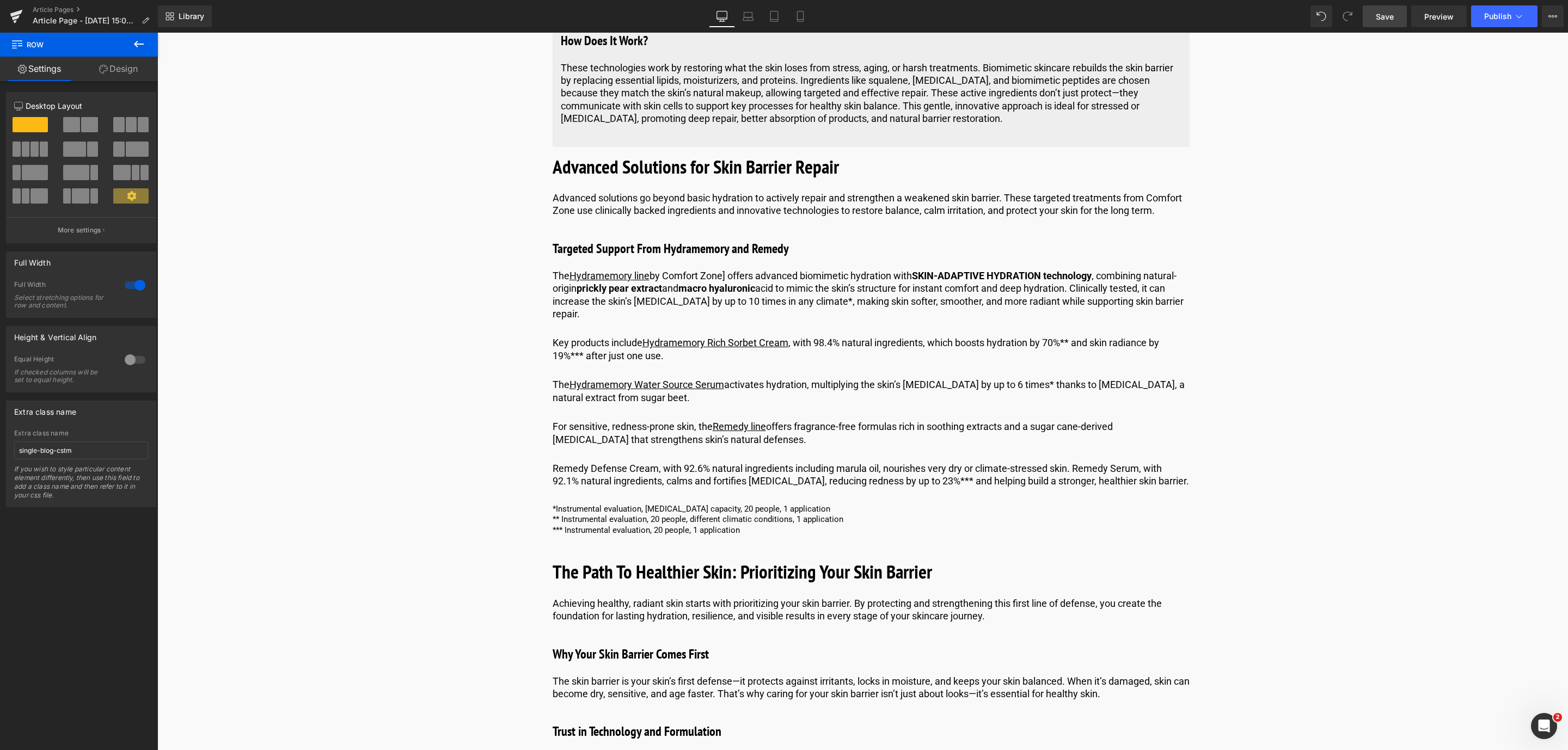
click at [1379, 18] on span "Save" at bounding box center [1385, 17] width 18 height 11
click at [145, 47] on icon at bounding box center [139, 44] width 13 height 13
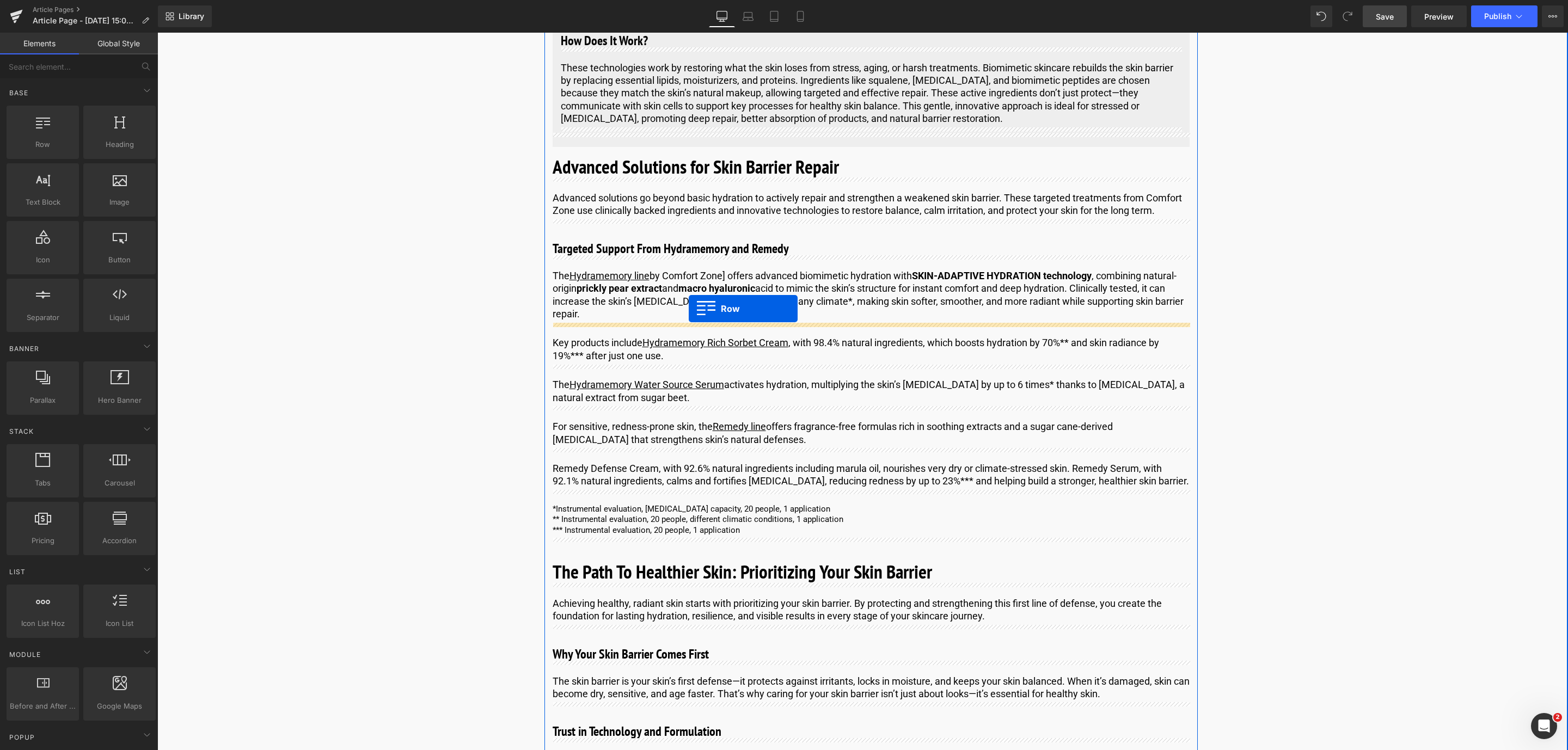
drag, startPoint x: 206, startPoint y: 161, endPoint x: 688, endPoint y: 308, distance: 503.9
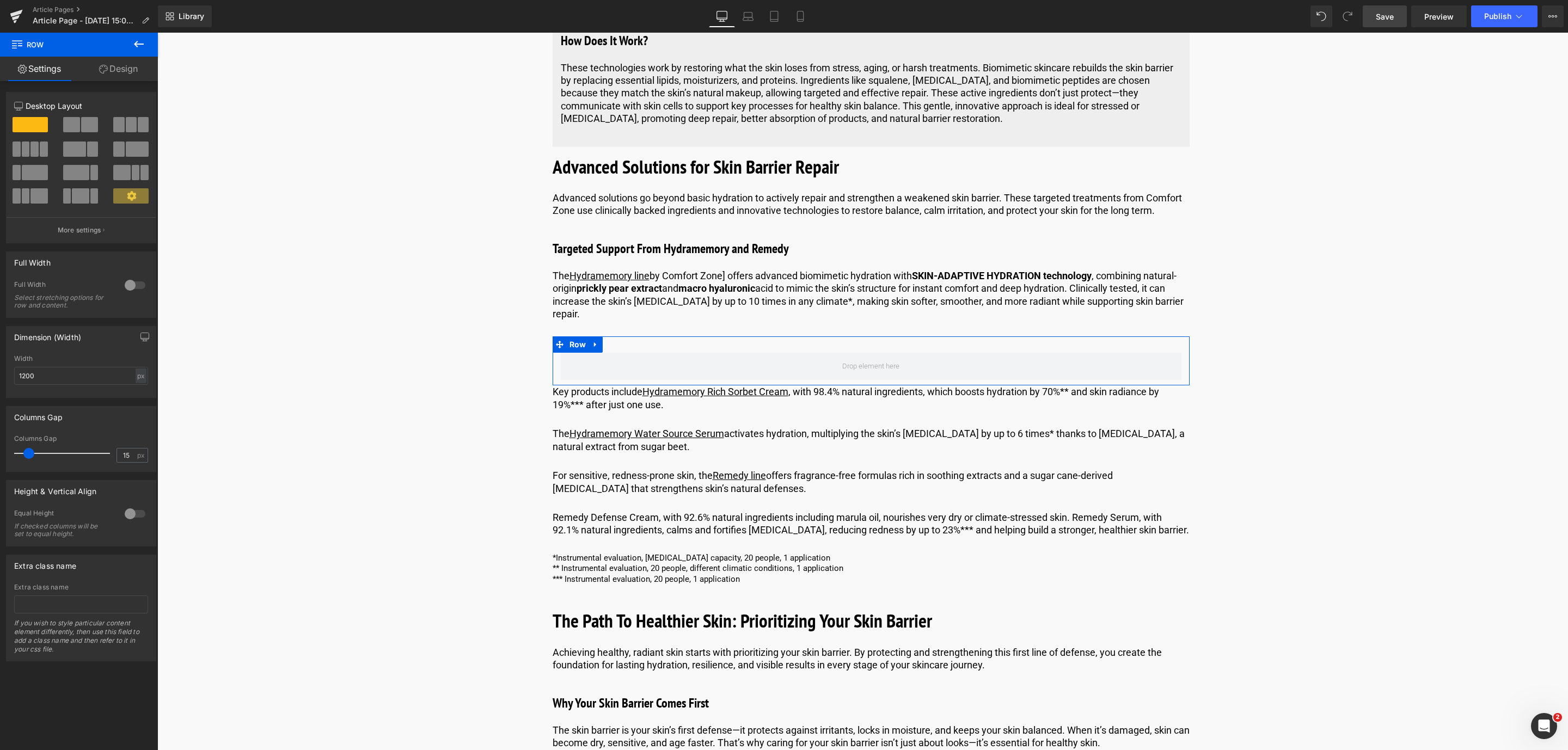
click at [116, 151] on span at bounding box center [119, 149] width 11 height 15
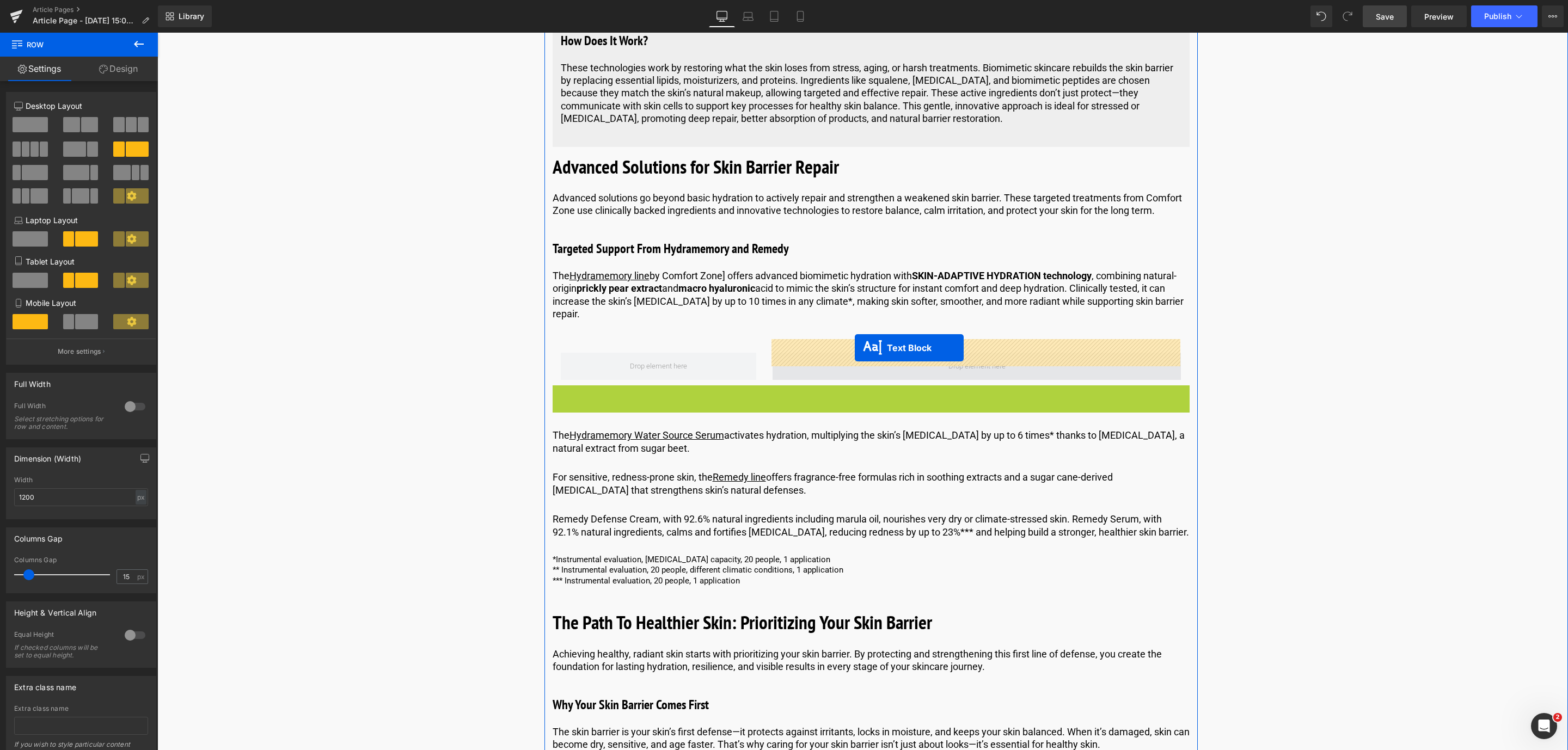
drag, startPoint x: 823, startPoint y: 384, endPoint x: 855, endPoint y: 348, distance: 48.2
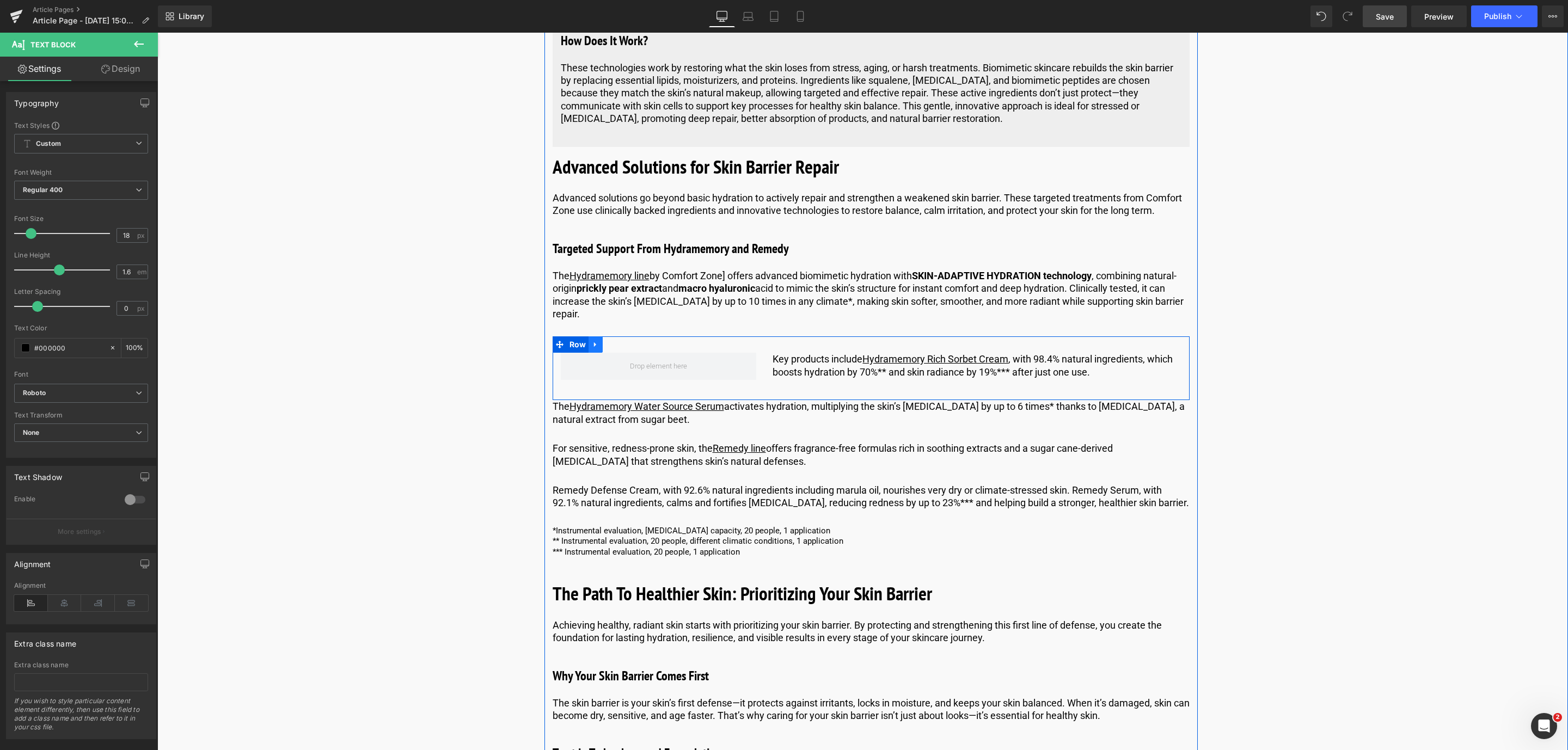
click at [589, 336] on link at bounding box center [596, 344] width 14 height 16
click at [613, 336] on link at bounding box center [610, 344] width 14 height 16
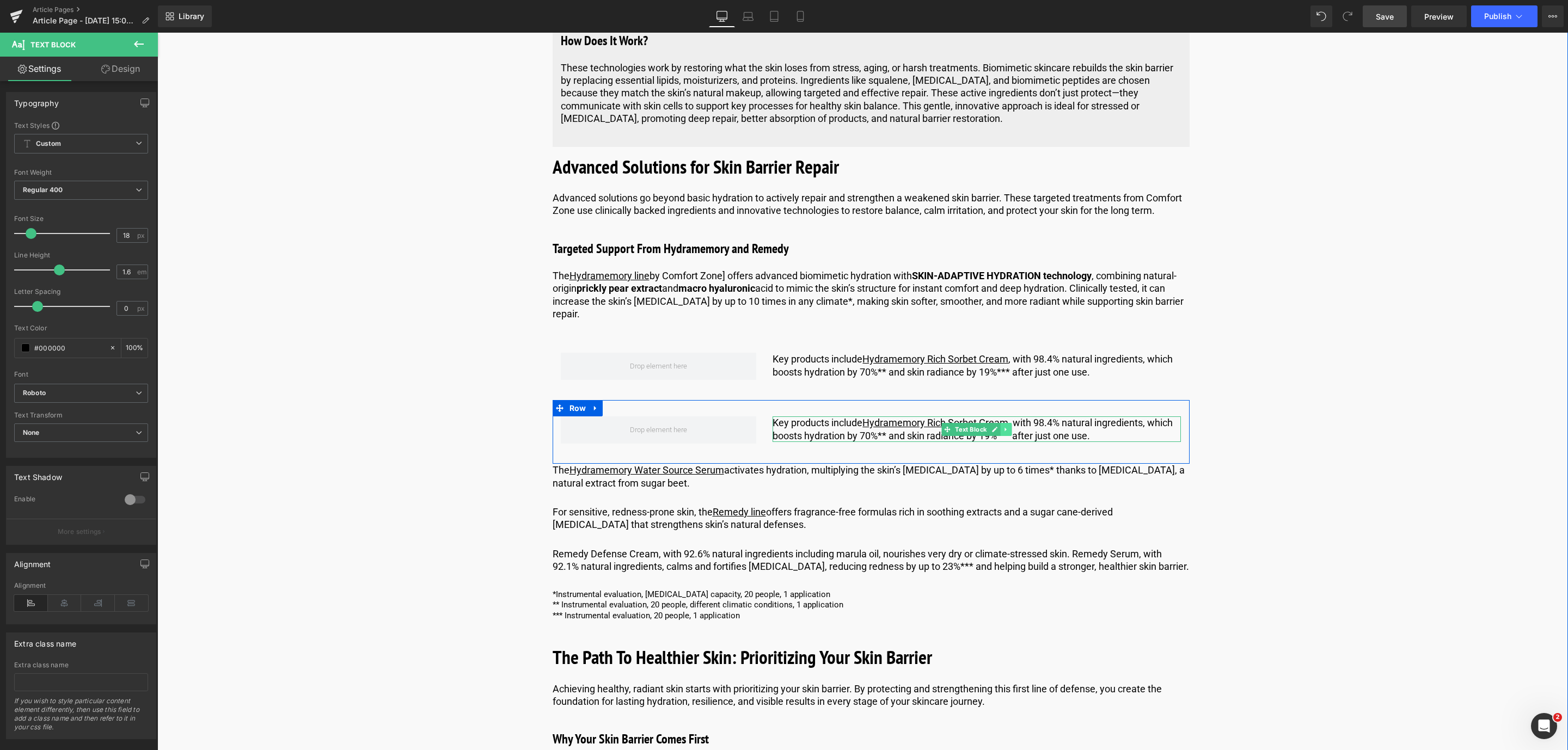
click at [1005, 427] on icon at bounding box center [1006, 429] width 2 height 4
click at [1006, 423] on link at bounding box center [1011, 430] width 11 height 13
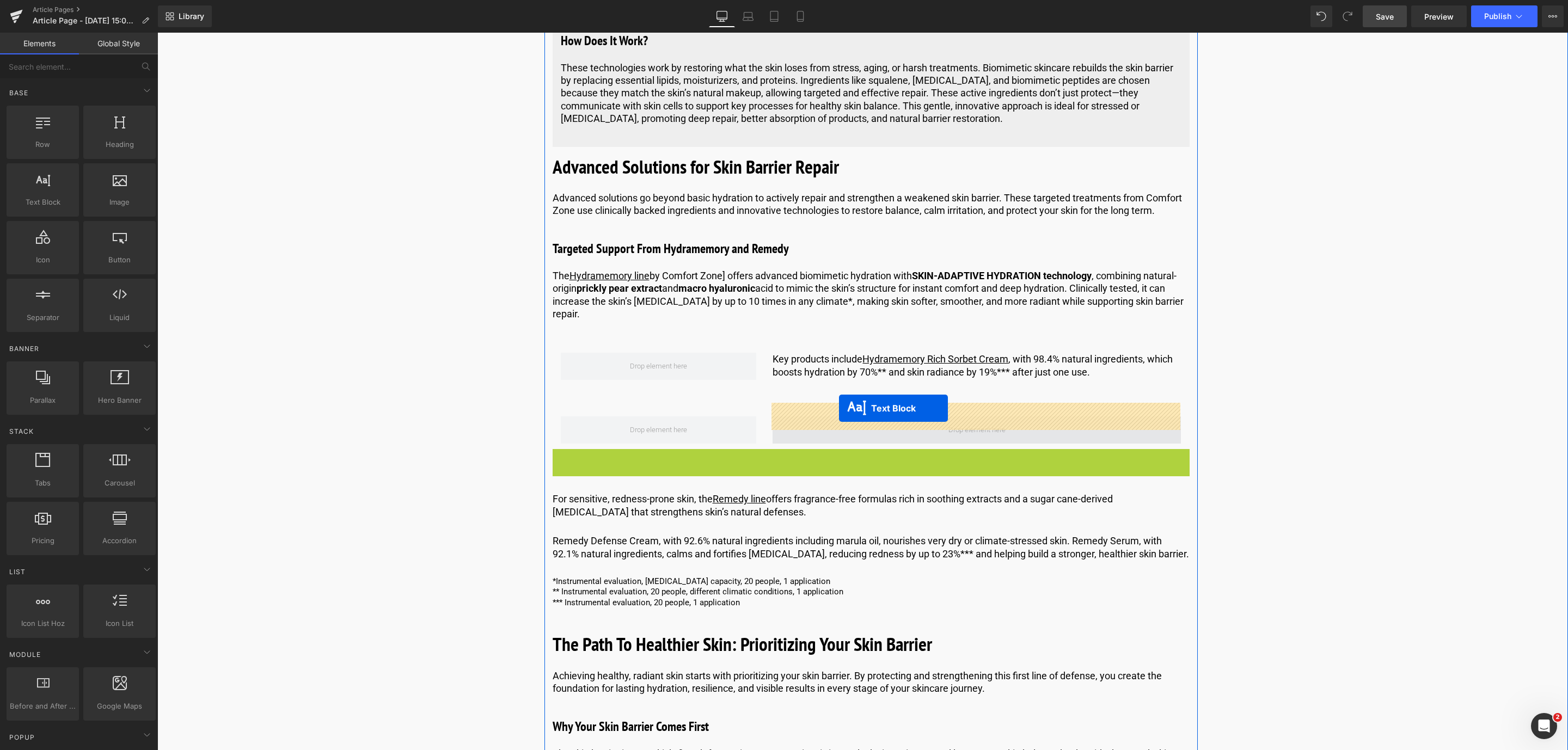
drag, startPoint x: 837, startPoint y: 446, endPoint x: 839, endPoint y: 408, distance: 38.1
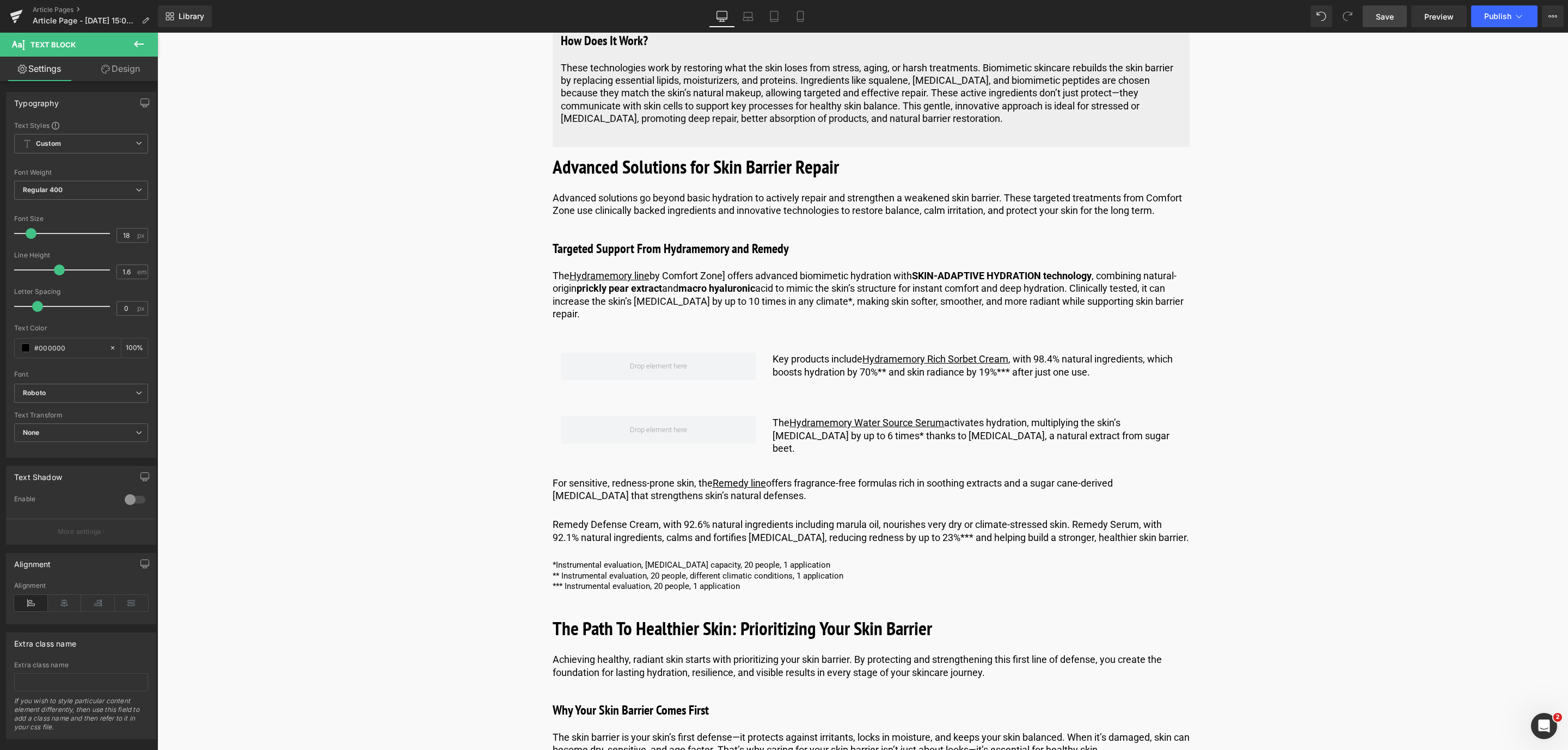
click at [134, 38] on icon at bounding box center [139, 44] width 13 height 13
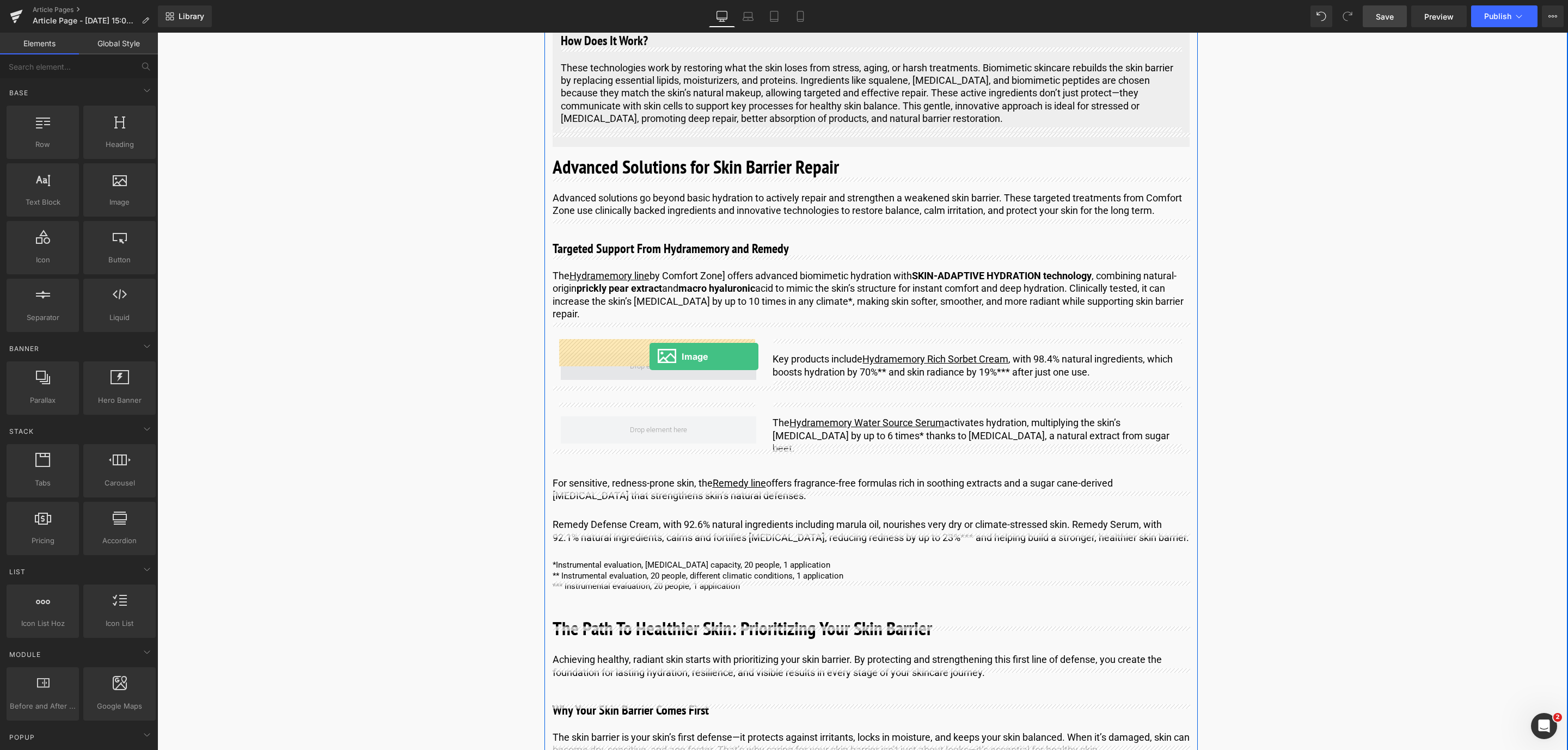
drag, startPoint x: 277, startPoint y: 222, endPoint x: 650, endPoint y: 357, distance: 396.7
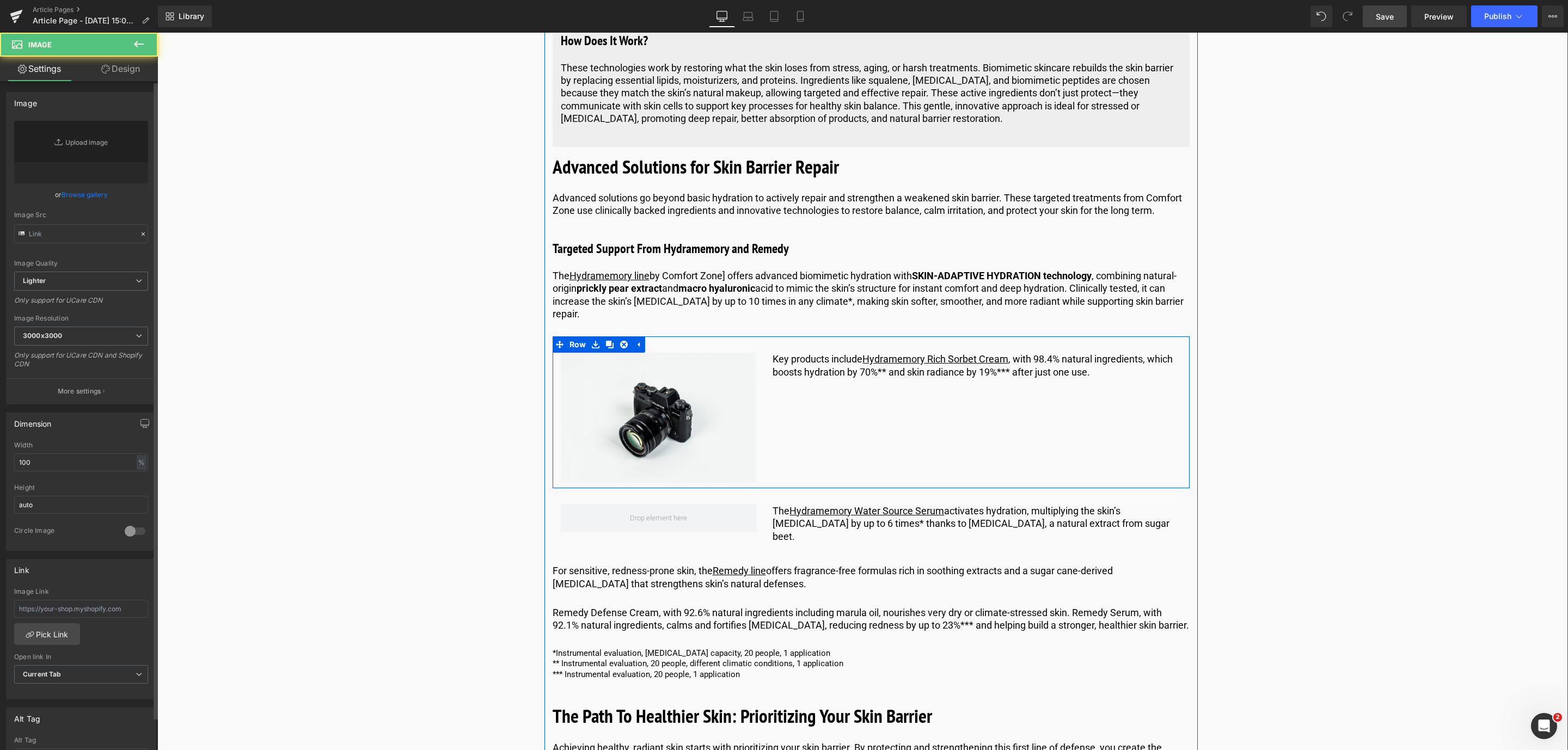
type input "//[DOMAIN_NAME][URL]"
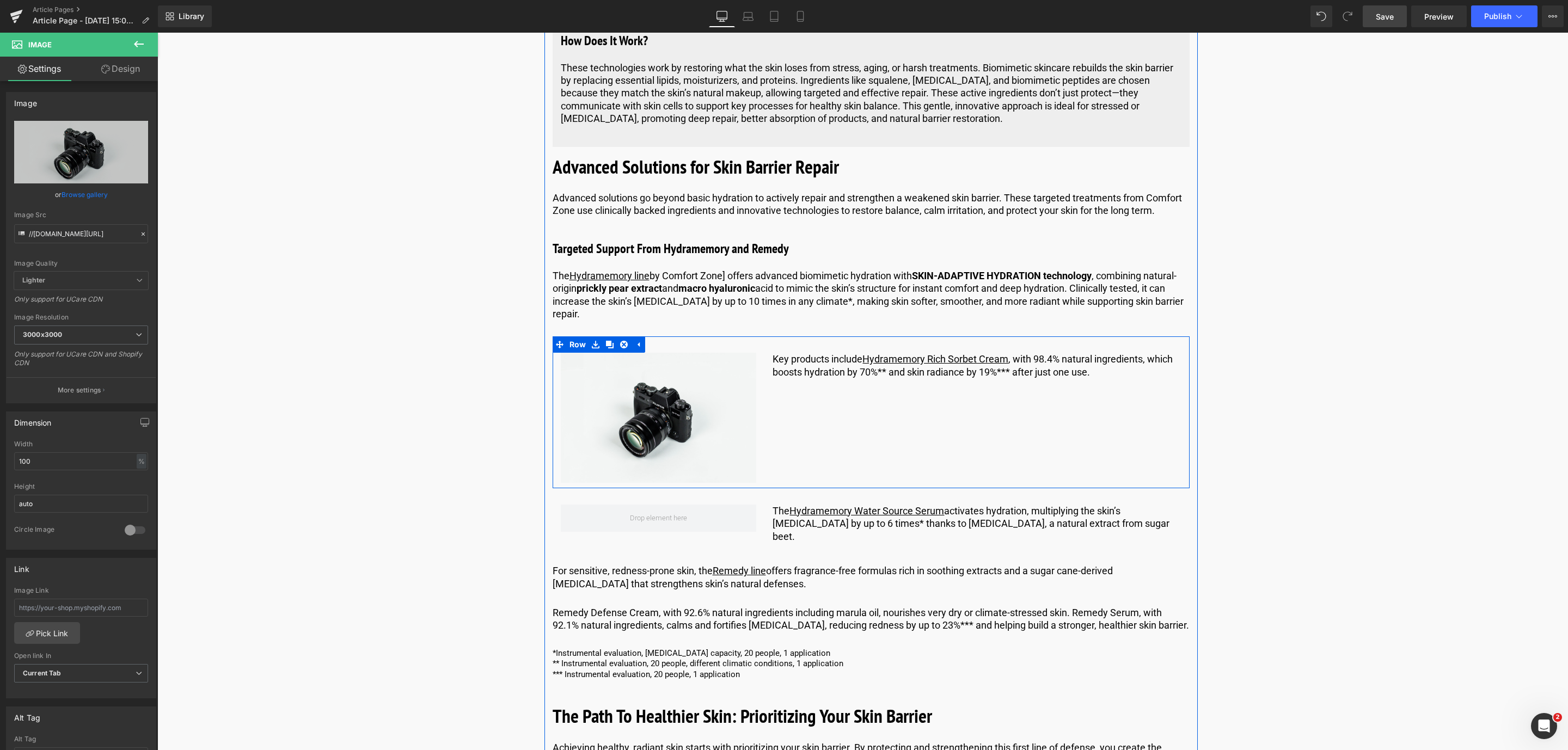
click at [136, 47] on icon at bounding box center [139, 44] width 13 height 13
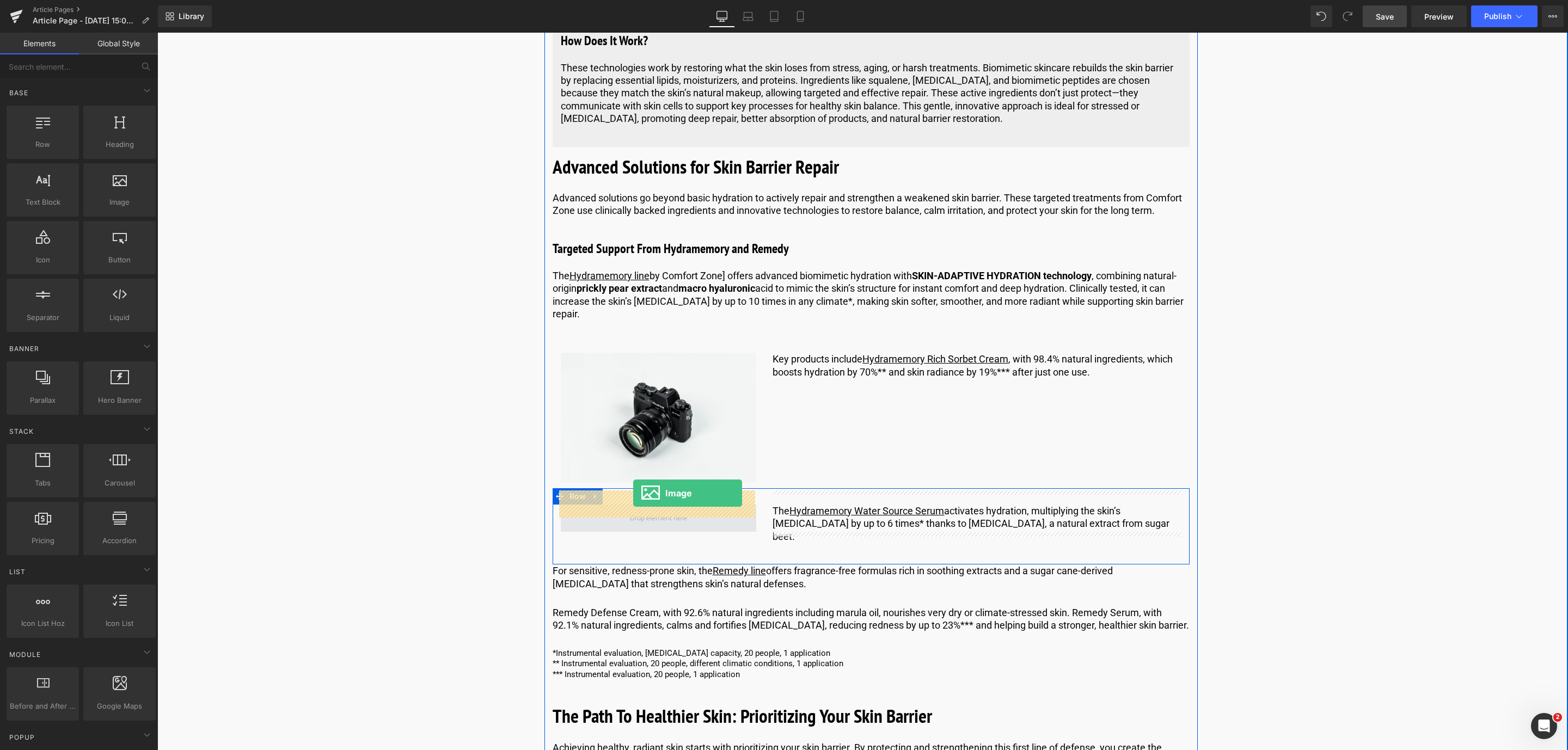
drag, startPoint x: 285, startPoint y: 214, endPoint x: 633, endPoint y: 493, distance: 446.0
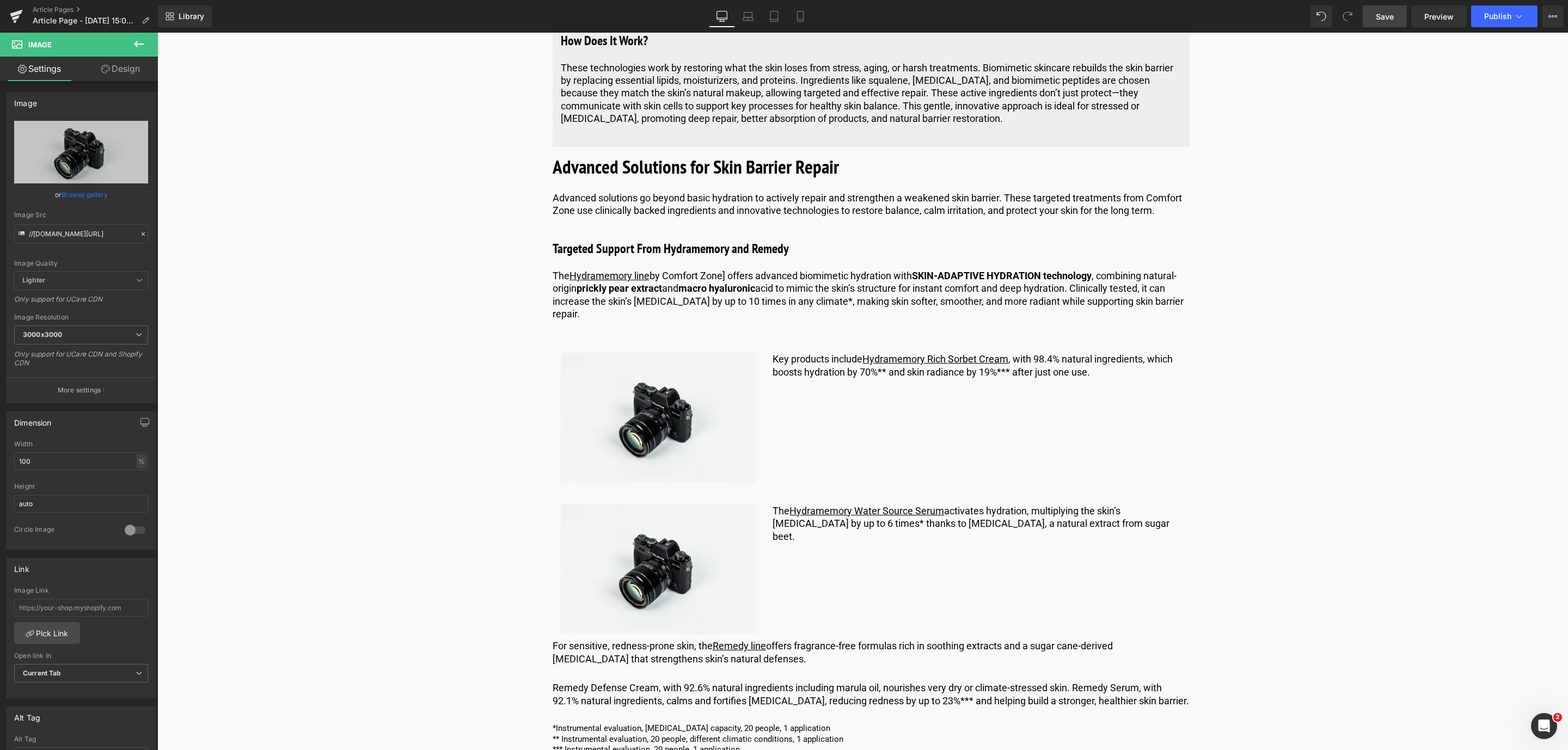
drag, startPoint x: 1380, startPoint y: 17, endPoint x: 721, endPoint y: 371, distance: 748.1
click at [1380, 17] on span "Save" at bounding box center [1385, 17] width 18 height 11
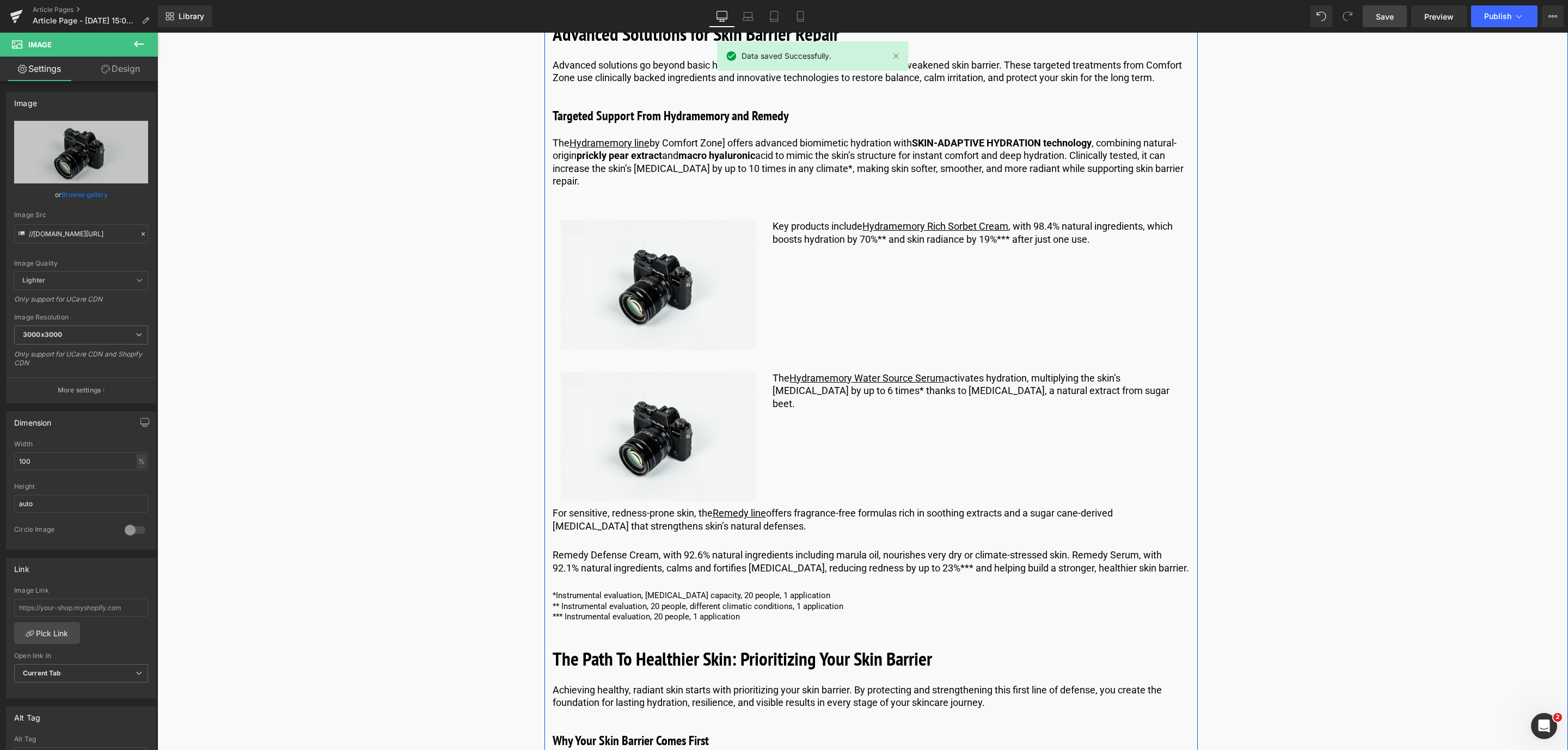
scroll to position [3999, 0]
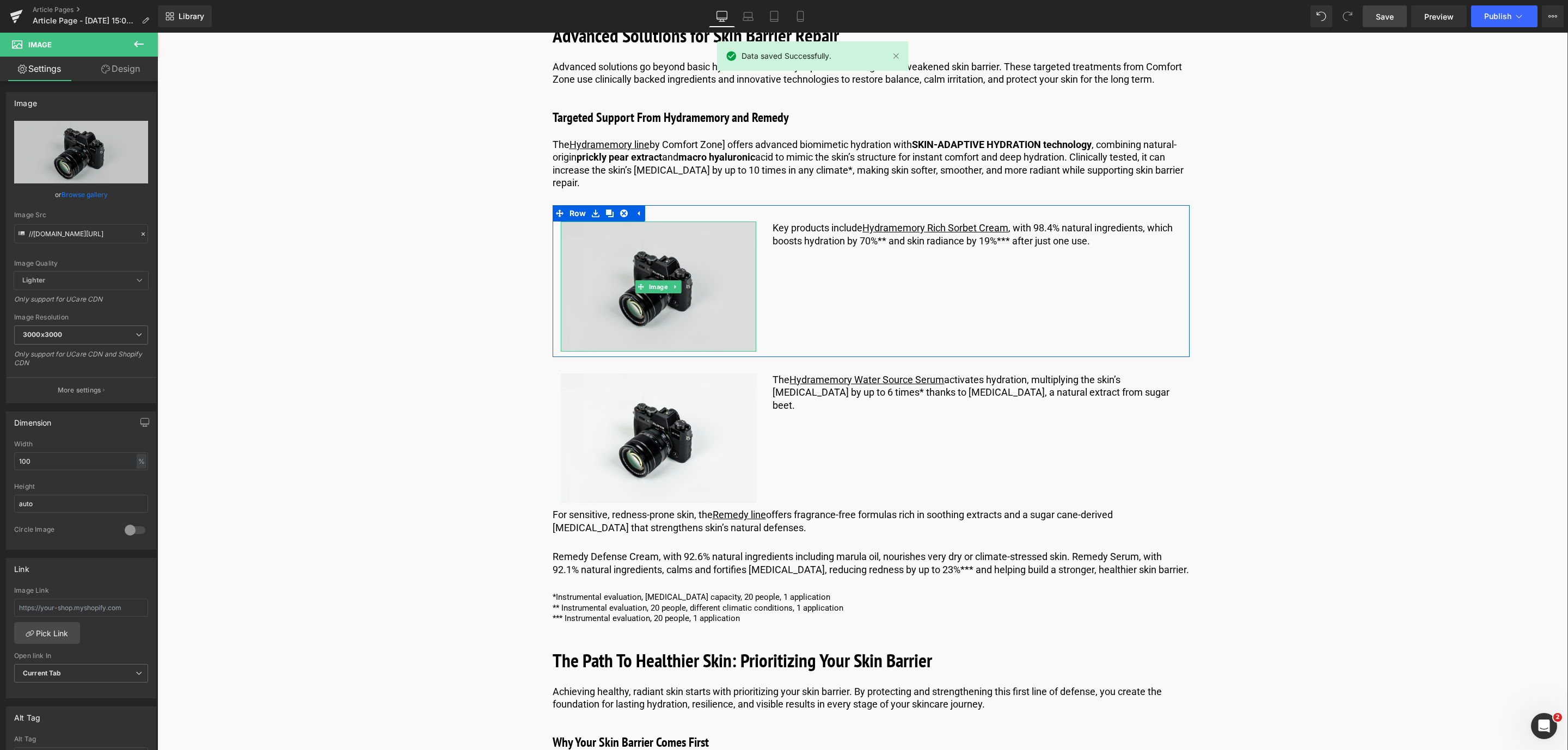
click at [598, 306] on img at bounding box center [659, 286] width 196 height 129
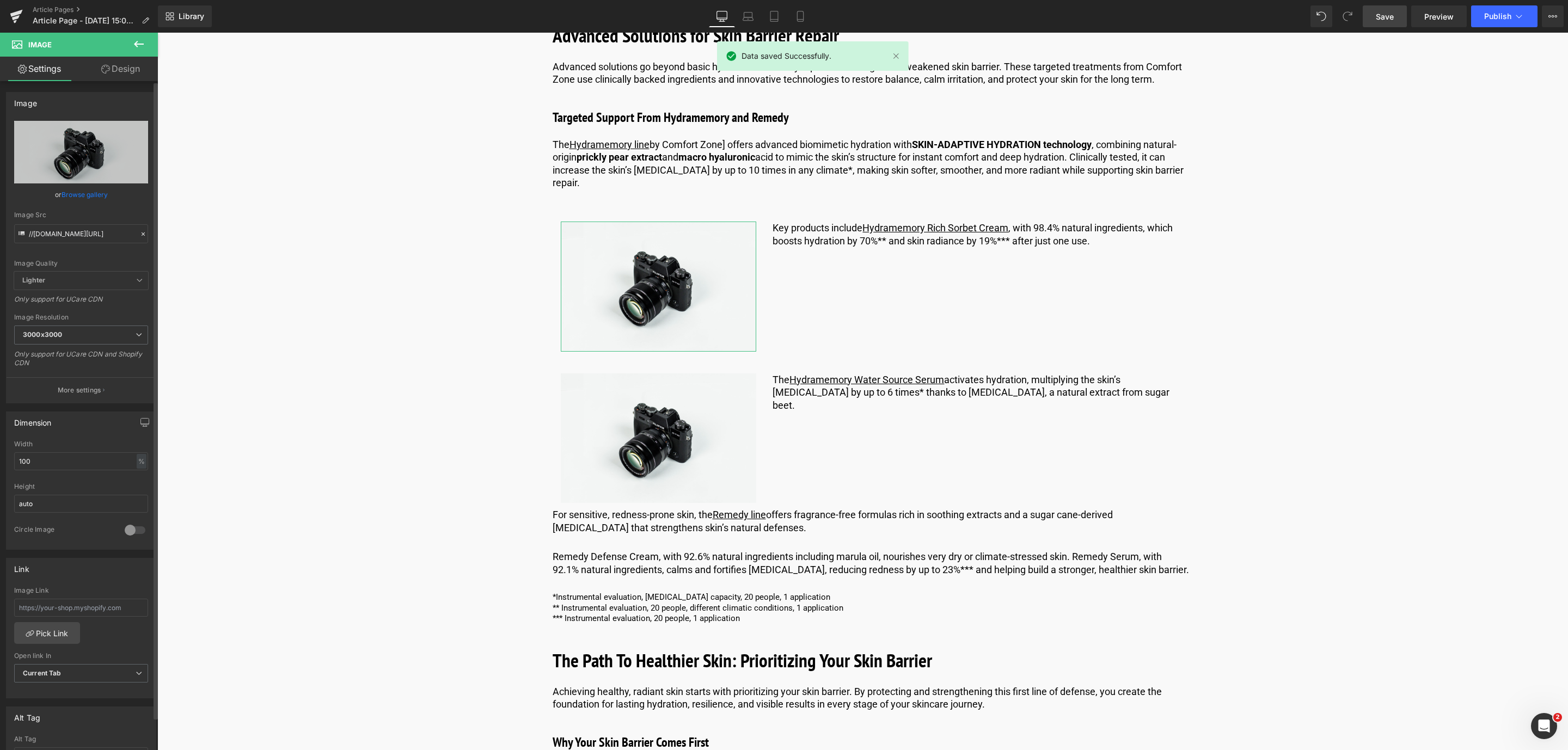
click at [85, 197] on link "Browse gallery" at bounding box center [85, 194] width 47 height 19
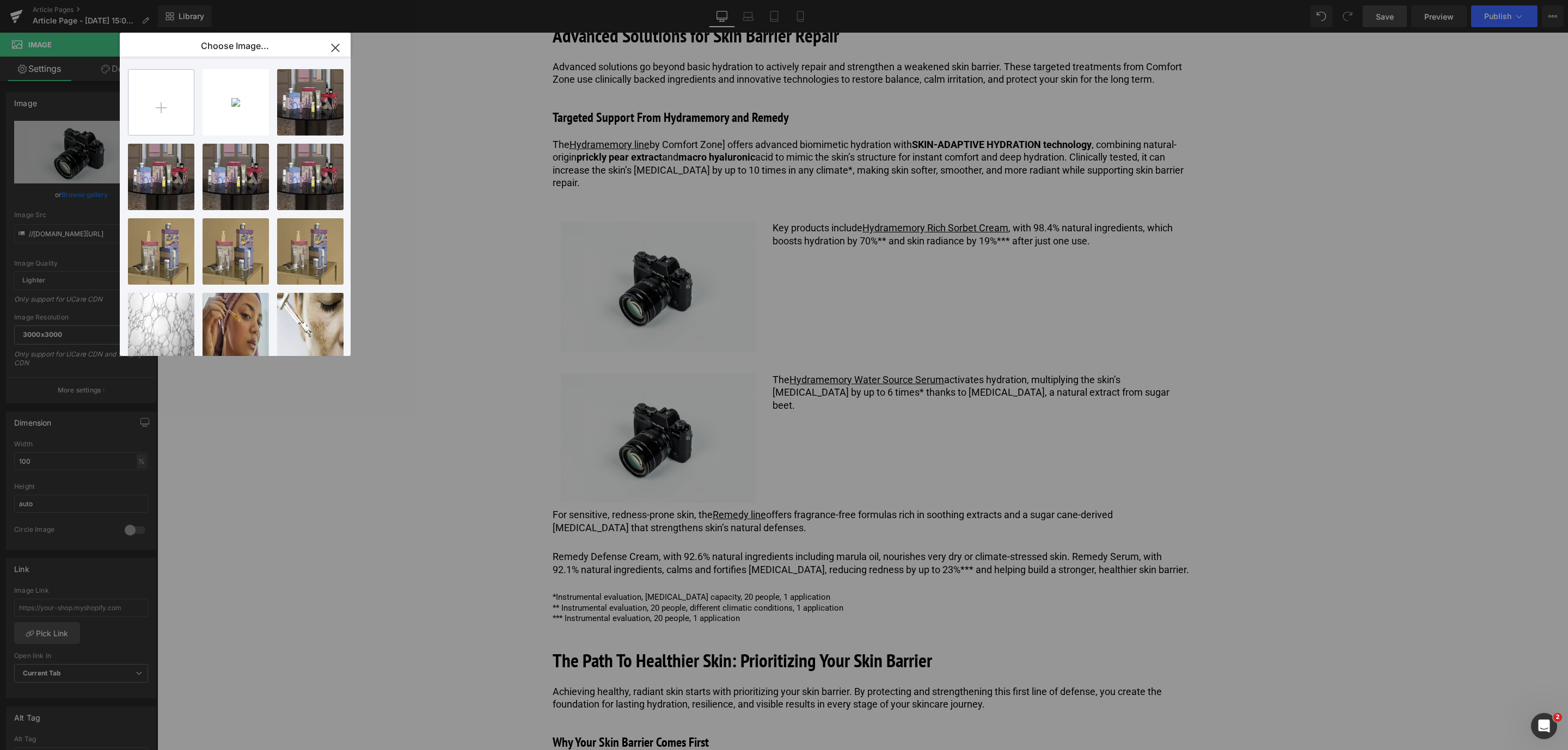
click at [149, 115] on input "file" at bounding box center [161, 102] width 65 height 65
click at [333, 44] on icon "button" at bounding box center [336, 48] width 18 height 18
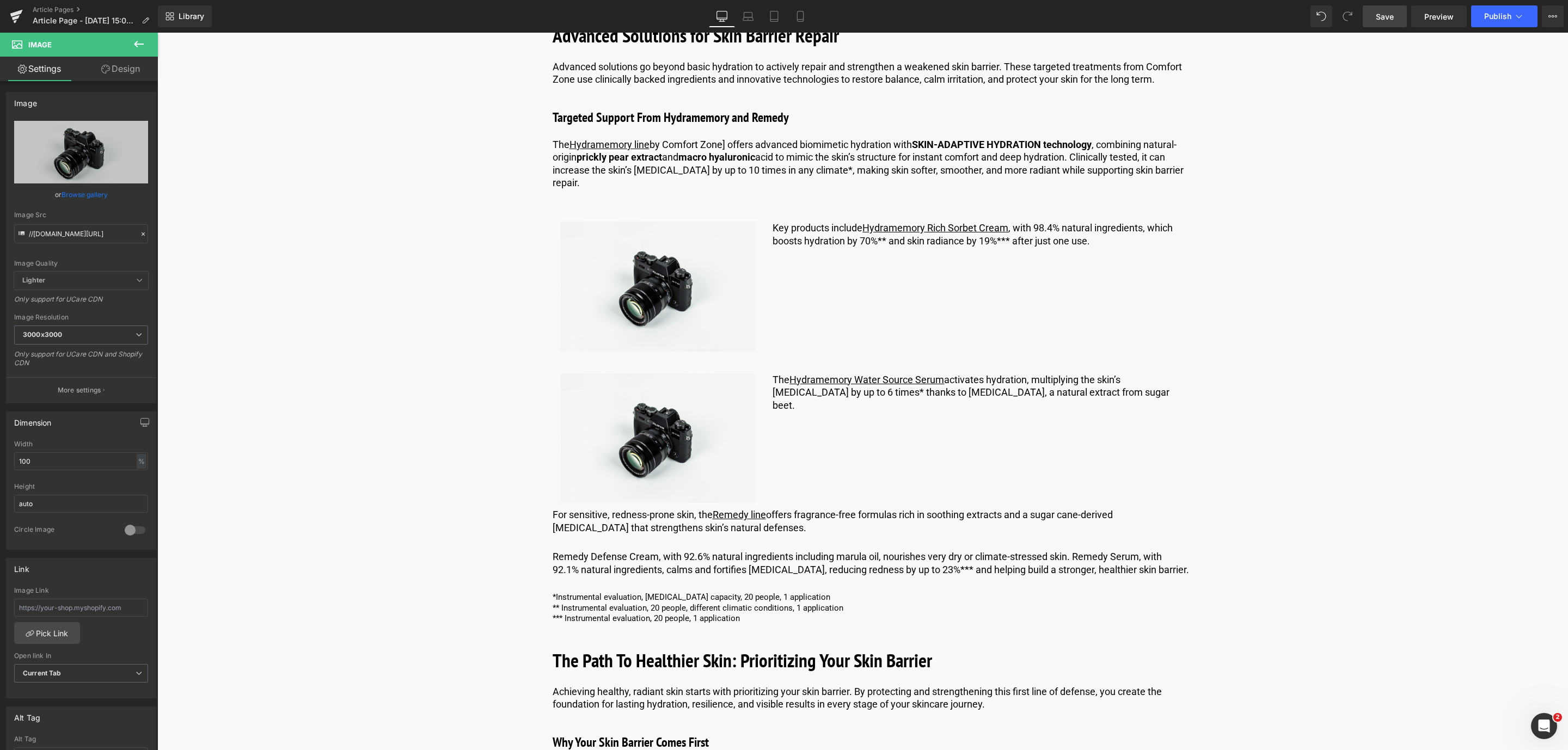
click at [147, 31] on div "Article Pages Article Page - [DATE] 15:03:28" at bounding box center [79, 16] width 158 height 33
click at [136, 43] on icon at bounding box center [139, 44] width 13 height 13
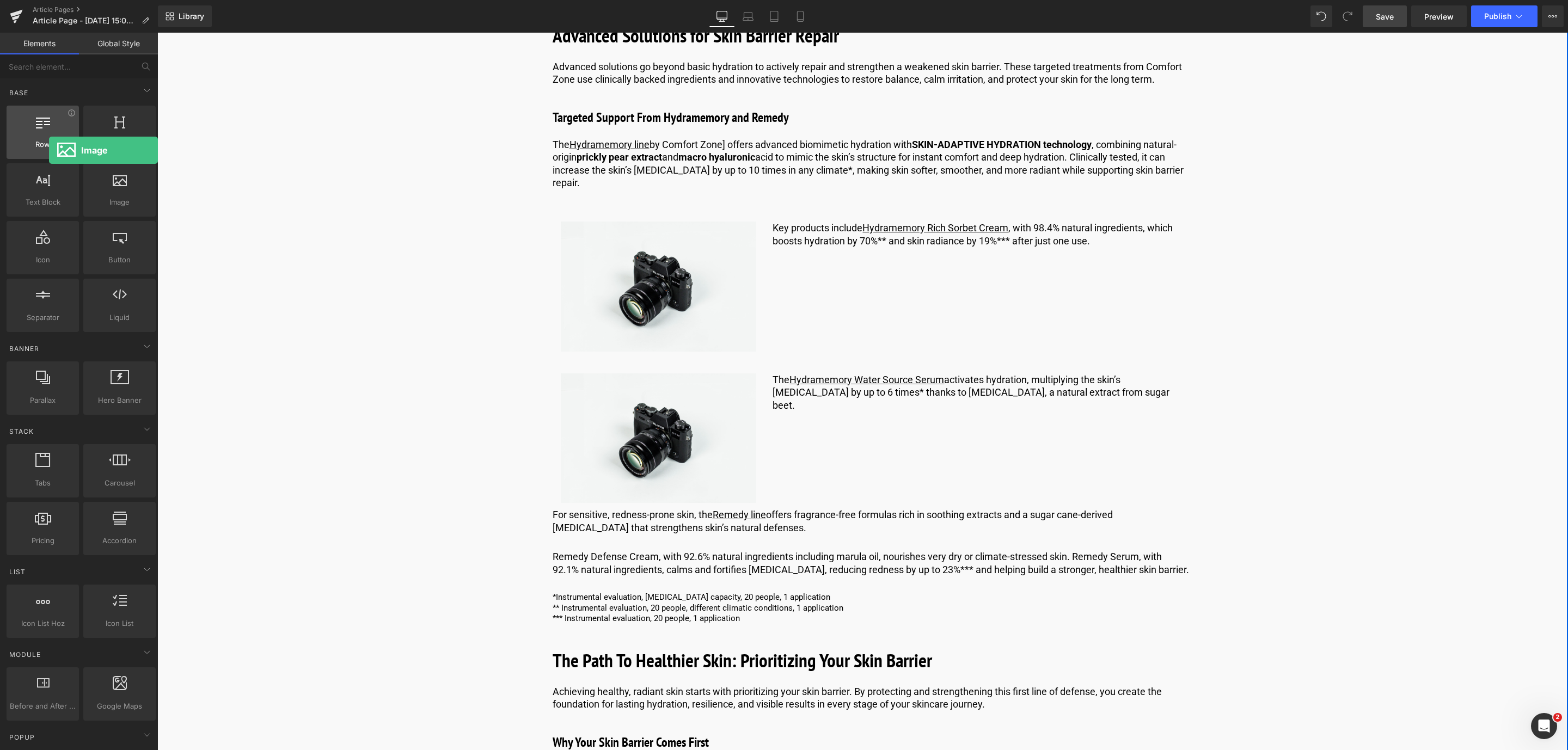
drag, startPoint x: 112, startPoint y: 180, endPoint x: 48, endPoint y: 149, distance: 71.1
click at [48, 149] on div "Row rows, columns, layouts, div Heading headings, titles, h1,h2,h3,h4,h5,h6 Tex…" at bounding box center [80, 218] width 153 height 230
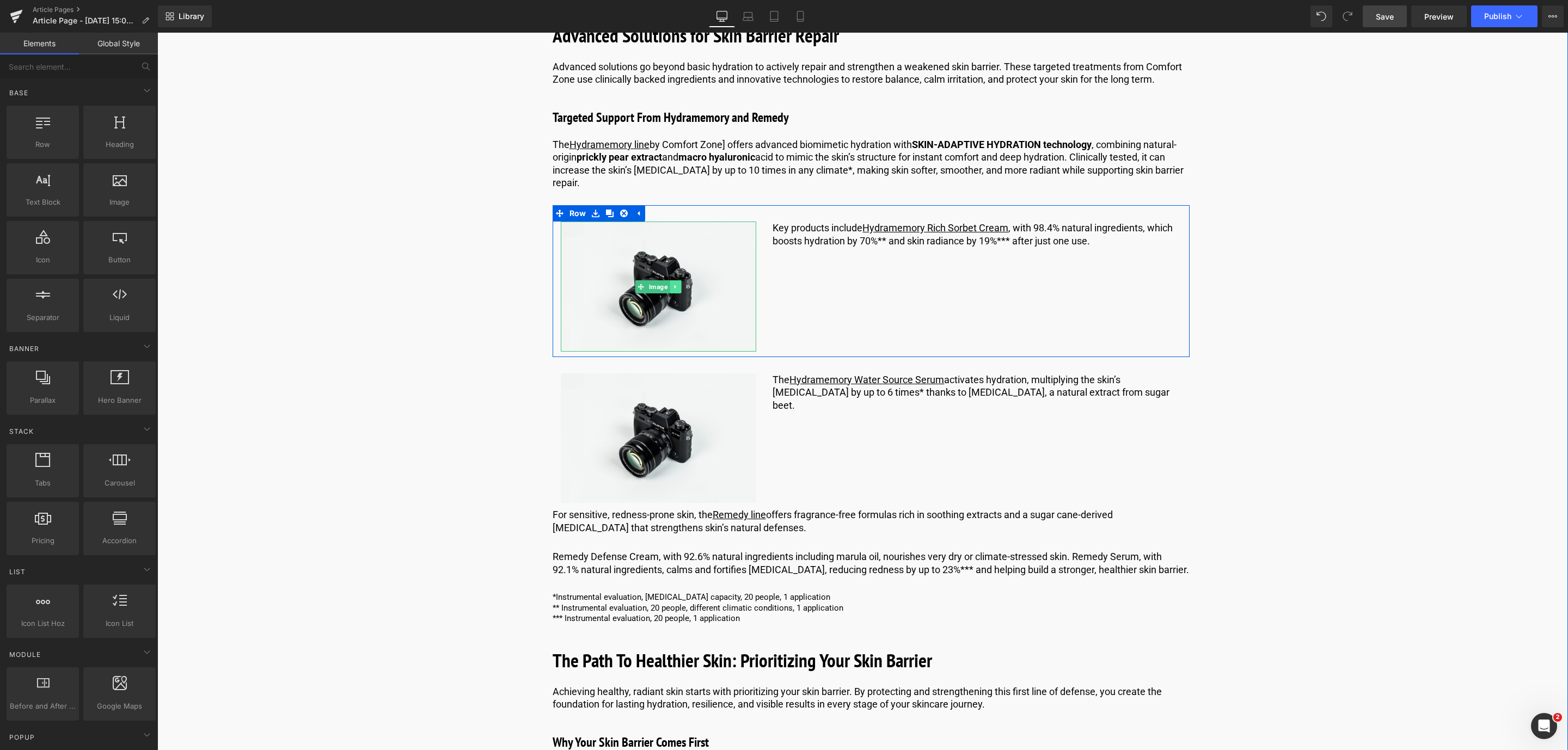
click at [675, 284] on icon at bounding box center [676, 286] width 2 height 4
click at [676, 280] on link at bounding box center [681, 287] width 11 height 13
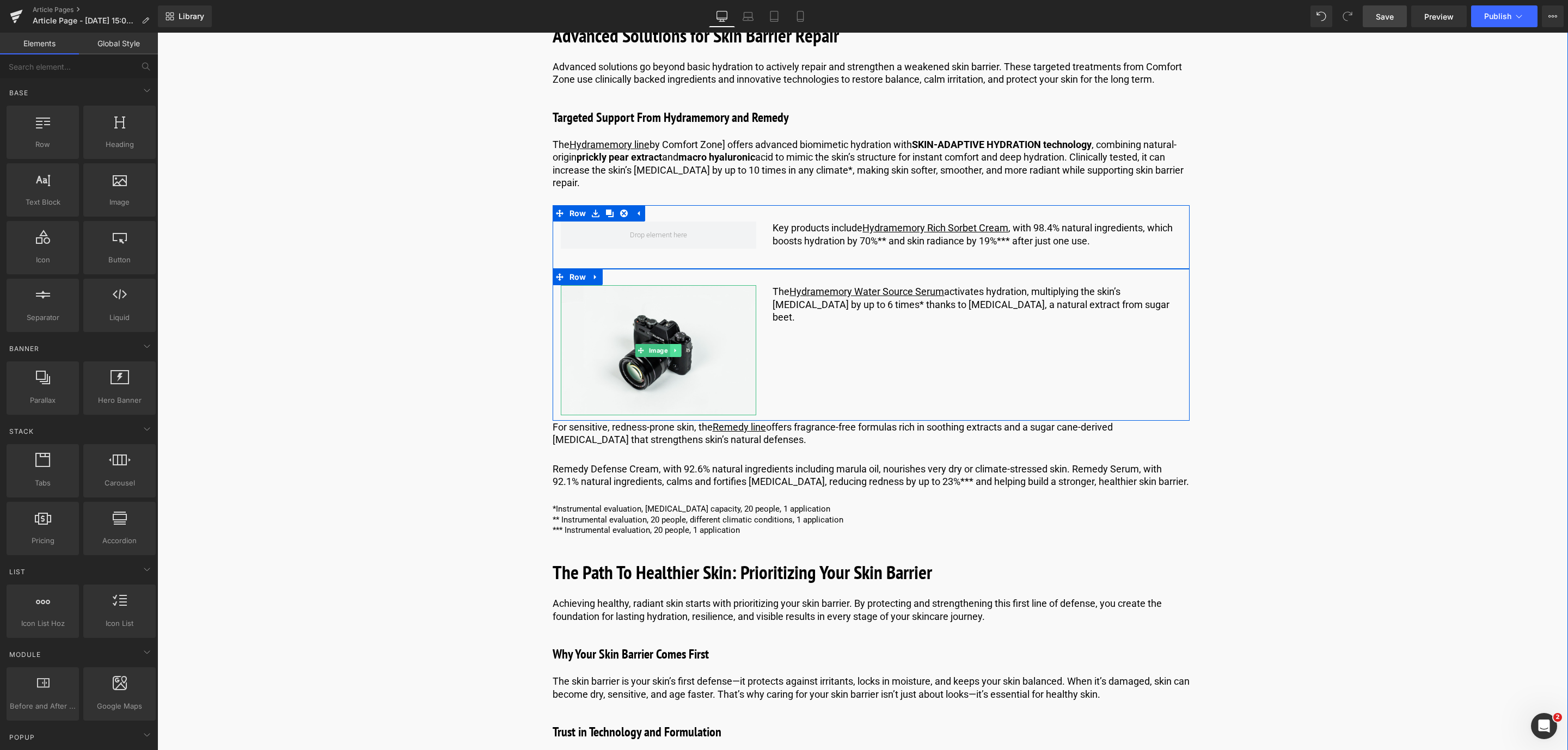
click at [673, 347] on icon at bounding box center [676, 350] width 6 height 6
click at [677, 344] on link at bounding box center [681, 350] width 11 height 13
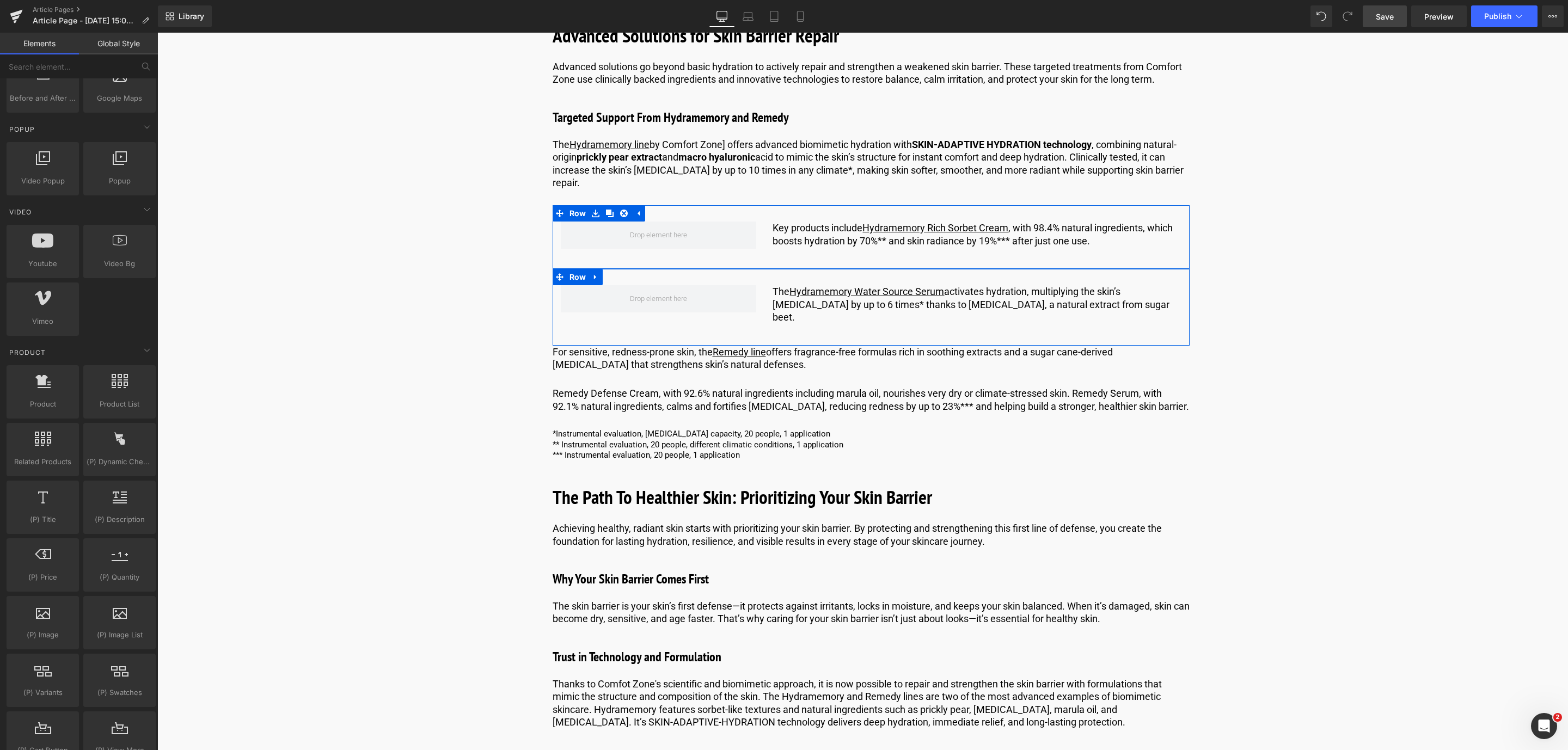
scroll to position [609, 0]
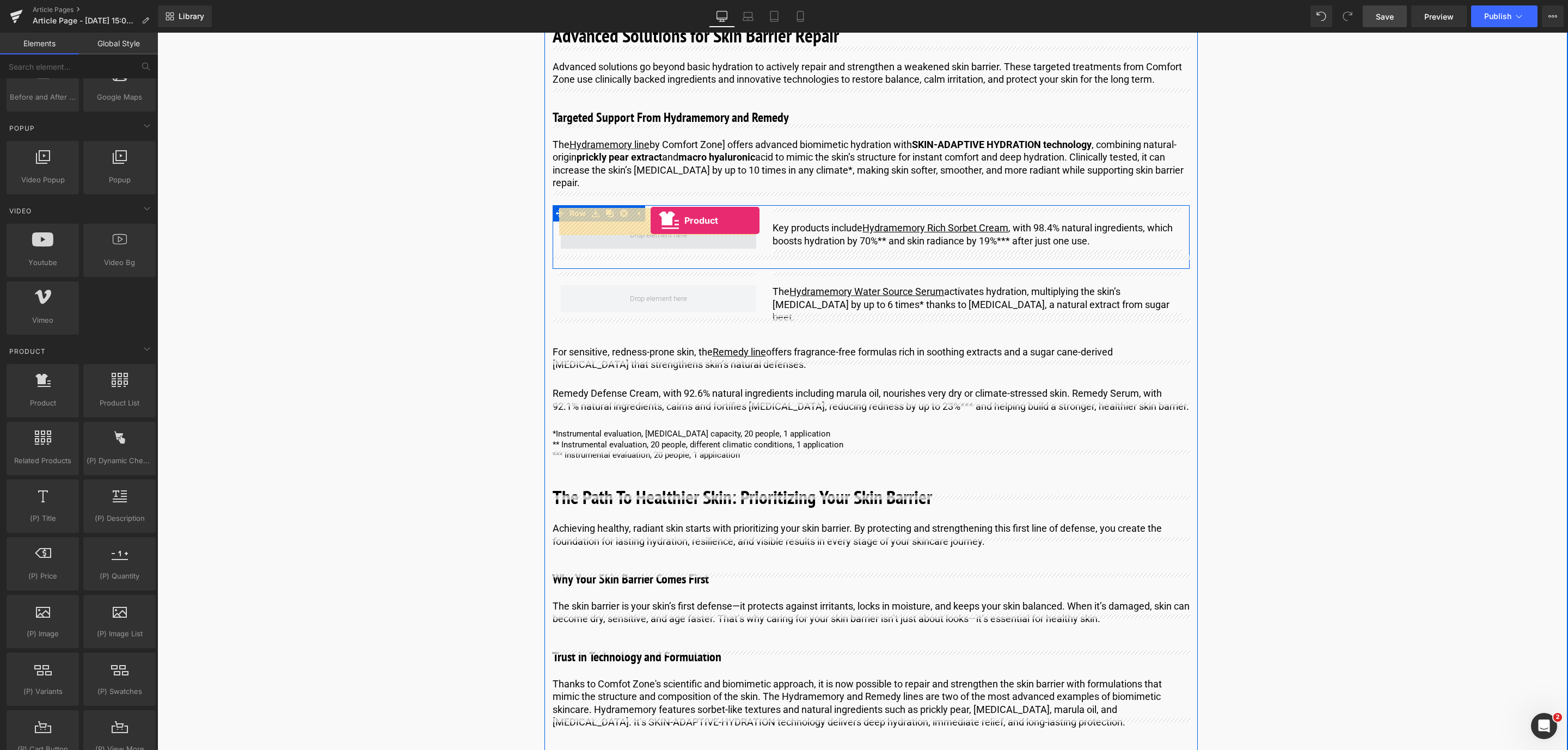
drag, startPoint x: 203, startPoint y: 418, endPoint x: 651, endPoint y: 220, distance: 489.8
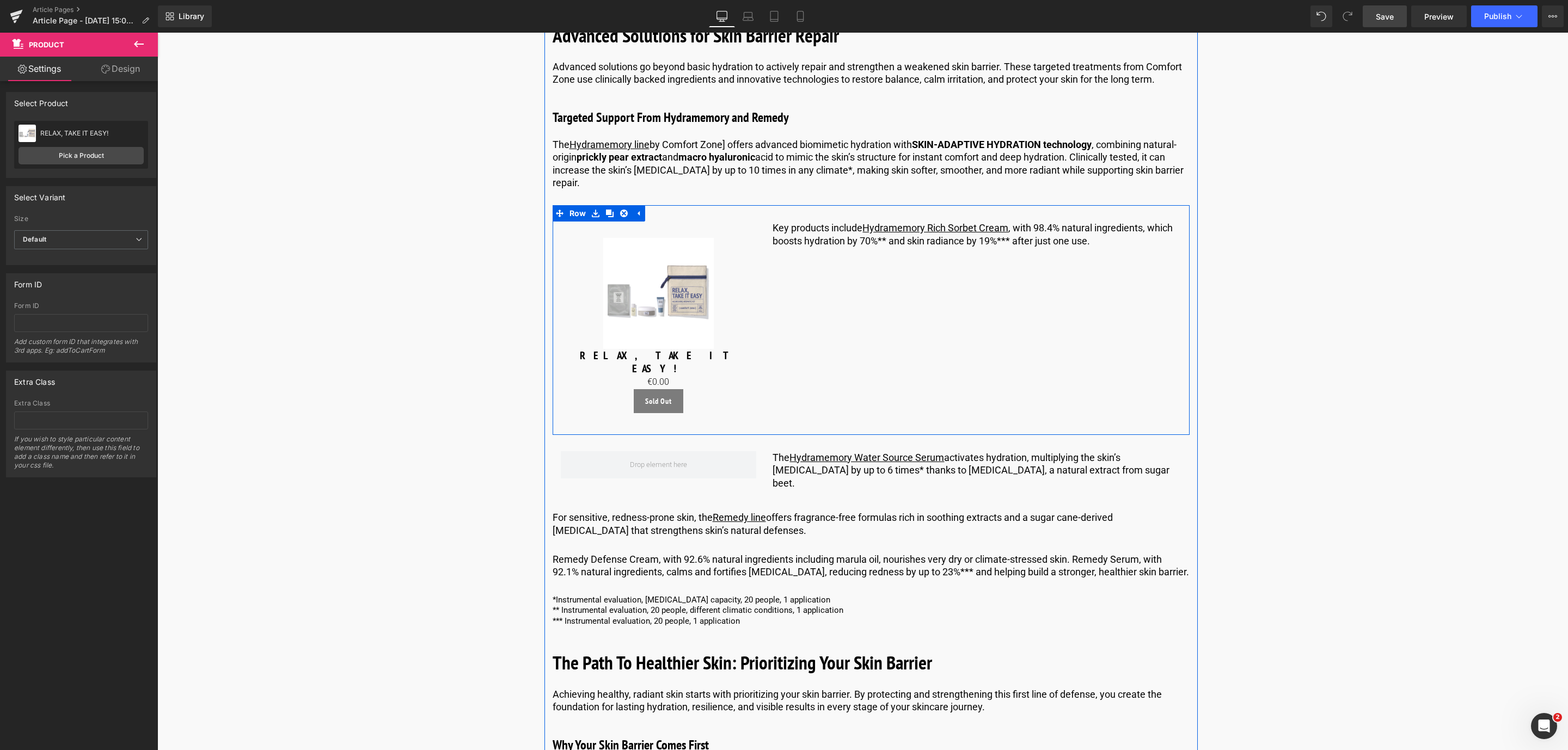
click at [136, 43] on icon at bounding box center [139, 44] width 10 height 6
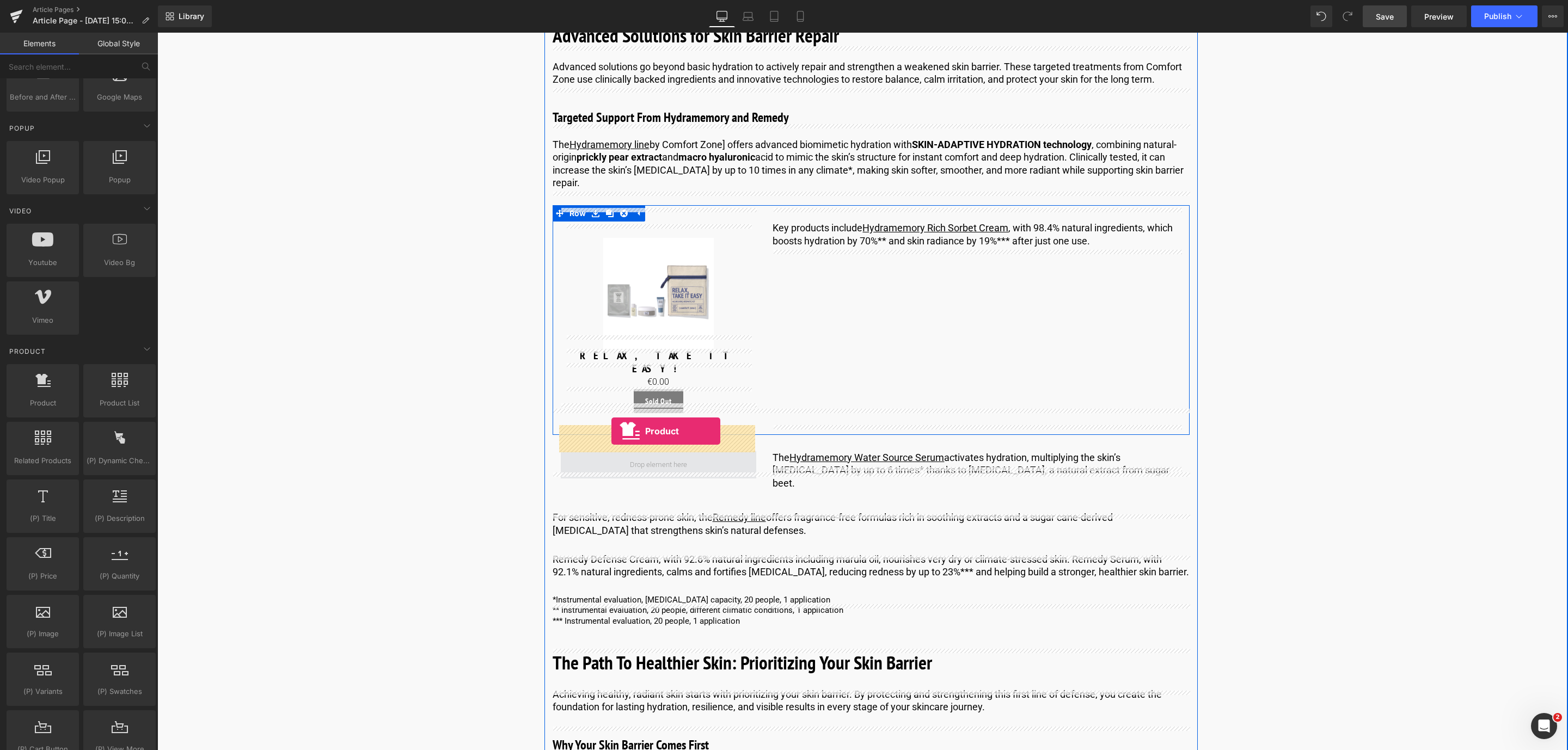
drag, startPoint x: 203, startPoint y: 442, endPoint x: 611, endPoint y: 431, distance: 408.1
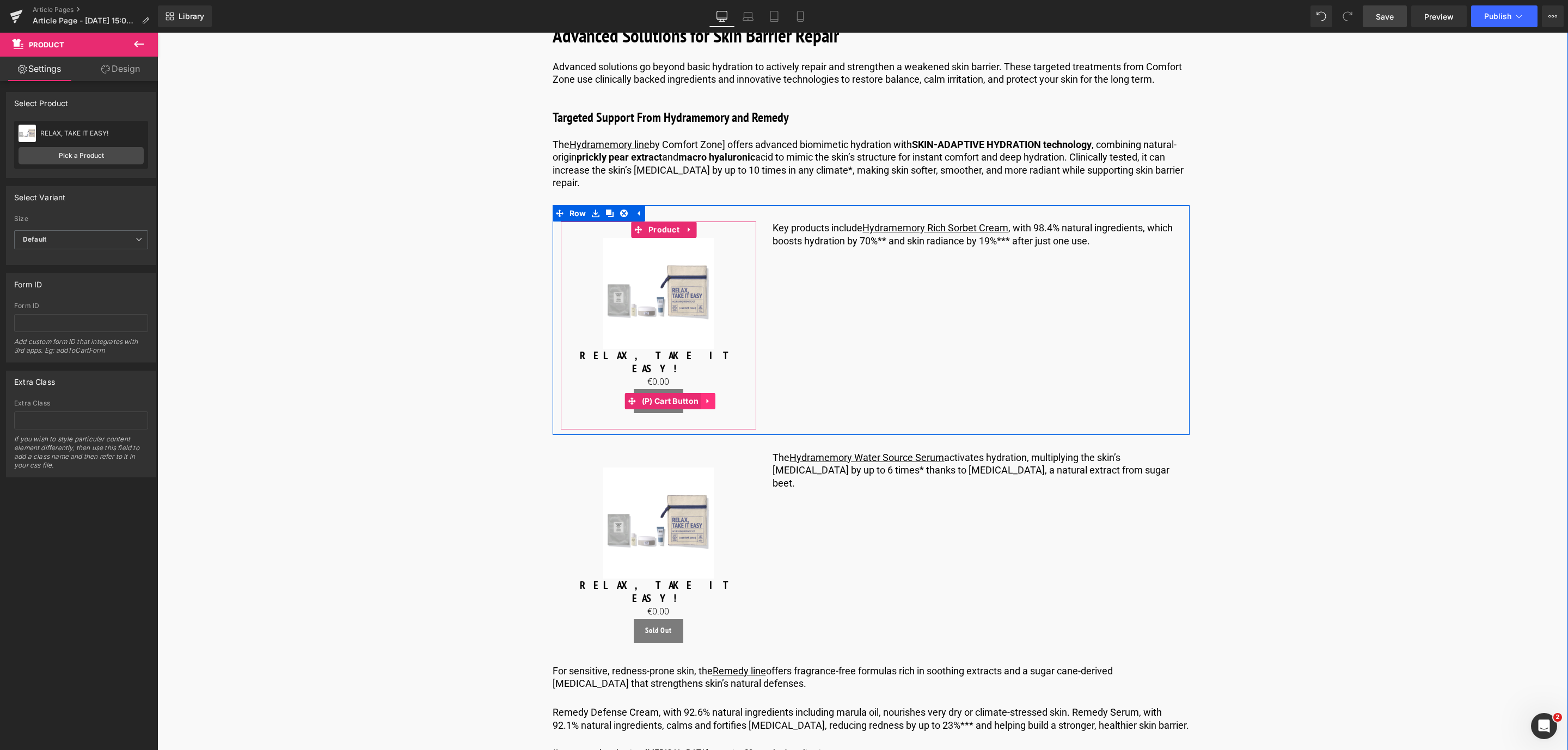
click at [707, 399] on icon at bounding box center [708, 401] width 2 height 5
click at [715, 397] on icon at bounding box center [715, 401] width 7 height 7
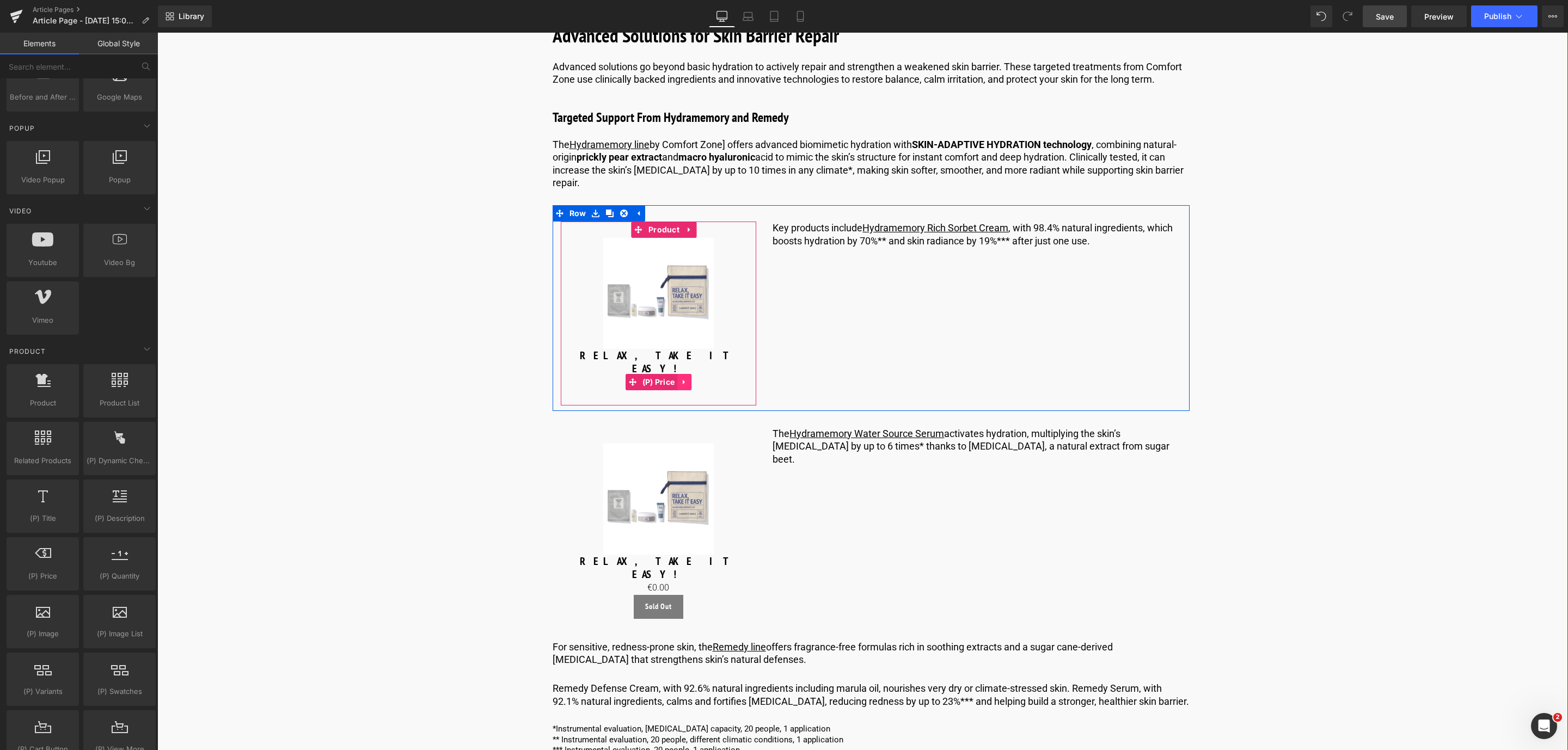
click at [683, 380] on icon at bounding box center [684, 382] width 2 height 5
click at [688, 378] on icon at bounding box center [691, 382] width 7 height 8
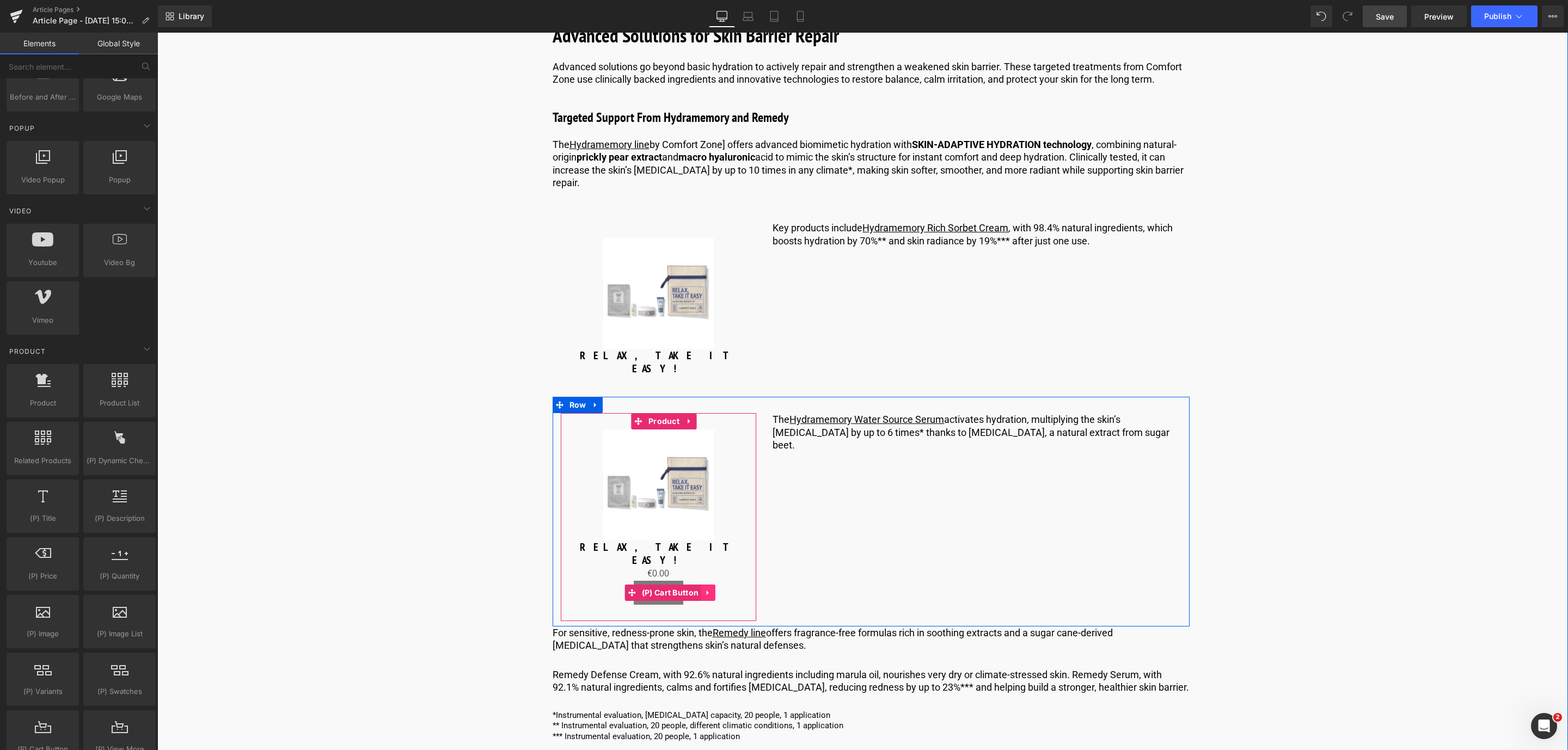
click at [710, 589] on icon at bounding box center [708, 593] width 7 height 8
click at [712, 589] on icon at bounding box center [715, 592] width 7 height 7
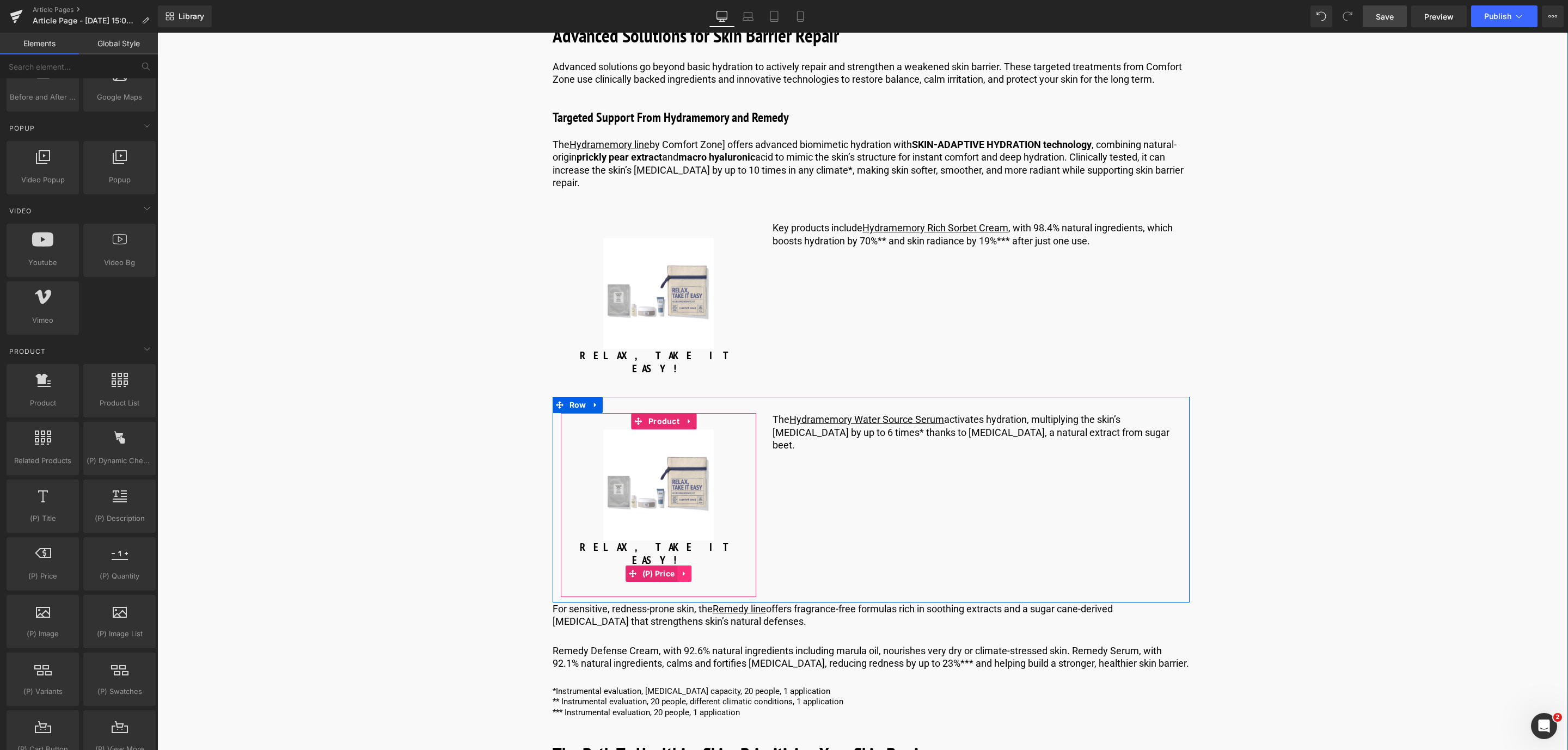
click at [684, 570] on icon at bounding box center [684, 574] width 7 height 8
click at [684, 565] on link at bounding box center [692, 573] width 14 height 16
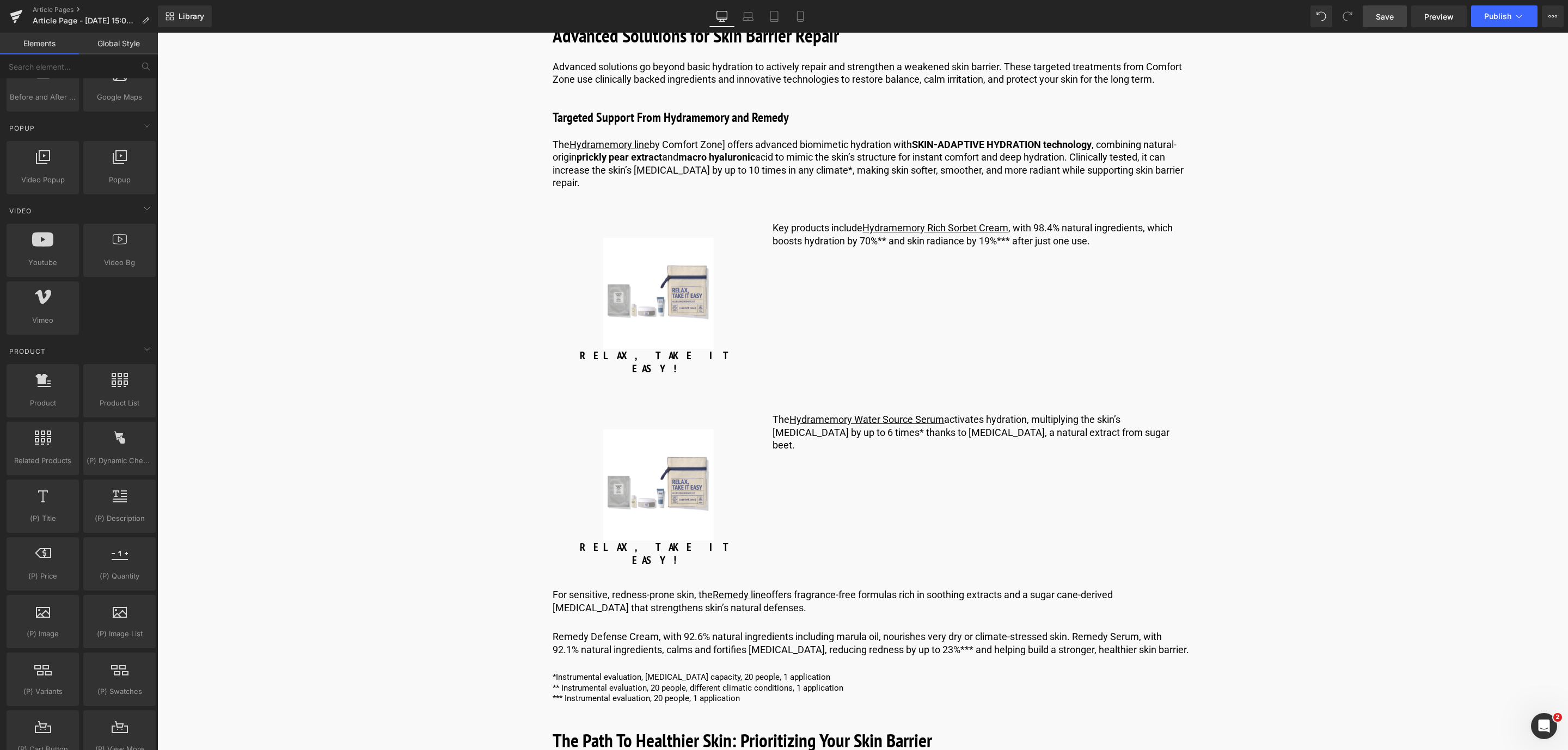
click at [1374, 14] on link "Save" at bounding box center [1384, 16] width 44 height 22
click at [627, 262] on img at bounding box center [659, 293] width 111 height 111
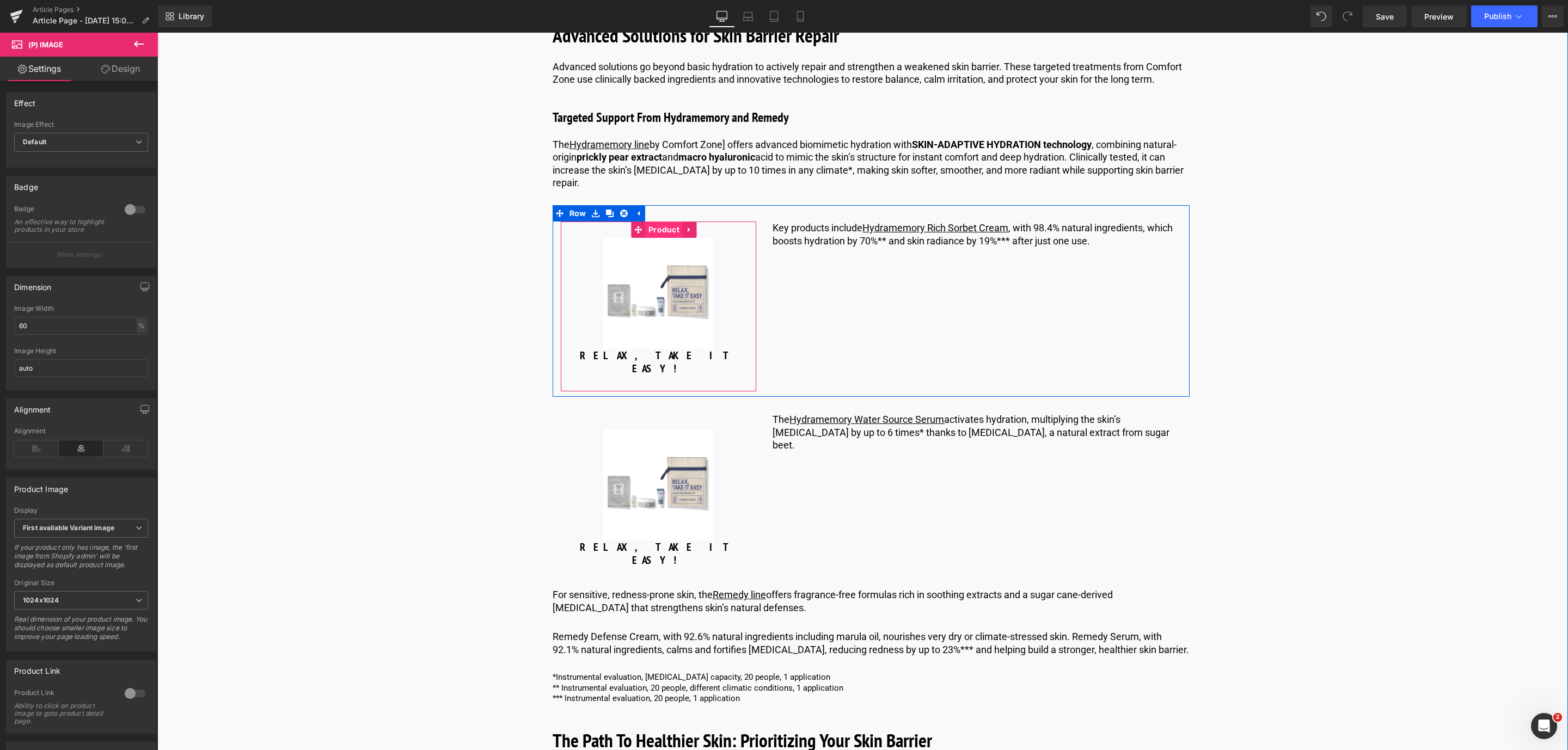
click at [659, 222] on span "Product" at bounding box center [664, 230] width 36 height 16
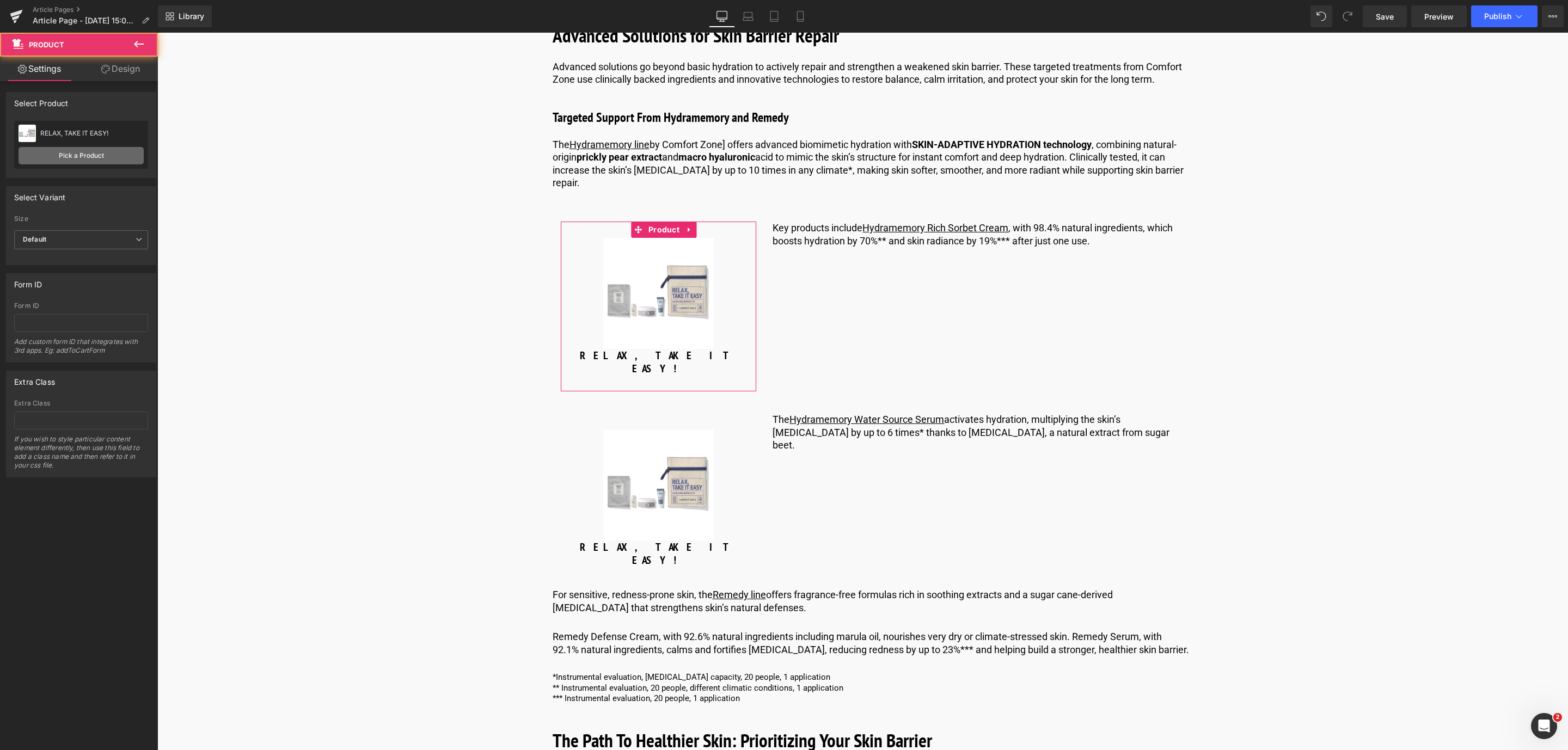
click at [76, 157] on link "Pick a Product" at bounding box center [81, 156] width 125 height 18
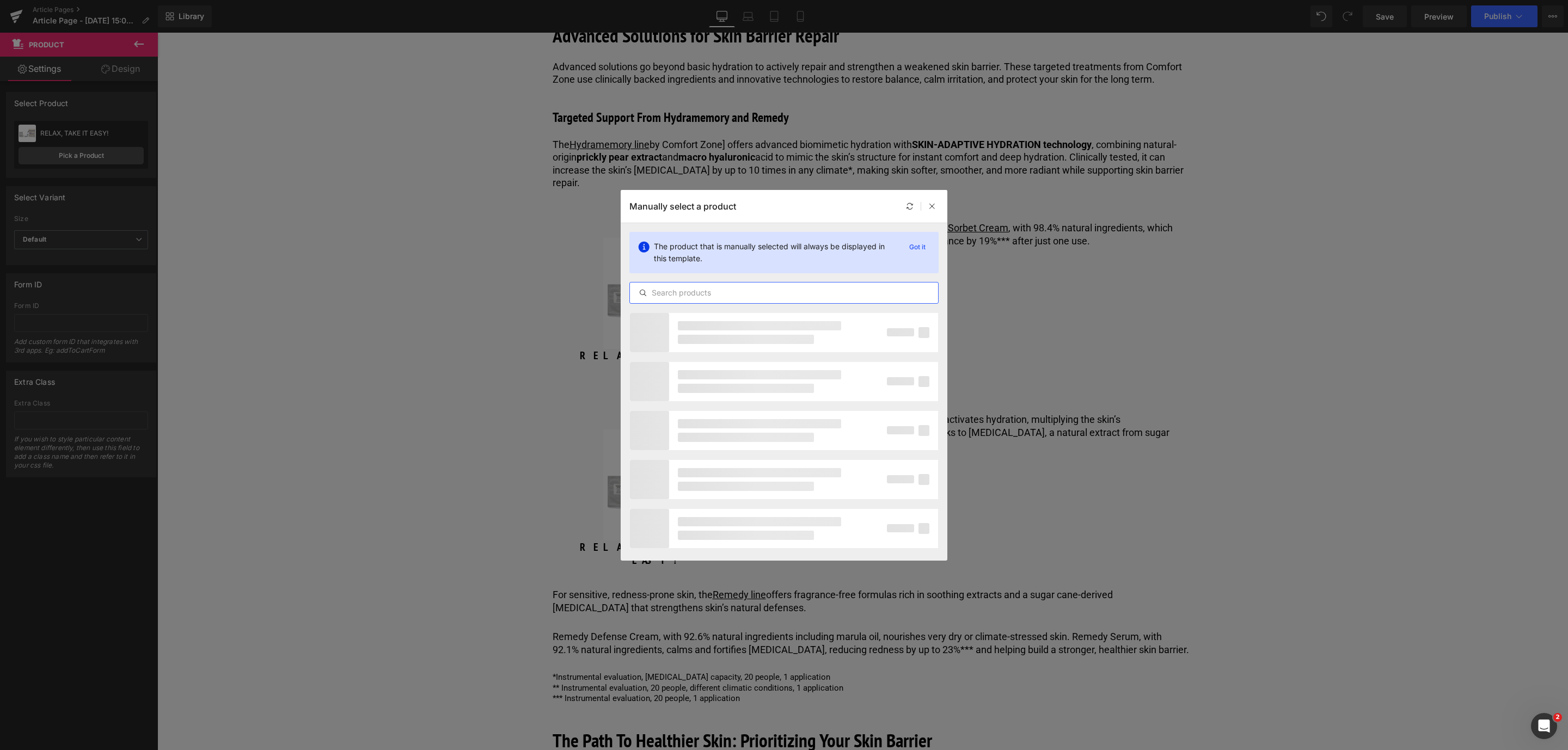
click at [686, 296] on input "text" at bounding box center [784, 293] width 308 height 13
type input "rich"
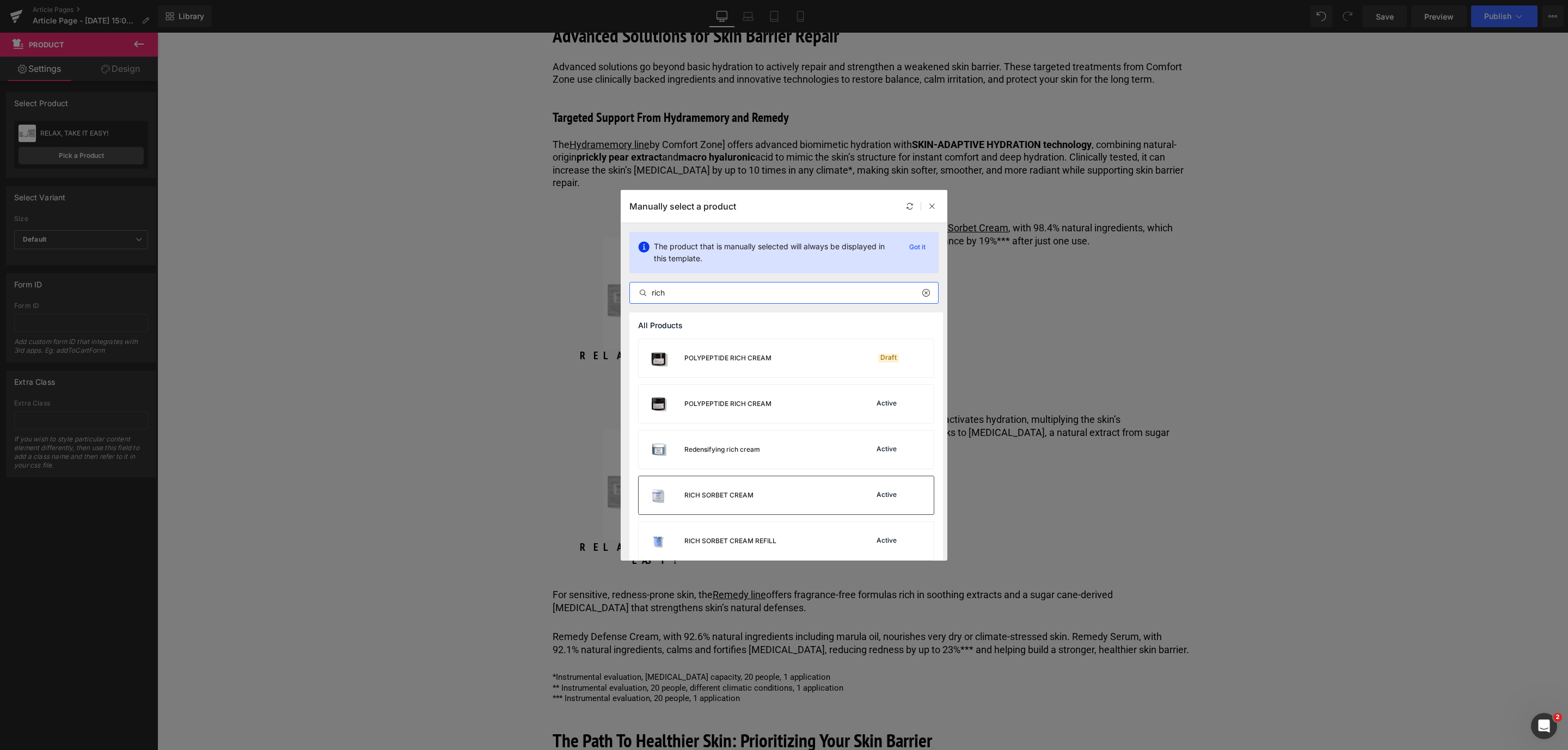
click at [709, 497] on div "RICH SORBET CREAM" at bounding box center [719, 495] width 69 height 10
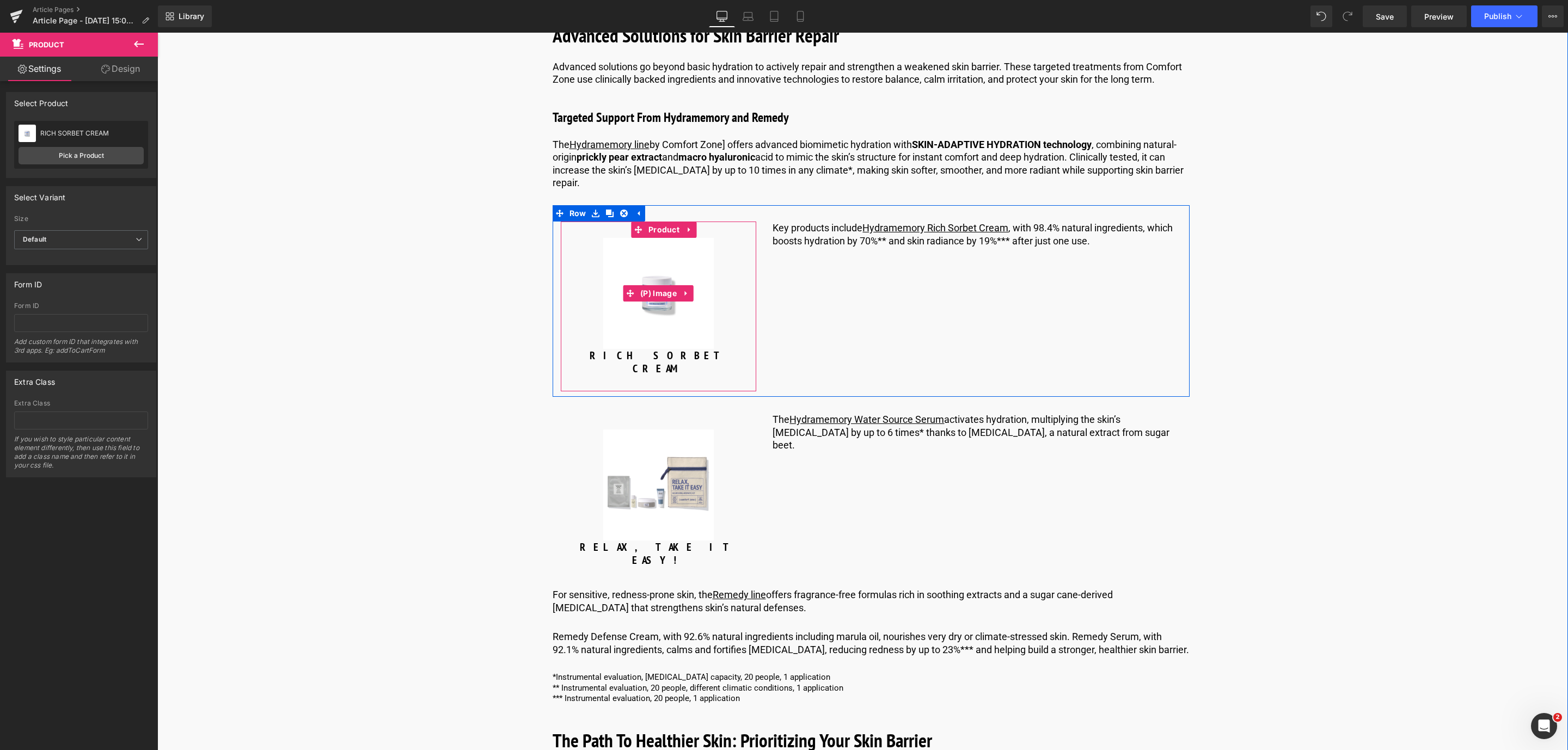
click at [646, 240] on img at bounding box center [659, 293] width 111 height 111
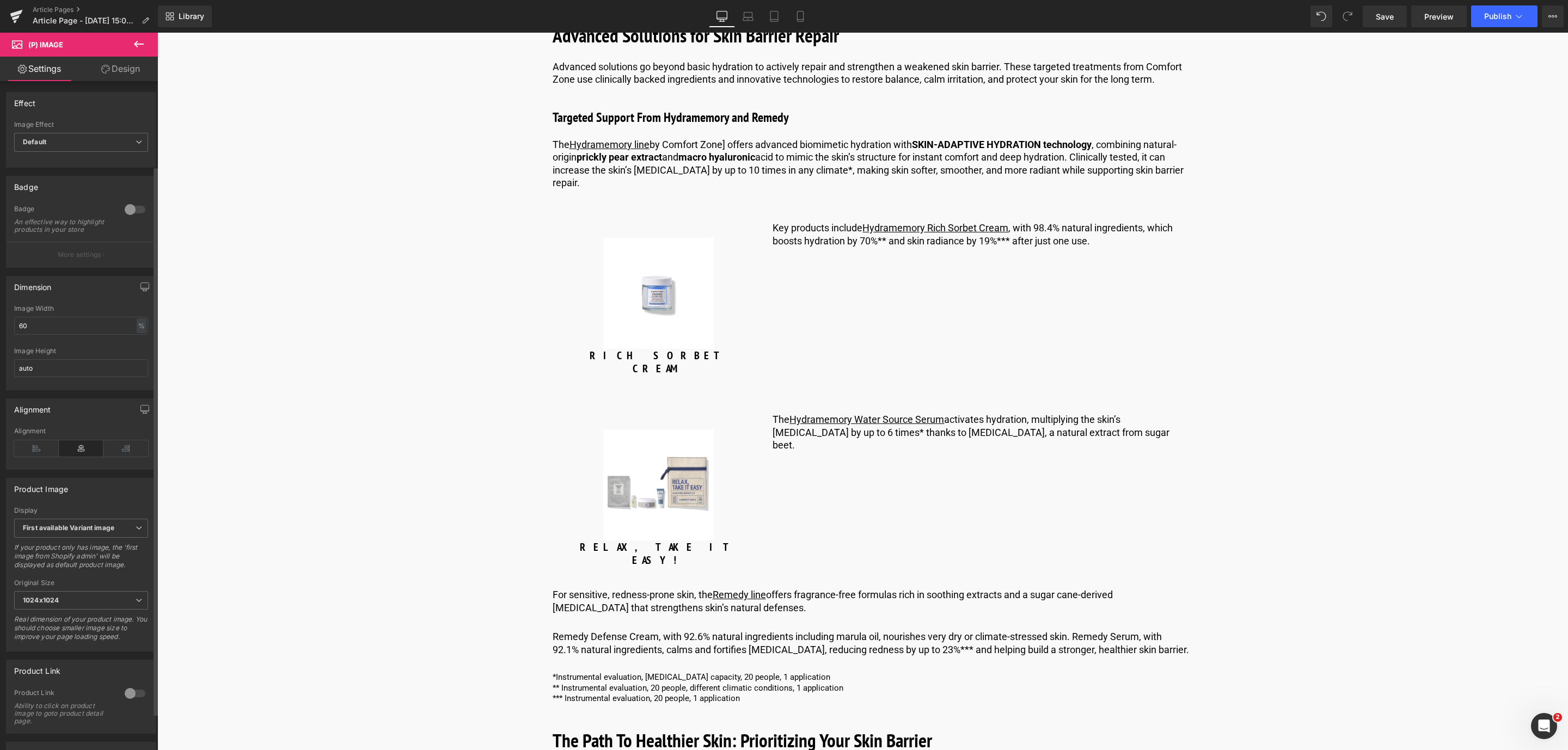
scroll to position [148, 0]
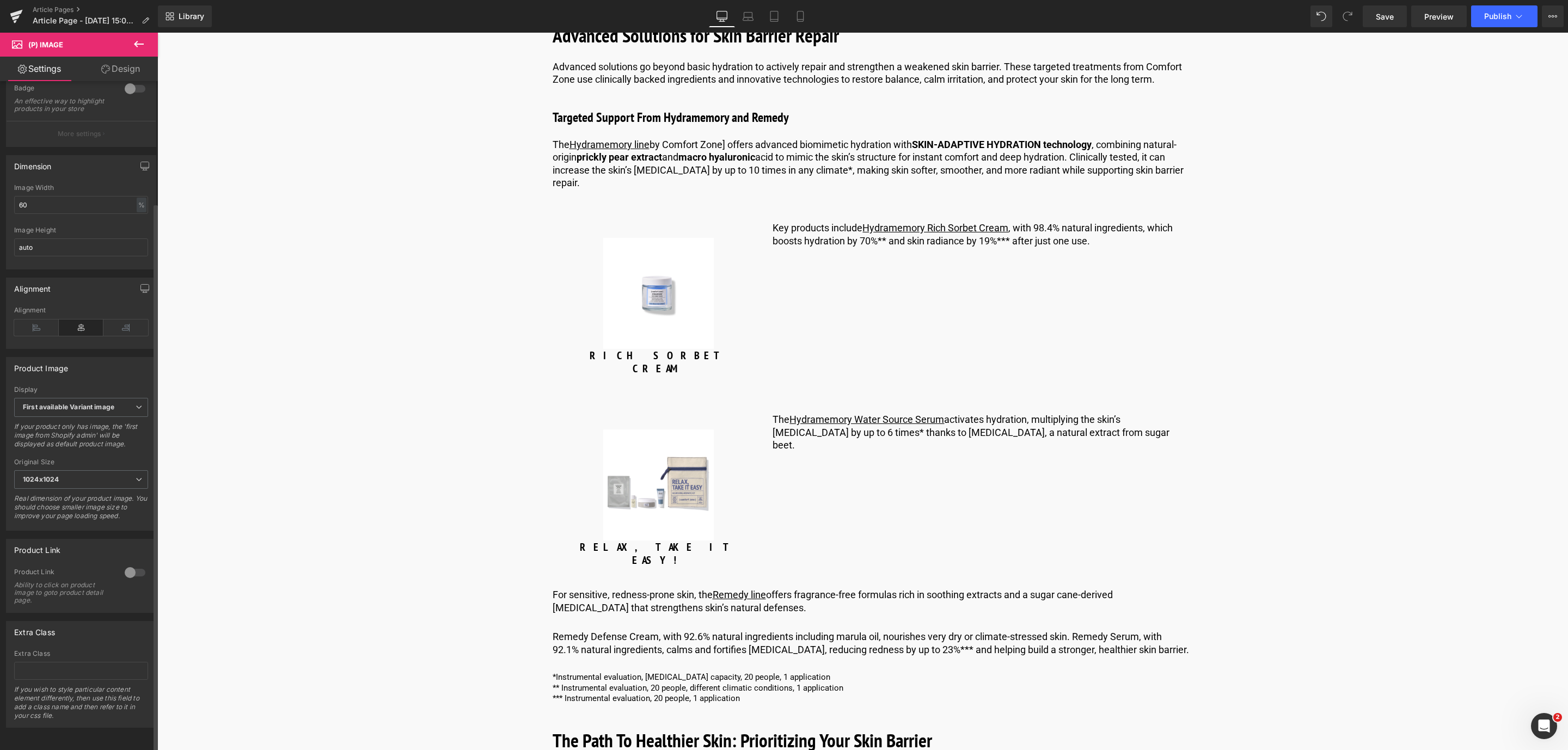
click at [128, 564] on div at bounding box center [135, 573] width 27 height 18
click at [655, 430] on img at bounding box center [659, 485] width 111 height 111
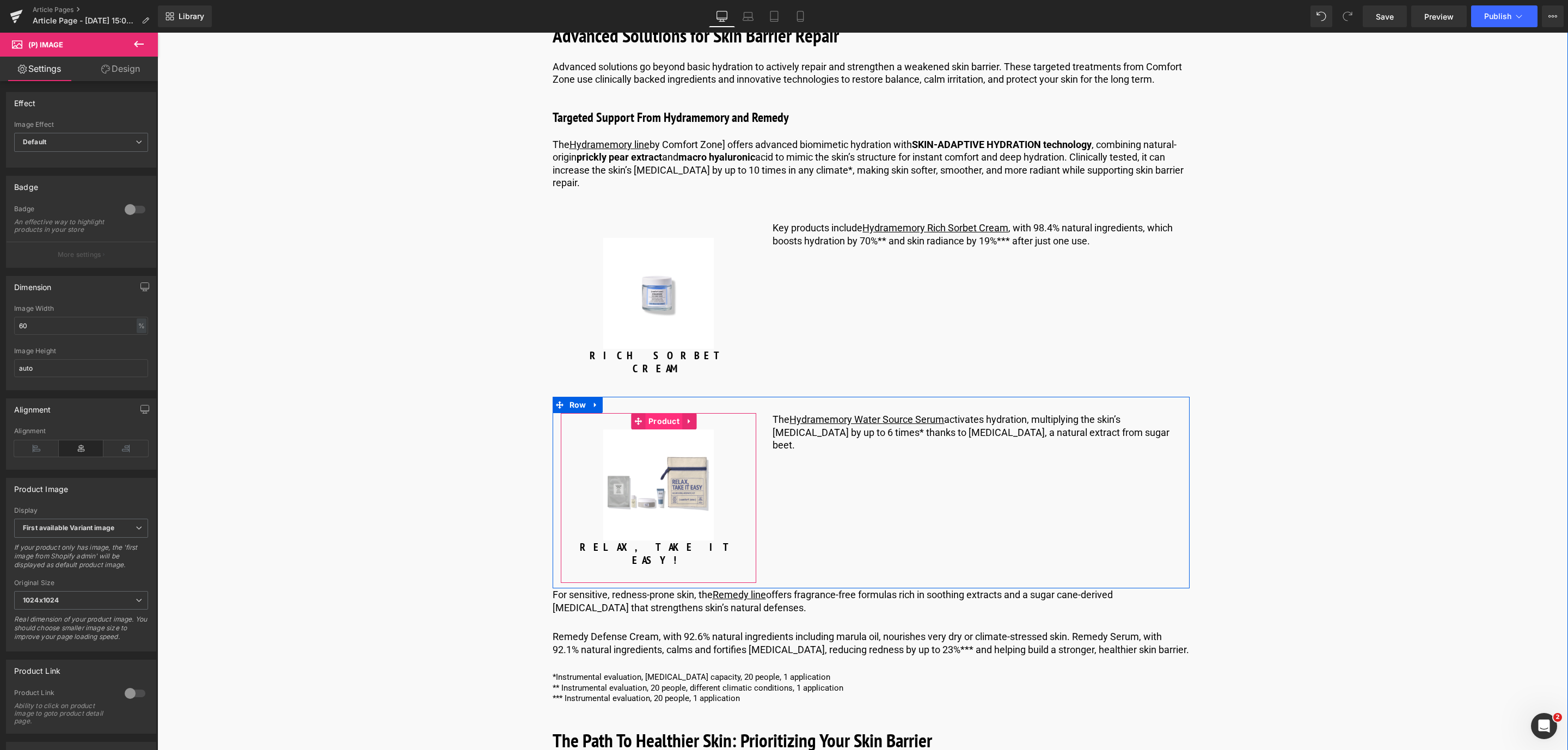
click at [650, 413] on span "Product" at bounding box center [664, 421] width 36 height 16
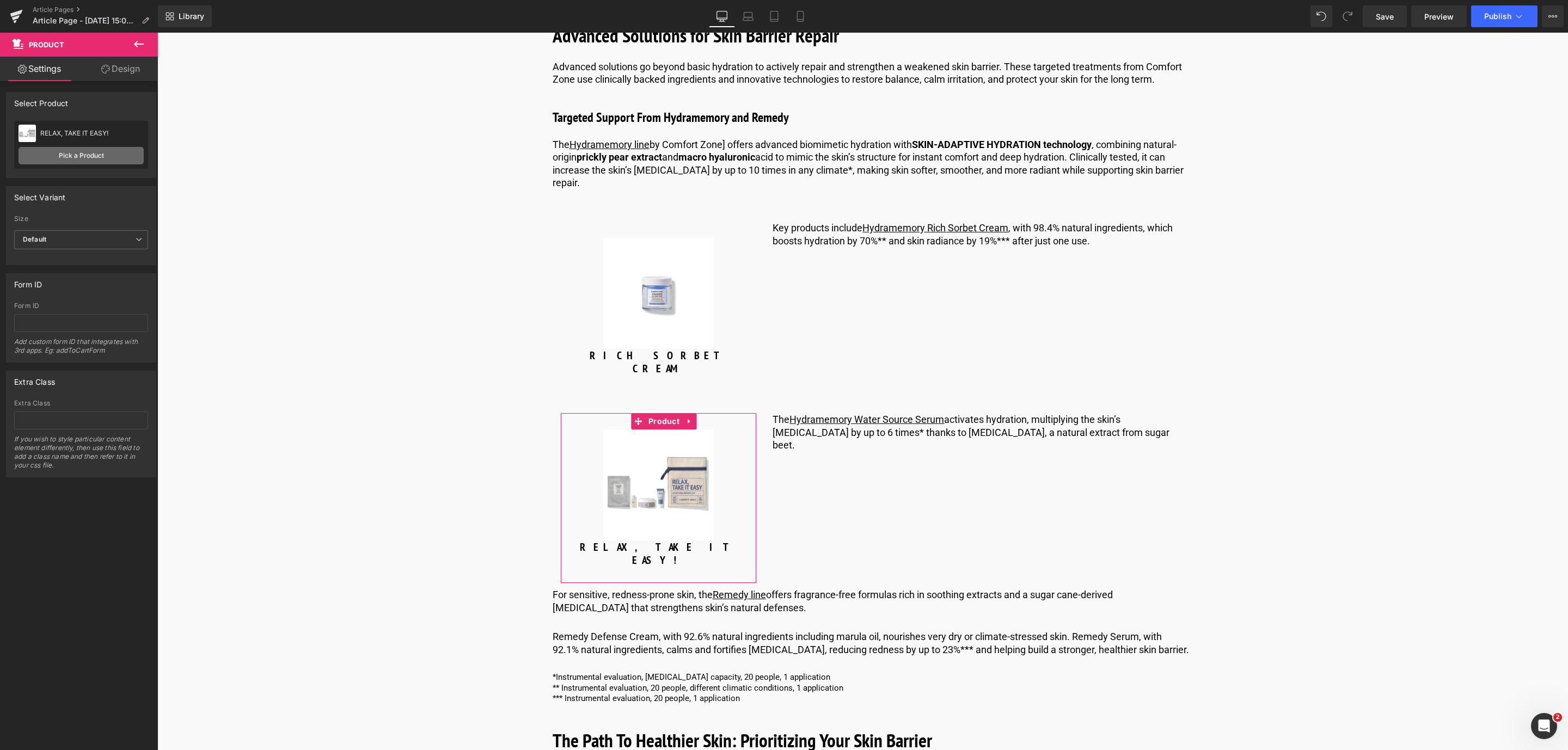
click at [110, 154] on link "Pick a Product" at bounding box center [81, 156] width 125 height 18
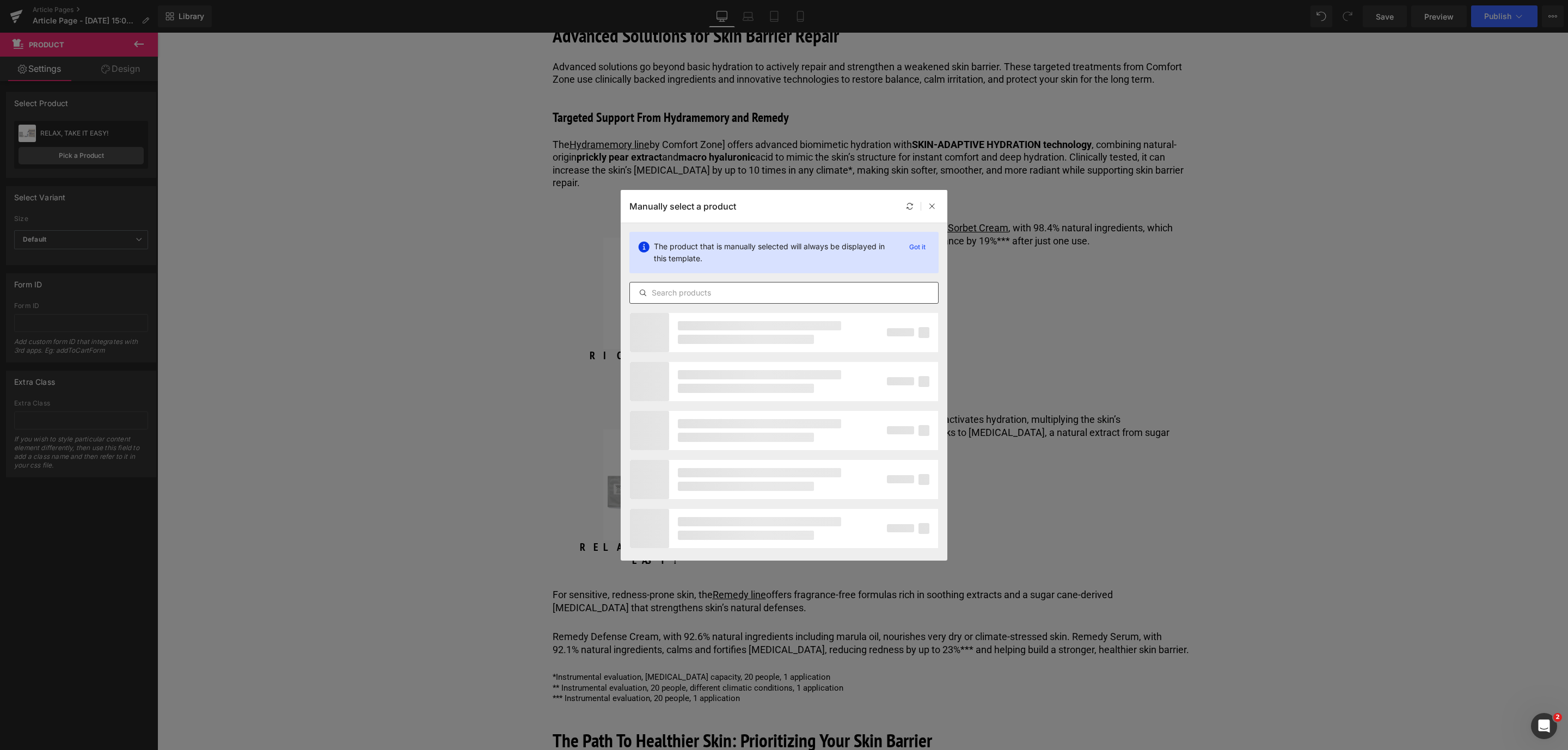
click at [693, 289] on input "text" at bounding box center [784, 293] width 308 height 13
type input "water source"
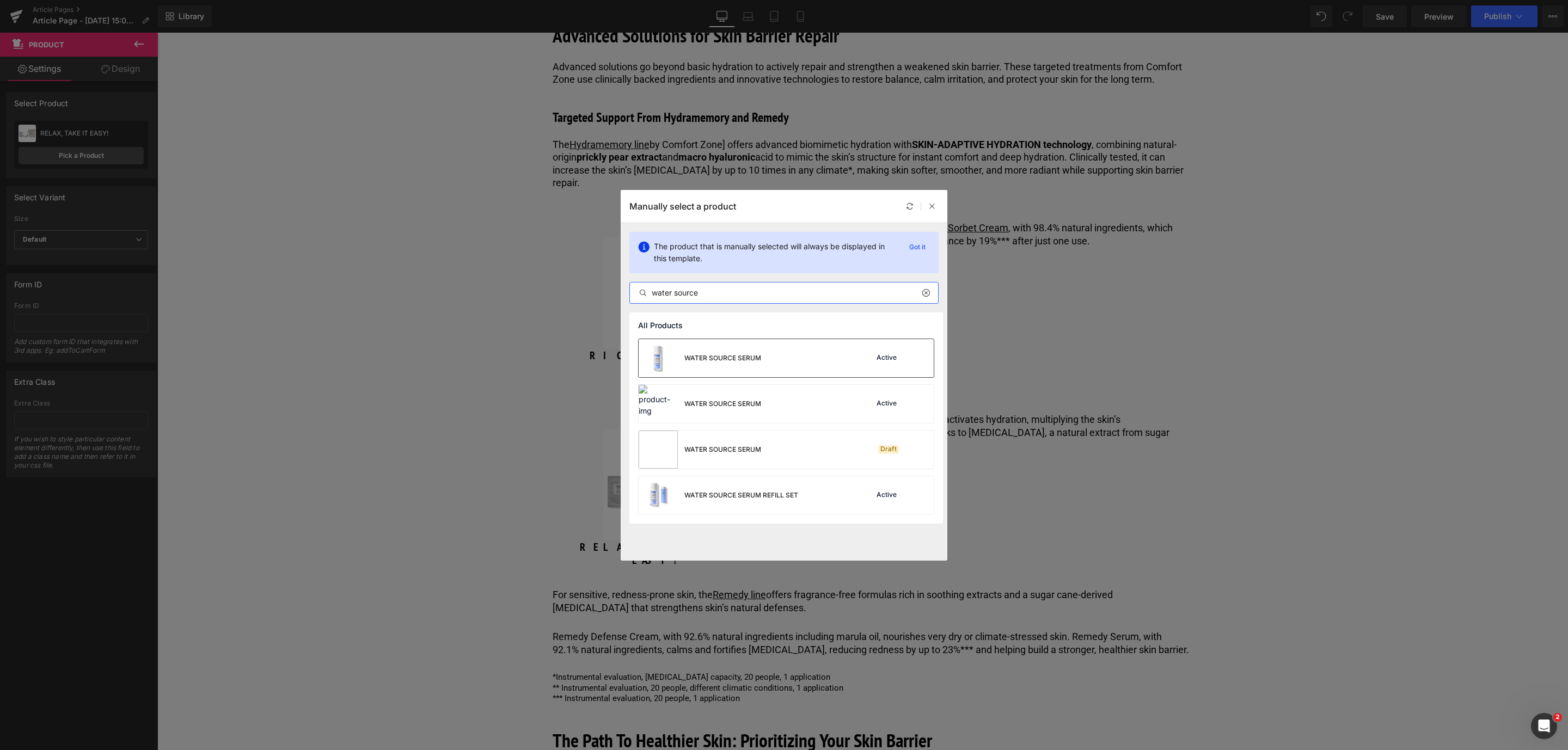
click at [708, 361] on div "WATER SOURCE SERUM" at bounding box center [723, 358] width 77 height 10
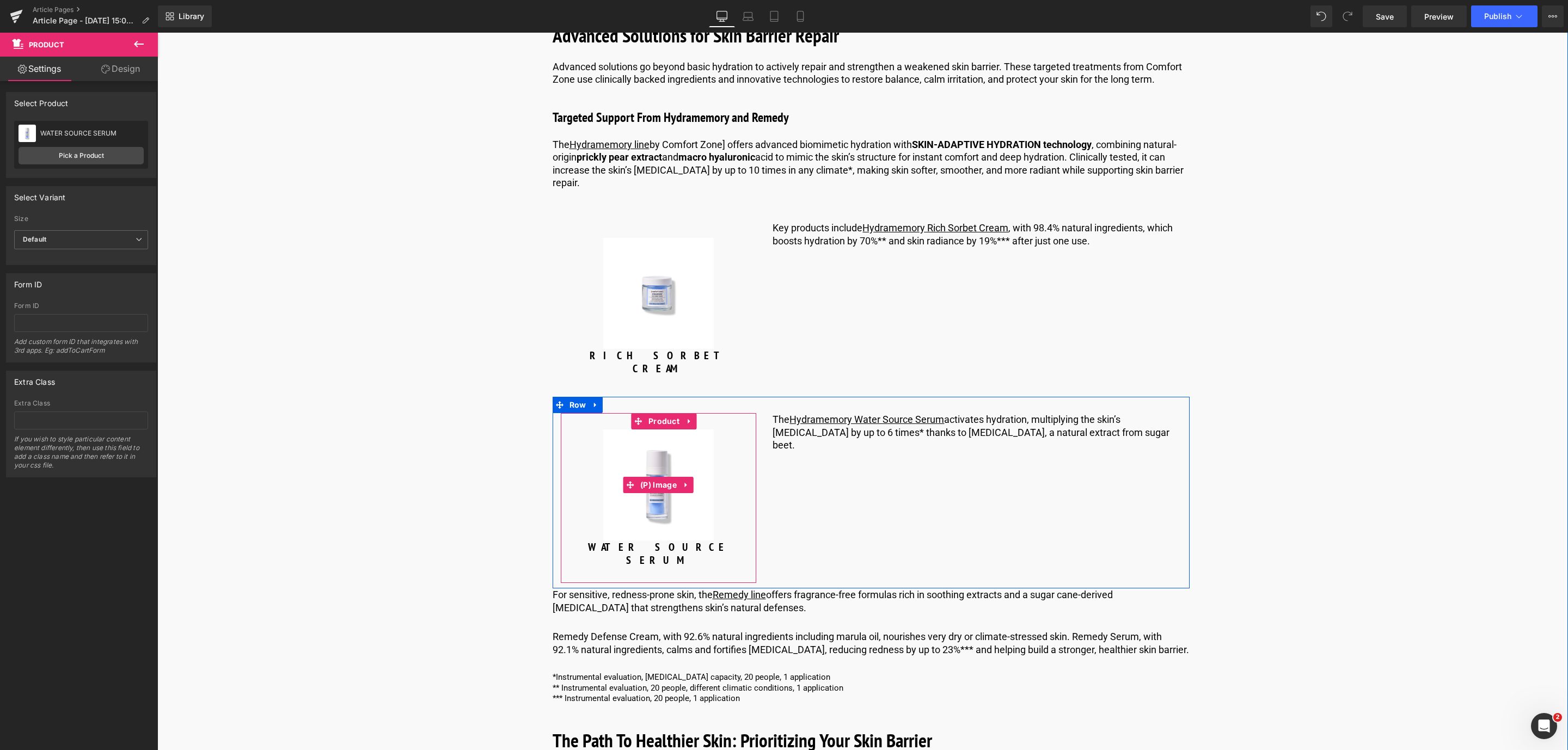
click at [636, 430] on img at bounding box center [659, 485] width 111 height 111
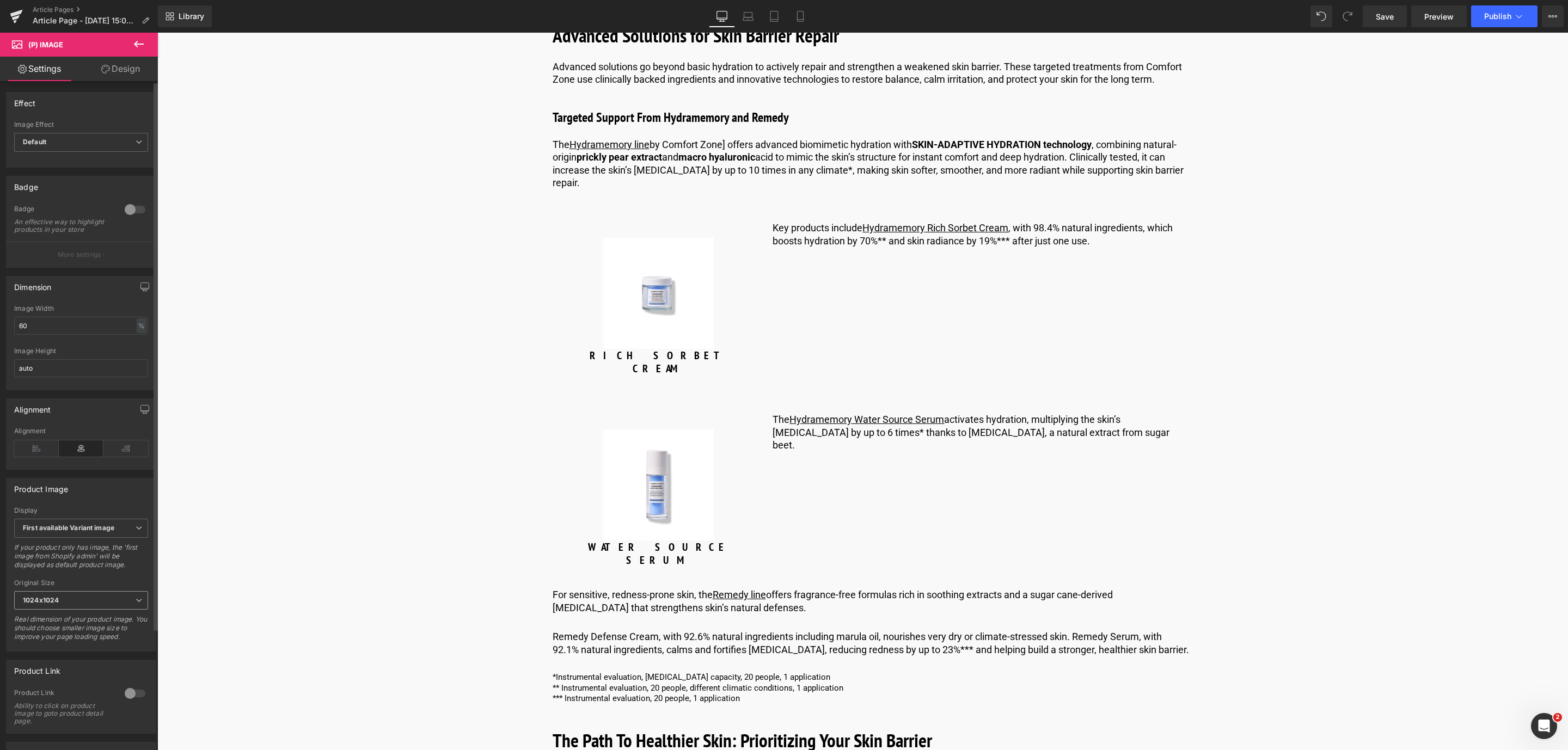
scroll to position [136, 0]
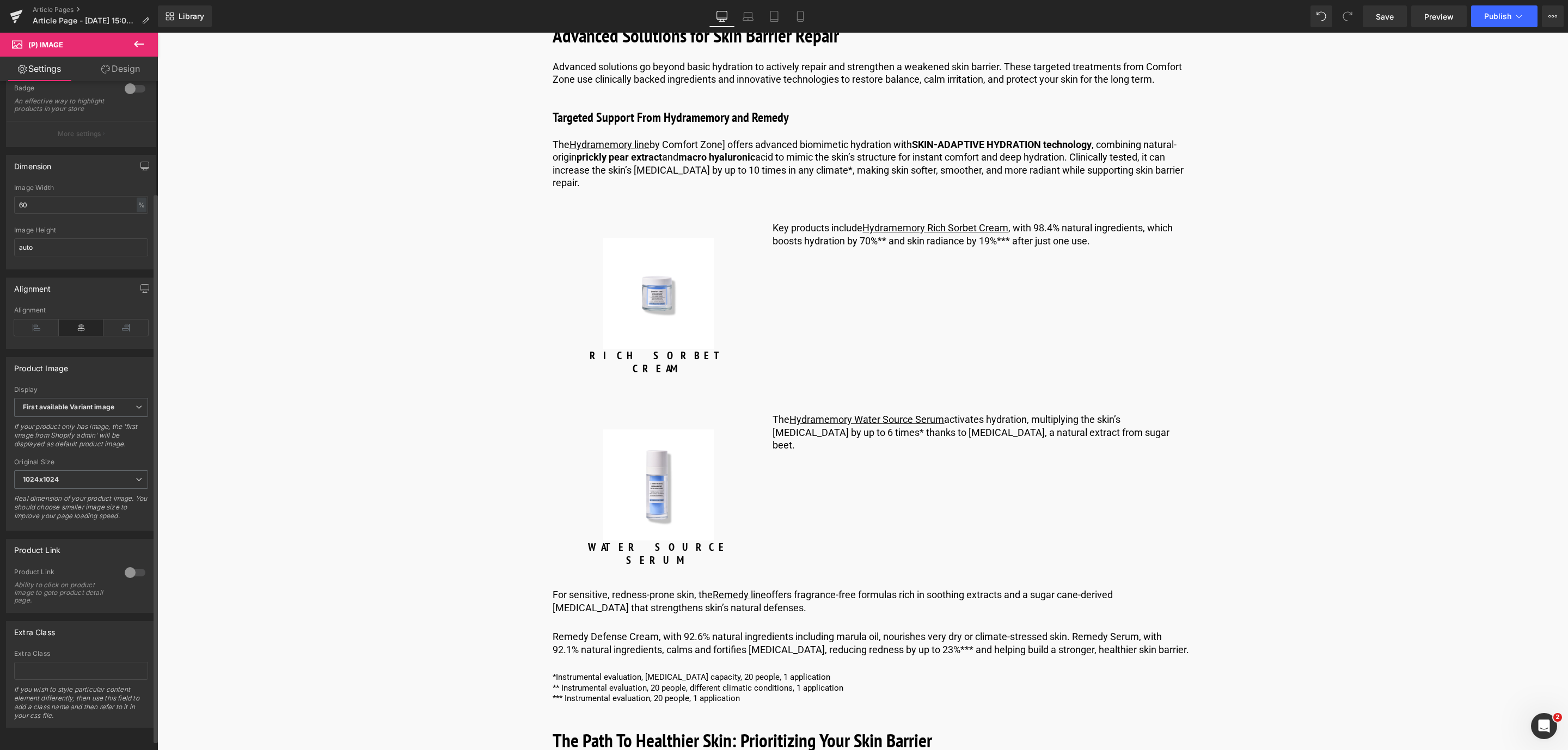
click at [122, 565] on div at bounding box center [135, 573] width 27 height 18
click at [1385, 18] on span "Save" at bounding box center [1385, 17] width 18 height 11
click at [597, 401] on icon at bounding box center [595, 406] width 7 height 8
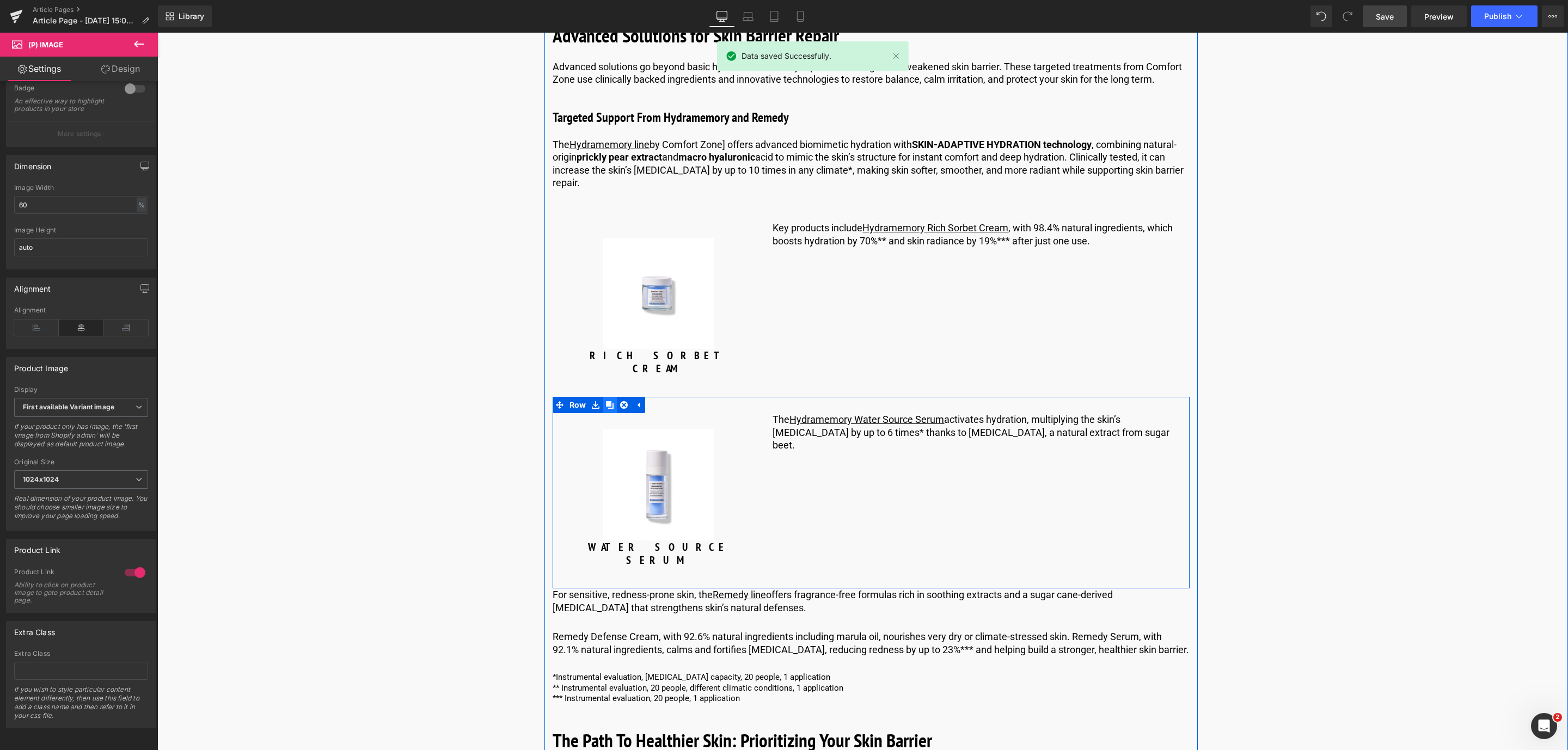
click at [602, 397] on link at bounding box center [610, 405] width 14 height 16
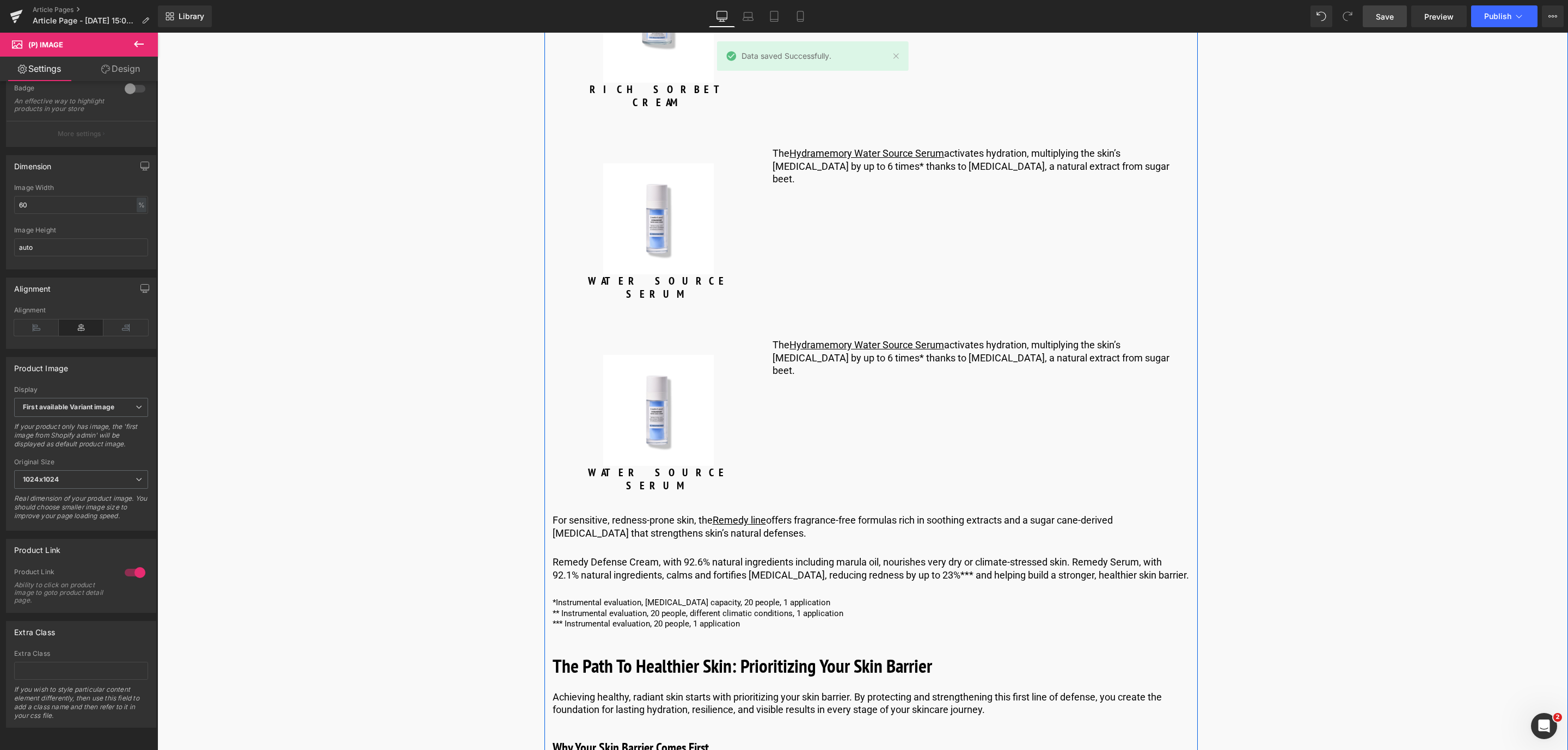
scroll to position [4266, 0]
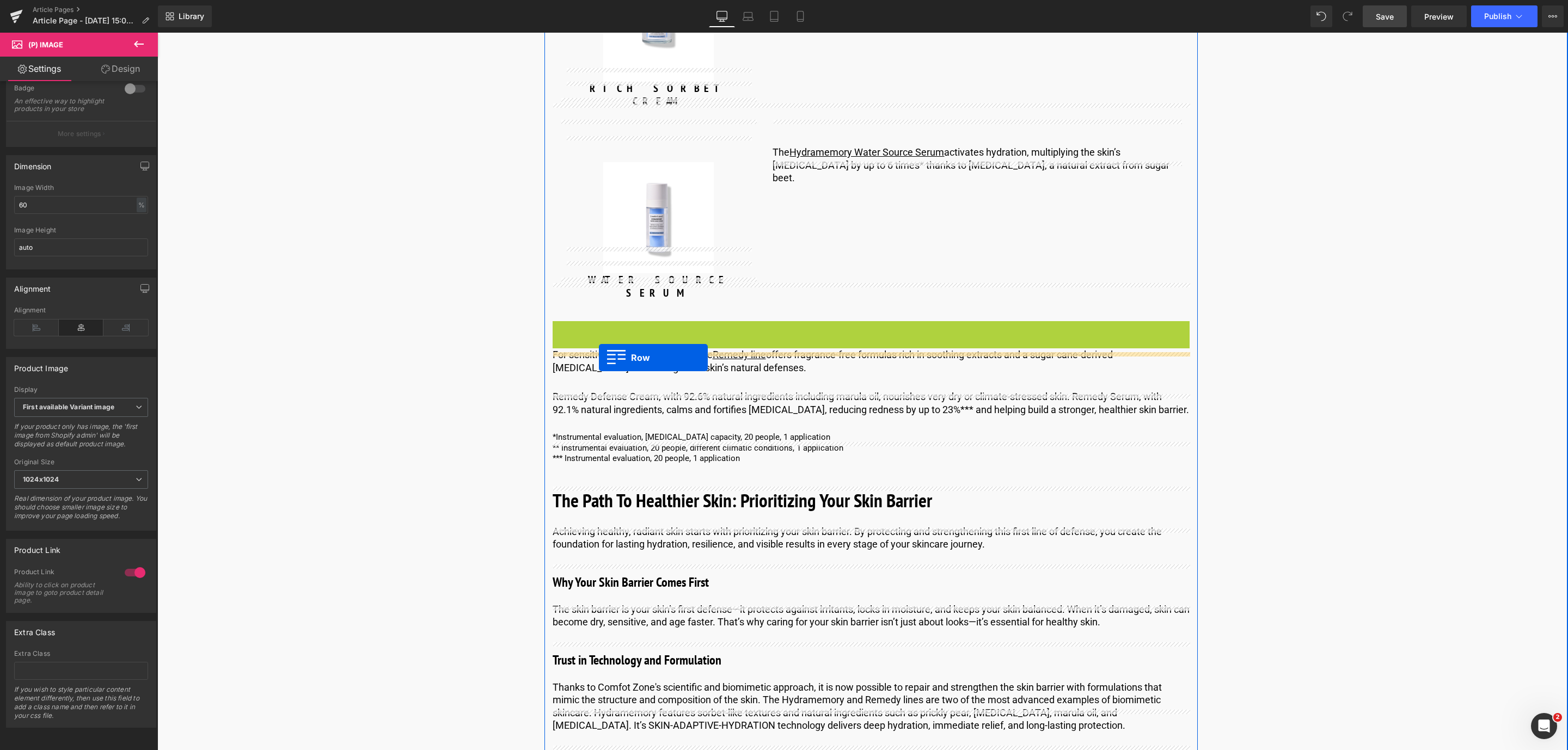
drag, startPoint x: 557, startPoint y: 292, endPoint x: 599, endPoint y: 357, distance: 77.4
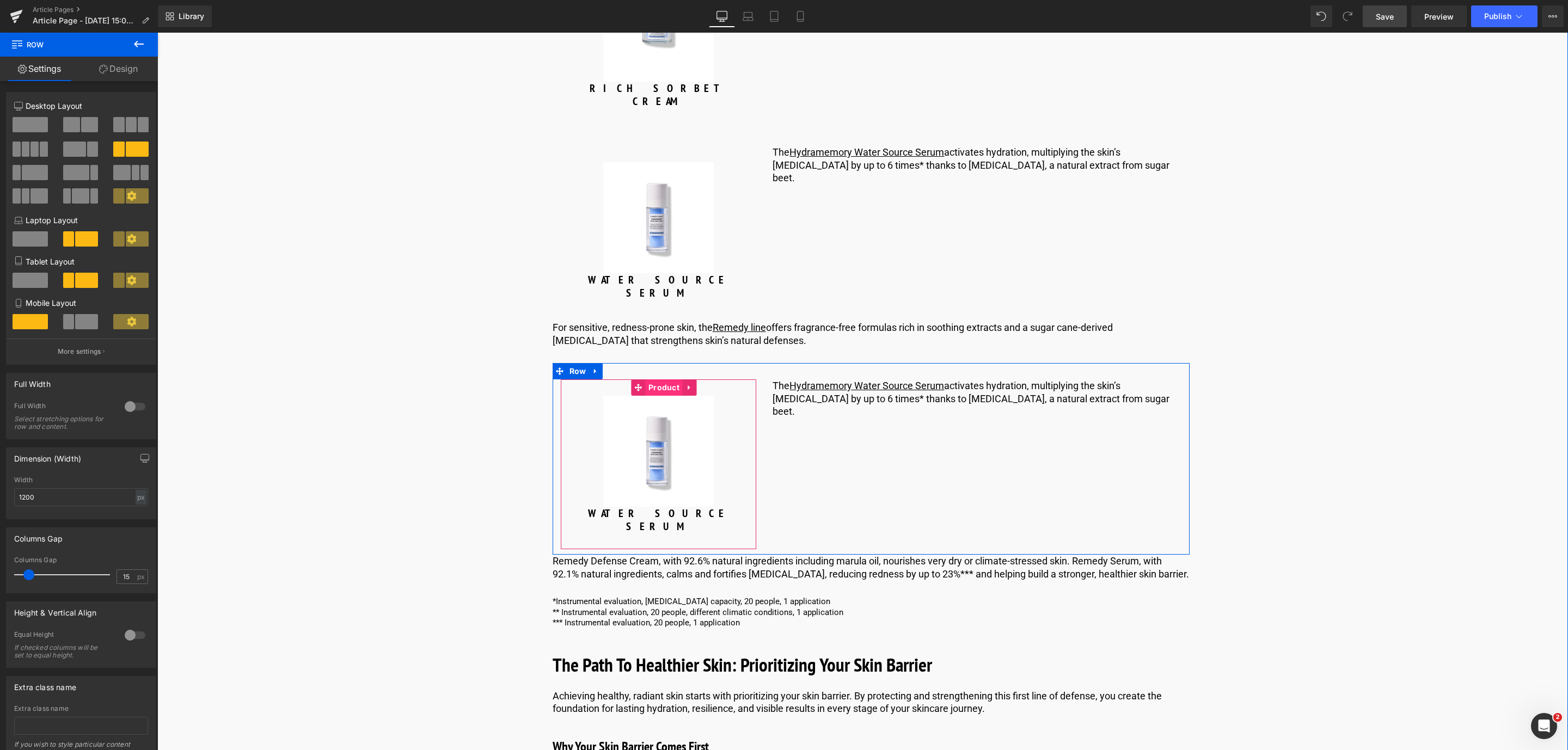
click at [661, 379] on span "Product" at bounding box center [664, 387] width 36 height 16
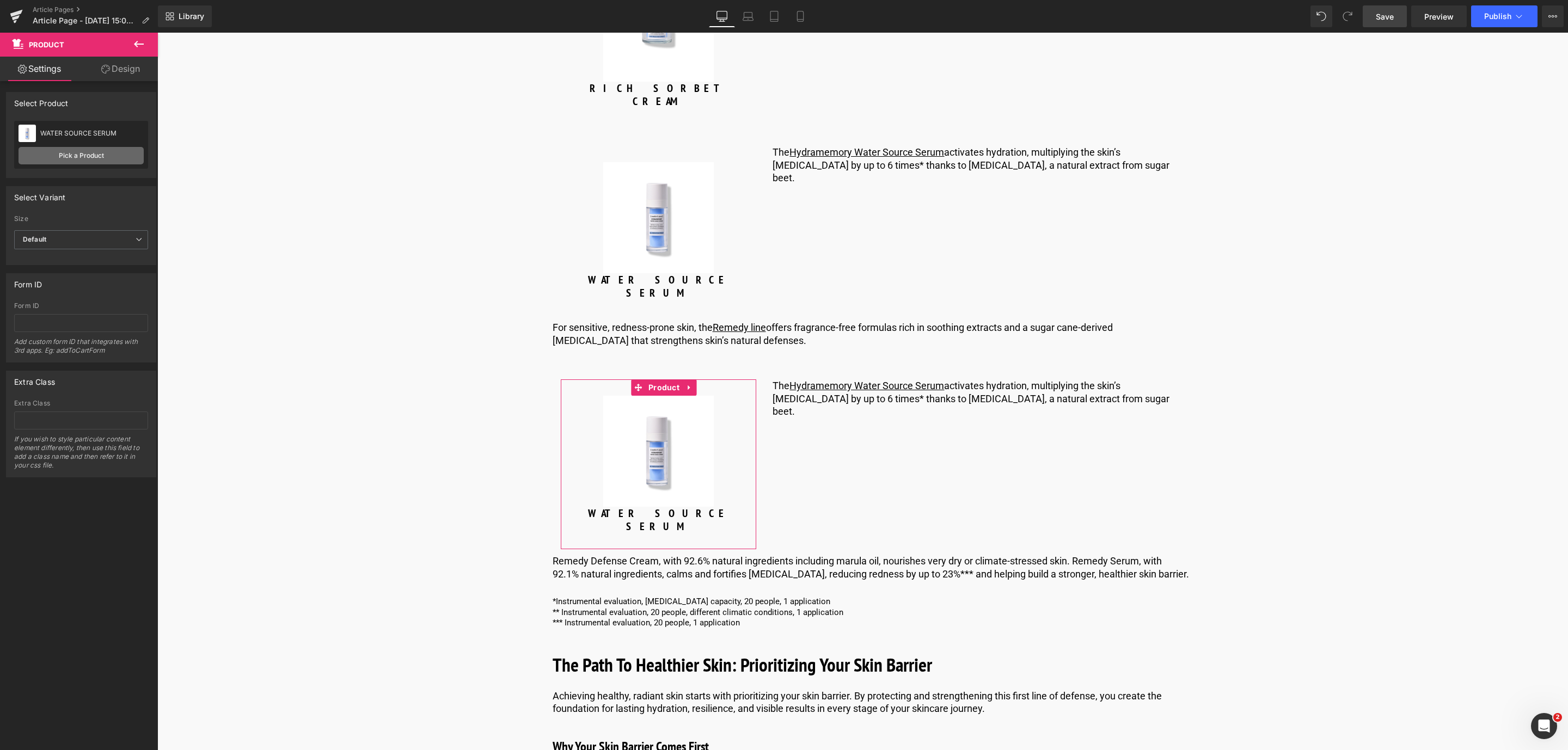
click at [61, 147] on link "Pick a Product" at bounding box center [81, 156] width 125 height 18
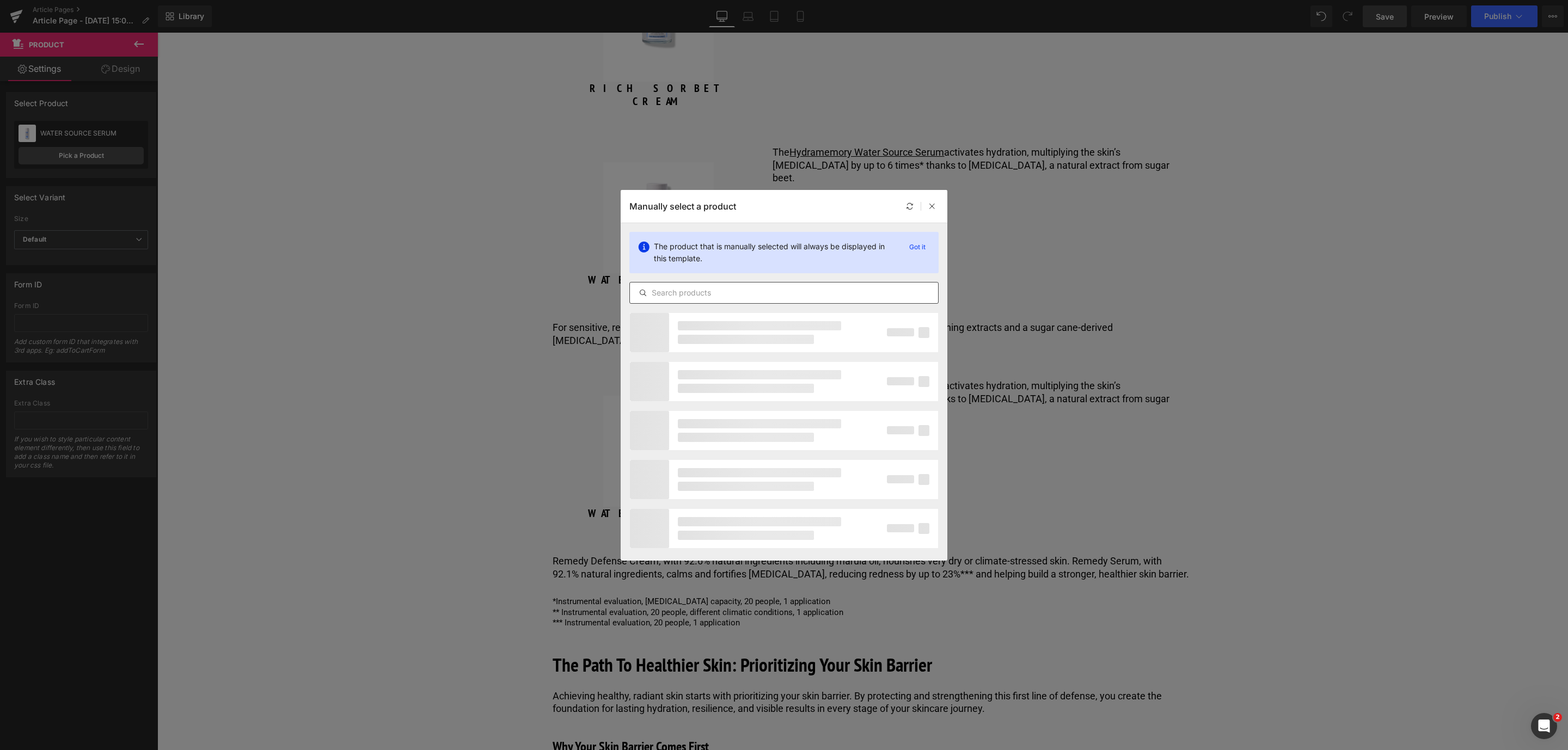
click at [680, 291] on input "text" at bounding box center [784, 293] width 308 height 13
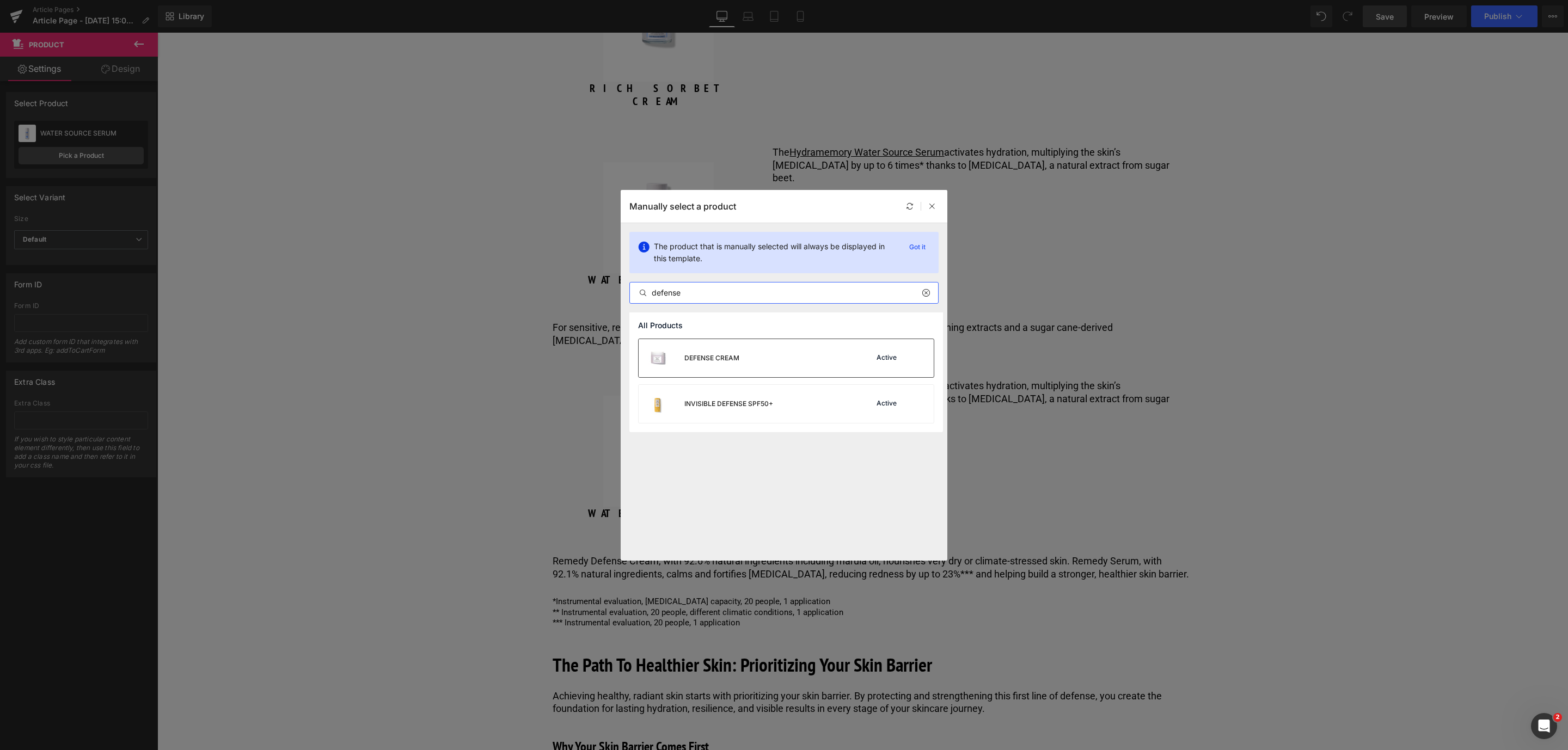
type input "defense"
click at [700, 352] on div "DEFENSE CREAM" at bounding box center [688, 357] width 100 height 38
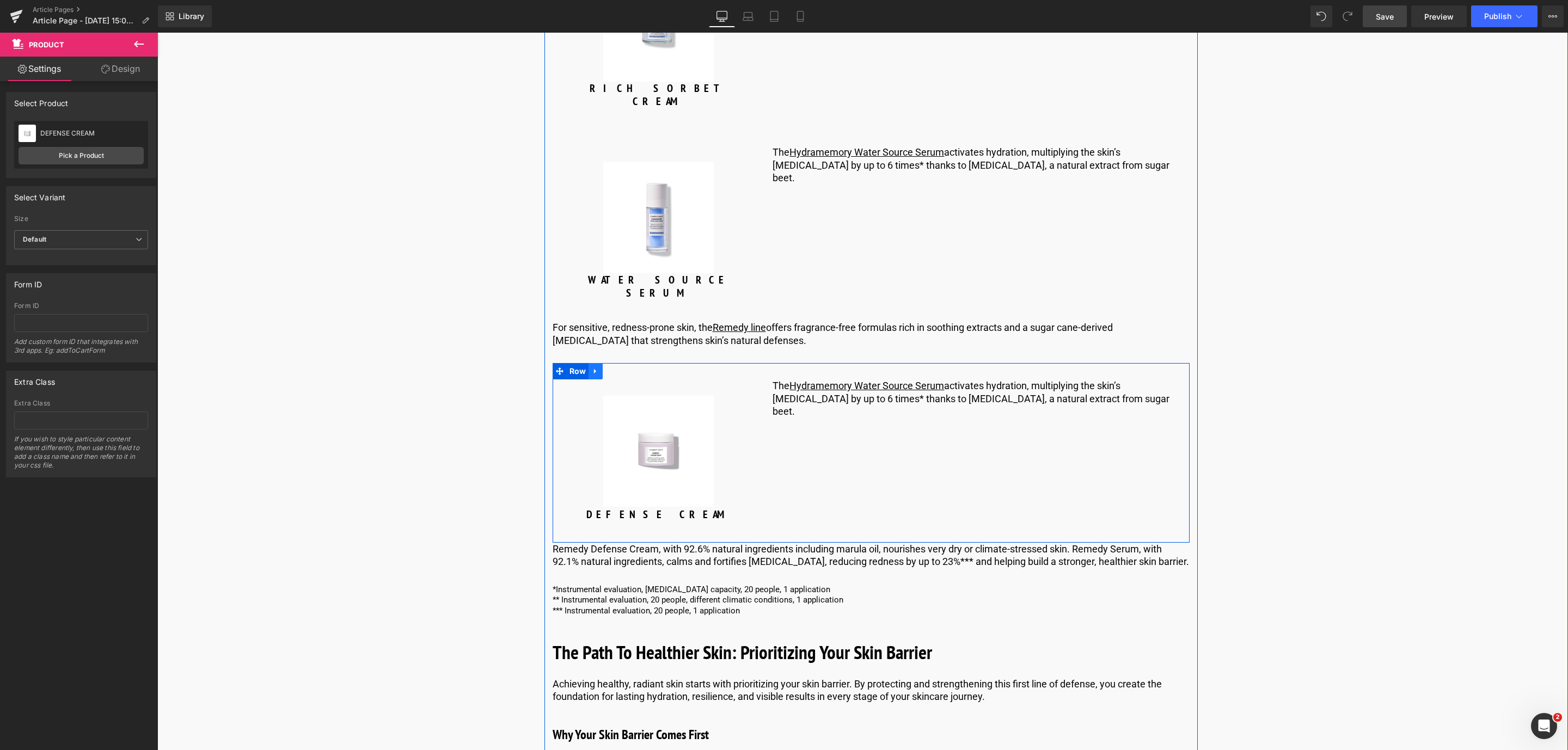
click at [595, 367] on icon at bounding box center [595, 371] width 7 height 8
click at [607, 367] on icon at bounding box center [609, 370] width 7 height 7
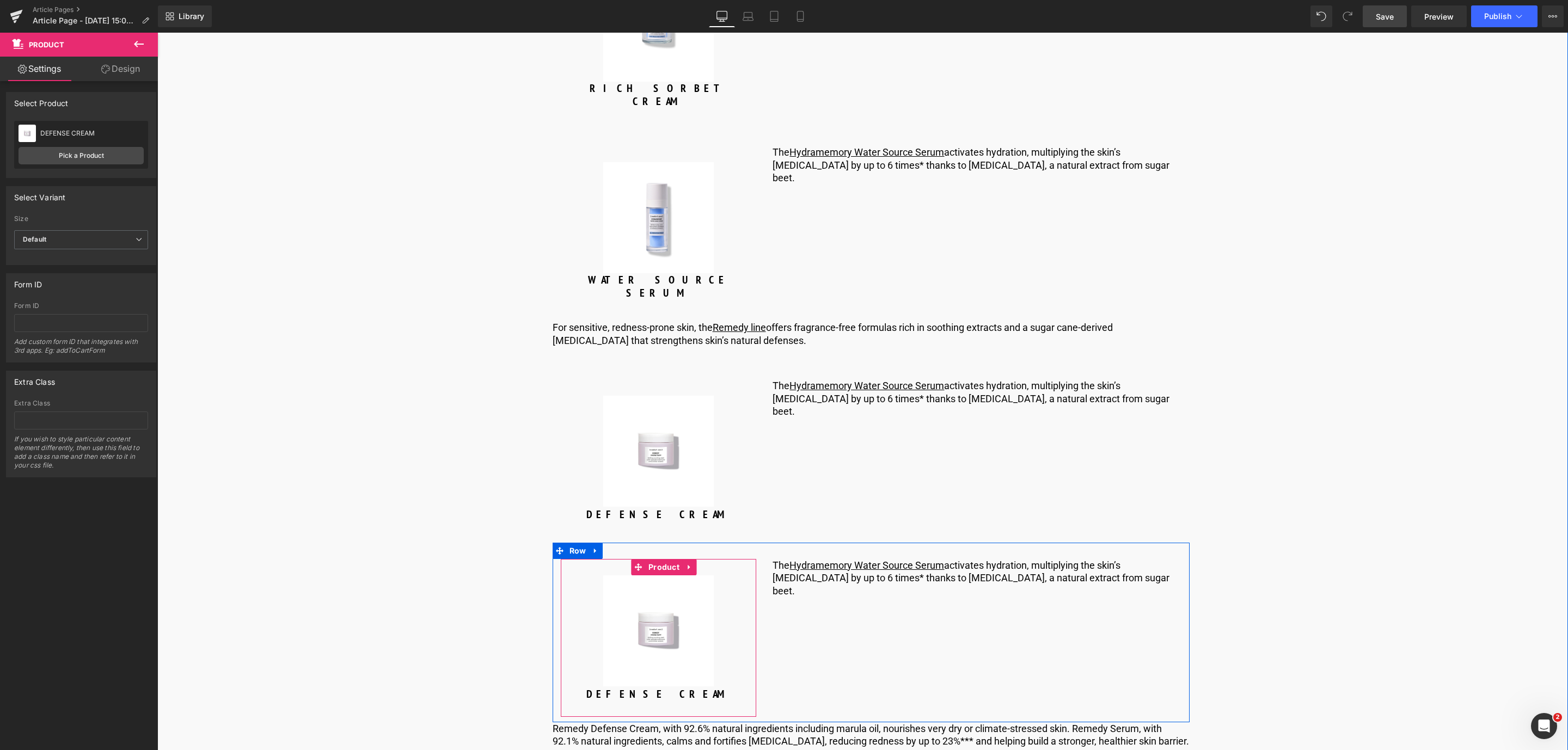
scroll to position [4456, 0]
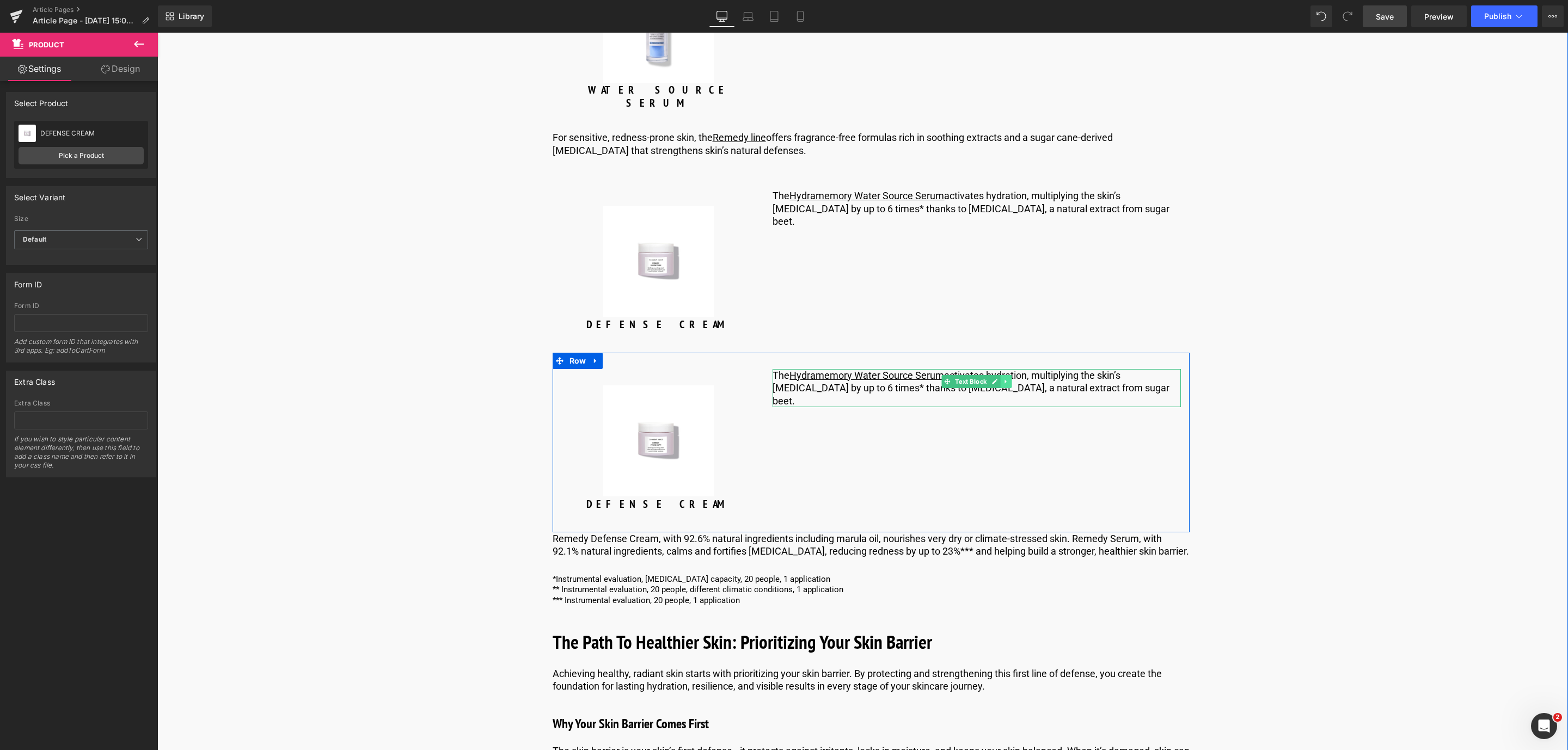
click at [1005, 380] on icon at bounding box center [1006, 381] width 2 height 4
click at [1009, 379] on icon at bounding box center [1011, 381] width 6 height 6
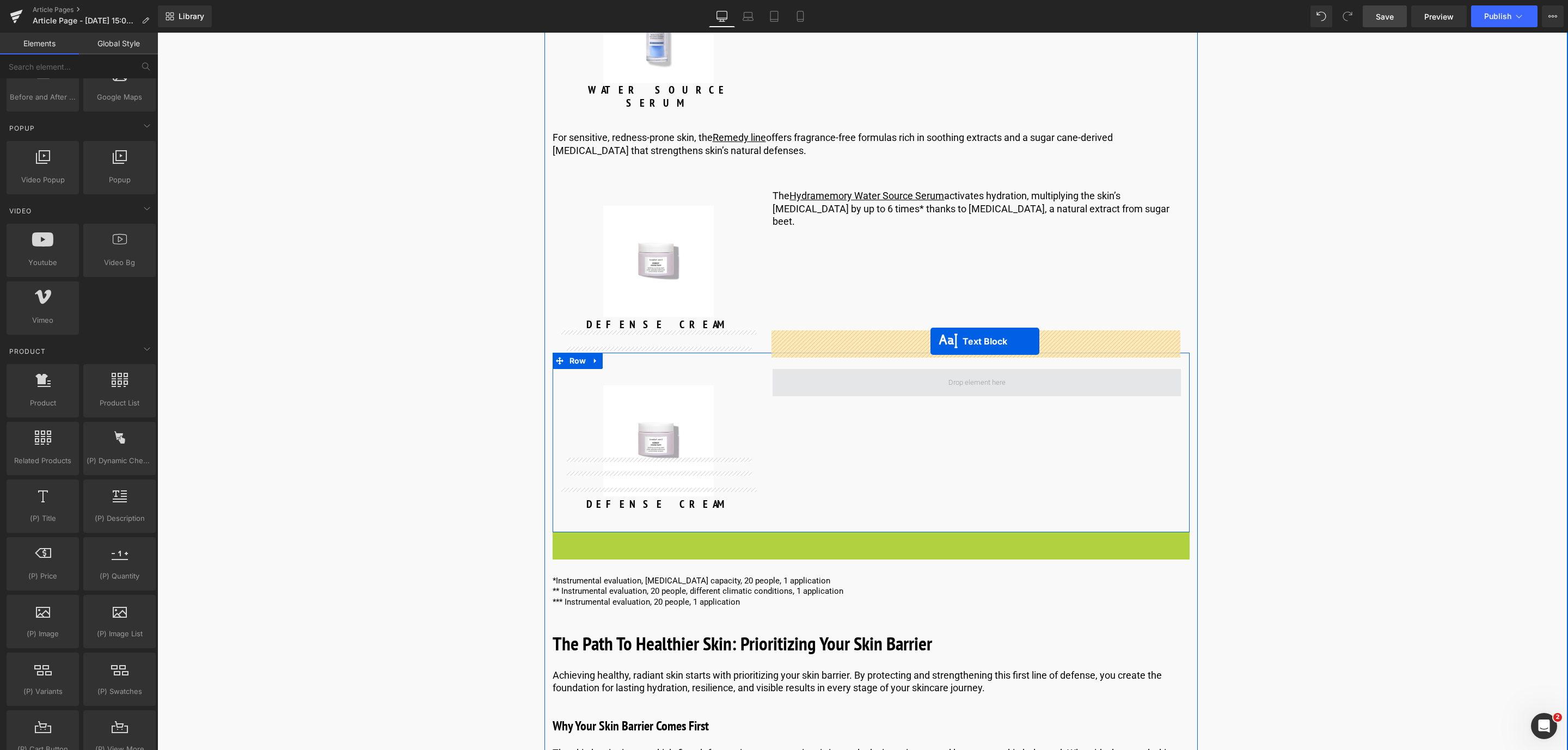
drag, startPoint x: 843, startPoint y: 503, endPoint x: 930, endPoint y: 341, distance: 183.9
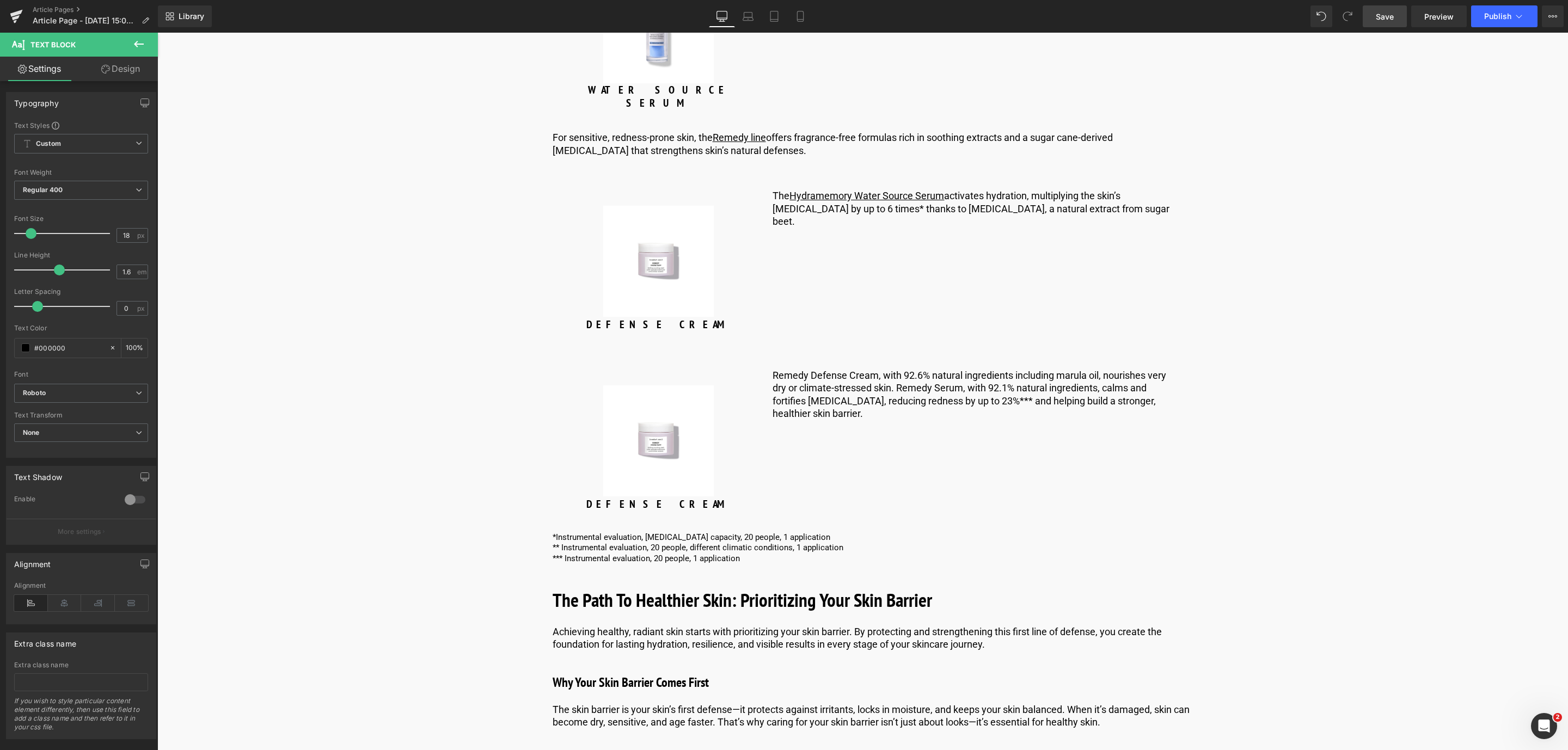
click at [1378, 19] on span "Save" at bounding box center [1385, 17] width 18 height 11
